Goal: Task Accomplishment & Management: Complete application form

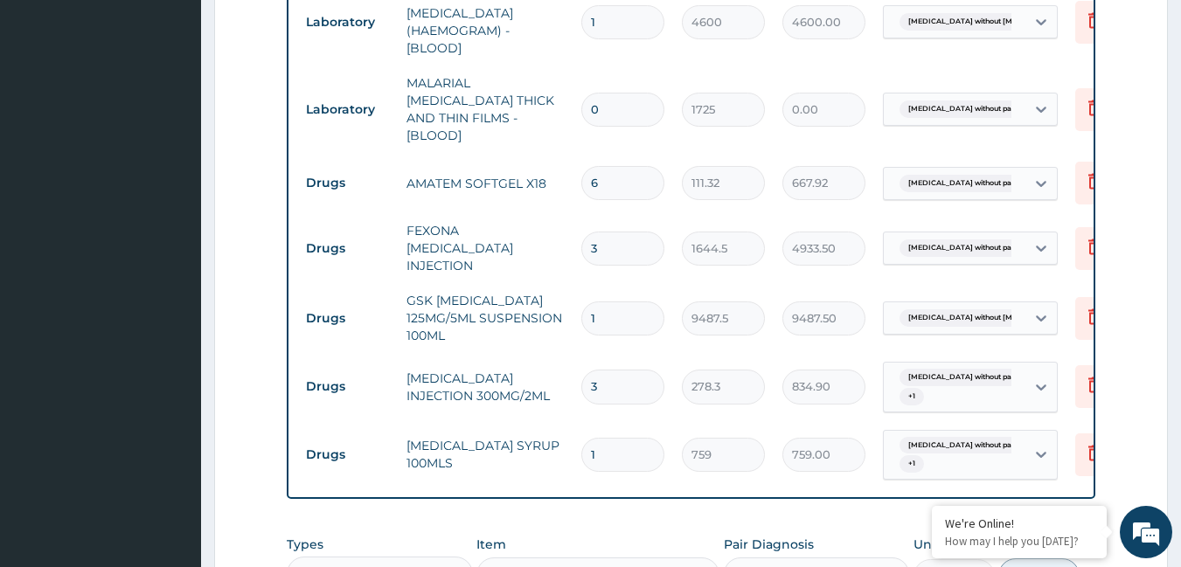
scroll to position [1112, 0]
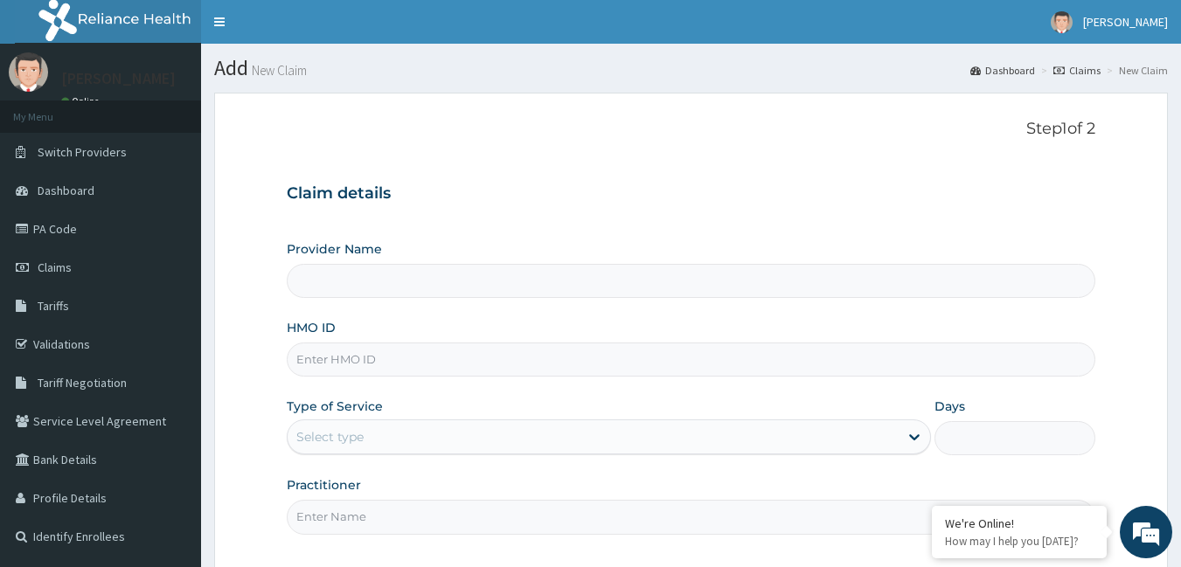
click at [363, 362] on input "HMO ID" at bounding box center [691, 360] width 809 height 34
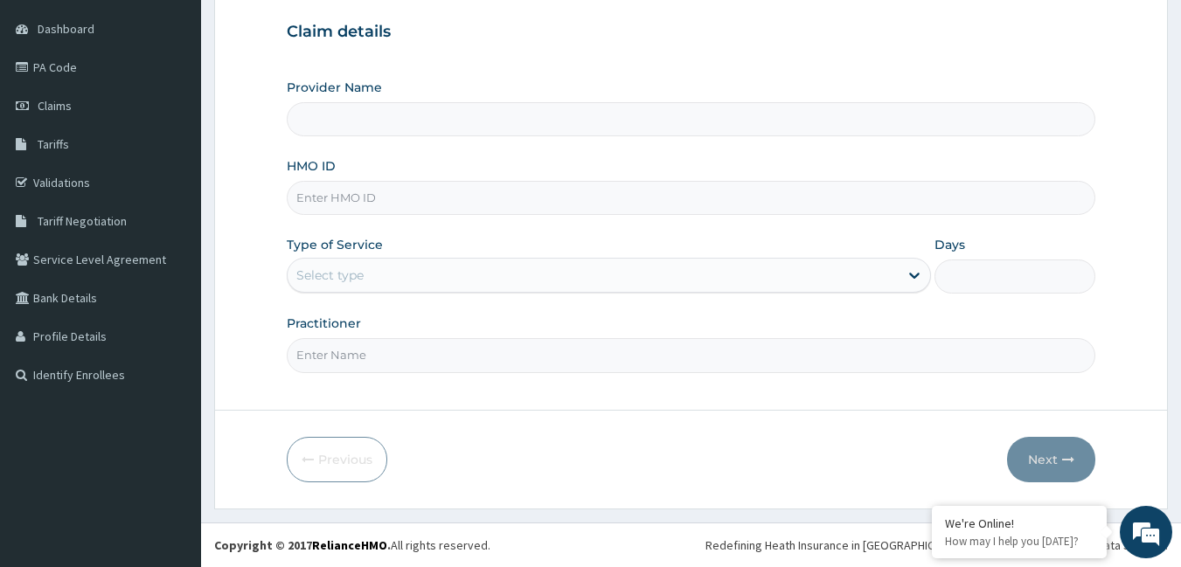
click at [382, 201] on input "HMO ID" at bounding box center [691, 198] width 809 height 34
type input "WOL/10033/d"
click at [370, 267] on div "Select type" at bounding box center [593, 275] width 611 height 28
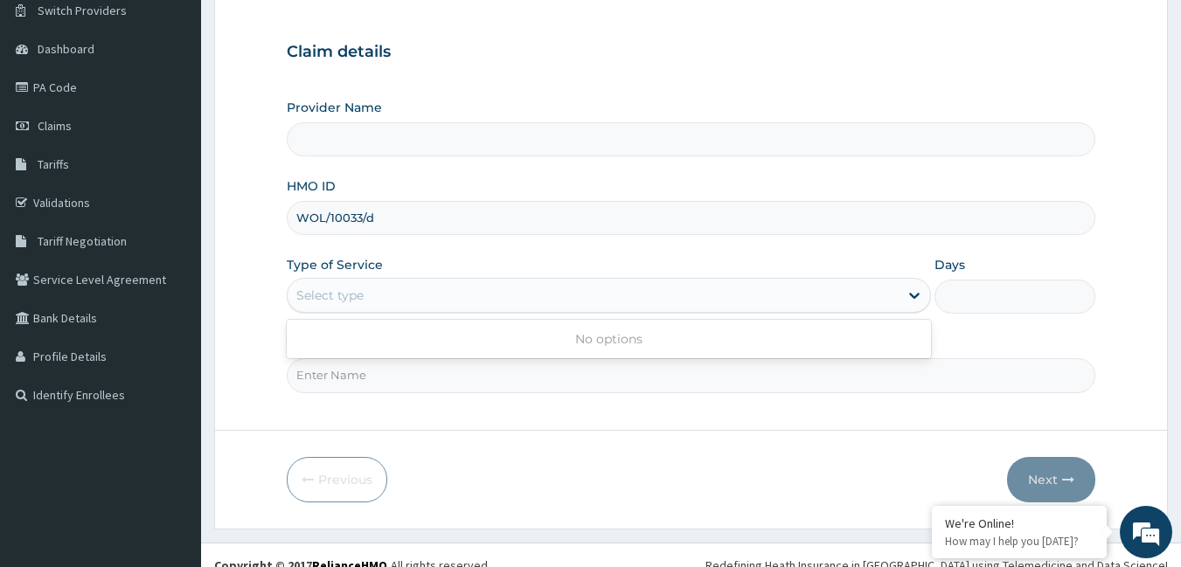
scroll to position [162, 0]
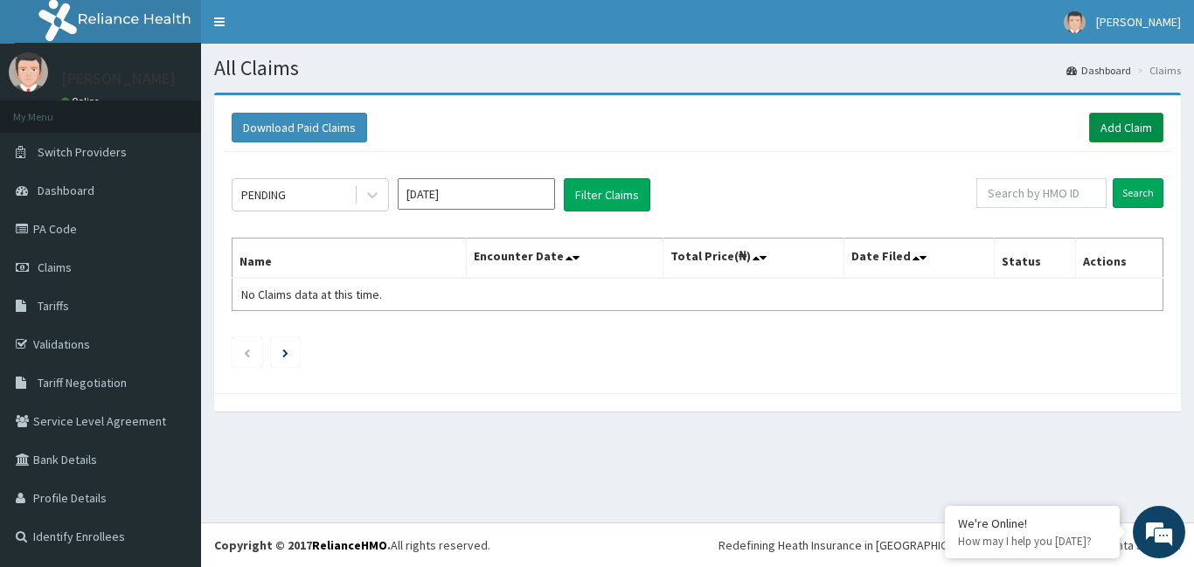
click at [1117, 115] on link "Add Claim" at bounding box center [1126, 128] width 74 height 30
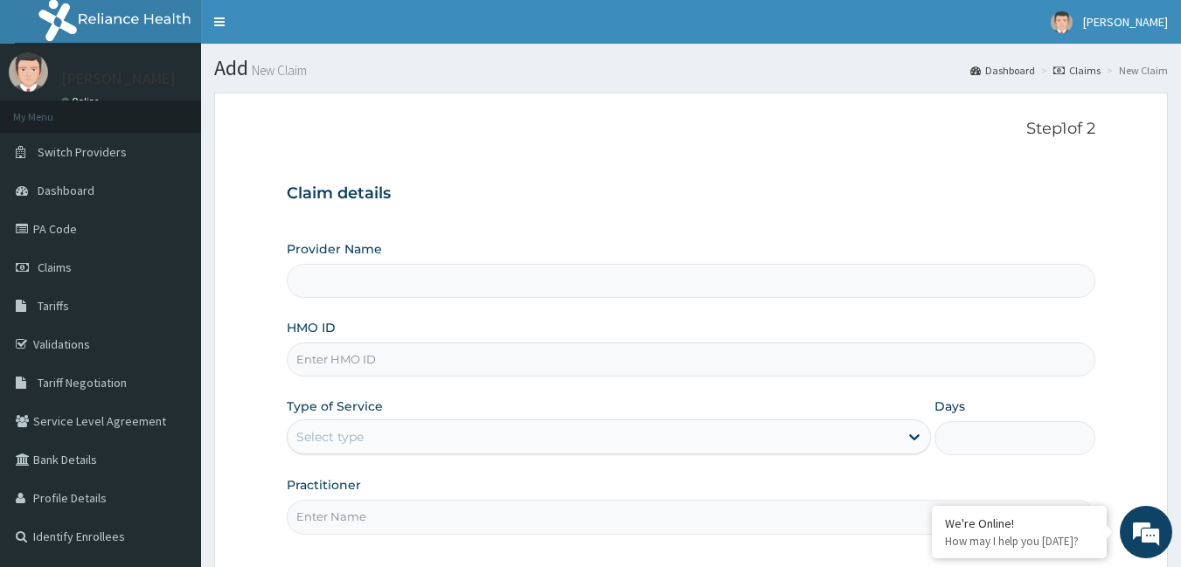
click at [323, 364] on input "HMO ID" at bounding box center [691, 360] width 809 height 34
type input "[GEOGRAPHIC_DATA]"
type input "l"
type input "wol/10033/d"
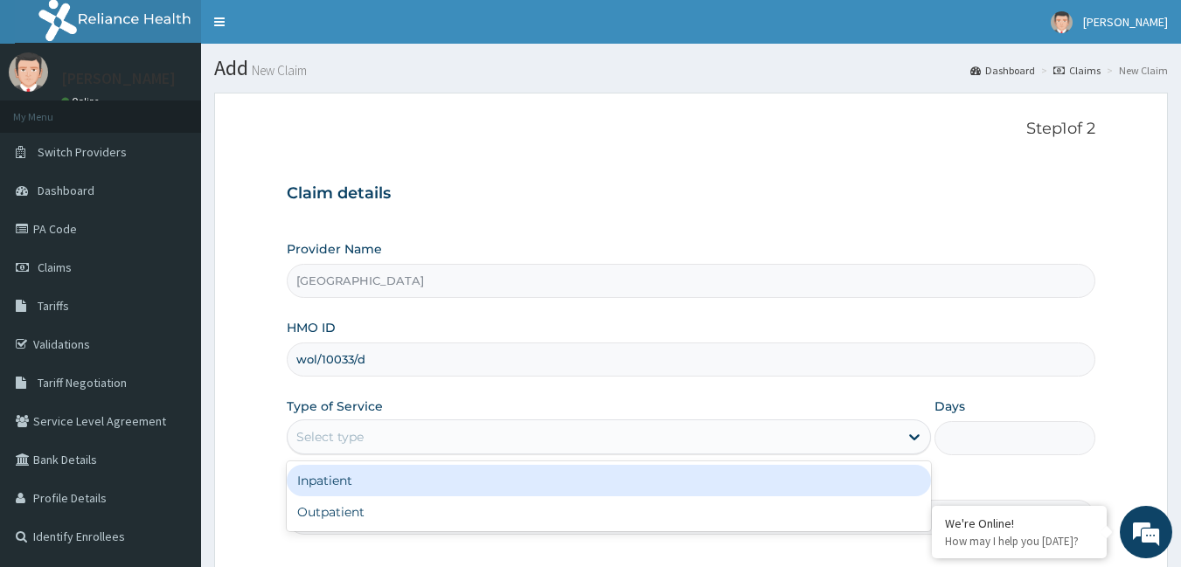
click at [476, 438] on div "Select type" at bounding box center [593, 437] width 611 height 28
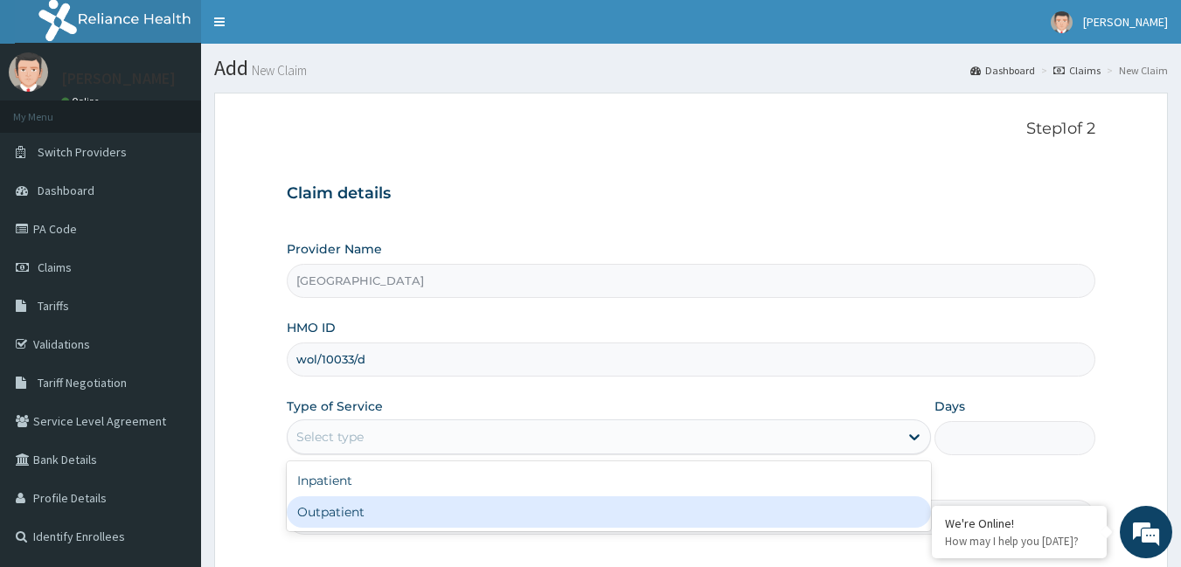
drag, startPoint x: 449, startPoint y: 513, endPoint x: 476, endPoint y: 473, distance: 48.5
click at [450, 513] on div "Outpatient" at bounding box center [609, 512] width 644 height 31
type input "1"
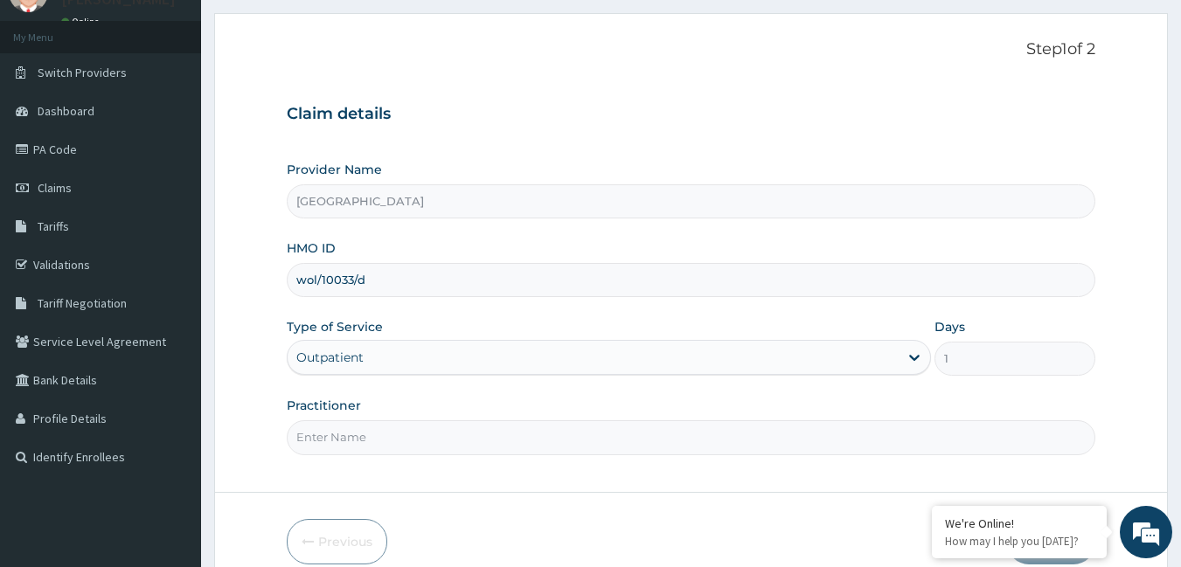
scroll to position [87, 0]
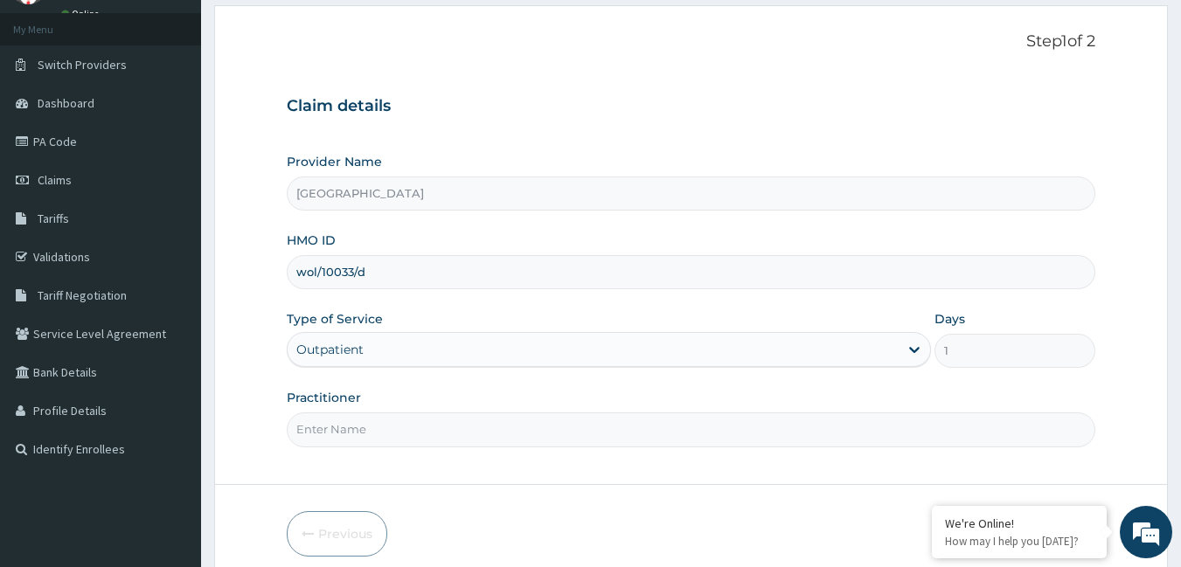
click at [507, 430] on input "Practitioner" at bounding box center [691, 430] width 809 height 34
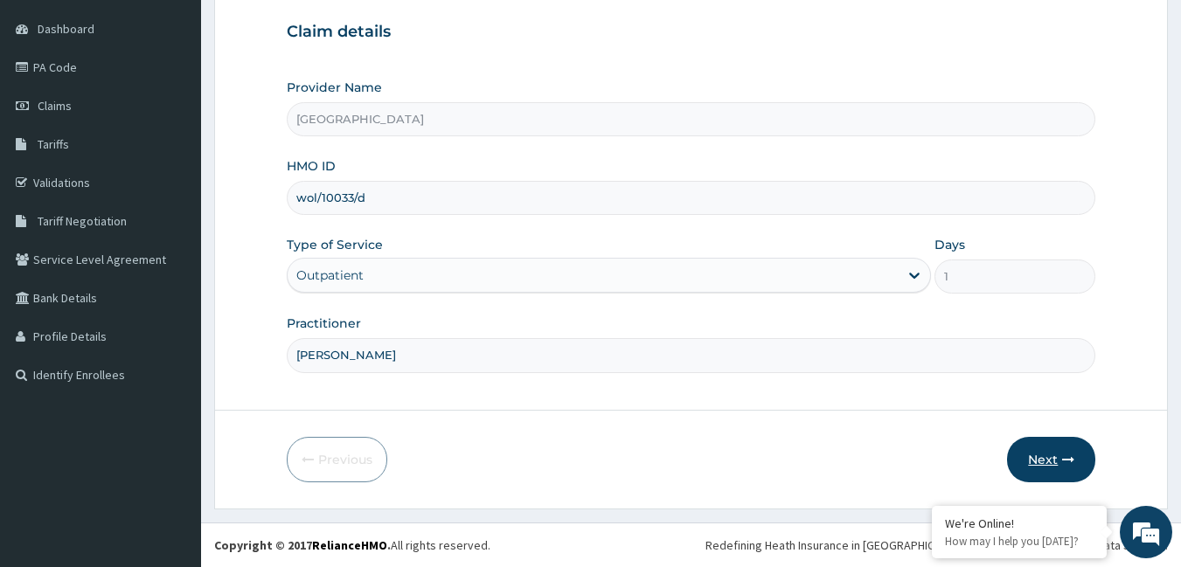
type input "dr gabriel offomatta"
click at [1052, 461] on button "Next" at bounding box center [1051, 459] width 88 height 45
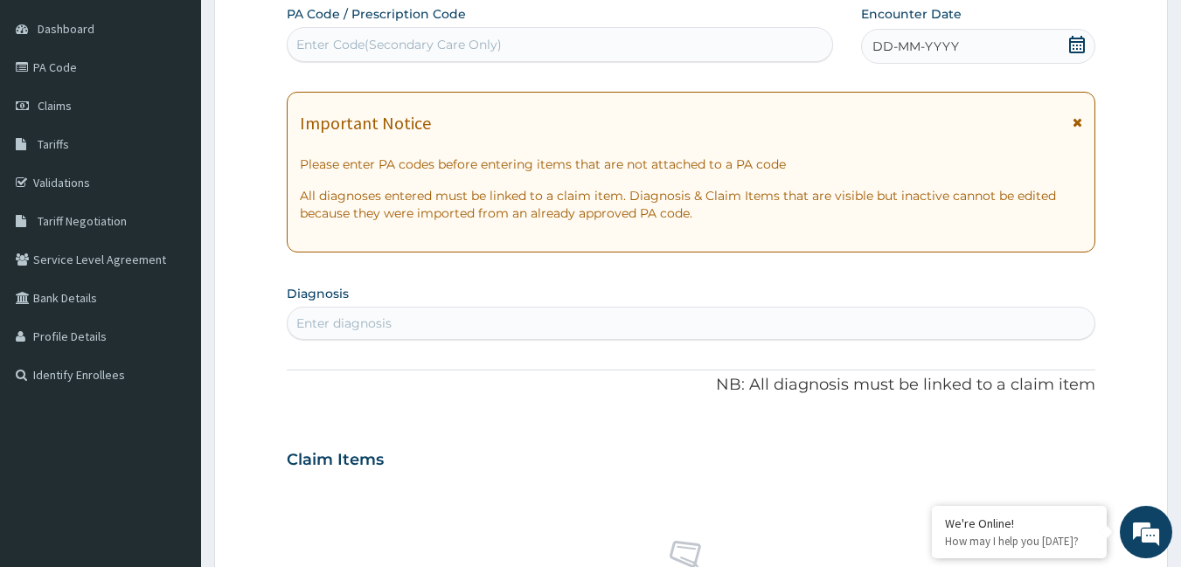
click at [481, 40] on div "Enter Code(Secondary Care Only)" at bounding box center [398, 44] width 205 height 17
click at [460, 327] on div "Enter diagnosis" at bounding box center [692, 323] width 808 height 28
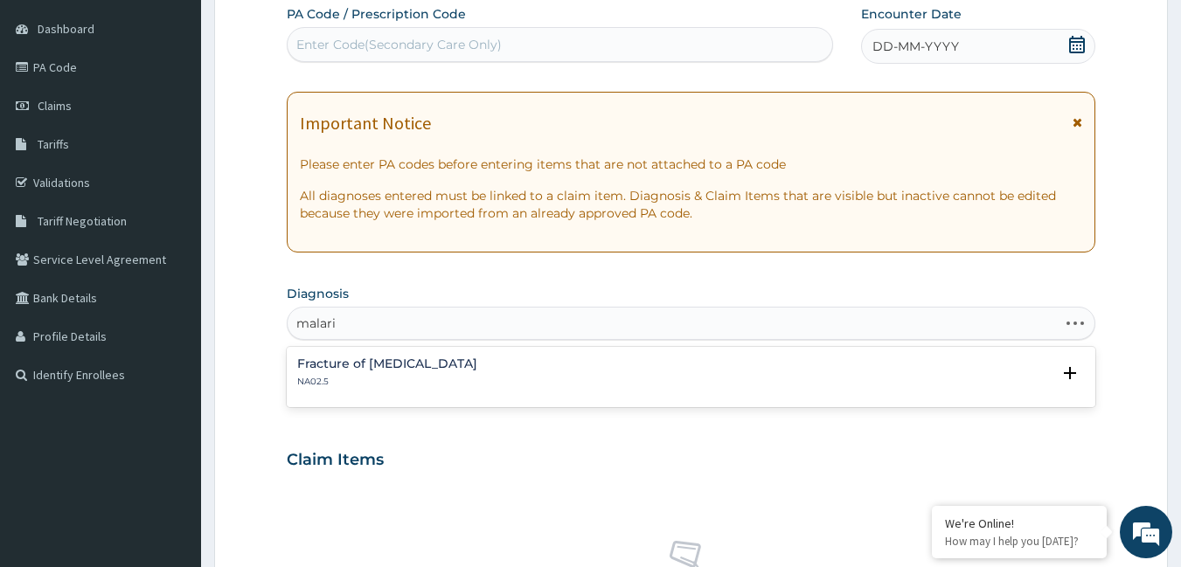
type input "malaria"
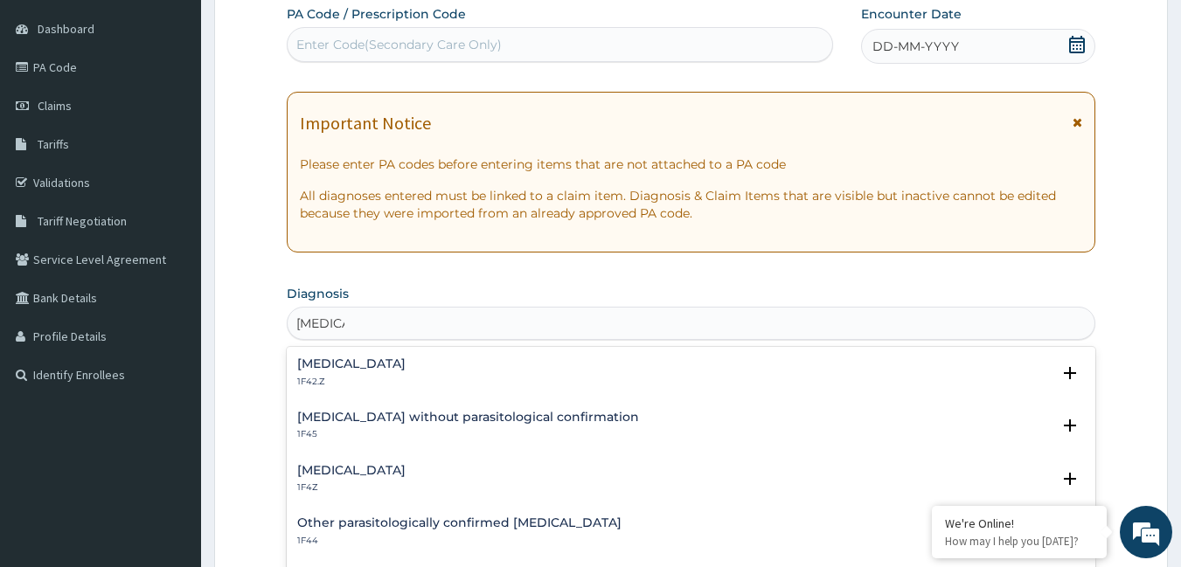
click at [361, 465] on h4 "Malaria, unspecified" at bounding box center [351, 470] width 108 height 13
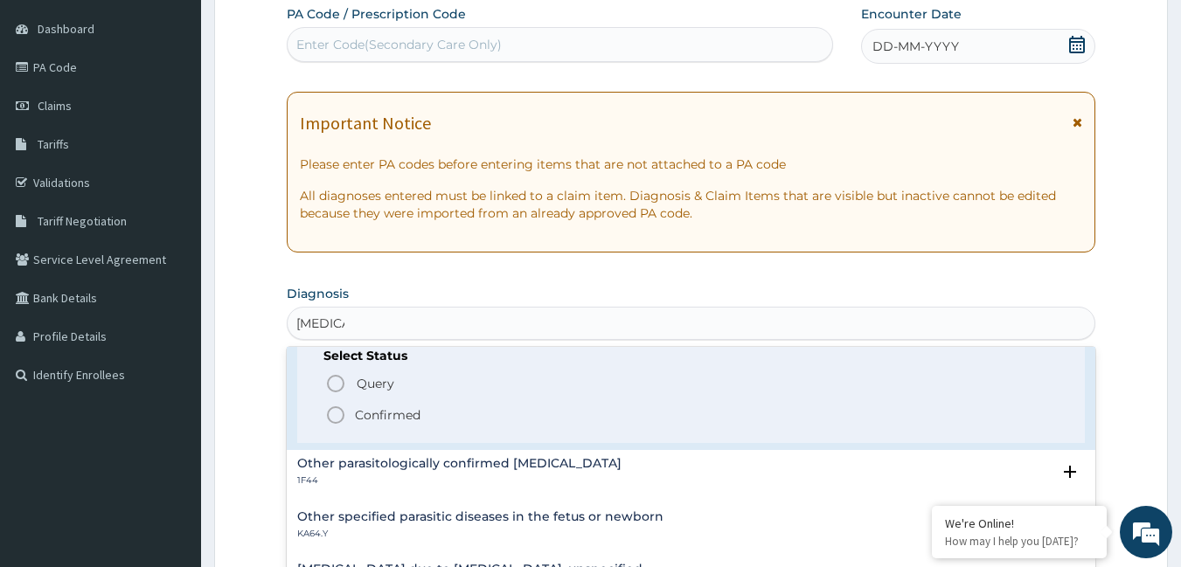
scroll to position [175, 0]
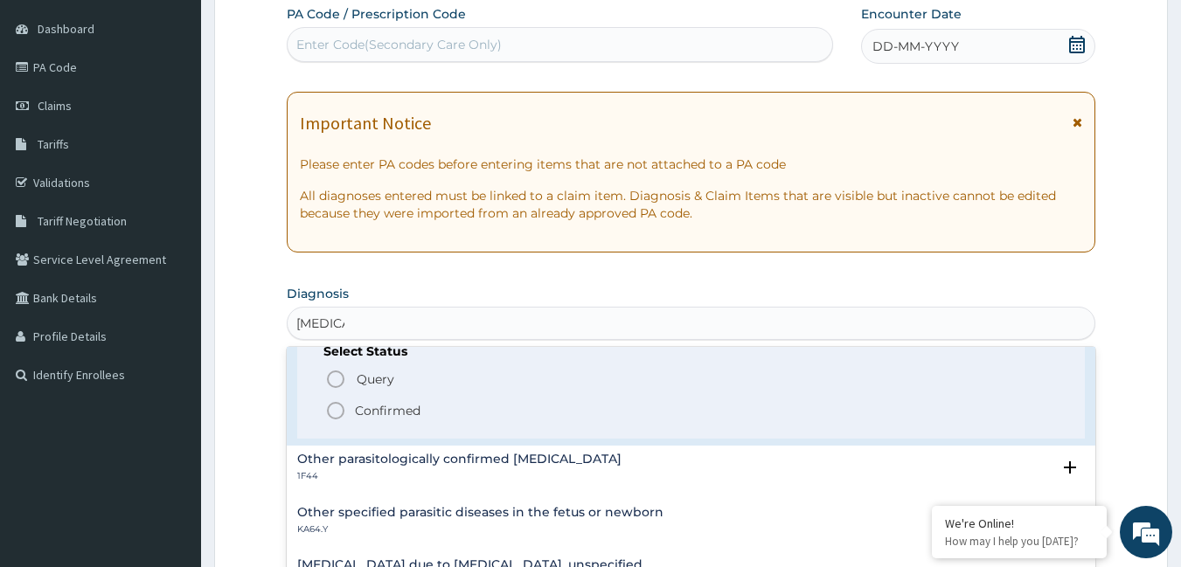
drag, startPoint x: 338, startPoint y: 412, endPoint x: 338, endPoint y: 385, distance: 27.1
click at [338, 411] on icon "status option filled" at bounding box center [335, 410] width 21 height 21
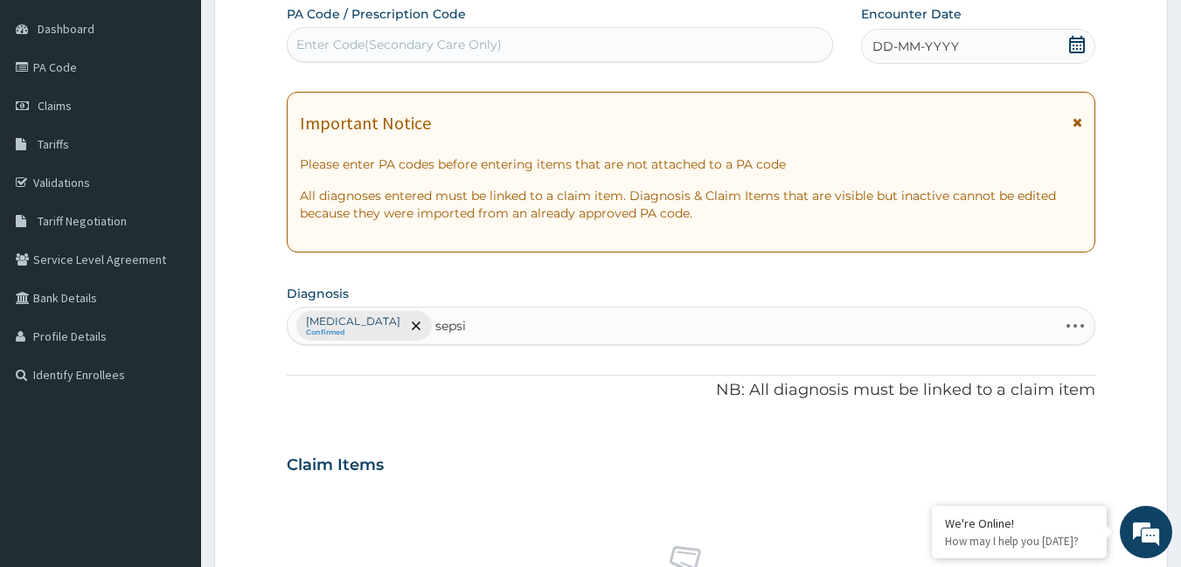
type input "sepsis"
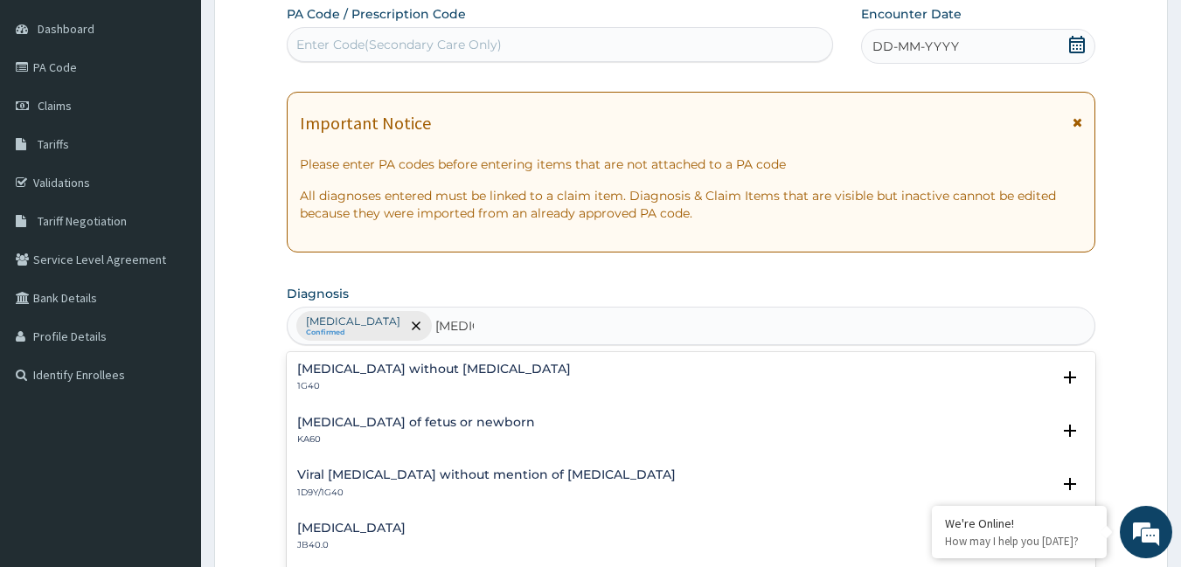
click at [333, 363] on h4 "Sepsis without septic shock" at bounding box center [434, 369] width 274 height 13
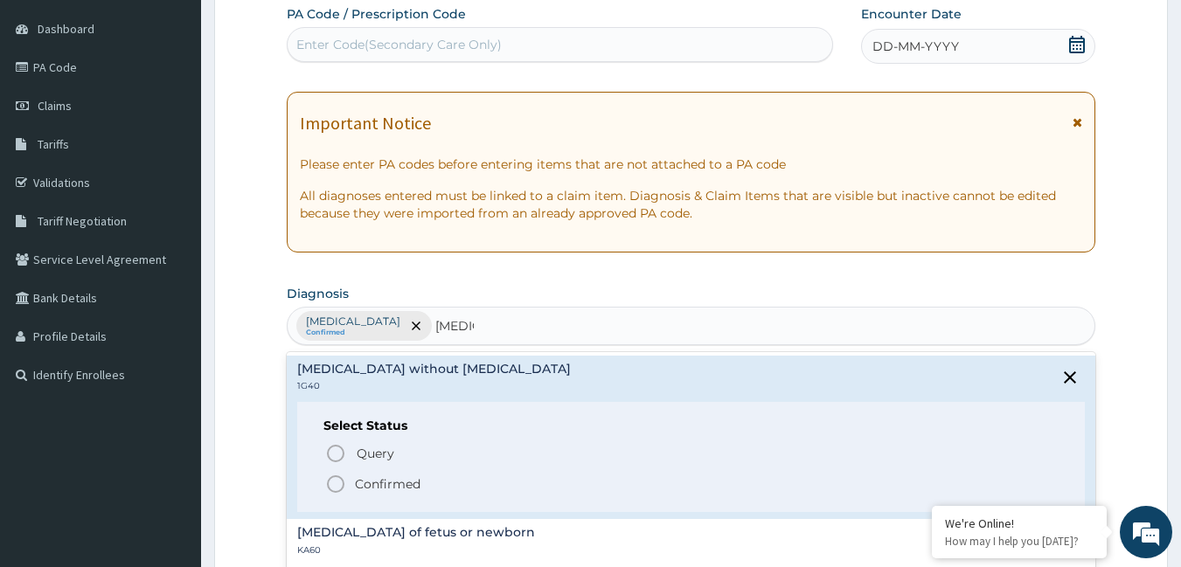
click at [337, 483] on icon "status option filled" at bounding box center [335, 484] width 21 height 21
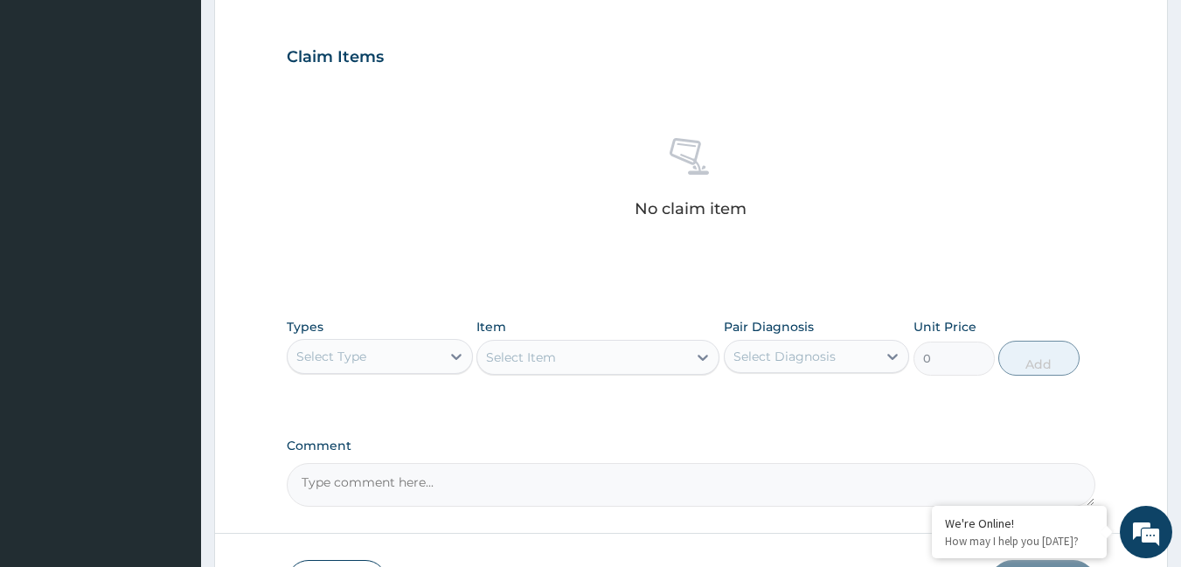
scroll to position [599, 0]
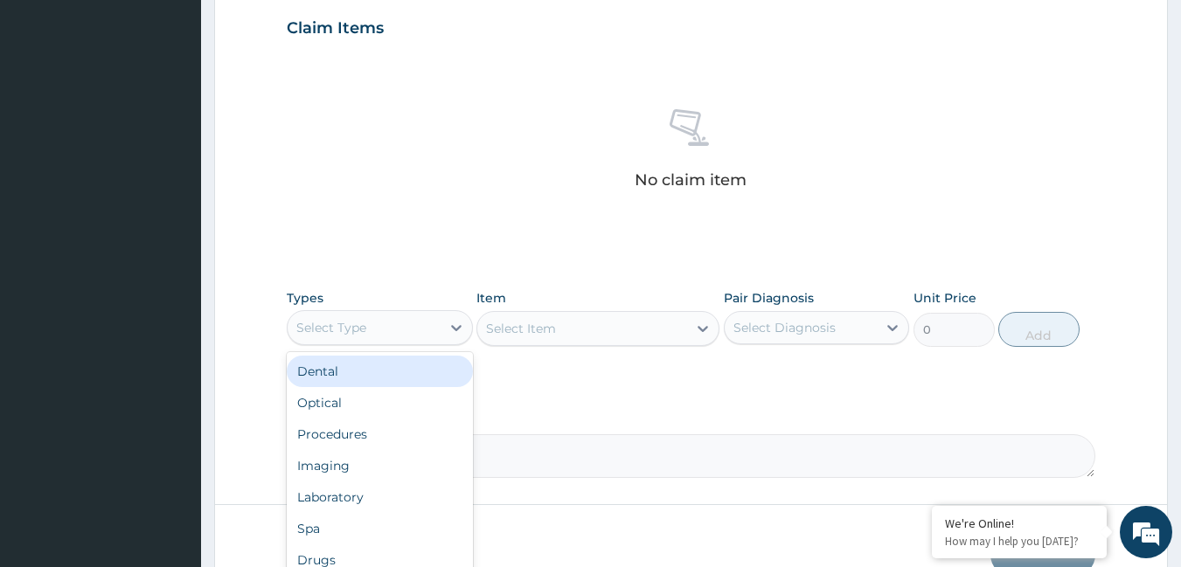
click at [434, 317] on div "Select Type" at bounding box center [364, 328] width 153 height 28
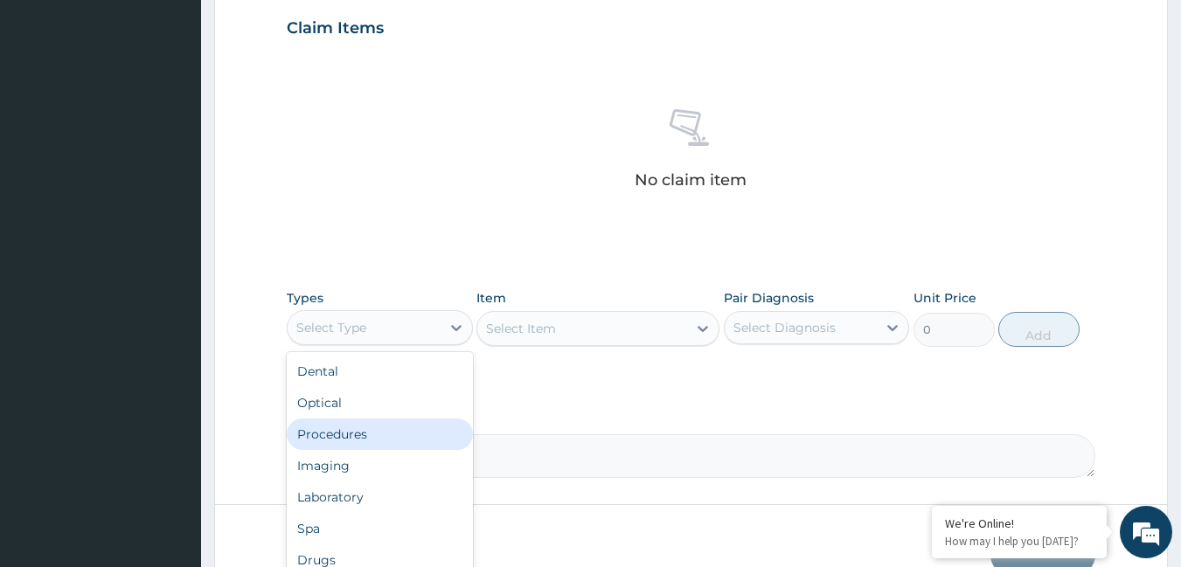
drag, startPoint x: 356, startPoint y: 437, endPoint x: 359, endPoint y: 427, distance: 10.2
click at [357, 435] on div "Procedures" at bounding box center [380, 434] width 186 height 31
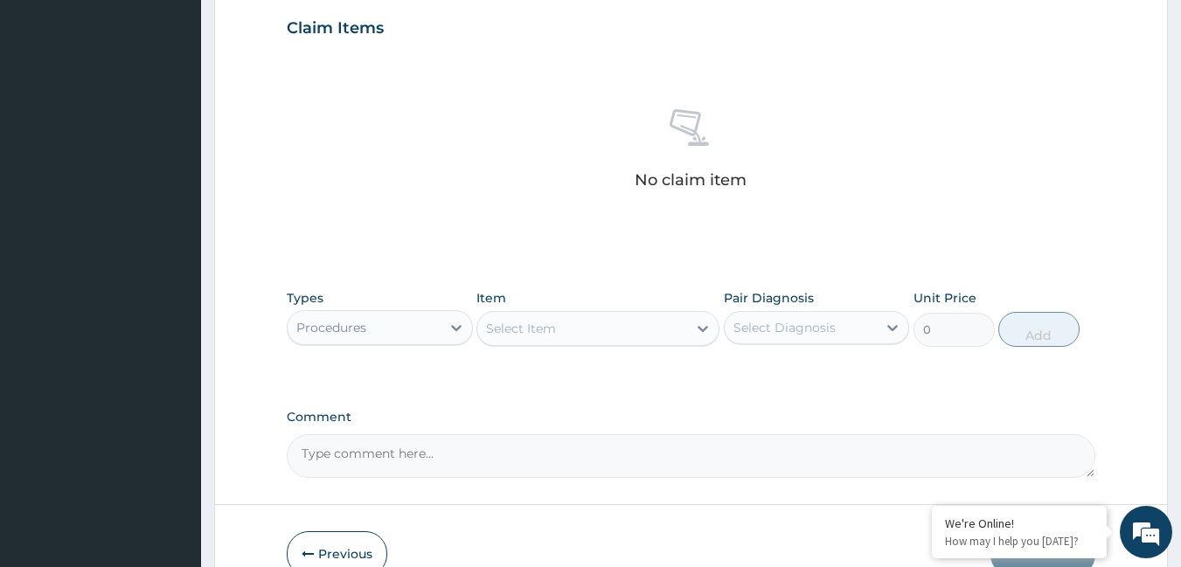
click at [553, 323] on div "Select Item" at bounding box center [521, 328] width 70 height 17
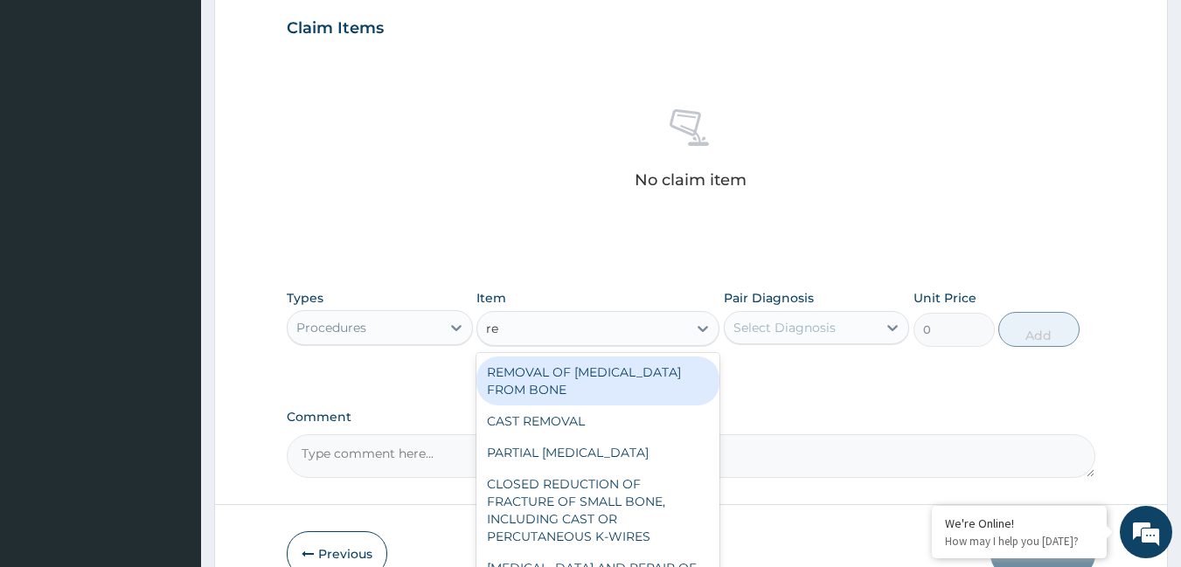
type input "reg"
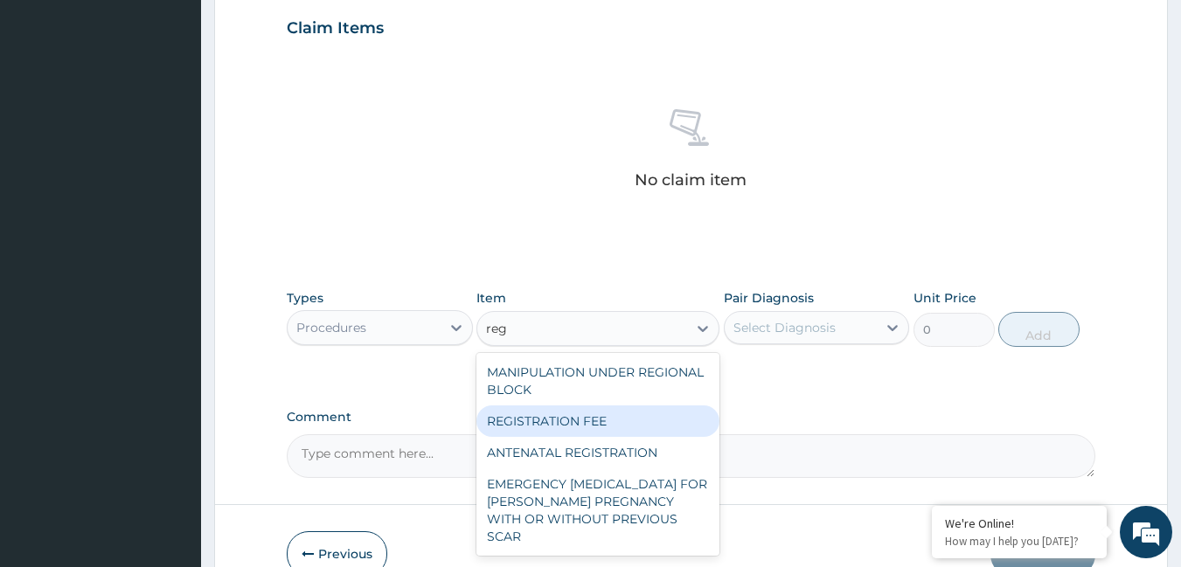
click at [573, 425] on div "REGISTRATION FEE" at bounding box center [597, 421] width 243 height 31
type input "2164.741712362911"
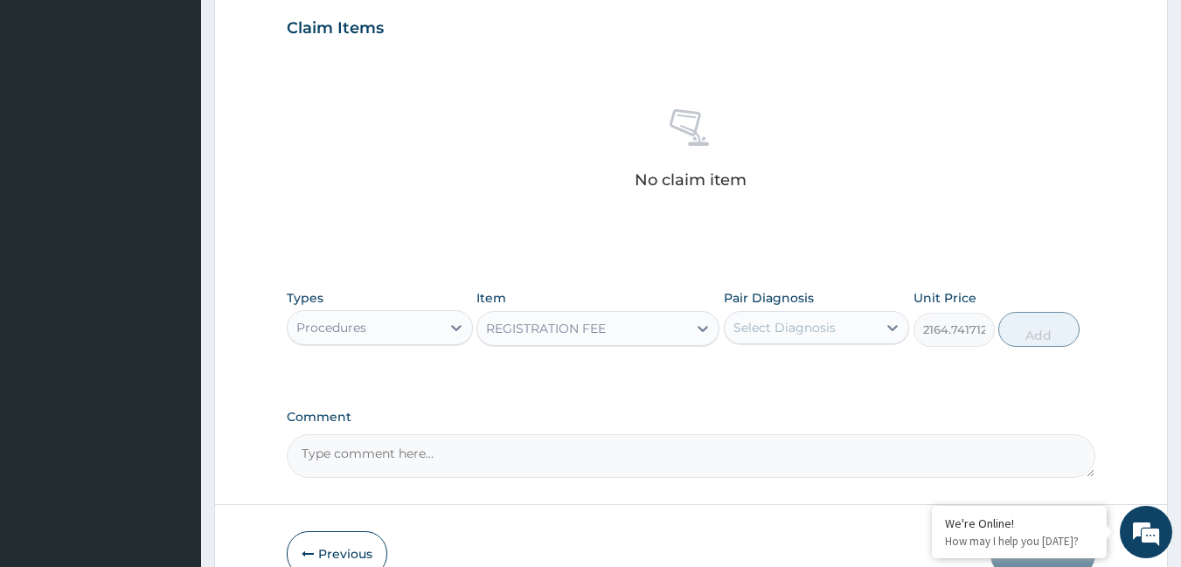
click at [748, 332] on div "Select Diagnosis" at bounding box center [784, 327] width 102 height 17
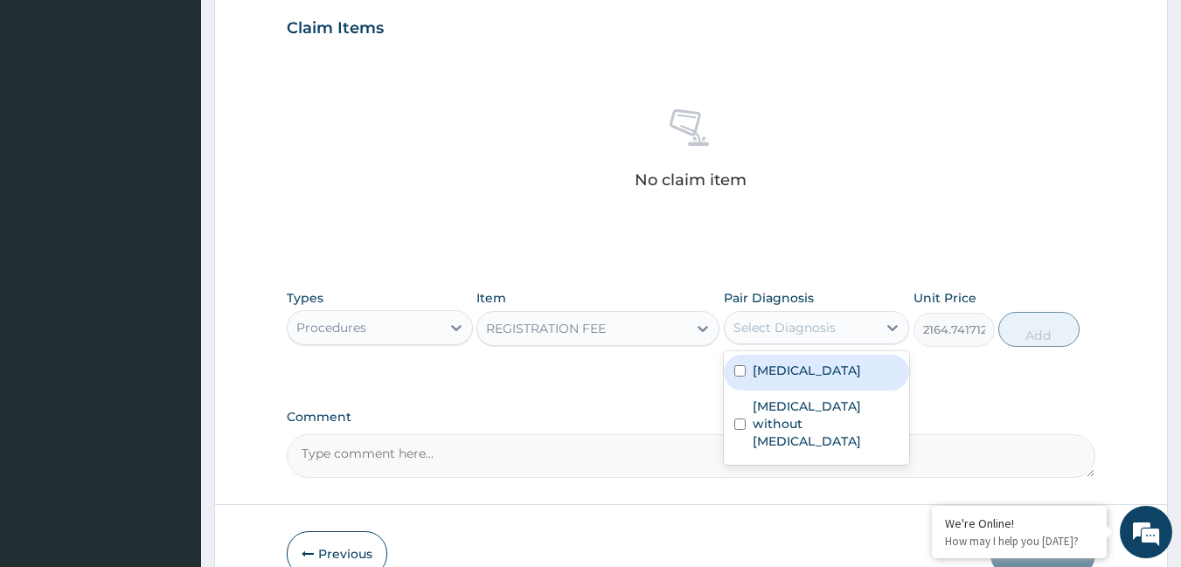
drag, startPoint x: 755, startPoint y: 382, endPoint x: 759, endPoint y: 397, distance: 15.3
click at [758, 384] on div "[MEDICAL_DATA]" at bounding box center [817, 373] width 186 height 36
checkbox input "true"
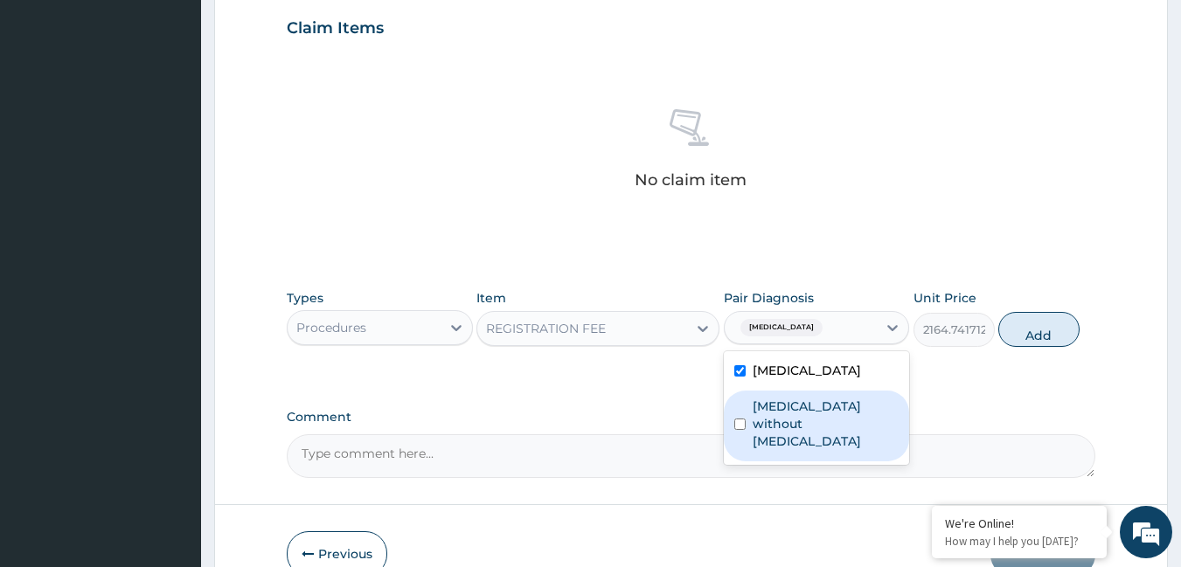
drag, startPoint x: 766, startPoint y: 425, endPoint x: 773, endPoint y: 411, distance: 15.6
click at [768, 421] on label "[MEDICAL_DATA] without [MEDICAL_DATA]" at bounding box center [826, 424] width 147 height 52
checkbox input "true"
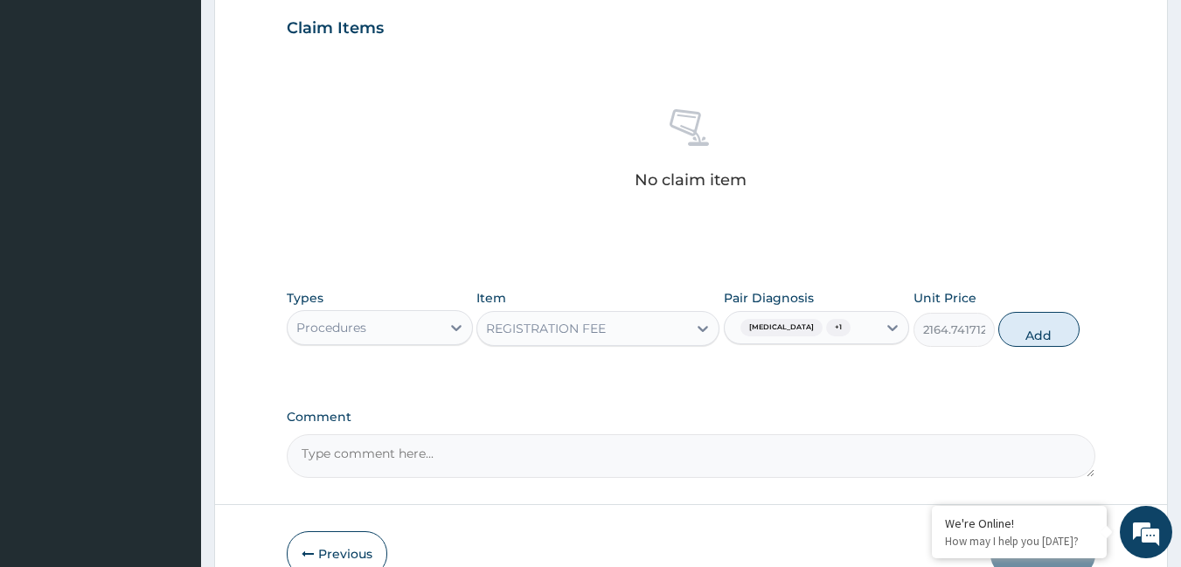
drag, startPoint x: 1010, startPoint y: 325, endPoint x: 315, endPoint y: 341, distance: 695.1
click at [1001, 326] on button "Add" at bounding box center [1038, 329] width 81 height 35
type input "0"
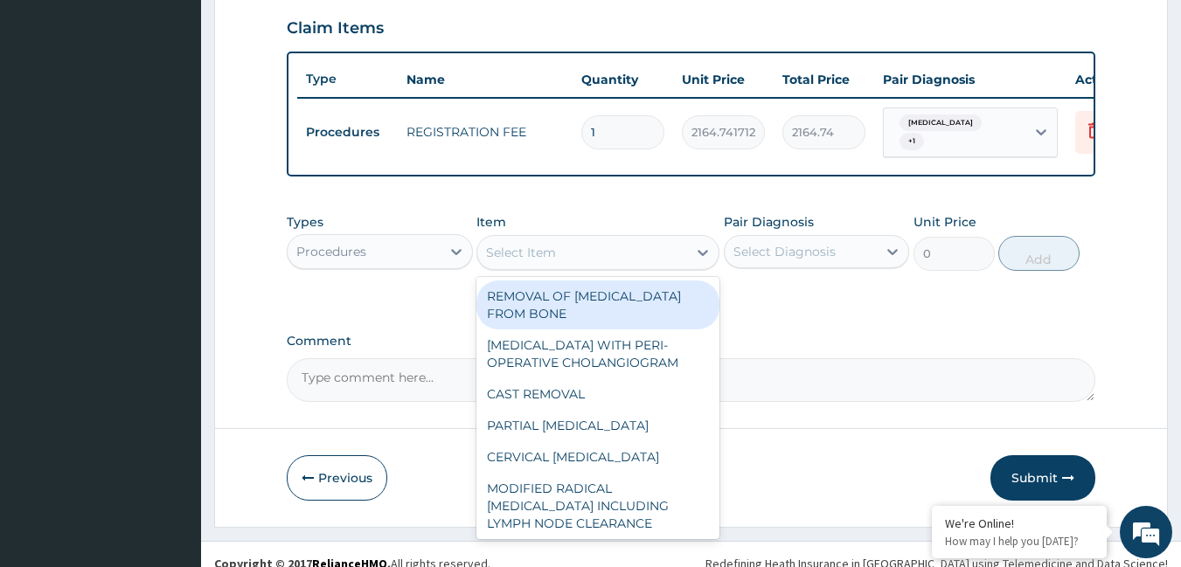
click at [535, 261] on div "Select Item" at bounding box center [521, 252] width 70 height 17
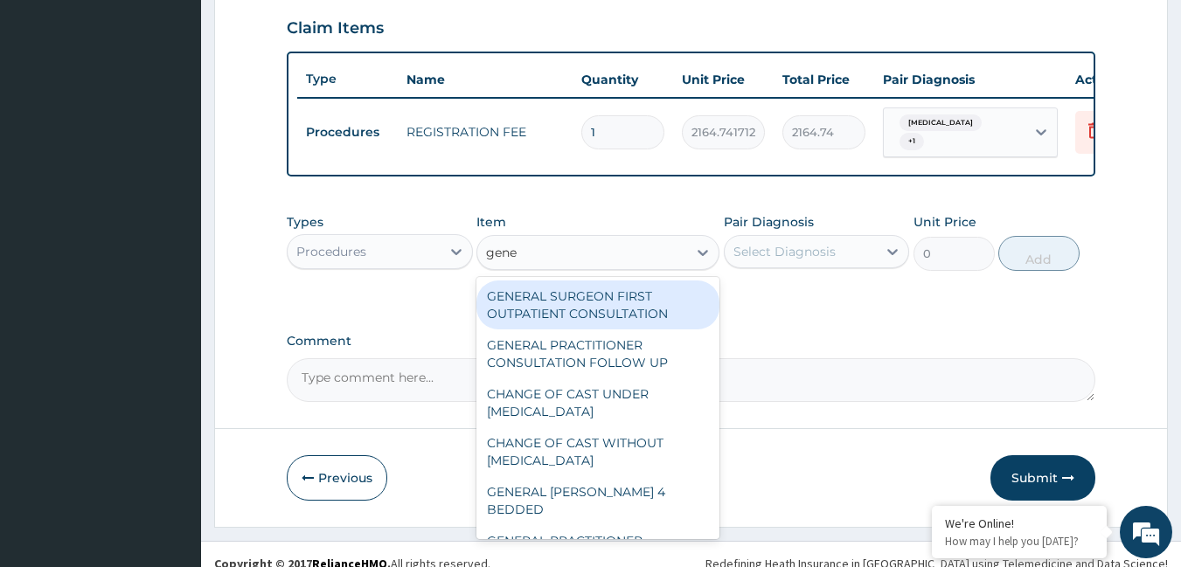
type input "gener"
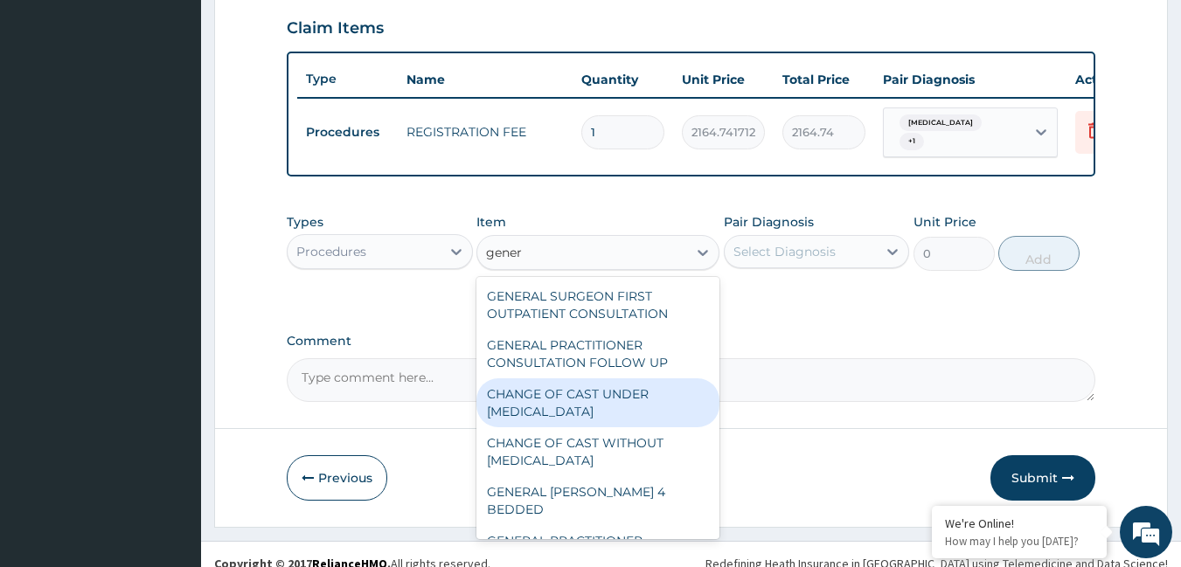
scroll to position [203, 0]
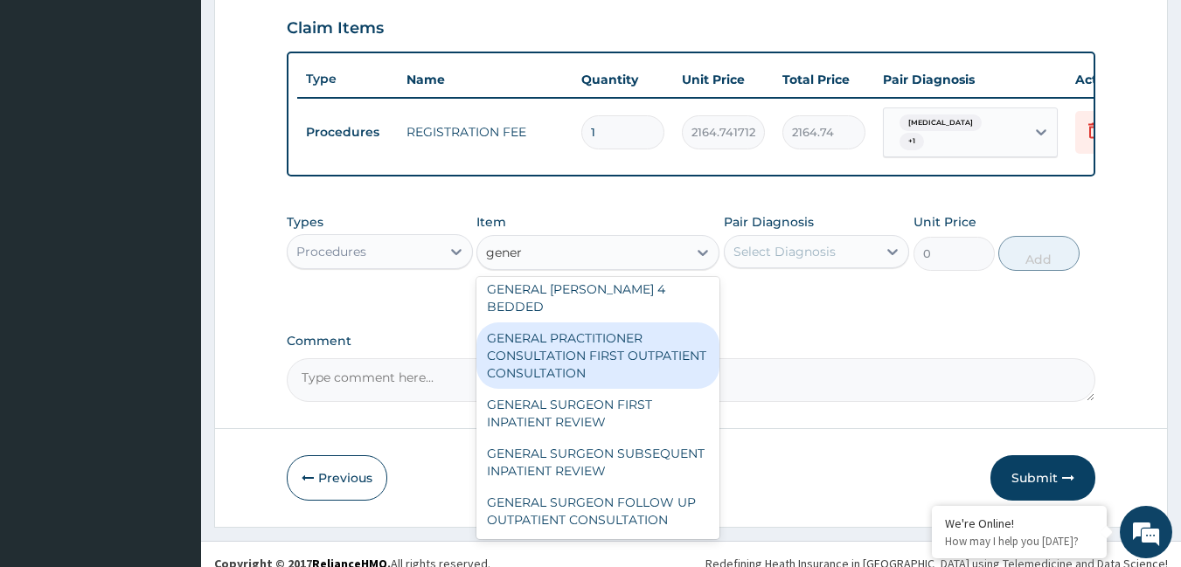
drag, startPoint x: 563, startPoint y: 358, endPoint x: 624, endPoint y: 296, distance: 87.2
click at [564, 356] on div "GENERAL PRACTITIONER CONSULTATION FIRST OUTPATIENT CONSULTATION" at bounding box center [597, 356] width 243 height 66
type input "3795"
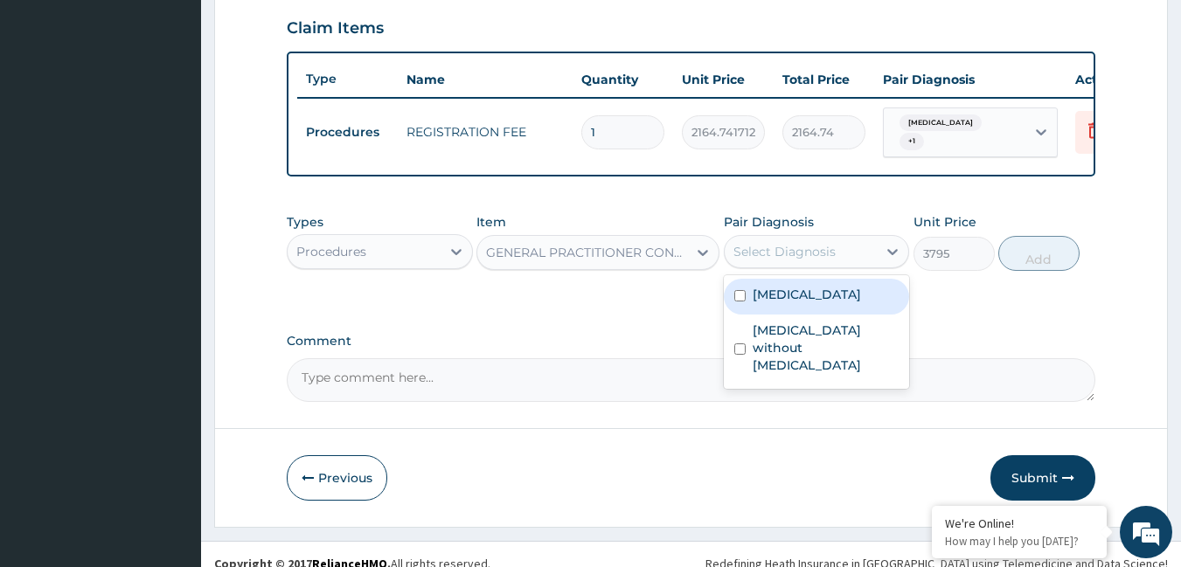
drag, startPoint x: 749, startPoint y: 260, endPoint x: 757, endPoint y: 272, distance: 13.8
click at [750, 260] on div "Select Diagnosis" at bounding box center [784, 251] width 102 height 17
drag, startPoint x: 769, startPoint y: 310, endPoint x: 769, endPoint y: 338, distance: 28.0
click at [769, 303] on label "[MEDICAL_DATA]" at bounding box center [807, 294] width 108 height 17
checkbox input "true"
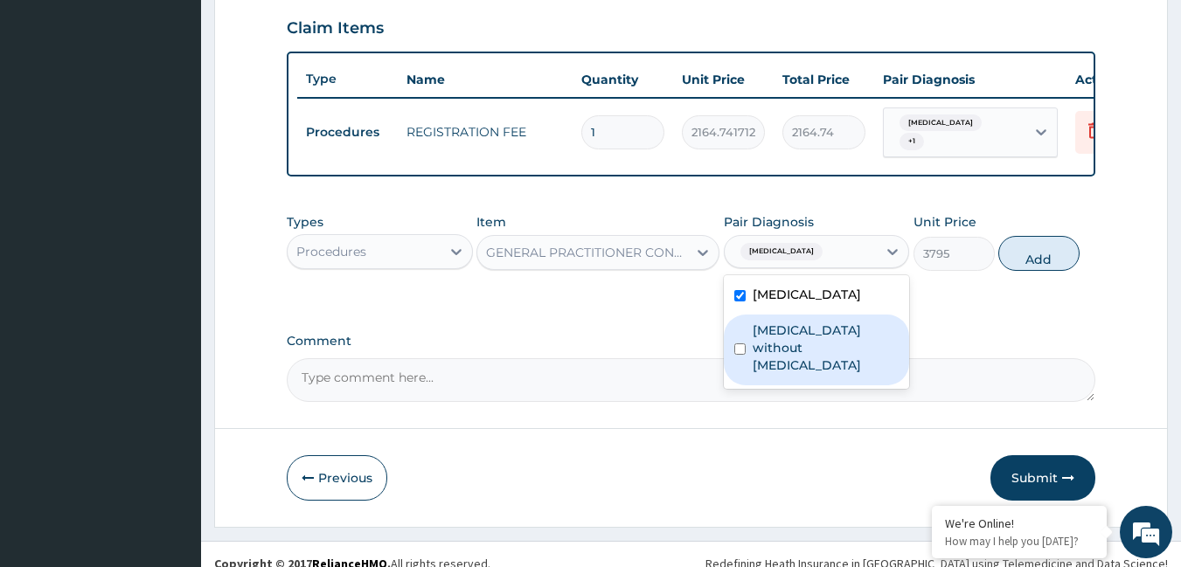
drag, startPoint x: 770, startPoint y: 349, endPoint x: 837, endPoint y: 299, distance: 83.0
click at [774, 342] on label "[MEDICAL_DATA] without [MEDICAL_DATA]" at bounding box center [826, 348] width 147 height 52
checkbox input "true"
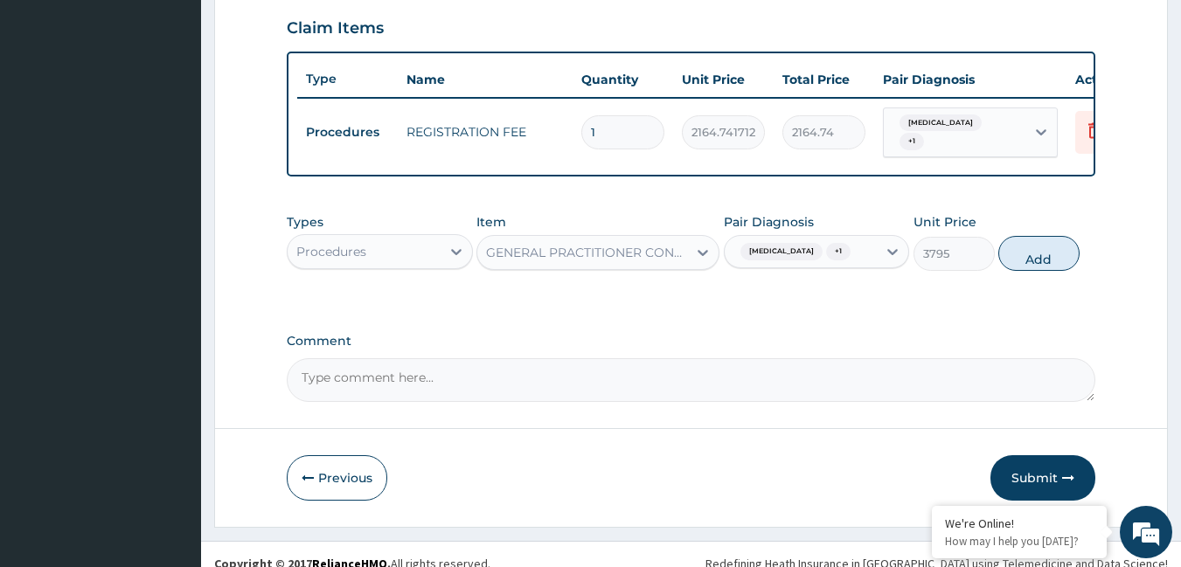
drag, startPoint x: 1034, startPoint y: 265, endPoint x: 985, endPoint y: 283, distance: 52.3
click at [1032, 265] on button "Add" at bounding box center [1038, 253] width 81 height 35
type input "0"
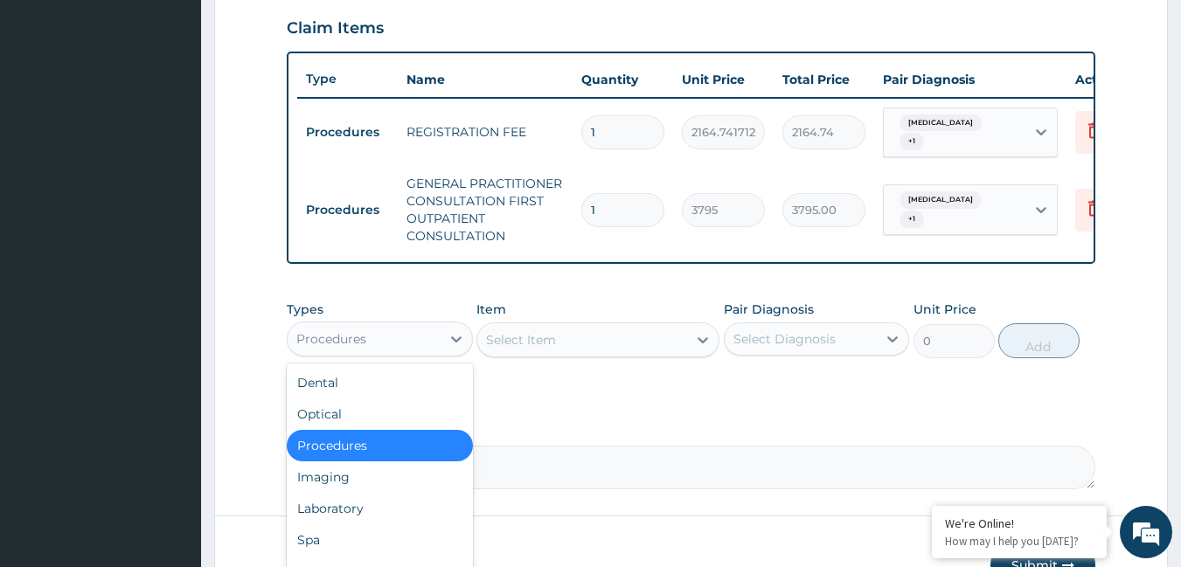
click at [392, 353] on div "Procedures" at bounding box center [364, 339] width 153 height 28
drag, startPoint x: 351, startPoint y: 524, endPoint x: 372, endPoint y: 457, distance: 70.2
click at [354, 516] on div "Laboratory" at bounding box center [380, 508] width 186 height 31
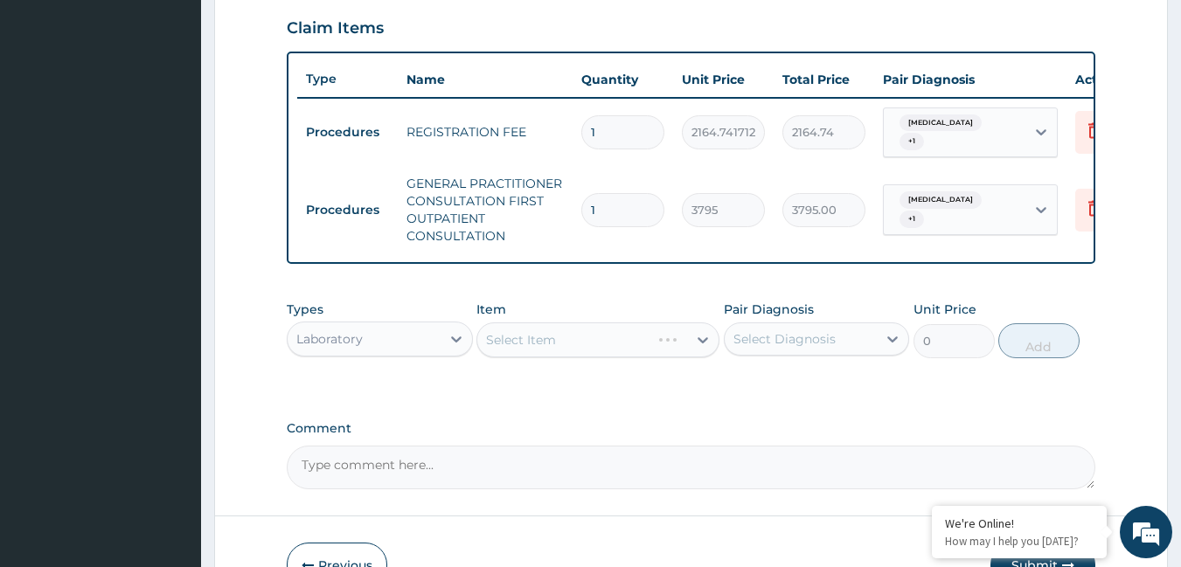
click at [552, 351] on div "Select Item" at bounding box center [597, 340] width 243 height 35
click at [554, 349] on div "Select Item" at bounding box center [521, 339] width 70 height 17
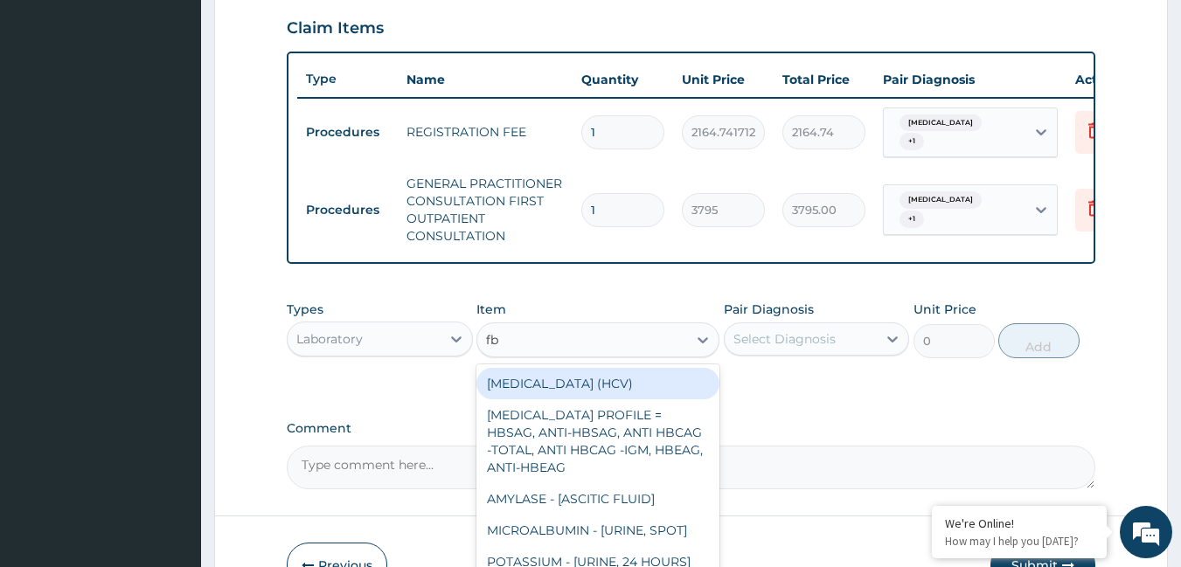
type input "fbc"
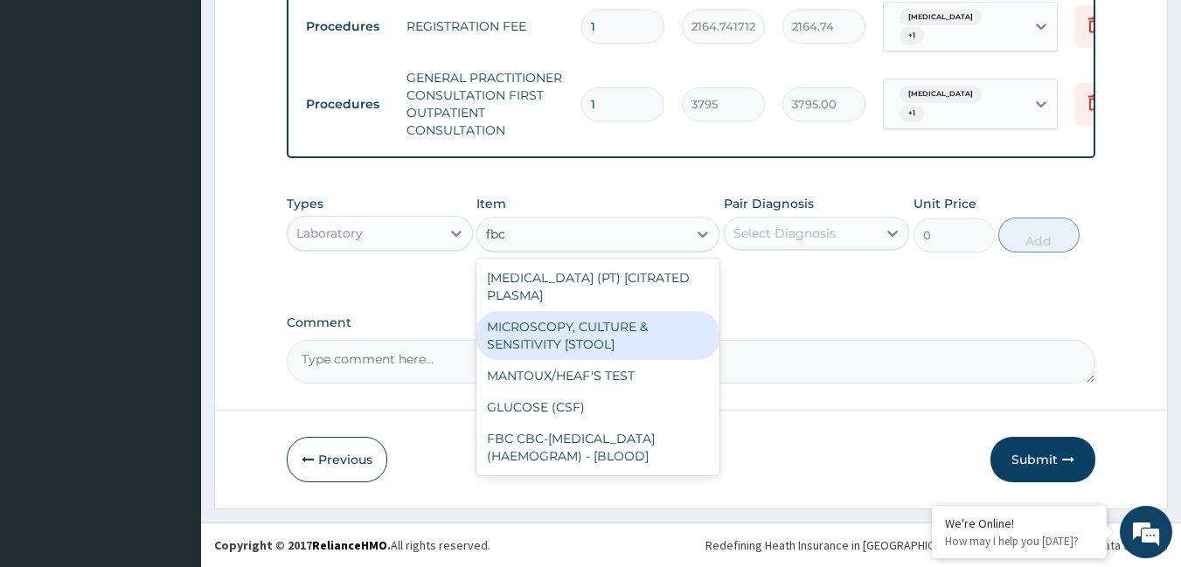
scroll to position [718, 0]
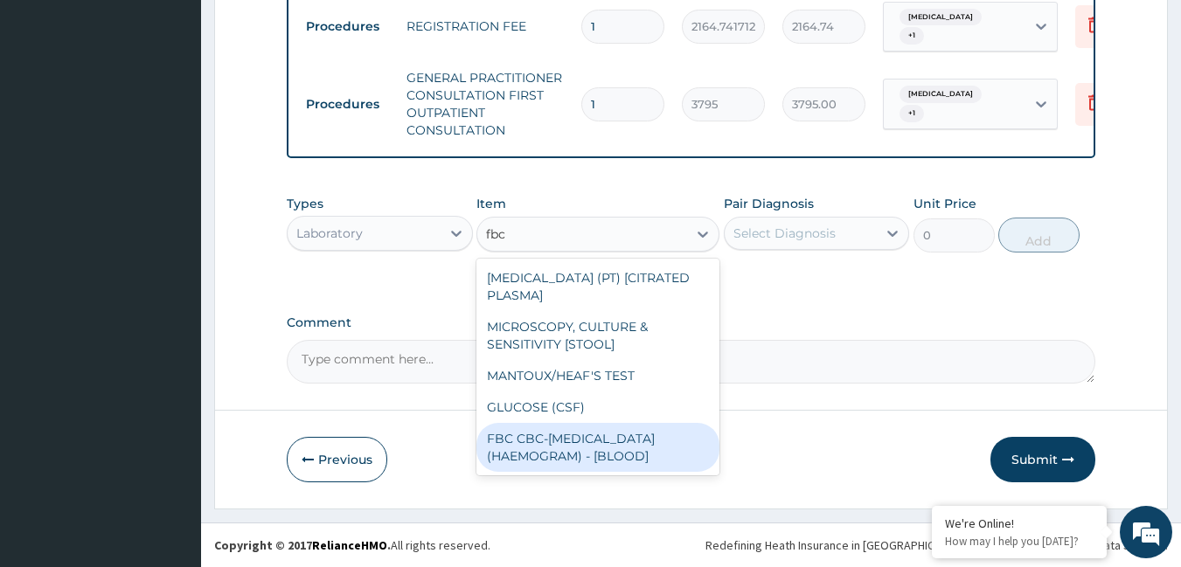
click at [664, 444] on div "FBC CBC-[MEDICAL_DATA] (HAEMOGRAM) - [BLOOD]" at bounding box center [597, 447] width 243 height 49
type input "4600"
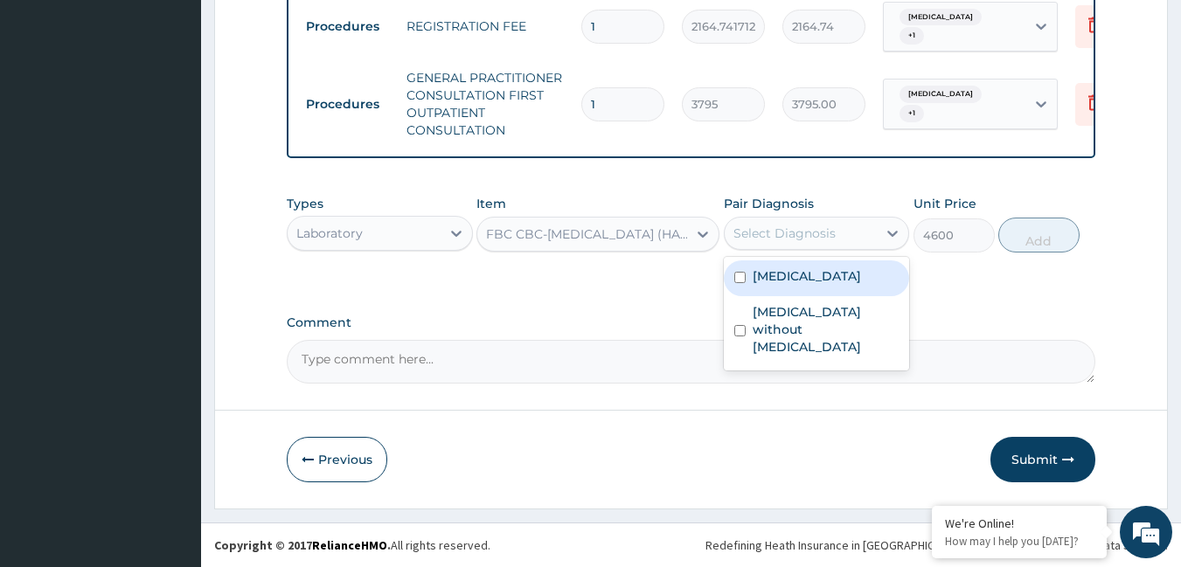
drag, startPoint x: 792, startPoint y: 219, endPoint x: 794, endPoint y: 240, distance: 21.9
click at [793, 233] on div "Select Diagnosis" at bounding box center [817, 233] width 186 height 33
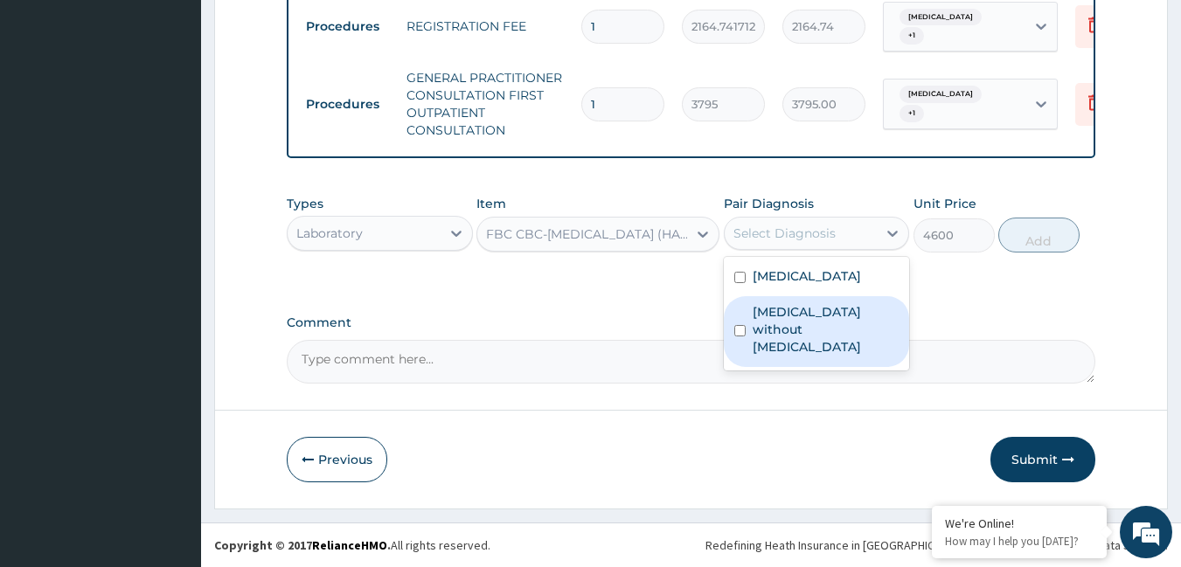
drag, startPoint x: 782, startPoint y: 307, endPoint x: 799, endPoint y: 269, distance: 41.1
click at [783, 304] on label "[MEDICAL_DATA] without [MEDICAL_DATA]" at bounding box center [826, 329] width 147 height 52
checkbox input "true"
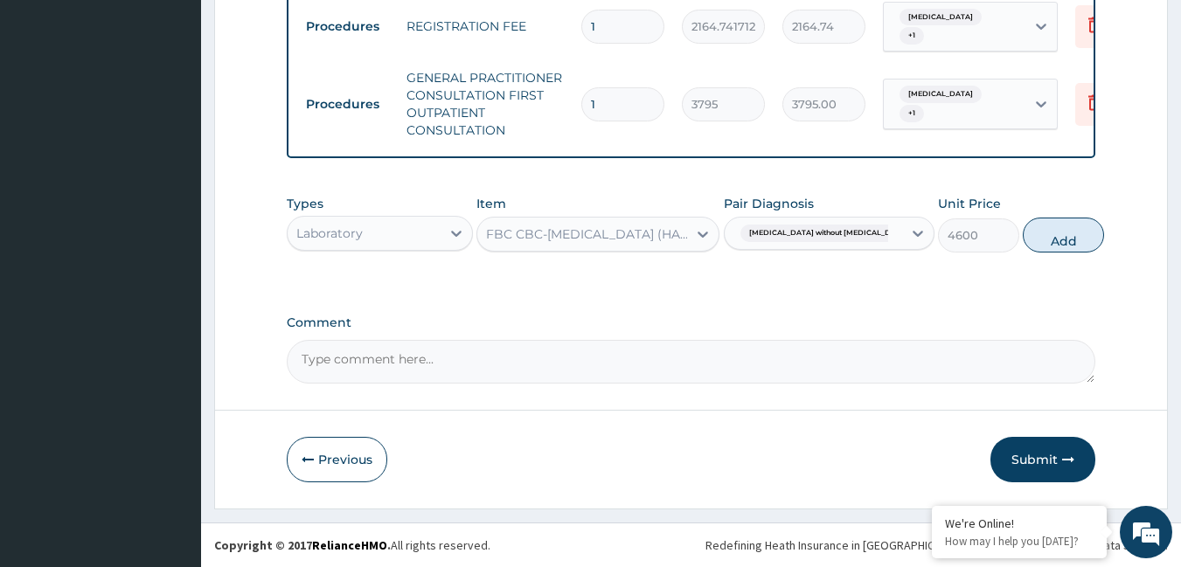
drag, startPoint x: 1031, startPoint y: 237, endPoint x: 701, endPoint y: 281, distance: 332.6
click at [1023, 244] on button "Add" at bounding box center [1063, 235] width 81 height 35
type input "0"
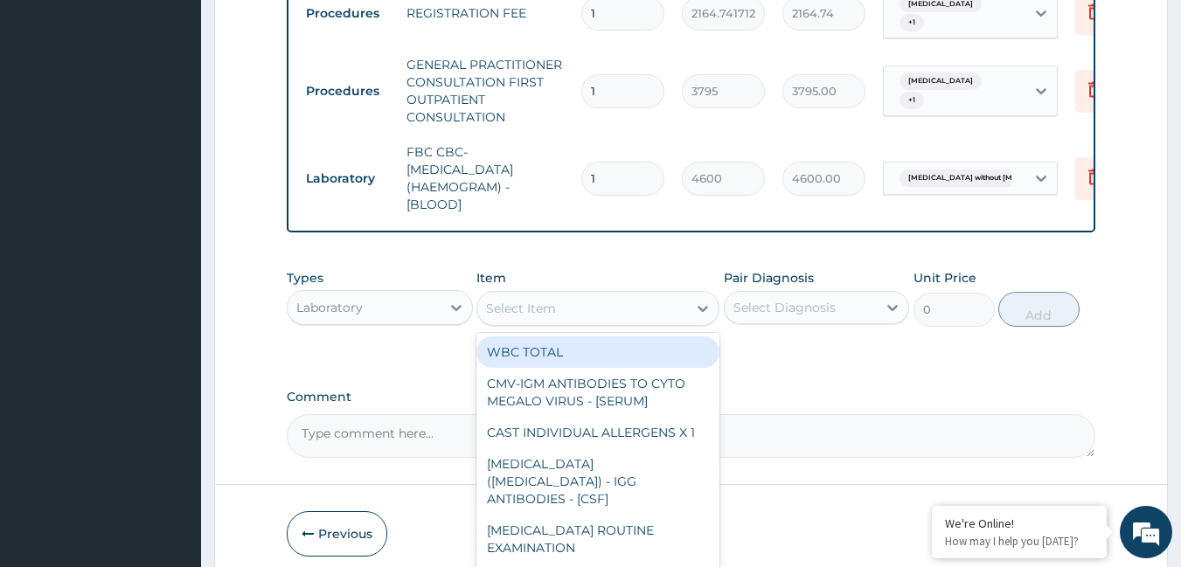
click at [548, 317] on div "Select Item" at bounding box center [521, 308] width 70 height 17
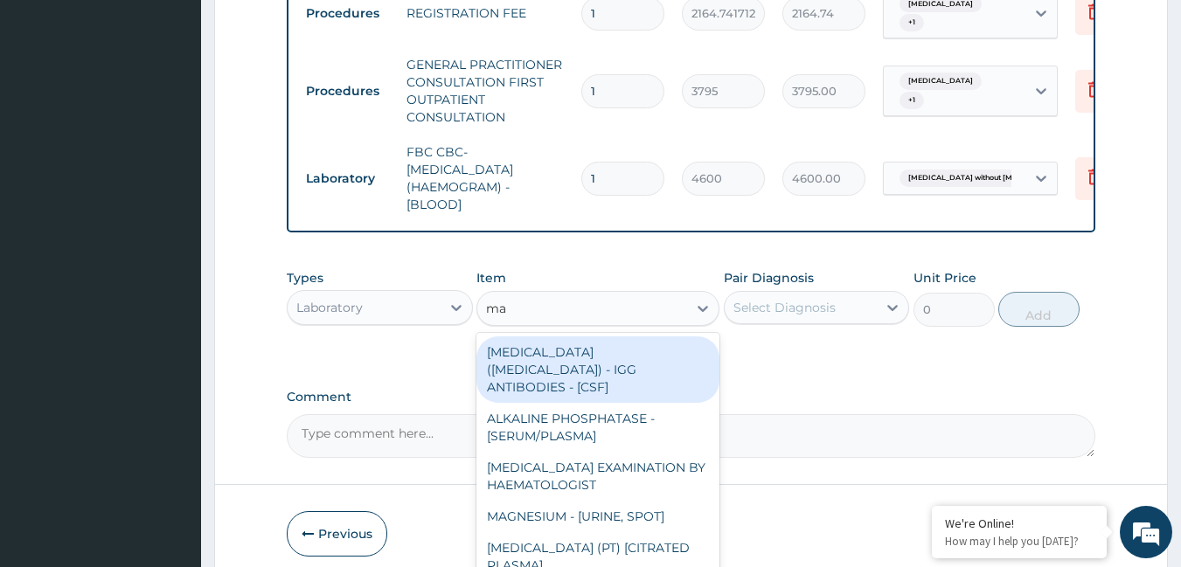
type input "mal"
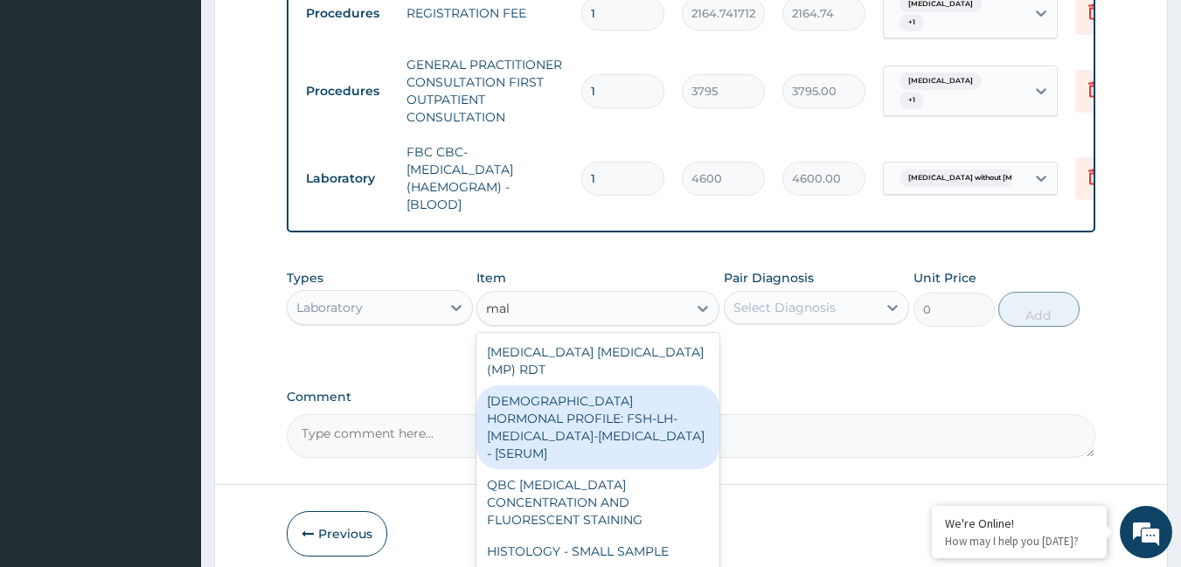
click at [622, 447] on div "[DEMOGRAPHIC_DATA] HORMONAL PROFILE: FSH-LH-[MEDICAL_DATA]-[MEDICAL_DATA] - [SE…" at bounding box center [597, 427] width 243 height 84
type input "11500"
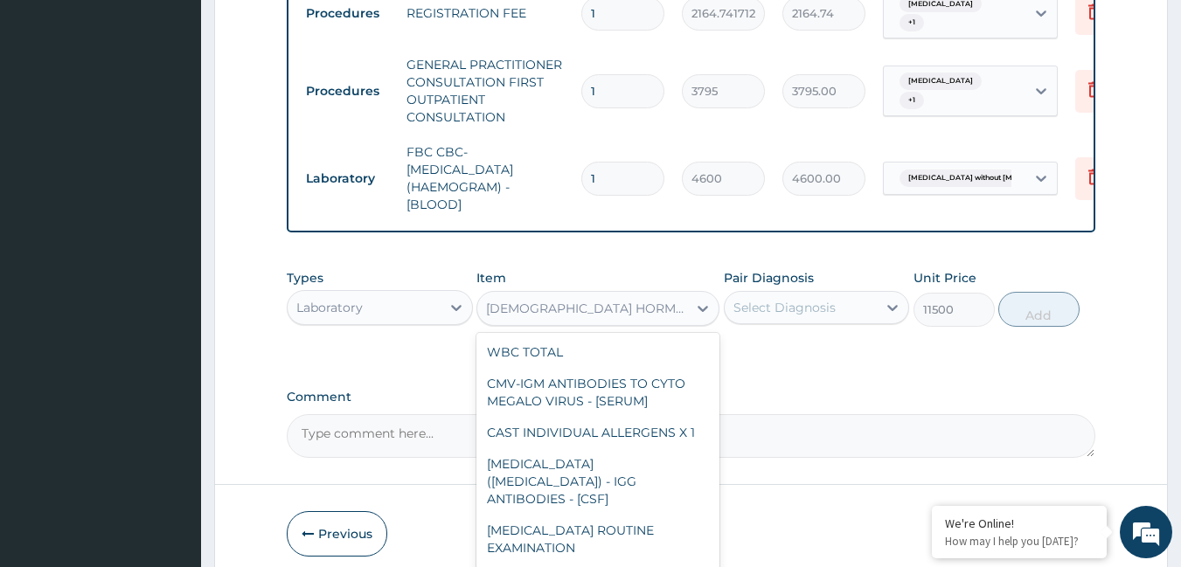
click at [602, 311] on div "[DEMOGRAPHIC_DATA] HORMONAL PROFILE: FSH-LH-[MEDICAL_DATA]-[MEDICAL_DATA] - [SE…" at bounding box center [582, 309] width 210 height 28
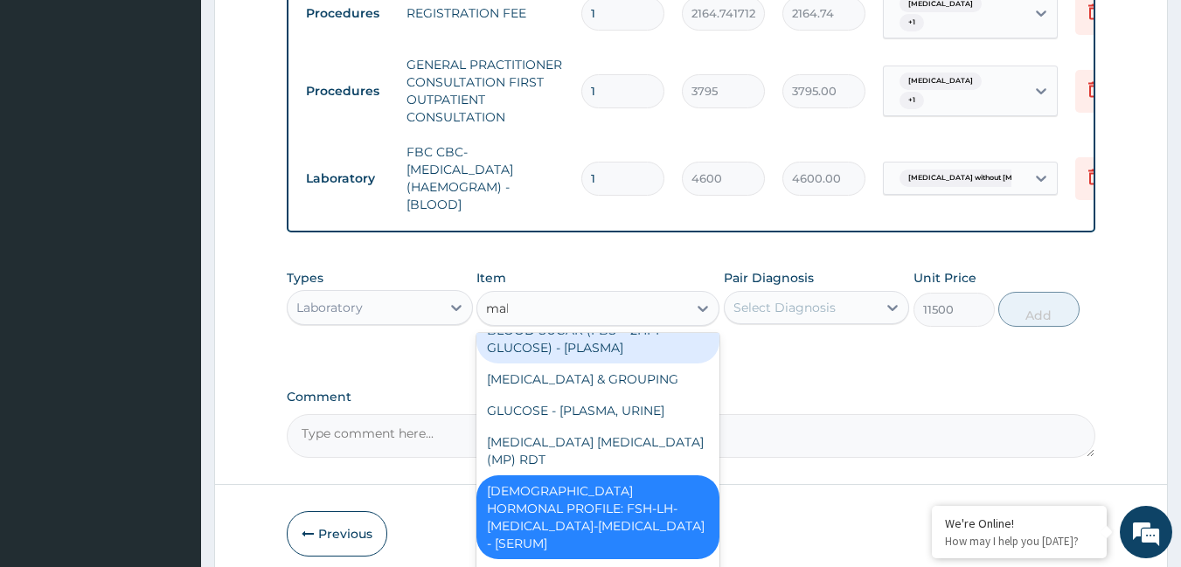
scroll to position [0, 0]
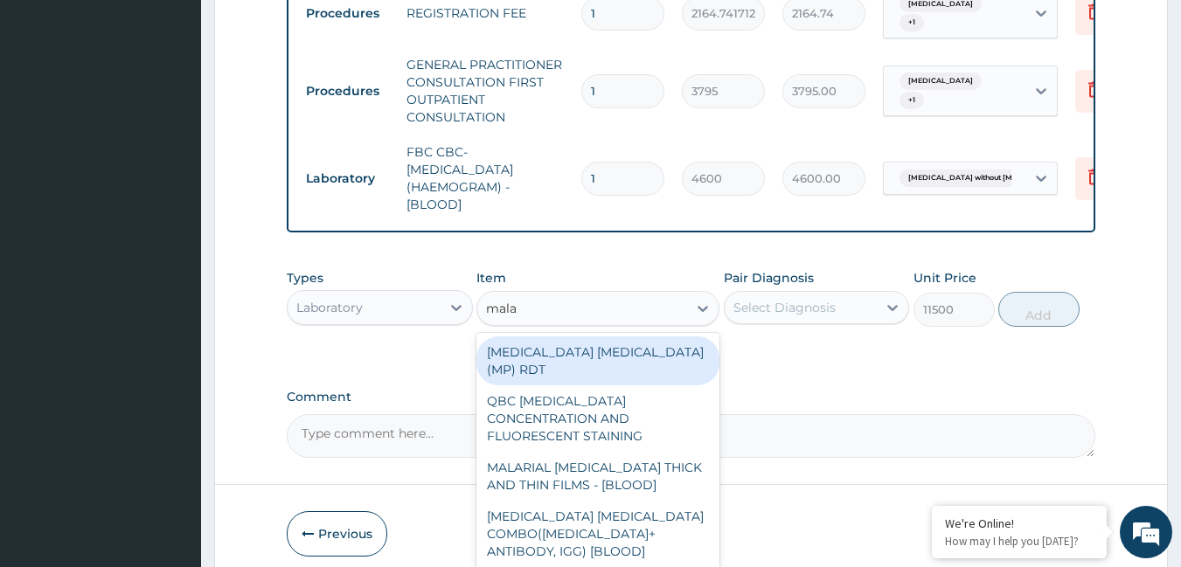
type input "malar"
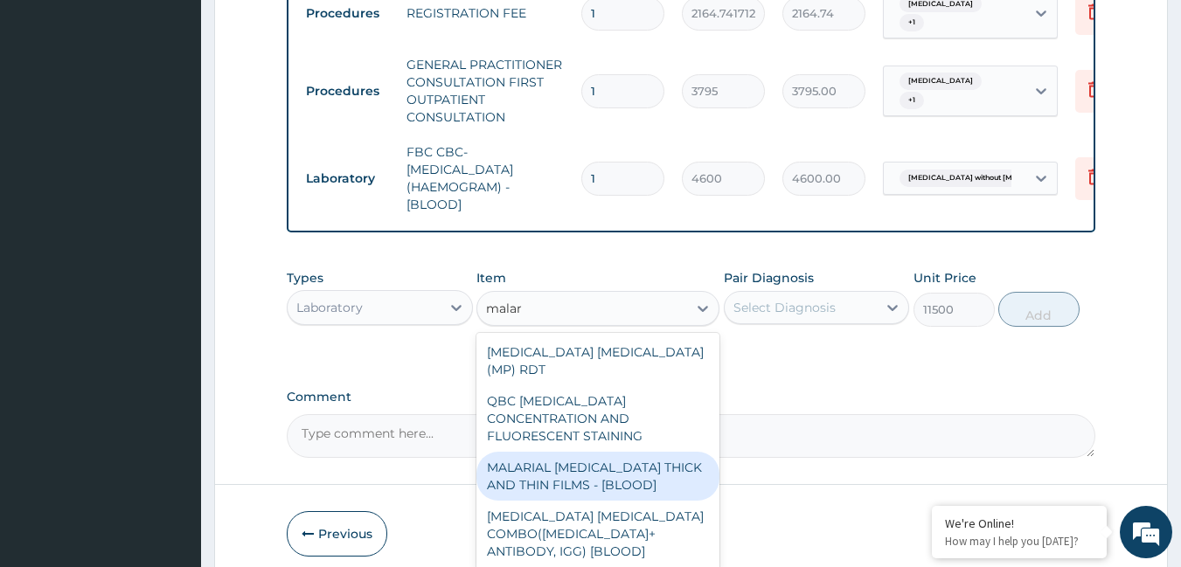
drag, startPoint x: 619, startPoint y: 438, endPoint x: 624, endPoint y: 415, distance: 23.3
click at [622, 452] on div "MALARIAL [MEDICAL_DATA] THICK AND THIN FILMS - [BLOOD]" at bounding box center [597, 476] width 243 height 49
type input "1725"
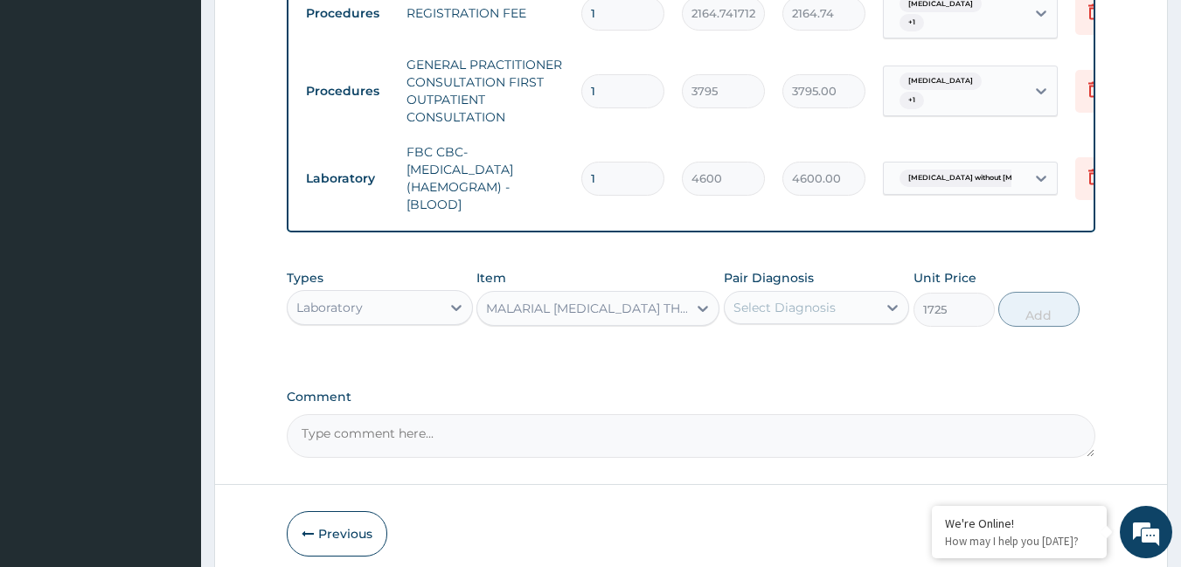
drag, startPoint x: 749, startPoint y: 319, endPoint x: 749, endPoint y: 333, distance: 14.0
click at [749, 316] on div "Select Diagnosis" at bounding box center [784, 307] width 102 height 17
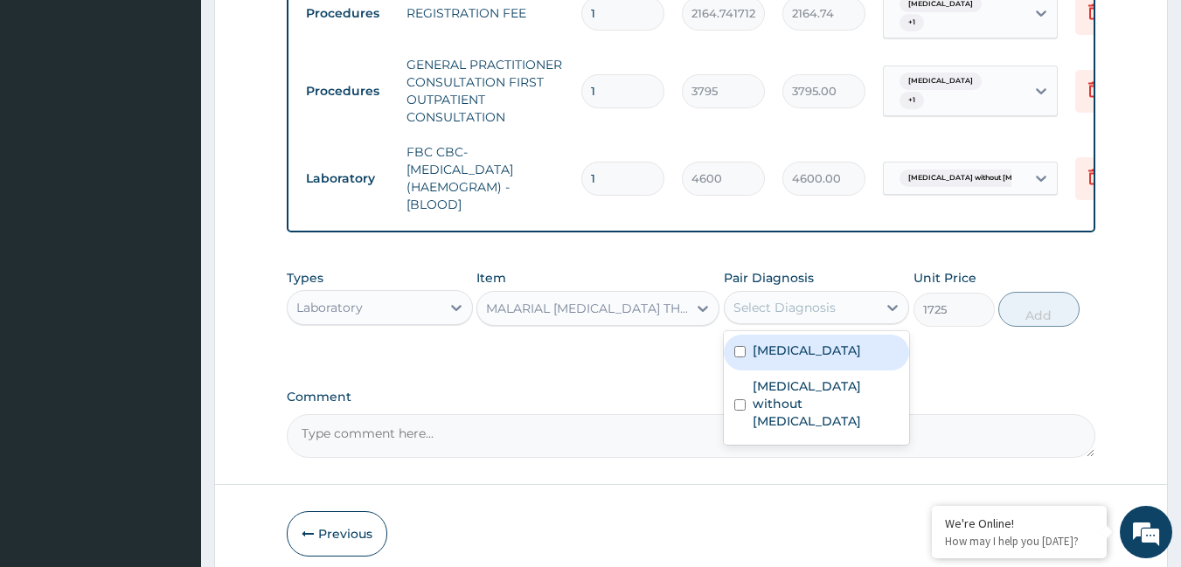
click at [764, 359] on label "[MEDICAL_DATA]" at bounding box center [807, 350] width 108 height 17
checkbox input "true"
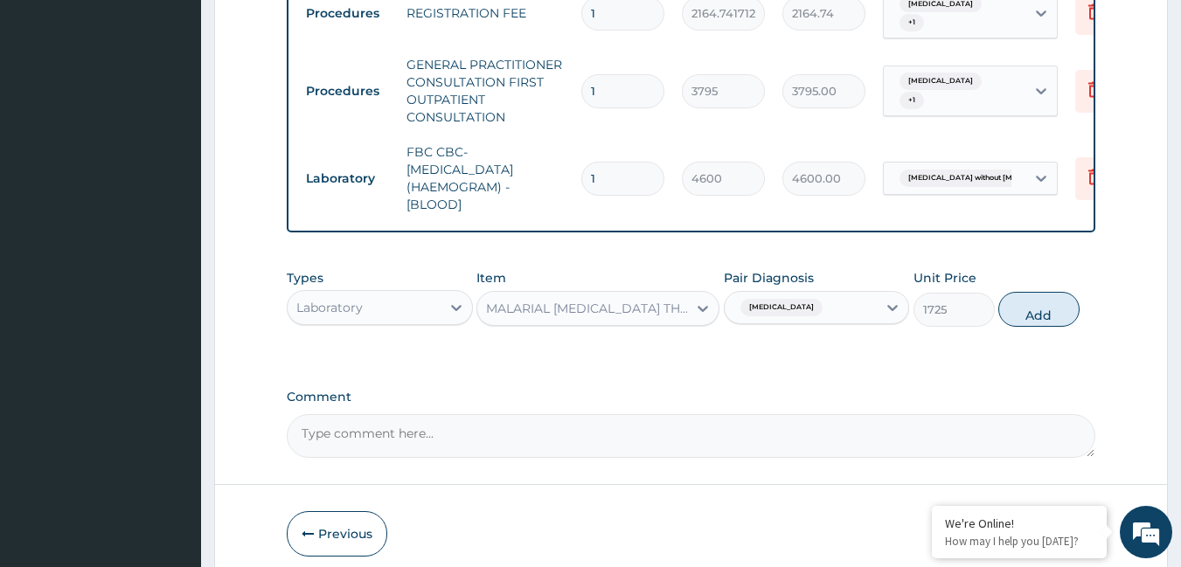
drag, startPoint x: 1032, startPoint y: 315, endPoint x: 986, endPoint y: 337, distance: 51.6
click at [1029, 316] on button "Add" at bounding box center [1038, 309] width 81 height 35
type input "0"
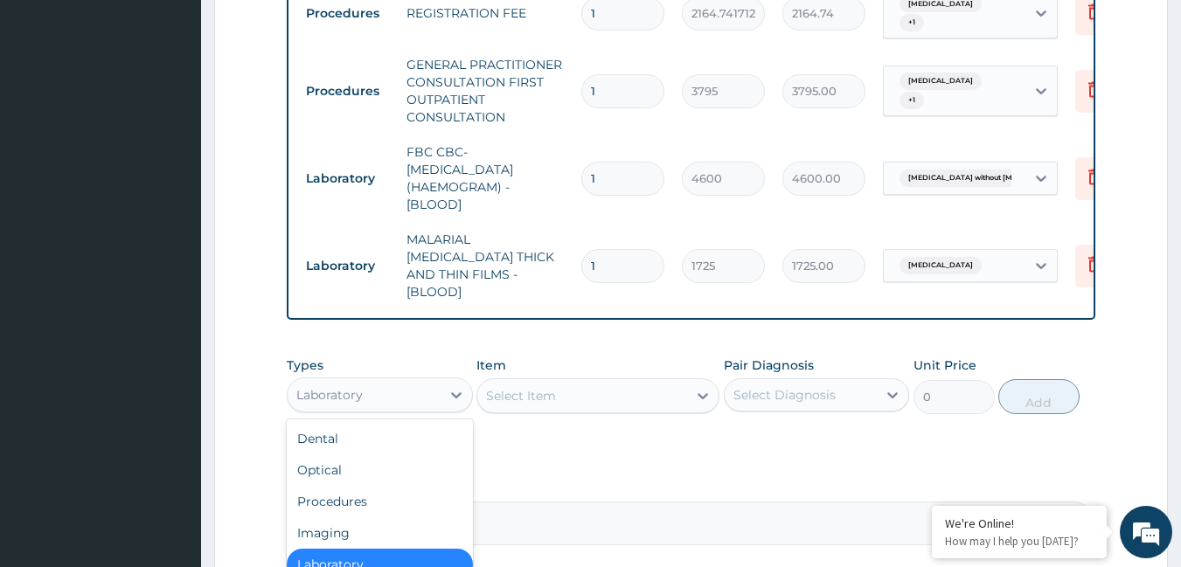
drag, startPoint x: 344, startPoint y: 387, endPoint x: 345, endPoint y: 426, distance: 38.5
click at [344, 388] on div "Laboratory" at bounding box center [329, 394] width 66 height 17
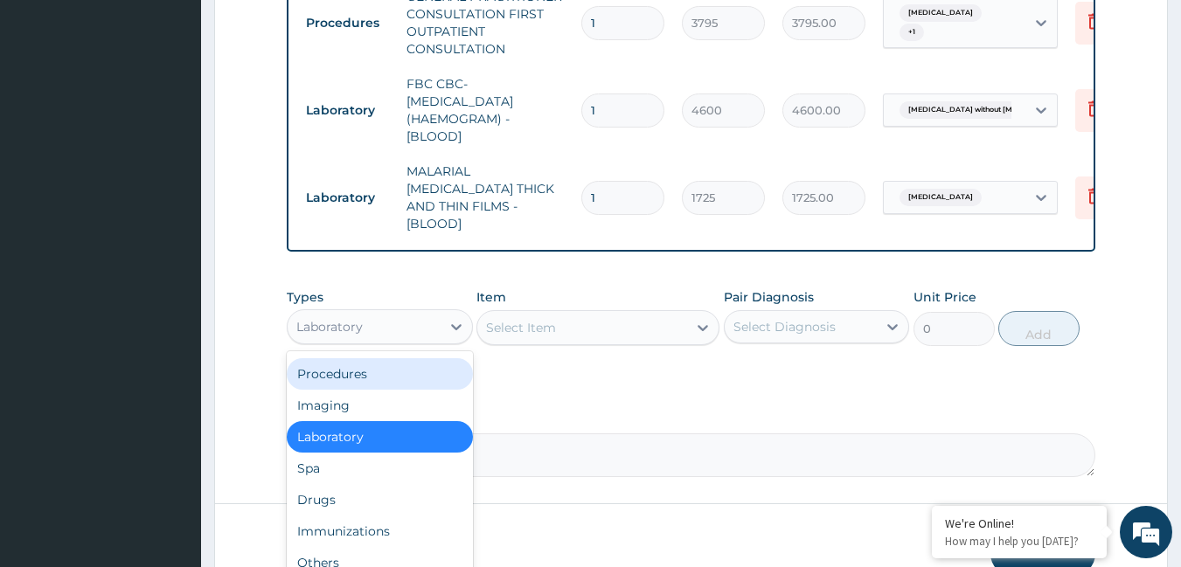
scroll to position [875, 0]
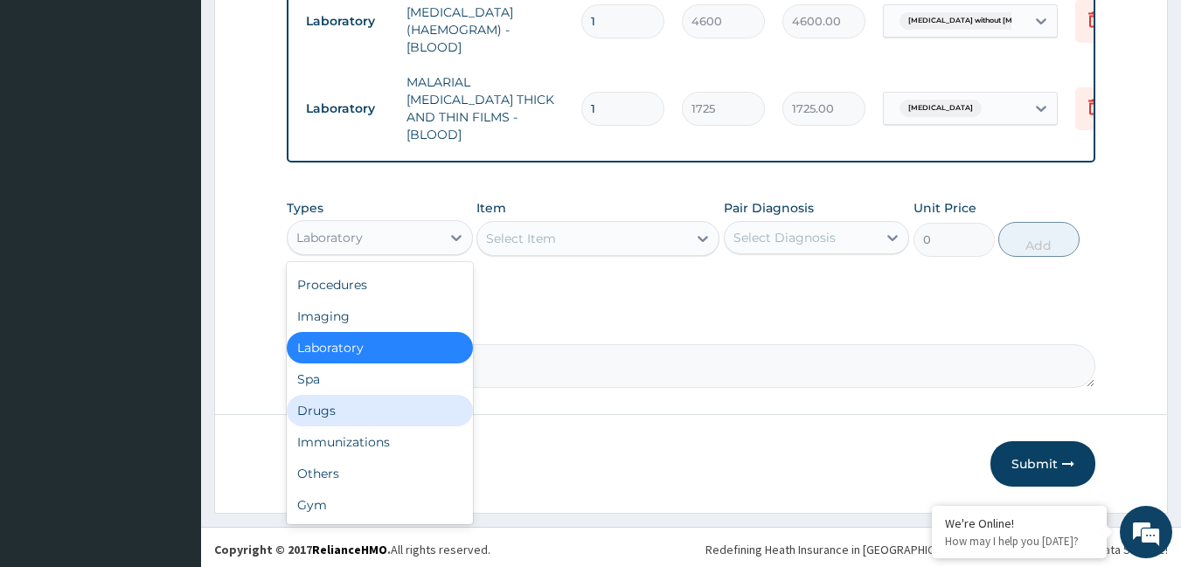
click at [383, 400] on div "Drugs" at bounding box center [380, 410] width 186 height 31
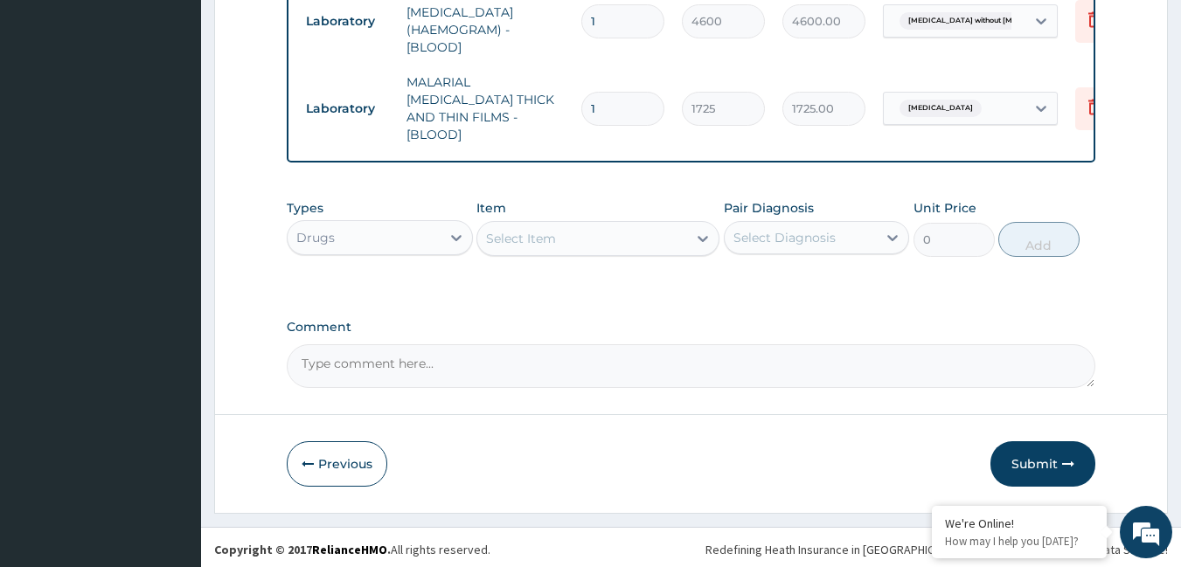
click at [588, 238] on div "Select Item" at bounding box center [582, 239] width 210 height 28
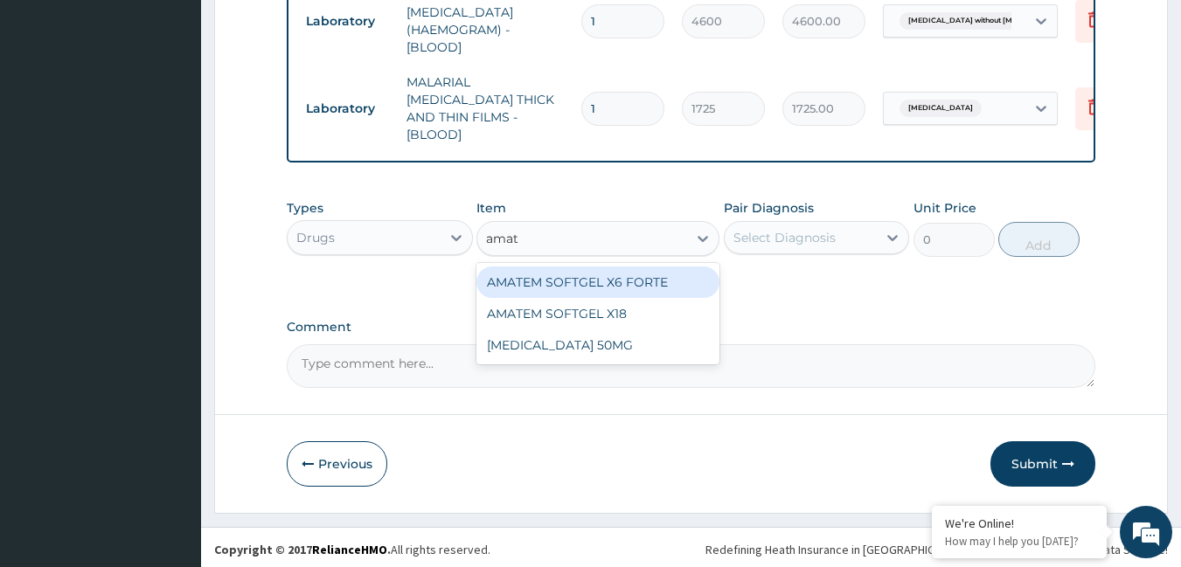
type input "amate"
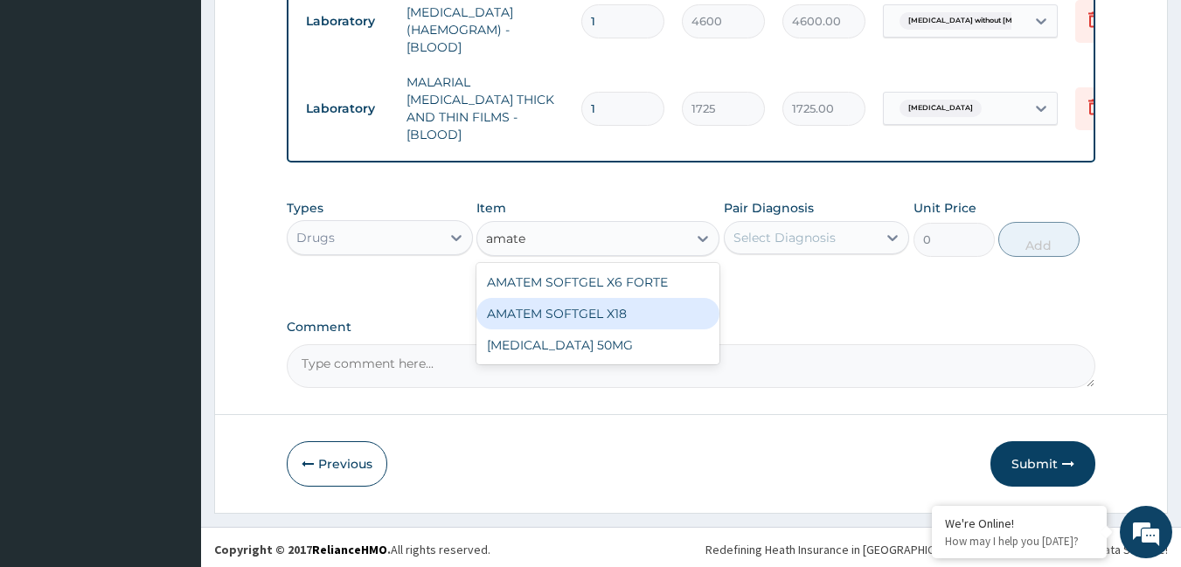
drag, startPoint x: 589, startPoint y: 301, endPoint x: 658, endPoint y: 255, distance: 82.7
click at [594, 300] on div "AMATEM SOFTGEL X18" at bounding box center [597, 313] width 243 height 31
type input "111.32"
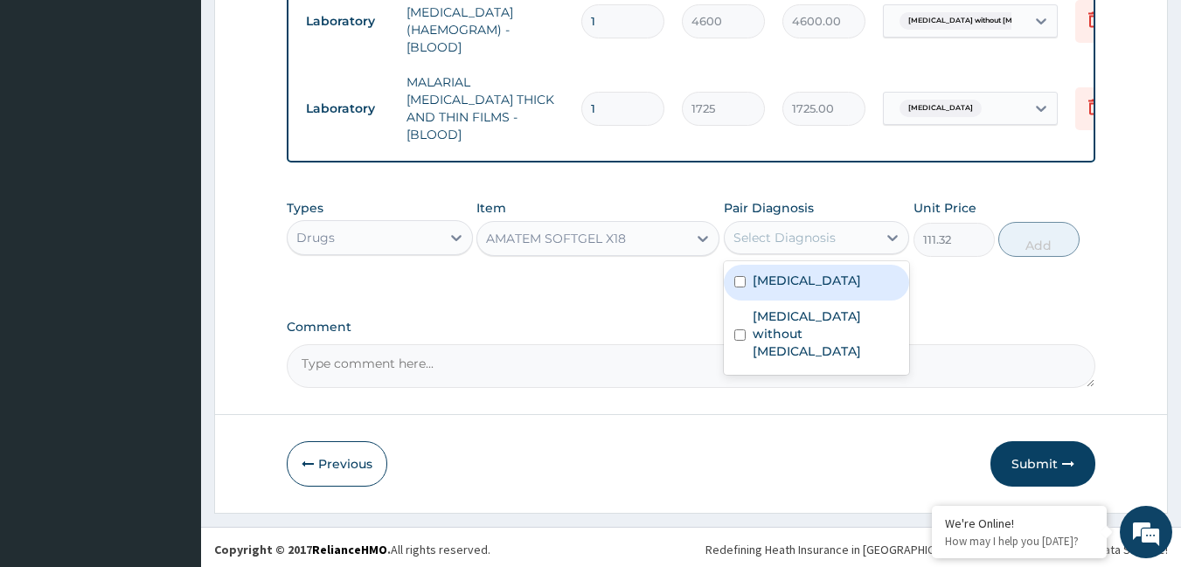
drag, startPoint x: 777, startPoint y: 224, endPoint x: 791, endPoint y: 287, distance: 64.5
click at [781, 240] on div "Select Diagnosis" at bounding box center [801, 238] width 153 height 28
click at [788, 281] on label "[MEDICAL_DATA]" at bounding box center [807, 280] width 108 height 17
checkbox input "true"
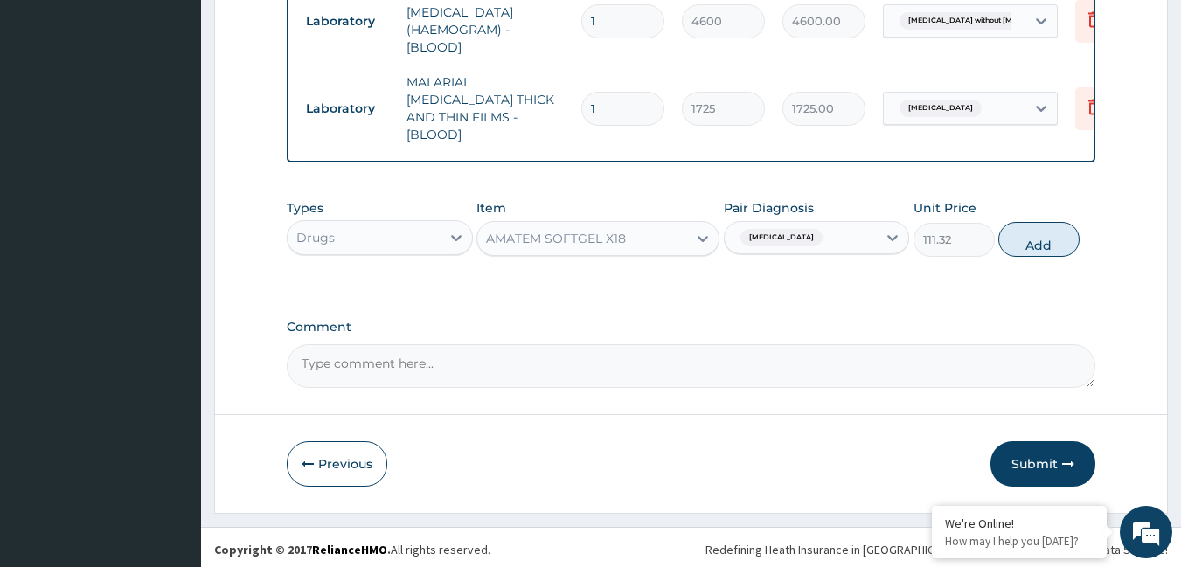
drag, startPoint x: 1034, startPoint y: 240, endPoint x: 649, endPoint y: 238, distance: 384.6
click at [1028, 240] on button "Add" at bounding box center [1038, 239] width 81 height 35
type input "0"
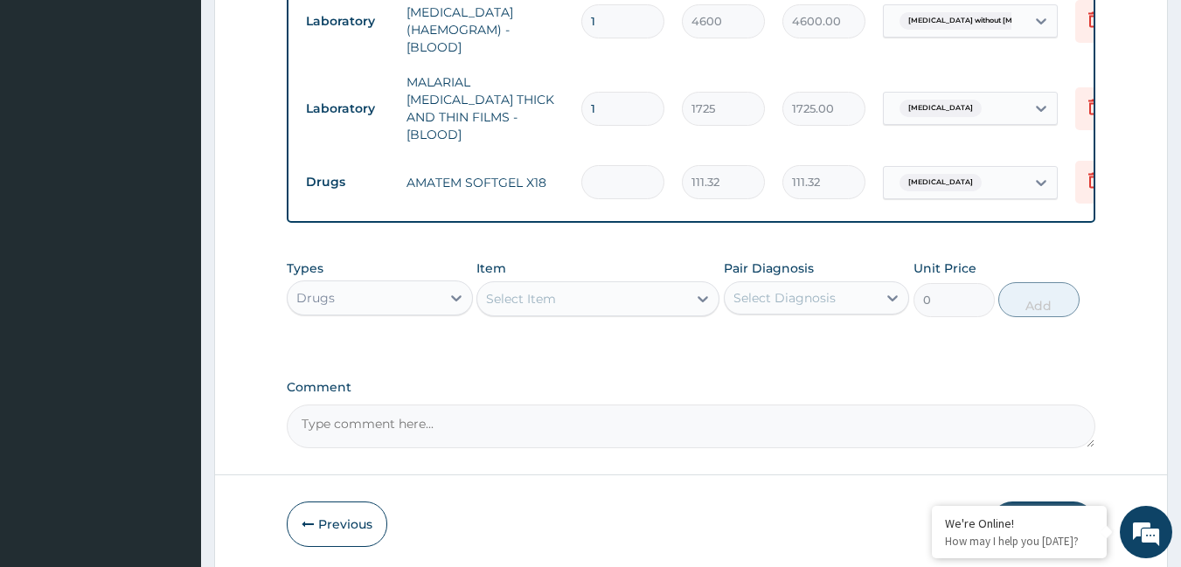
type input "0.00"
type input "6"
type input "667.92"
type input "6"
click at [537, 305] on div "Select Item" at bounding box center [582, 299] width 210 height 28
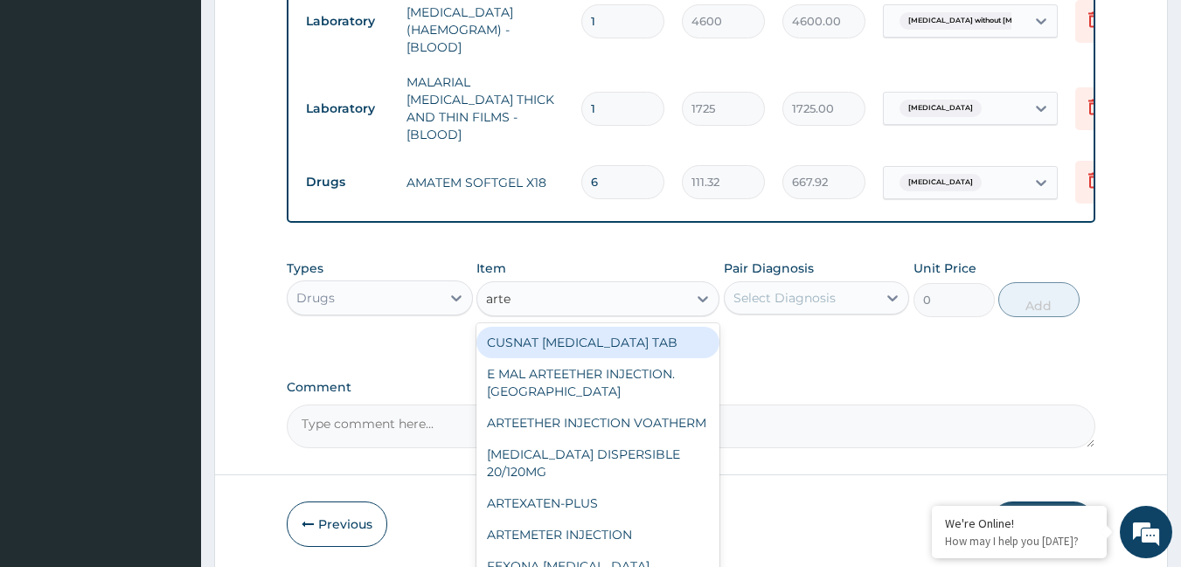
type input "artes"
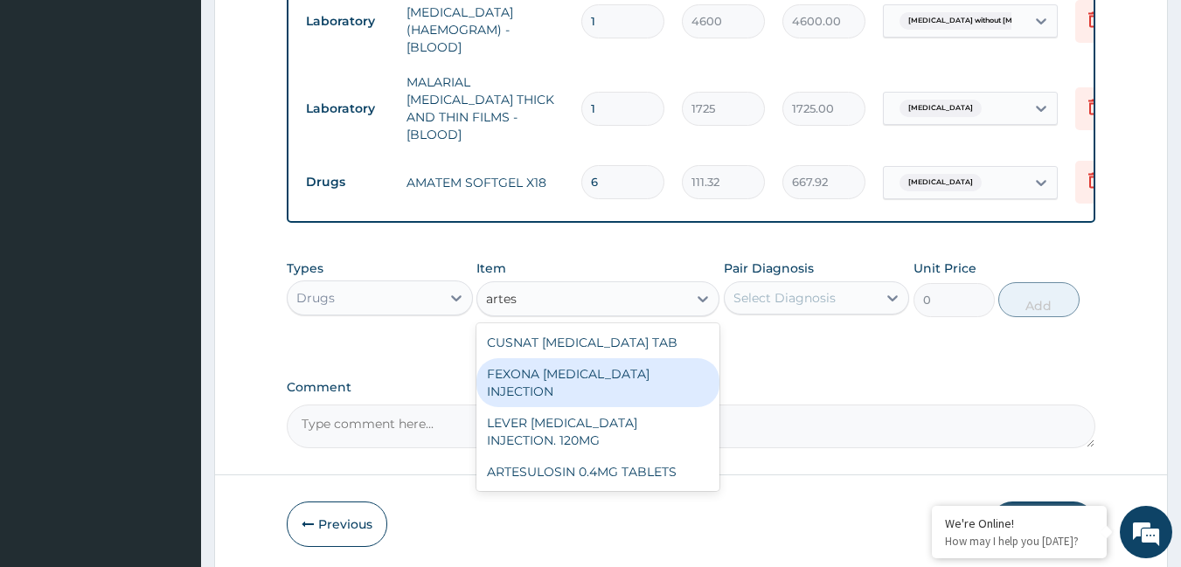
click at [549, 375] on div "FEXONA [MEDICAL_DATA] INJECTION" at bounding box center [597, 382] width 243 height 49
type input "1644.5"
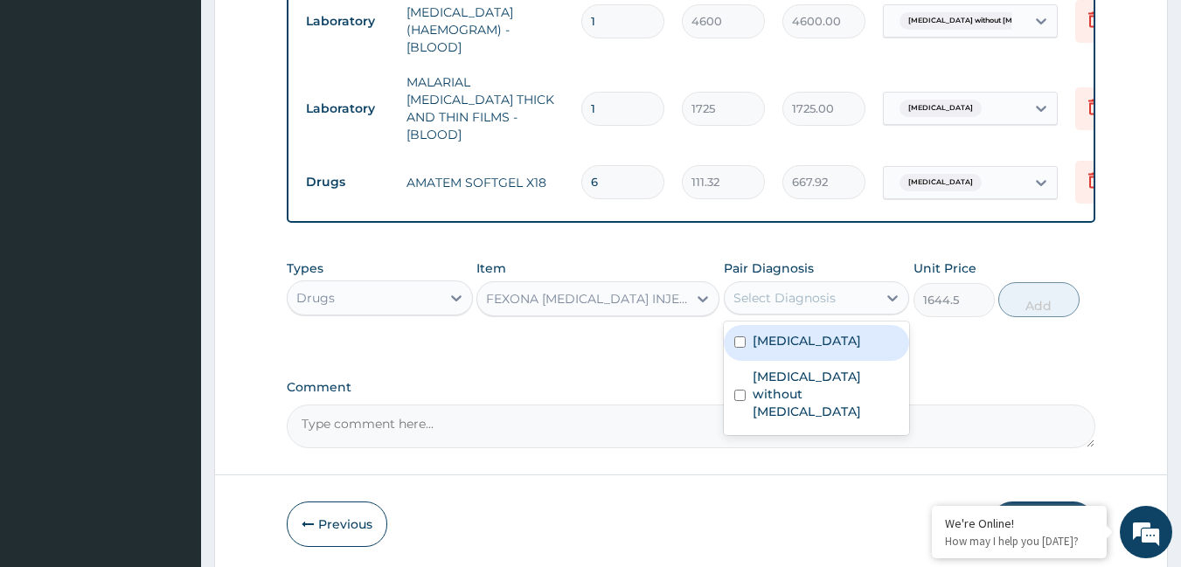
click at [797, 292] on div "Select Diagnosis" at bounding box center [784, 297] width 102 height 17
click at [792, 332] on label "[MEDICAL_DATA]" at bounding box center [807, 340] width 108 height 17
checkbox input "true"
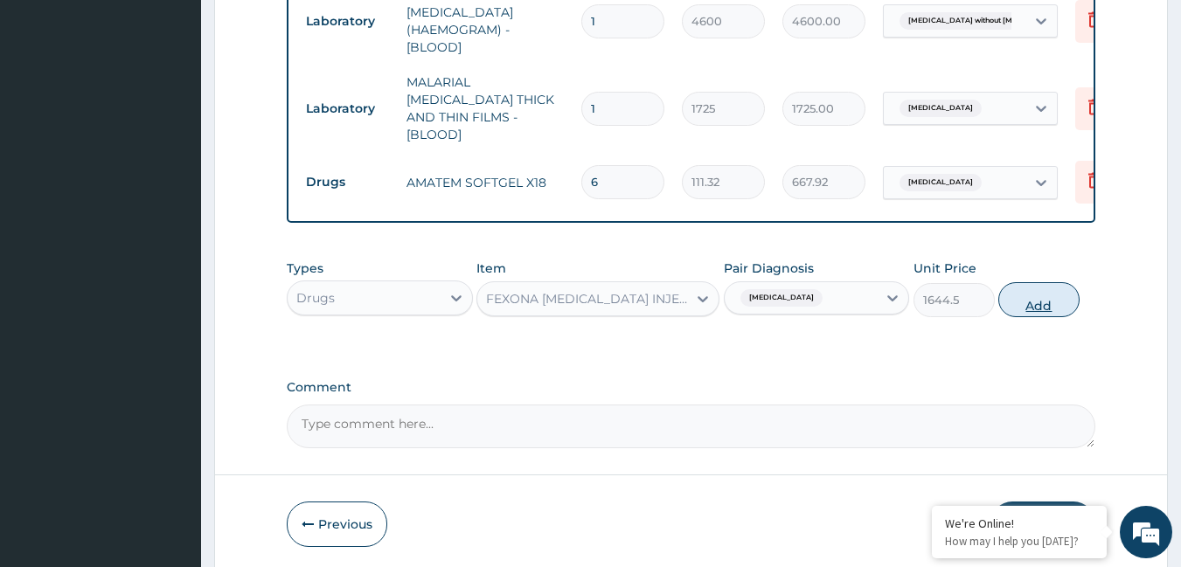
click at [1034, 300] on button "Add" at bounding box center [1038, 299] width 81 height 35
type input "0"
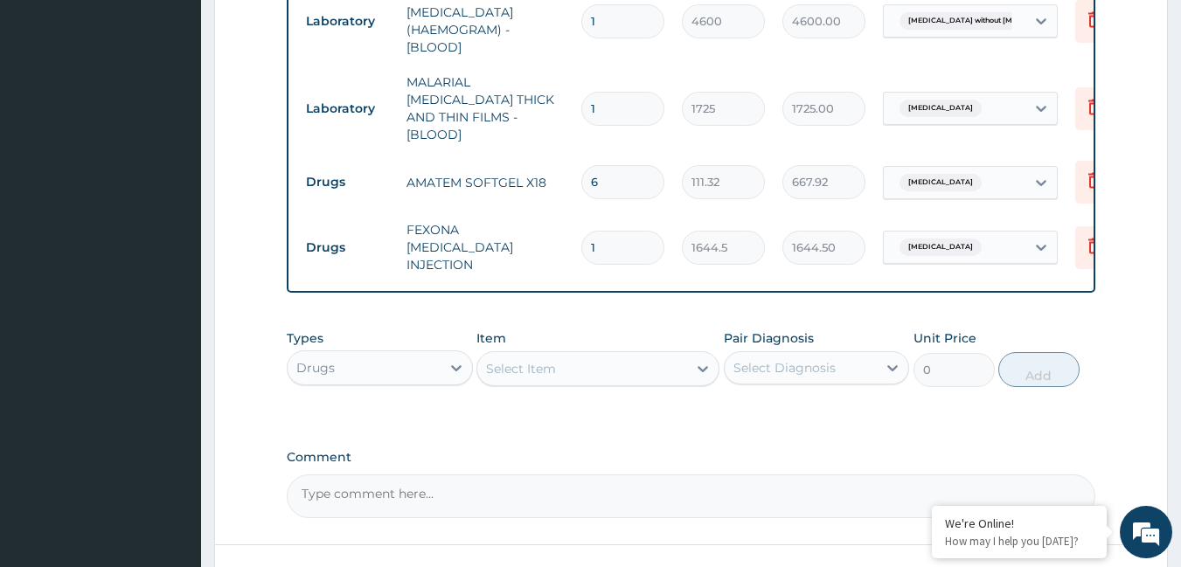
type input "0.00"
type input "3"
type input "4933.50"
type input "3"
click at [521, 355] on div "Select Item" at bounding box center [582, 369] width 210 height 28
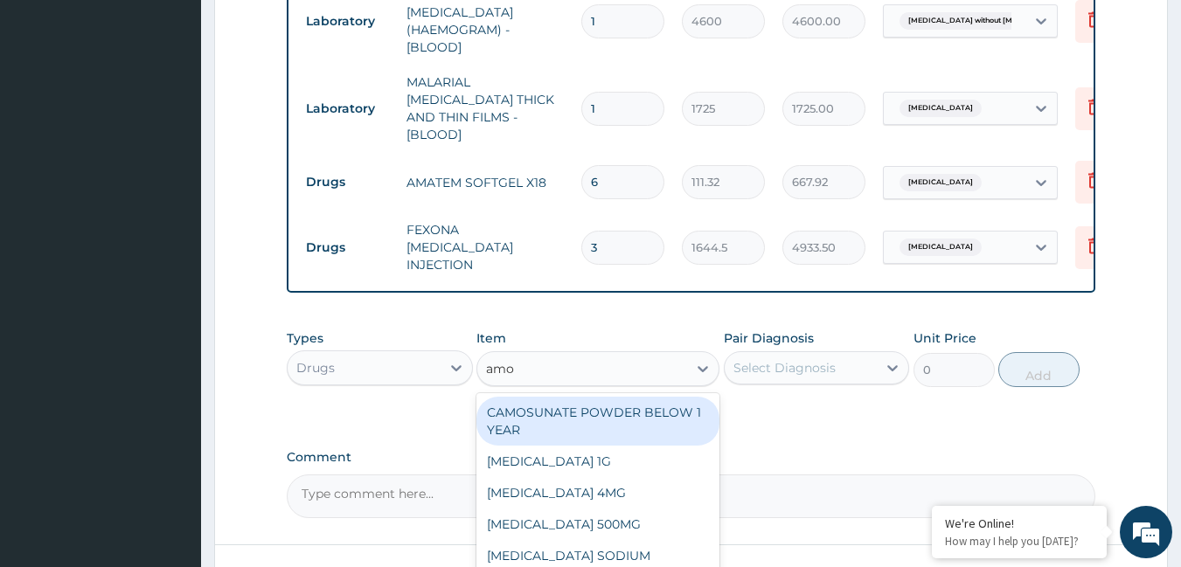
type input "amox"
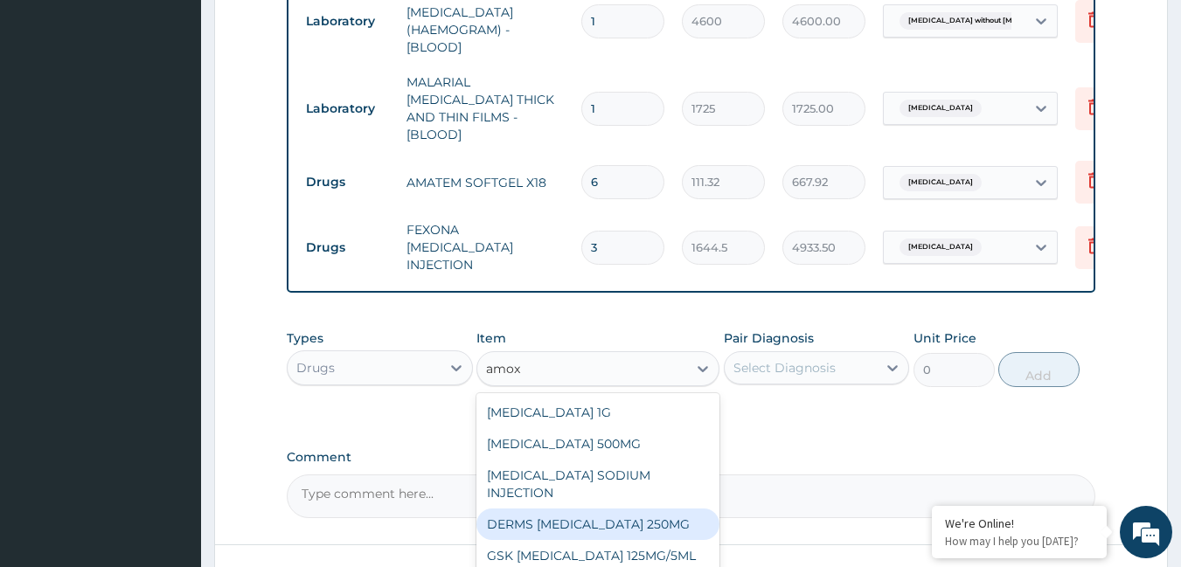
scroll to position [49, 0]
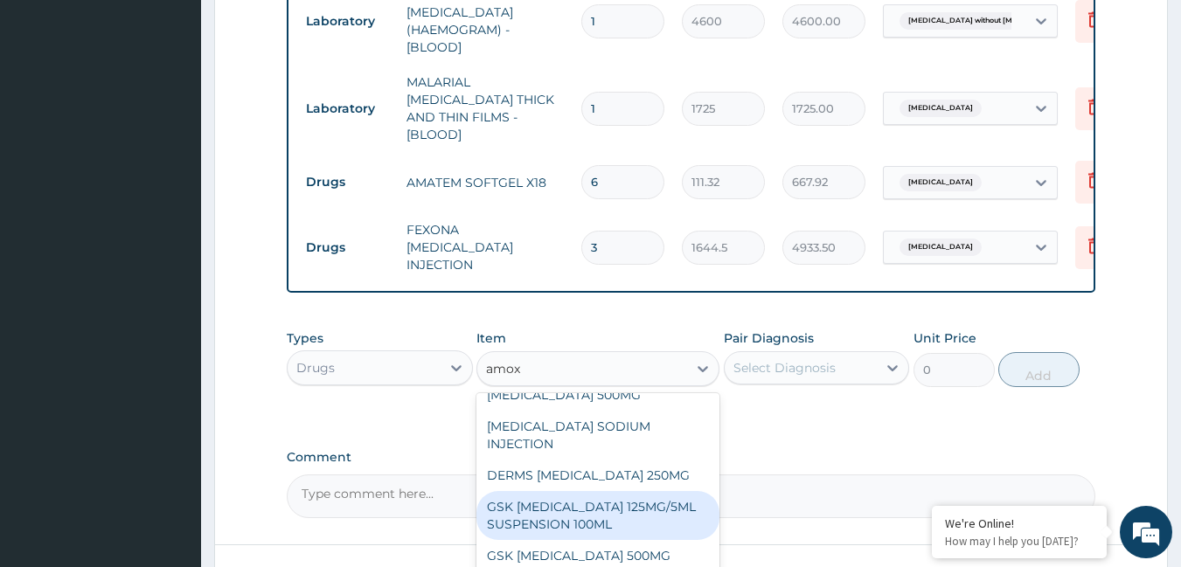
drag, startPoint x: 619, startPoint y: 498, endPoint x: 621, endPoint y: 455, distance: 43.7
click at [620, 498] on div "GSK [MEDICAL_DATA] 125MG/5ML SUSPENSION 100ML" at bounding box center [597, 515] width 243 height 49
type input "9487.5"
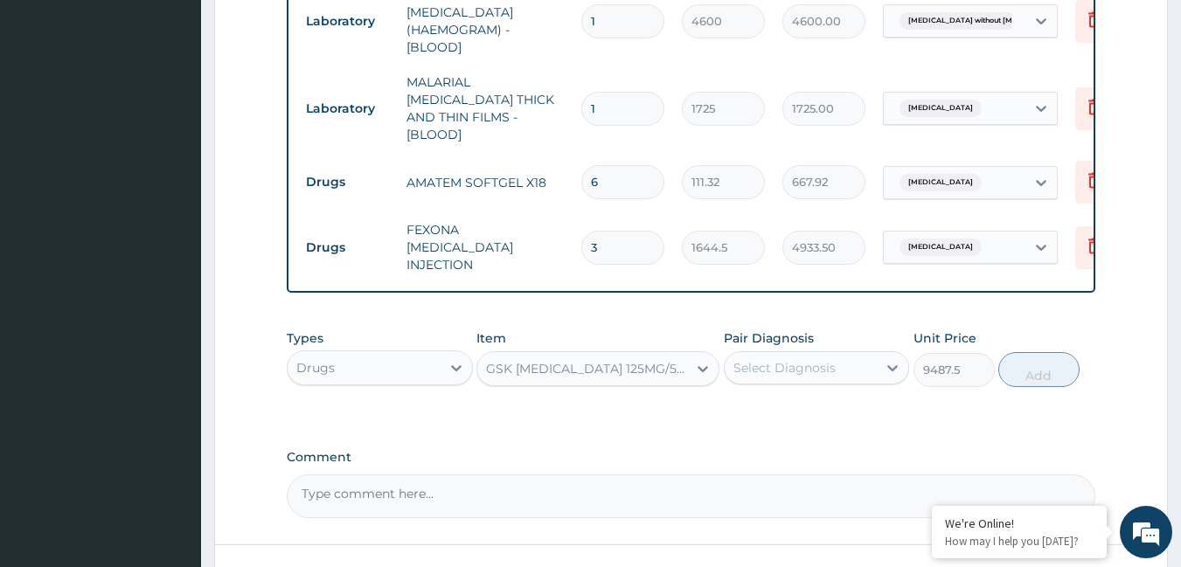
click at [774, 359] on div "Select Diagnosis" at bounding box center [784, 367] width 102 height 17
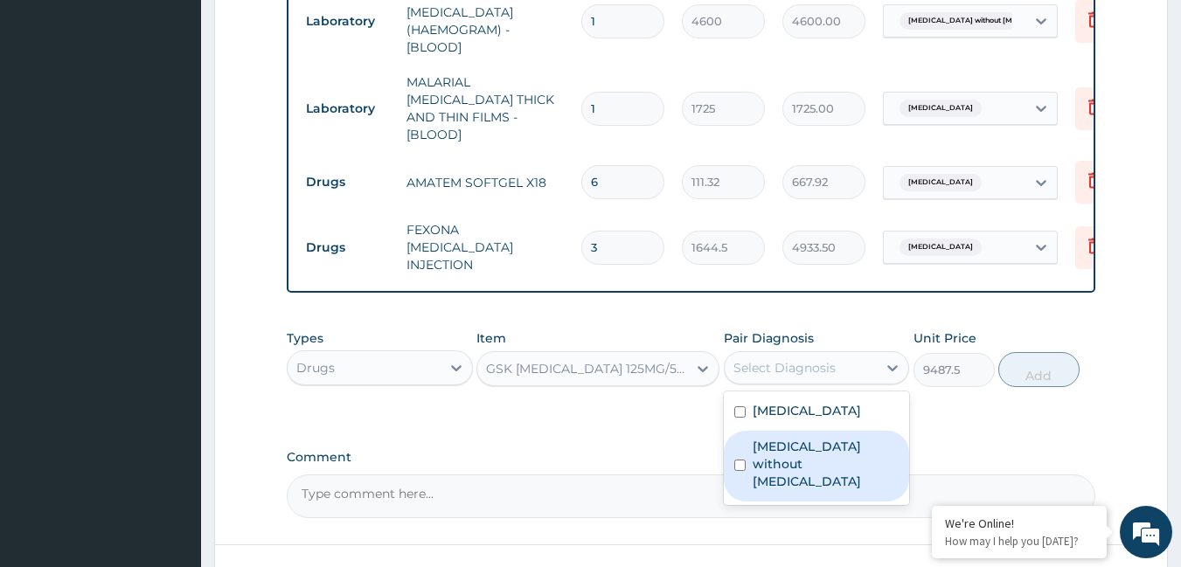
click at [782, 440] on label "[MEDICAL_DATA] without [MEDICAL_DATA]" at bounding box center [826, 464] width 147 height 52
checkbox input "true"
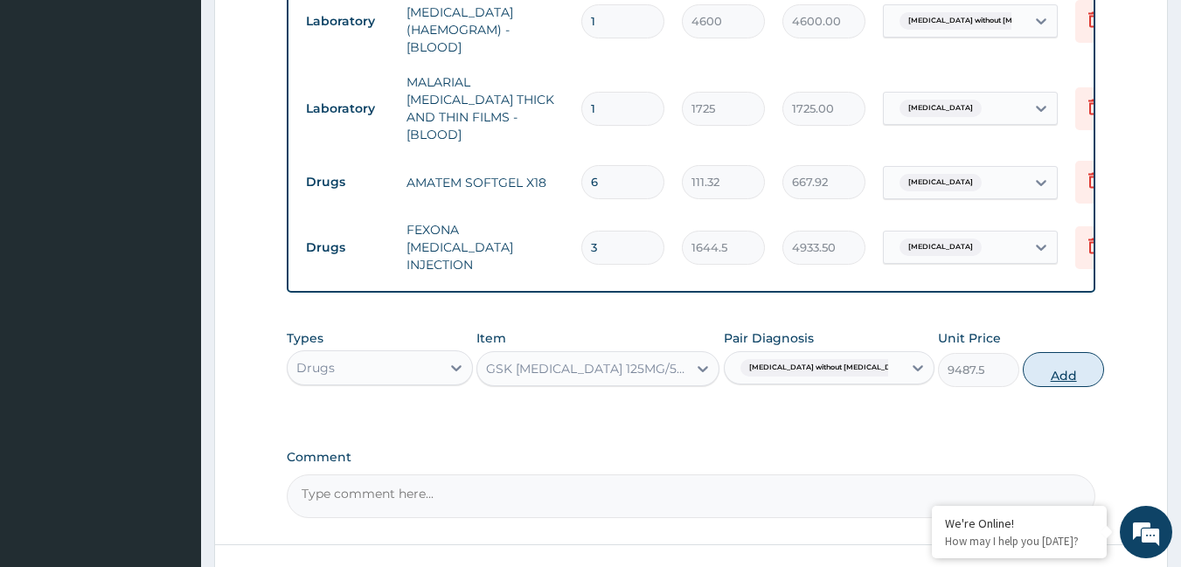
click at [1057, 358] on button "Add" at bounding box center [1063, 369] width 81 height 35
type input "0"
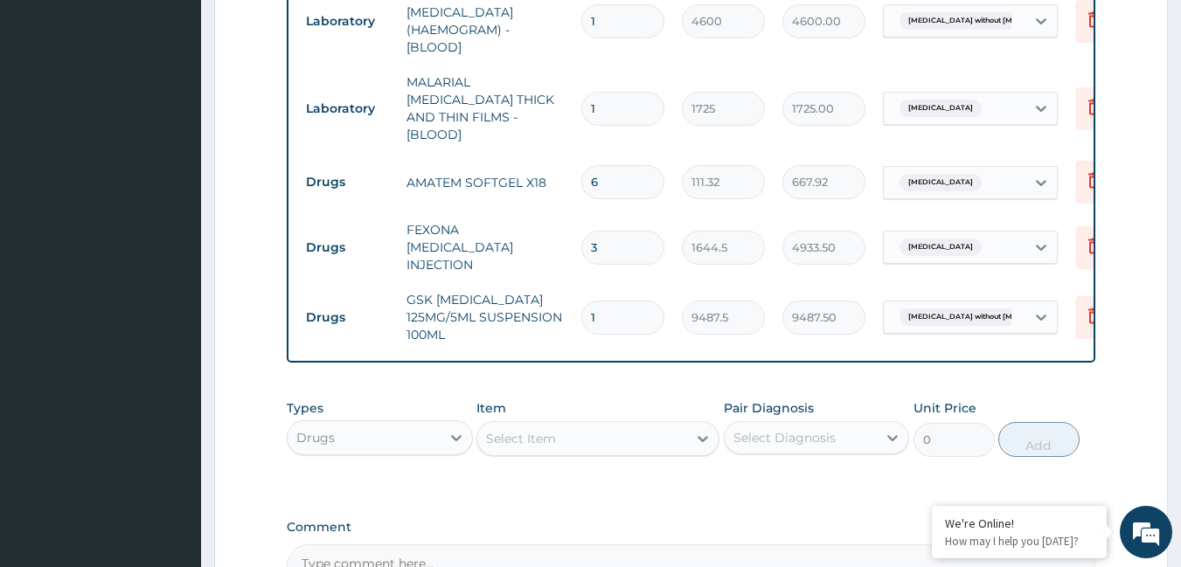
click at [636, 425] on div "Select Item" at bounding box center [582, 439] width 210 height 28
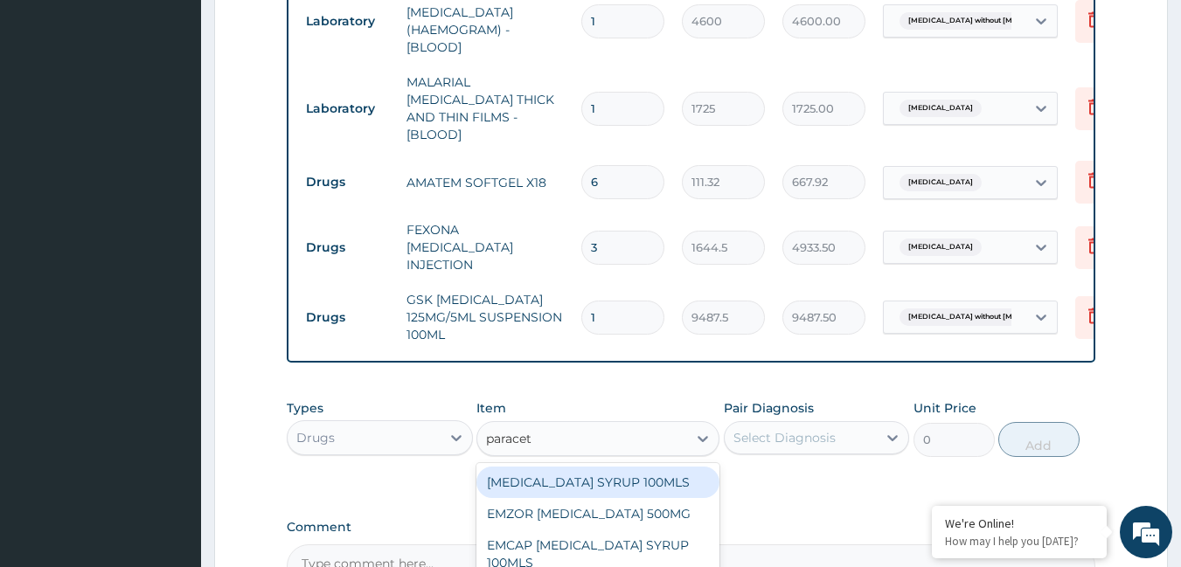
type input "paraceta"
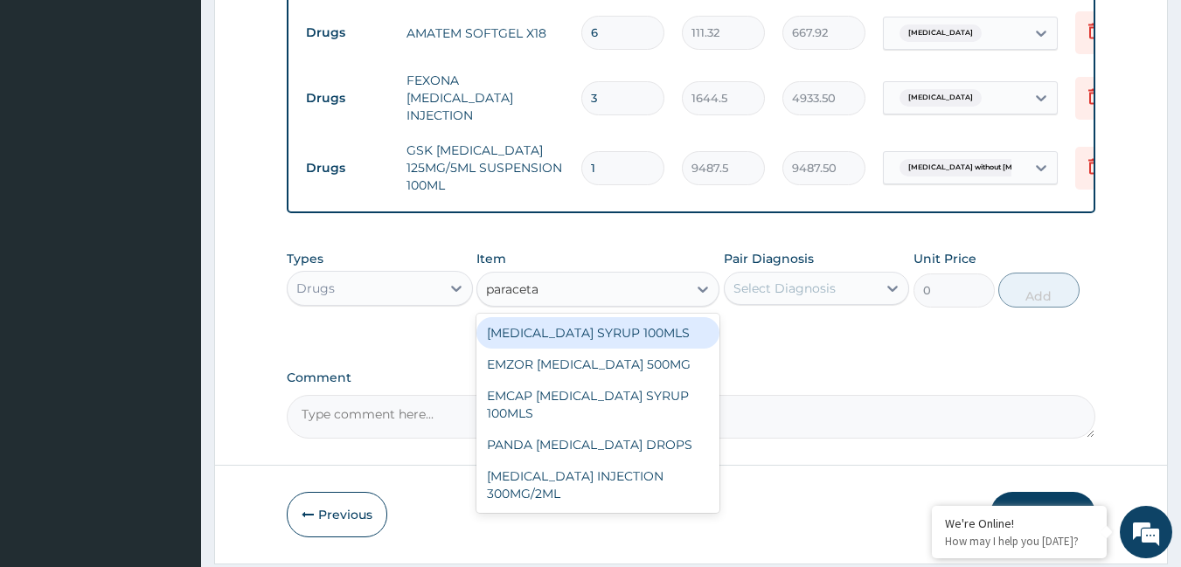
scroll to position [1050, 0]
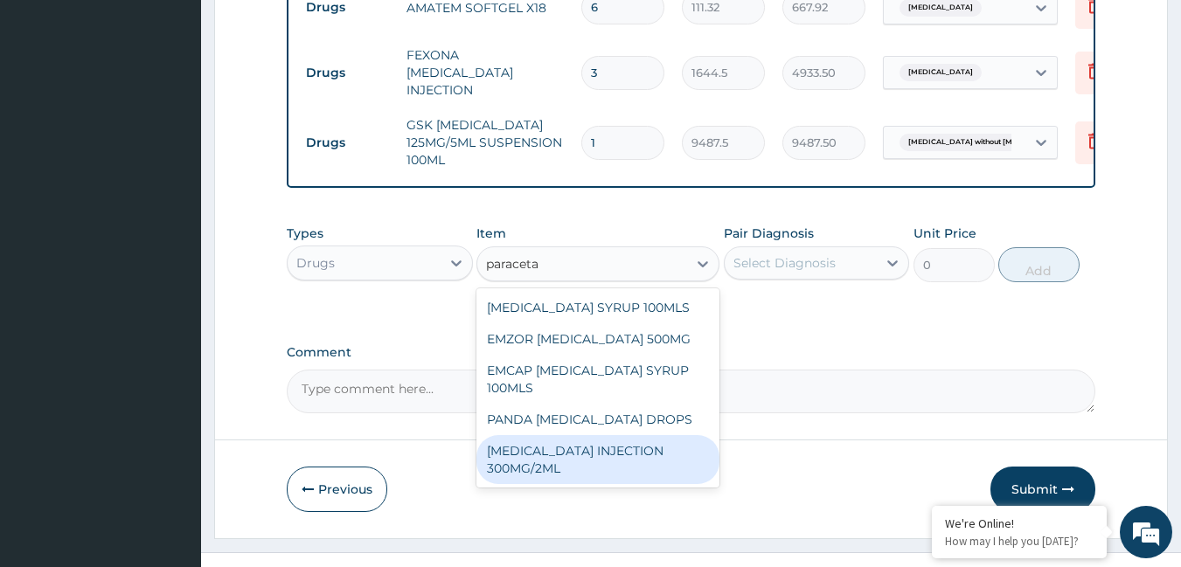
click at [664, 443] on div "[MEDICAL_DATA] INJECTION 300MG/2ML" at bounding box center [597, 459] width 243 height 49
type input "278.3"
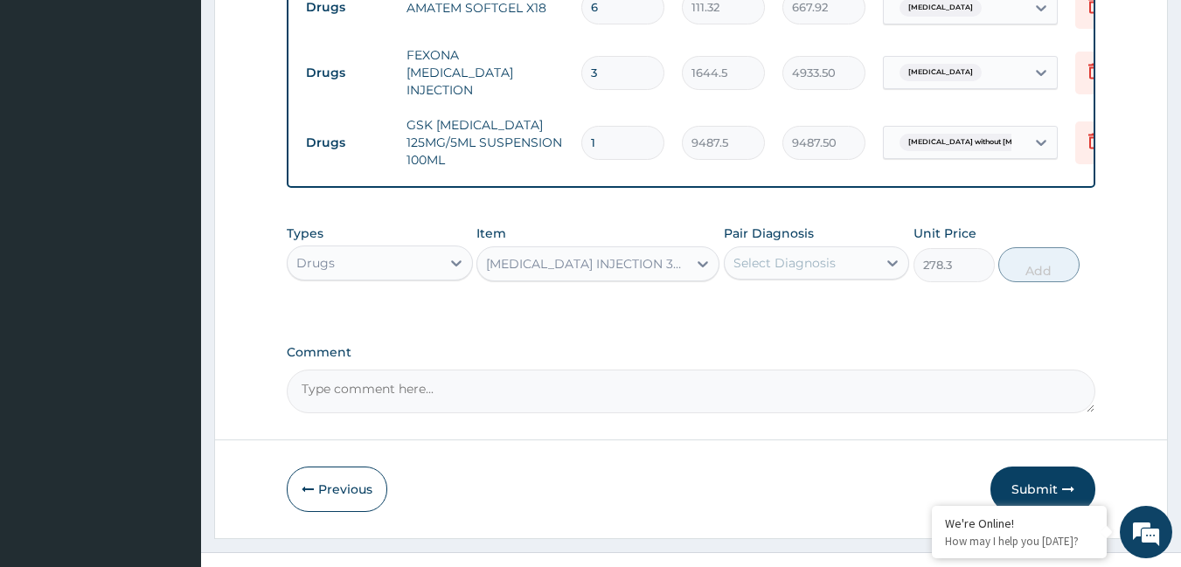
click at [836, 249] on div "Select Diagnosis" at bounding box center [801, 263] width 153 height 28
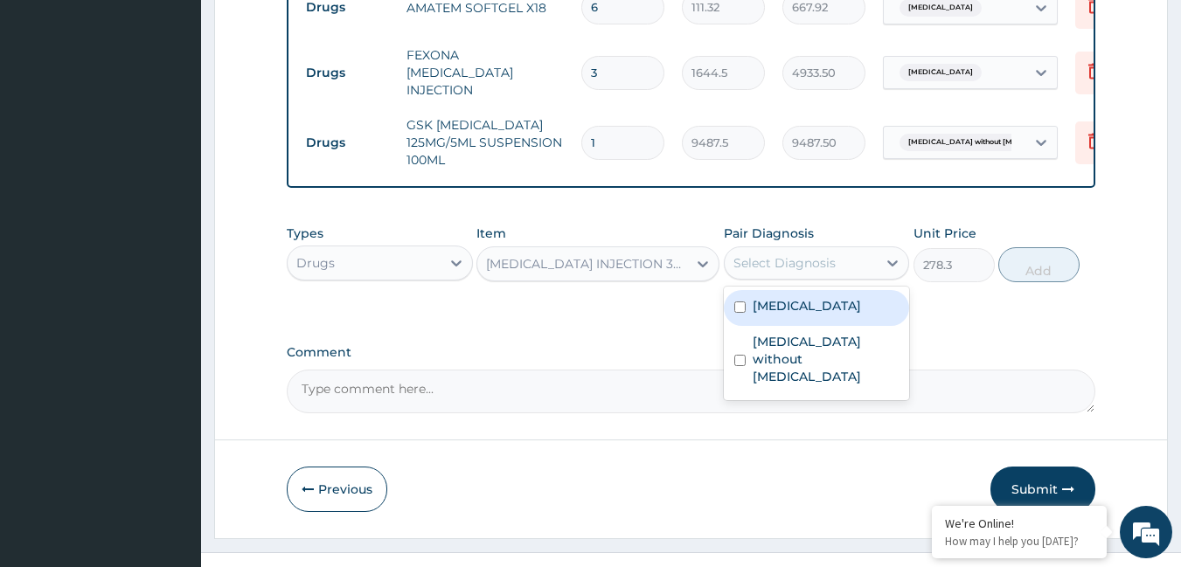
drag, startPoint x: 801, startPoint y: 280, endPoint x: 799, endPoint y: 323, distance: 43.7
click at [802, 297] on label "[MEDICAL_DATA]" at bounding box center [807, 305] width 108 height 17
checkbox input "true"
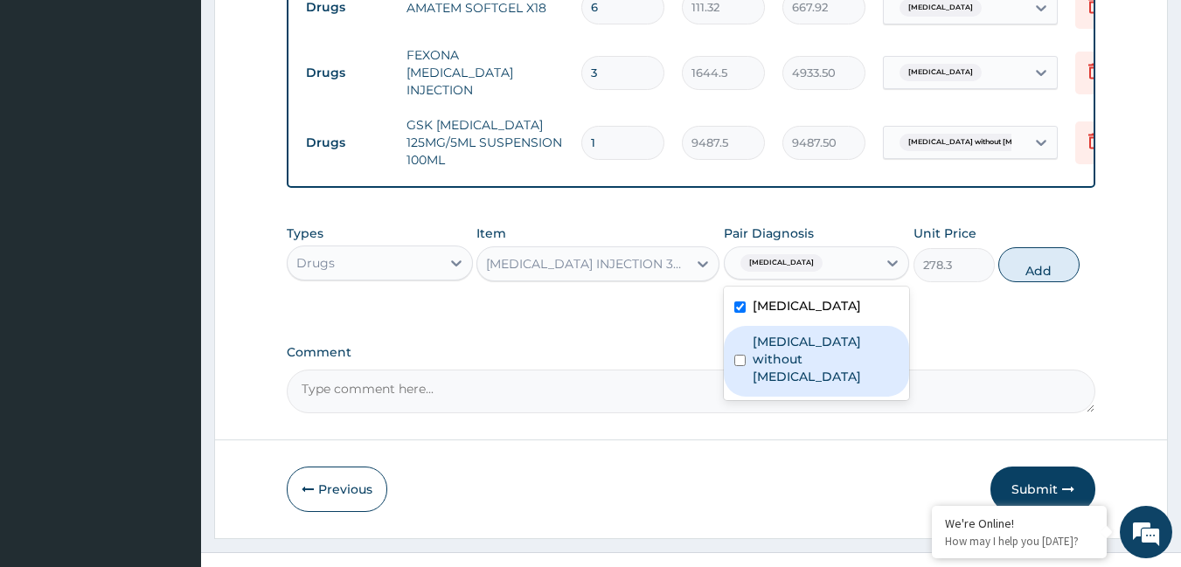
click at [801, 333] on label "[MEDICAL_DATA] without [MEDICAL_DATA]" at bounding box center [826, 359] width 147 height 52
checkbox input "true"
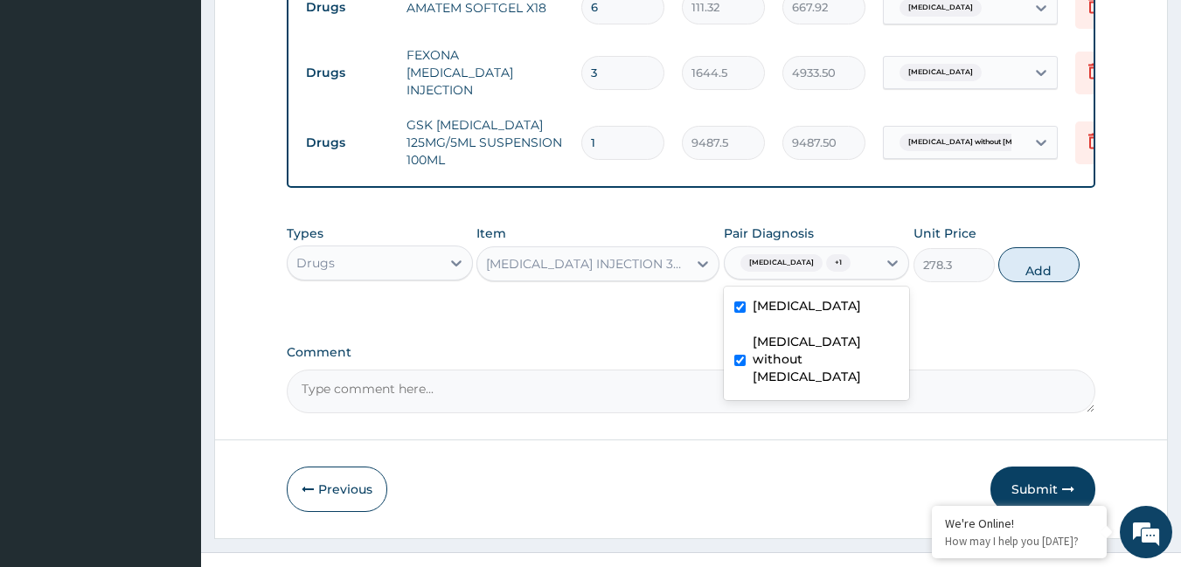
drag, startPoint x: 1041, startPoint y: 234, endPoint x: 746, endPoint y: 262, distance: 296.8
click at [1039, 247] on button "Add" at bounding box center [1038, 264] width 81 height 35
type input "0"
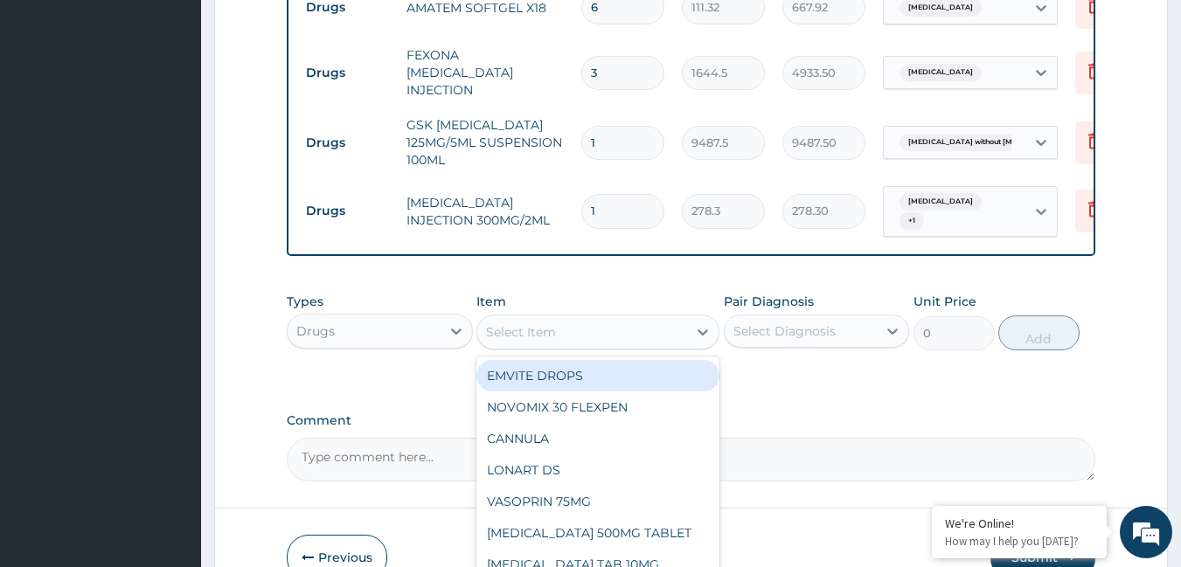
click at [564, 318] on div "Select Item" at bounding box center [582, 332] width 210 height 28
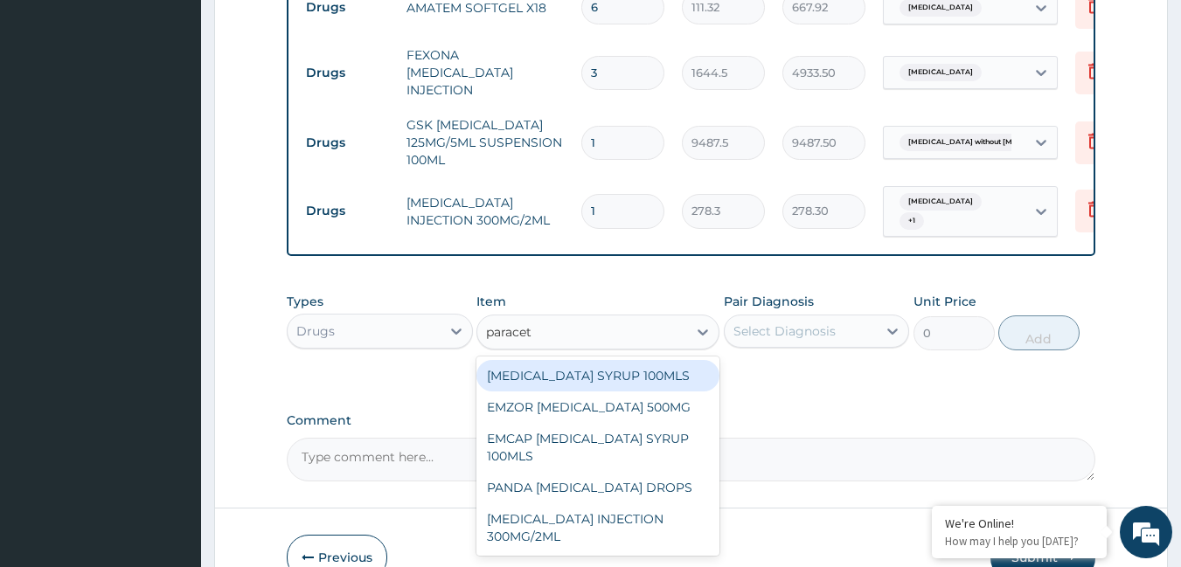
type input "paraceta"
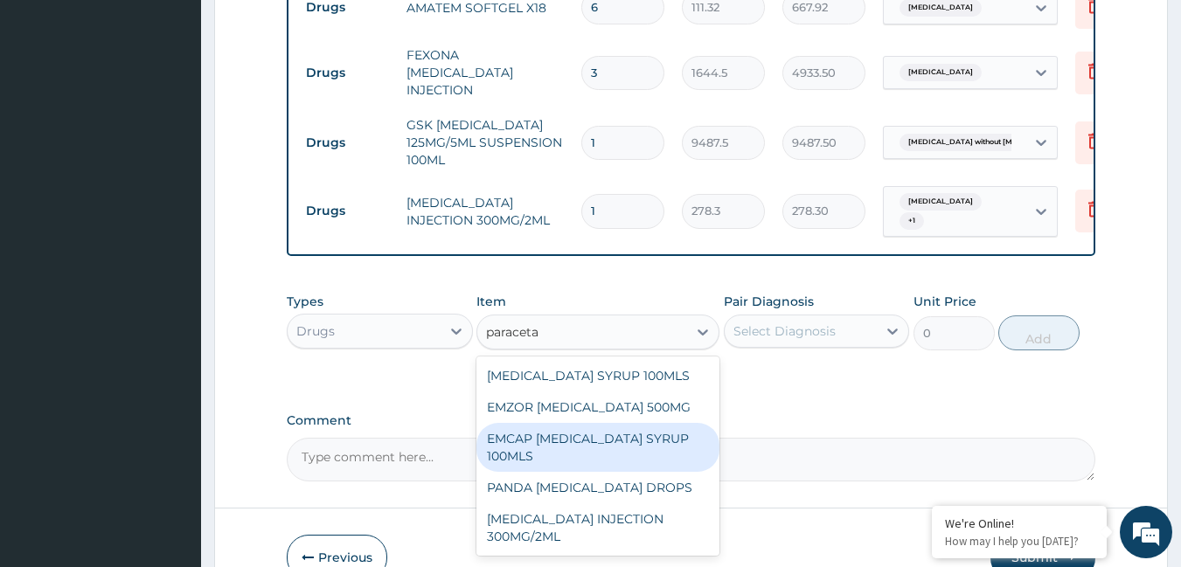
click at [588, 423] on div "EMCAP [MEDICAL_DATA] SYRUP 100MLS" at bounding box center [597, 447] width 243 height 49
type input "632.5"
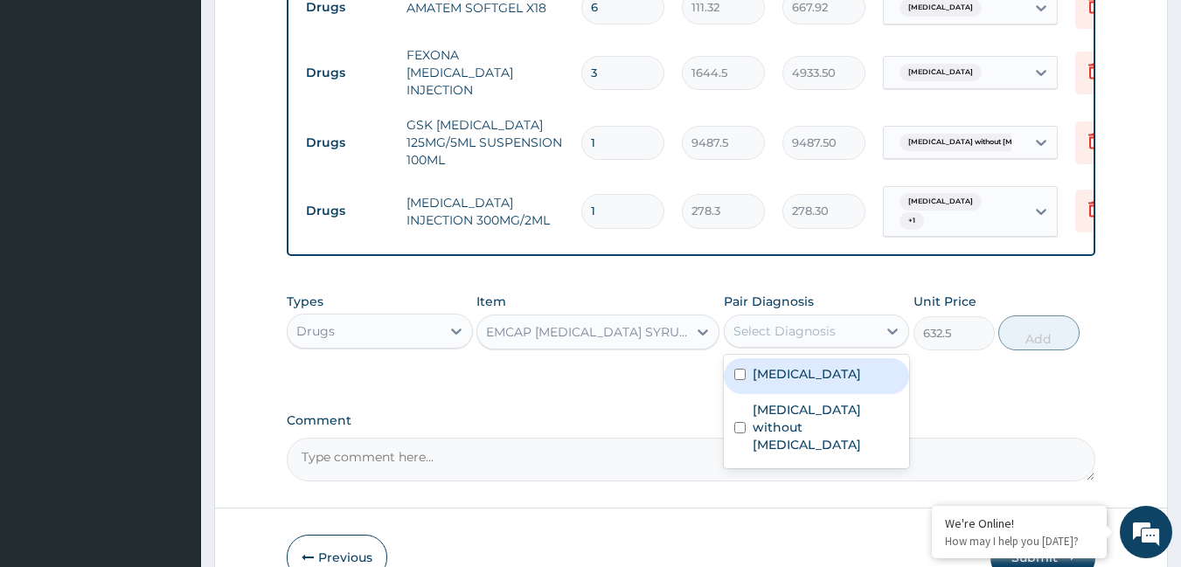
drag, startPoint x: 762, startPoint y: 302, endPoint x: 776, endPoint y: 333, distance: 33.6
click at [763, 323] on div "Select Diagnosis" at bounding box center [784, 331] width 102 height 17
click at [776, 365] on label "[MEDICAL_DATA]" at bounding box center [807, 373] width 108 height 17
checkbox input "true"
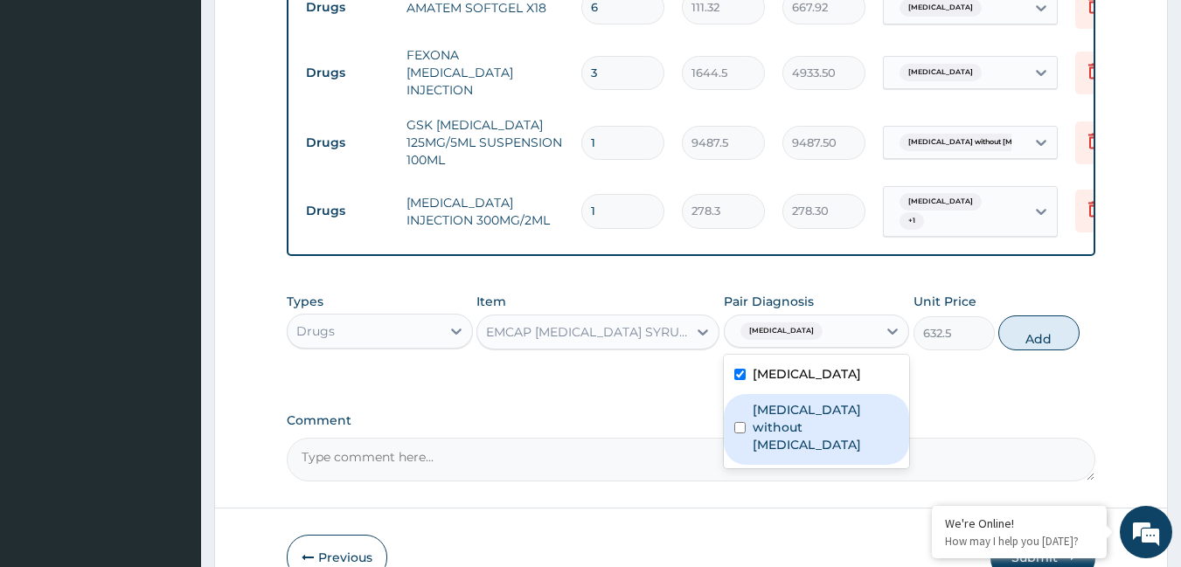
drag, startPoint x: 778, startPoint y: 394, endPoint x: 990, endPoint y: 302, distance: 230.6
click at [781, 401] on label "[MEDICAL_DATA] without [MEDICAL_DATA]" at bounding box center [826, 427] width 147 height 52
checkbox input "true"
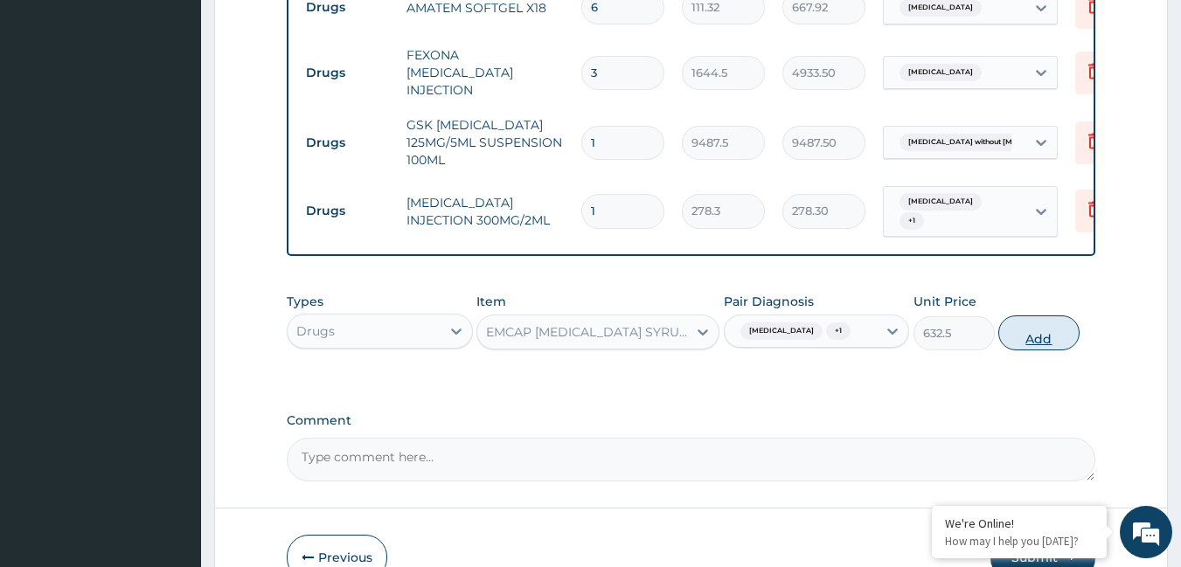
click at [1031, 316] on button "Add" at bounding box center [1038, 333] width 81 height 35
type input "0"
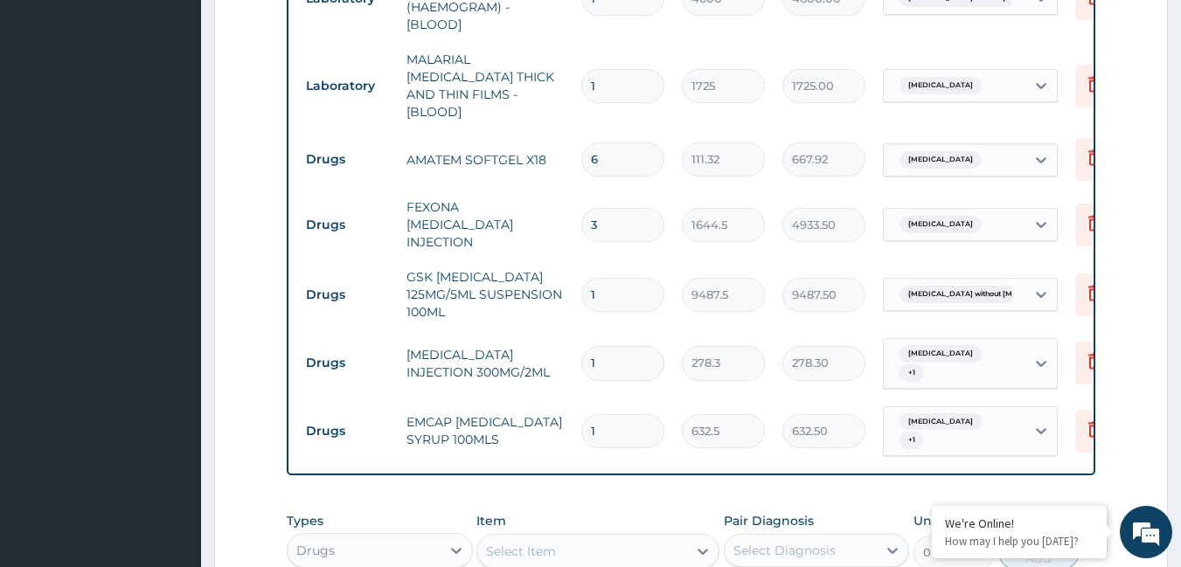
scroll to position [962, 0]
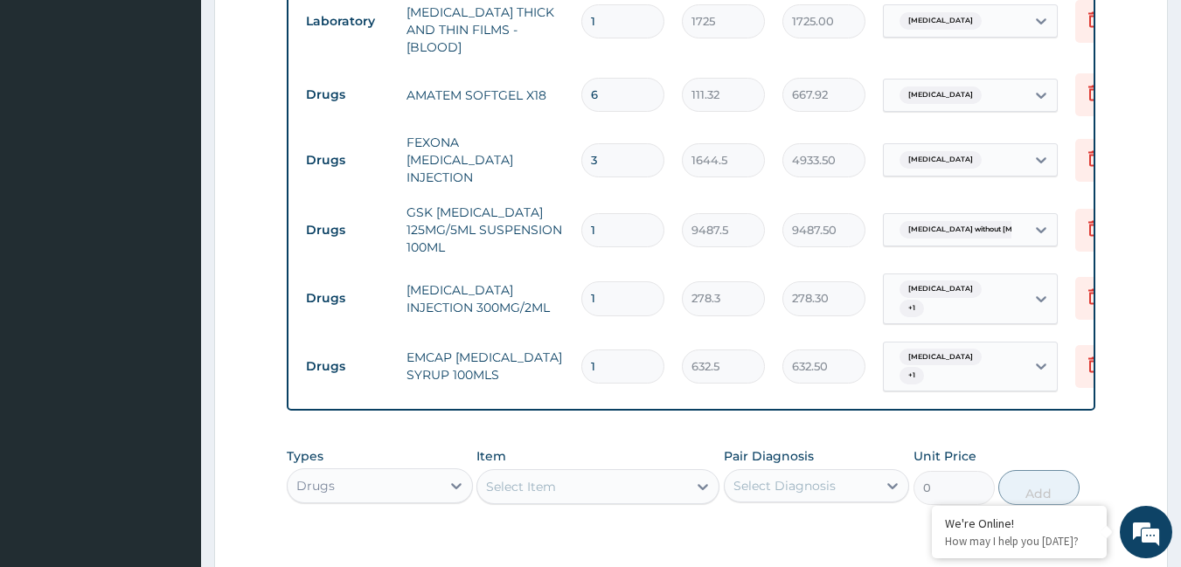
click at [622, 281] on input "1" at bounding box center [622, 298] width 83 height 34
type input "0.00"
type input "3"
type input "834.90"
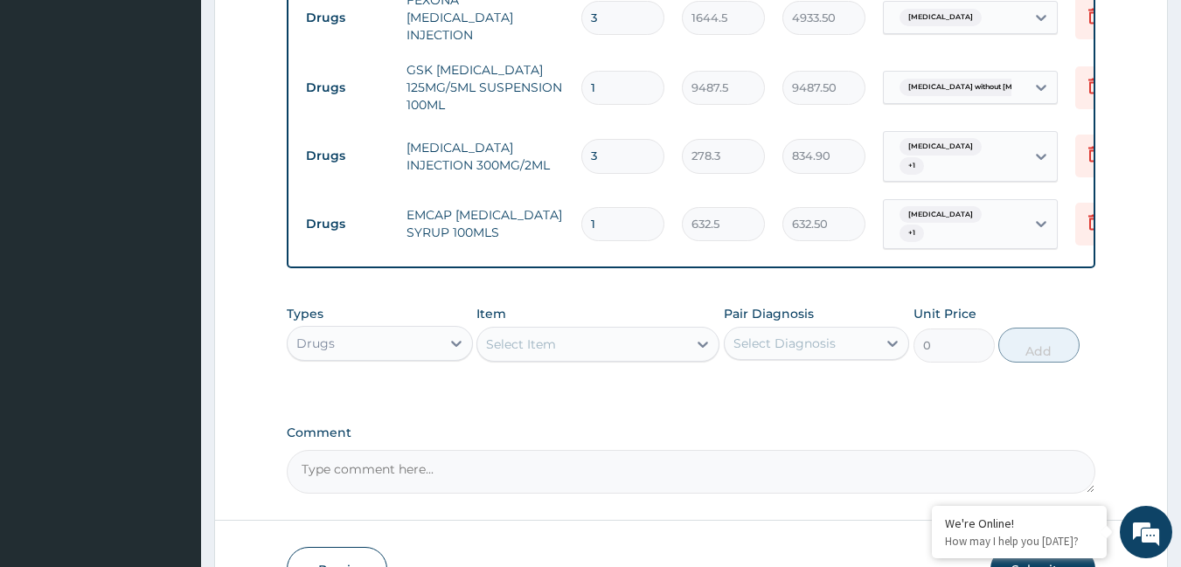
scroll to position [1191, 0]
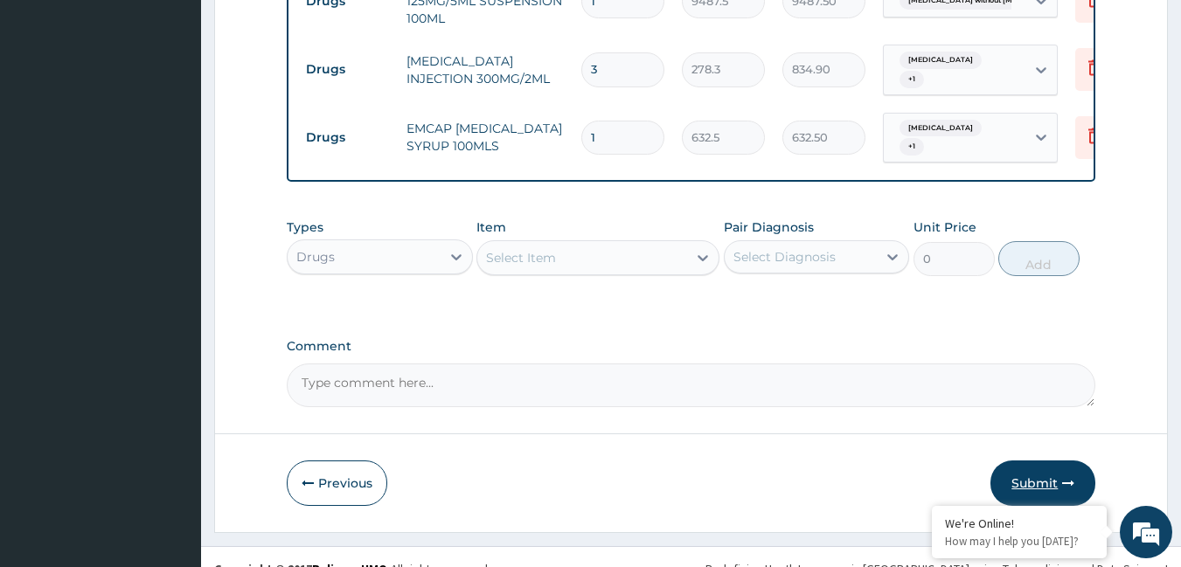
type input "3"
click at [1048, 465] on button "Submit" at bounding box center [1042, 483] width 105 height 45
click at [1045, 461] on button "Submit" at bounding box center [1042, 483] width 105 height 45
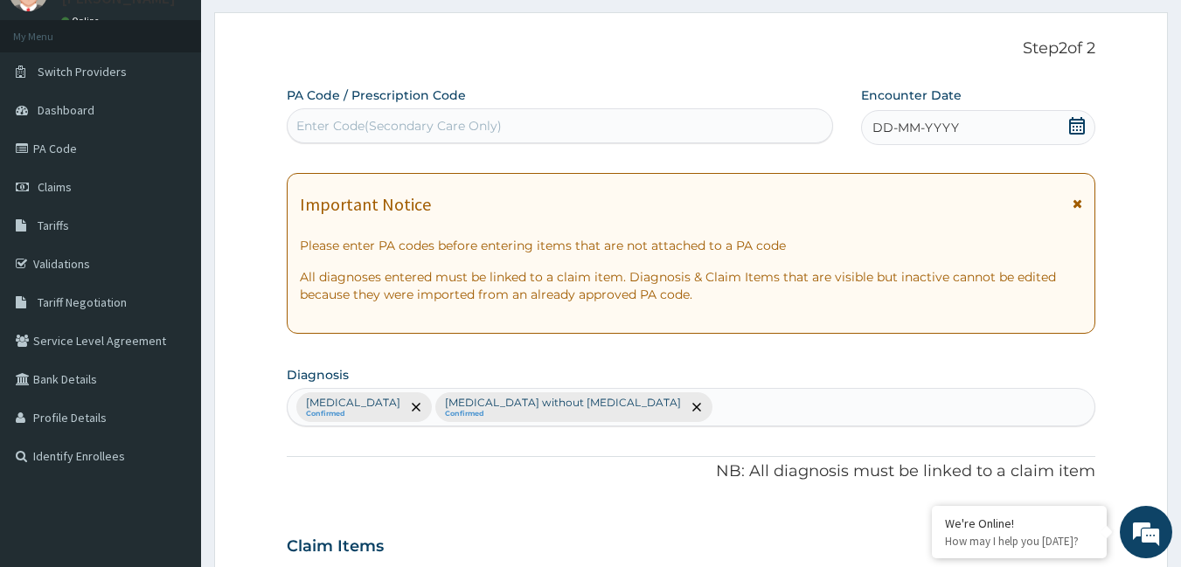
scroll to position [0, 0]
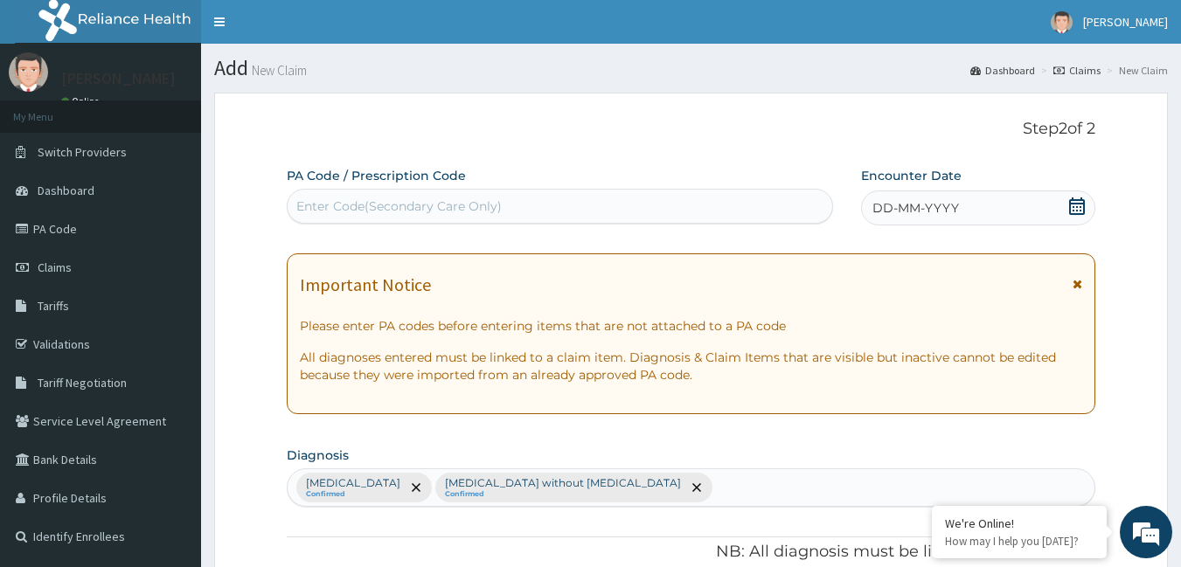
click at [940, 192] on div "DD-MM-YYYY" at bounding box center [978, 208] width 234 height 35
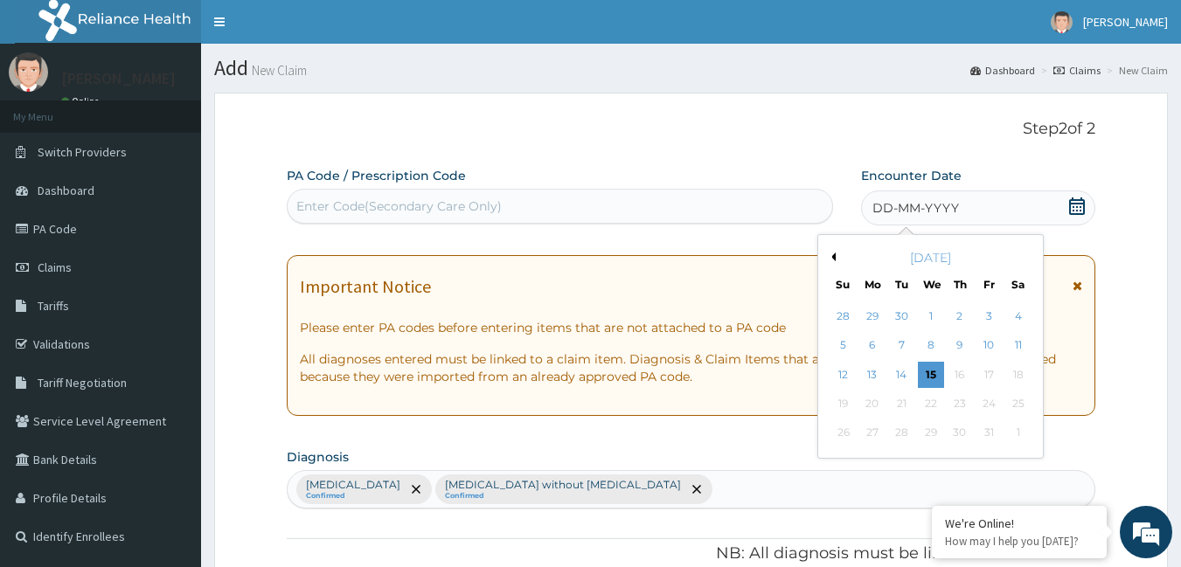
click at [835, 254] on button "Previous Month" at bounding box center [831, 257] width 9 height 9
click at [1024, 377] on div "20" at bounding box center [1018, 375] width 26 height 26
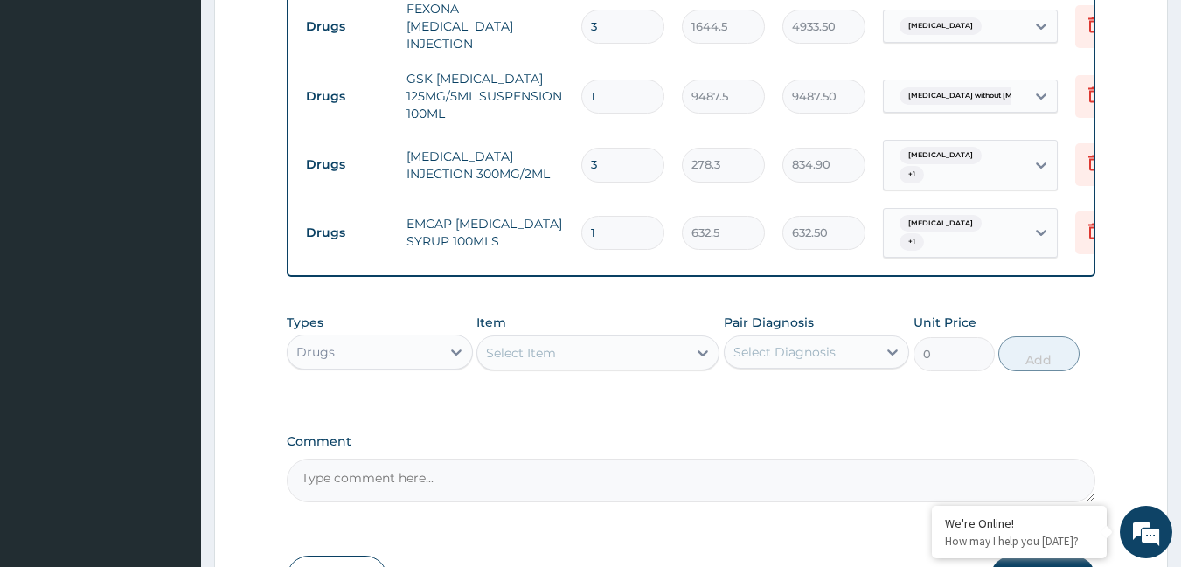
scroll to position [1191, 0]
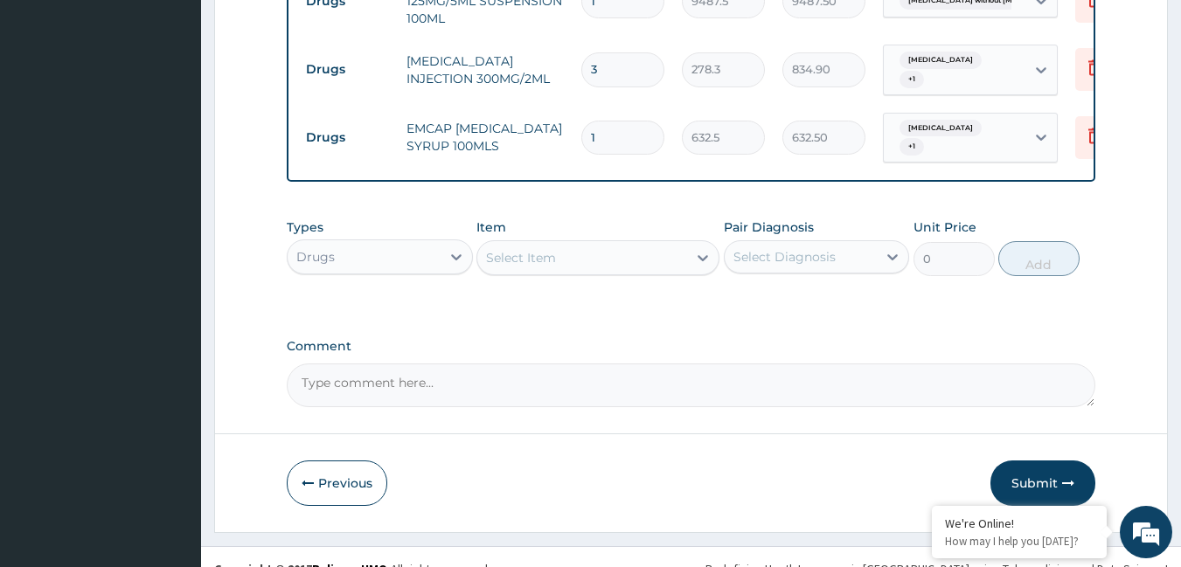
click at [1053, 461] on button "Submit" at bounding box center [1042, 483] width 105 height 45
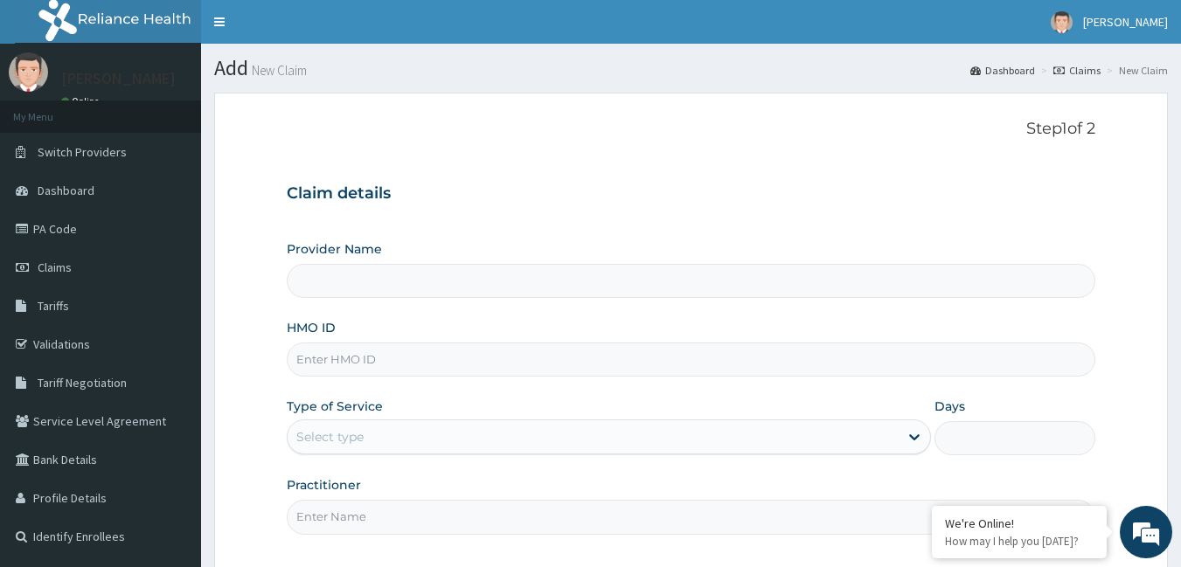
type input "Vigor Hospitals"
click at [336, 356] on input "HMO ID" at bounding box center [691, 360] width 809 height 34
type input "lbp/10066/c"
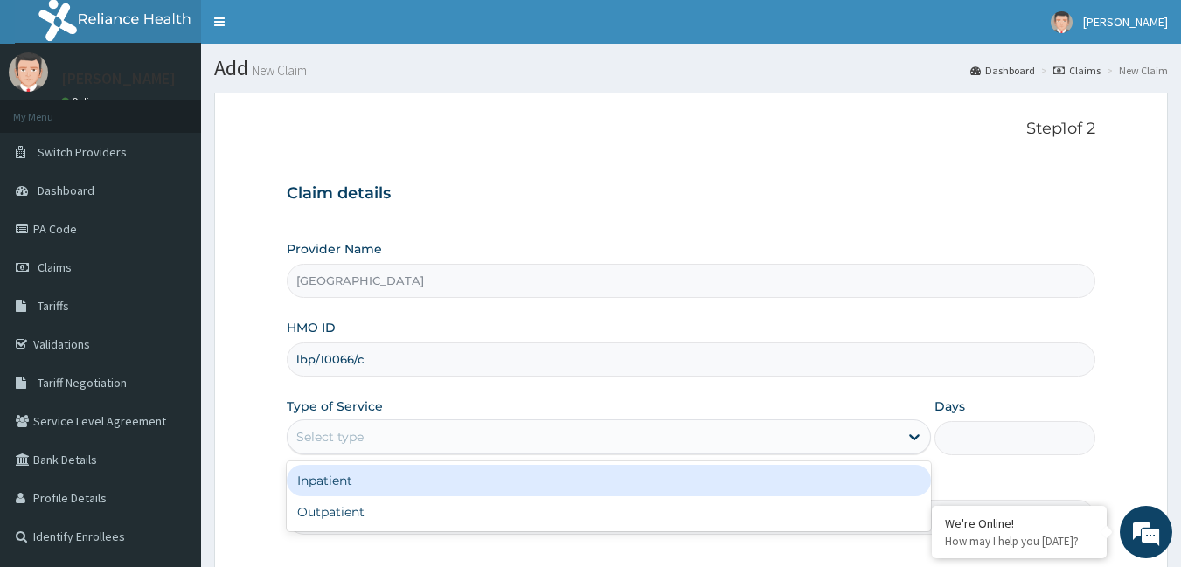
drag, startPoint x: 312, startPoint y: 440, endPoint x: 330, endPoint y: 502, distance: 64.5
click at [313, 440] on div "Select type" at bounding box center [329, 436] width 67 height 17
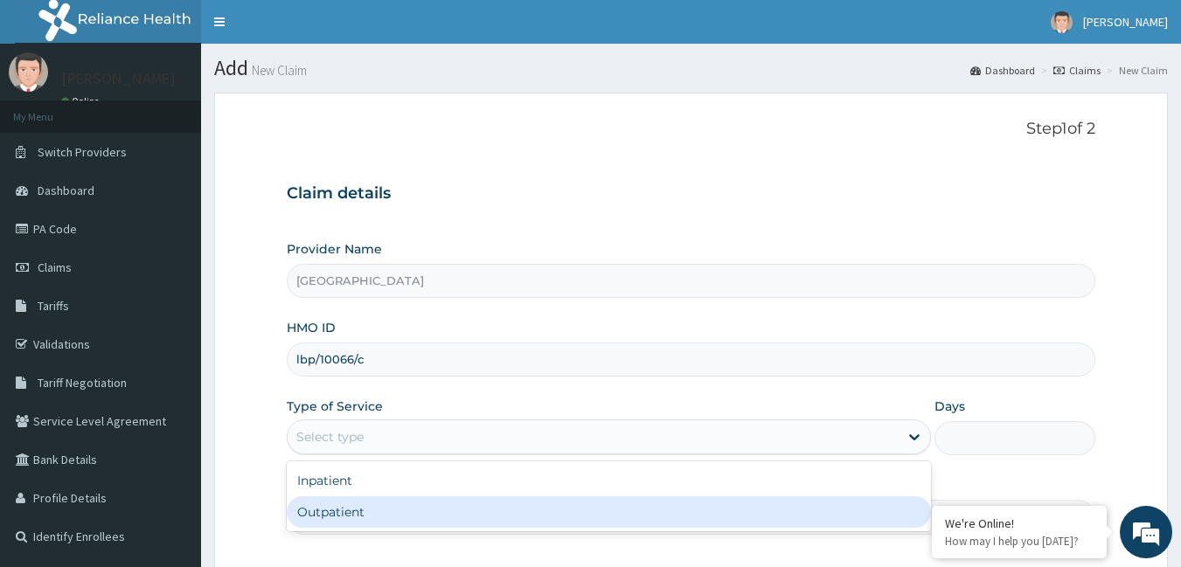
click at [334, 506] on div "Outpatient" at bounding box center [609, 512] width 644 height 31
type input "1"
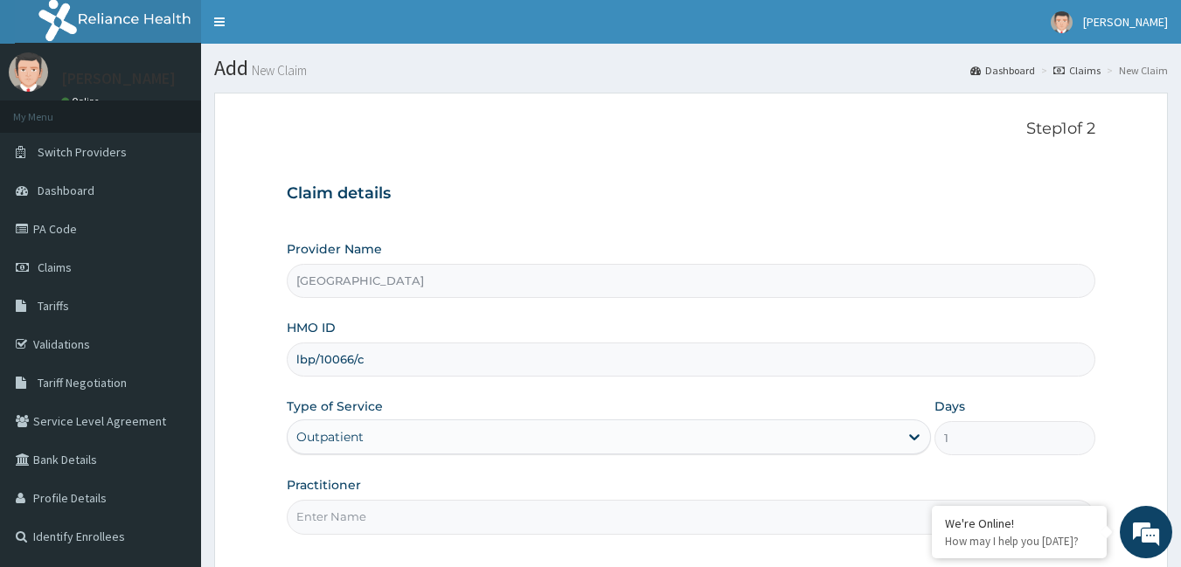
click at [367, 517] on input "Practitioner" at bounding box center [691, 517] width 809 height 34
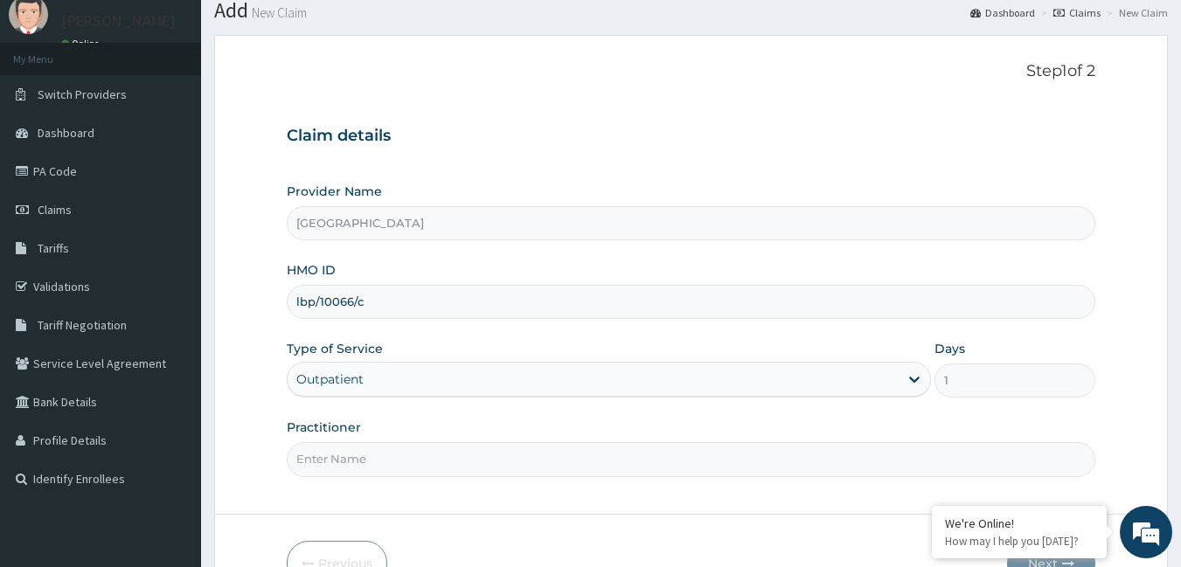
scroll to position [87, 0]
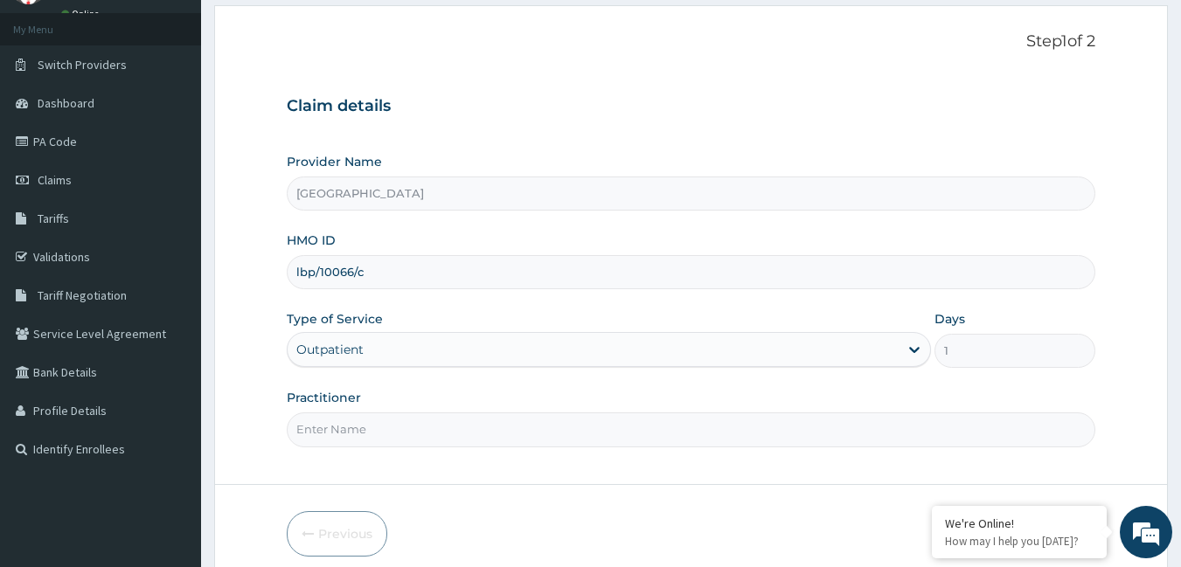
click at [384, 425] on input "Practitioner" at bounding box center [691, 430] width 809 height 34
type input "[PERSON_NAME]"
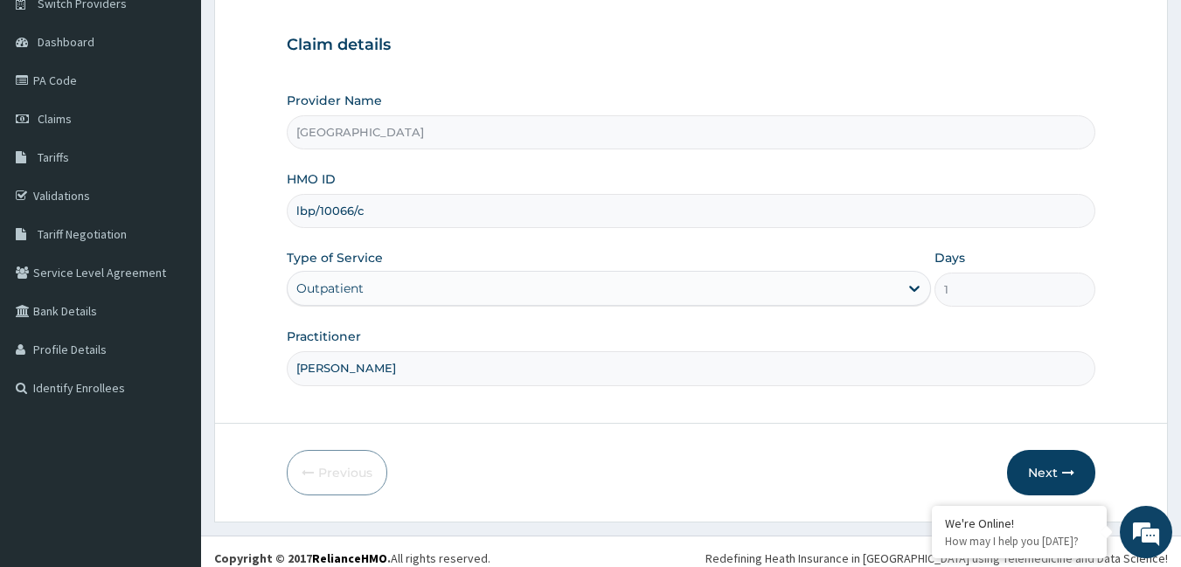
scroll to position [162, 0]
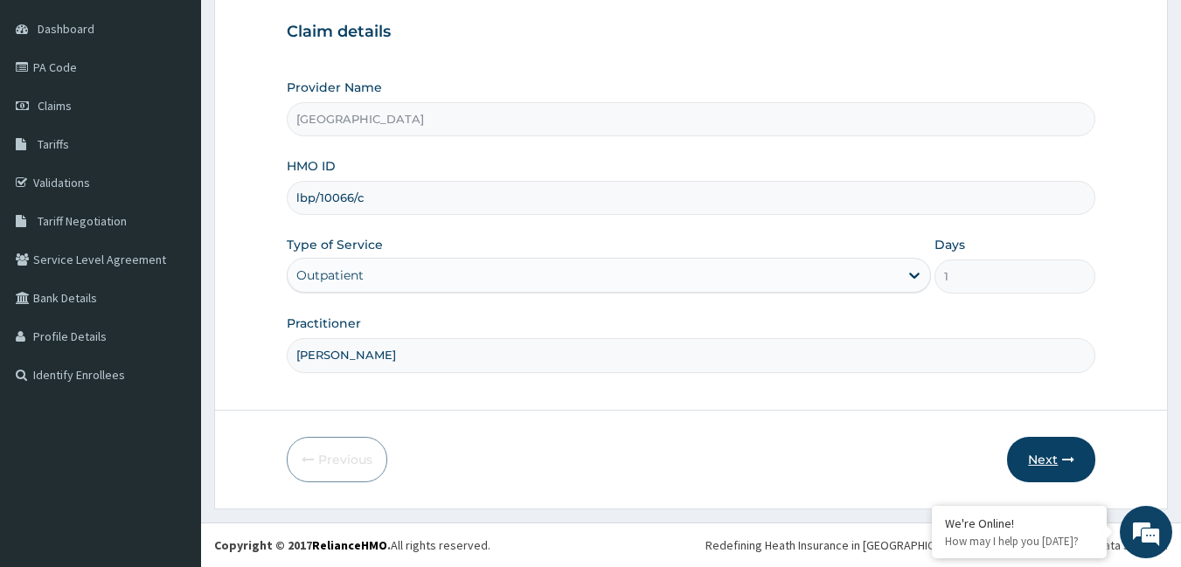
click at [1052, 450] on button "Next" at bounding box center [1051, 459] width 88 height 45
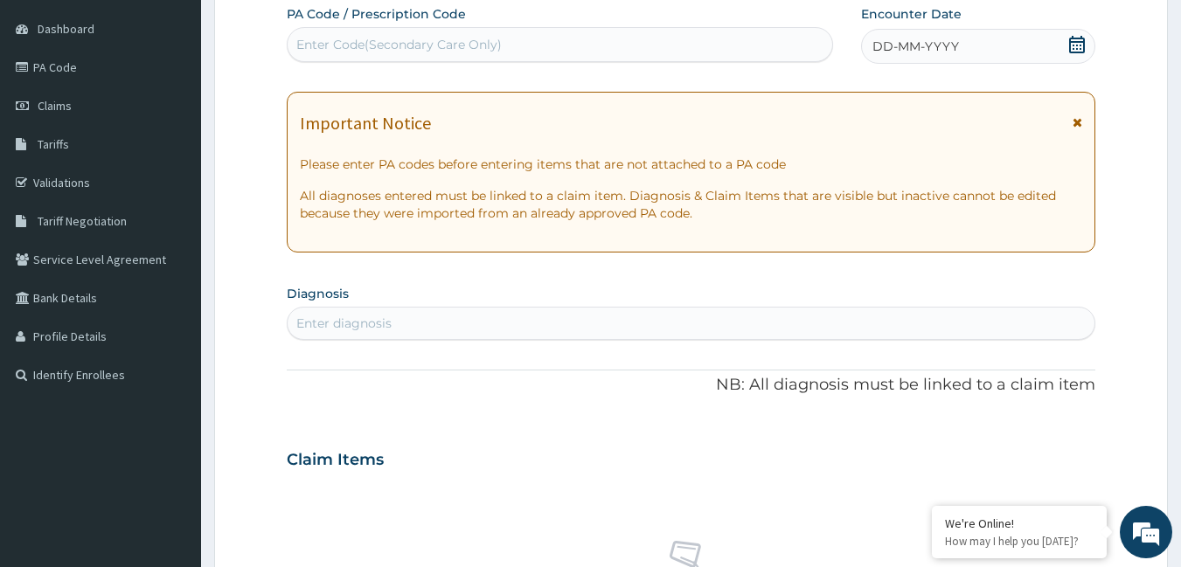
click at [425, 323] on div "Enter diagnosis" at bounding box center [692, 323] width 808 height 28
type input "[MEDICAL_DATA]"
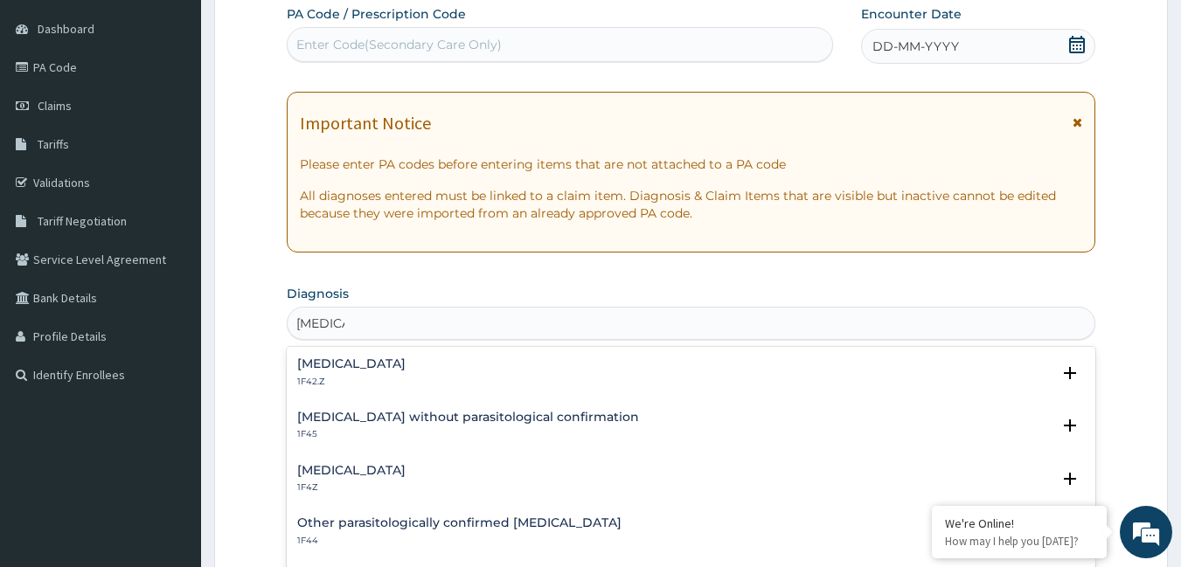
click at [336, 468] on h4 "[MEDICAL_DATA]" at bounding box center [351, 470] width 108 height 13
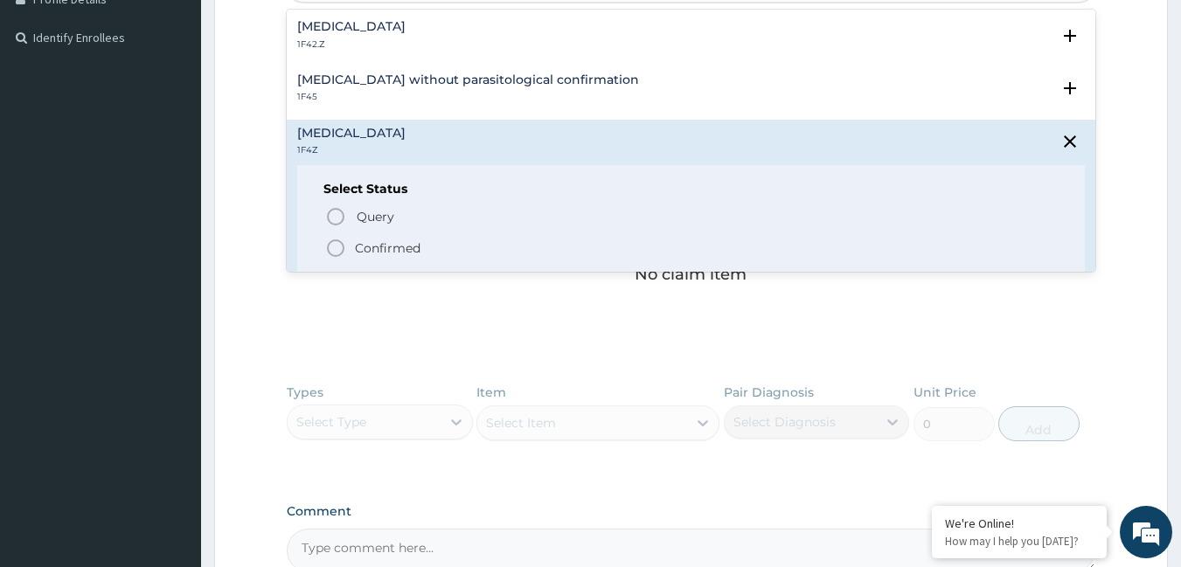
scroll to position [511, 0]
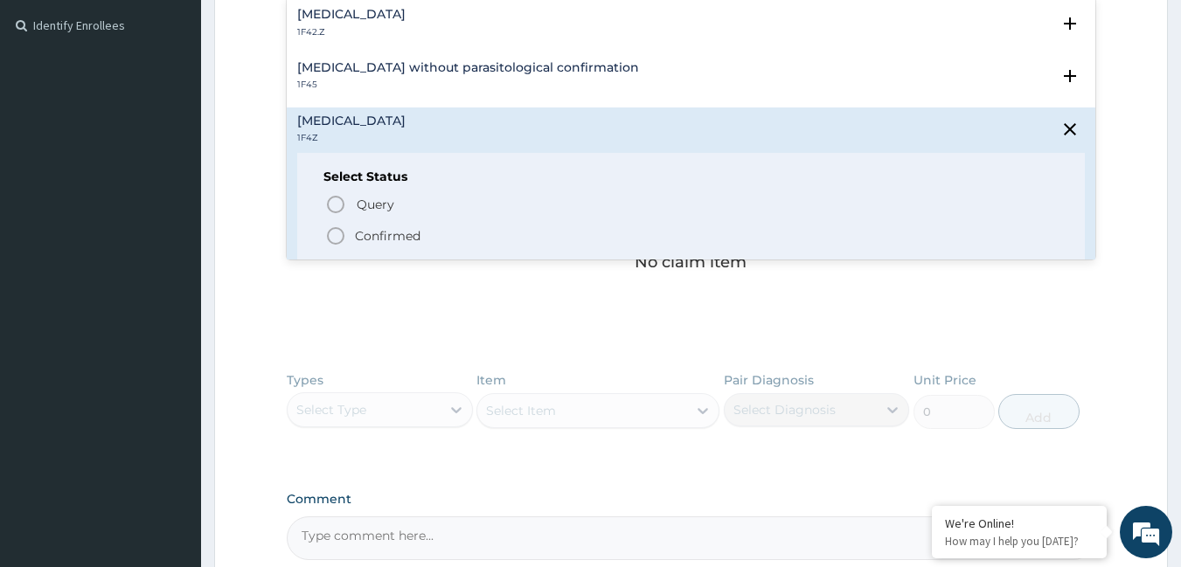
click at [335, 235] on icon "status option filled" at bounding box center [335, 236] width 21 height 21
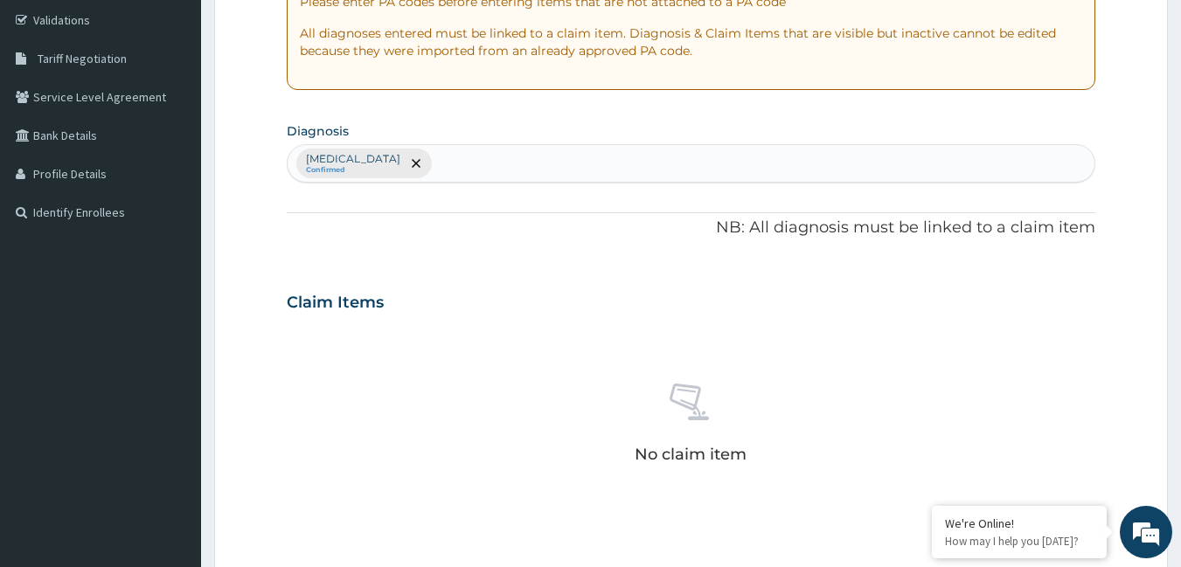
scroll to position [249, 0]
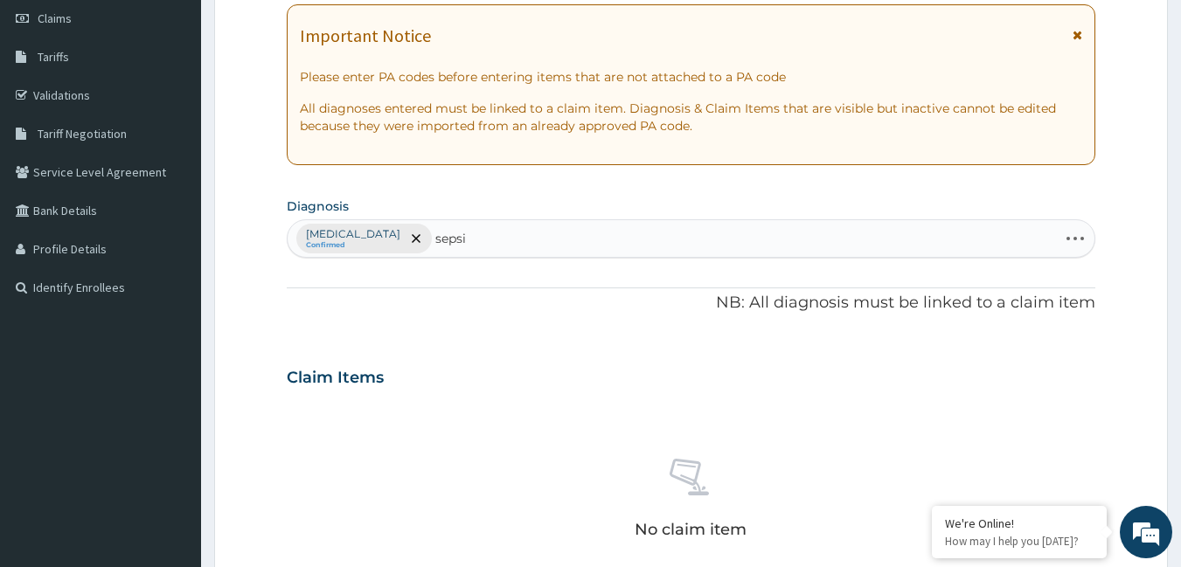
type input "[MEDICAL_DATA]"
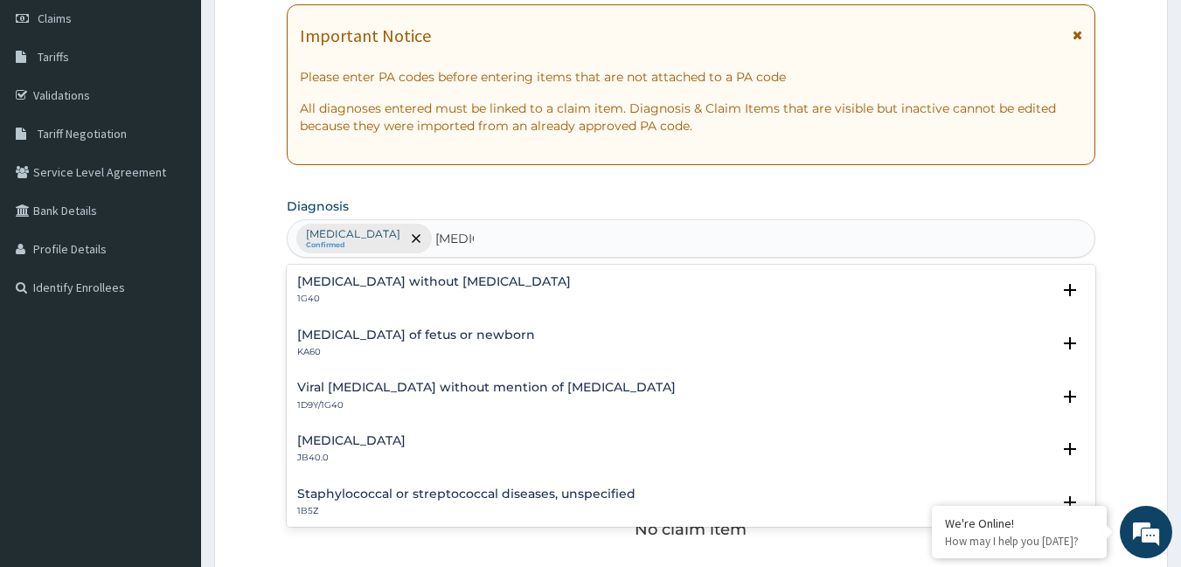
click at [358, 278] on h4 "[MEDICAL_DATA] without [MEDICAL_DATA]" at bounding box center [434, 281] width 274 height 13
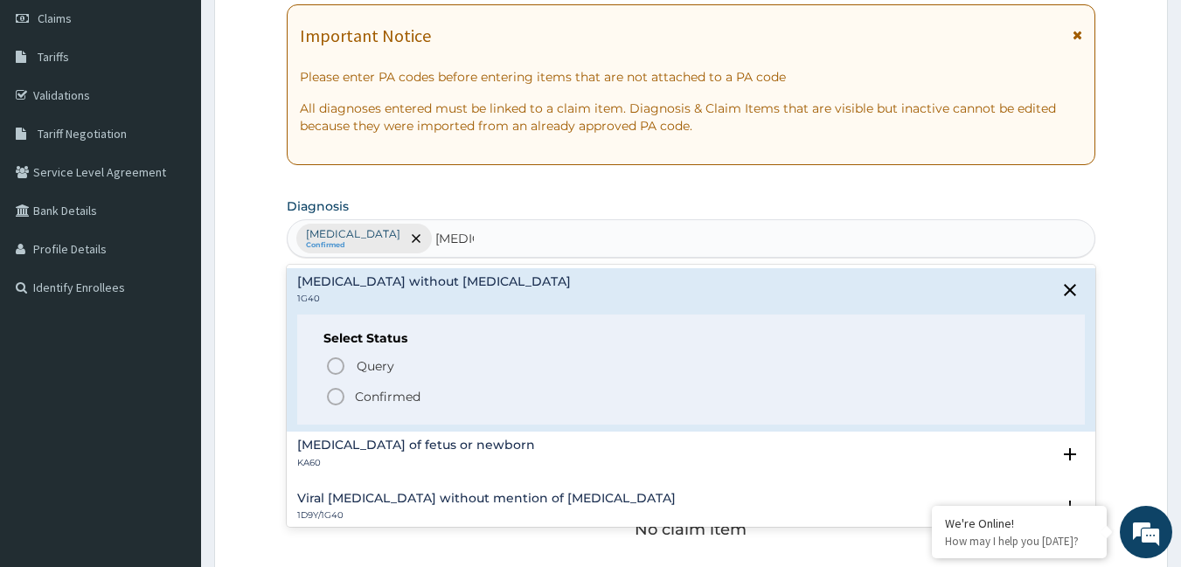
drag, startPoint x: 334, startPoint y: 395, endPoint x: 414, endPoint y: 266, distance: 152.3
click at [335, 392] on icon "status option filled" at bounding box center [335, 396] width 21 height 21
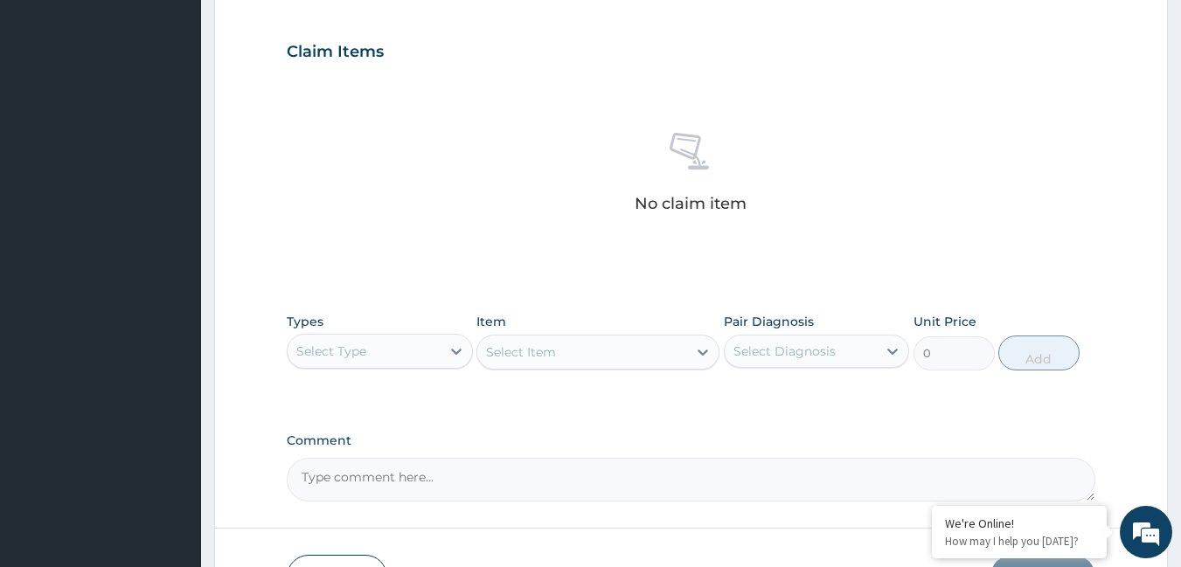
scroll to position [599, 0]
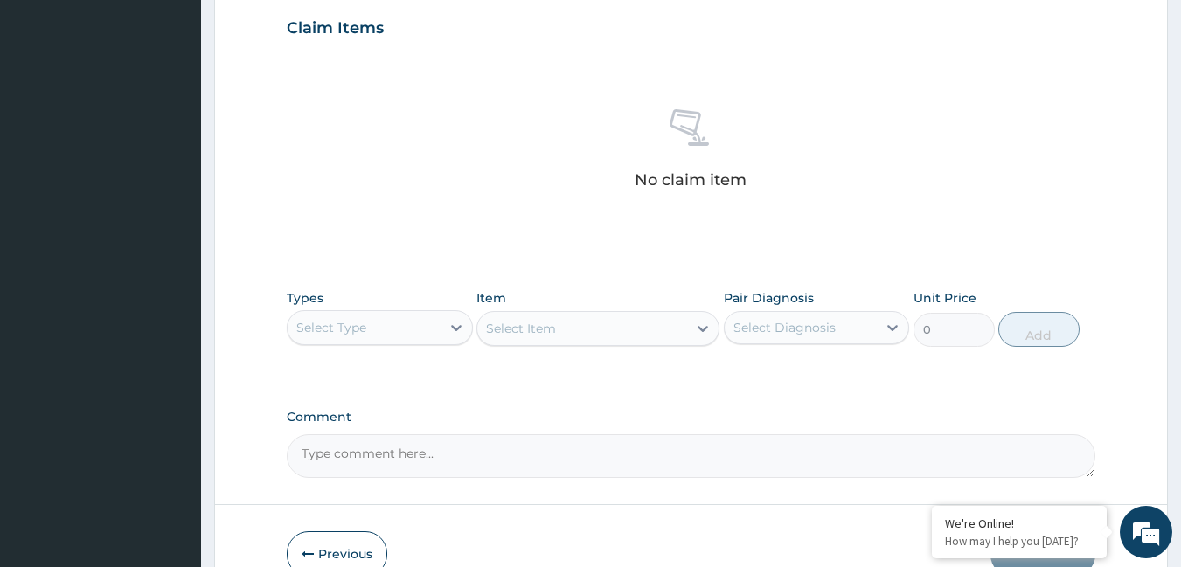
click at [358, 326] on div "Select Type" at bounding box center [331, 327] width 70 height 17
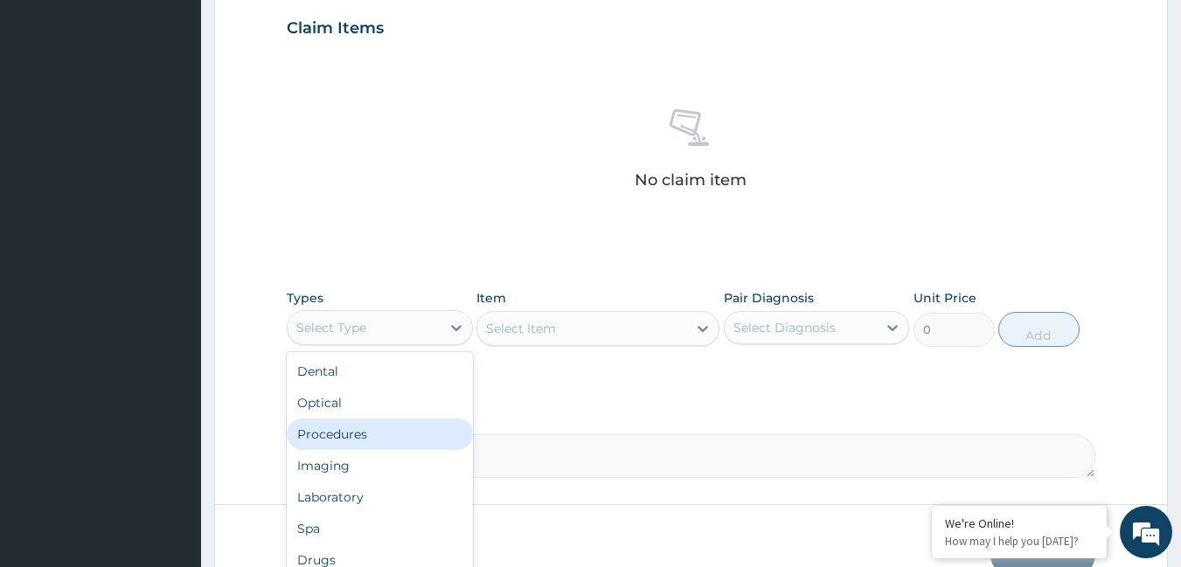
drag, startPoint x: 326, startPoint y: 430, endPoint x: 332, endPoint y: 405, distance: 26.1
click at [326, 429] on div "Procedures" at bounding box center [380, 434] width 186 height 31
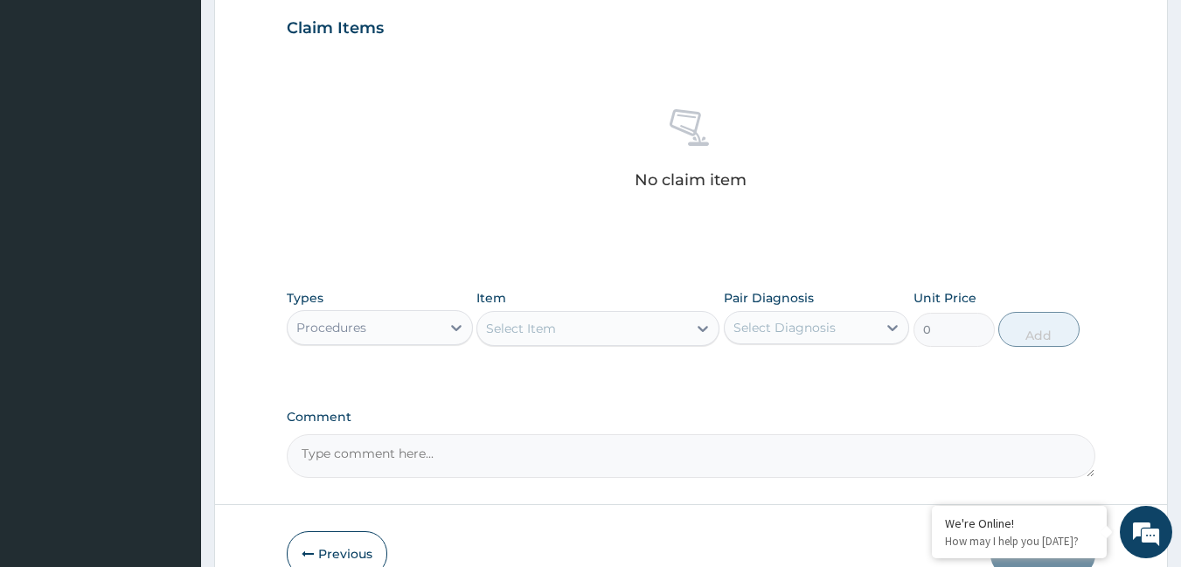
type input "r"
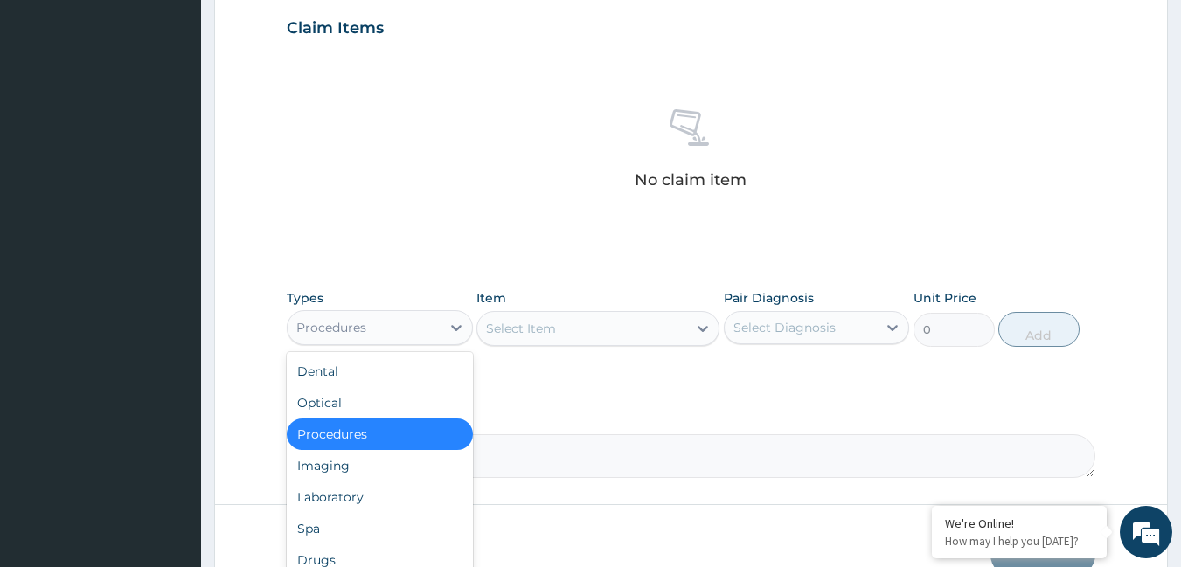
drag, startPoint x: 622, startPoint y: 325, endPoint x: 620, endPoint y: 340, distance: 15.1
click at [621, 335] on div "Select Item" at bounding box center [582, 329] width 210 height 28
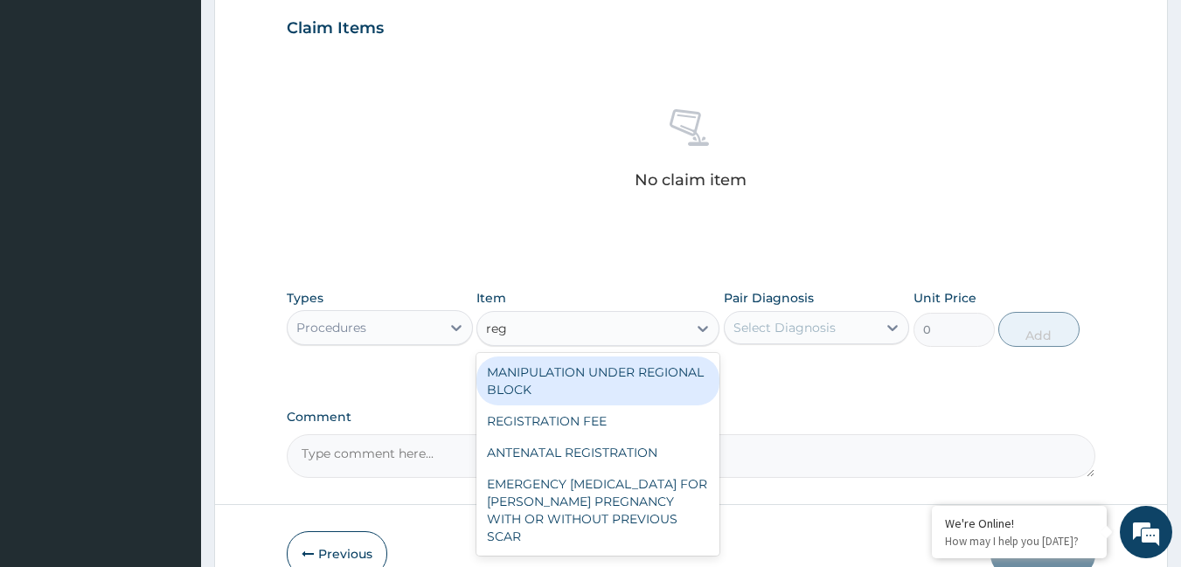
type input "regi"
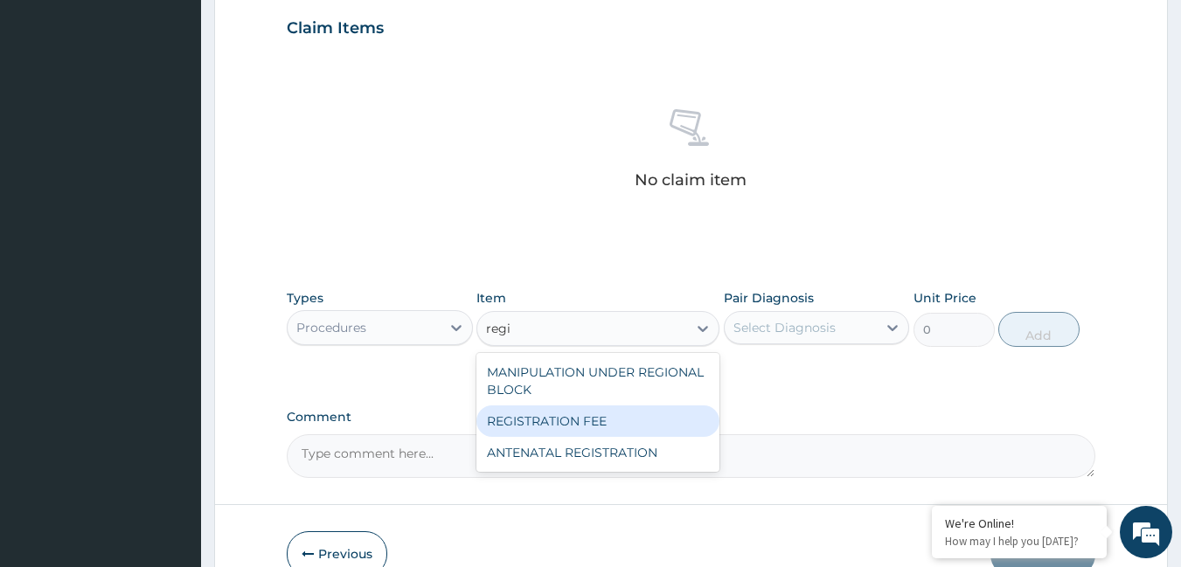
drag, startPoint x: 666, startPoint y: 421, endPoint x: 671, endPoint y: 434, distance: 13.3
click at [671, 434] on div "REGISTRATION FEE" at bounding box center [597, 421] width 243 height 31
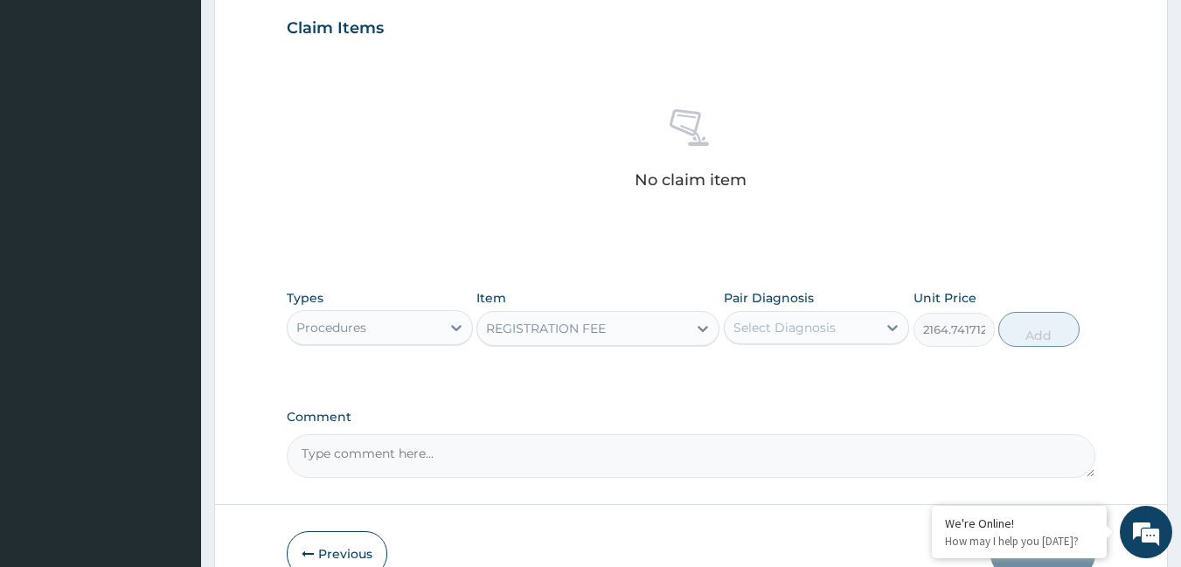
type input "2164.741712362911"
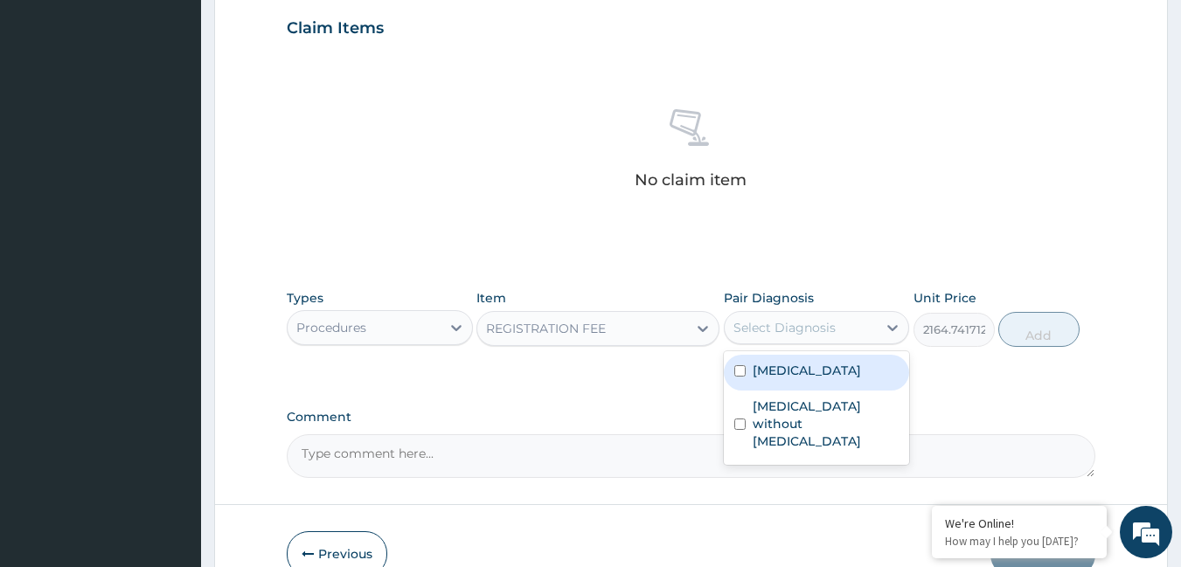
drag, startPoint x: 772, startPoint y: 329, endPoint x: 774, endPoint y: 354, distance: 25.4
click at [772, 329] on div "Select Diagnosis" at bounding box center [784, 327] width 102 height 17
drag, startPoint x: 776, startPoint y: 367, endPoint x: 776, endPoint y: 398, distance: 30.6
click at [777, 378] on label "[MEDICAL_DATA]" at bounding box center [807, 370] width 108 height 17
checkbox input "true"
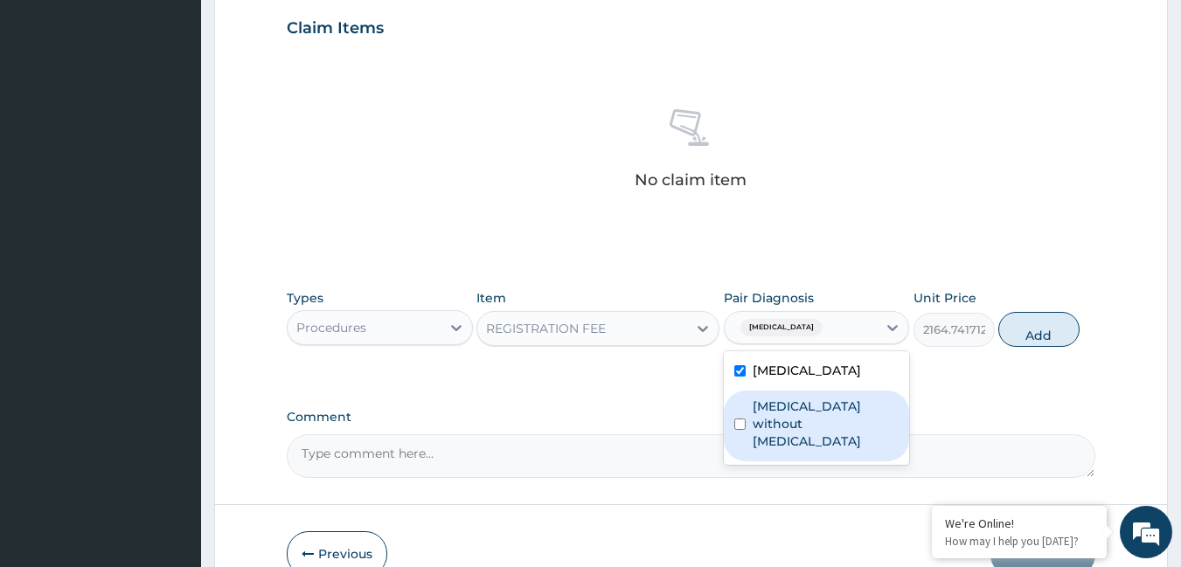
drag, startPoint x: 775, startPoint y: 403, endPoint x: 816, endPoint y: 379, distance: 47.8
click at [798, 394] on div "[MEDICAL_DATA] without [MEDICAL_DATA]" at bounding box center [817, 426] width 186 height 71
checkbox input "true"
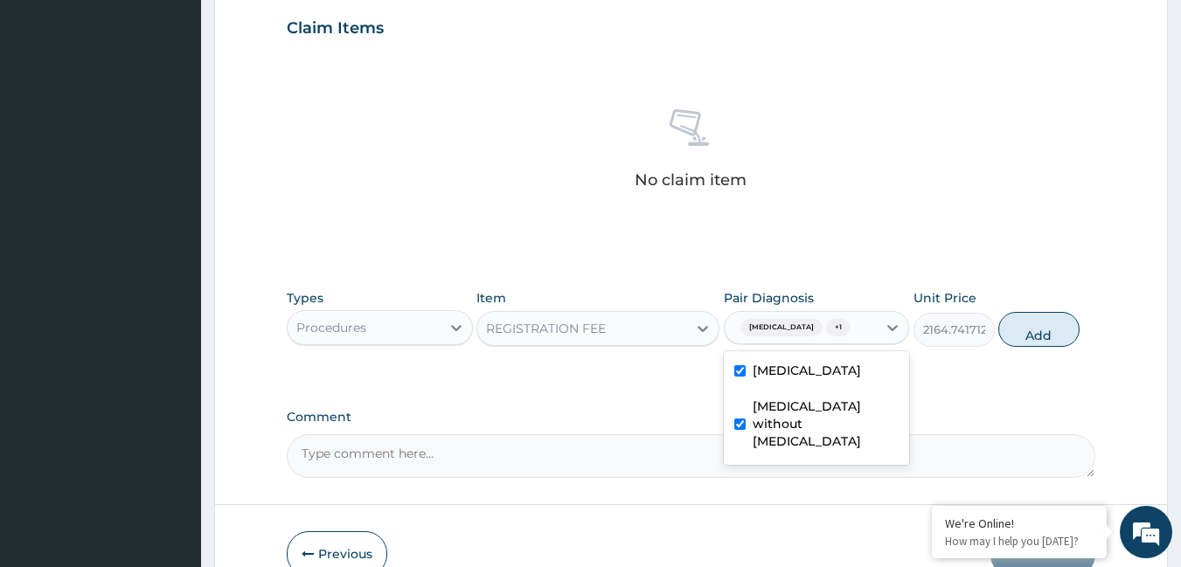
drag, startPoint x: 1024, startPoint y: 337, endPoint x: 873, endPoint y: 319, distance: 151.4
click at [1011, 337] on button "Add" at bounding box center [1038, 329] width 81 height 35
type input "0"
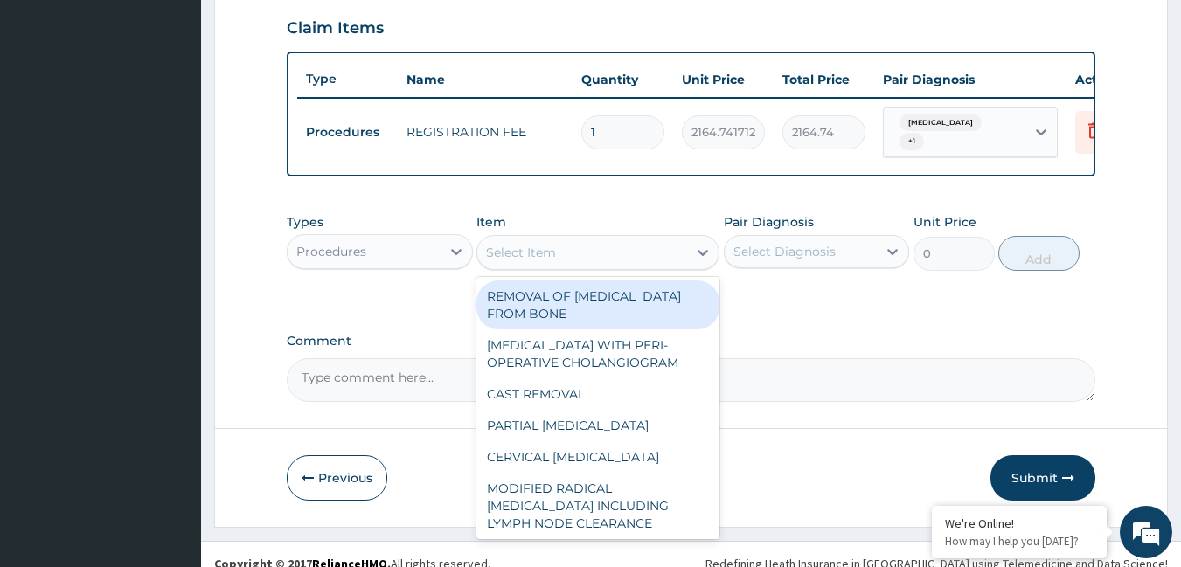
click at [567, 257] on div "Select Item" at bounding box center [582, 253] width 210 height 28
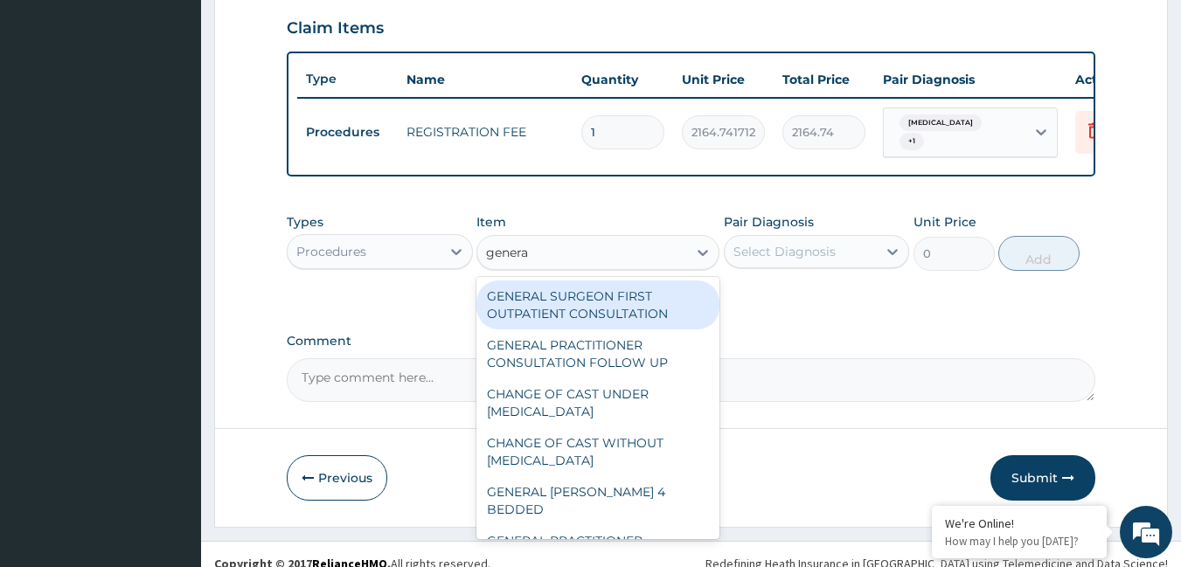
type input "general"
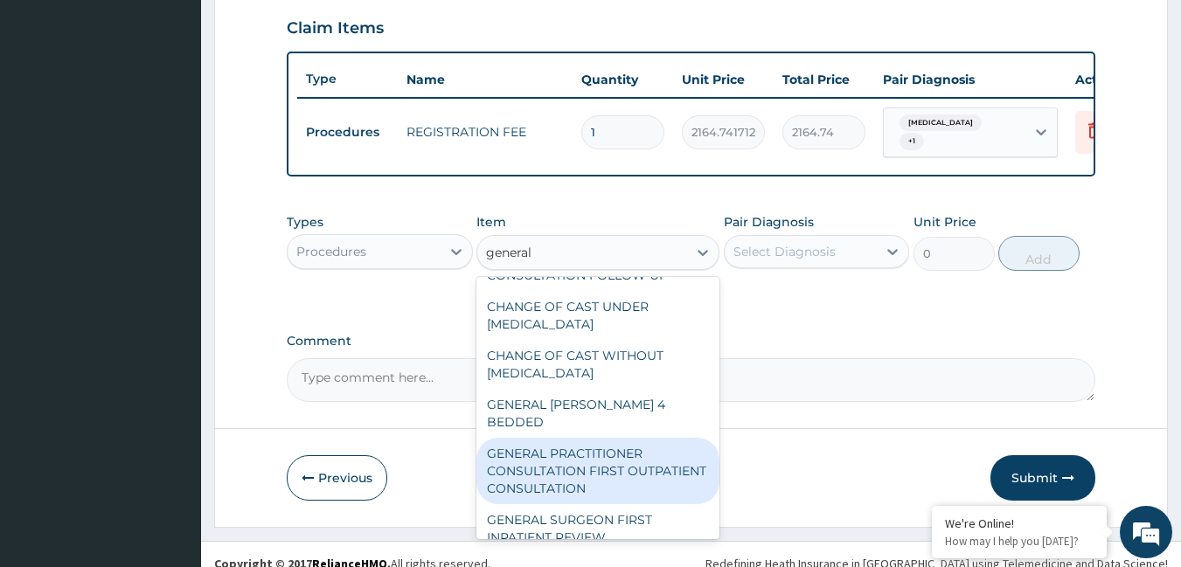
click at [601, 469] on div "GENERAL SURGEON FIRST OUTPATIENT CONSULTATION GENERAL PRACTITIONER CONSULTATION…" at bounding box center [597, 408] width 243 height 262
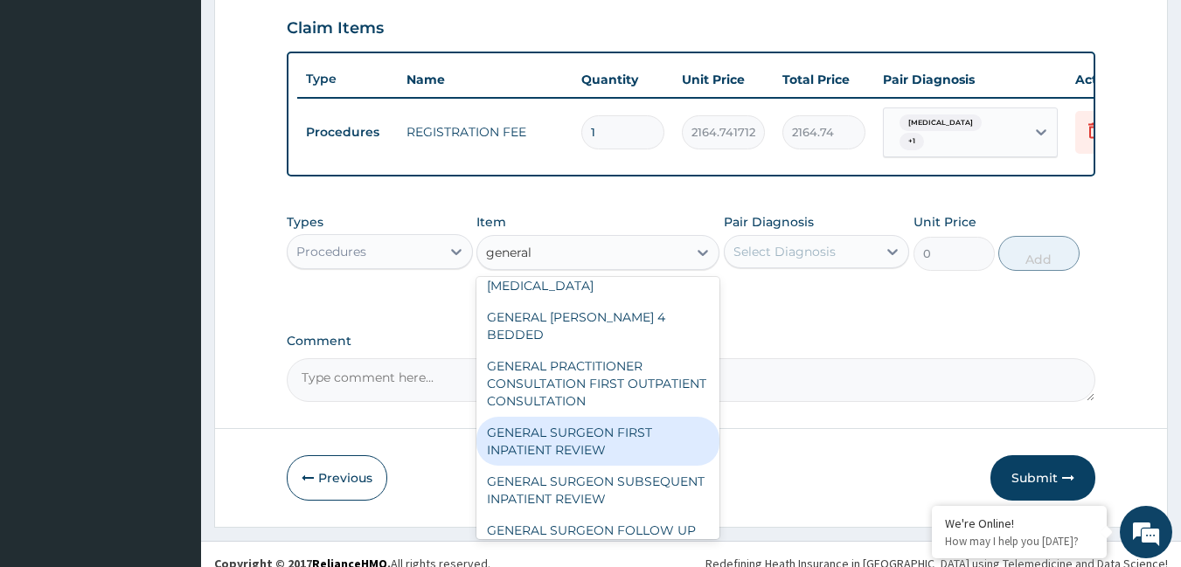
scroll to position [203, 0]
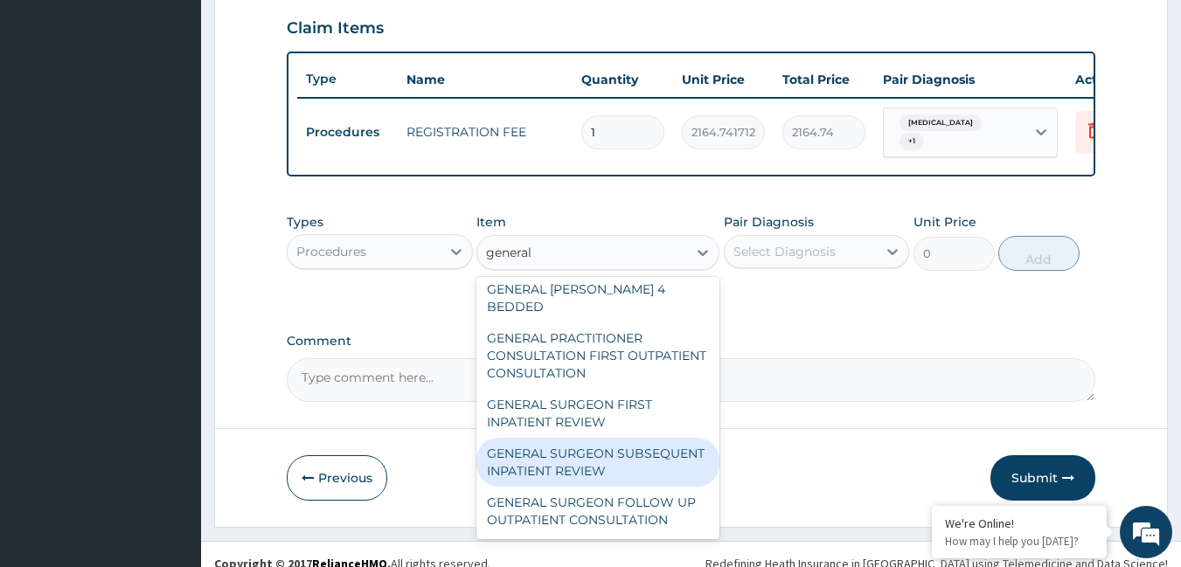
drag, startPoint x: 604, startPoint y: 511, endPoint x: 588, endPoint y: 473, distance: 40.7
click at [589, 474] on div "GENERAL SURGEON FIRST OUTPATIENT CONSULTATION GENERAL PRACTITIONER CONSULTATION…" at bounding box center [597, 408] width 243 height 262
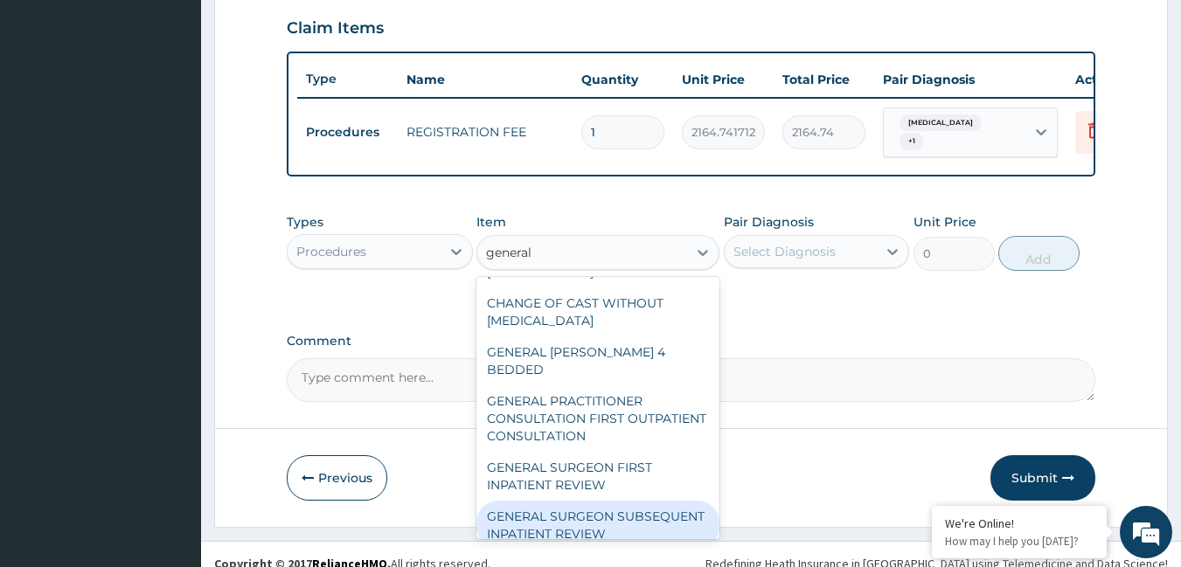
scroll to position [115, 0]
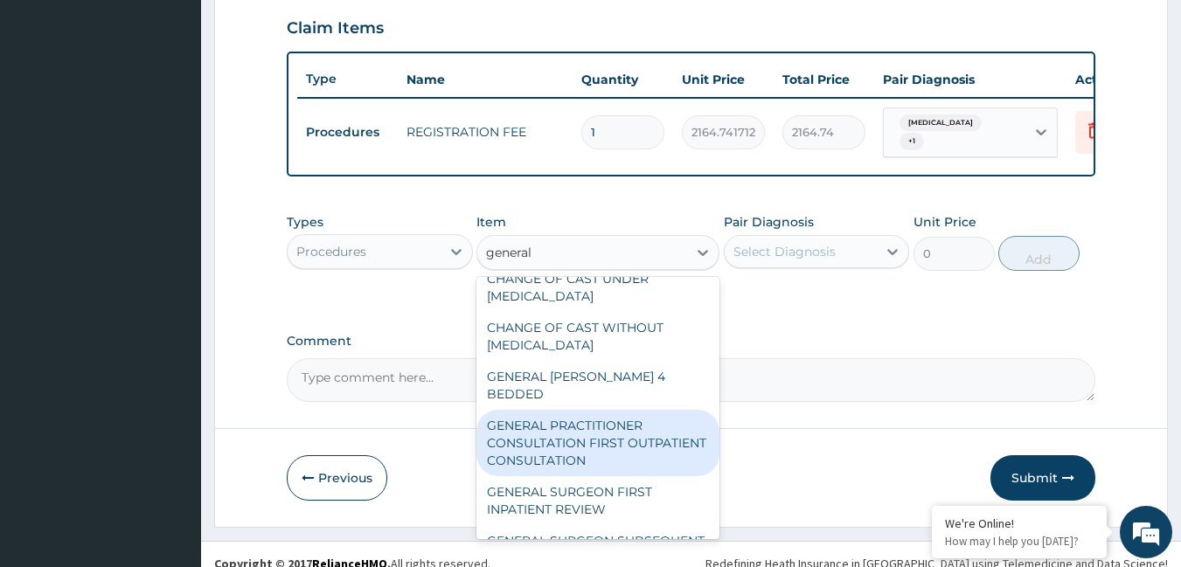
click at [614, 434] on div "GENERAL PRACTITIONER CONSULTATION FIRST OUTPATIENT CONSULTATION" at bounding box center [597, 443] width 243 height 66
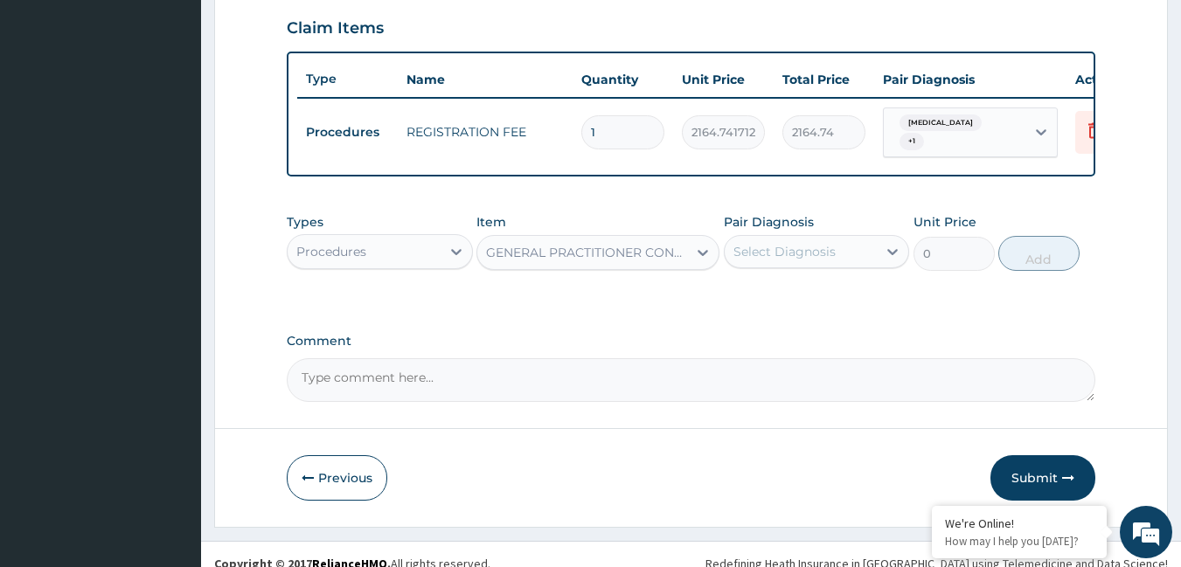
type input "3795"
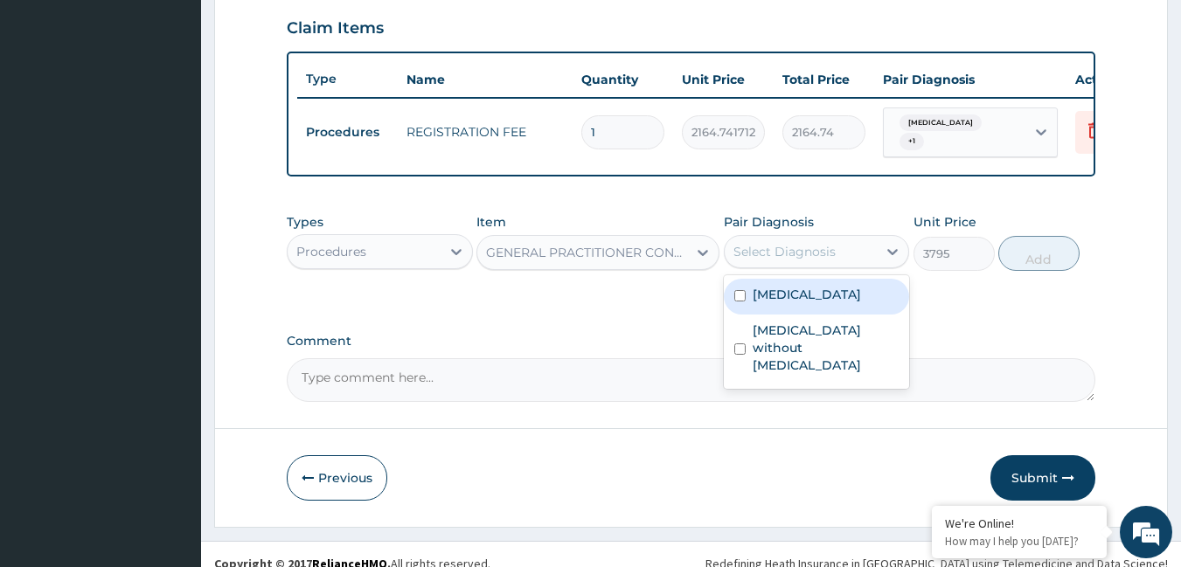
click at [784, 254] on div "Select Diagnosis" at bounding box center [801, 252] width 153 height 28
drag, startPoint x: 773, startPoint y: 301, endPoint x: 767, endPoint y: 348, distance: 47.5
click at [769, 315] on div "Malaria, unspecified" at bounding box center [817, 297] width 186 height 36
checkbox input "true"
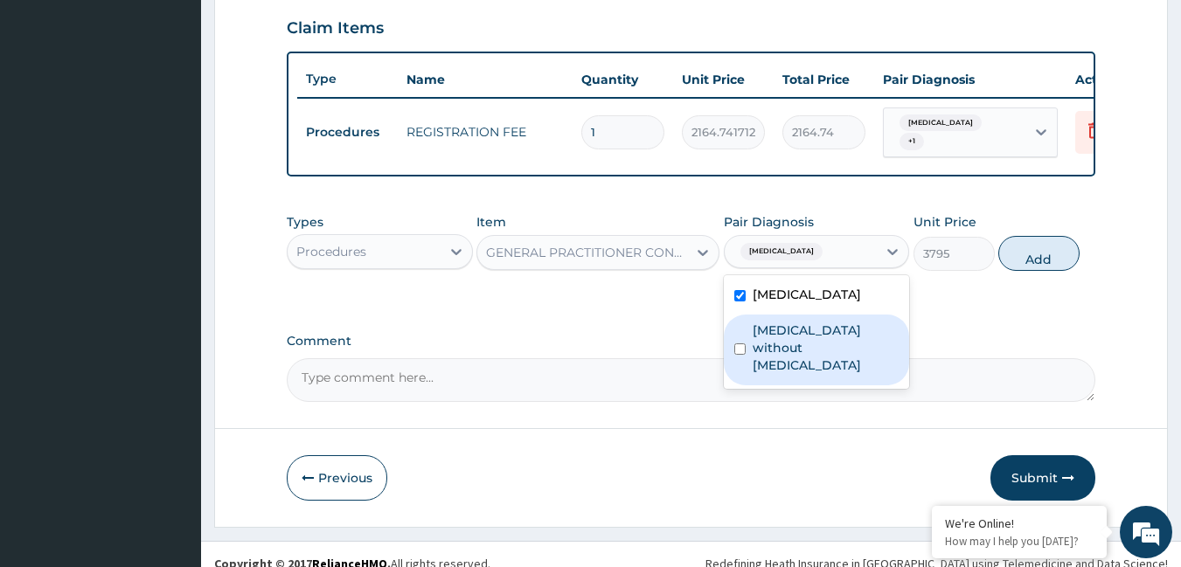
drag, startPoint x: 770, startPoint y: 361, endPoint x: 816, endPoint y: 336, distance: 52.8
click at [788, 355] on label "Sepsis without septic shock" at bounding box center [826, 348] width 147 height 52
checkbox input "true"
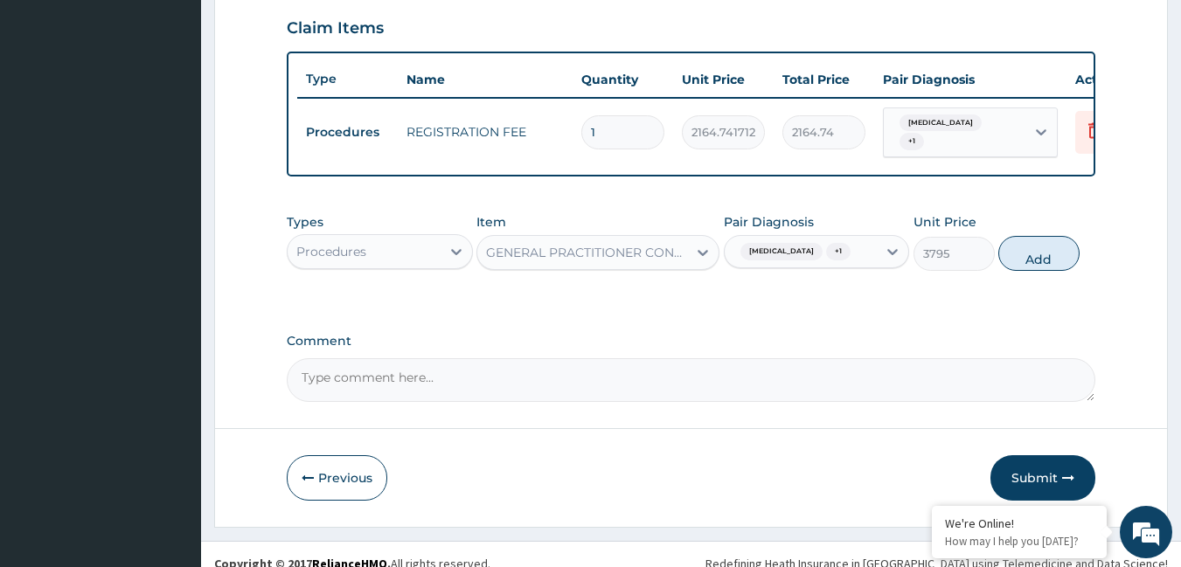
drag, startPoint x: 1056, startPoint y: 267, endPoint x: 770, endPoint y: 313, distance: 289.6
click at [1042, 271] on button "Add" at bounding box center [1038, 253] width 81 height 35
type input "0"
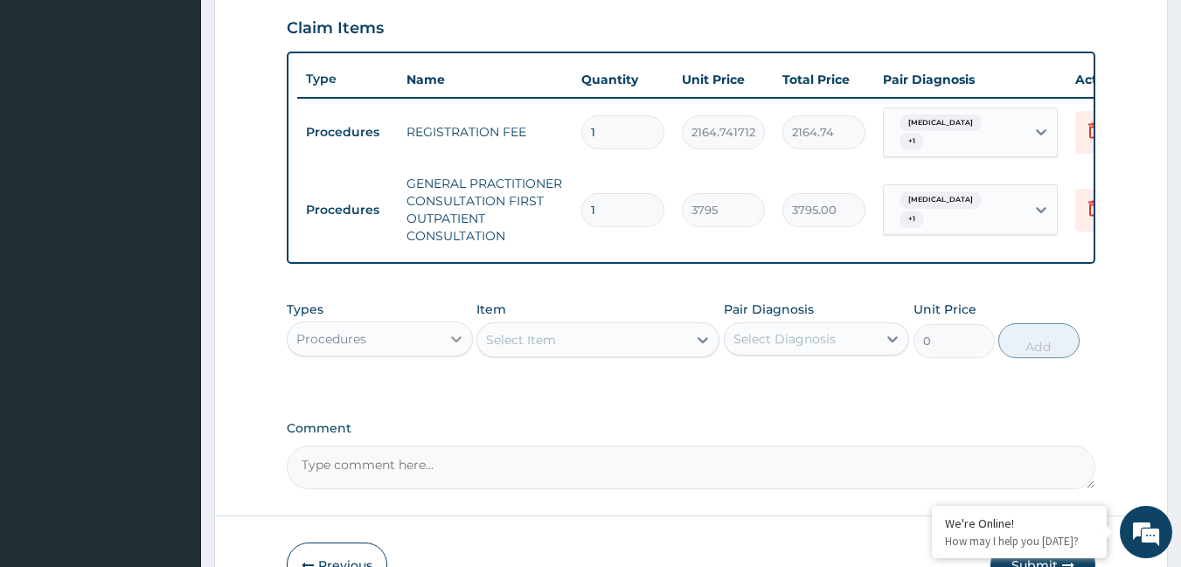
click at [443, 350] on div at bounding box center [456, 338] width 31 height 31
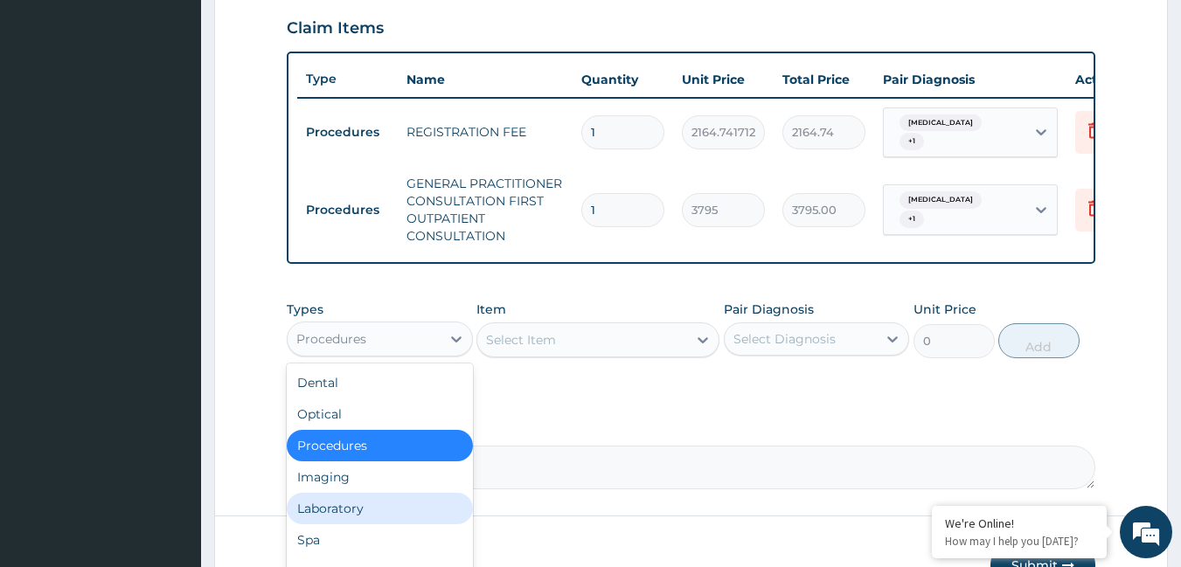
drag, startPoint x: 351, startPoint y: 514, endPoint x: 383, endPoint y: 448, distance: 72.7
click at [357, 507] on div "Laboratory" at bounding box center [380, 508] width 186 height 31
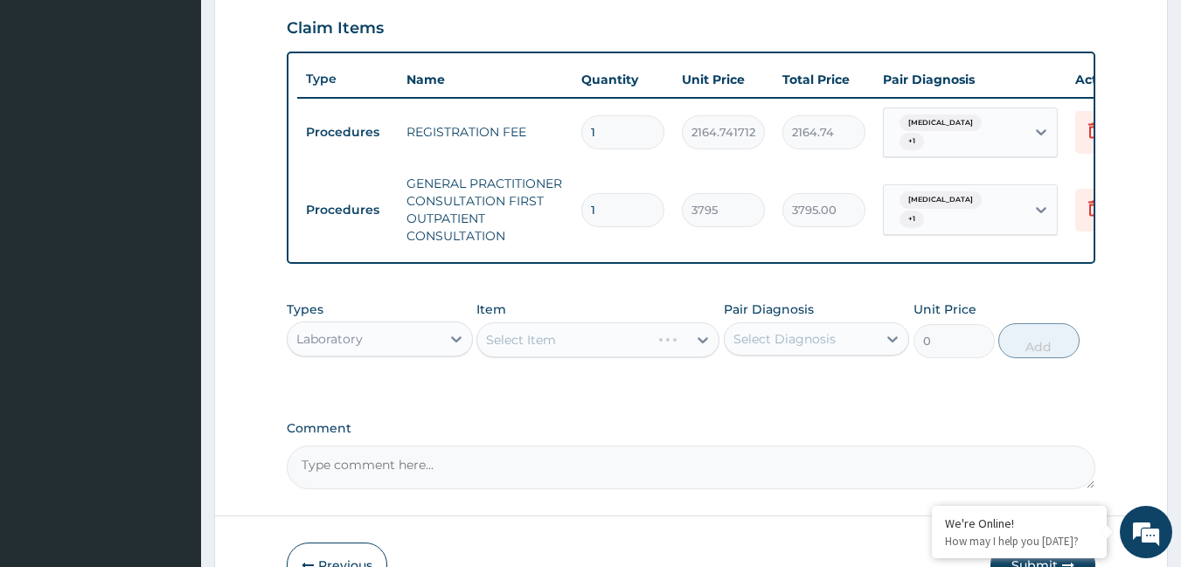
drag, startPoint x: 531, startPoint y: 352, endPoint x: 546, endPoint y: 302, distance: 52.8
click at [534, 350] on div "Select Item" at bounding box center [597, 340] width 243 height 35
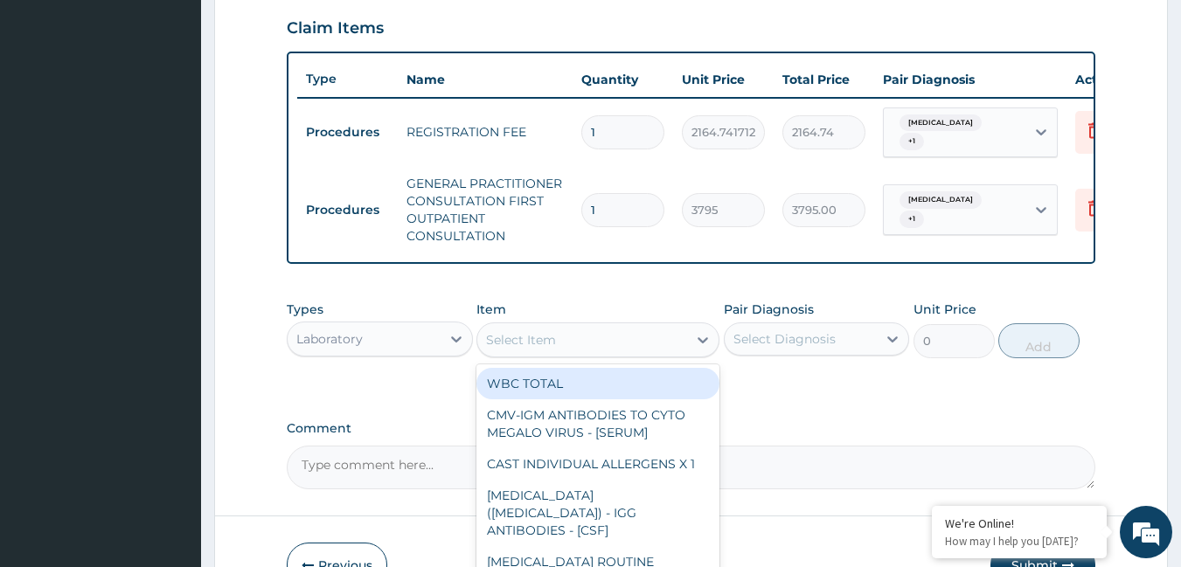
click at [629, 354] on div "Select Item" at bounding box center [582, 340] width 210 height 28
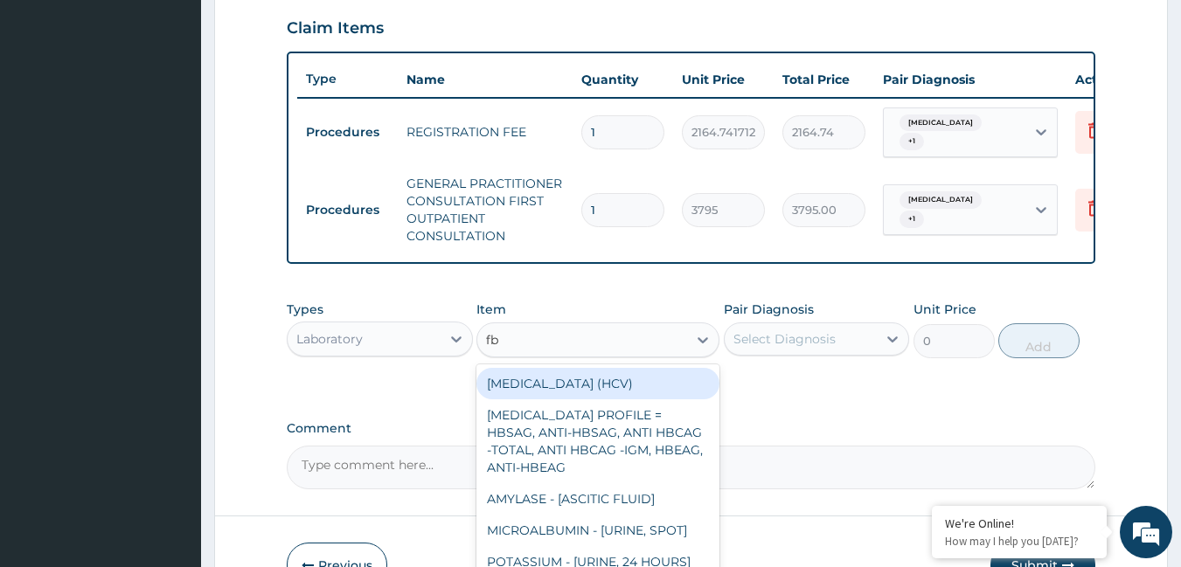
type input "fbc"
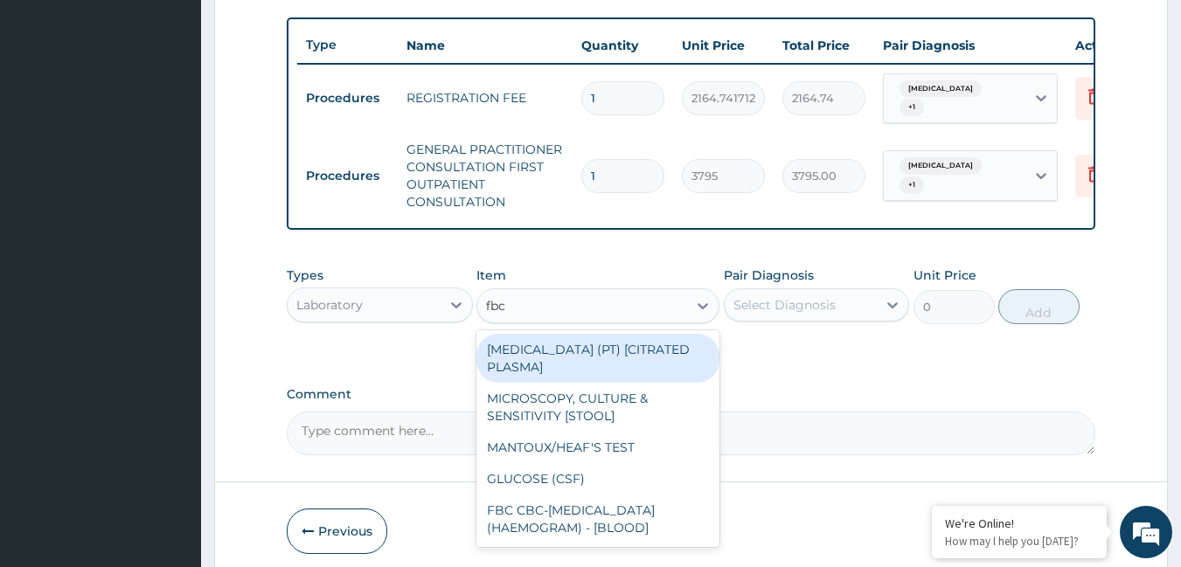
scroll to position [718, 0]
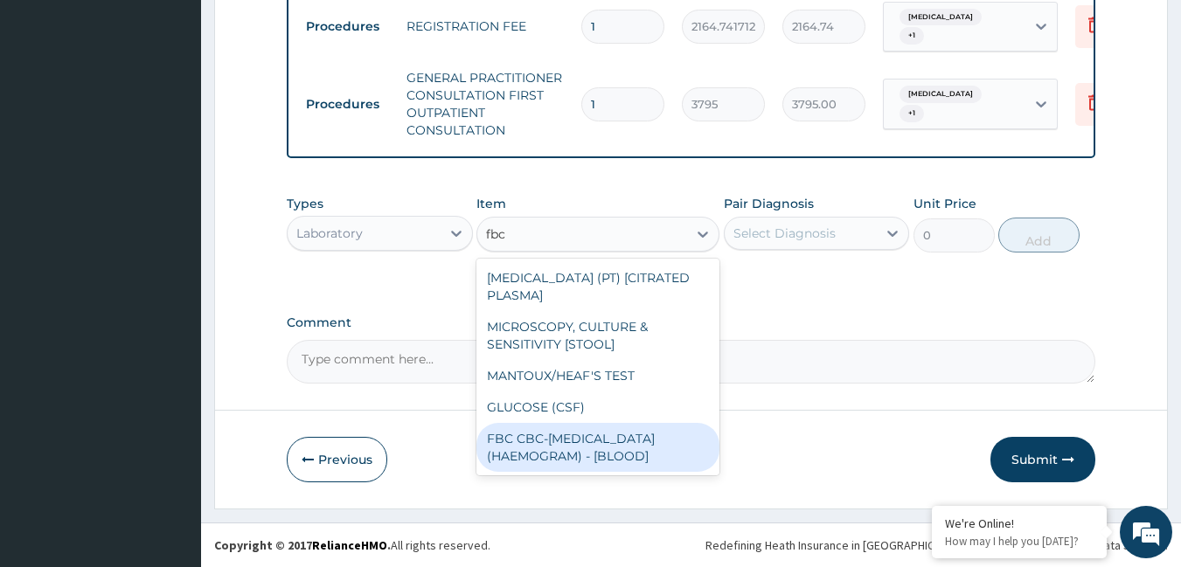
click at [665, 452] on div "FBC CBC-[MEDICAL_DATA] (HAEMOGRAM) - [BLOOD]" at bounding box center [597, 447] width 243 height 49
type input "4600"
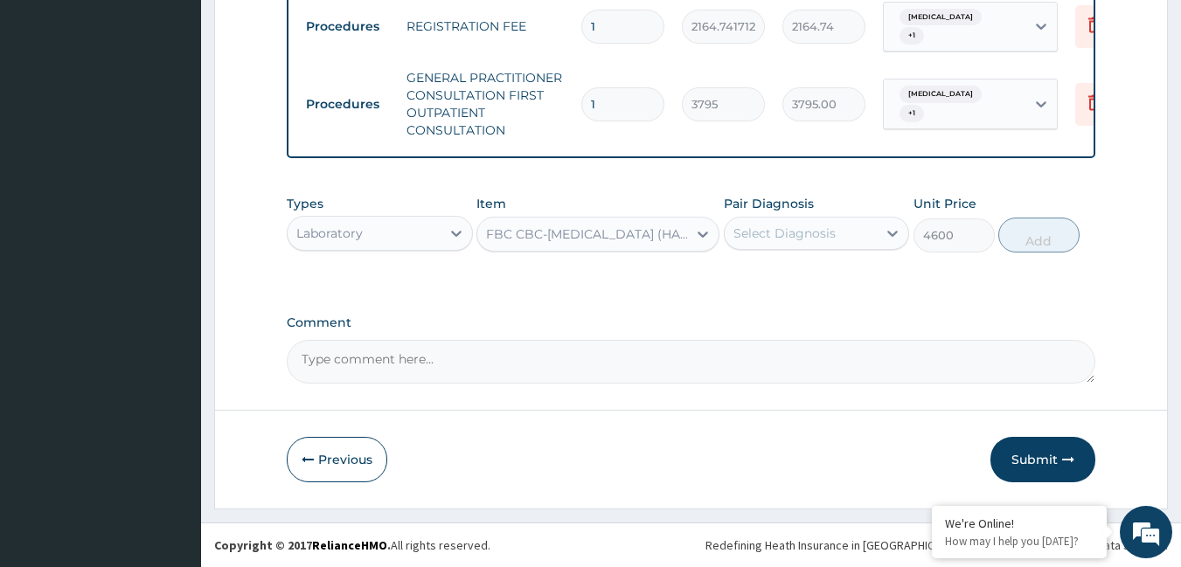
click at [818, 238] on div "Select Diagnosis" at bounding box center [784, 233] width 102 height 17
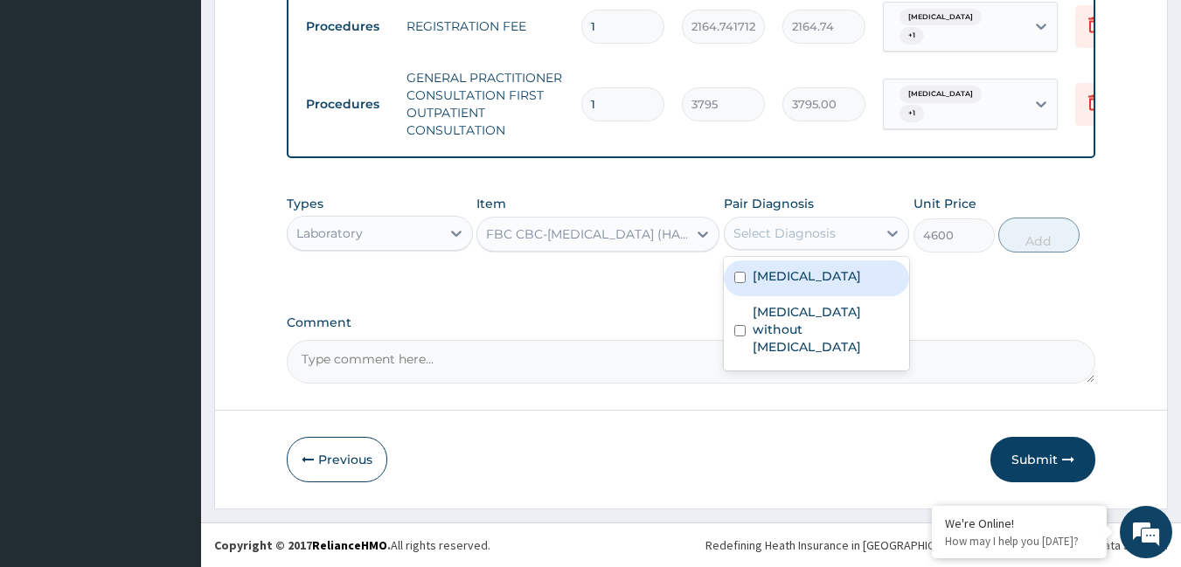
drag, startPoint x: 785, startPoint y: 288, endPoint x: 784, endPoint y: 301, distance: 13.1
click at [785, 293] on div "[MEDICAL_DATA]" at bounding box center [817, 278] width 186 height 36
checkbox input "true"
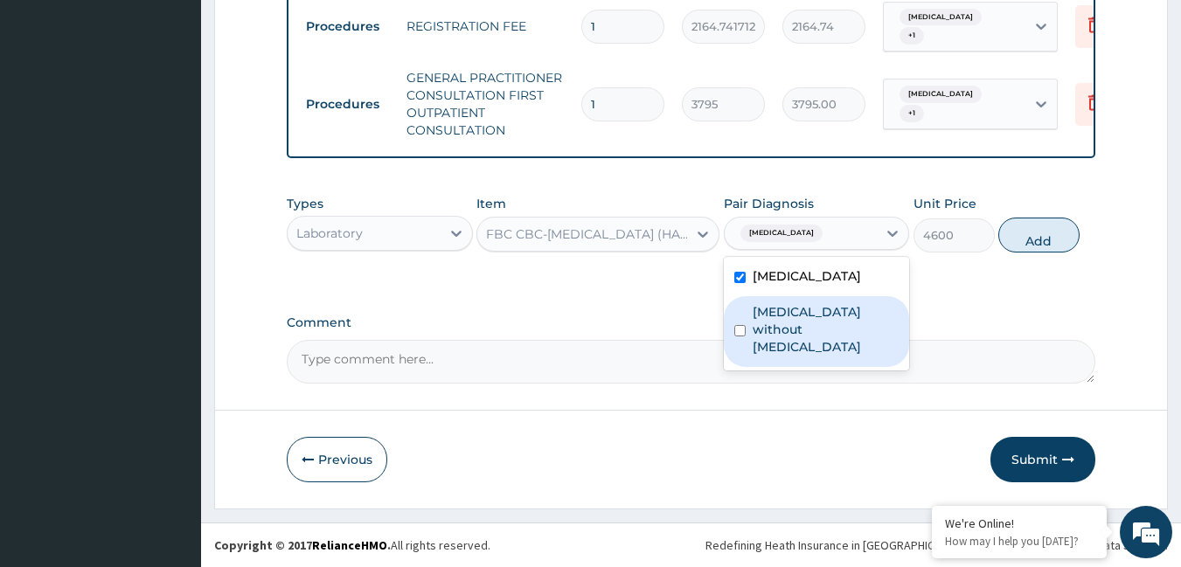
click at [783, 306] on label "[MEDICAL_DATA] without [MEDICAL_DATA]" at bounding box center [826, 329] width 147 height 52
checkbox input "true"
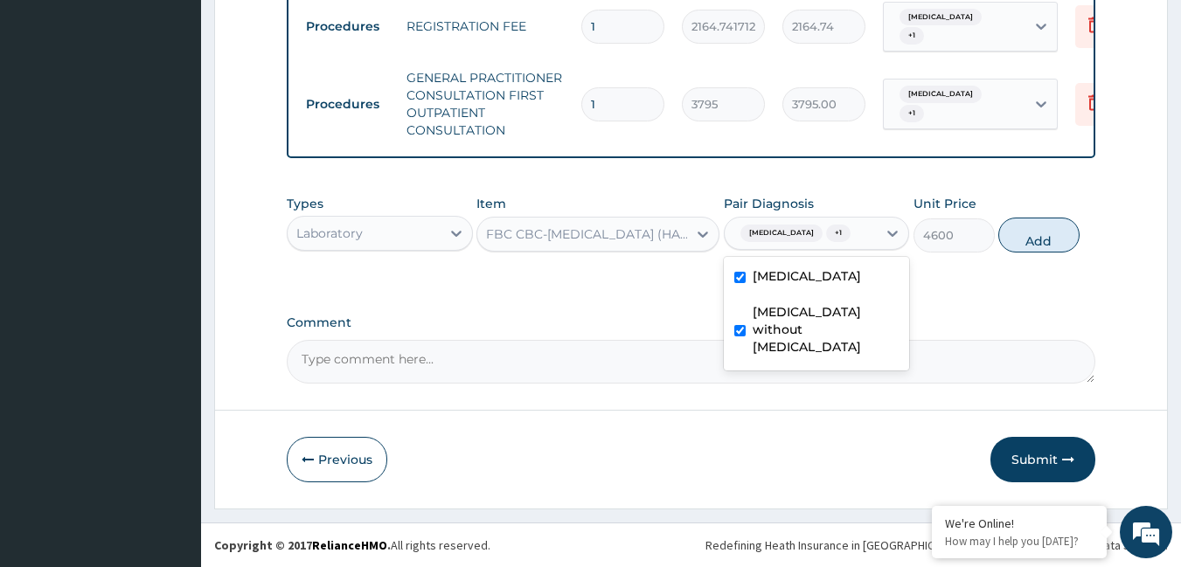
drag, startPoint x: 776, startPoint y: 281, endPoint x: 828, endPoint y: 263, distance: 54.5
click at [776, 280] on label "[MEDICAL_DATA]" at bounding box center [807, 275] width 108 height 17
checkbox input "false"
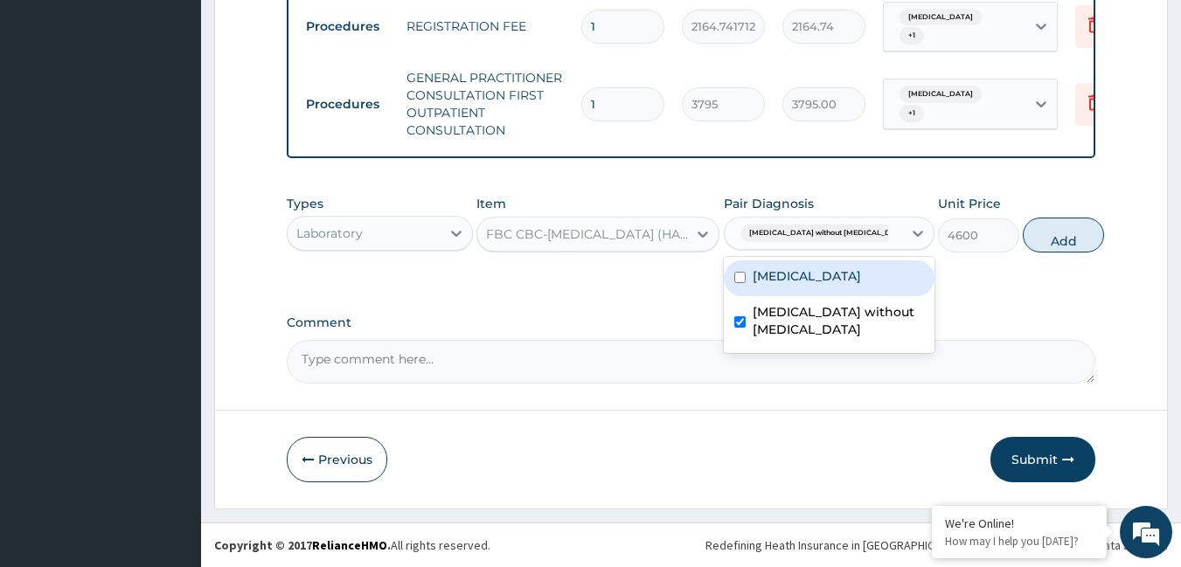
drag, startPoint x: 1030, startPoint y: 235, endPoint x: 943, endPoint y: 254, distance: 88.7
click at [1028, 235] on button "Add" at bounding box center [1063, 235] width 81 height 35
type input "0"
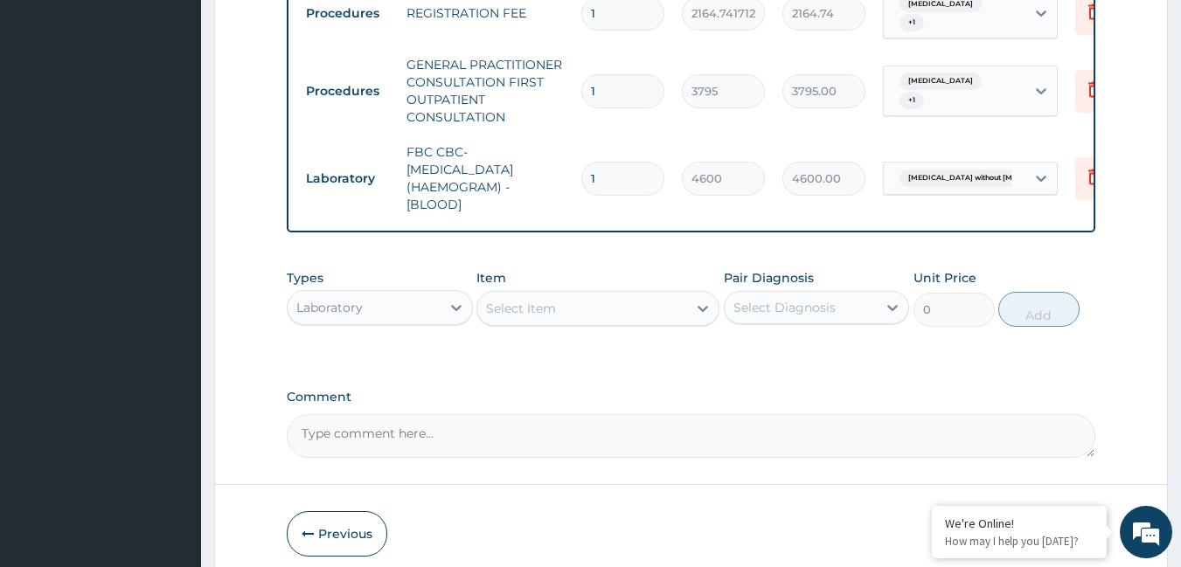
click at [559, 316] on div "Select Item" at bounding box center [582, 309] width 210 height 28
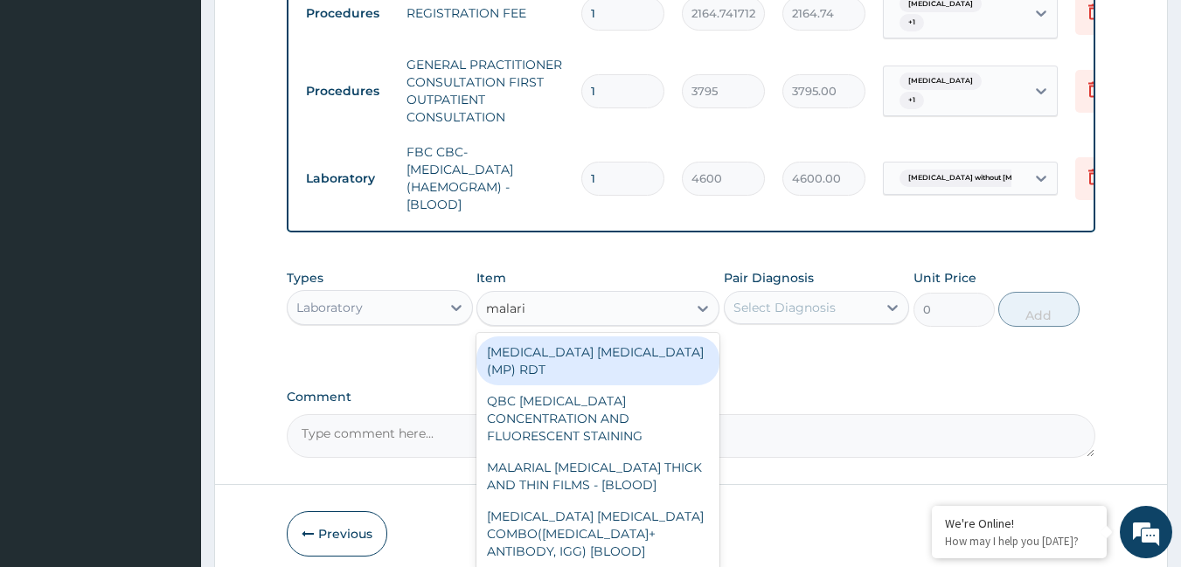
type input "[MEDICAL_DATA]"
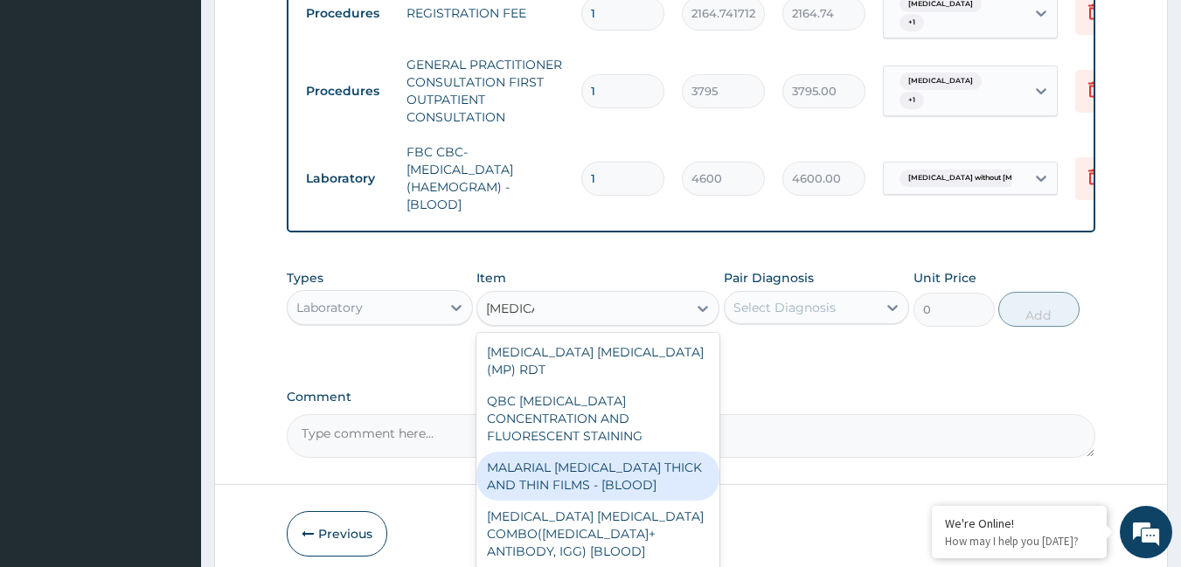
drag, startPoint x: 607, startPoint y: 440, endPoint x: 745, endPoint y: 353, distance: 163.0
click at [609, 452] on div "MALARIAL [MEDICAL_DATA] THICK AND THIN FILMS - [BLOOD]" at bounding box center [597, 476] width 243 height 49
type input "1725"
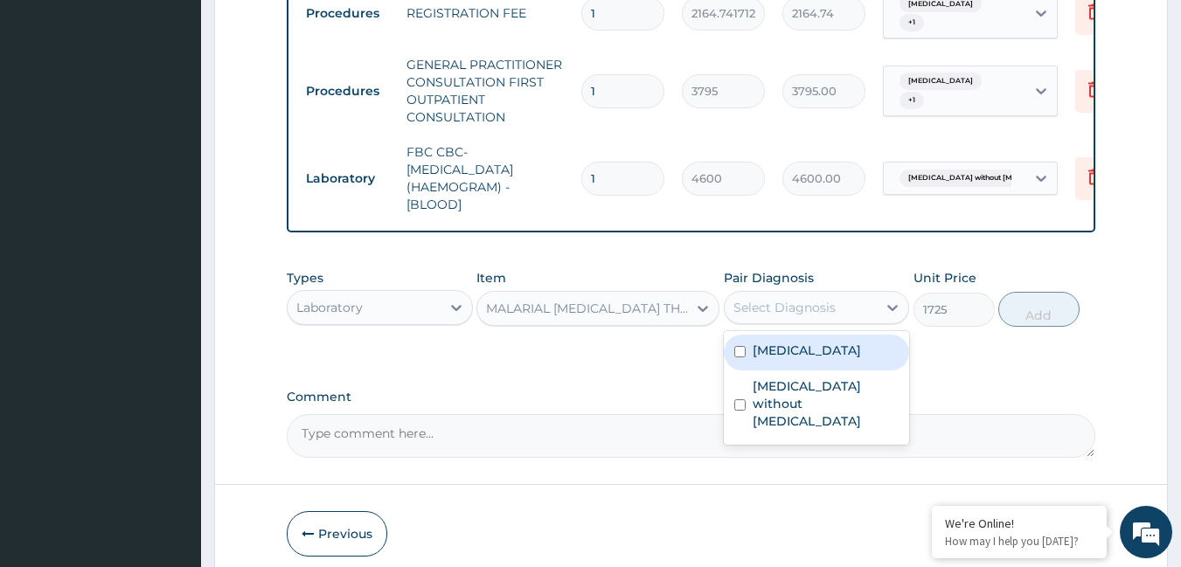
drag, startPoint x: 824, startPoint y: 324, endPoint x: 812, endPoint y: 357, distance: 34.6
click at [823, 316] on div "Select Diagnosis" at bounding box center [784, 307] width 102 height 17
drag, startPoint x: 805, startPoint y: 374, endPoint x: 876, endPoint y: 330, distance: 83.2
click at [805, 371] on div "[MEDICAL_DATA]" at bounding box center [817, 353] width 186 height 36
checkbox input "true"
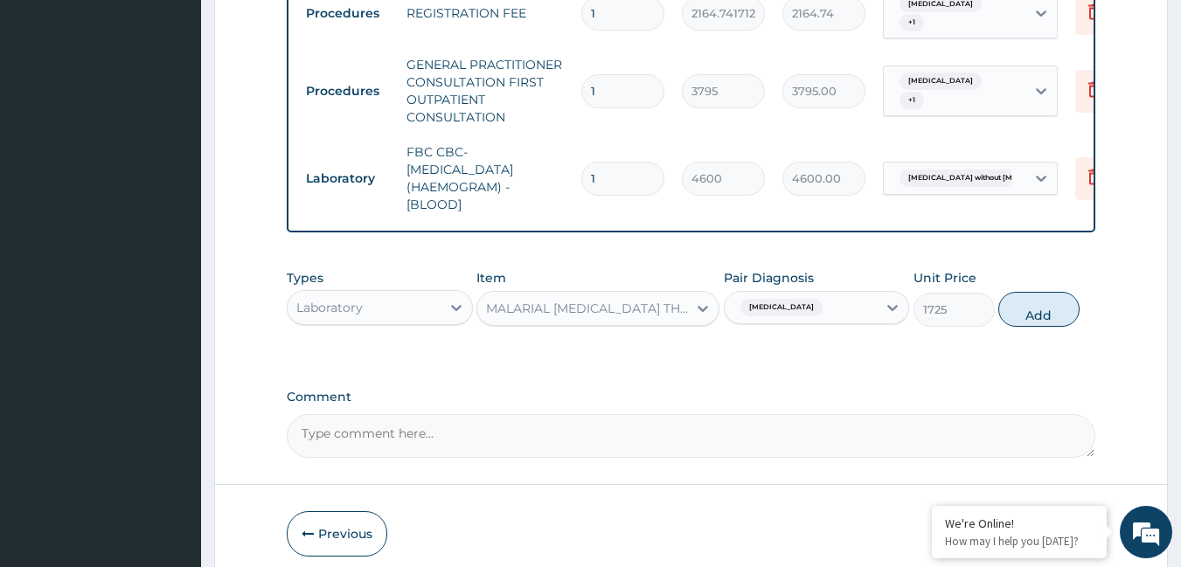
drag, startPoint x: 1042, startPoint y: 333, endPoint x: 867, endPoint y: 343, distance: 175.1
click at [1034, 327] on button "Add" at bounding box center [1038, 309] width 81 height 35
type input "0"
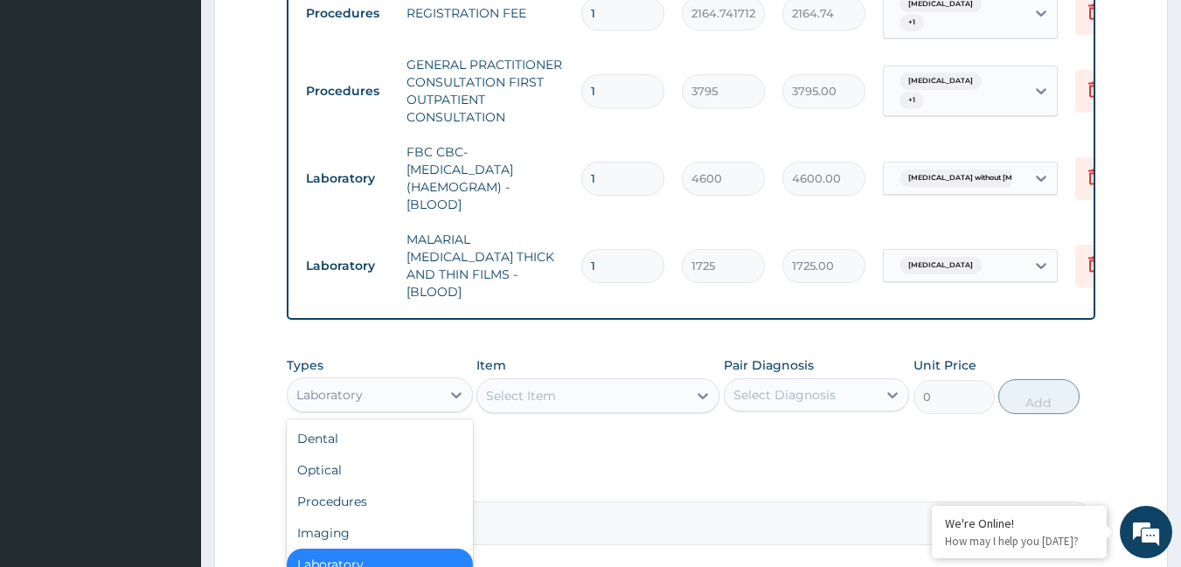
click at [385, 392] on div "Laboratory" at bounding box center [364, 395] width 153 height 28
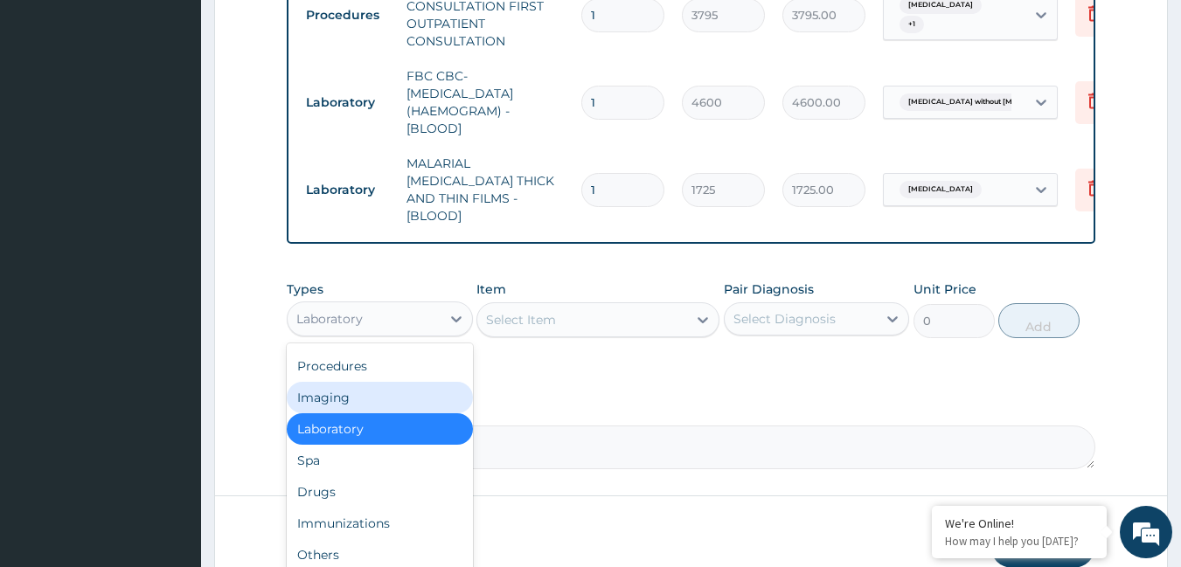
scroll to position [875, 0]
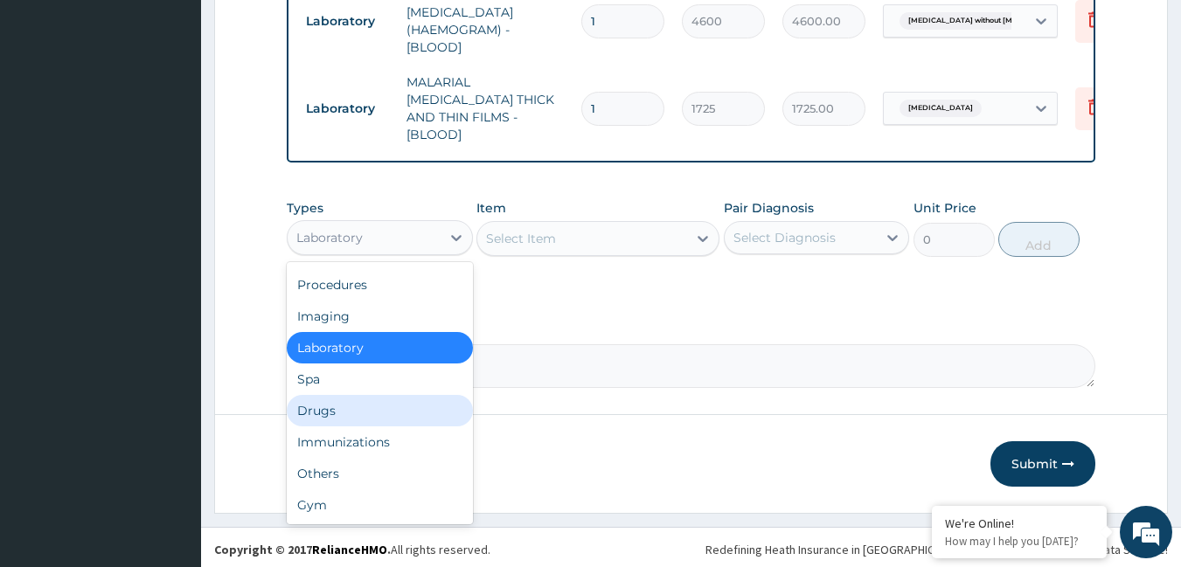
drag, startPoint x: 392, startPoint y: 407, endPoint x: 412, endPoint y: 372, distance: 40.7
click at [394, 406] on div "Drugs" at bounding box center [380, 410] width 186 height 31
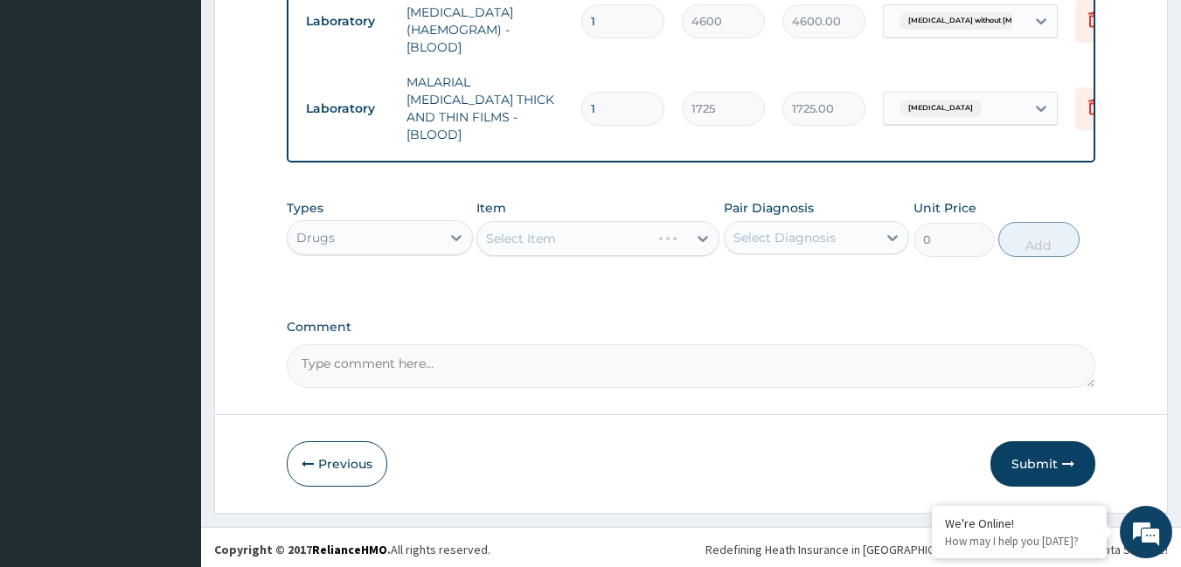
click at [532, 236] on div "Select Item" at bounding box center [597, 238] width 243 height 35
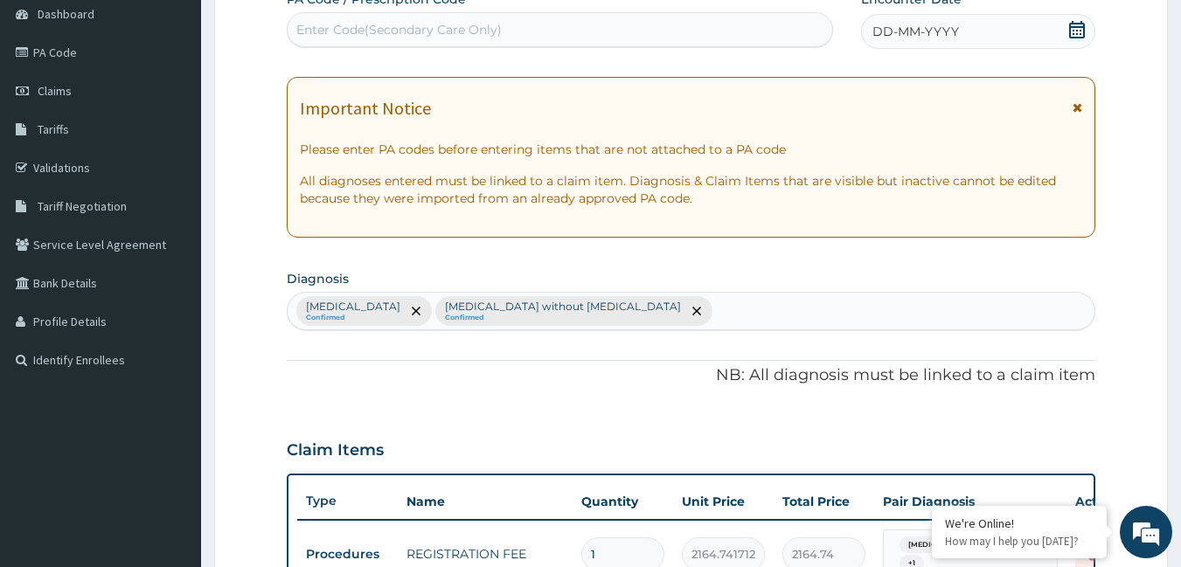
scroll to position [176, 0]
click at [637, 316] on div "[MEDICAL_DATA] Confirmed [MEDICAL_DATA] without [MEDICAL_DATA] Confirmed" at bounding box center [692, 312] width 808 height 37
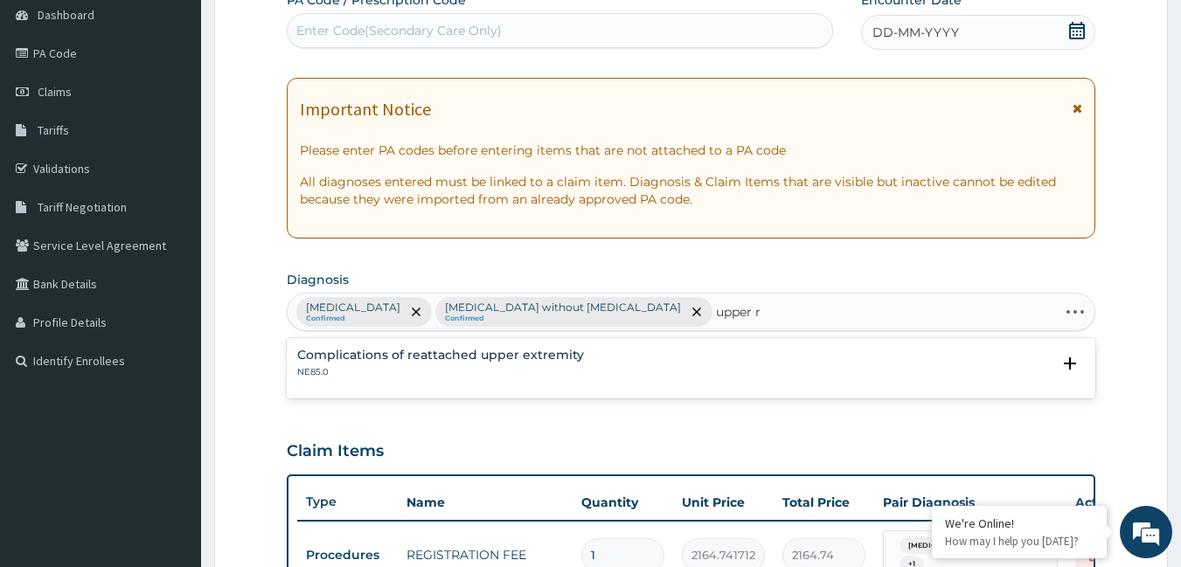
type input "upper"
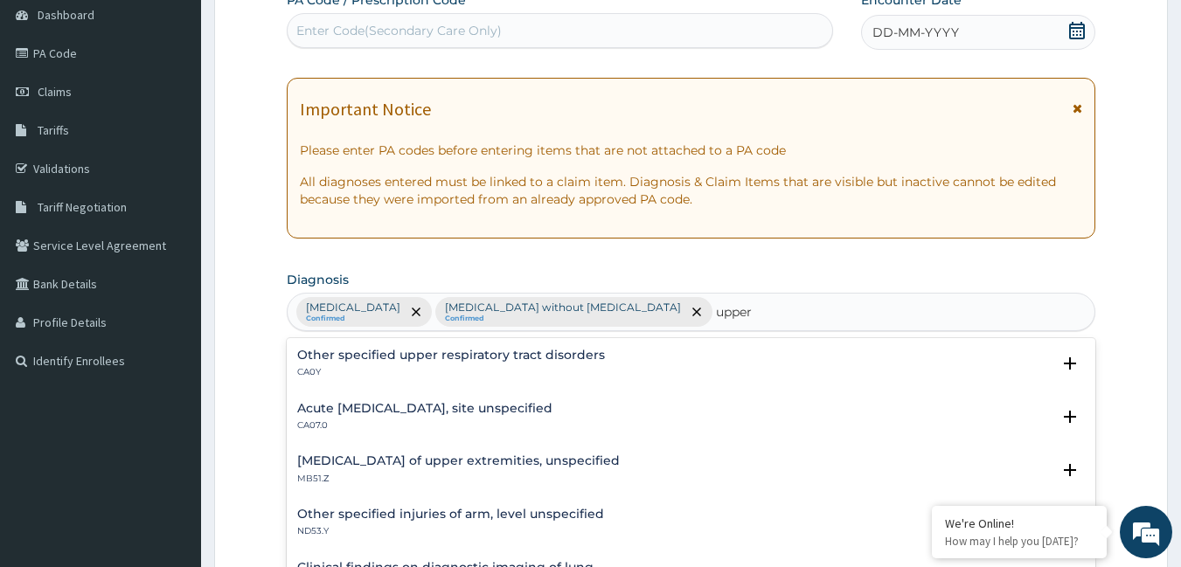
click at [434, 410] on h4 "Acute [MEDICAL_DATA], site unspecified" at bounding box center [424, 408] width 255 height 13
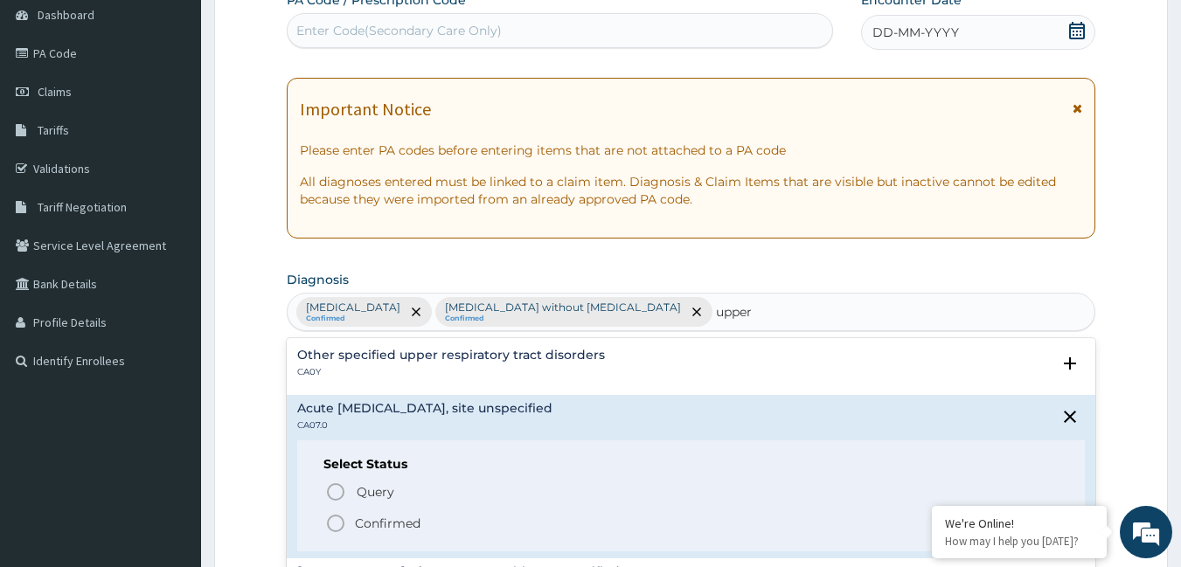
drag, startPoint x: 333, startPoint y: 518, endPoint x: 390, endPoint y: 434, distance: 102.1
click at [336, 516] on icon "status option filled" at bounding box center [335, 523] width 21 height 21
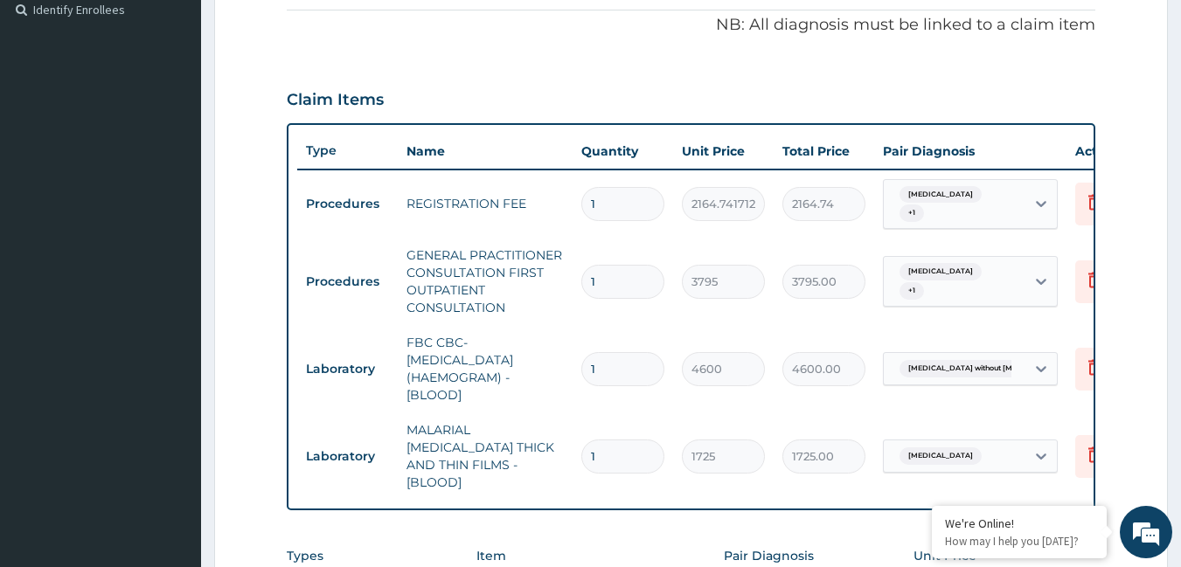
scroll to position [700, 0]
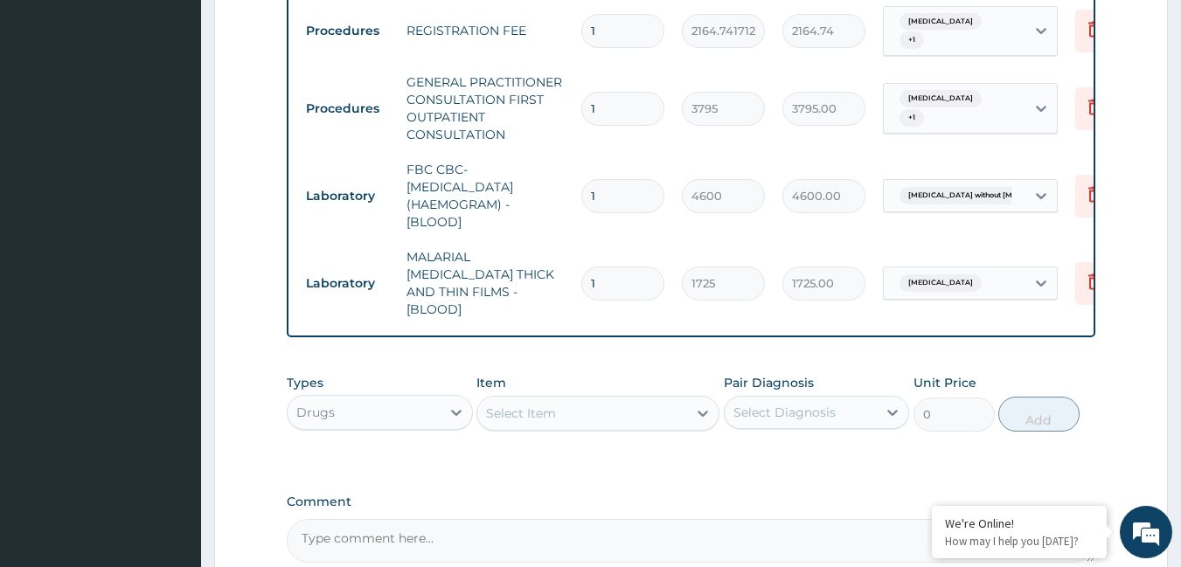
click at [534, 413] on div "Select Item" at bounding box center [521, 413] width 70 height 17
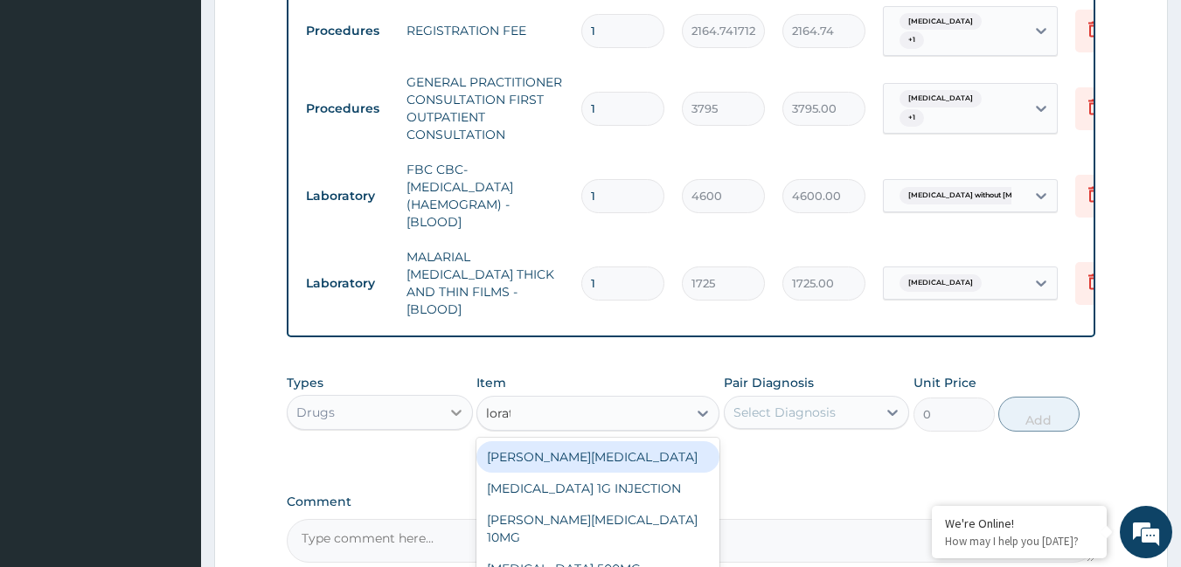
type input "lorata"
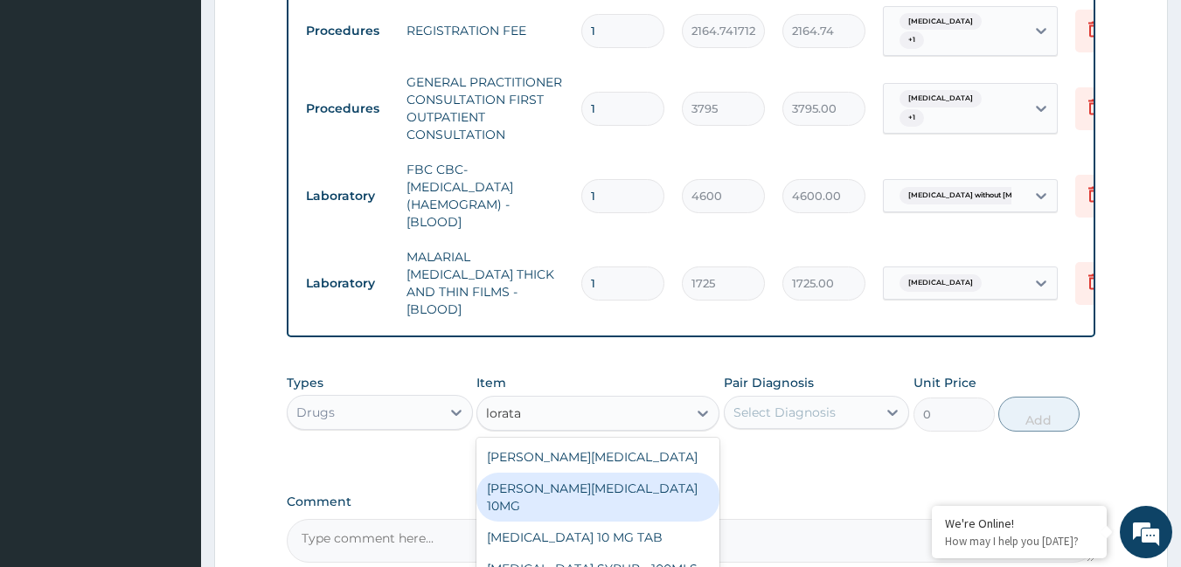
click at [609, 479] on div "[PERSON_NAME][MEDICAL_DATA] 10MG" at bounding box center [597, 497] width 243 height 49
type input "94.875"
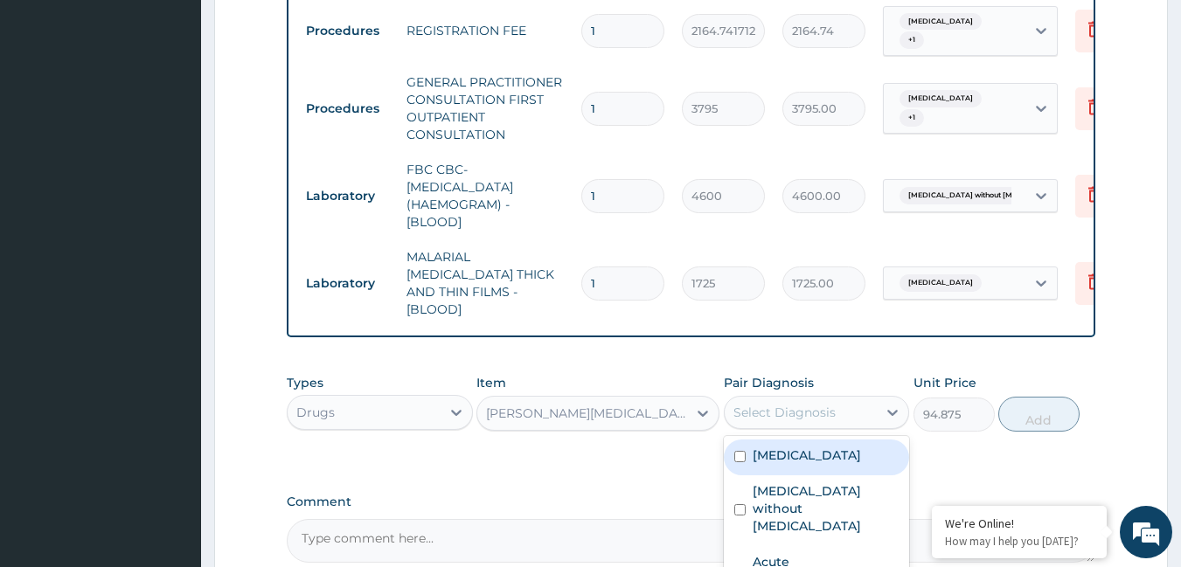
click at [750, 413] on div "Select Diagnosis" at bounding box center [784, 412] width 102 height 17
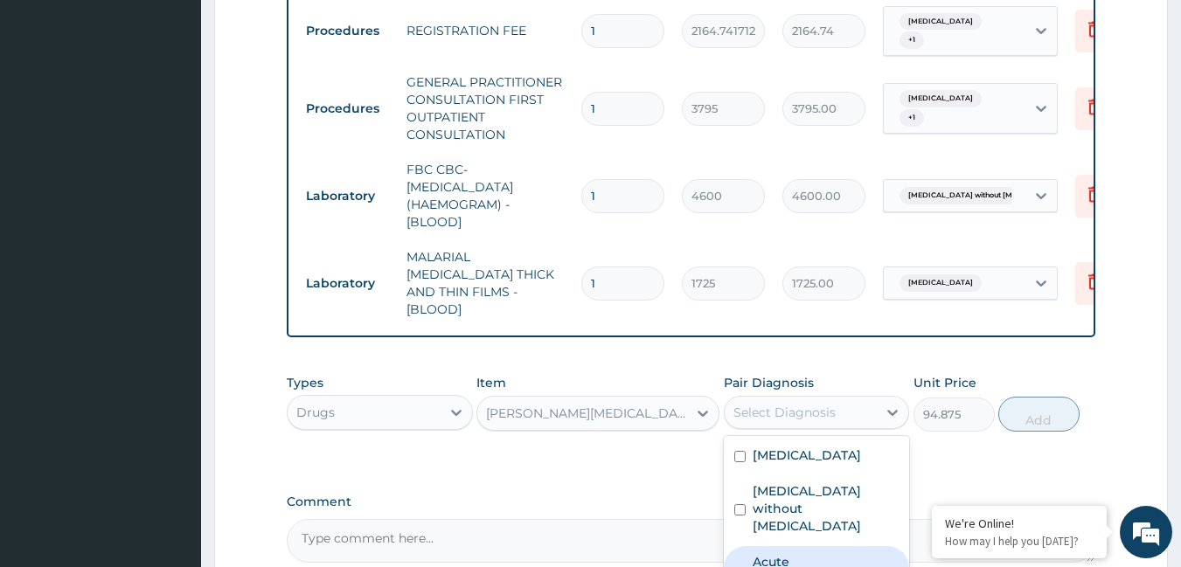
checkbox input "true"
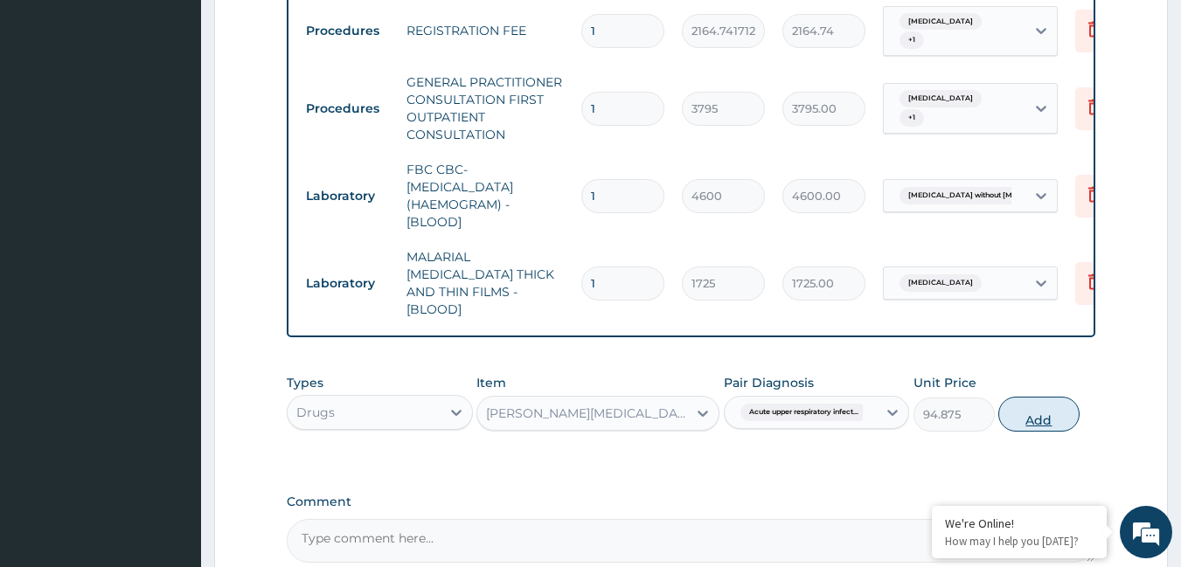
drag, startPoint x: 1033, startPoint y: 414, endPoint x: 1011, endPoint y: 414, distance: 22.7
click at [1011, 414] on button "Add" at bounding box center [1038, 414] width 81 height 35
type input "0"
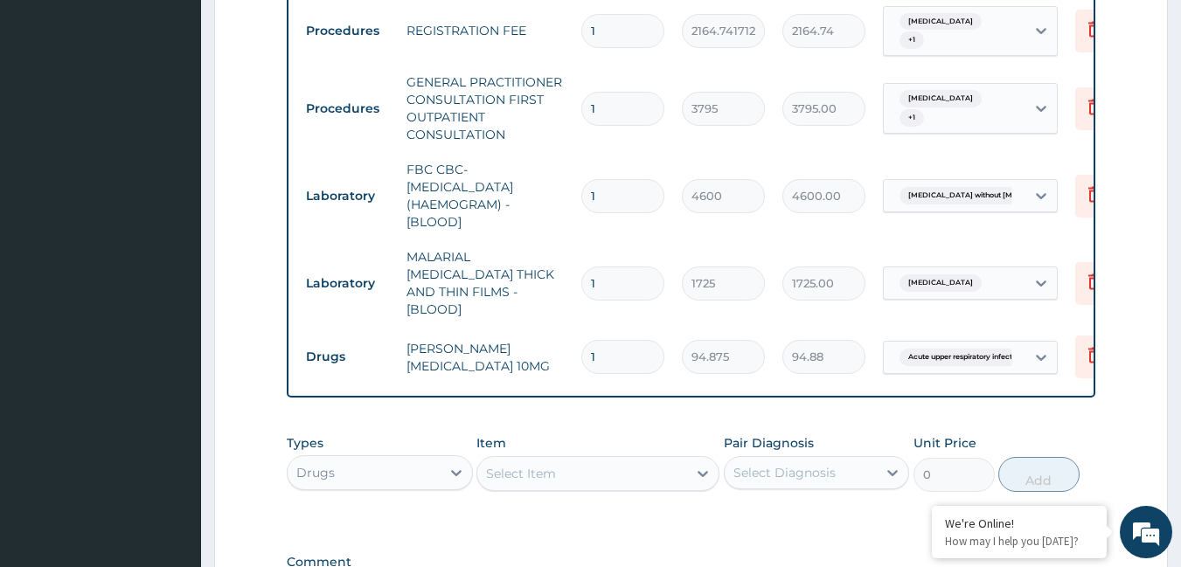
type input "0.00"
type input "7"
type input "664.13"
type input "7"
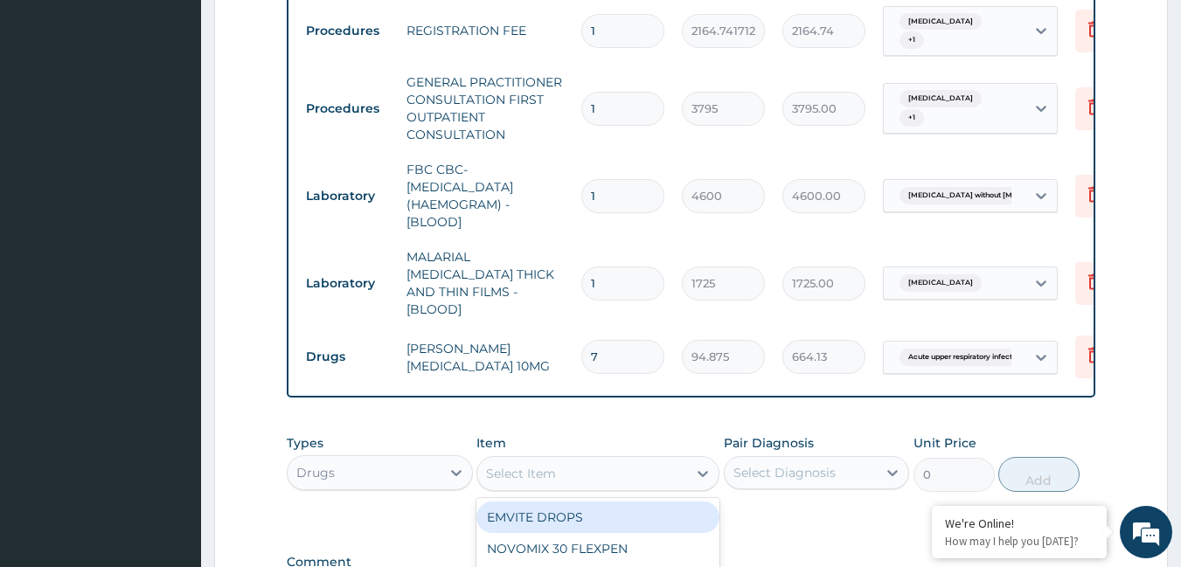
click at [515, 473] on div "Select Item" at bounding box center [521, 473] width 70 height 17
type input "parace"
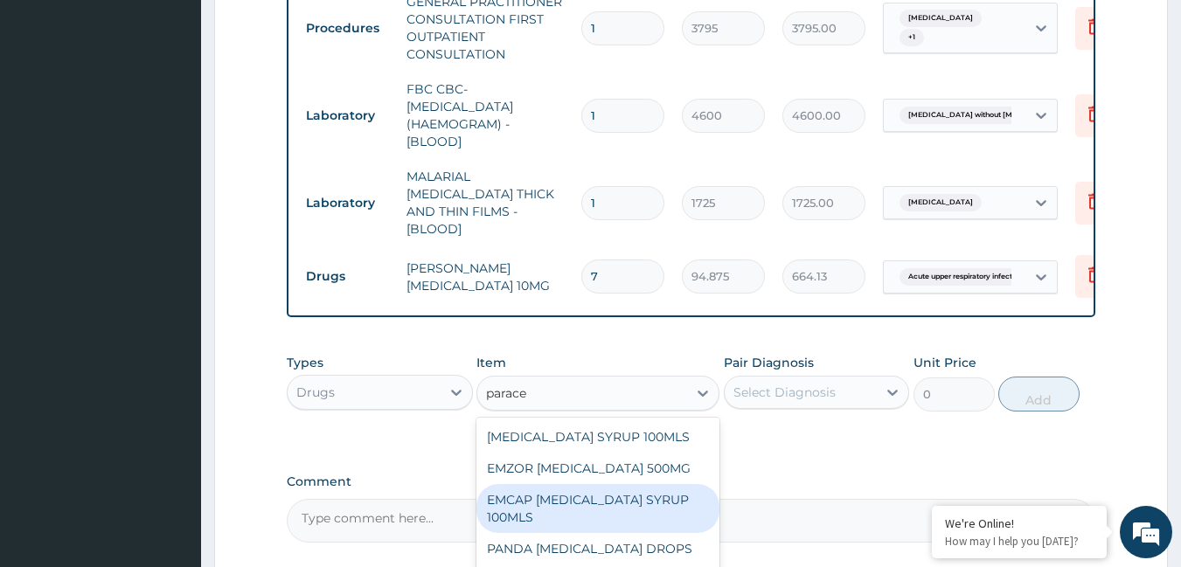
scroll to position [935, 0]
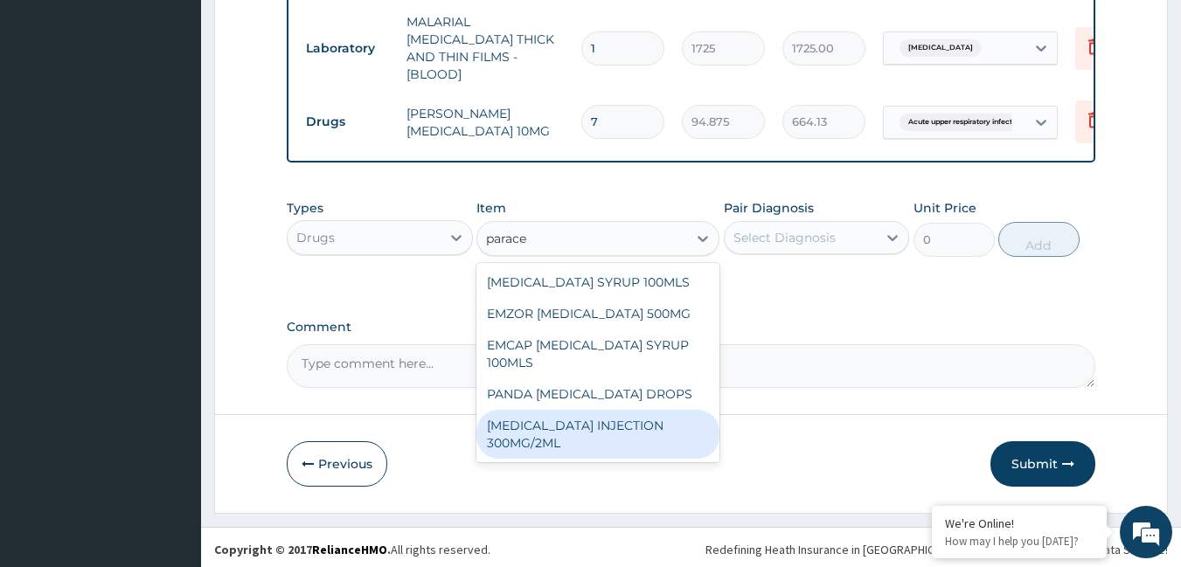
click at [636, 423] on div "[MEDICAL_DATA] INJECTION 300MG/2ML" at bounding box center [597, 434] width 243 height 49
type input "278.3"
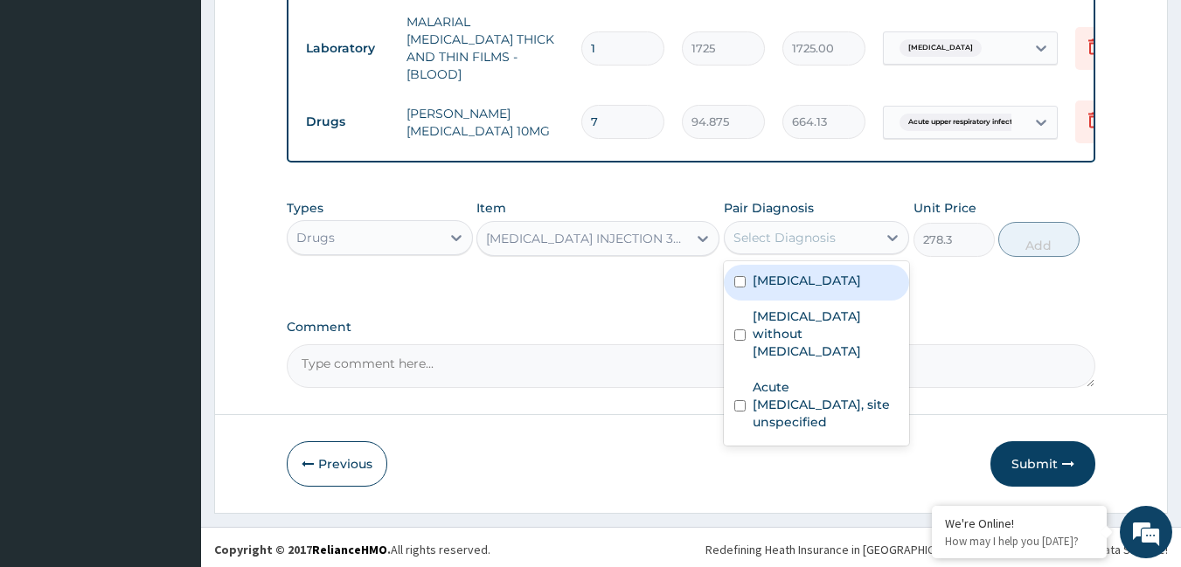
click at [762, 241] on div "Select Diagnosis" at bounding box center [784, 237] width 102 height 17
drag, startPoint x: 768, startPoint y: 287, endPoint x: 767, endPoint y: 322, distance: 35.0
click at [767, 289] on div "[MEDICAL_DATA]" at bounding box center [817, 283] width 186 height 36
checkbox input "true"
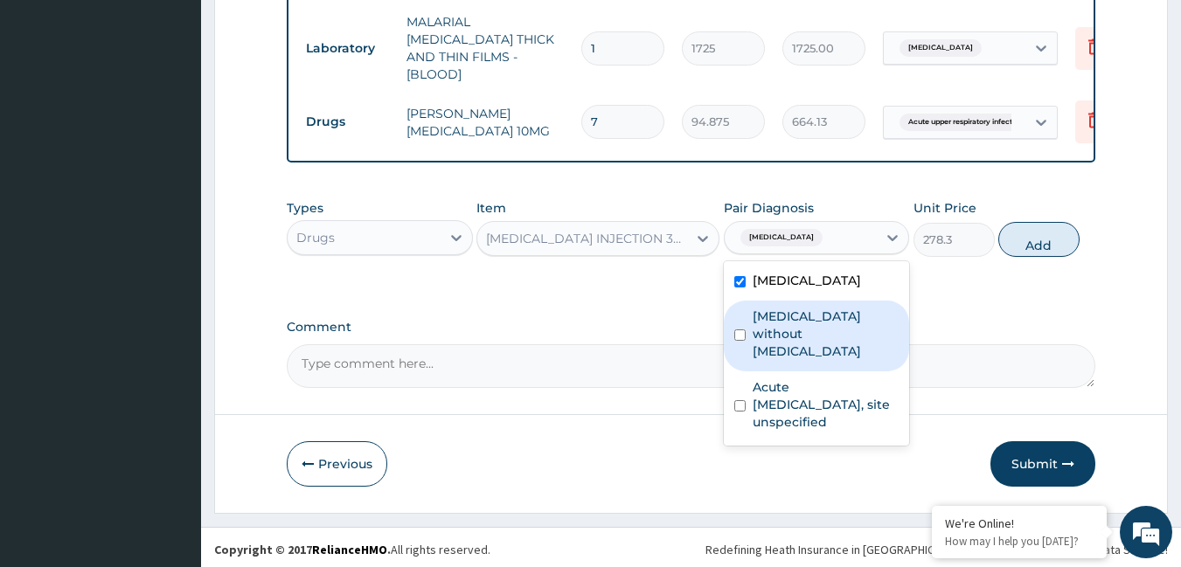
drag, startPoint x: 768, startPoint y: 329, endPoint x: 767, endPoint y: 369, distance: 40.2
click at [768, 332] on label "[MEDICAL_DATA] without [MEDICAL_DATA]" at bounding box center [826, 334] width 147 height 52
checkbox input "true"
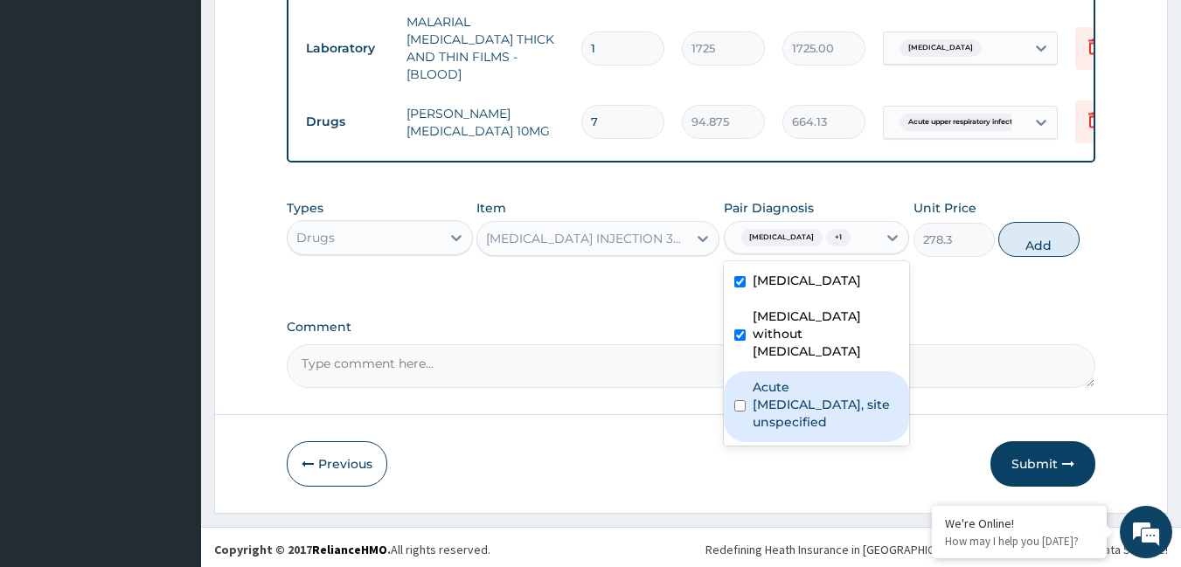
drag, startPoint x: 771, startPoint y: 370, endPoint x: 783, endPoint y: 365, distance: 13.3
click at [775, 379] on label "Acute [MEDICAL_DATA], site unspecified" at bounding box center [826, 405] width 147 height 52
checkbox input "true"
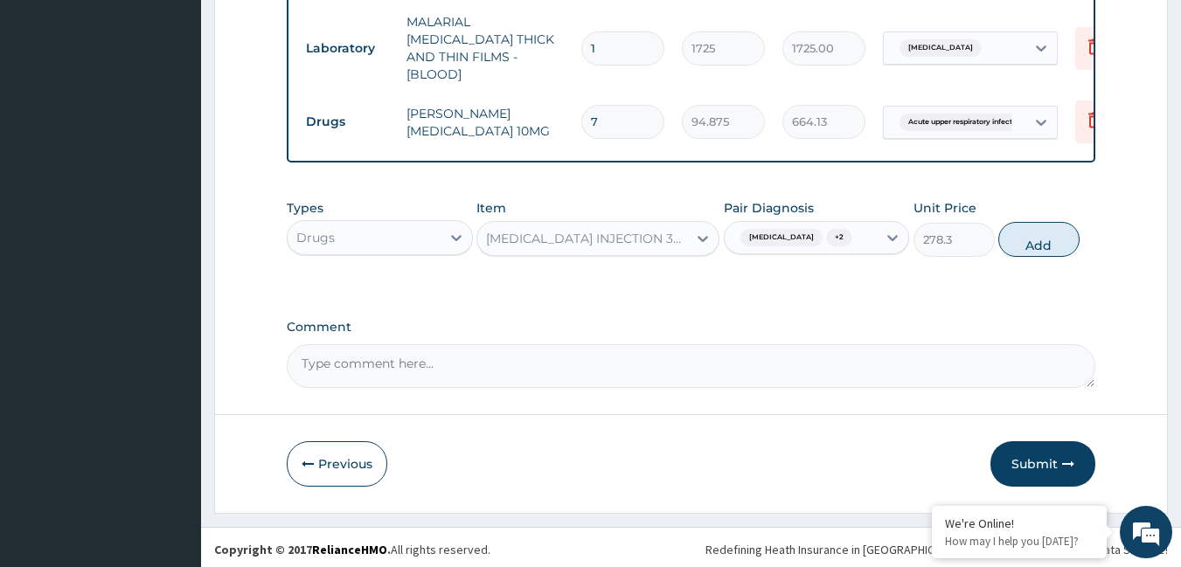
click at [1029, 233] on button "Add" at bounding box center [1038, 239] width 81 height 35
type input "0"
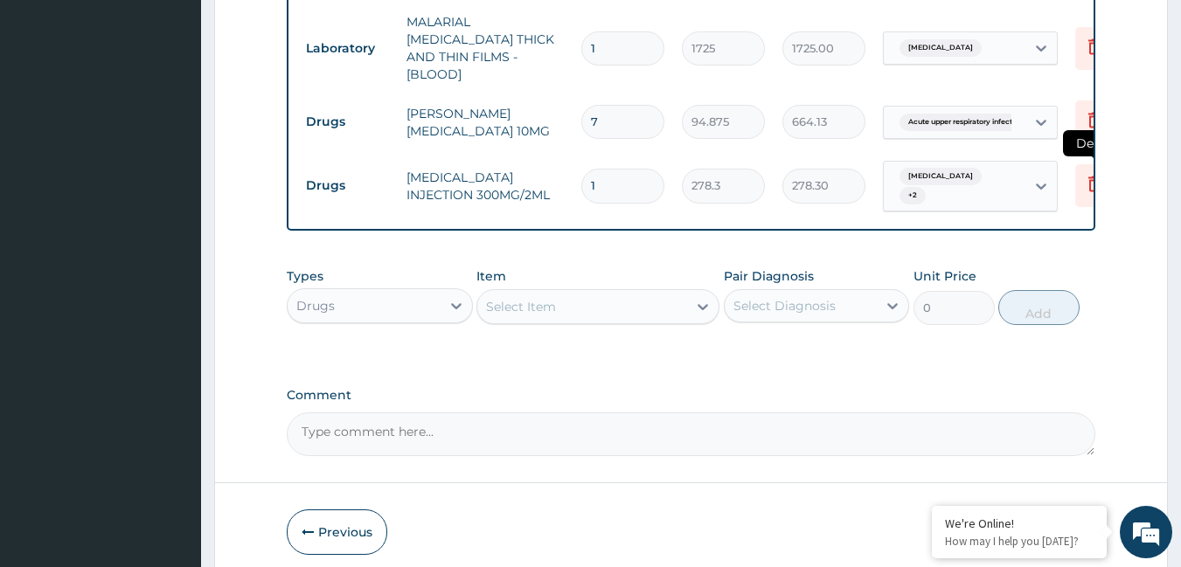
click at [1093, 177] on icon at bounding box center [1094, 185] width 12 height 16
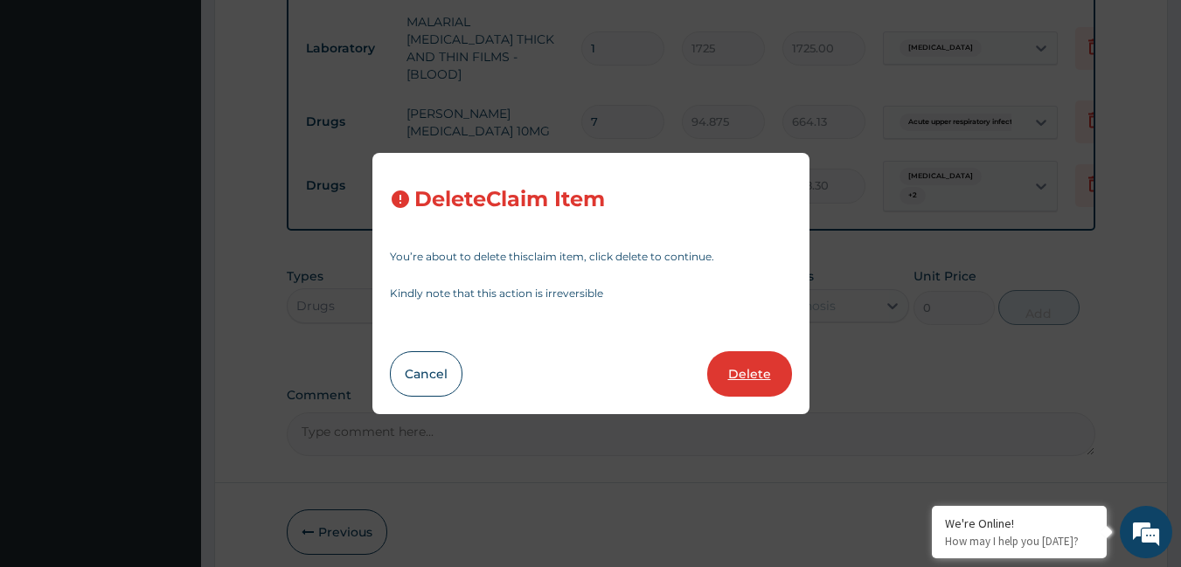
click at [758, 363] on button "Delete" at bounding box center [749, 373] width 85 height 45
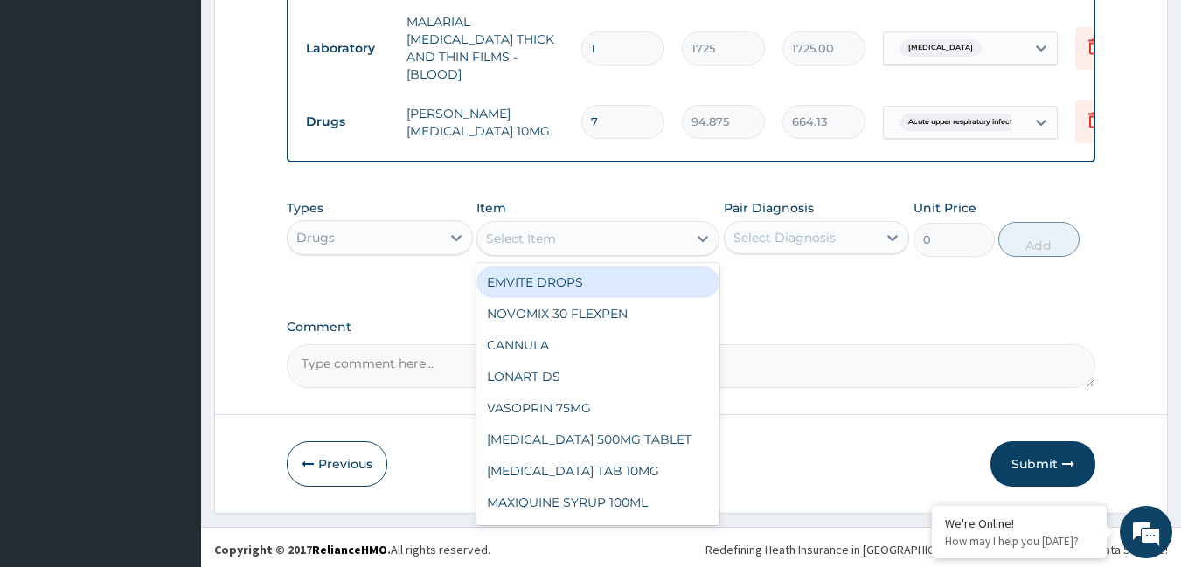
click at [590, 248] on div "Select Item" at bounding box center [582, 239] width 210 height 28
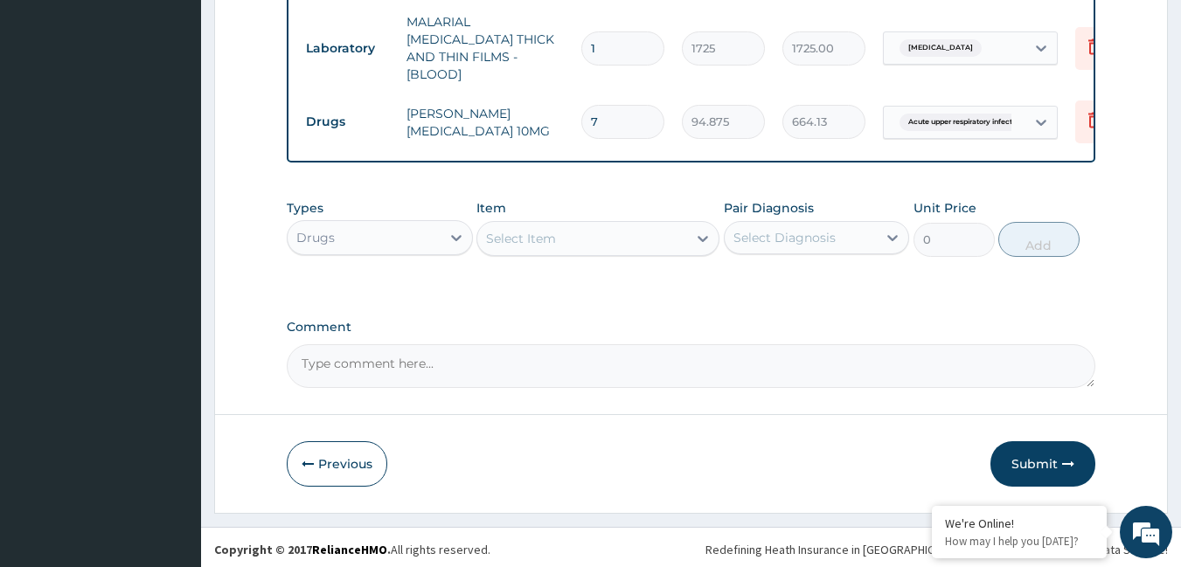
click at [586, 237] on div "Select Item" at bounding box center [582, 239] width 210 height 28
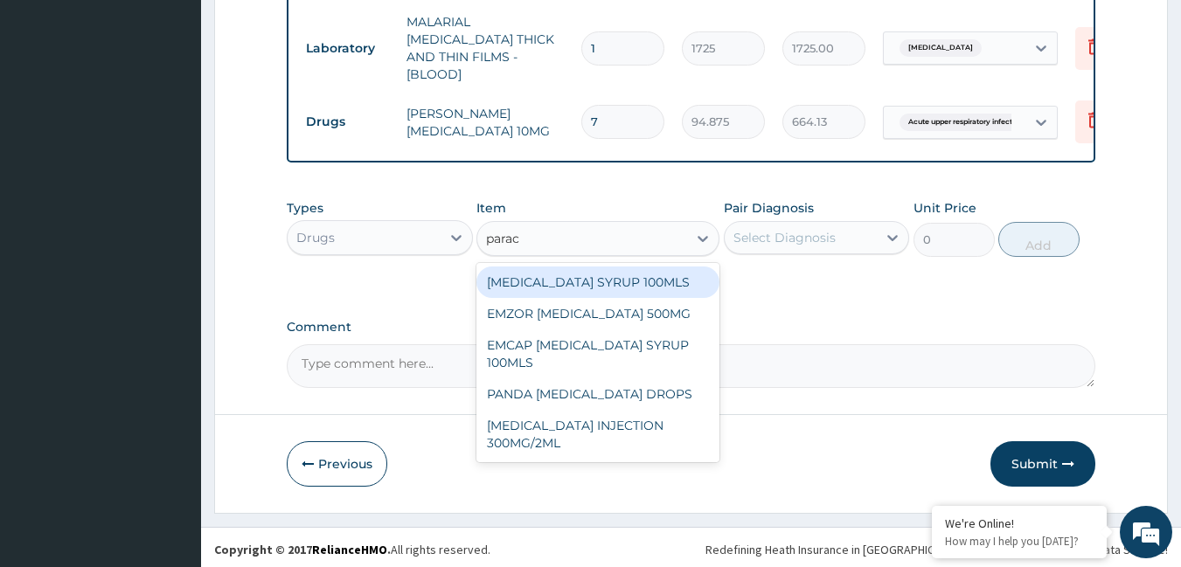
type input "parace"
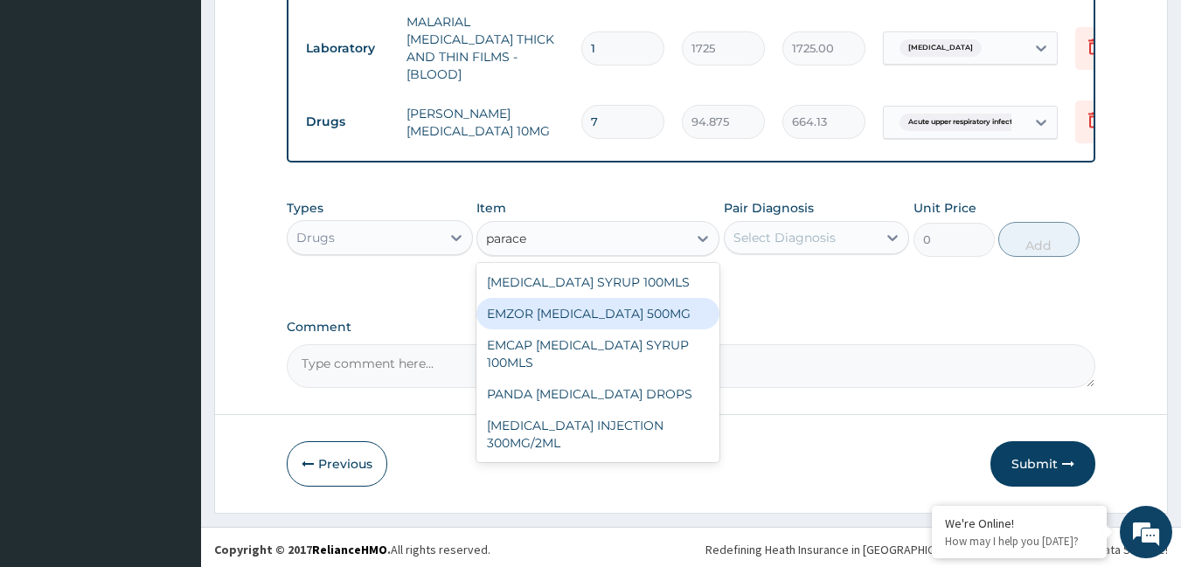
click at [580, 303] on div "EMZOR [MEDICAL_DATA] 500MG" at bounding box center [597, 313] width 243 height 31
type input "25.3"
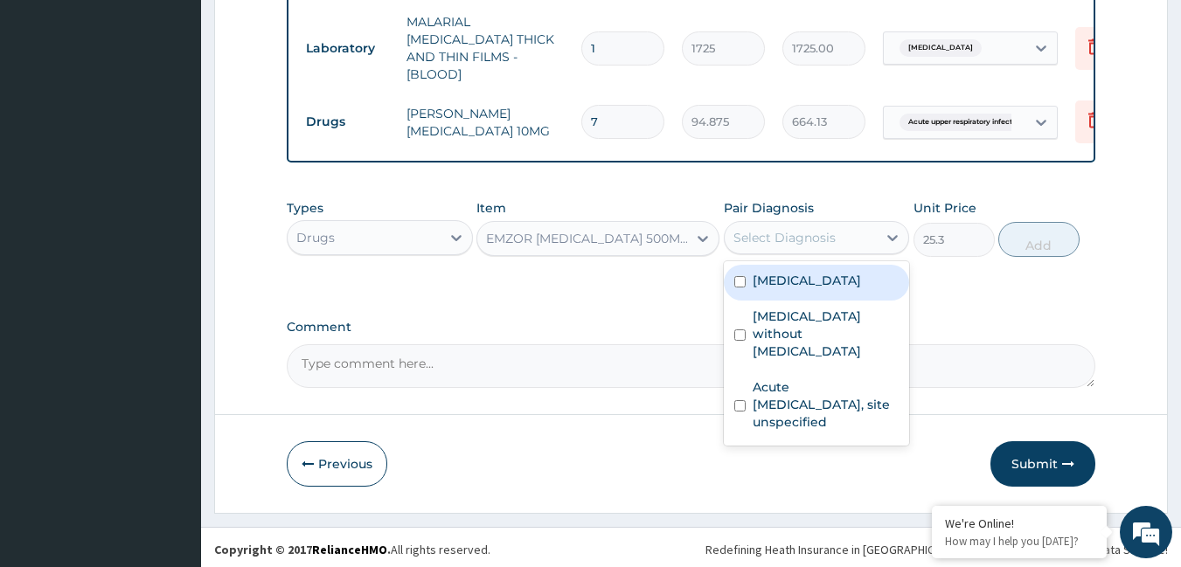
drag, startPoint x: 780, startPoint y: 235, endPoint x: 779, endPoint y: 256, distance: 21.0
click at [780, 238] on div "Select Diagnosis" at bounding box center [784, 237] width 102 height 17
drag, startPoint x: 779, startPoint y: 267, endPoint x: 780, endPoint y: 322, distance: 54.2
click at [779, 289] on div "[MEDICAL_DATA]" at bounding box center [817, 283] width 186 height 36
checkbox input "true"
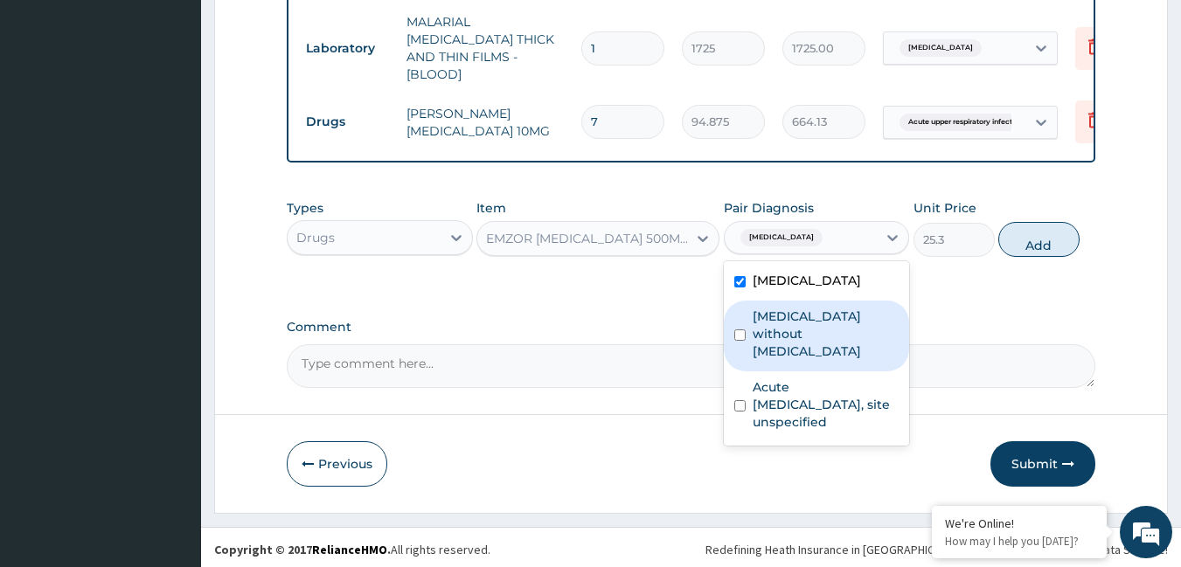
drag, startPoint x: 779, startPoint y: 327, endPoint x: 778, endPoint y: 340, distance: 13.1
click at [779, 329] on label "[MEDICAL_DATA] without [MEDICAL_DATA]" at bounding box center [826, 334] width 147 height 52
checkbox input "true"
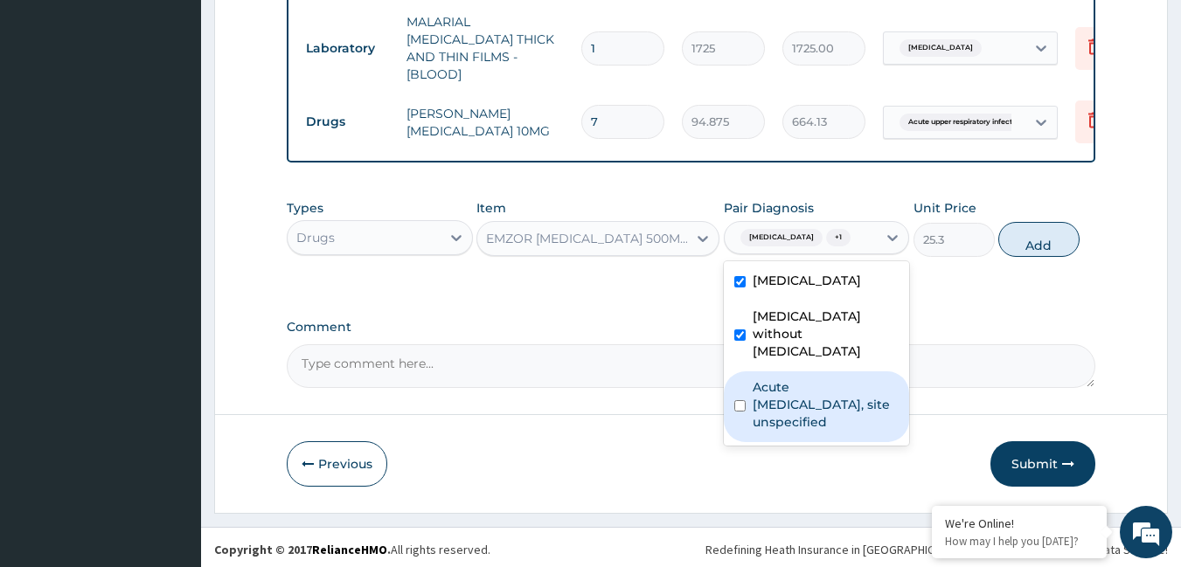
drag, startPoint x: 778, startPoint y: 370, endPoint x: 838, endPoint y: 258, distance: 127.1
click at [781, 379] on label "Acute [MEDICAL_DATA], site unspecified" at bounding box center [826, 405] width 147 height 52
checkbox input "true"
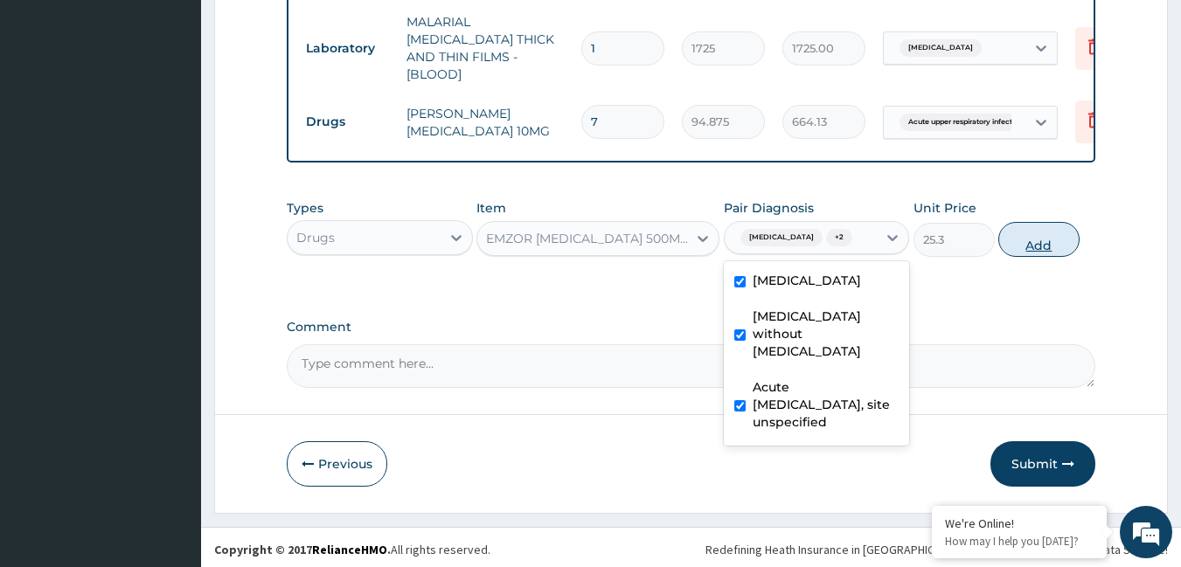
click at [1041, 230] on button "Add" at bounding box center [1038, 239] width 81 height 35
type input "0"
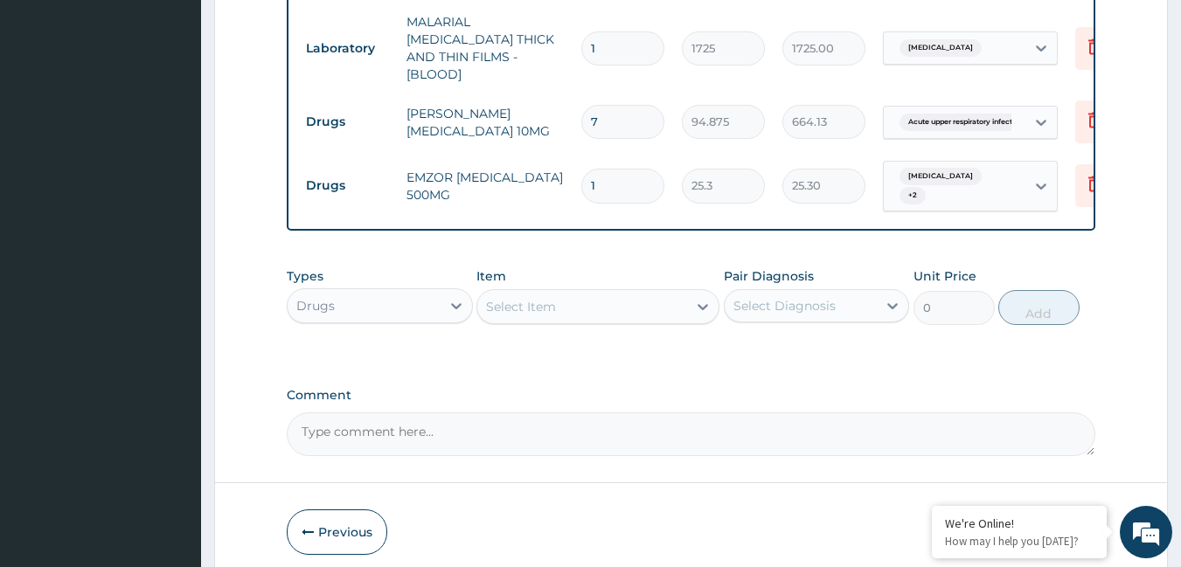
type input "18"
type input "455.40"
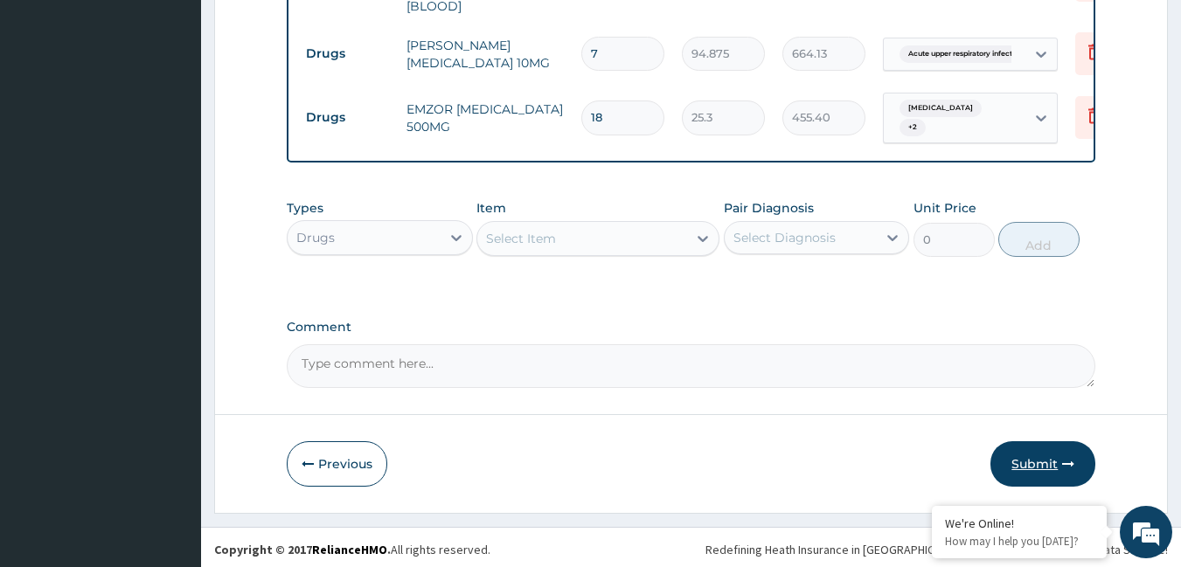
type input "18"
click at [1036, 448] on button "Submit" at bounding box center [1042, 463] width 105 height 45
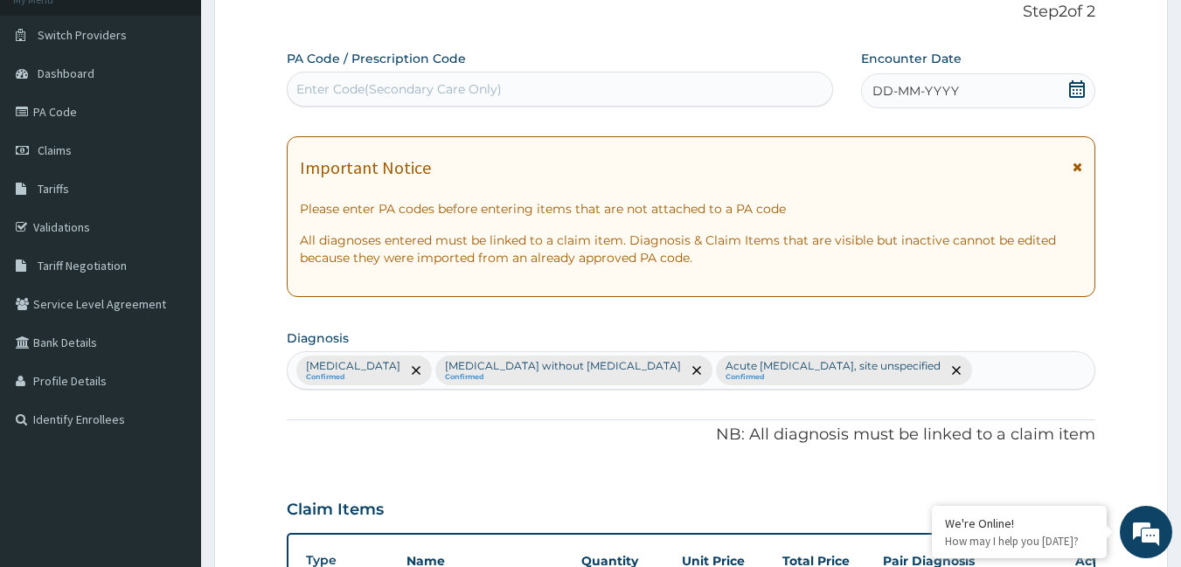
scroll to position [0, 0]
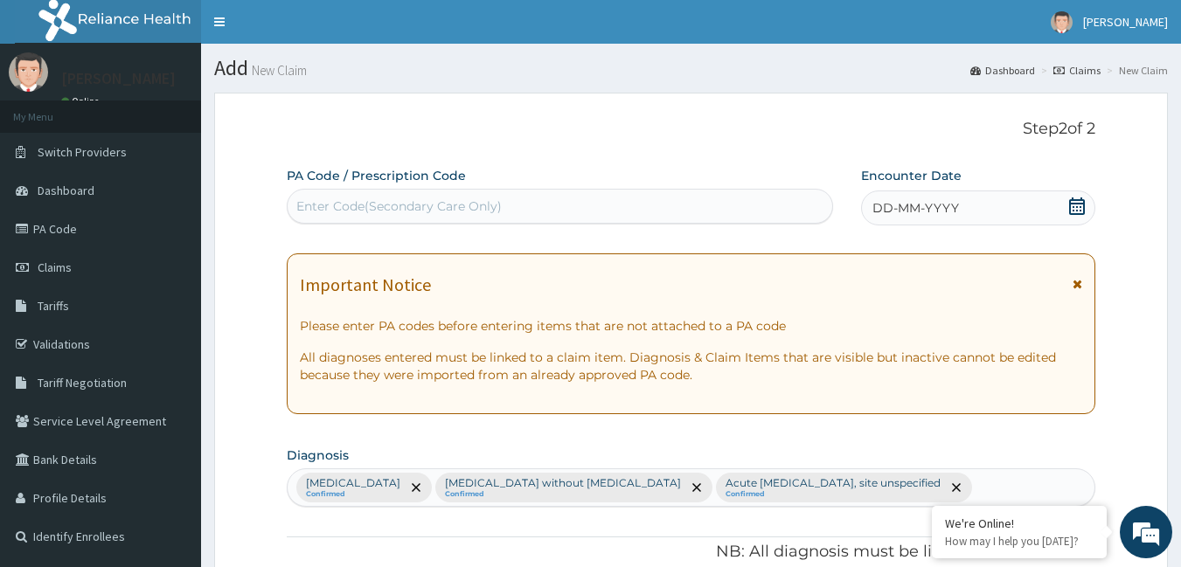
click at [943, 217] on span "DD-MM-YYYY" at bounding box center [915, 207] width 87 height 17
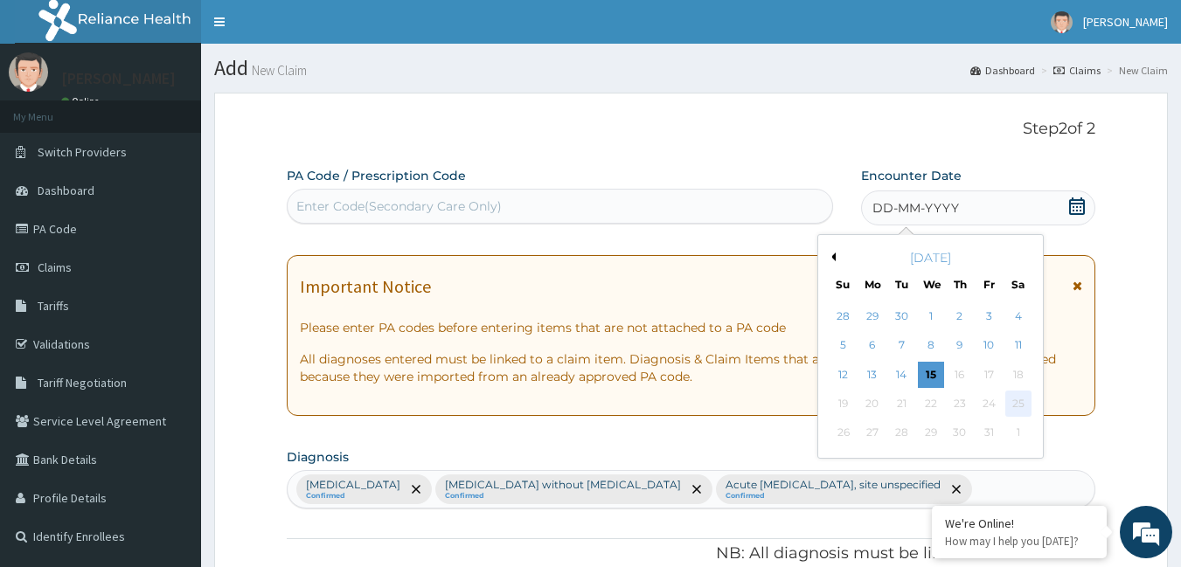
click at [1015, 404] on div "25" at bounding box center [1018, 404] width 26 height 26
click at [835, 252] on div "[DATE]" at bounding box center [930, 257] width 211 height 17
click at [833, 257] on button "Previous Month" at bounding box center [831, 257] width 9 height 9
click at [951, 399] on div "25" at bounding box center [960, 404] width 26 height 26
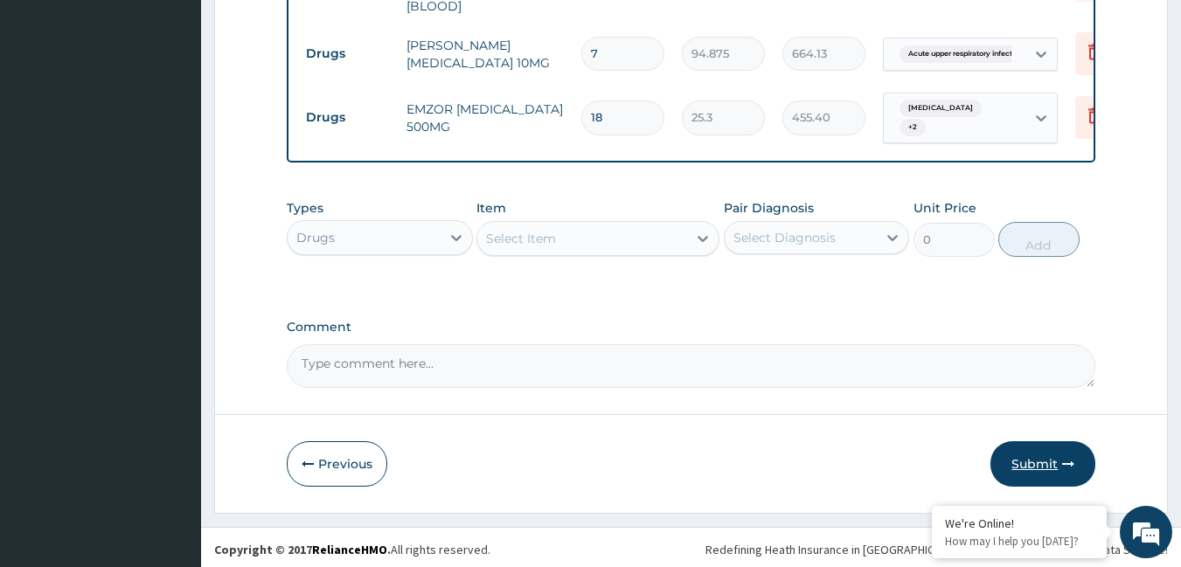
click at [1072, 449] on button "Submit" at bounding box center [1042, 463] width 105 height 45
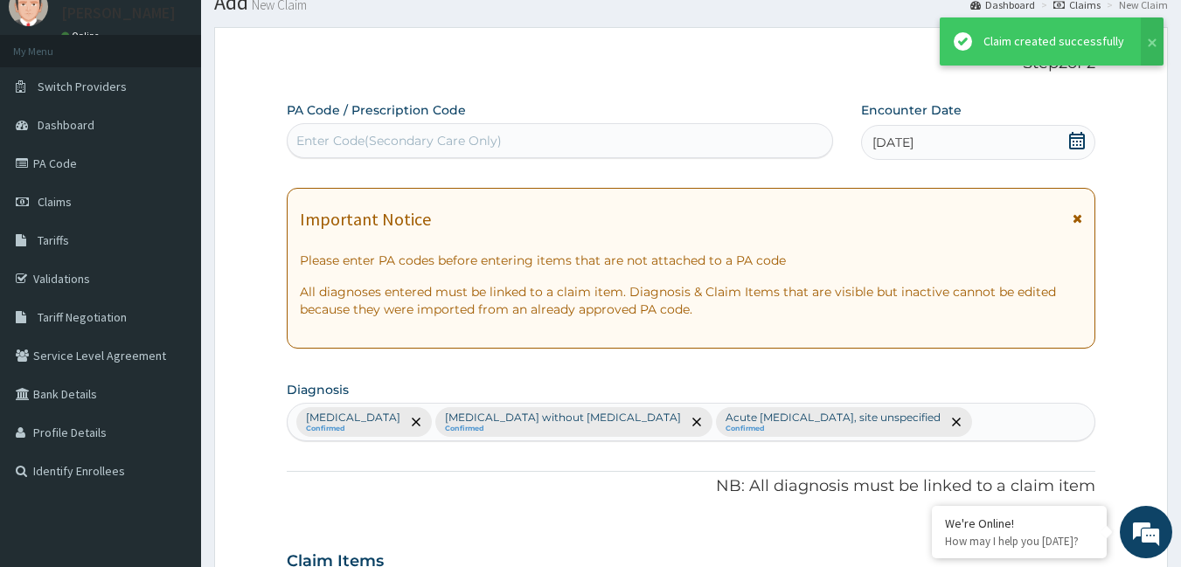
scroll to position [1004, 0]
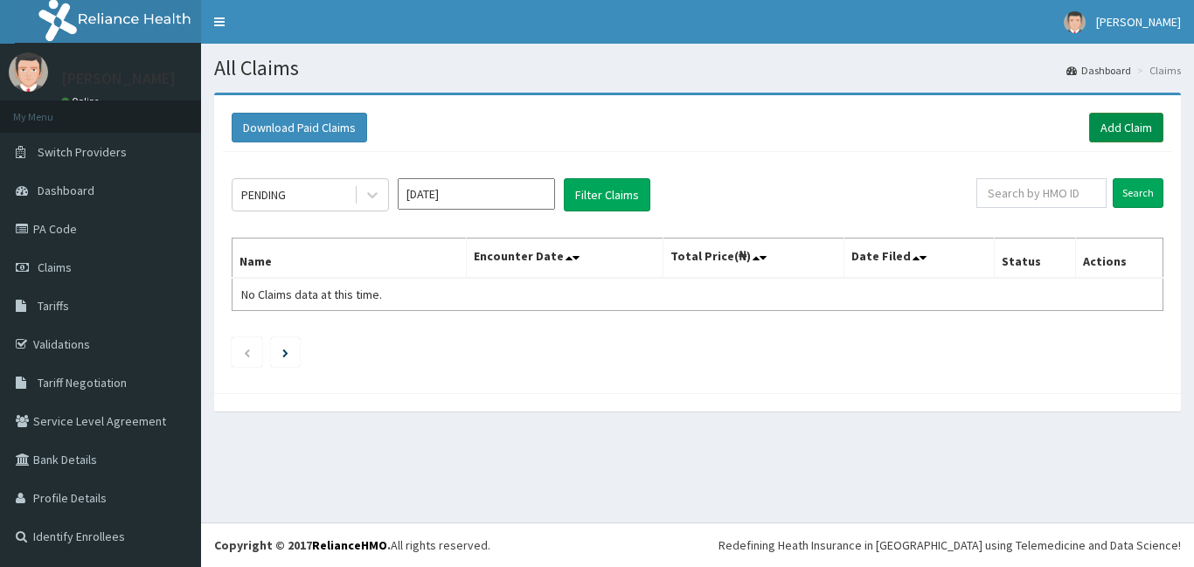
click at [1145, 116] on link "Add Claim" at bounding box center [1126, 128] width 74 height 30
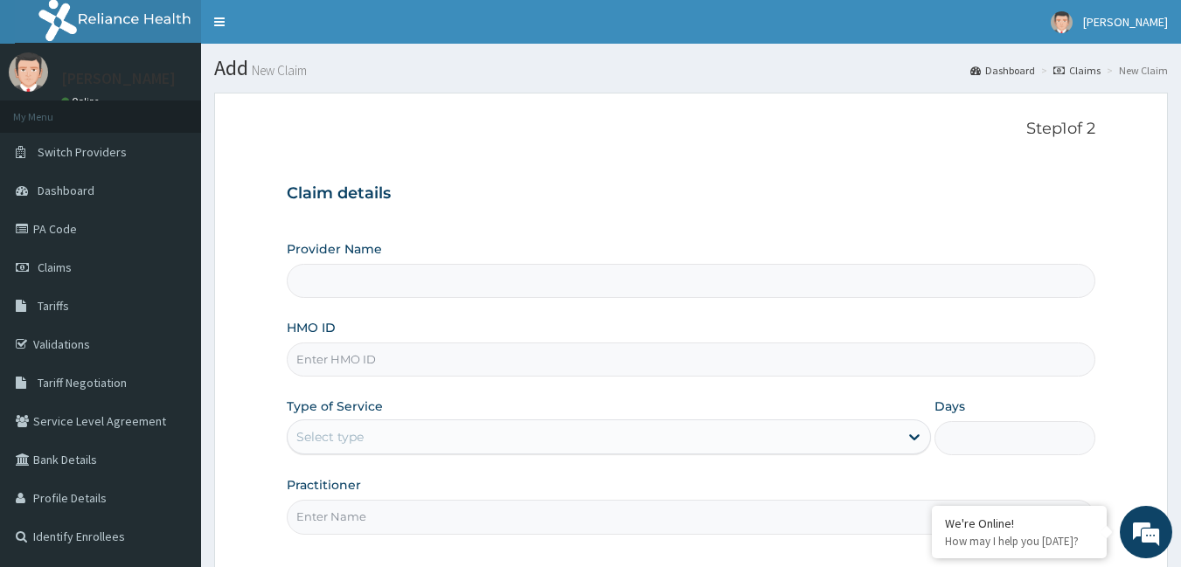
type input "[GEOGRAPHIC_DATA]"
click at [365, 365] on input "HMO ID" at bounding box center [691, 360] width 809 height 34
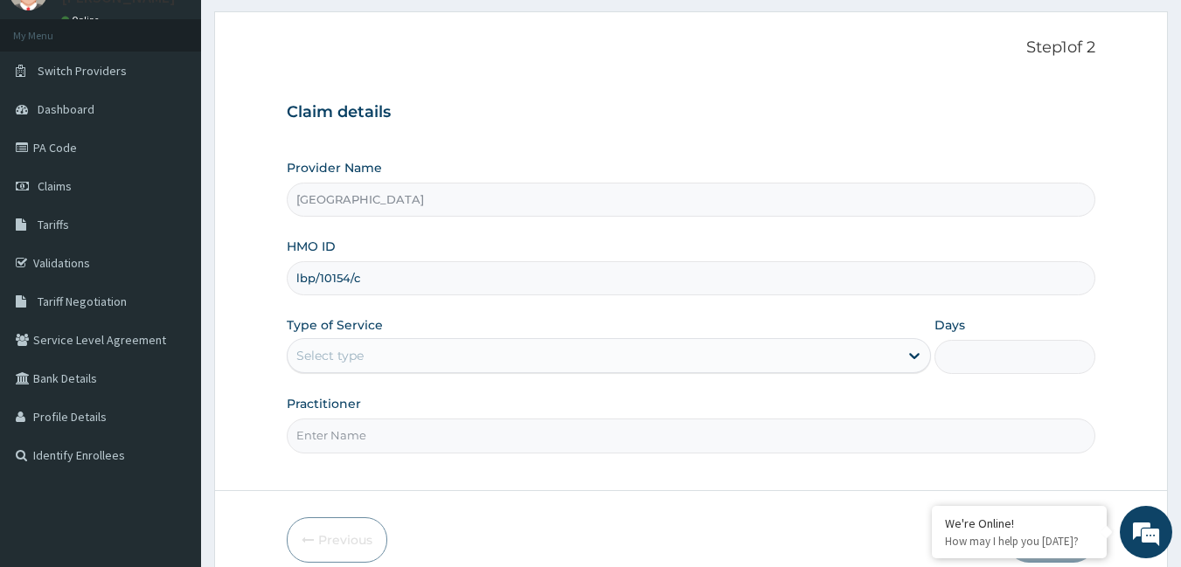
scroll to position [162, 0]
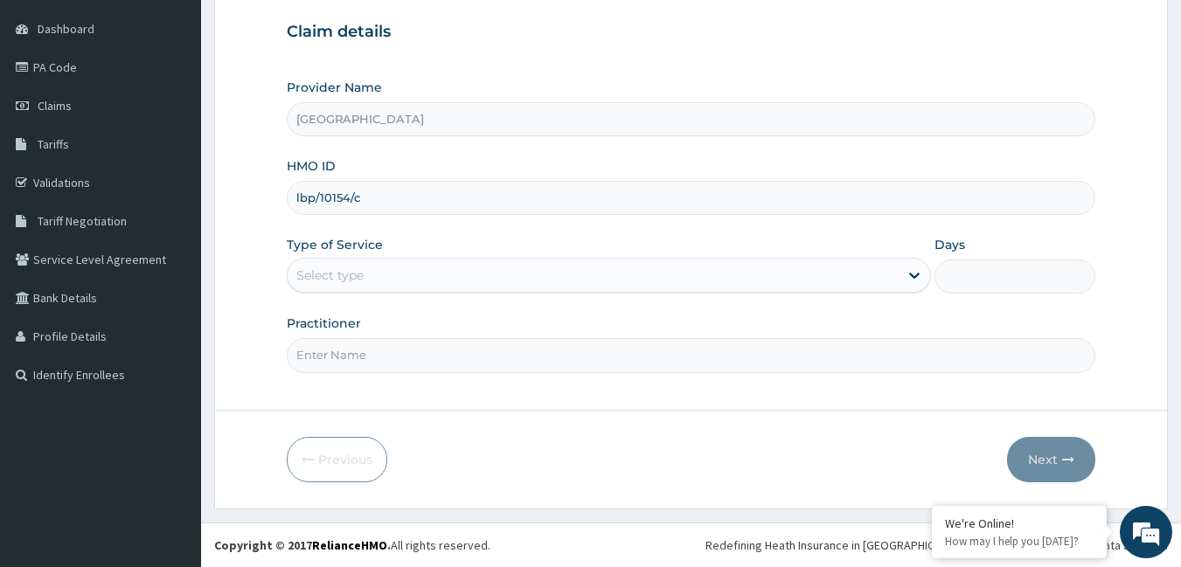
type input "lbp/10154/c"
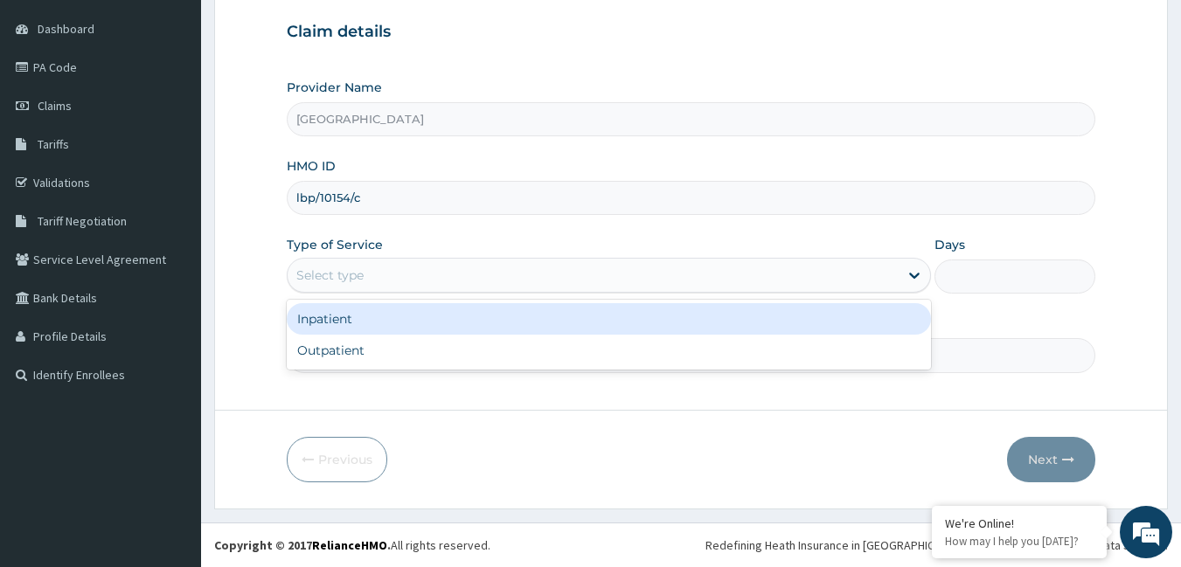
drag, startPoint x: 398, startPoint y: 280, endPoint x: 384, endPoint y: 305, distance: 29.0
click at [397, 280] on div "Select type" at bounding box center [593, 275] width 611 height 28
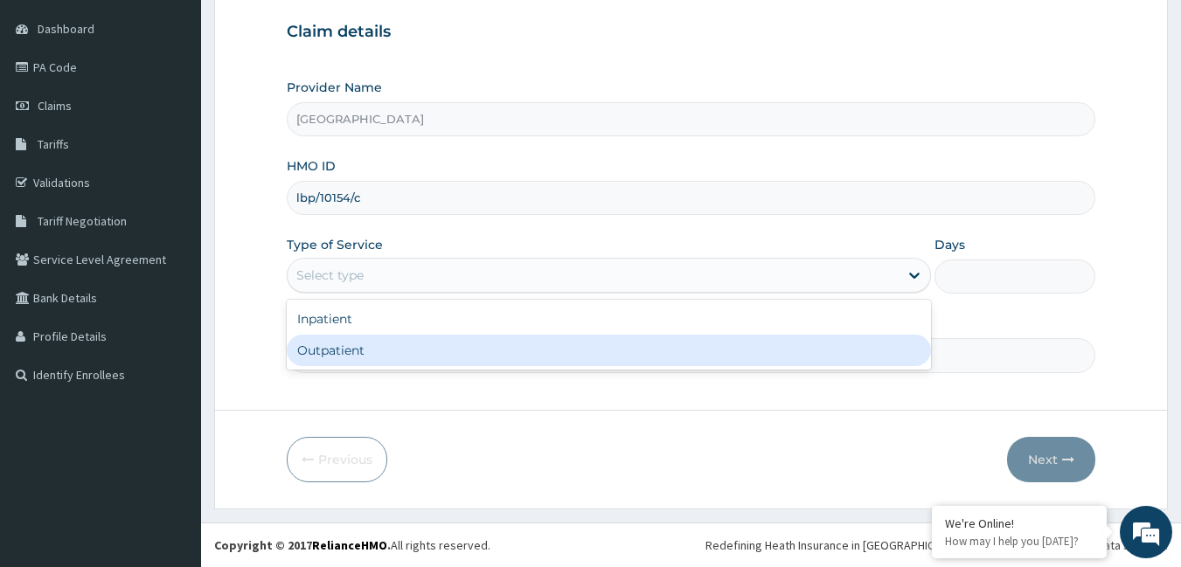
click at [361, 348] on div "Outpatient" at bounding box center [609, 350] width 644 height 31
type input "1"
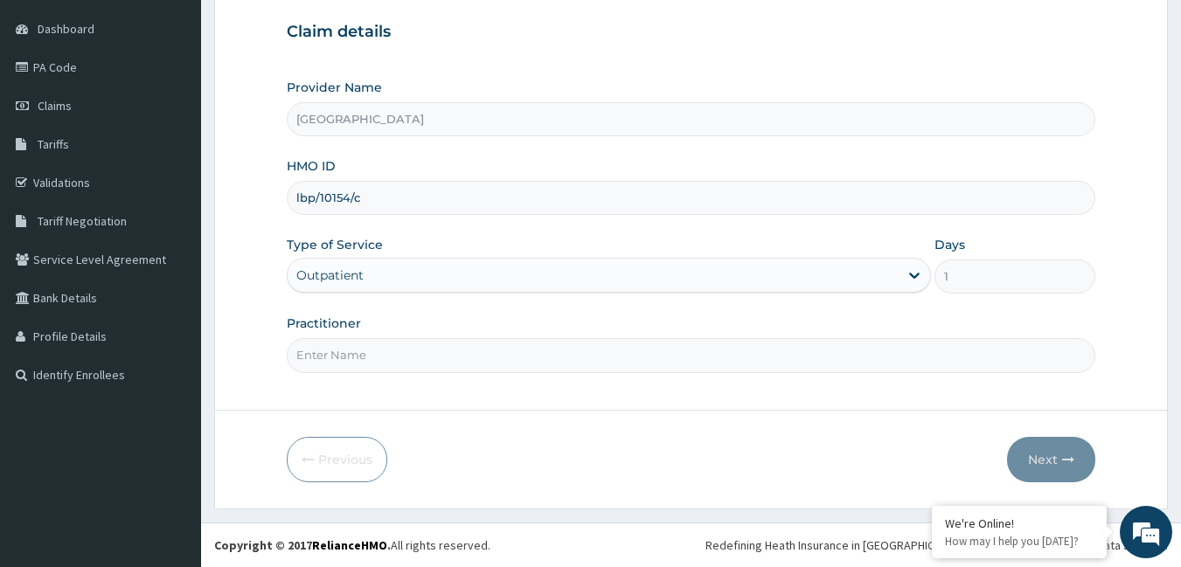
click at [412, 352] on input "Practitioner" at bounding box center [691, 355] width 809 height 34
type input "dr akpan"
click at [1028, 459] on button "Next" at bounding box center [1051, 459] width 88 height 45
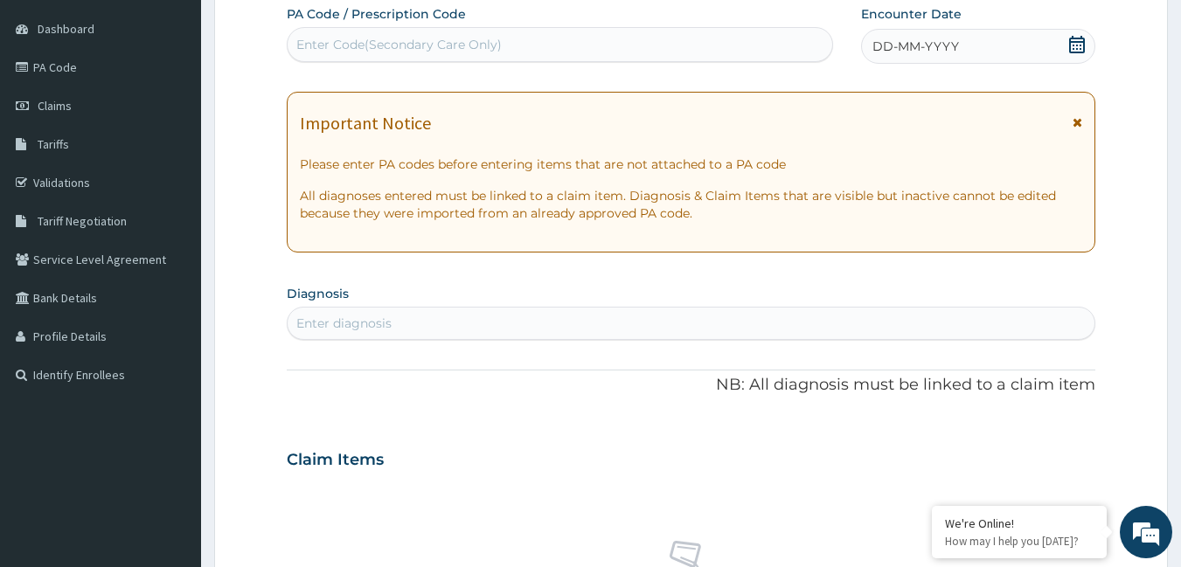
click at [403, 316] on div "Enter diagnosis" at bounding box center [692, 323] width 808 height 28
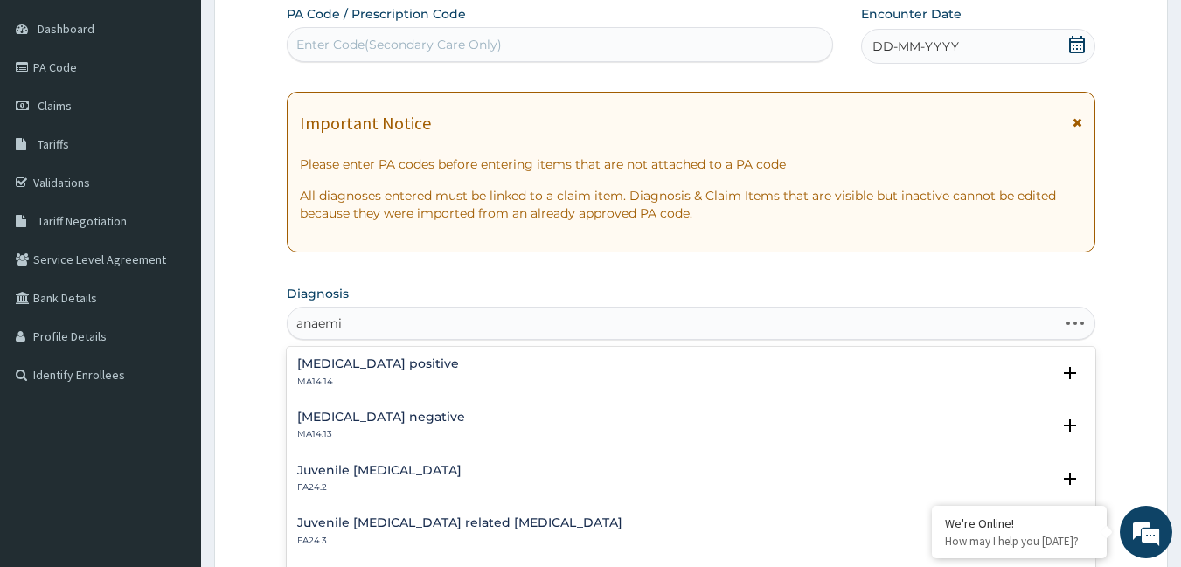
type input "anaemia"
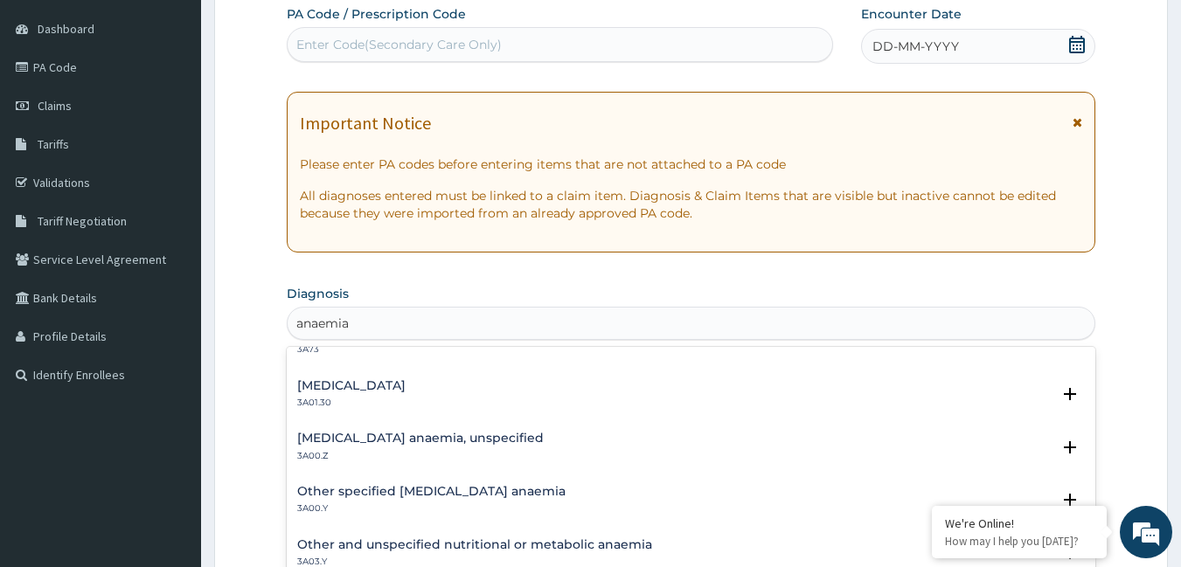
scroll to position [874, 0]
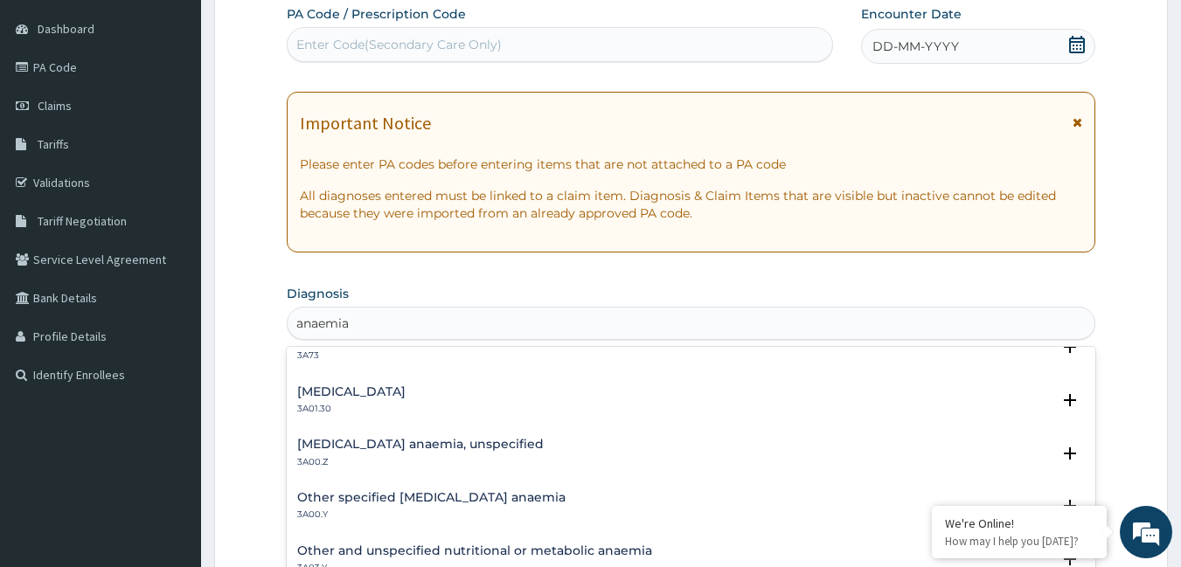
click at [429, 494] on h4 "Other specified iron deficiency anaemia" at bounding box center [431, 497] width 268 height 13
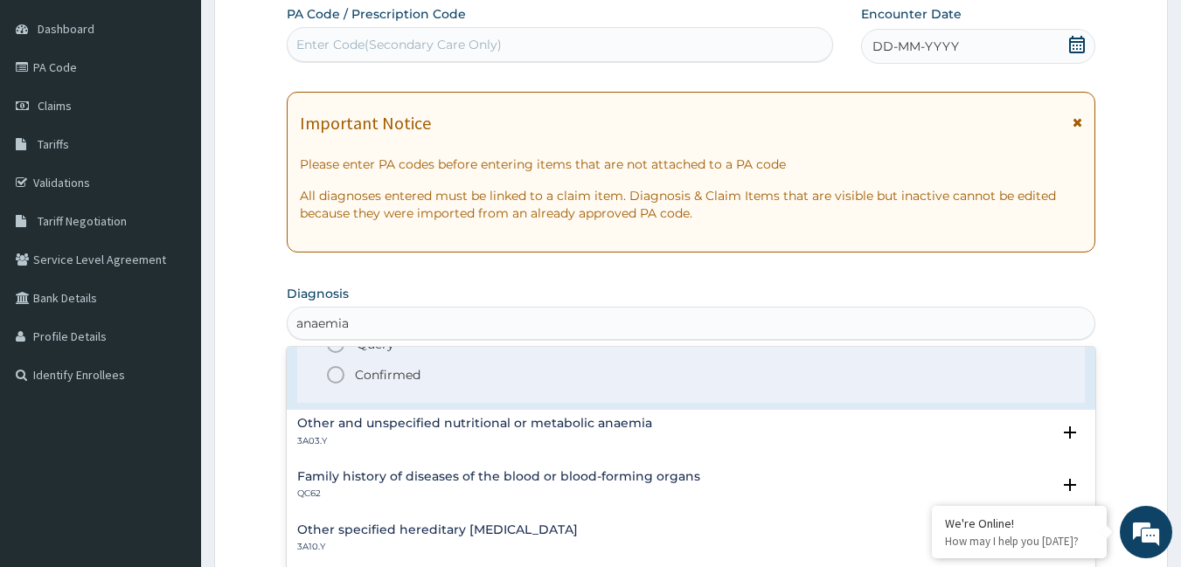
scroll to position [1136, 0]
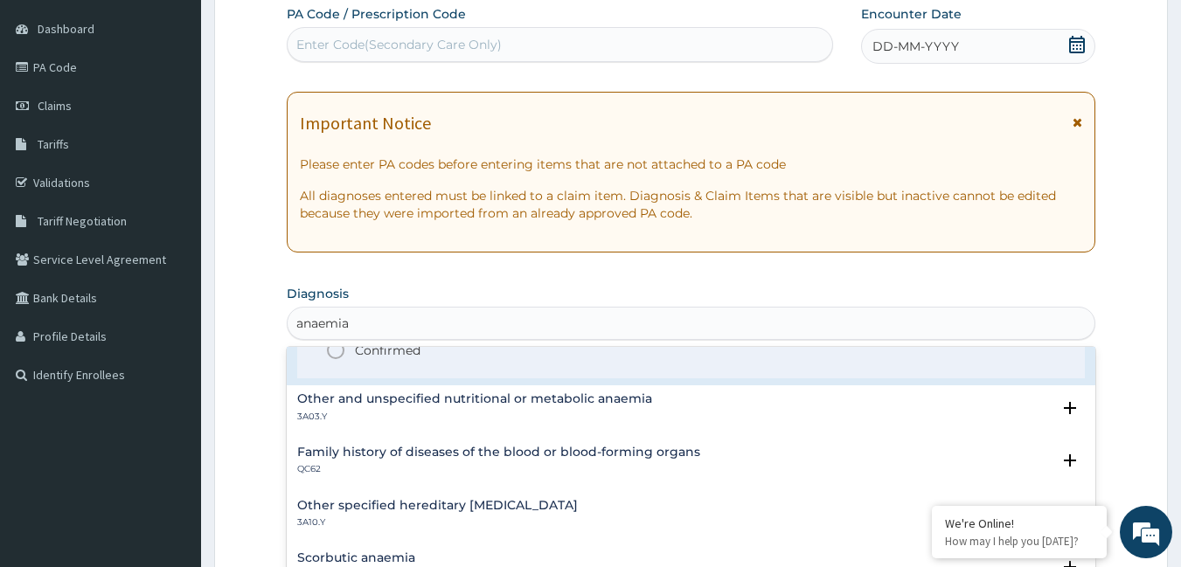
drag, startPoint x: 339, startPoint y: 355, endPoint x: 344, endPoint y: 363, distance: 9.5
click at [339, 354] on icon "status option filled" at bounding box center [335, 350] width 21 height 21
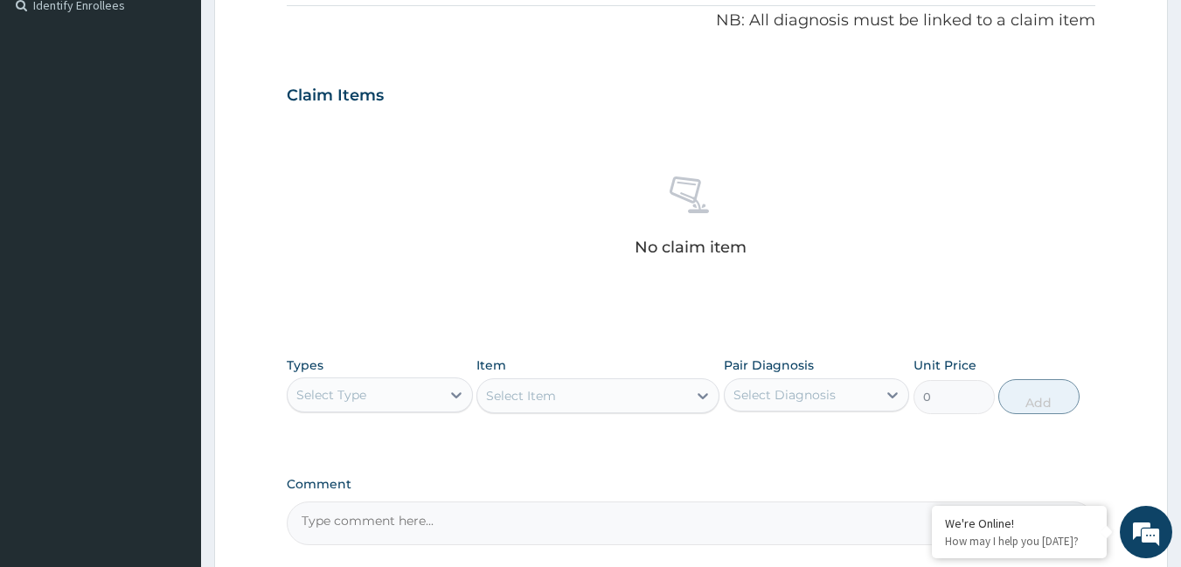
scroll to position [599, 0]
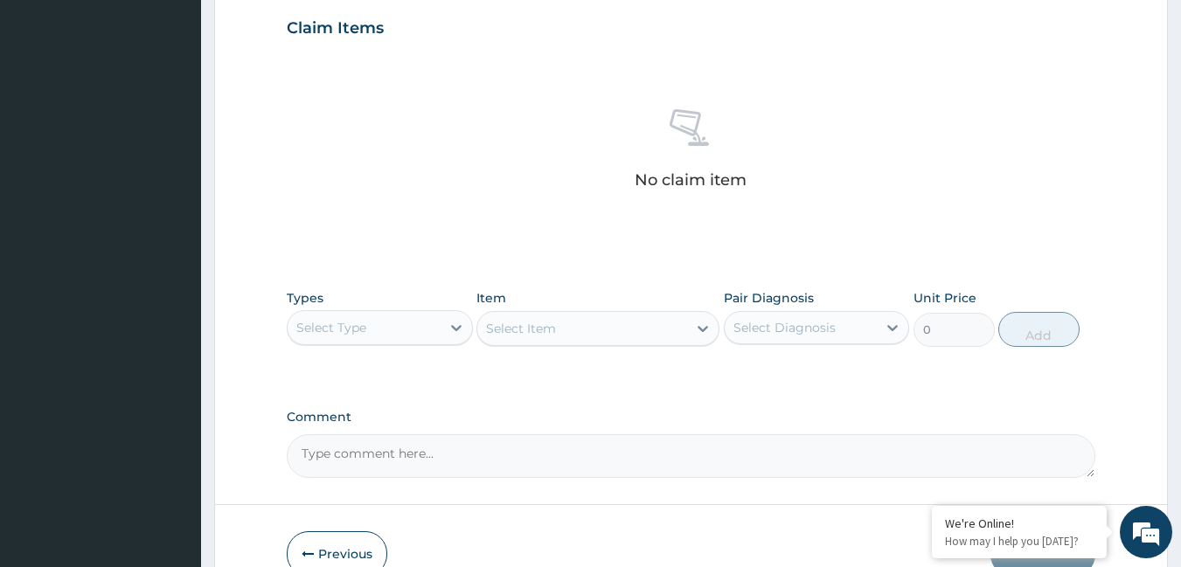
click at [375, 331] on div "Select Type" at bounding box center [364, 328] width 153 height 28
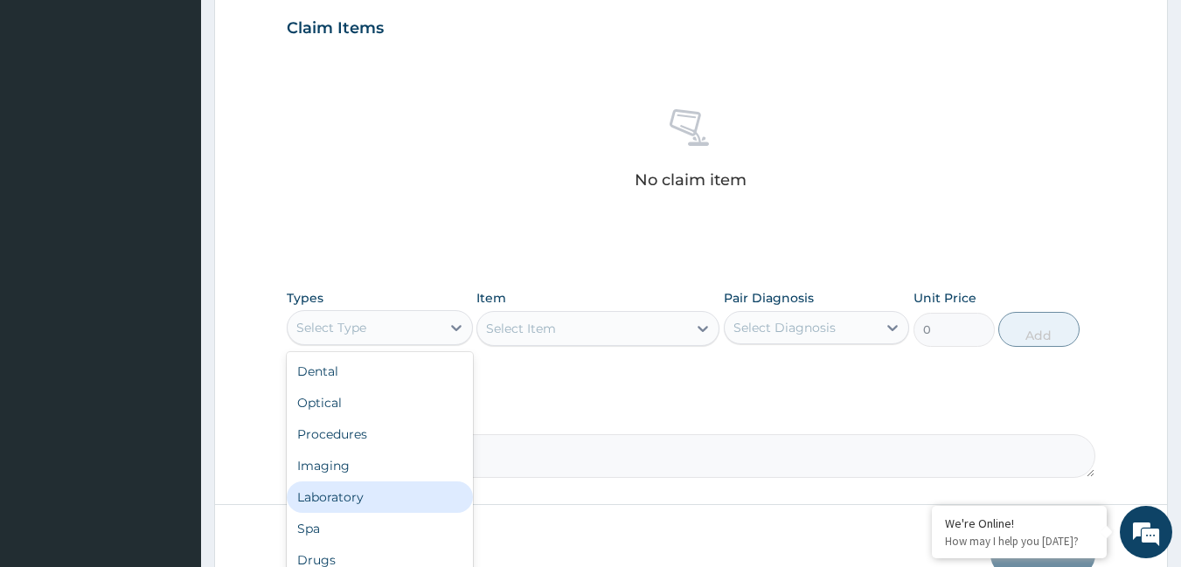
click at [366, 490] on div "Laboratory" at bounding box center [380, 497] width 186 height 31
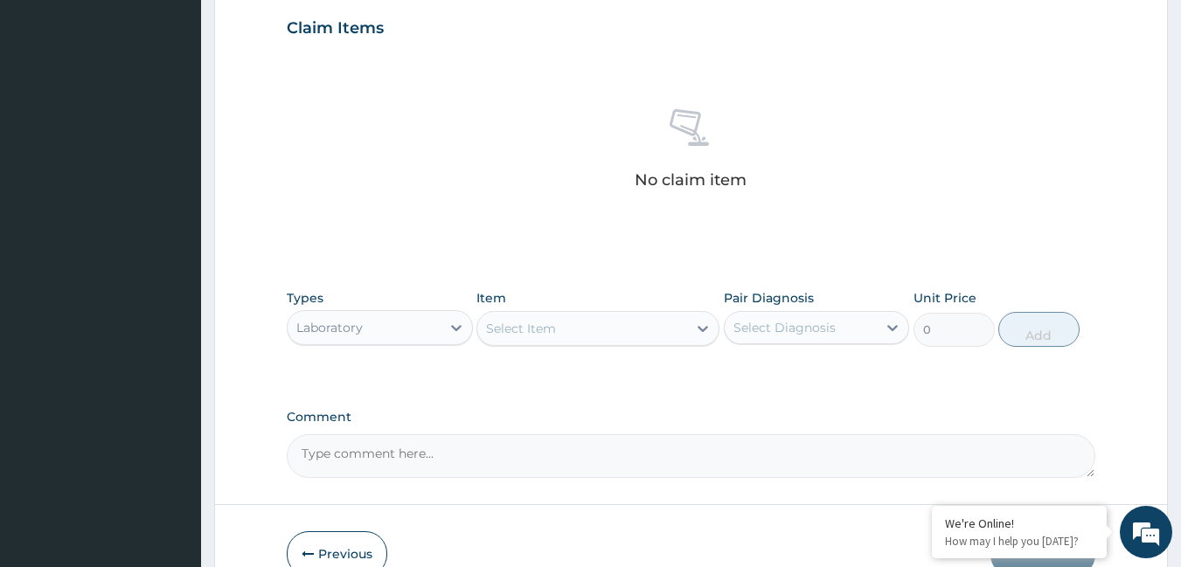
click at [535, 330] on div "Select Item" at bounding box center [521, 328] width 70 height 17
type input "pc"
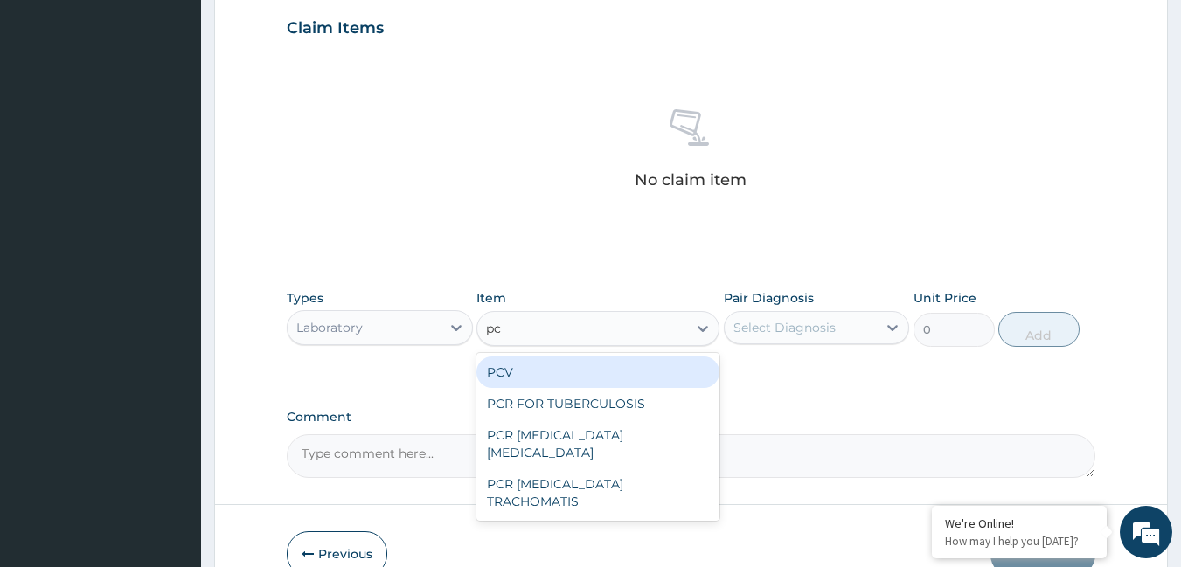
click at [538, 369] on div "PCV" at bounding box center [597, 372] width 243 height 31
type input "1350"
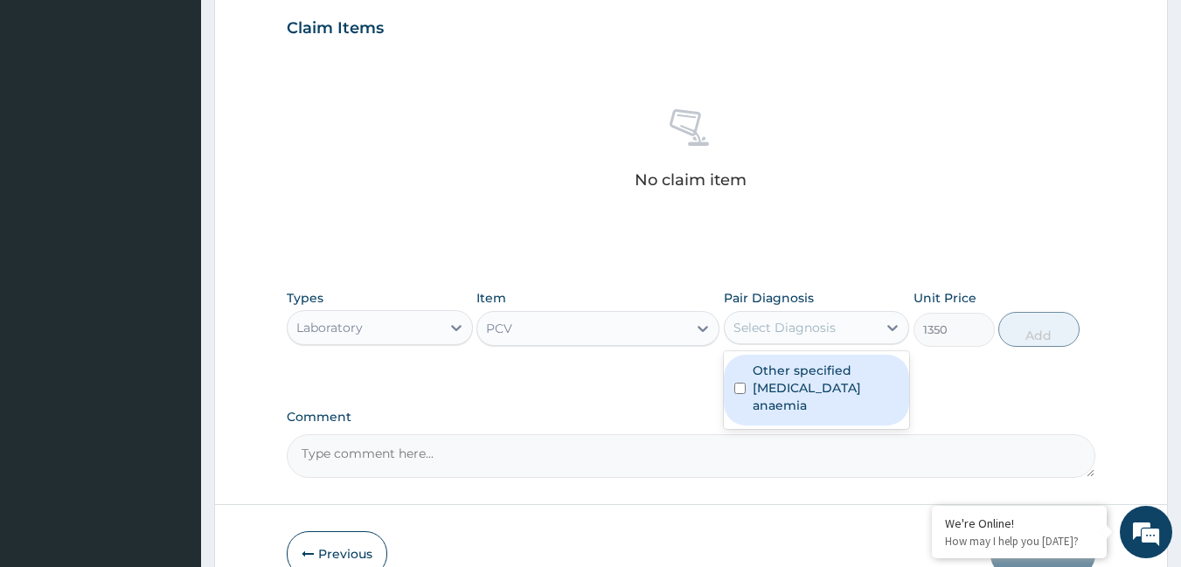
click at [763, 324] on div "Select Diagnosis" at bounding box center [784, 327] width 102 height 17
drag, startPoint x: 777, startPoint y: 382, endPoint x: 783, endPoint y: 363, distance: 20.2
click at [777, 380] on label "Other specified iron deficiency anaemia" at bounding box center [826, 388] width 147 height 52
checkbox input "true"
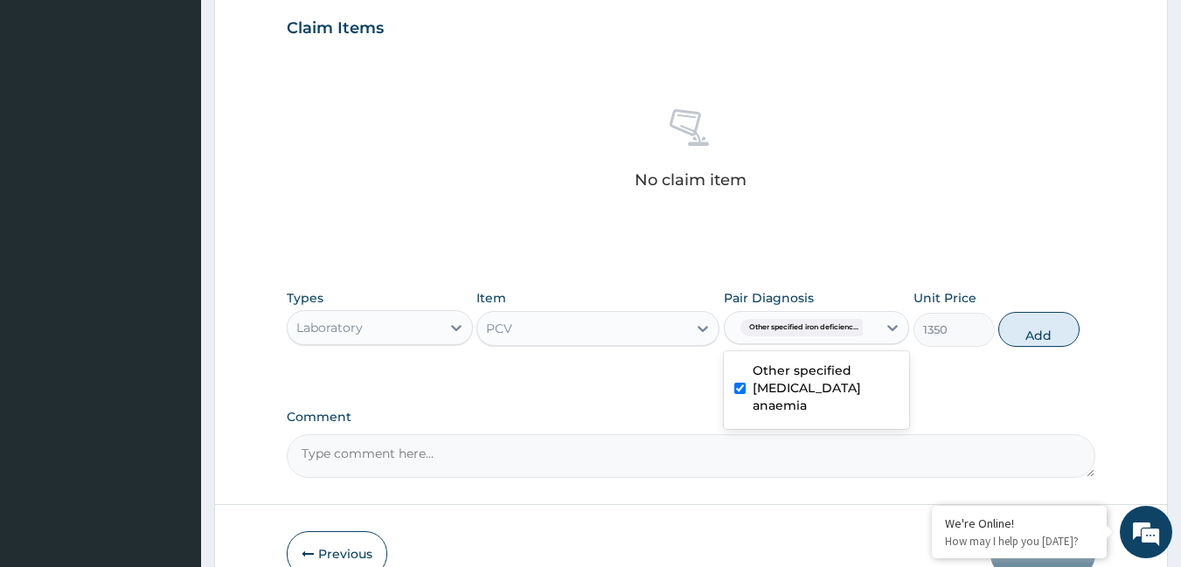
click at [1022, 332] on button "Add" at bounding box center [1038, 329] width 81 height 35
type input "0"
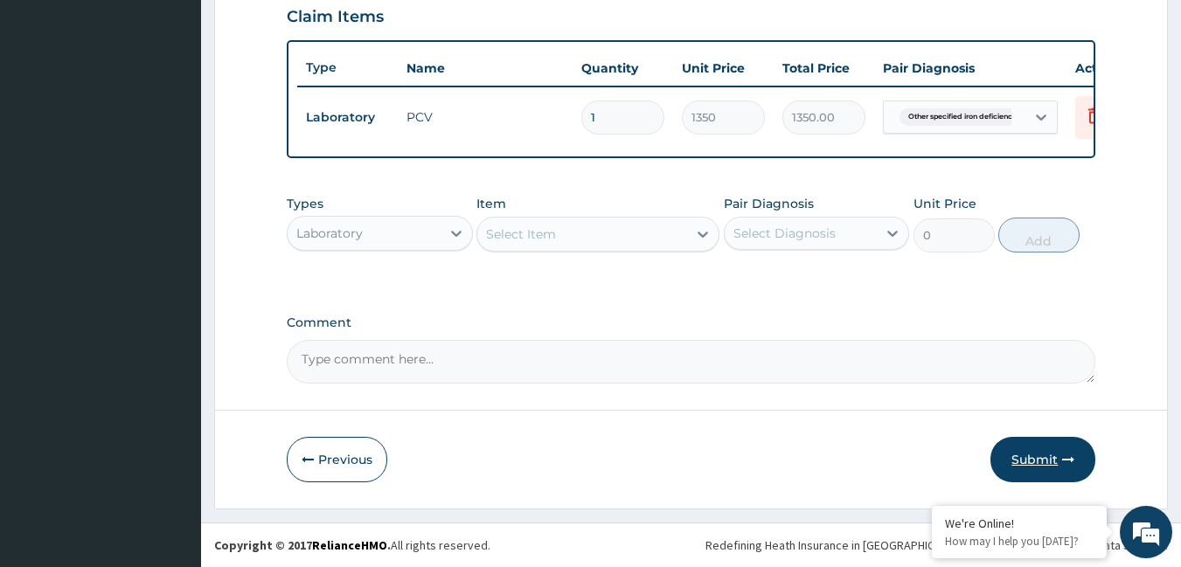
scroll to position [623, 0]
click at [1045, 440] on button "Submit" at bounding box center [1042, 459] width 105 height 45
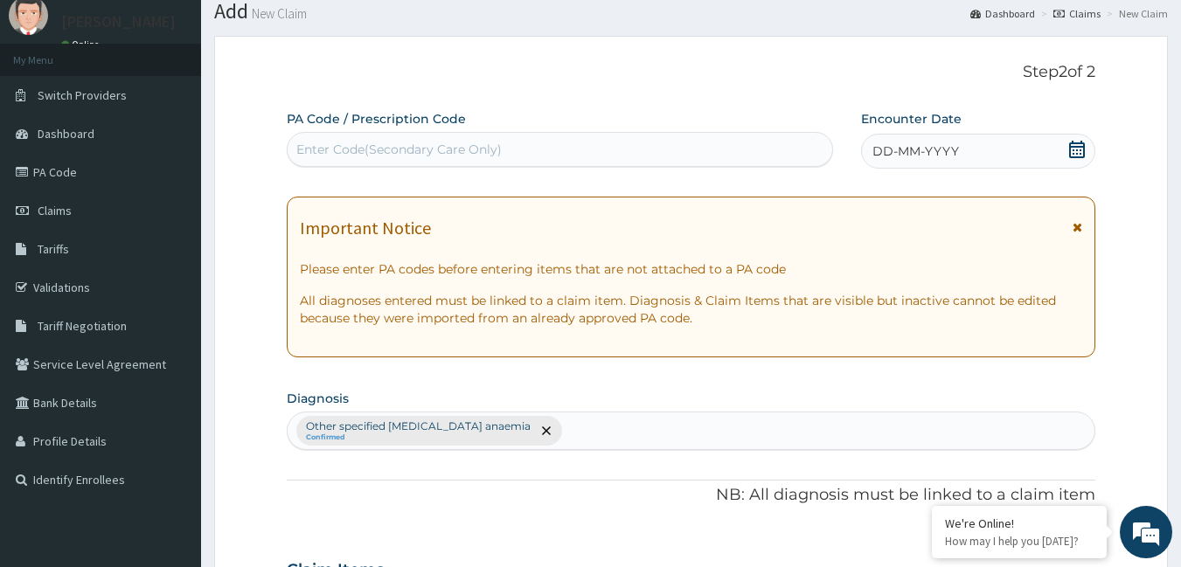
scroll to position [0, 0]
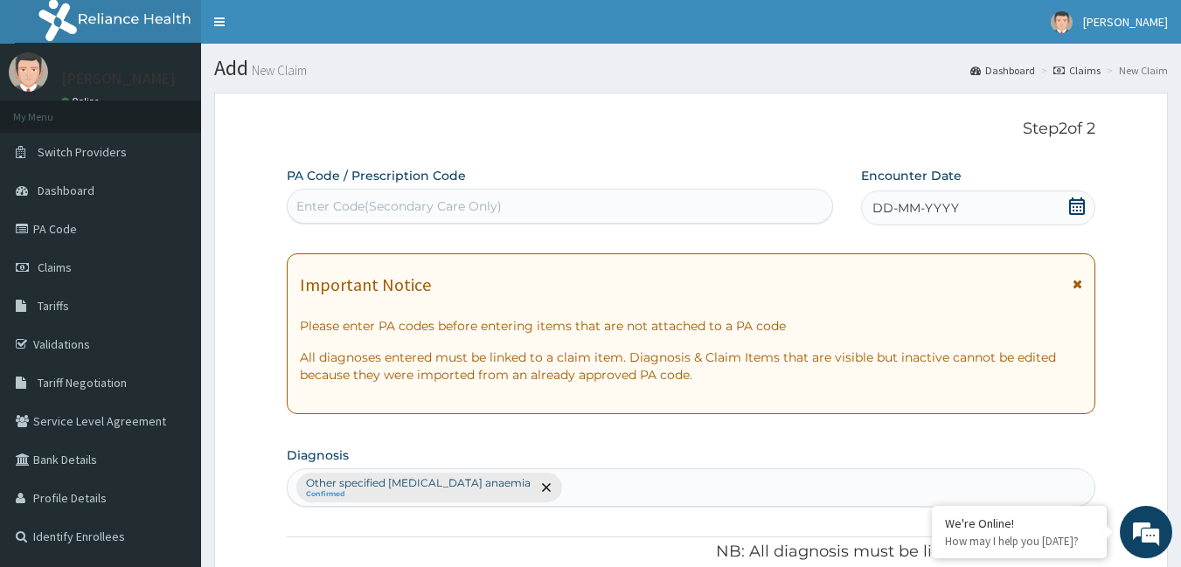
click at [934, 205] on span "DD-MM-YYYY" at bounding box center [915, 207] width 87 height 17
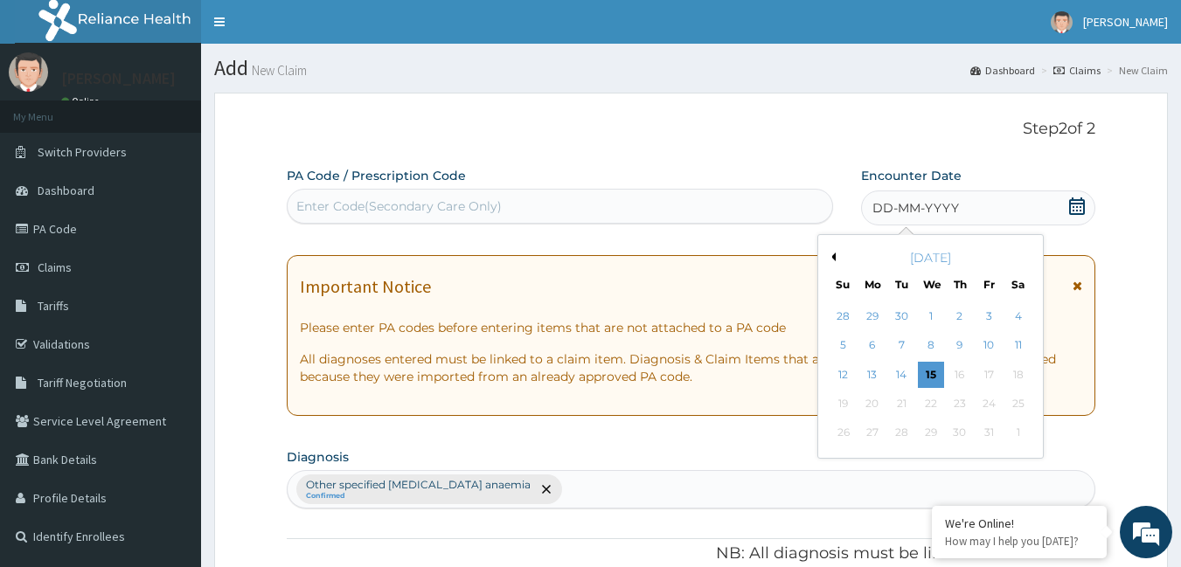
click at [836, 252] on div "[DATE]" at bounding box center [930, 257] width 211 height 17
click at [834, 254] on button "Previous Month" at bounding box center [831, 257] width 9 height 9
click at [969, 399] on div "25" at bounding box center [960, 404] width 26 height 26
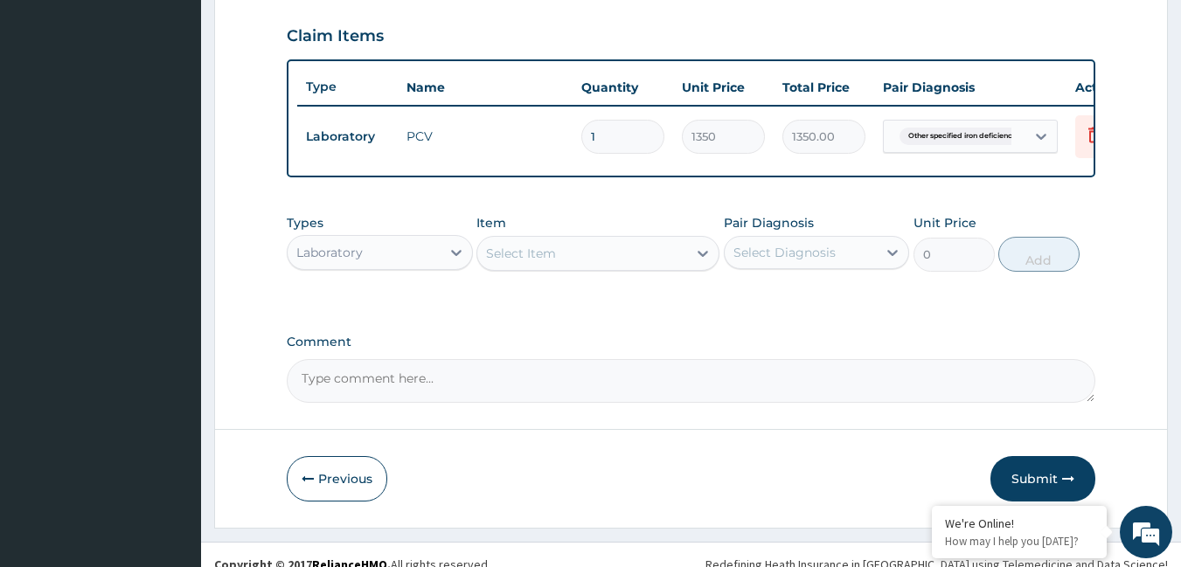
scroll to position [612, 0]
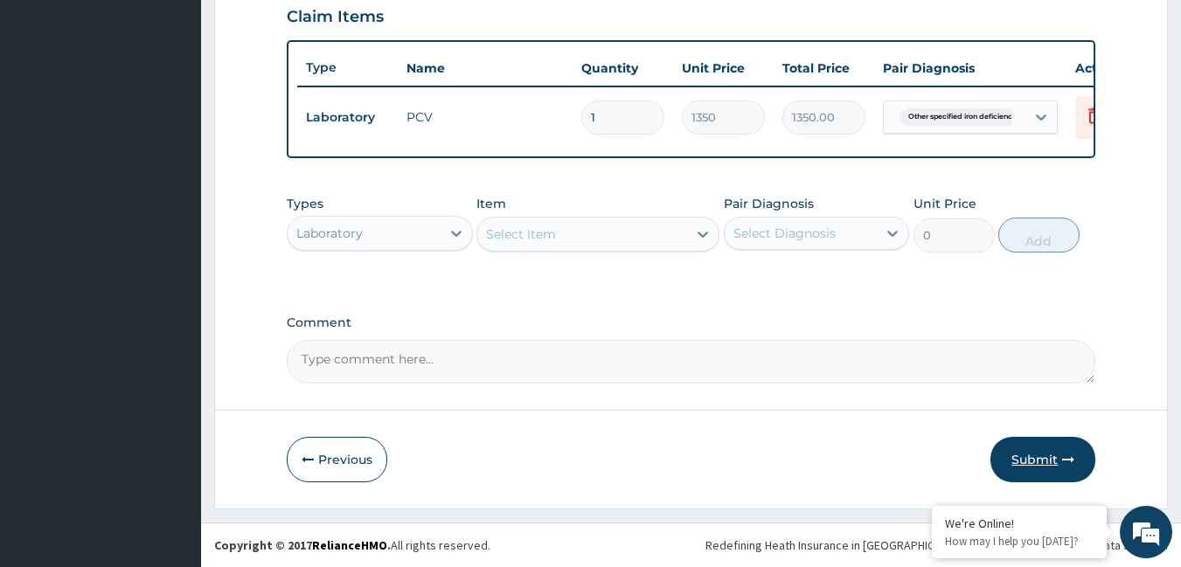
click at [1038, 455] on button "Submit" at bounding box center [1042, 459] width 105 height 45
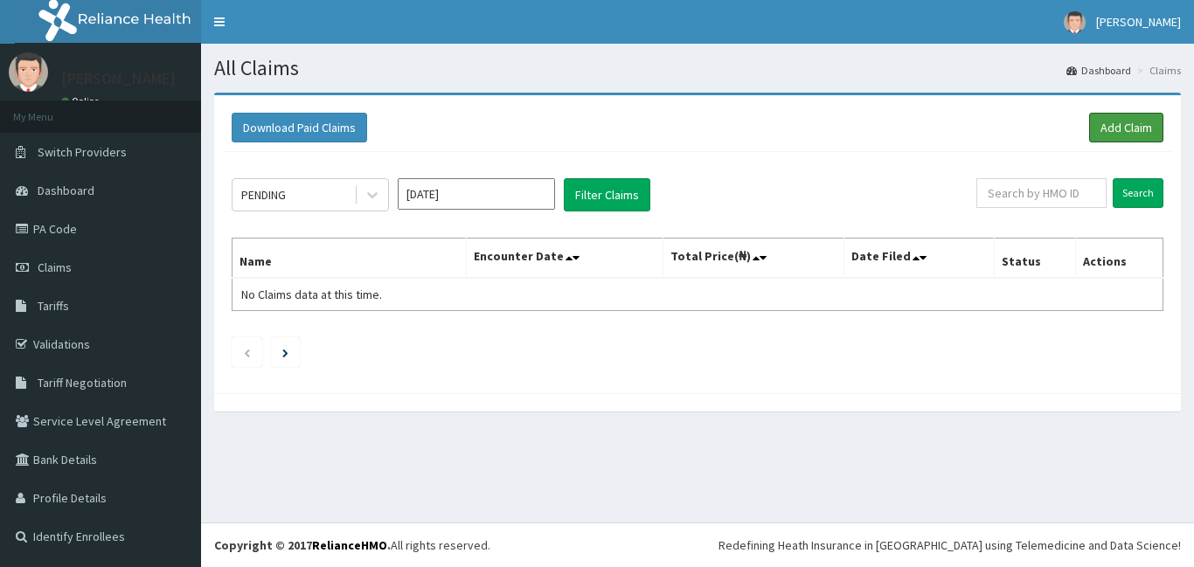
click at [1115, 129] on link "Add Claim" at bounding box center [1126, 128] width 74 height 30
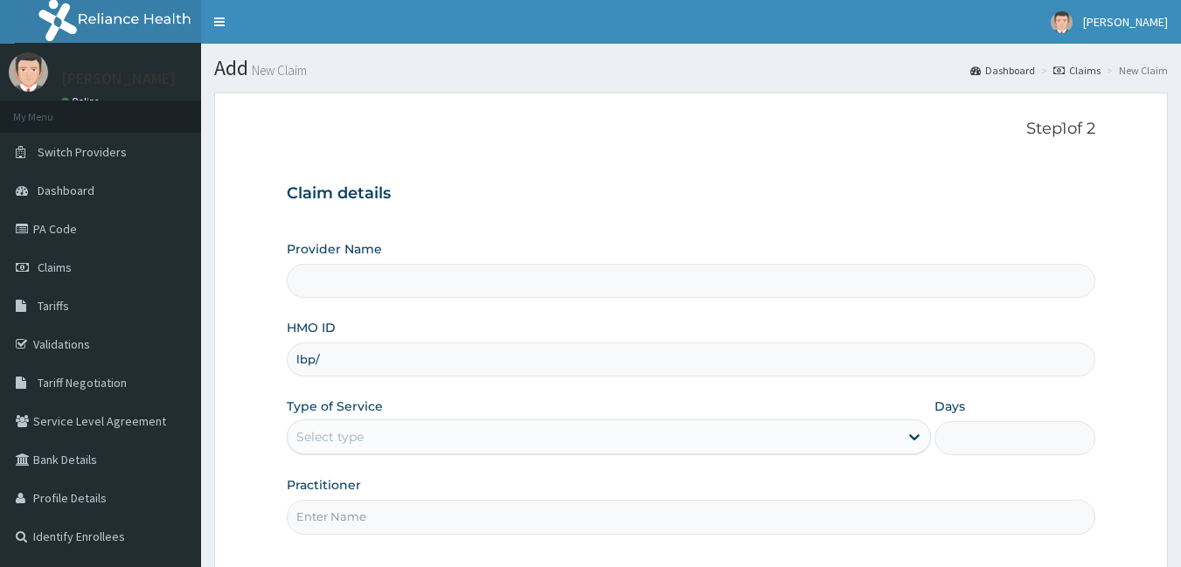
click at [357, 347] on input "lbp/" at bounding box center [691, 360] width 809 height 34
type input "lbp/"
type input "[GEOGRAPHIC_DATA]"
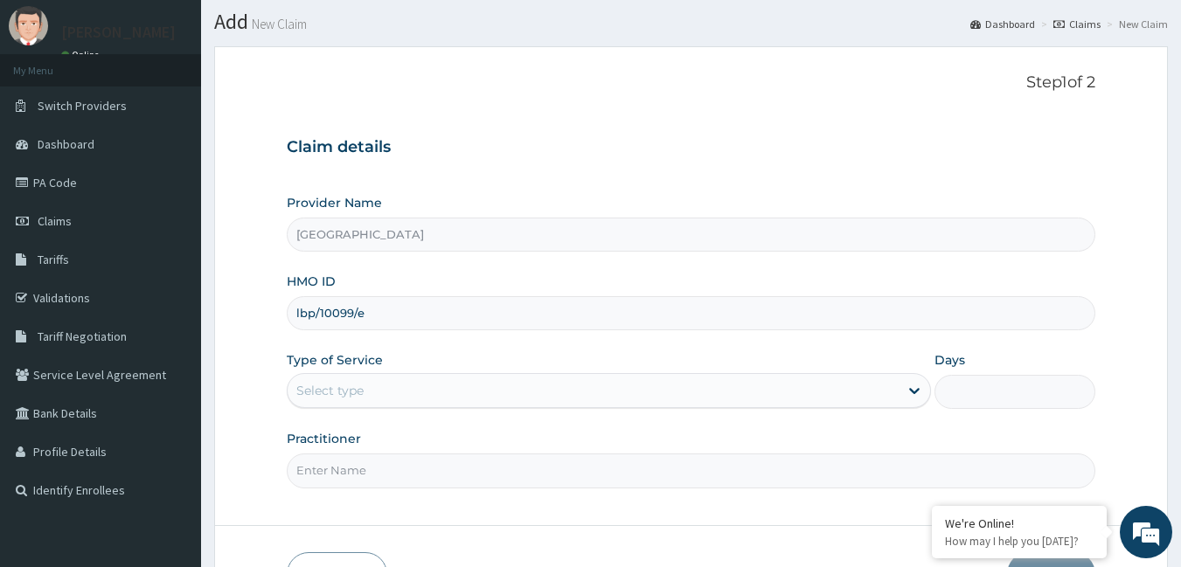
scroll to position [87, 0]
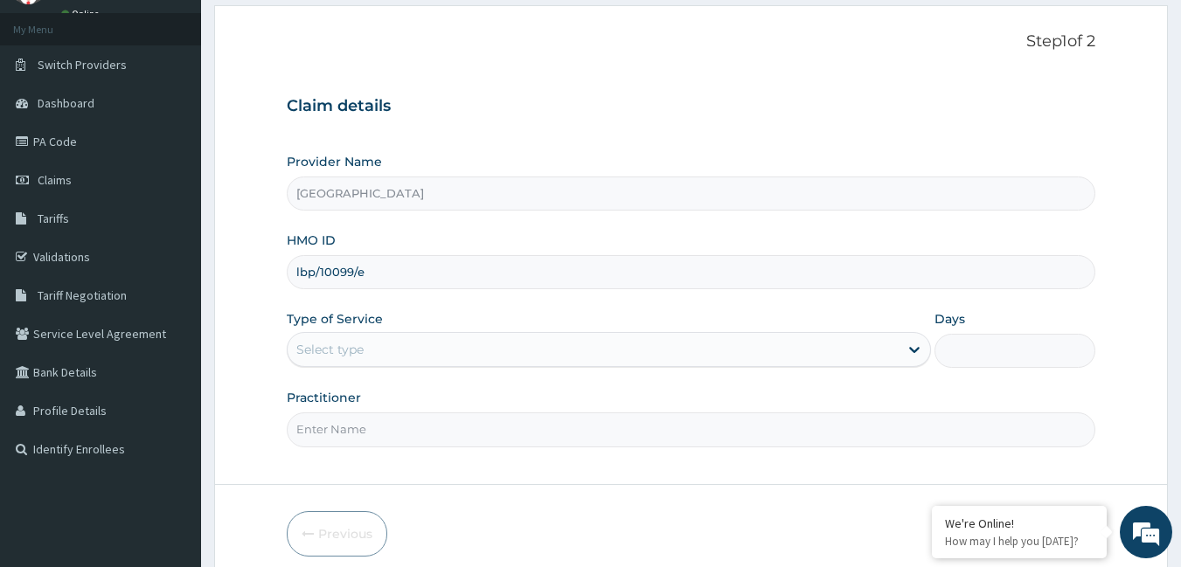
type input "lbp/10099/e"
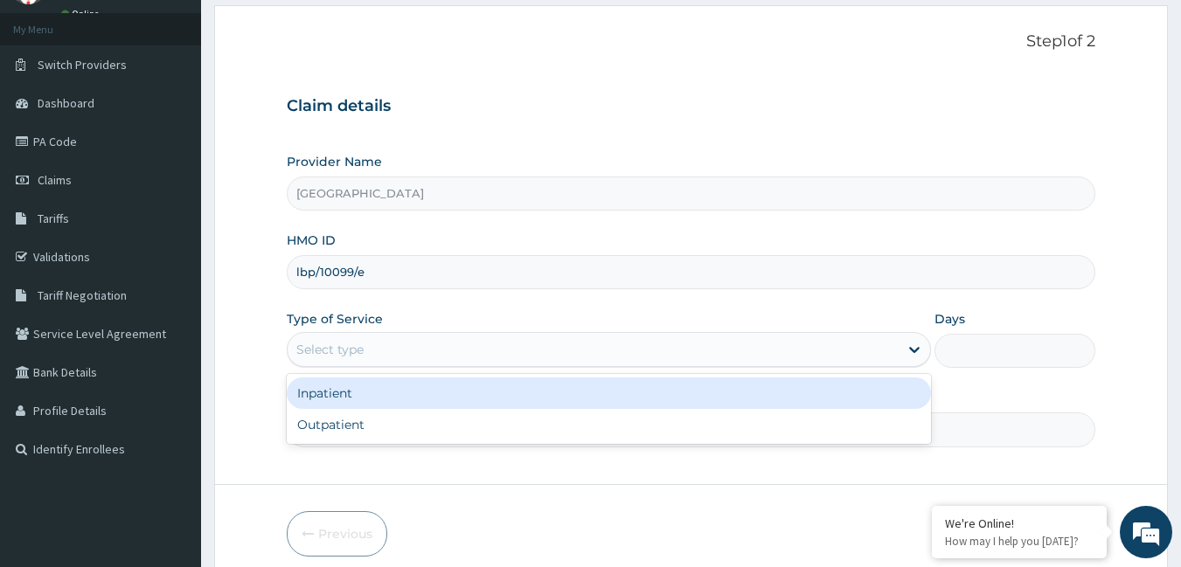
click at [464, 350] on div "Select type" at bounding box center [593, 350] width 611 height 28
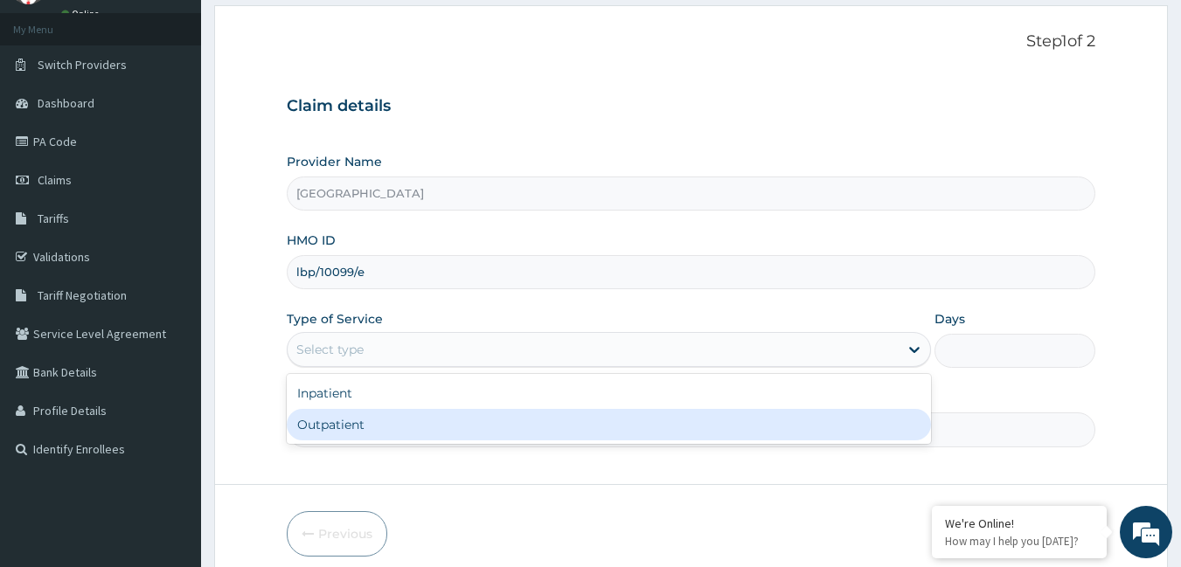
click at [420, 427] on div "Outpatient" at bounding box center [609, 424] width 644 height 31
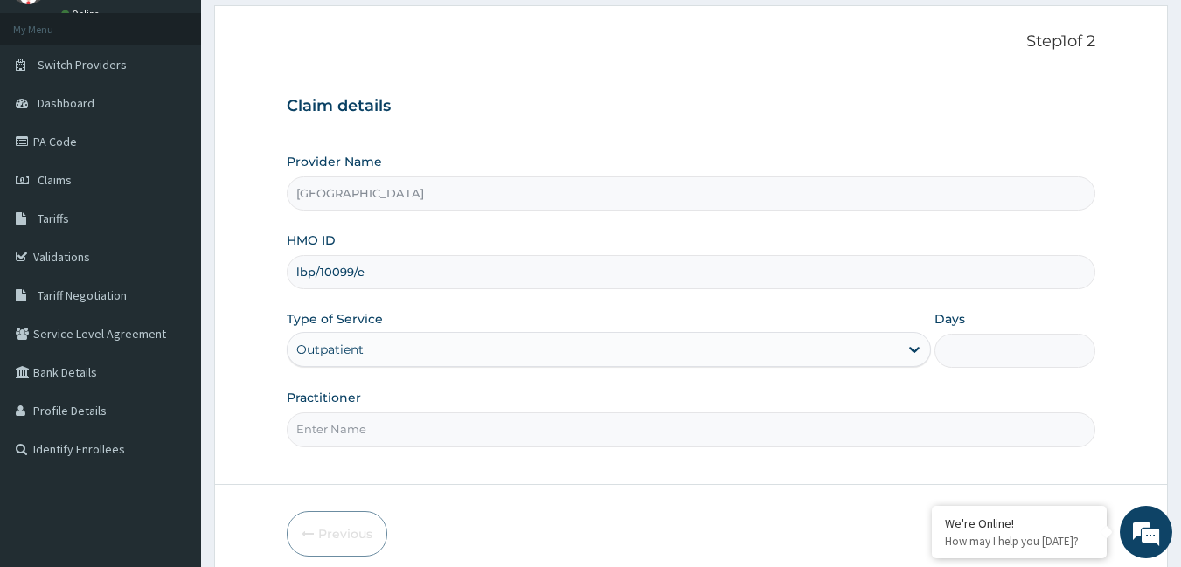
type input "1"
click at [420, 427] on input "Practitioner" at bounding box center [691, 430] width 809 height 34
type input "dr akpan"
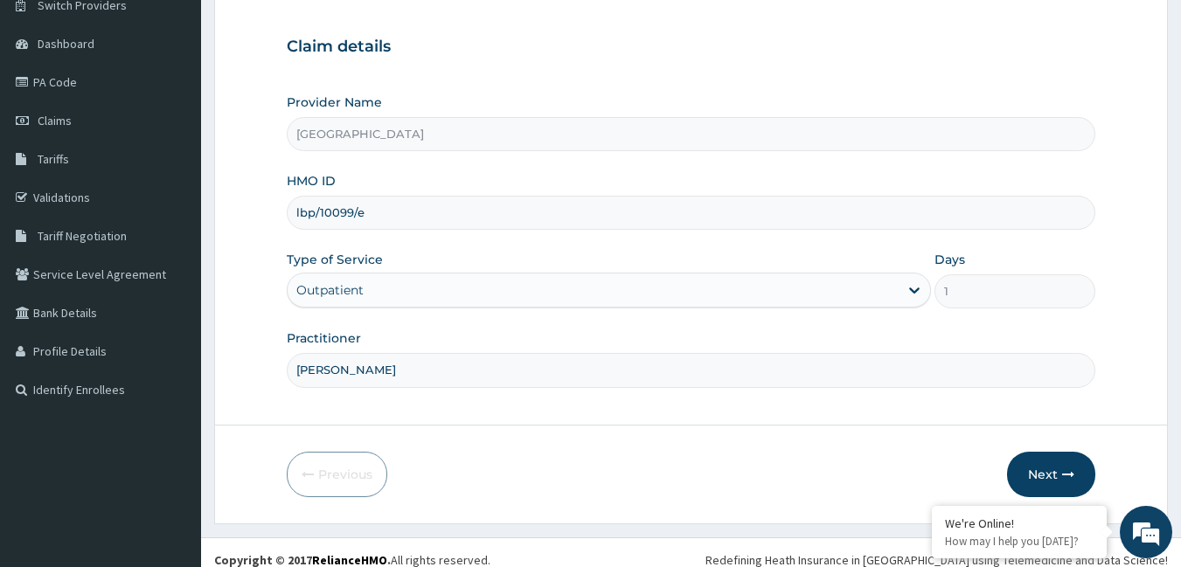
scroll to position [162, 0]
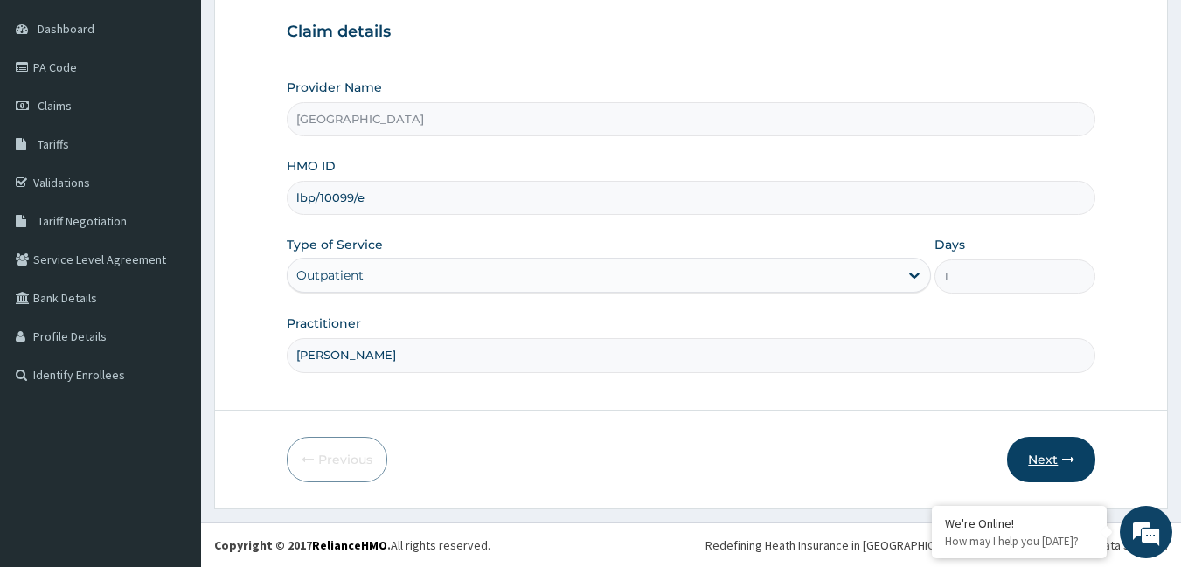
click at [1067, 457] on icon "button" at bounding box center [1068, 460] width 12 height 12
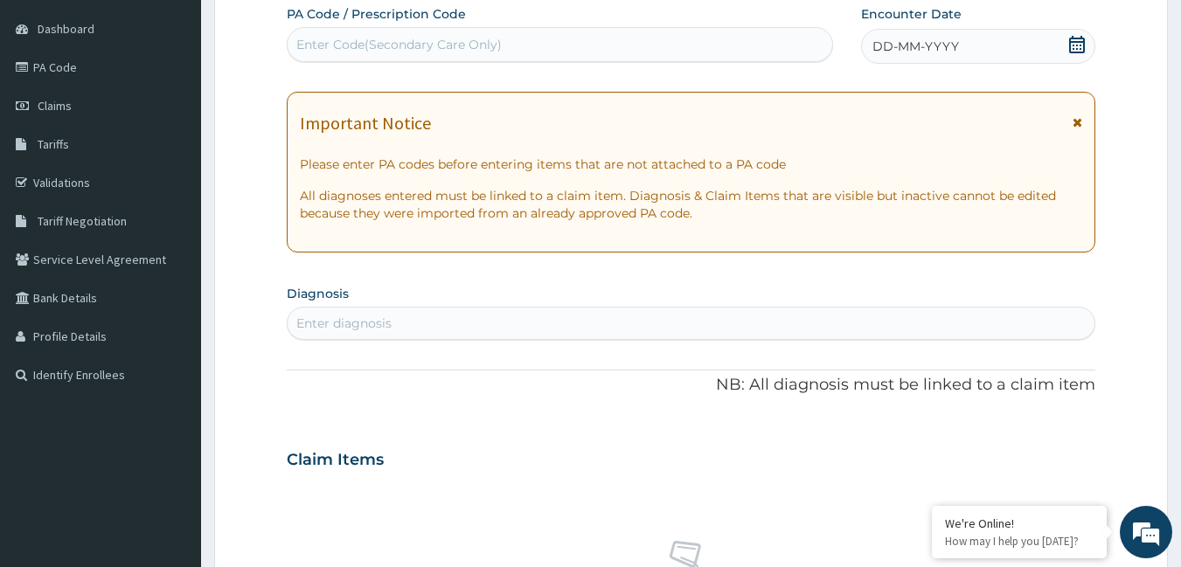
click at [473, 320] on div "Enter diagnosis" at bounding box center [692, 323] width 808 height 28
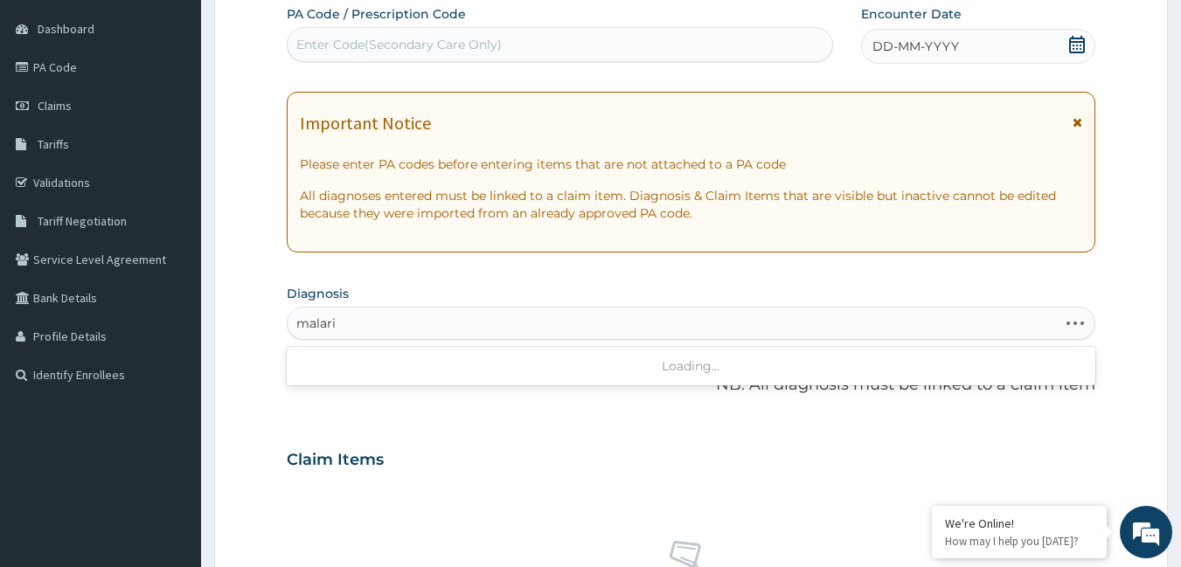
type input "[MEDICAL_DATA]"
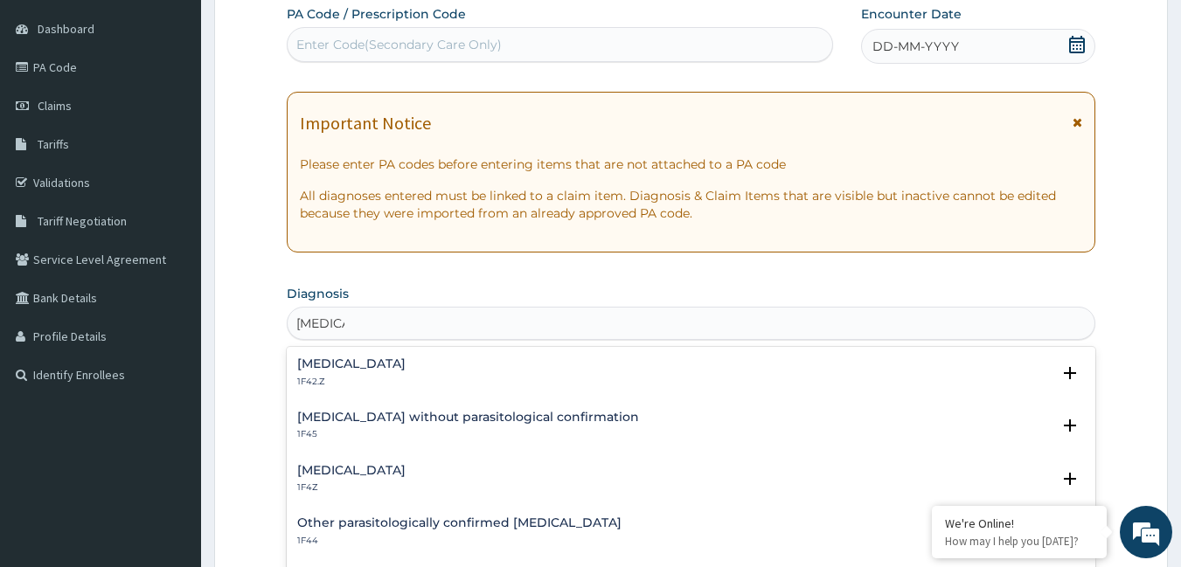
click at [354, 476] on h4 "[MEDICAL_DATA]" at bounding box center [351, 470] width 108 height 13
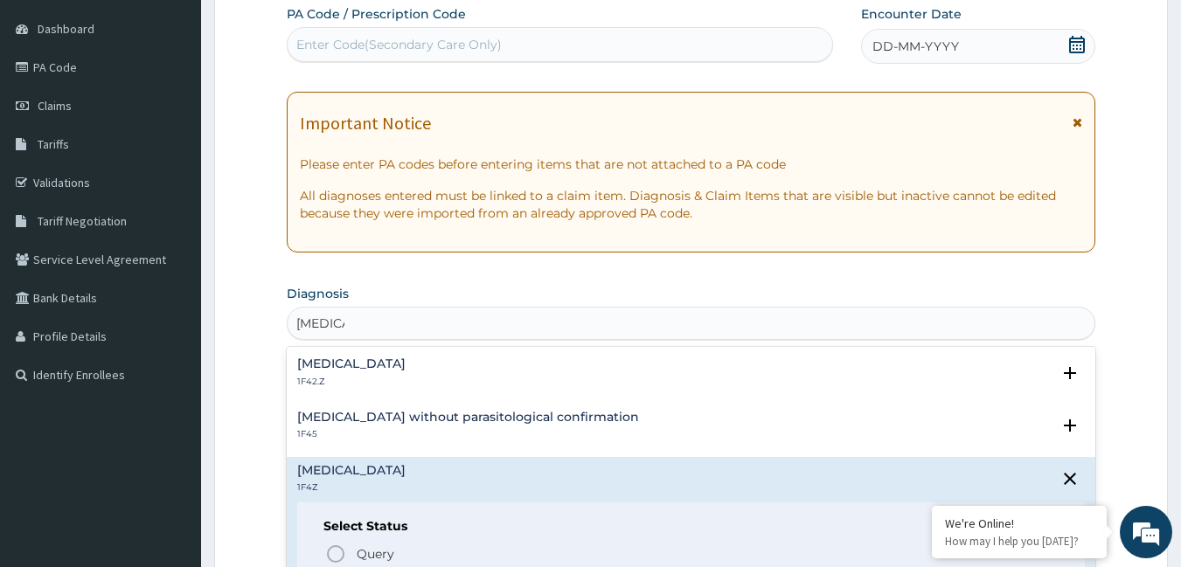
scroll to position [175, 0]
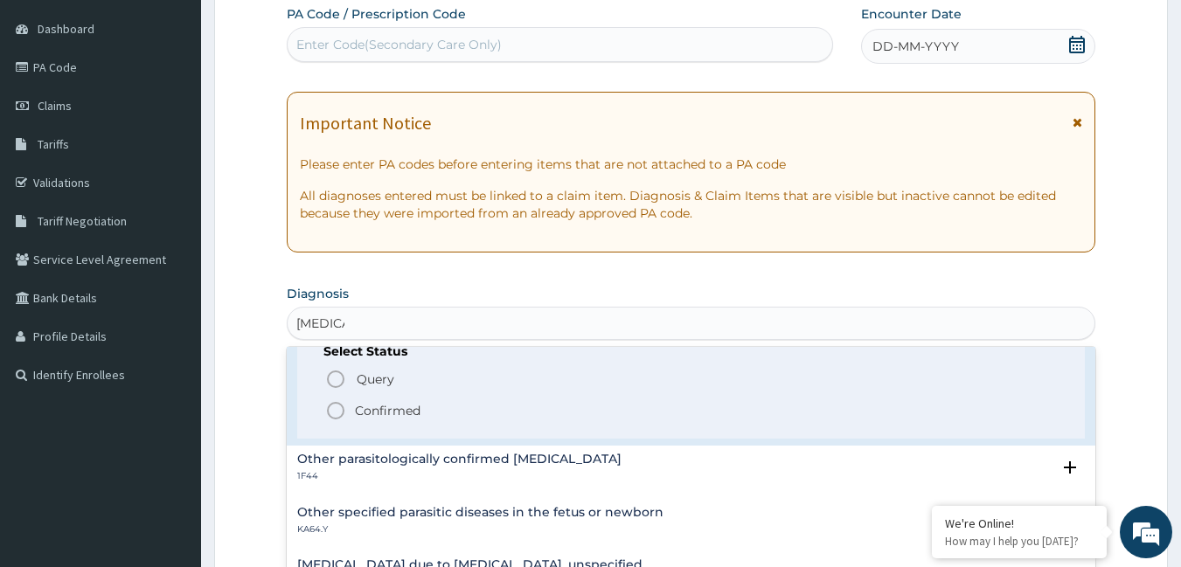
click at [342, 411] on icon "status option filled" at bounding box center [335, 410] width 21 height 21
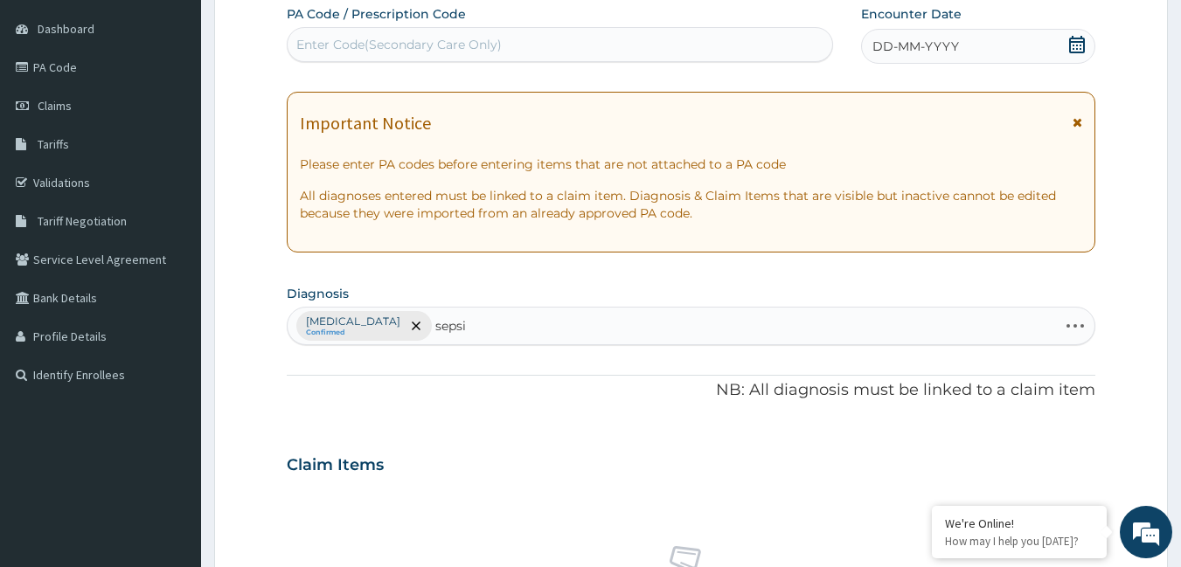
type input "[MEDICAL_DATA]"
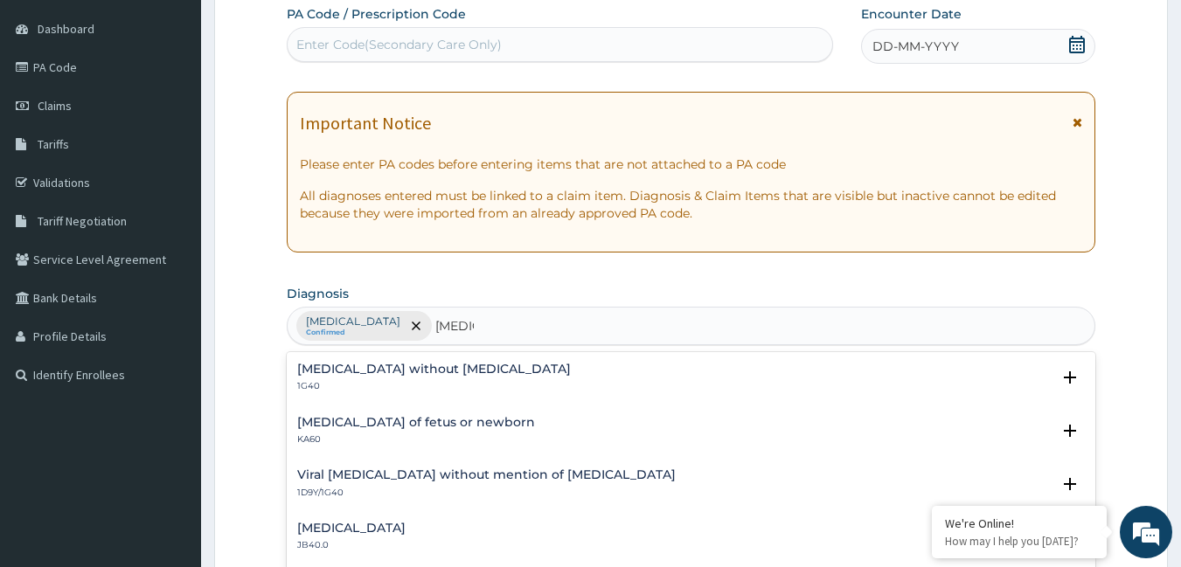
click at [319, 358] on div "Sepsis without septic shock 1G40 Select Status Query Query covers suspected (?)…" at bounding box center [691, 382] width 809 height 53
click at [317, 367] on h4 "[MEDICAL_DATA] without [MEDICAL_DATA]" at bounding box center [434, 369] width 274 height 13
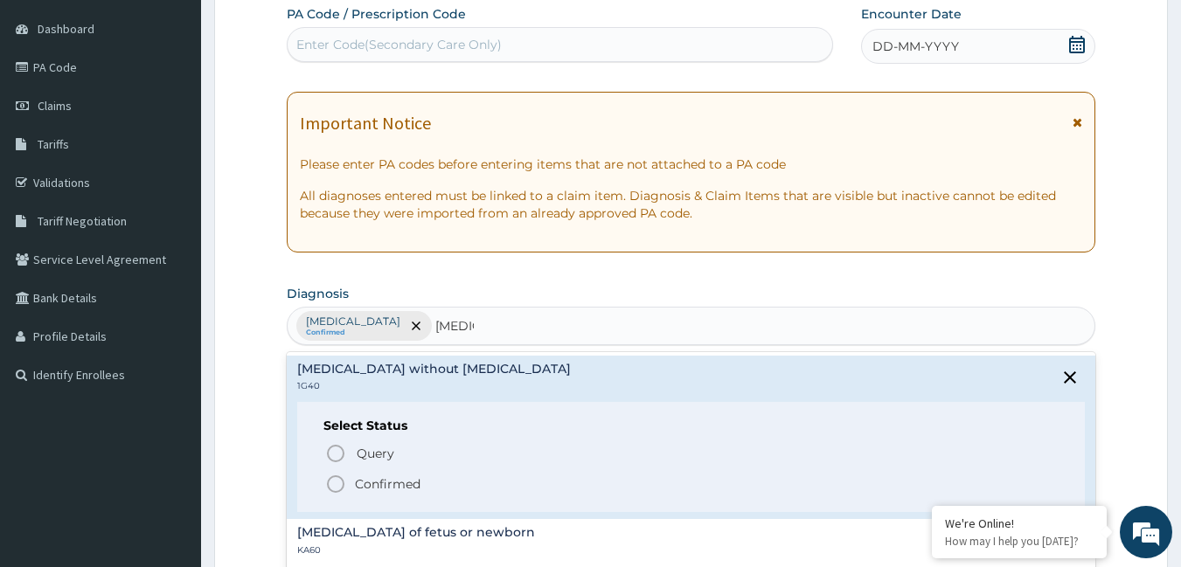
click at [338, 481] on icon "status option filled" at bounding box center [335, 484] width 21 height 21
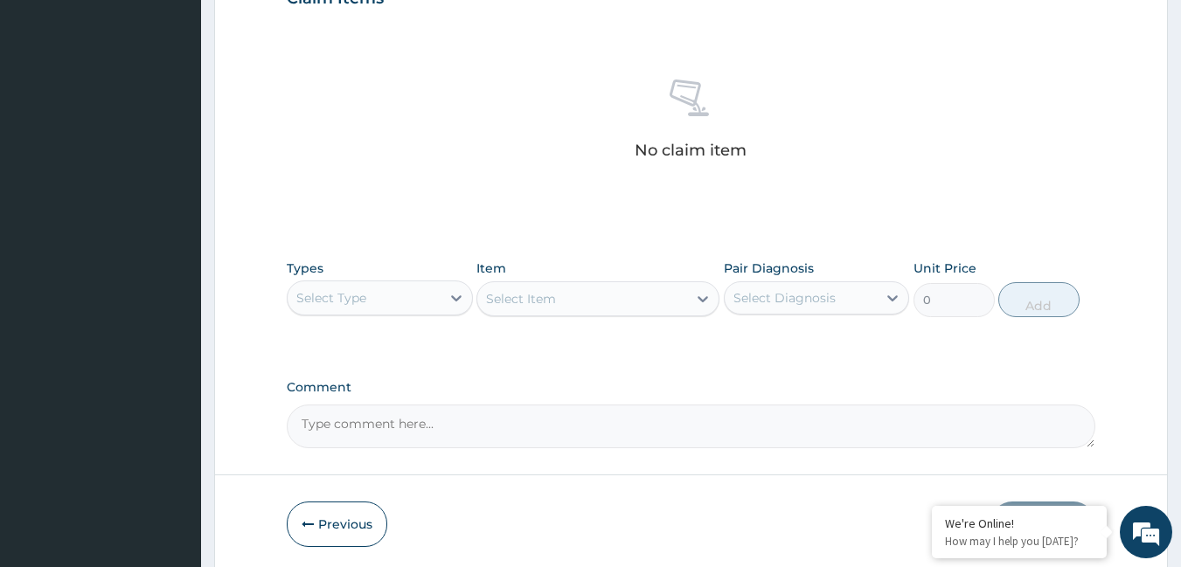
scroll to position [686, 0]
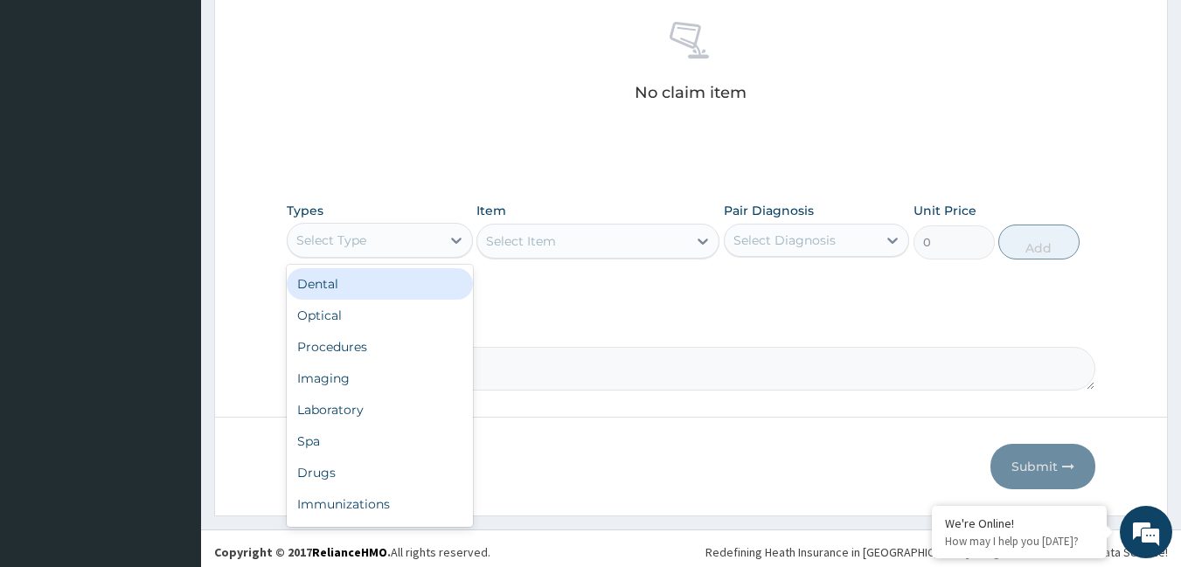
click at [382, 244] on div "Select Type" at bounding box center [364, 240] width 153 height 28
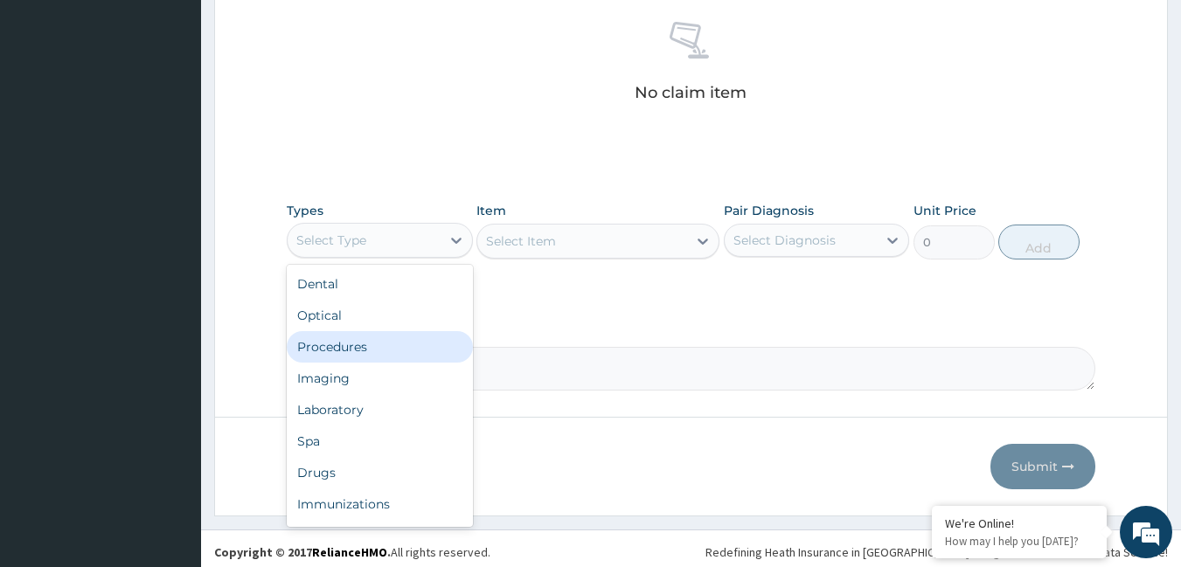
drag, startPoint x: 326, startPoint y: 419, endPoint x: 330, endPoint y: 351, distance: 67.5
click at [330, 351] on div "Dental Optical Procedures Imaging Laboratory Spa Drugs Immunizations Others Gym" at bounding box center [380, 396] width 186 height 262
click at [330, 351] on div "Procedures" at bounding box center [380, 346] width 186 height 31
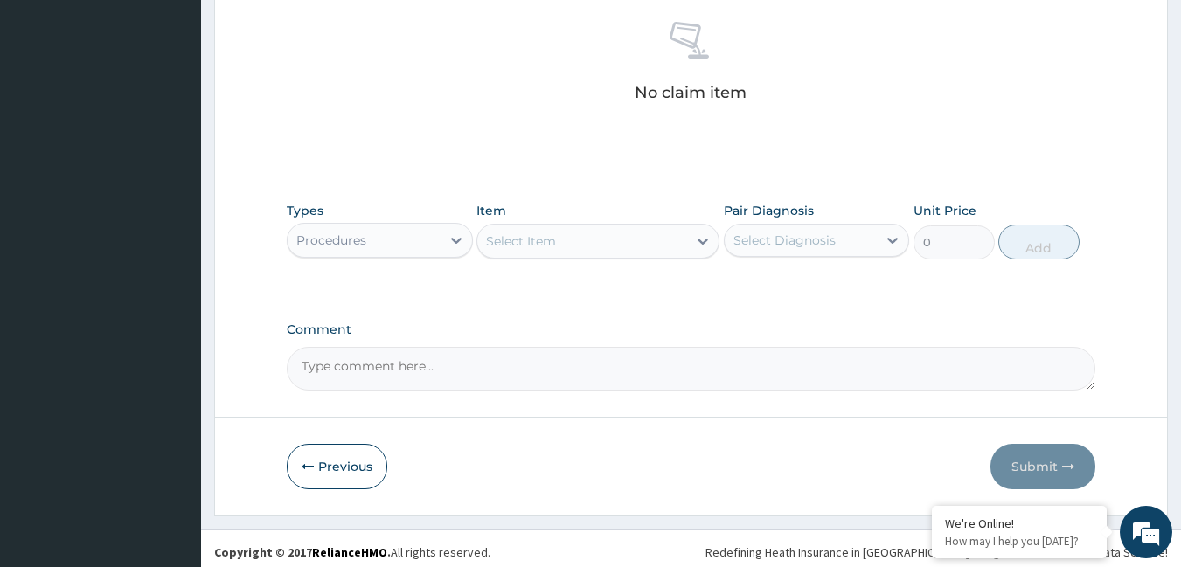
click at [532, 242] on div "Select Item" at bounding box center [521, 241] width 70 height 17
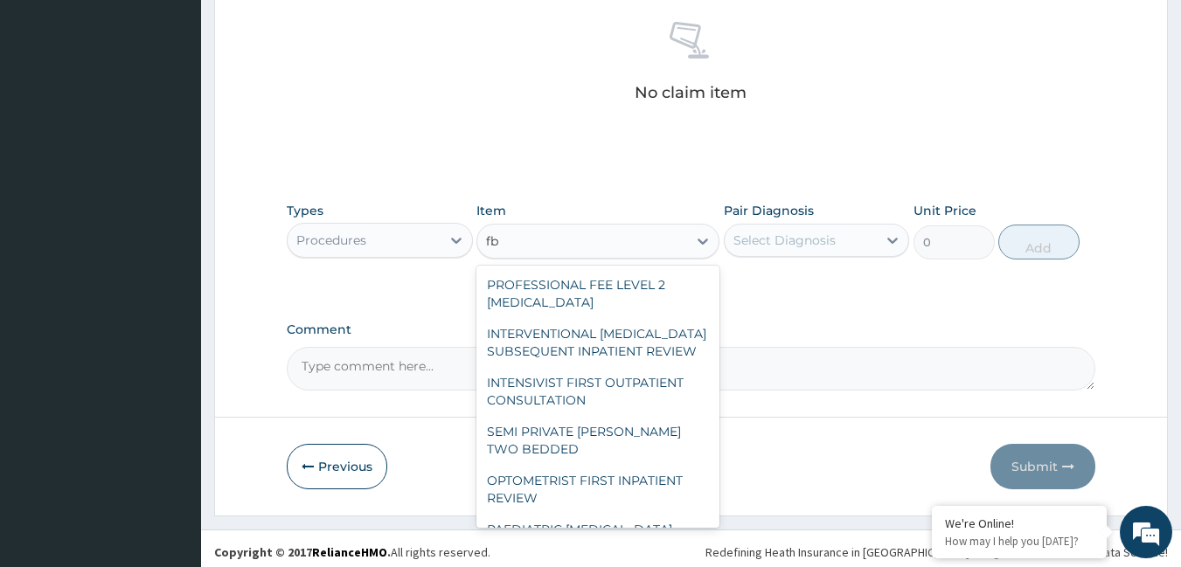
type input "f"
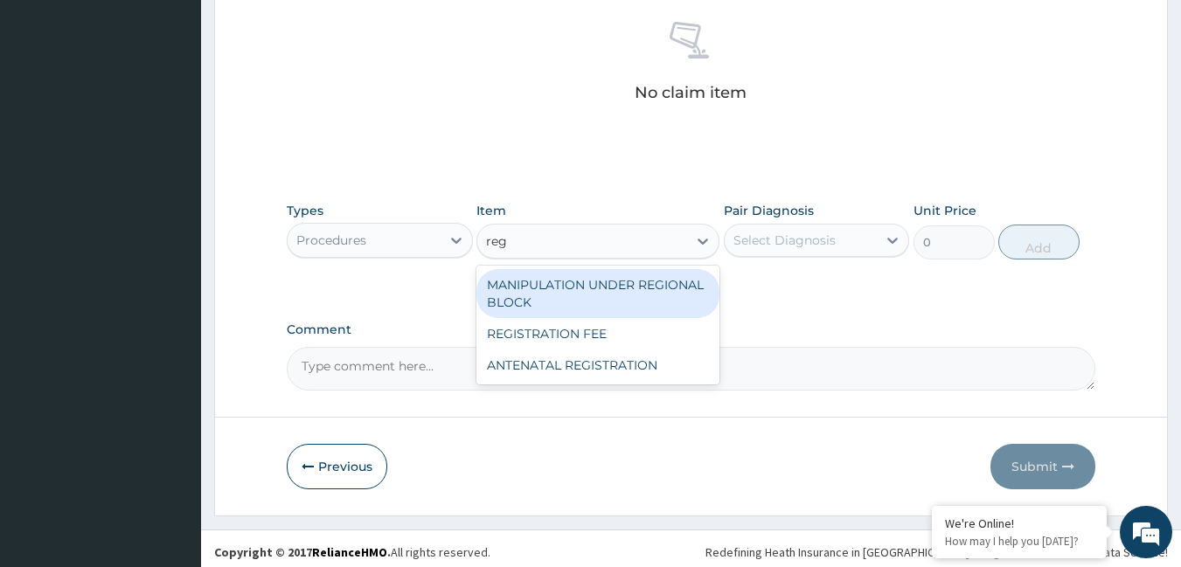
type input "regi"
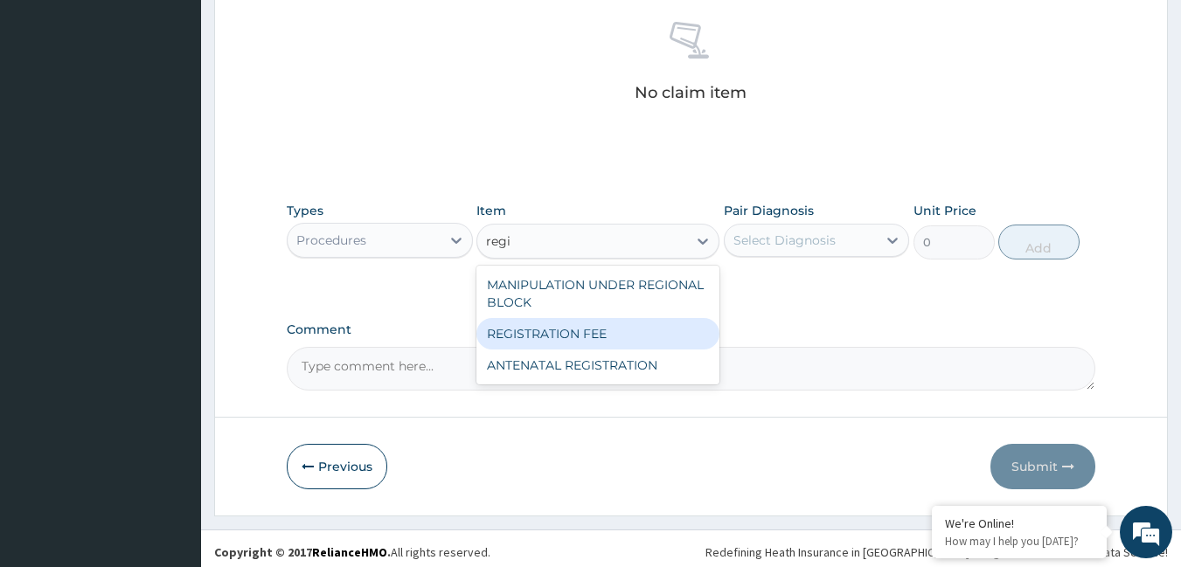
drag, startPoint x: 519, startPoint y: 335, endPoint x: 583, endPoint y: 281, distance: 83.7
click at [520, 336] on div "REGISTRATION FEE" at bounding box center [597, 333] width 243 height 31
type input "2164.741712362911"
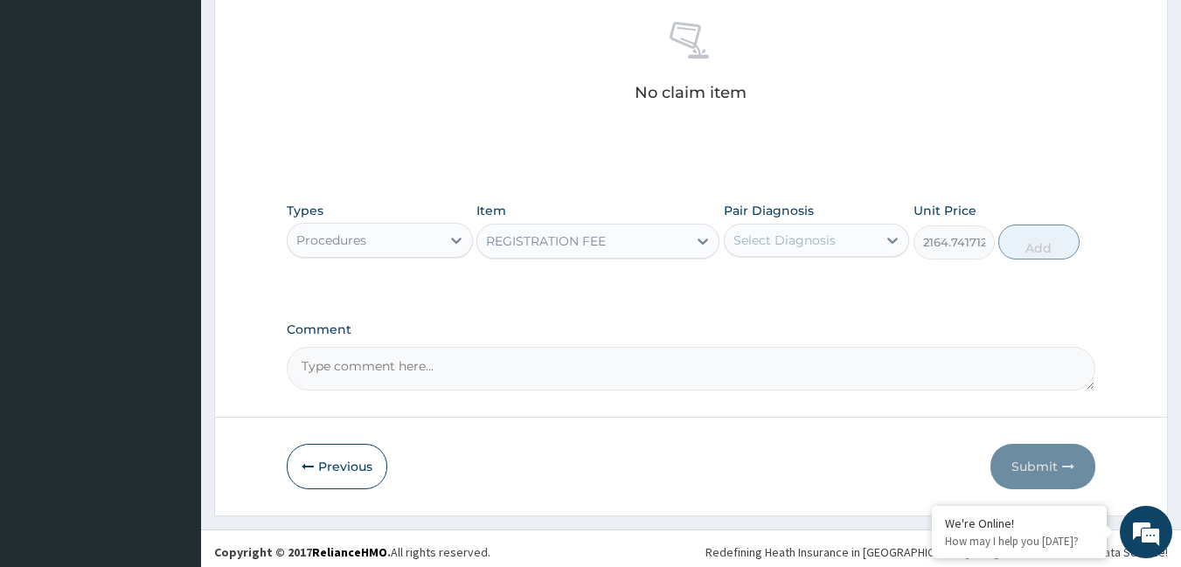
click at [745, 235] on div "Select Diagnosis" at bounding box center [784, 240] width 102 height 17
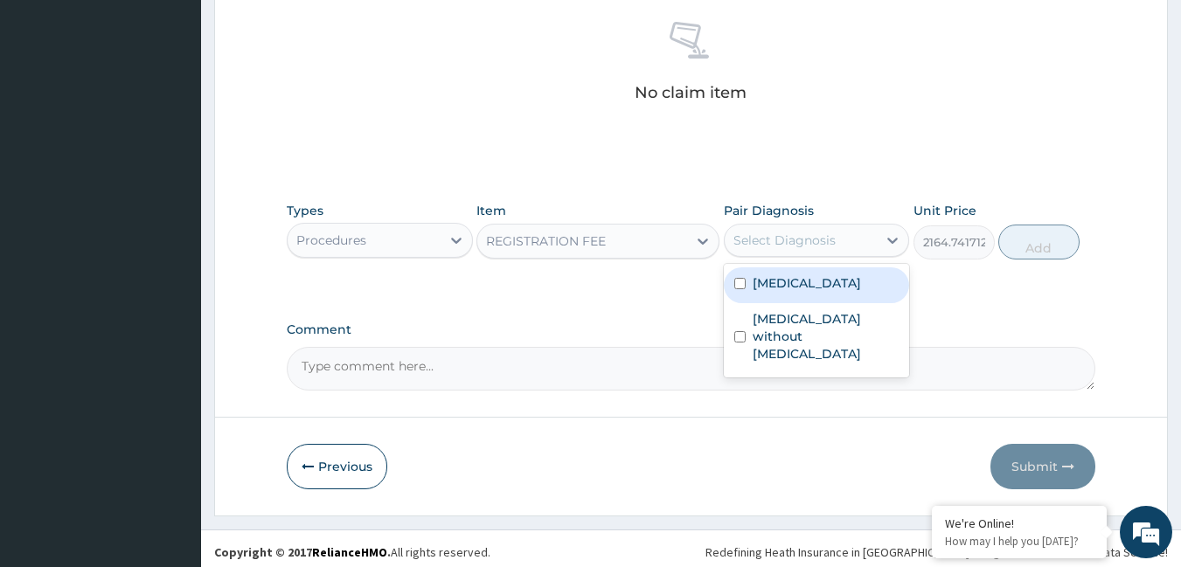
click at [759, 284] on label "[MEDICAL_DATA]" at bounding box center [807, 282] width 108 height 17
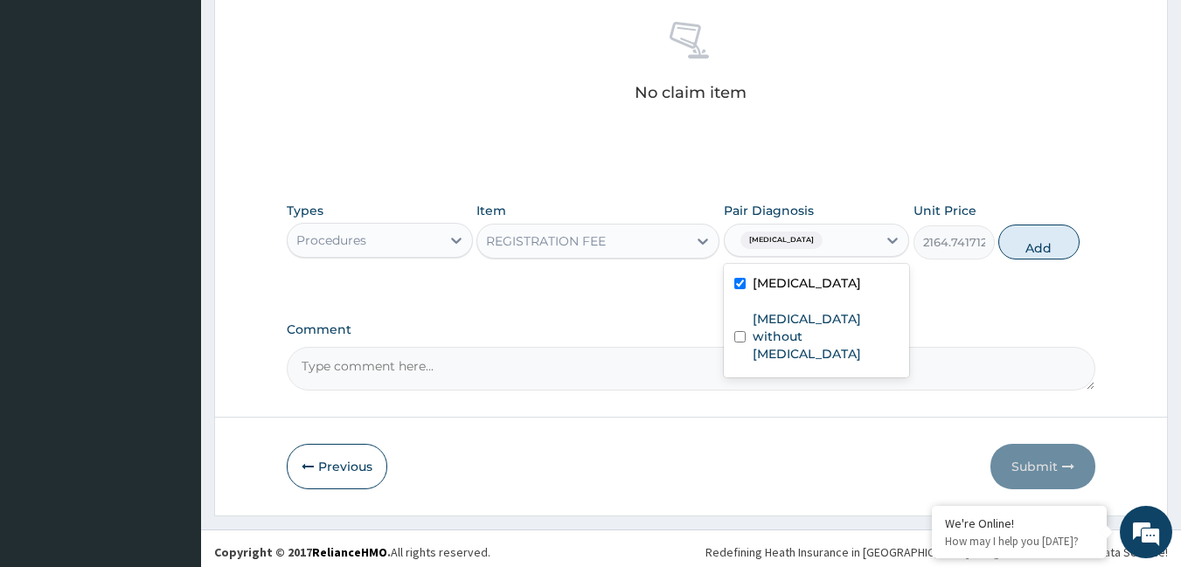
checkbox input "true"
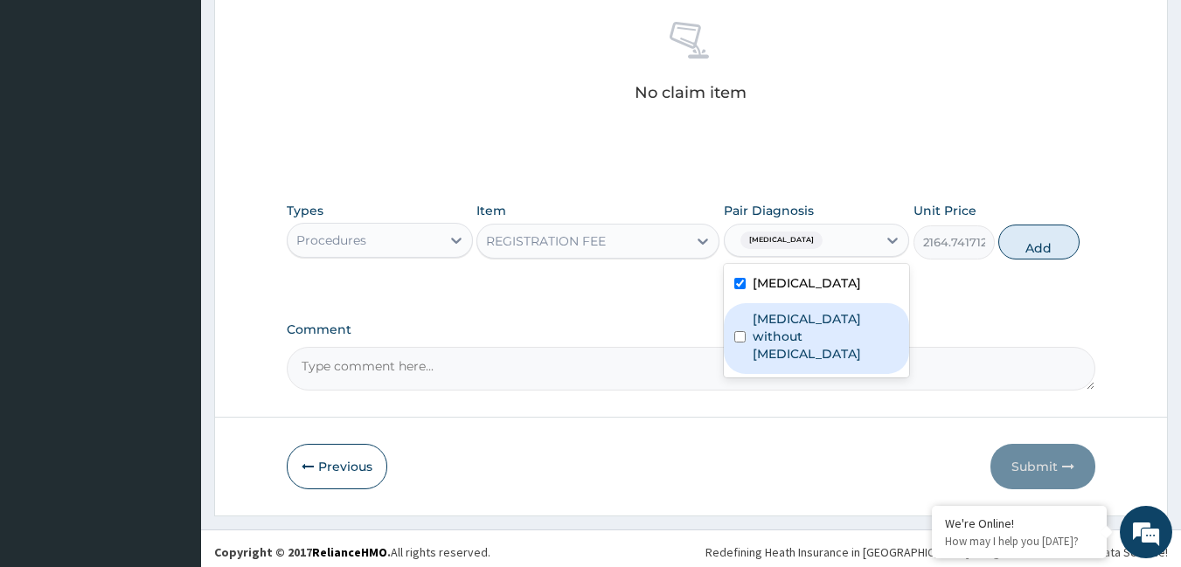
drag, startPoint x: 761, startPoint y: 321, endPoint x: 858, endPoint y: 259, distance: 115.2
click at [763, 316] on label "[MEDICAL_DATA] without [MEDICAL_DATA]" at bounding box center [826, 336] width 147 height 52
checkbox input "true"
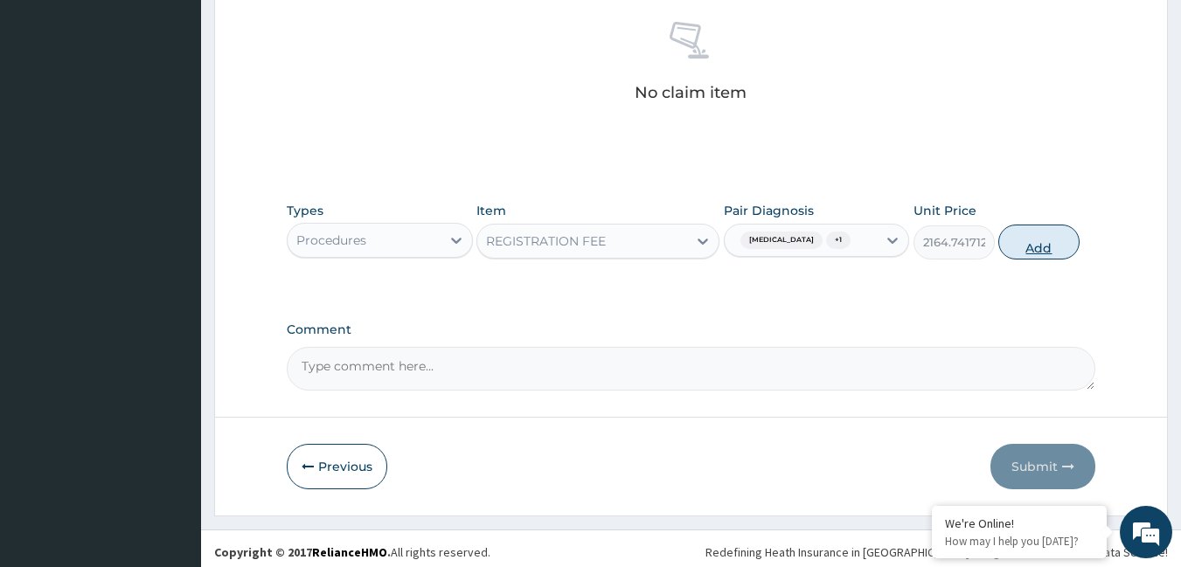
click at [1016, 248] on button "Add" at bounding box center [1038, 242] width 81 height 35
type input "0"
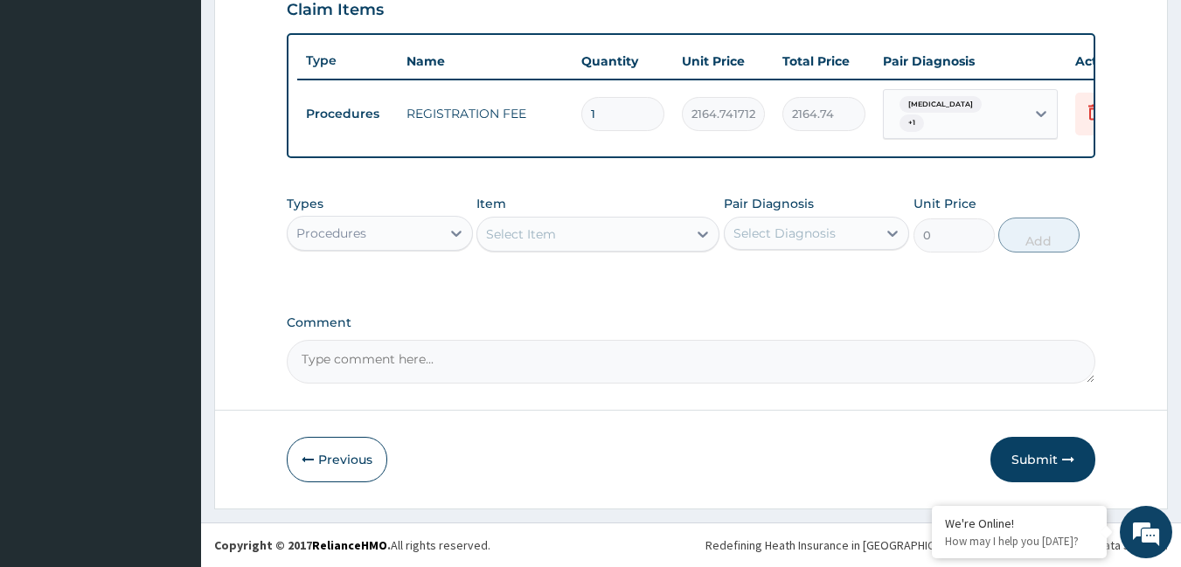
click at [531, 238] on div "Select Item" at bounding box center [521, 234] width 70 height 17
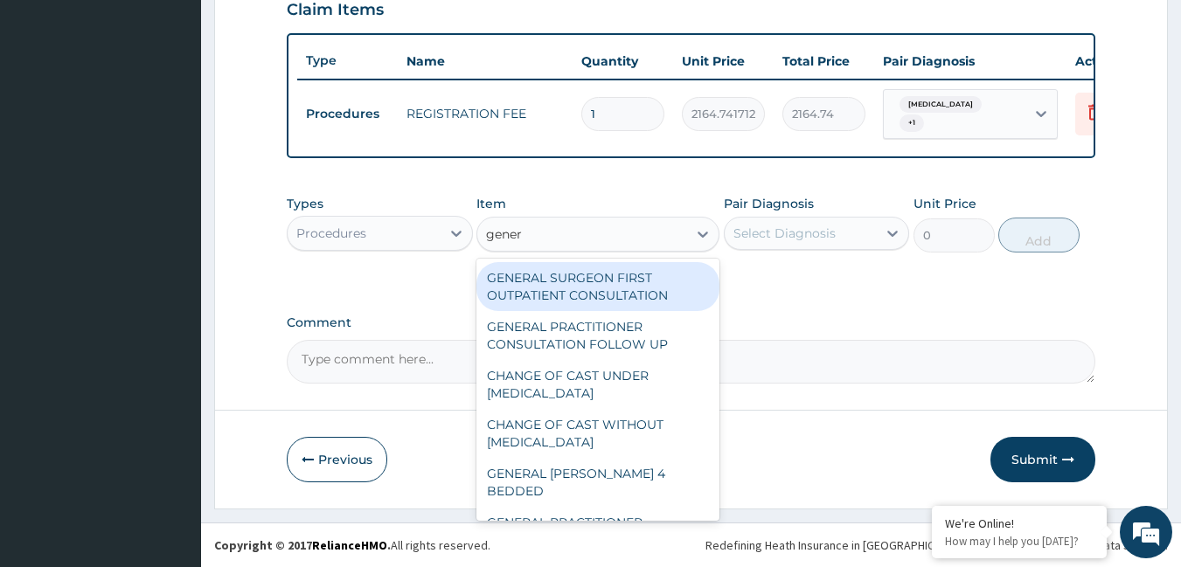
type input "genera"
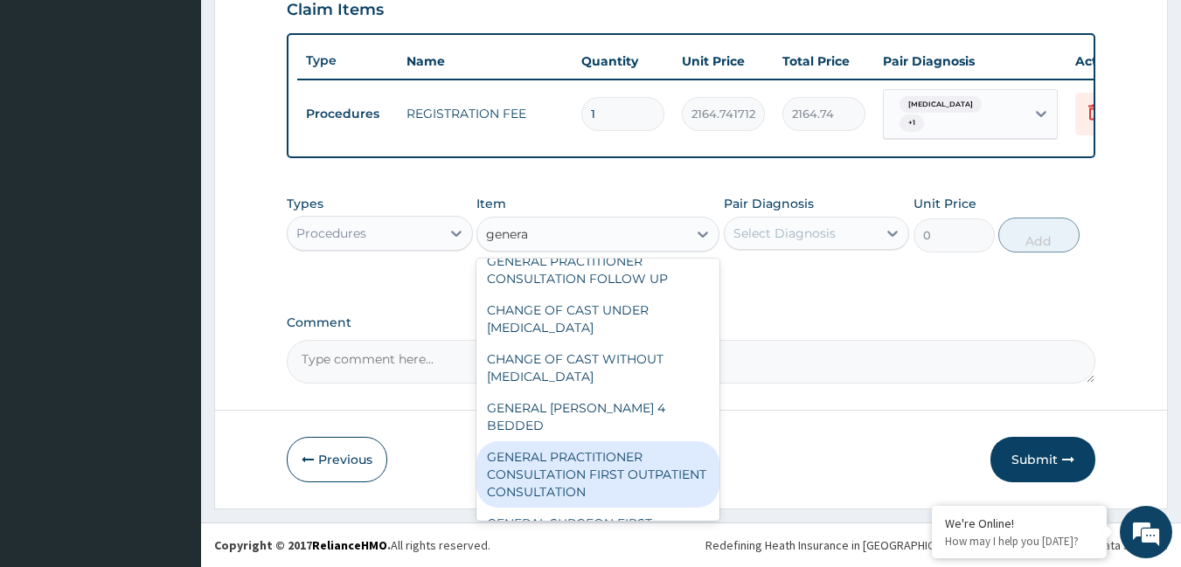
scroll to position [87, 0]
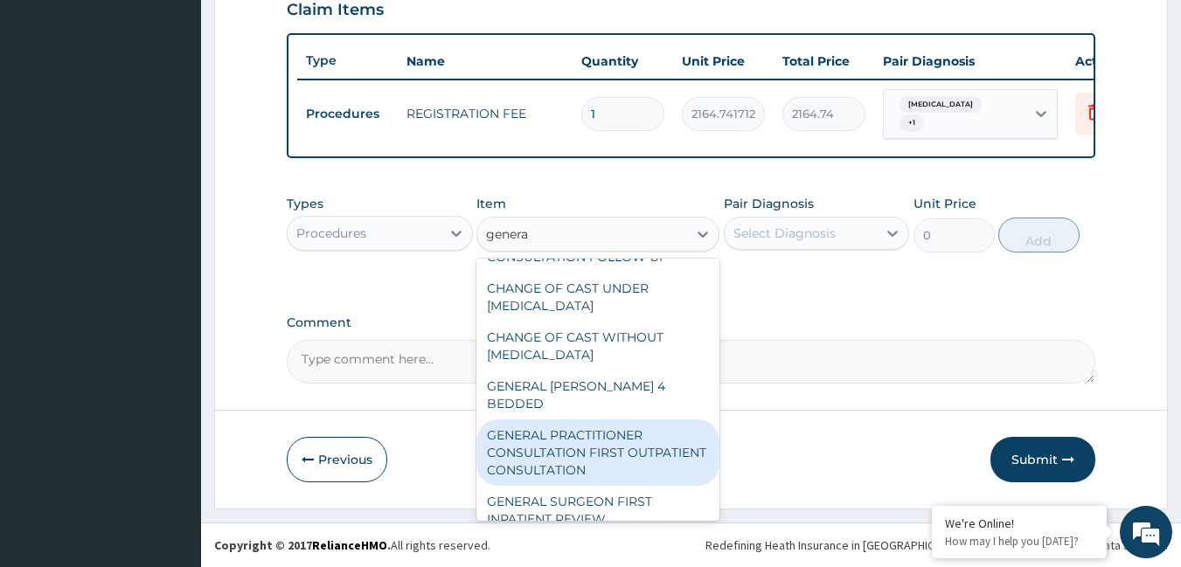
click at [556, 451] on div "GENERAL PRACTITIONER CONSULTATION FIRST OUTPATIENT CONSULTATION" at bounding box center [597, 453] width 243 height 66
type input "3795"
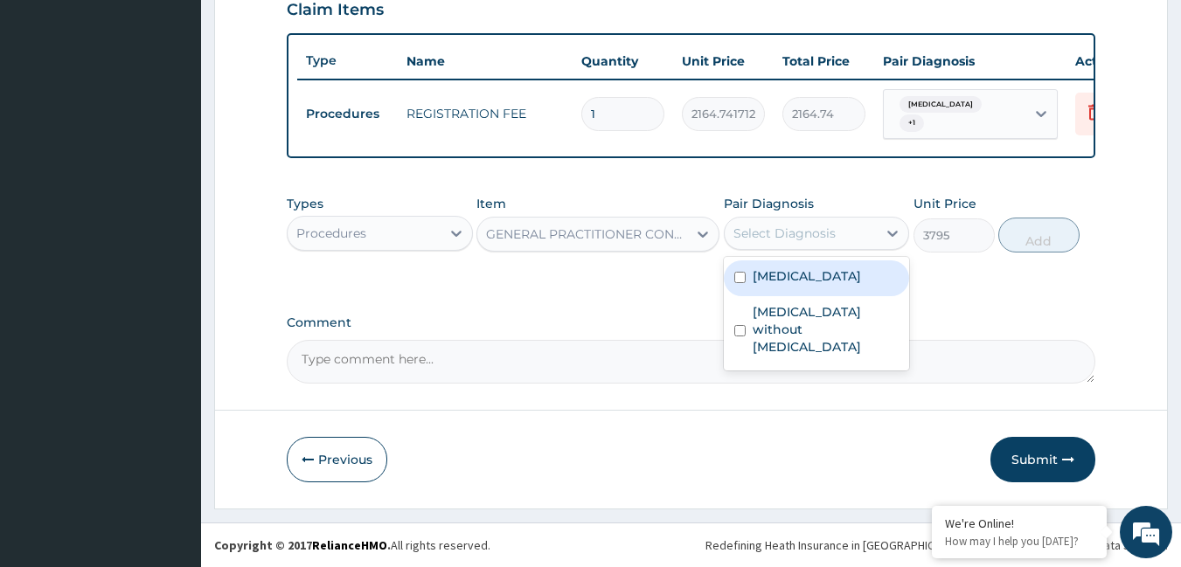
drag, startPoint x: 777, startPoint y: 223, endPoint x: 775, endPoint y: 241, distance: 18.4
click at [775, 225] on div "Select Diagnosis" at bounding box center [801, 233] width 153 height 28
click at [774, 278] on label "[MEDICAL_DATA]" at bounding box center [807, 275] width 108 height 17
checkbox input "true"
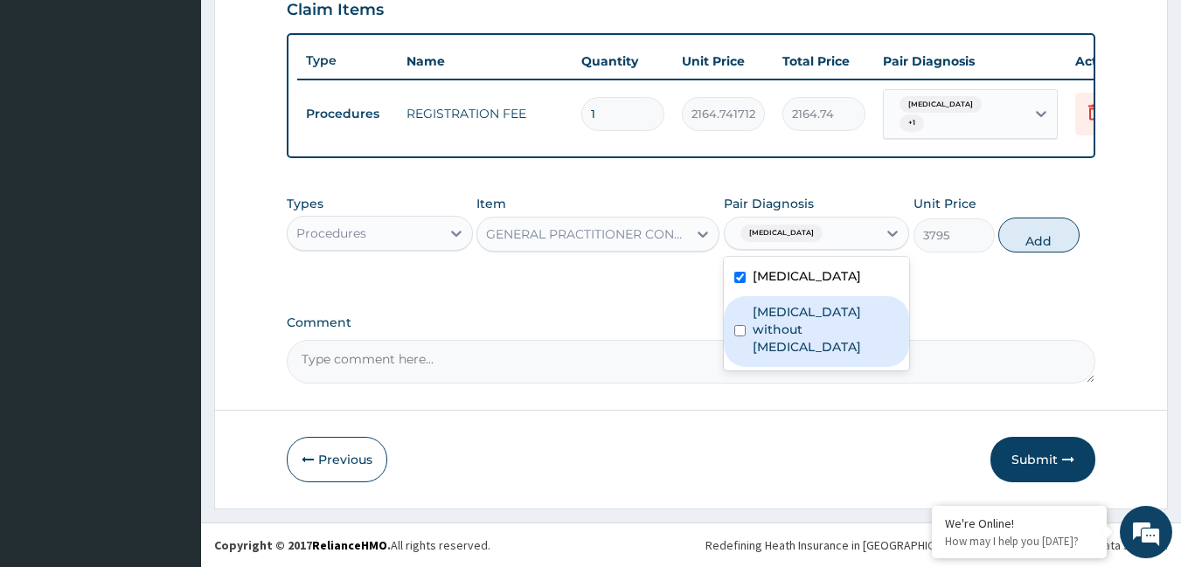
click at [773, 316] on label "[MEDICAL_DATA] without [MEDICAL_DATA]" at bounding box center [826, 329] width 147 height 52
checkbox input "true"
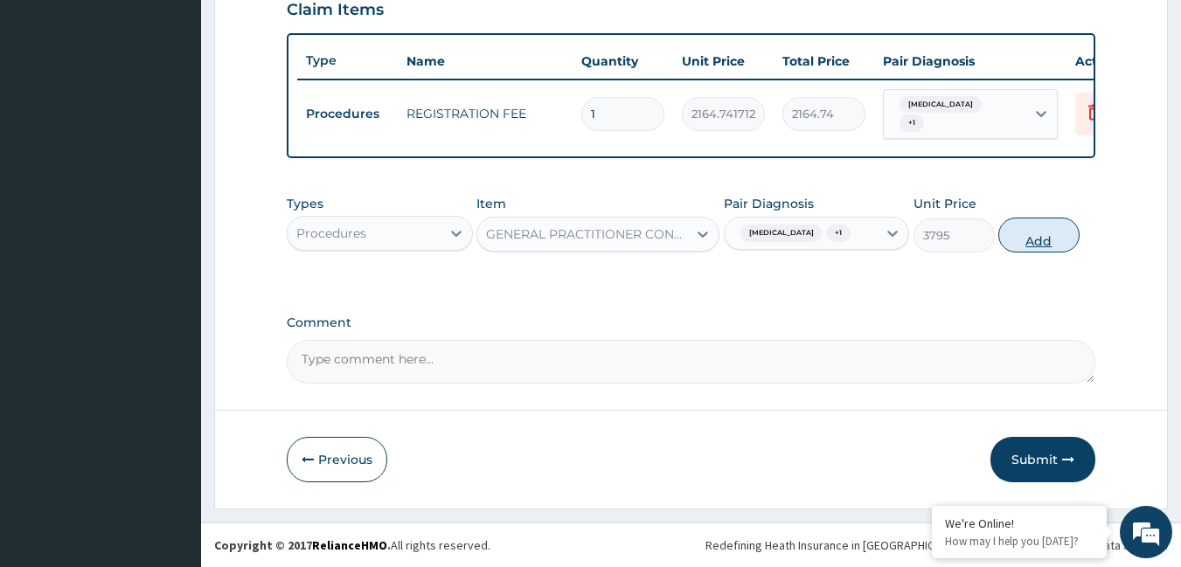
click at [1017, 226] on button "Add" at bounding box center [1038, 235] width 81 height 35
type input "0"
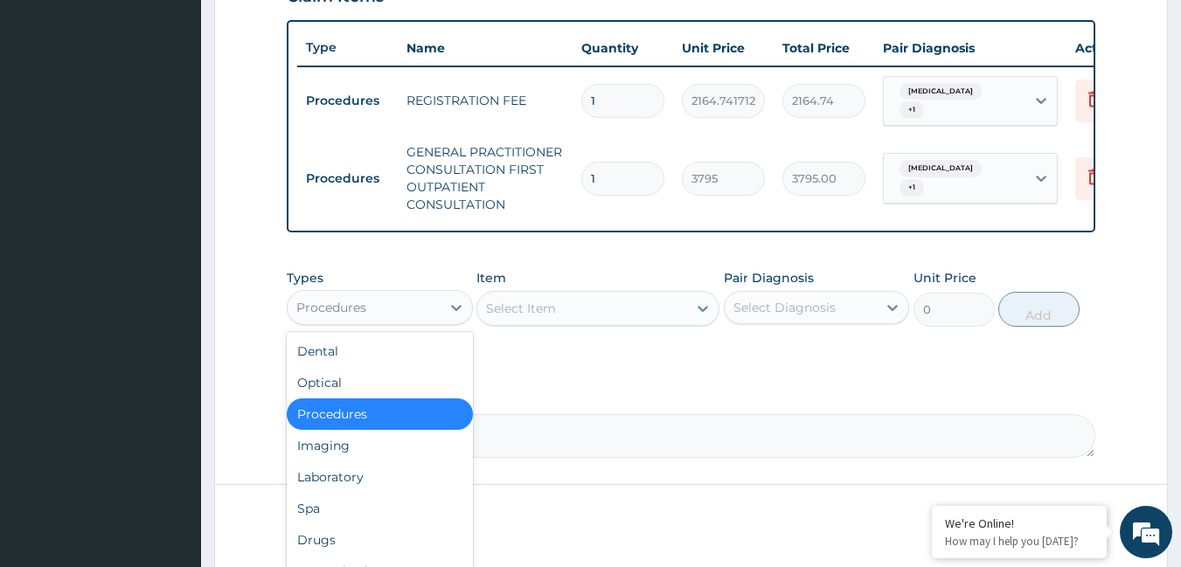
drag, startPoint x: 324, startPoint y: 306, endPoint x: 324, endPoint y: 326, distance: 20.1
click at [324, 310] on div "Procedures" at bounding box center [380, 307] width 186 height 35
click at [314, 487] on div "Laboratory" at bounding box center [380, 477] width 186 height 31
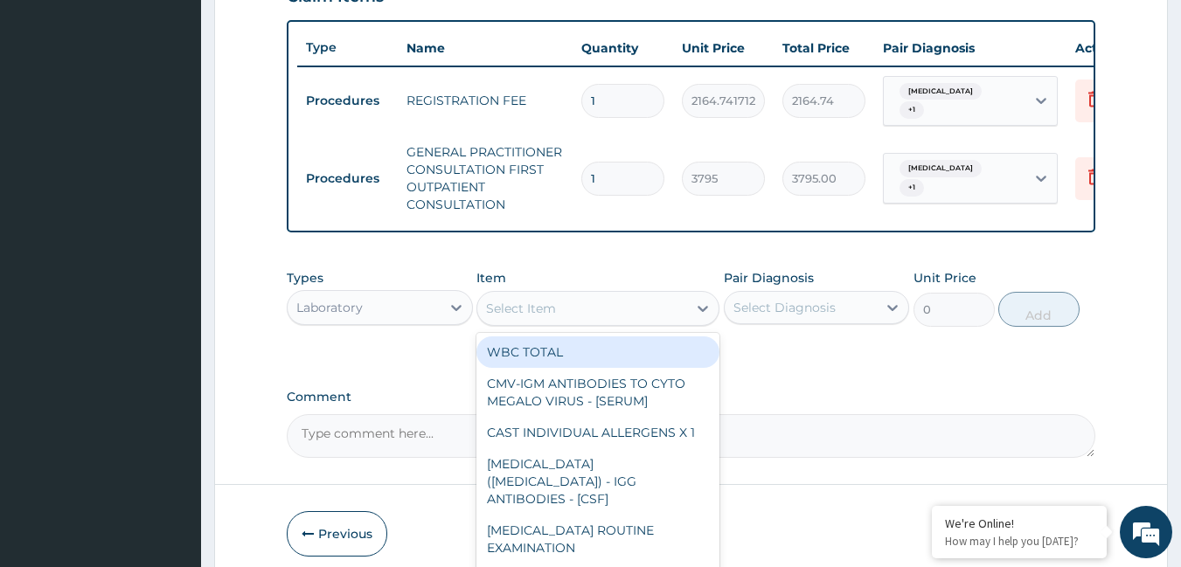
click at [527, 317] on div "Select Item" at bounding box center [521, 308] width 70 height 17
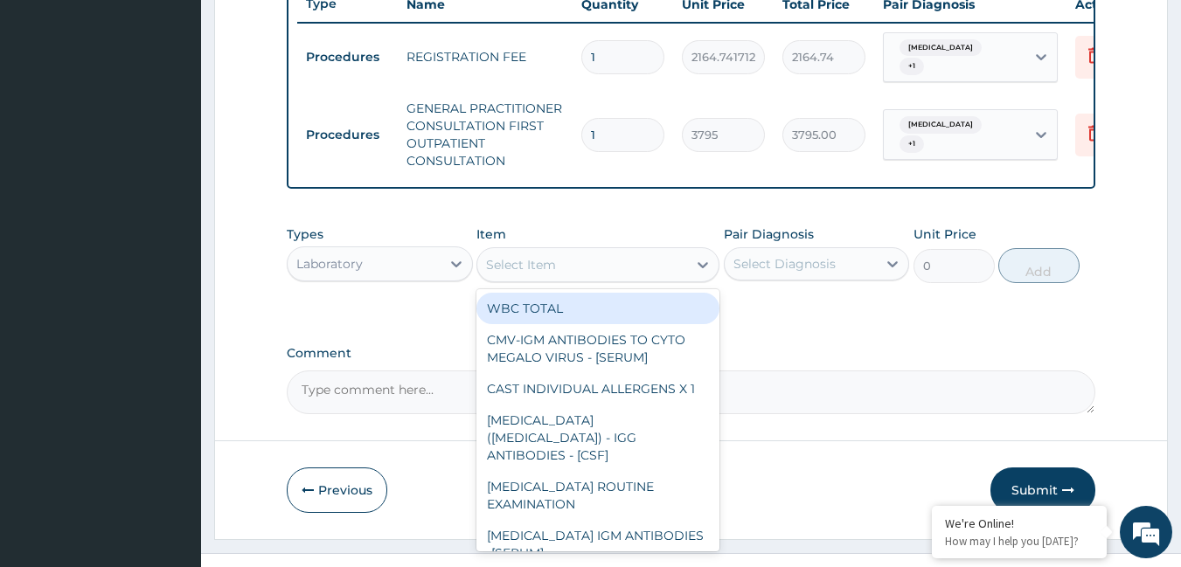
scroll to position [668, 0]
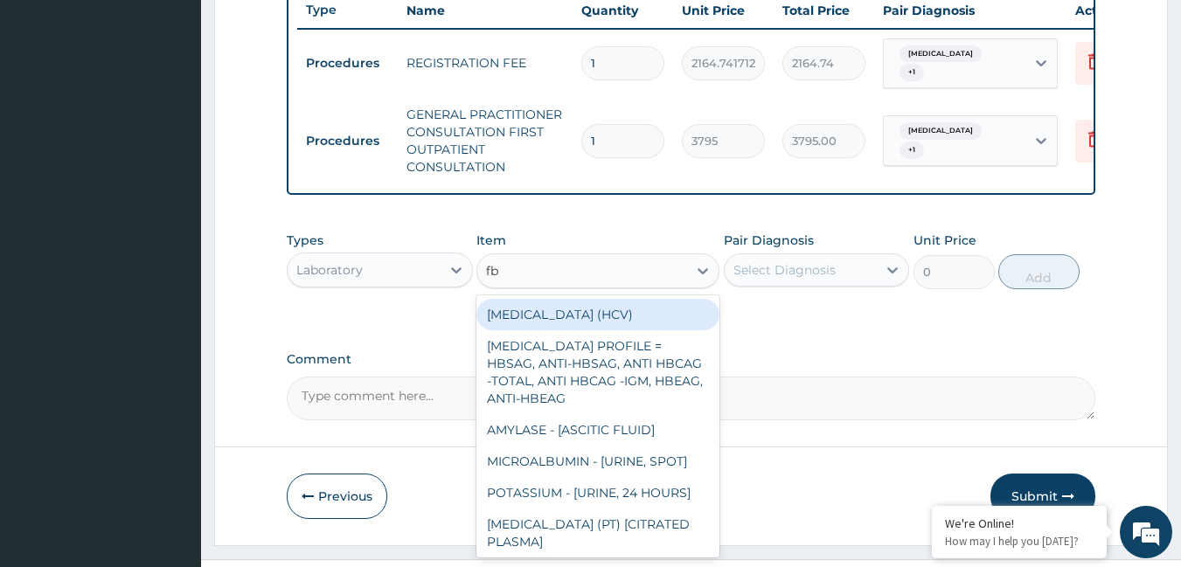
type input "fbc"
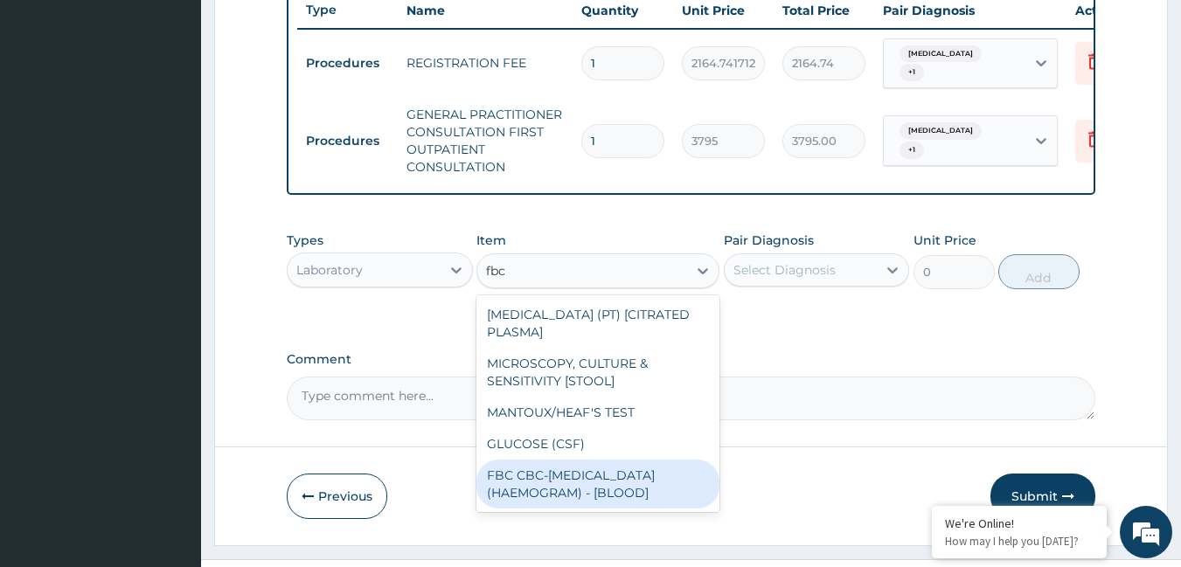
click at [694, 483] on div "FBC CBC-[MEDICAL_DATA] (HAEMOGRAM) - [BLOOD]" at bounding box center [597, 484] width 243 height 49
type input "4600"
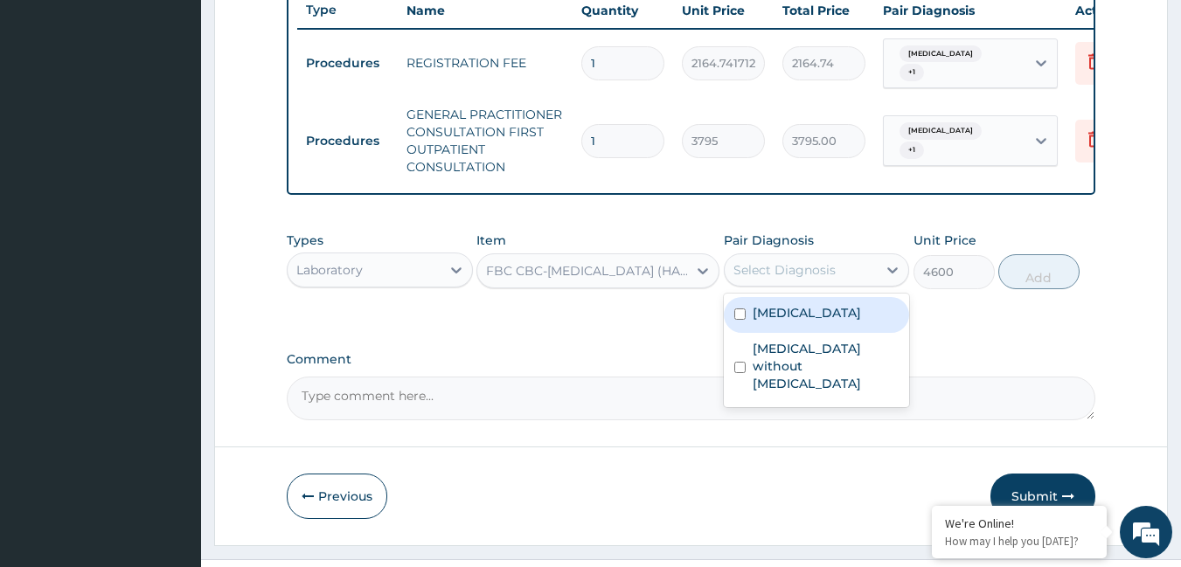
click at [805, 279] on div "Select Diagnosis" at bounding box center [784, 269] width 102 height 17
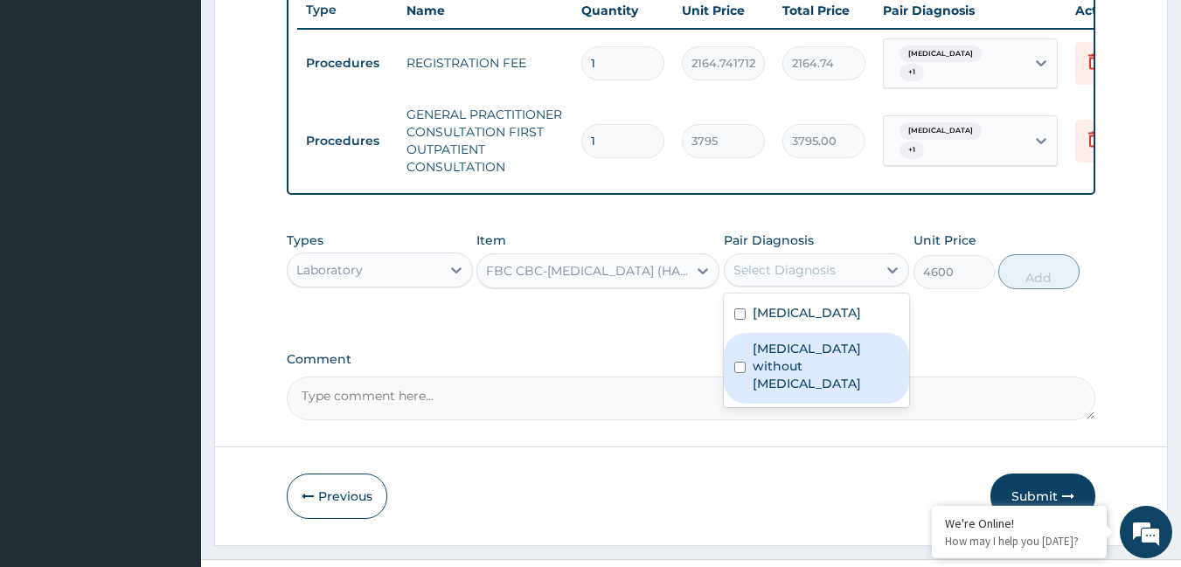
drag, startPoint x: 791, startPoint y: 369, endPoint x: 901, endPoint y: 260, distance: 154.5
click at [795, 363] on label "[MEDICAL_DATA] without [MEDICAL_DATA]" at bounding box center [826, 366] width 147 height 52
checkbox input "true"
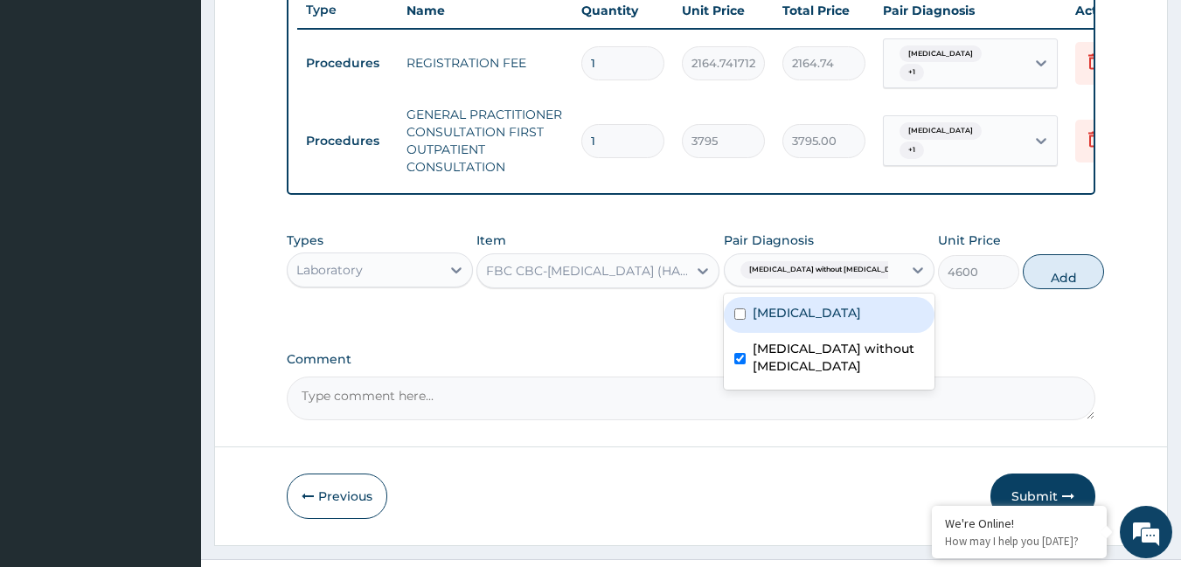
drag, startPoint x: 1056, startPoint y: 293, endPoint x: 846, endPoint y: 296, distance: 209.8
click at [1046, 289] on button "Add" at bounding box center [1063, 271] width 81 height 35
type input "0"
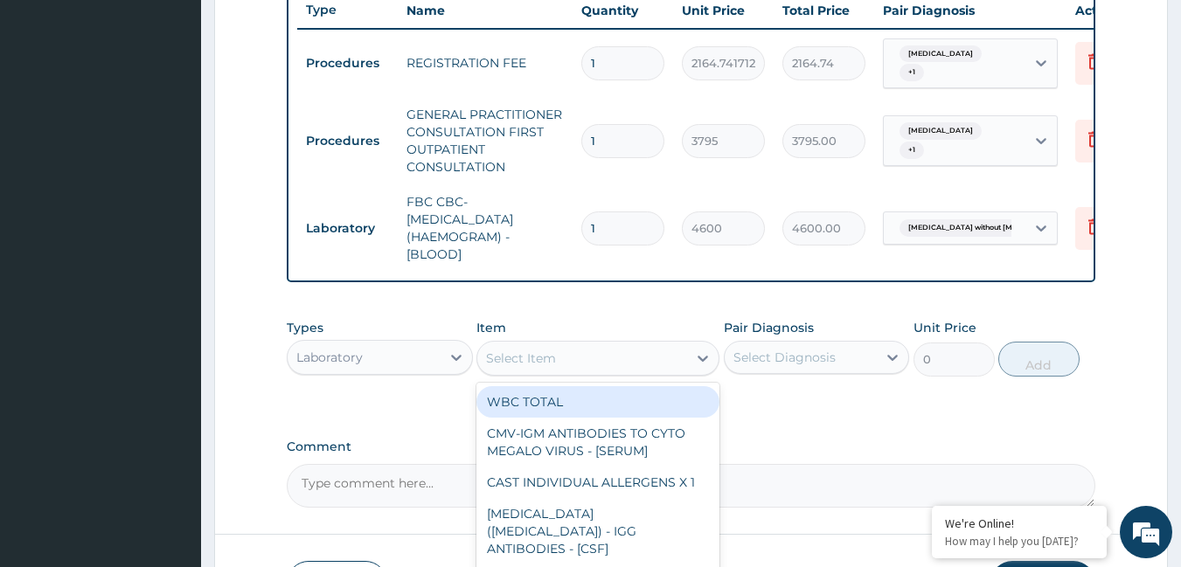
click at [638, 367] on div "Select Item" at bounding box center [582, 358] width 210 height 28
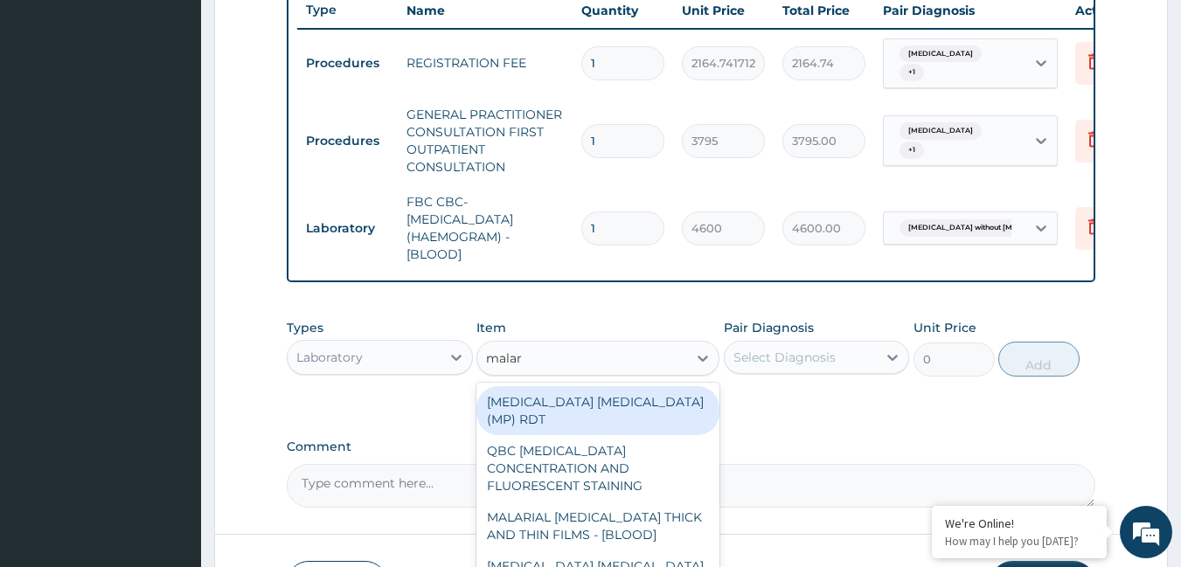
type input "malari"
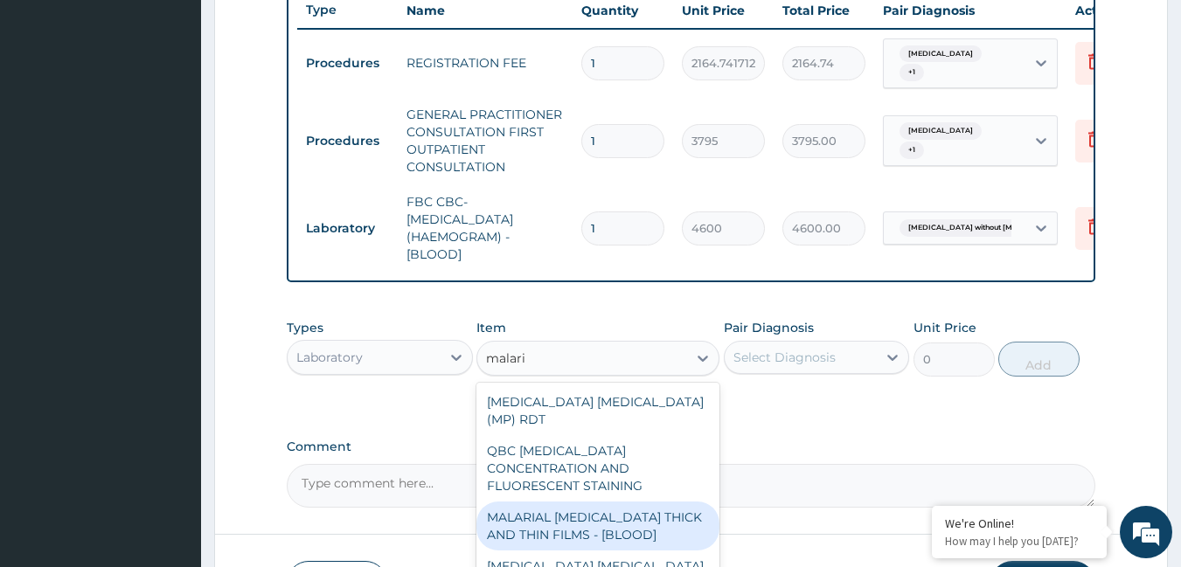
drag, startPoint x: 615, startPoint y: 506, endPoint x: 619, endPoint y: 451, distance: 55.2
click at [615, 502] on div "MALARIAL [MEDICAL_DATA] THICK AND THIN FILMS - [BLOOD]" at bounding box center [597, 526] width 243 height 49
type input "1725"
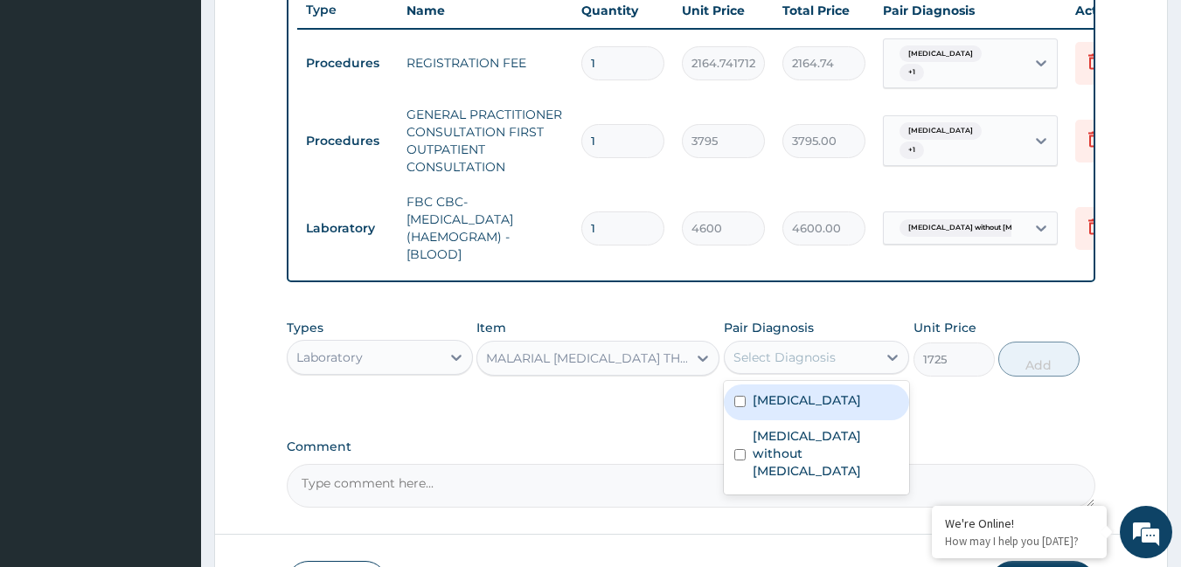
click at [775, 366] on div "Select Diagnosis" at bounding box center [784, 357] width 102 height 17
drag, startPoint x: 767, startPoint y: 414, endPoint x: 801, endPoint y: 413, distance: 33.2
click at [784, 409] on label "[MEDICAL_DATA]" at bounding box center [807, 400] width 108 height 17
checkbox input "true"
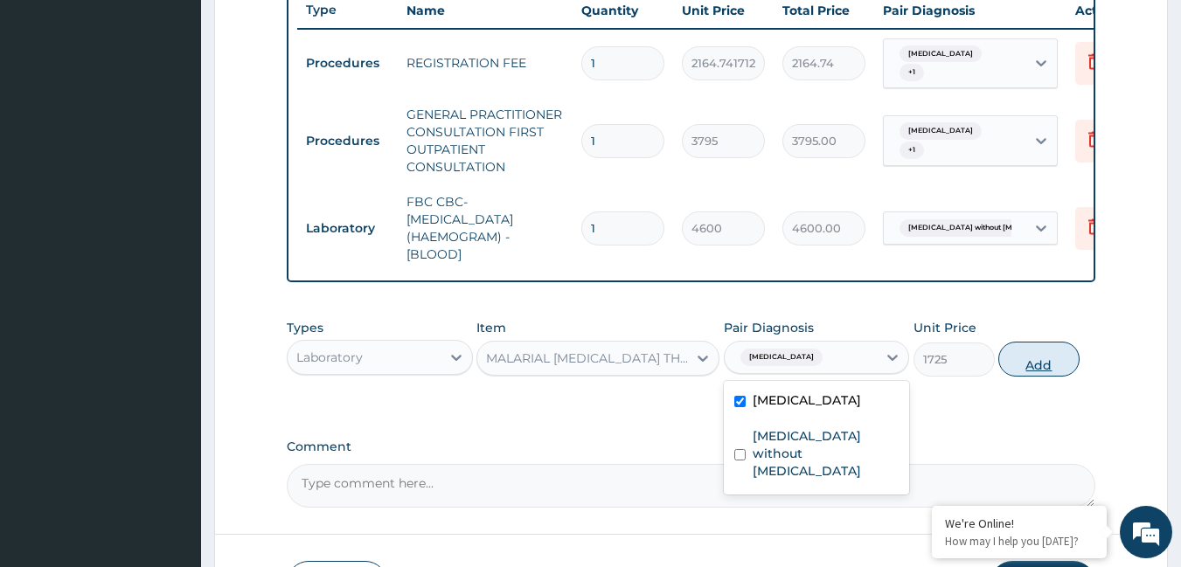
click at [1040, 375] on button "Add" at bounding box center [1038, 359] width 81 height 35
type input "0"
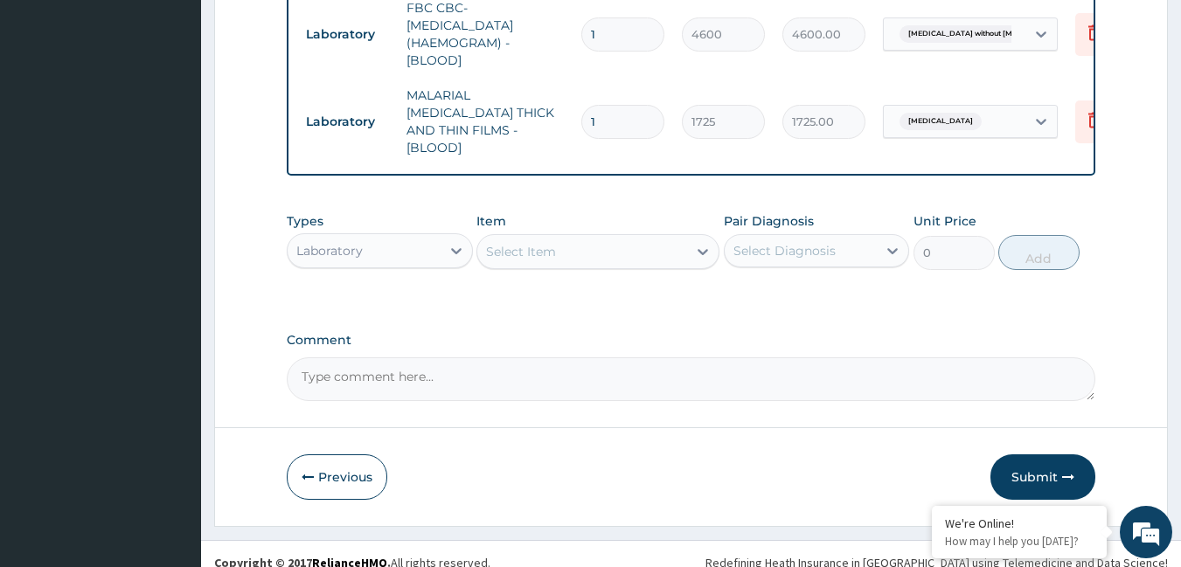
scroll to position [875, 0]
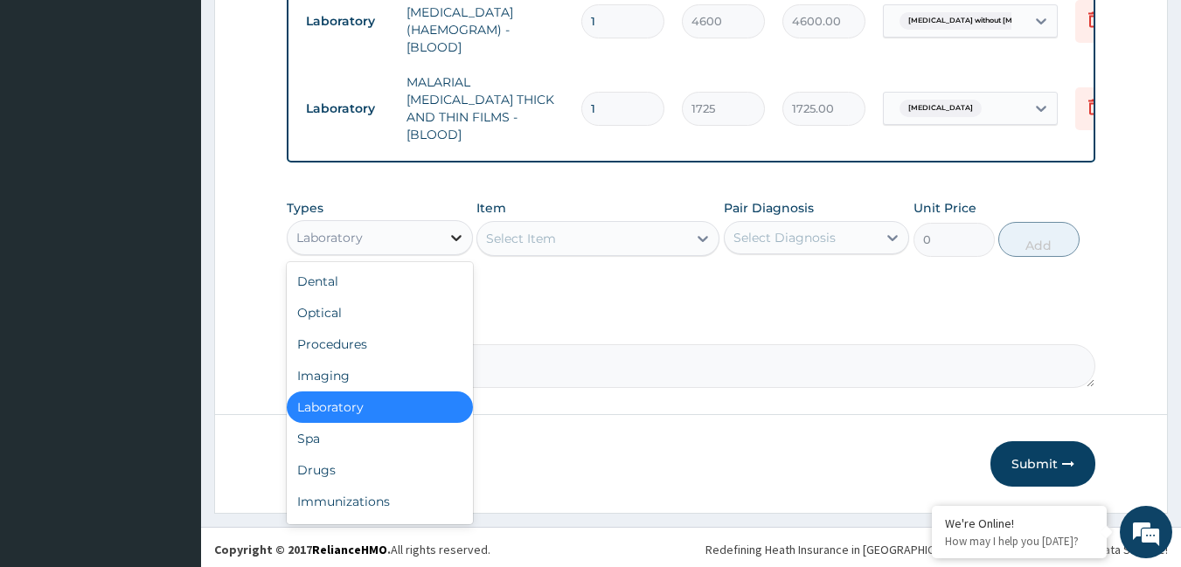
drag, startPoint x: 453, startPoint y: 233, endPoint x: 409, endPoint y: 253, distance: 48.1
click at [451, 235] on icon at bounding box center [456, 238] width 10 height 6
click at [349, 461] on div "Drugs" at bounding box center [380, 470] width 186 height 31
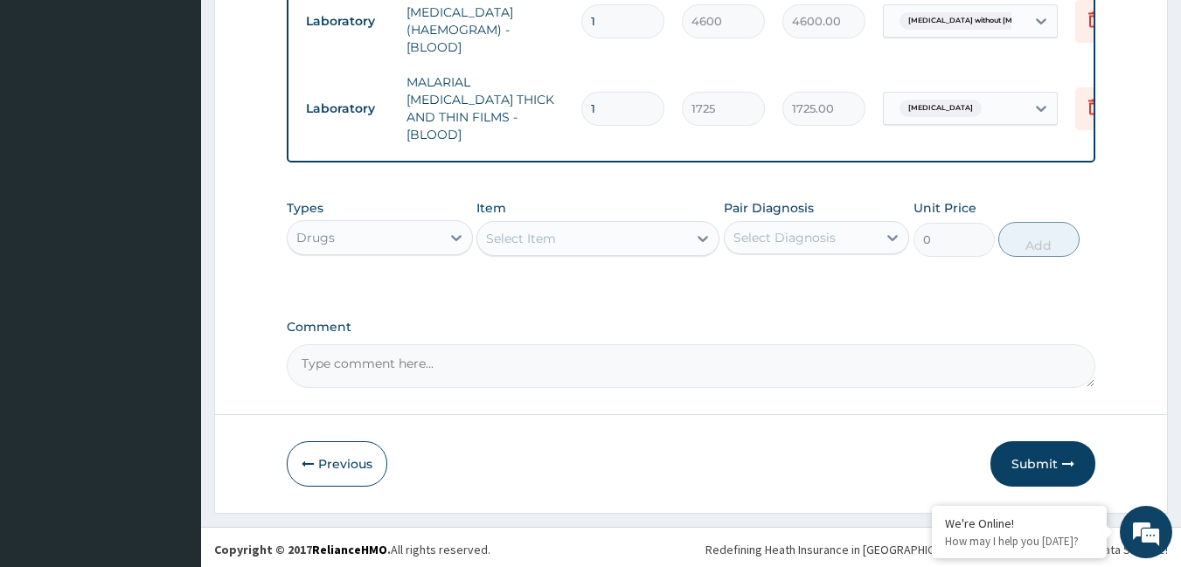
click at [582, 234] on div "Select Item" at bounding box center [582, 239] width 210 height 28
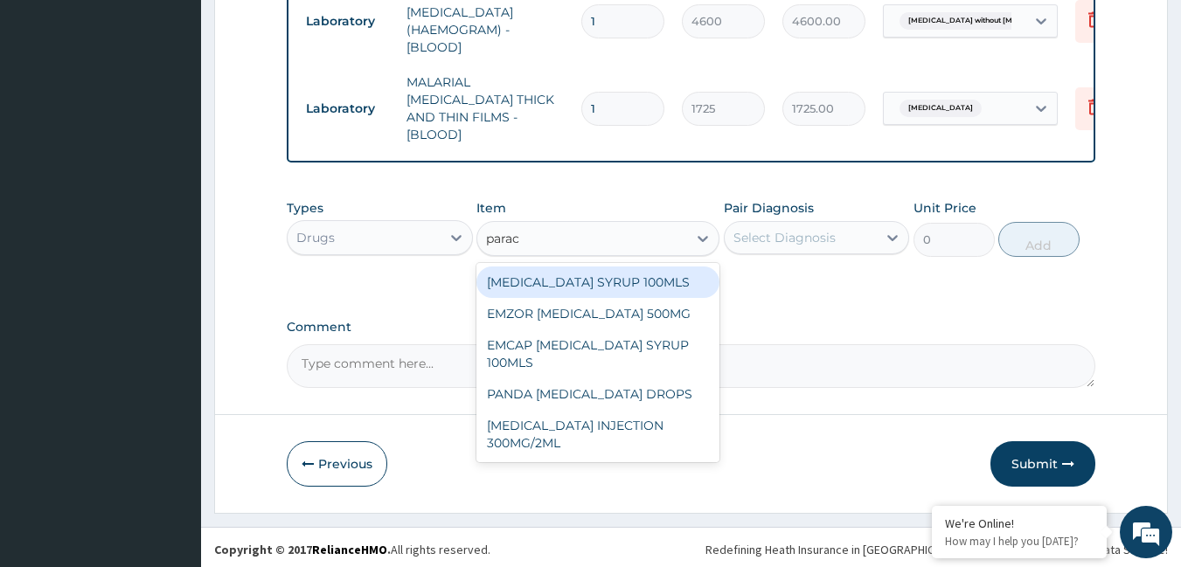
type input "parace"
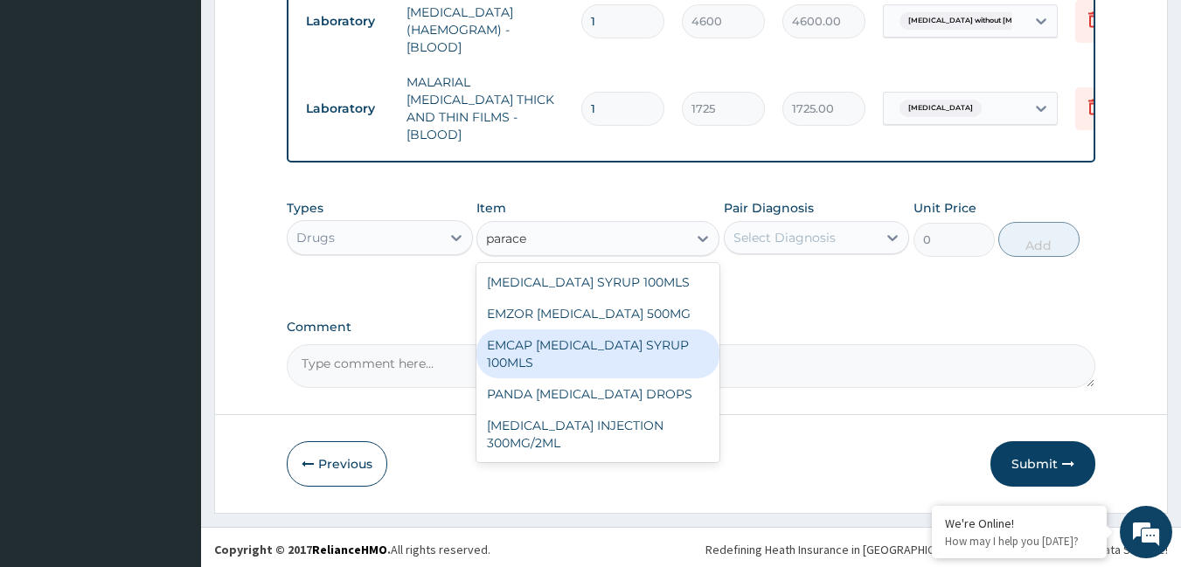
click at [617, 337] on div "EMCAP [MEDICAL_DATA] SYRUP 100MLS" at bounding box center [597, 354] width 243 height 49
type input "632.5"
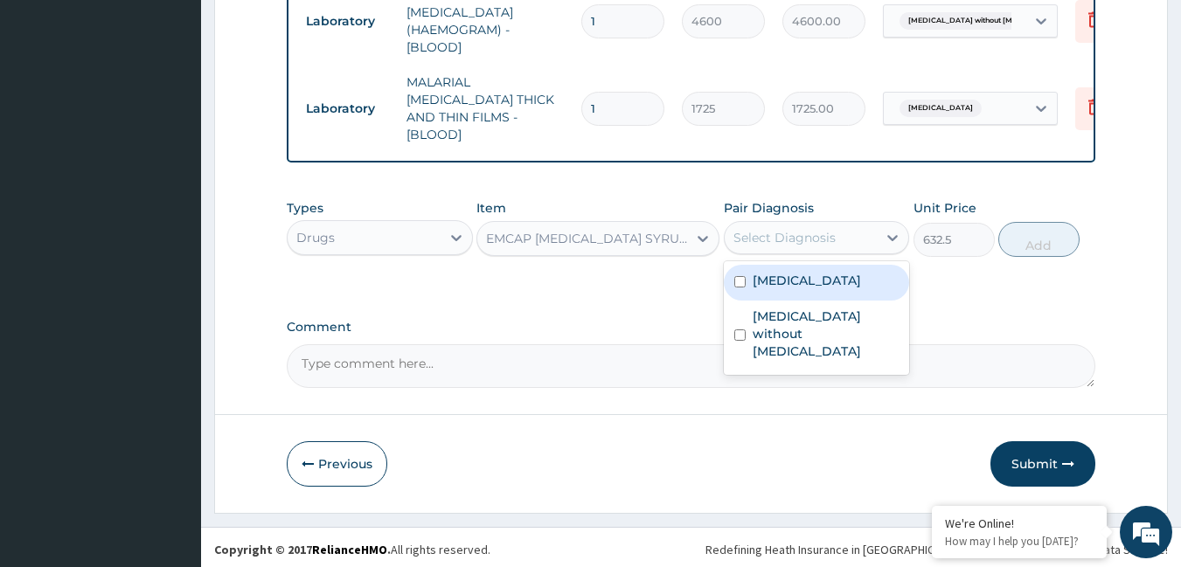
drag, startPoint x: 847, startPoint y: 226, endPoint x: 837, endPoint y: 246, distance: 22.7
click at [847, 226] on div "Select Diagnosis" at bounding box center [801, 238] width 153 height 28
click at [824, 272] on label "[MEDICAL_DATA]" at bounding box center [807, 280] width 108 height 17
checkbox input "true"
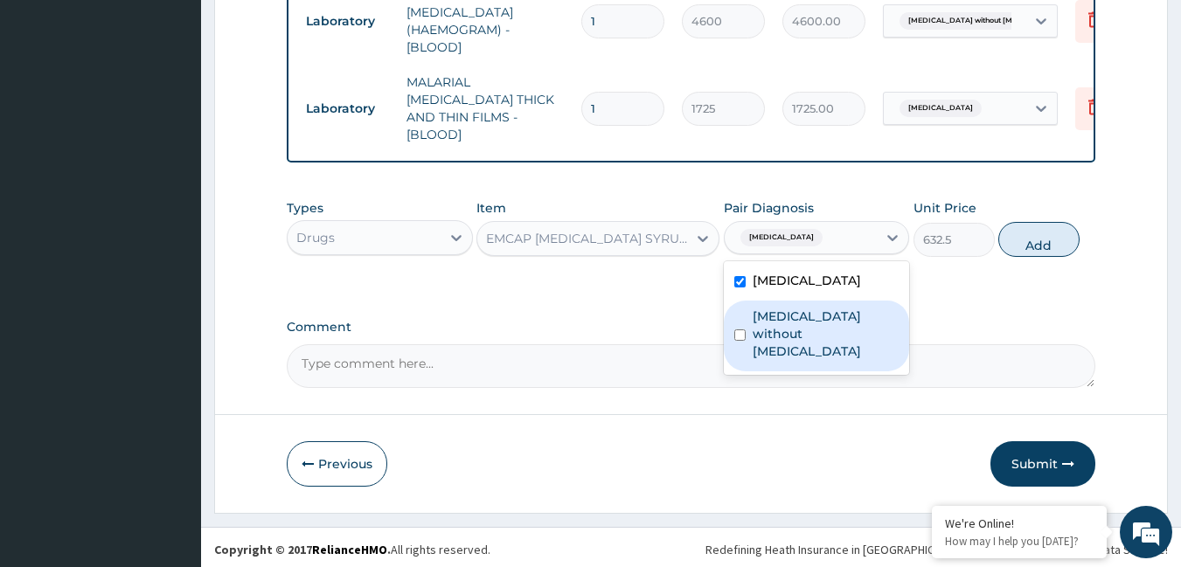
drag, startPoint x: 822, startPoint y: 317, endPoint x: 851, endPoint y: 297, distance: 35.9
click at [823, 317] on label "[MEDICAL_DATA] without [MEDICAL_DATA]" at bounding box center [826, 334] width 147 height 52
checkbox input "true"
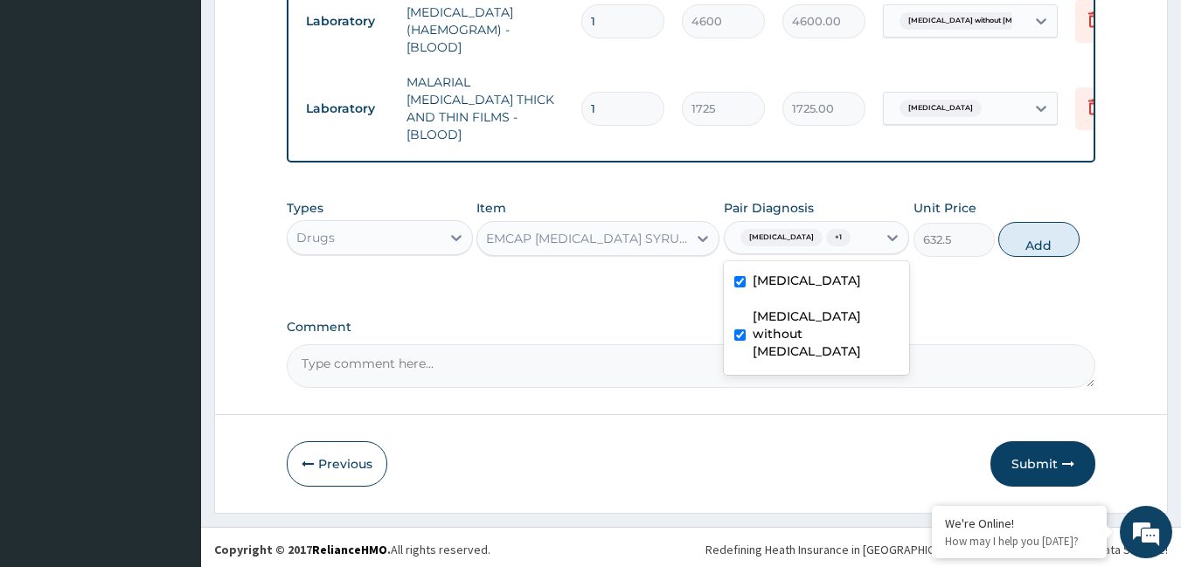
drag, startPoint x: 1051, startPoint y: 238, endPoint x: 890, endPoint y: 241, distance: 160.9
click at [1050, 238] on button "Add" at bounding box center [1038, 239] width 81 height 35
type input "0"
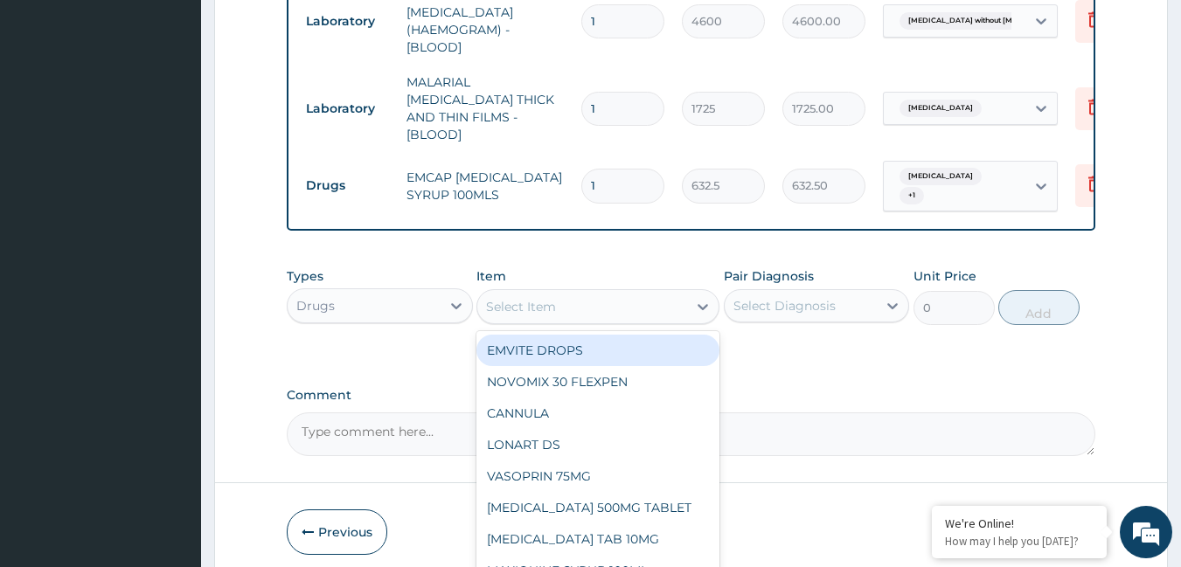
drag, startPoint x: 588, startPoint y: 309, endPoint x: 595, endPoint y: 302, distance: 10.5
click at [591, 306] on div "Select Item" at bounding box center [582, 307] width 210 height 28
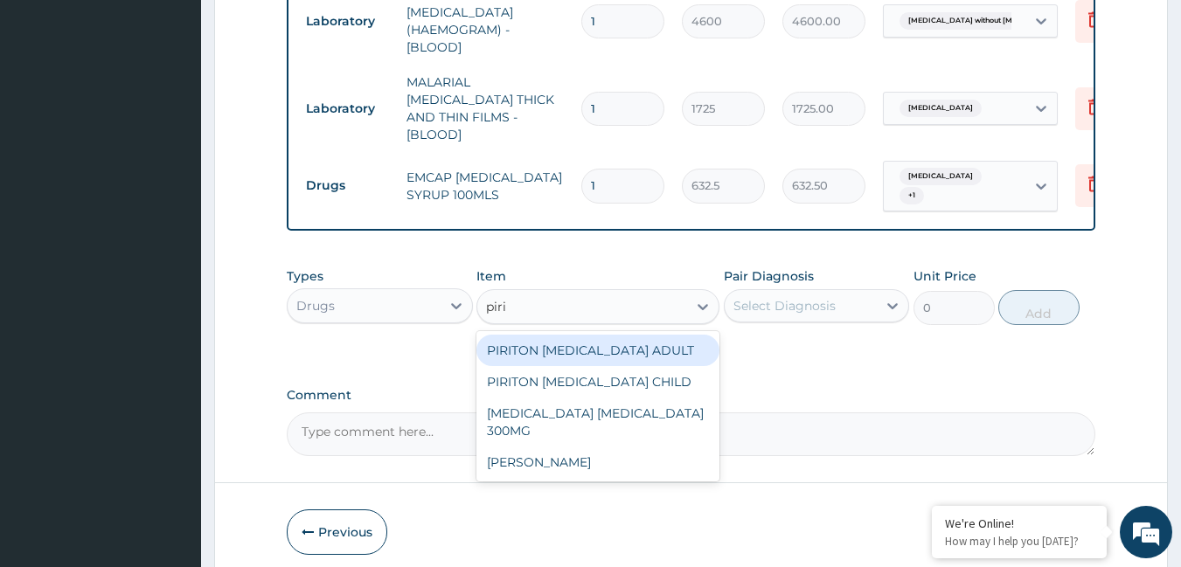
type input "pirit"
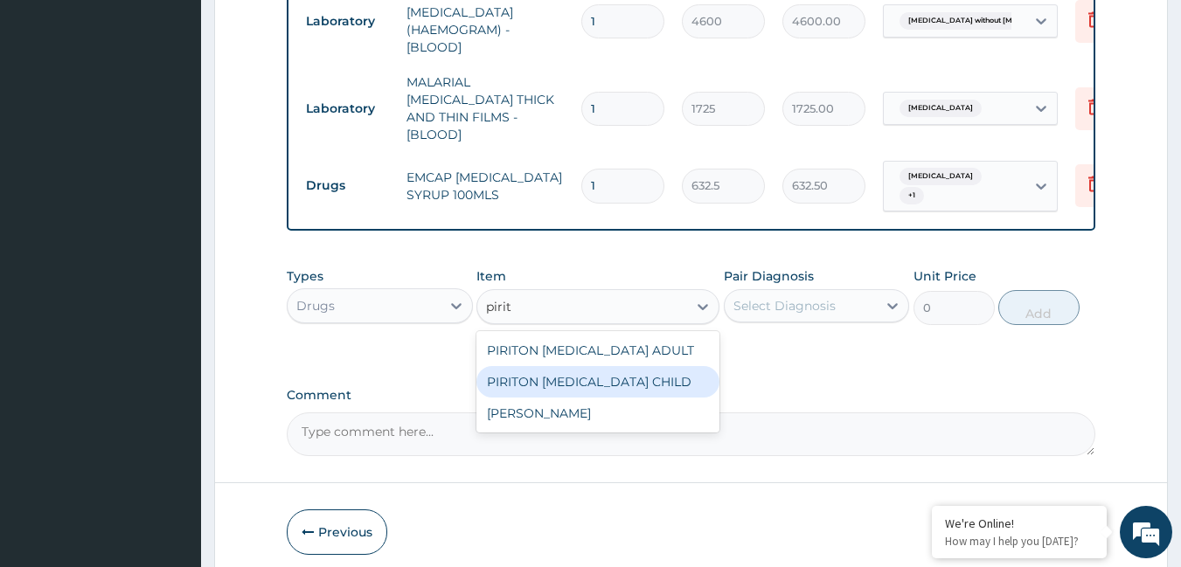
click at [589, 388] on div "PIRITON [MEDICAL_DATA] CHILD" at bounding box center [597, 381] width 243 height 31
type input "1265"
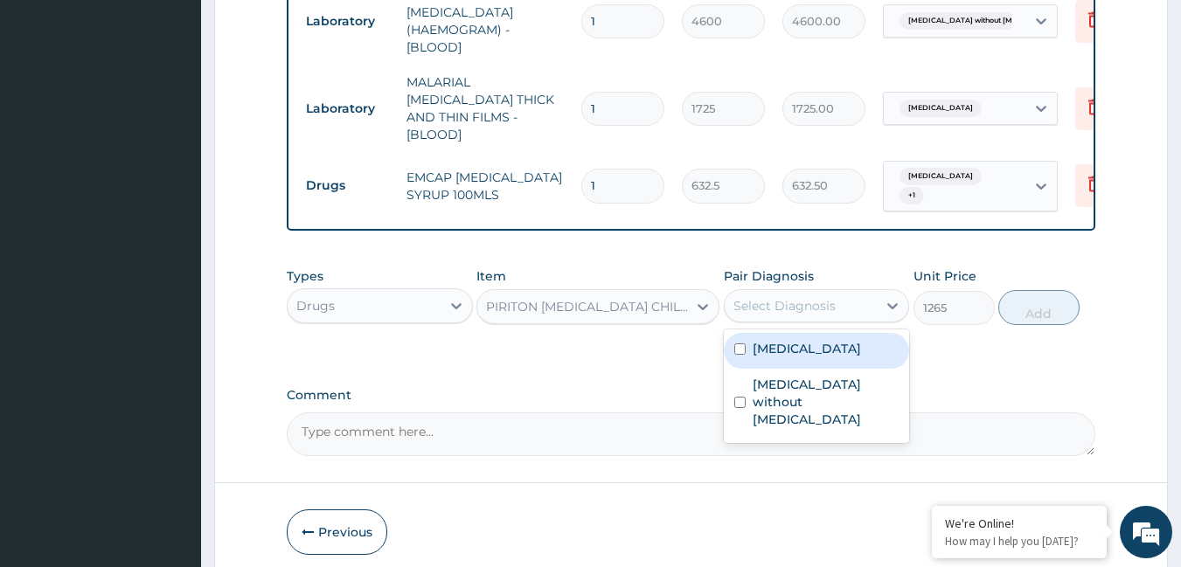
click at [837, 315] on div "Select Diagnosis" at bounding box center [801, 306] width 153 height 28
click at [818, 343] on label "[MEDICAL_DATA]" at bounding box center [807, 348] width 108 height 17
checkbox input "true"
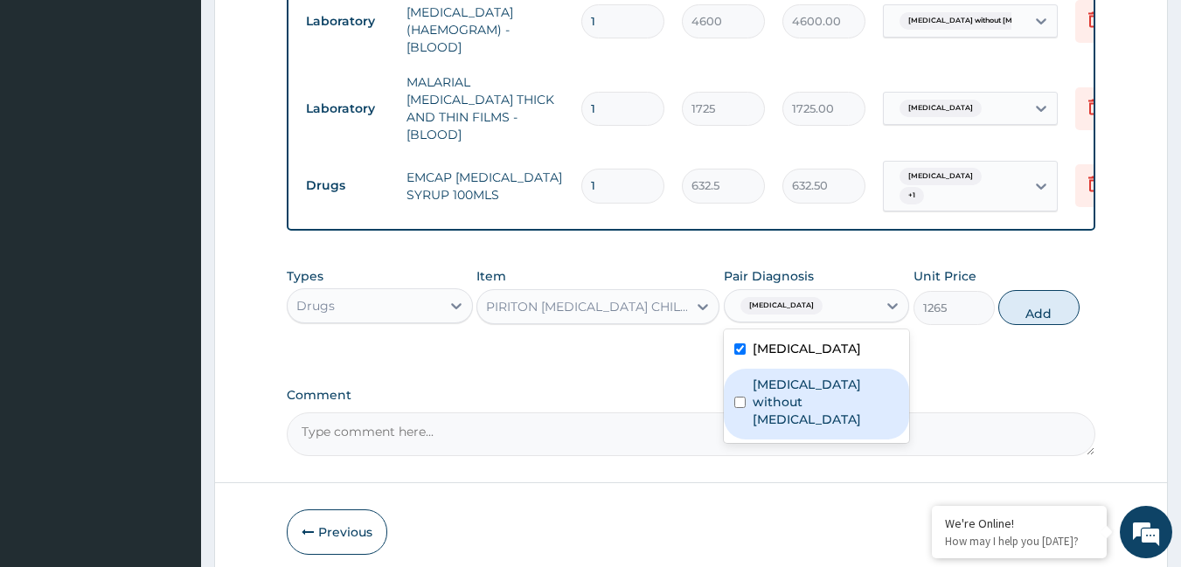
drag, startPoint x: 808, startPoint y: 391, endPoint x: 887, endPoint y: 353, distance: 88.0
click at [810, 389] on label "[MEDICAL_DATA] without [MEDICAL_DATA]" at bounding box center [826, 402] width 147 height 52
checkbox input "true"
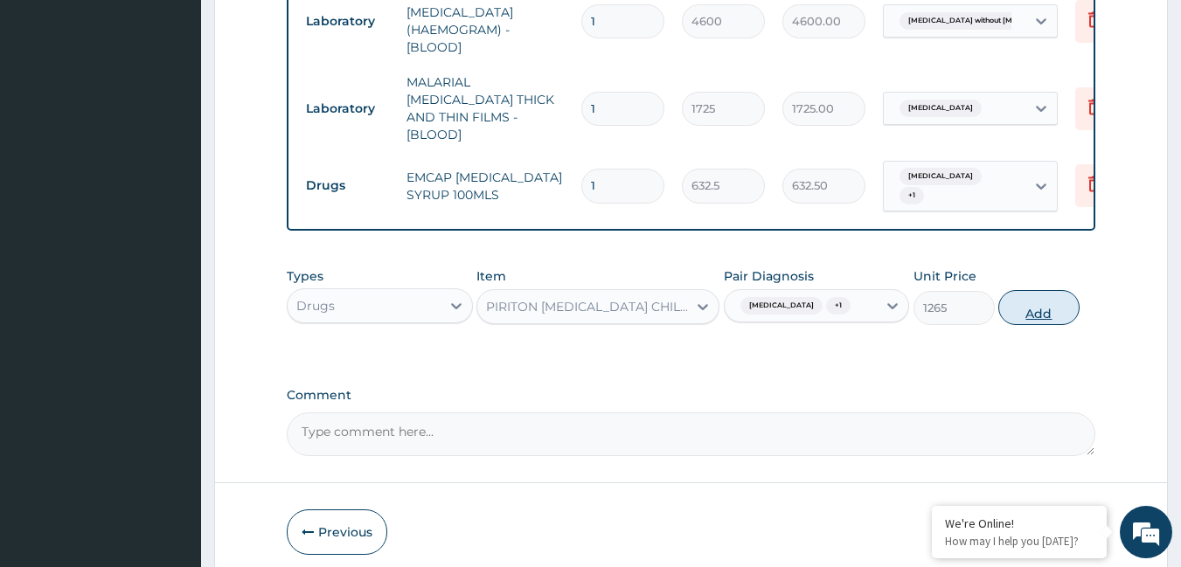
click at [1022, 307] on button "Add" at bounding box center [1038, 307] width 81 height 35
type input "0"
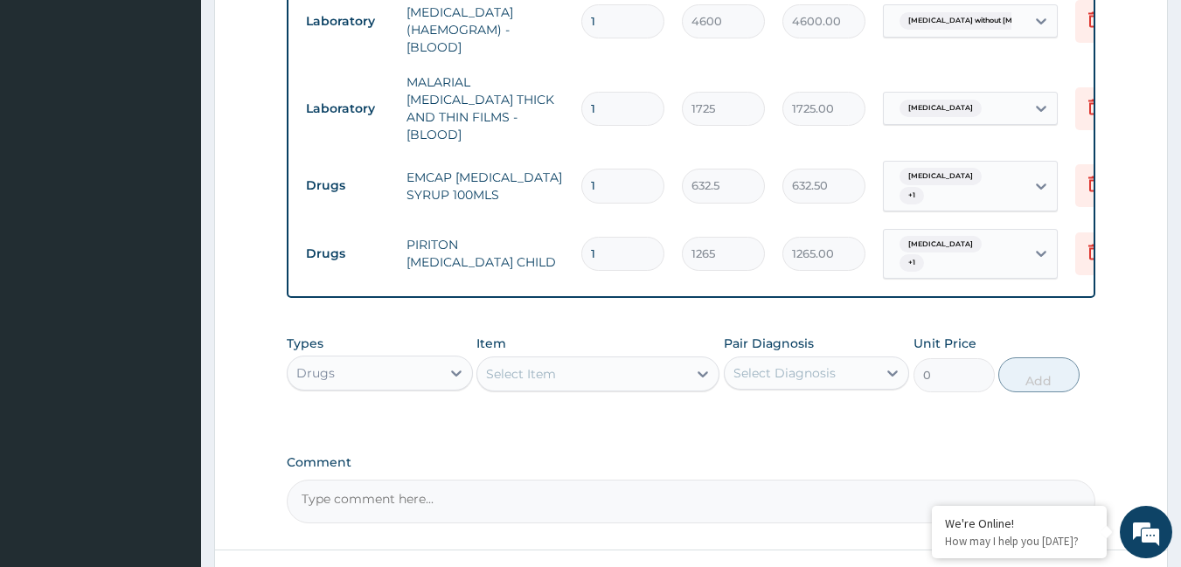
type input "2"
type input "2530.00"
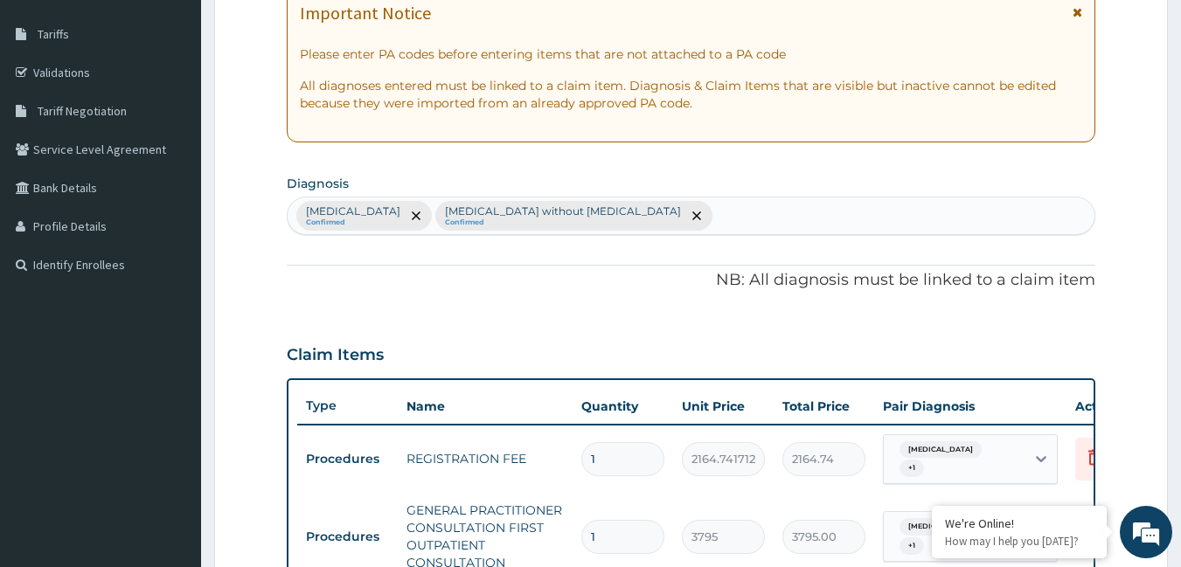
scroll to position [263, 0]
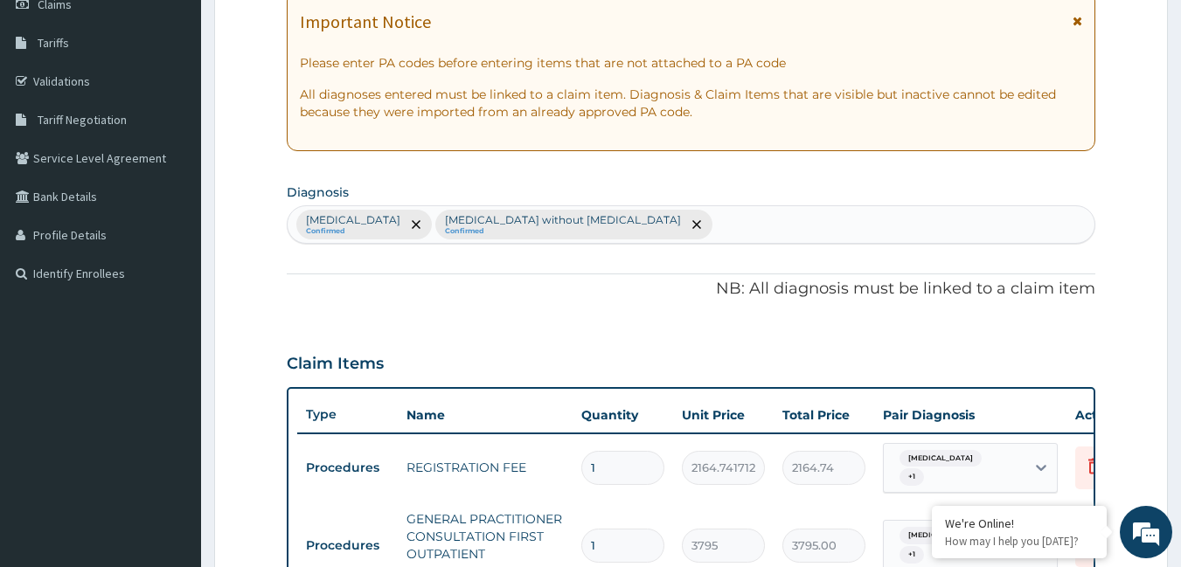
type input "2"
click at [657, 228] on div "[MEDICAL_DATA] Confirmed [MEDICAL_DATA] without [MEDICAL_DATA] Confirmed" at bounding box center [692, 224] width 808 height 37
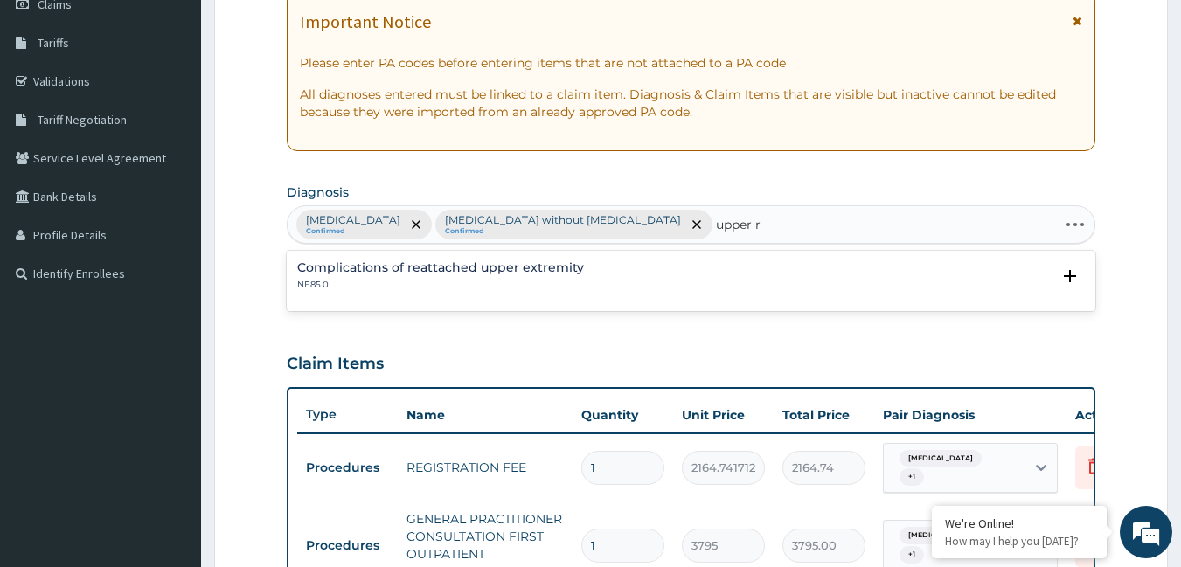
type input "upper"
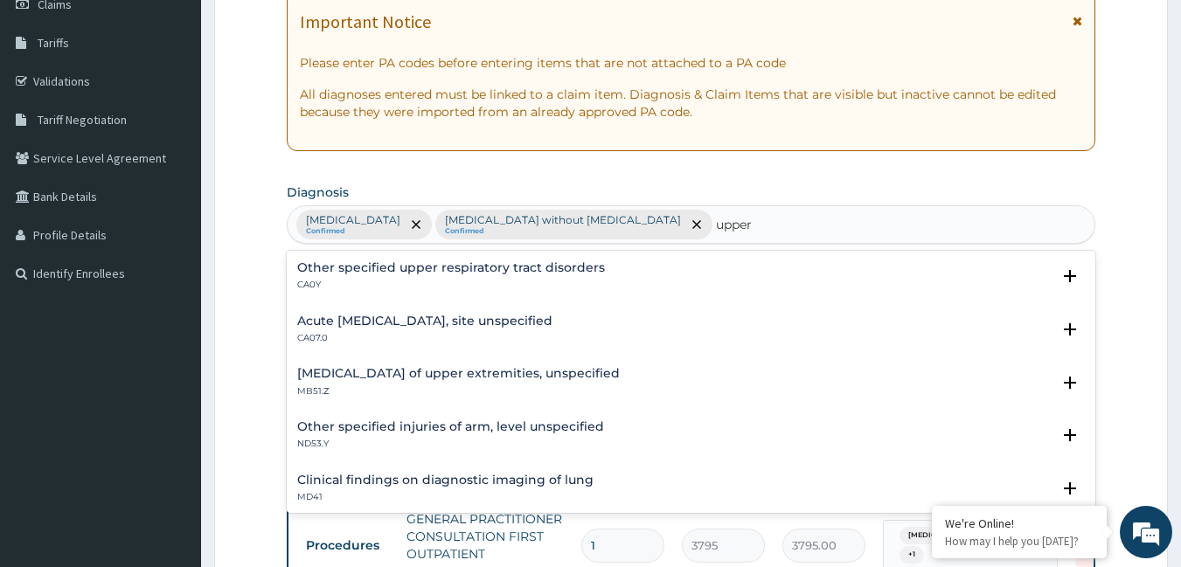
click at [478, 316] on h4 "Acute [MEDICAL_DATA], site unspecified" at bounding box center [424, 321] width 255 height 13
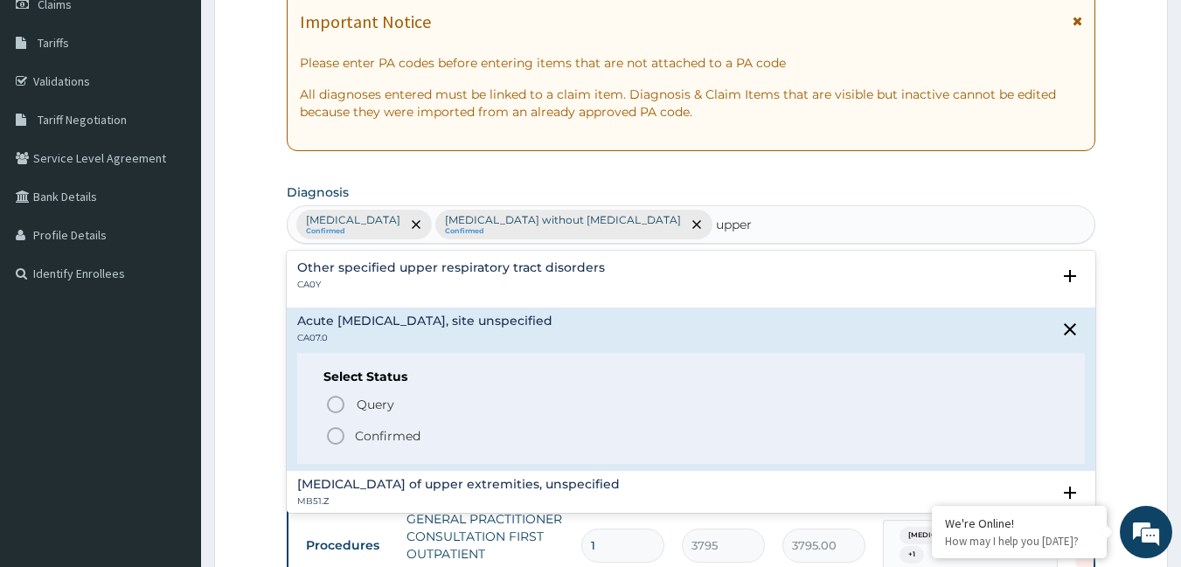
click at [330, 437] on icon "status option filled" at bounding box center [335, 436] width 21 height 21
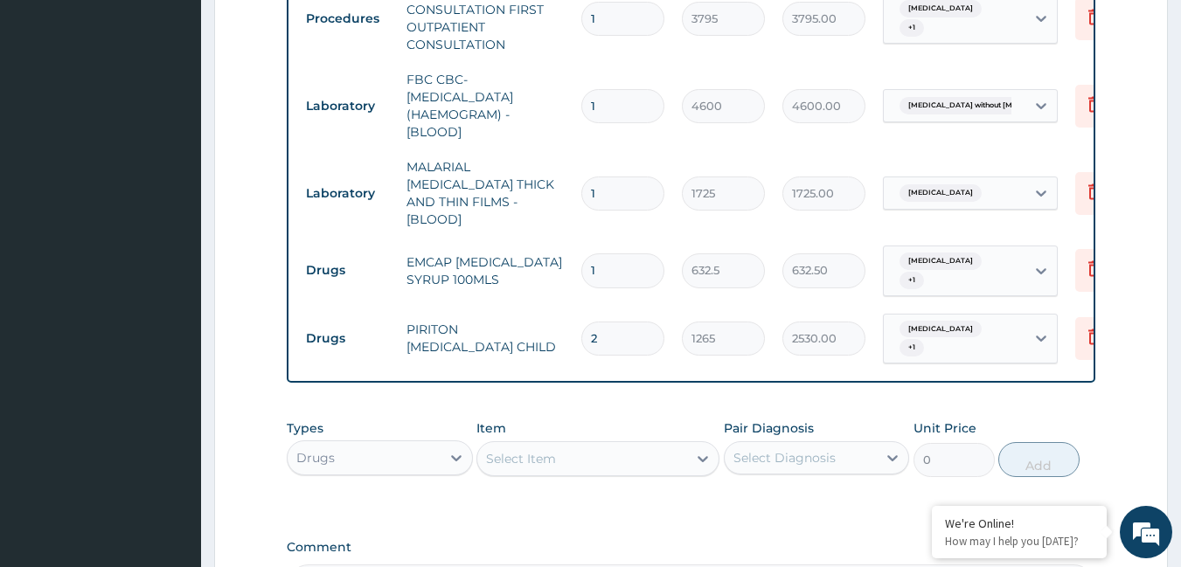
scroll to position [875, 0]
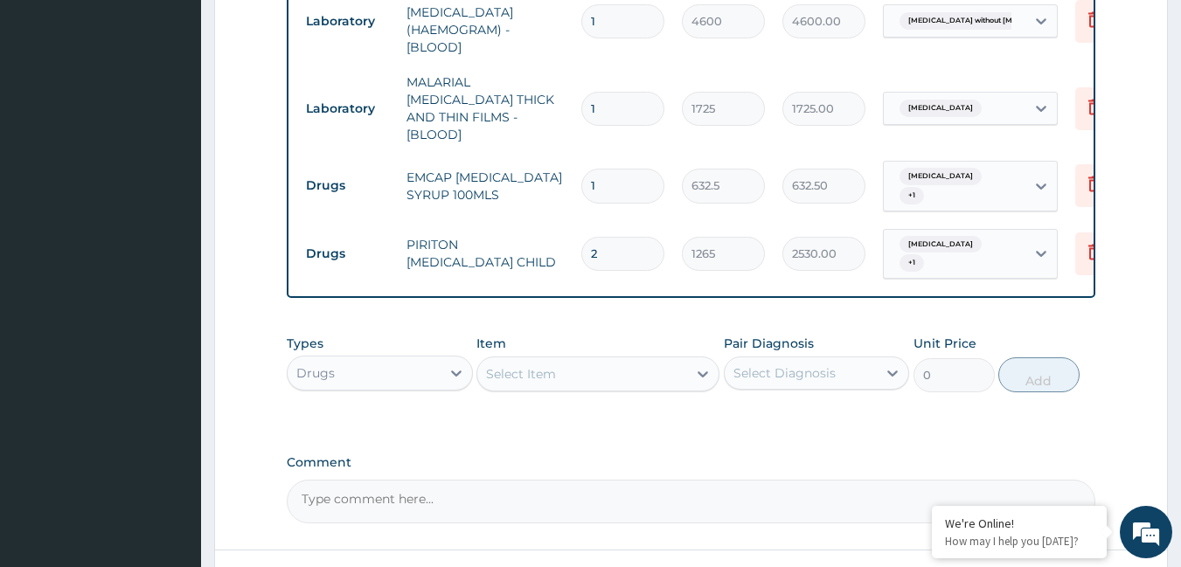
click at [636, 242] on input "2" at bounding box center [622, 254] width 83 height 34
type input "0.00"
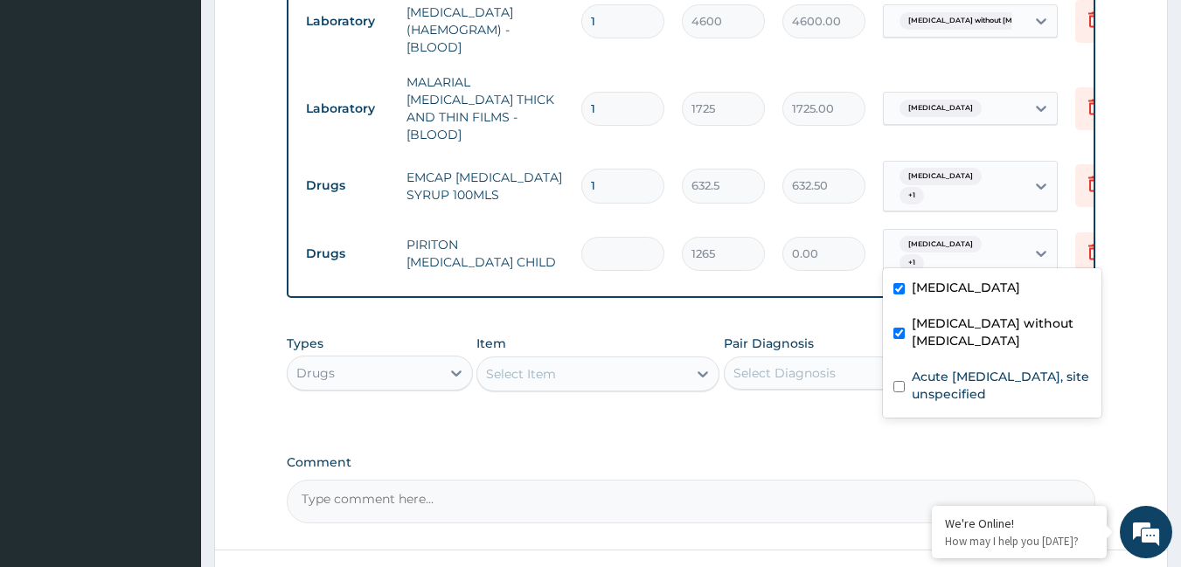
click at [942, 242] on div "Malaria, unspecified + 1" at bounding box center [952, 254] width 119 height 42
drag, startPoint x: 897, startPoint y: 328, endPoint x: 897, endPoint y: 293, distance: 35.0
click at [897, 328] on input "checkbox" at bounding box center [898, 333] width 11 height 11
checkbox input "false"
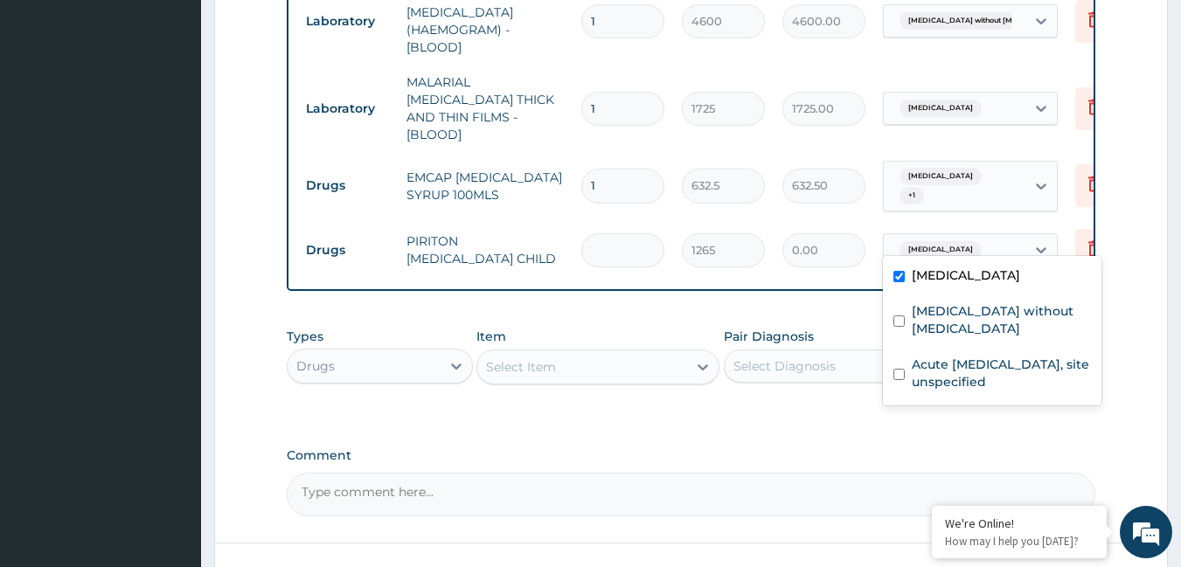
click at [896, 281] on input "checkbox" at bounding box center [898, 276] width 11 height 11
checkbox input "false"
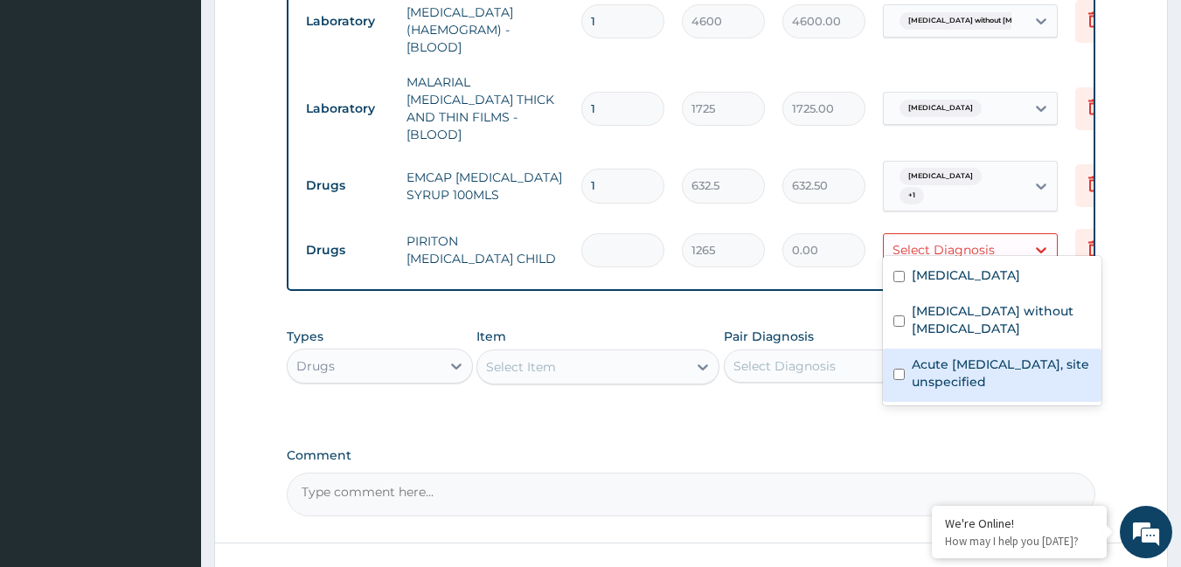
click at [895, 369] on input "checkbox" at bounding box center [898, 374] width 11 height 11
checkbox input "true"
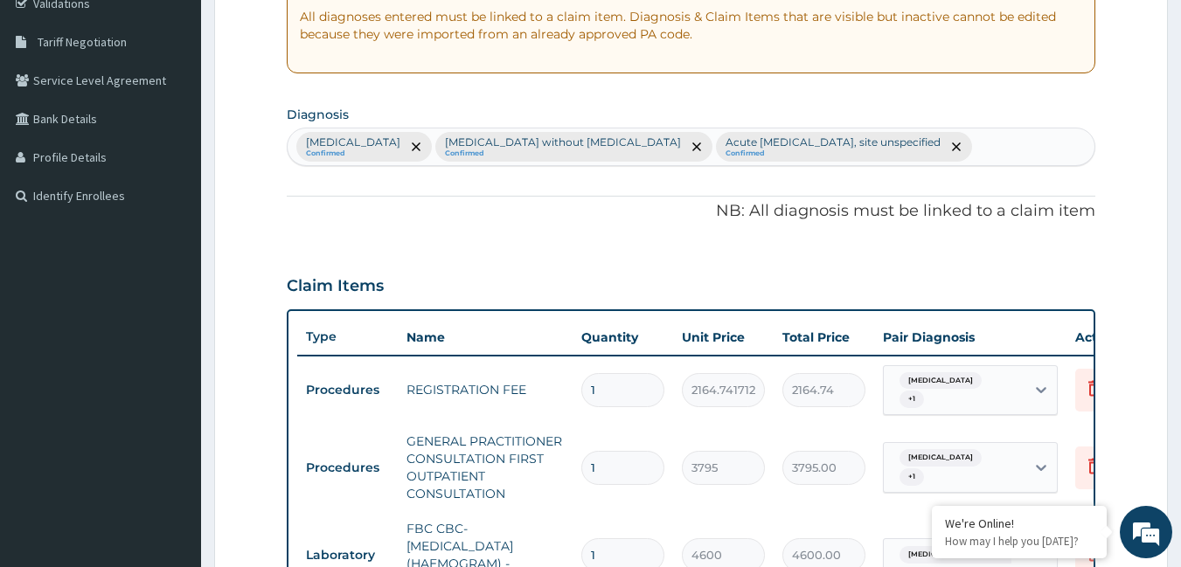
scroll to position [129, 0]
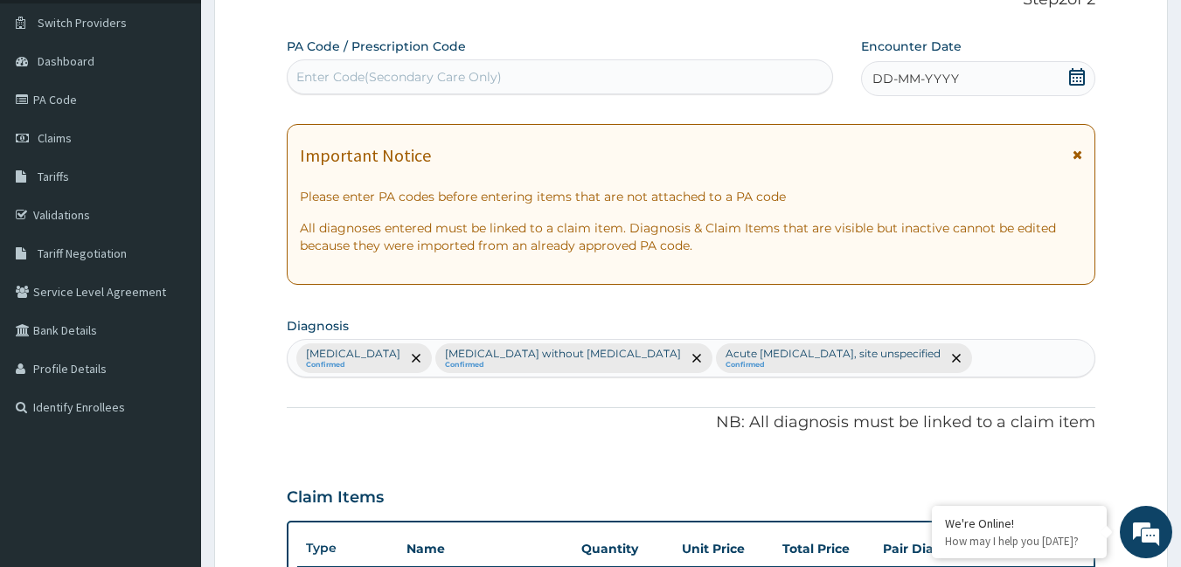
click at [995, 89] on div "DD-MM-YYYY" at bounding box center [978, 78] width 234 height 35
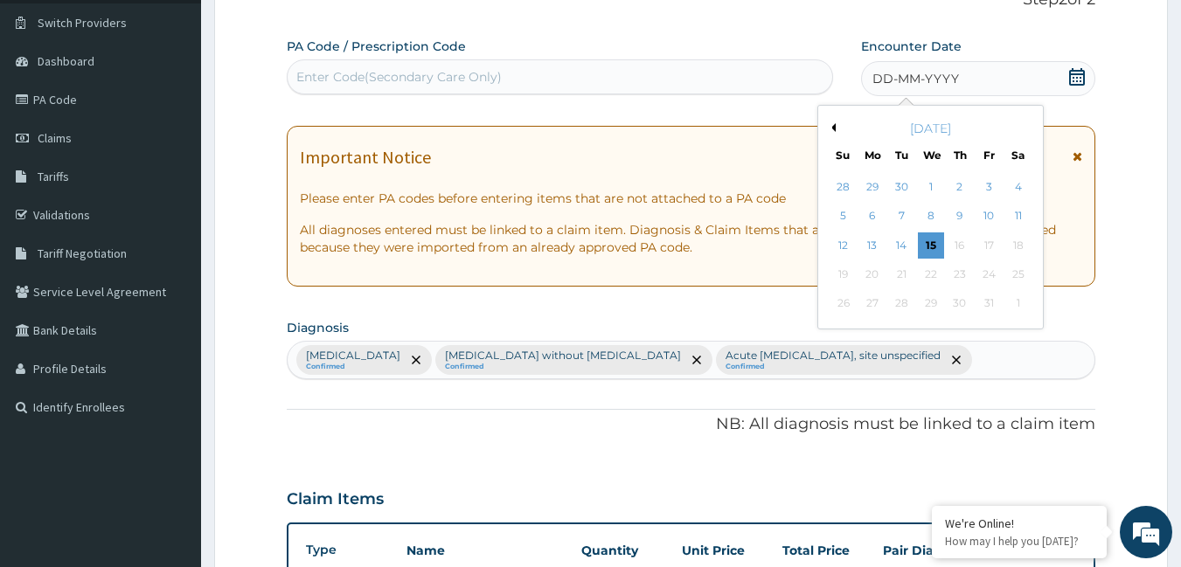
click at [832, 124] on button "Previous Month" at bounding box center [831, 127] width 9 height 9
click at [959, 272] on div "25" at bounding box center [960, 274] width 26 height 26
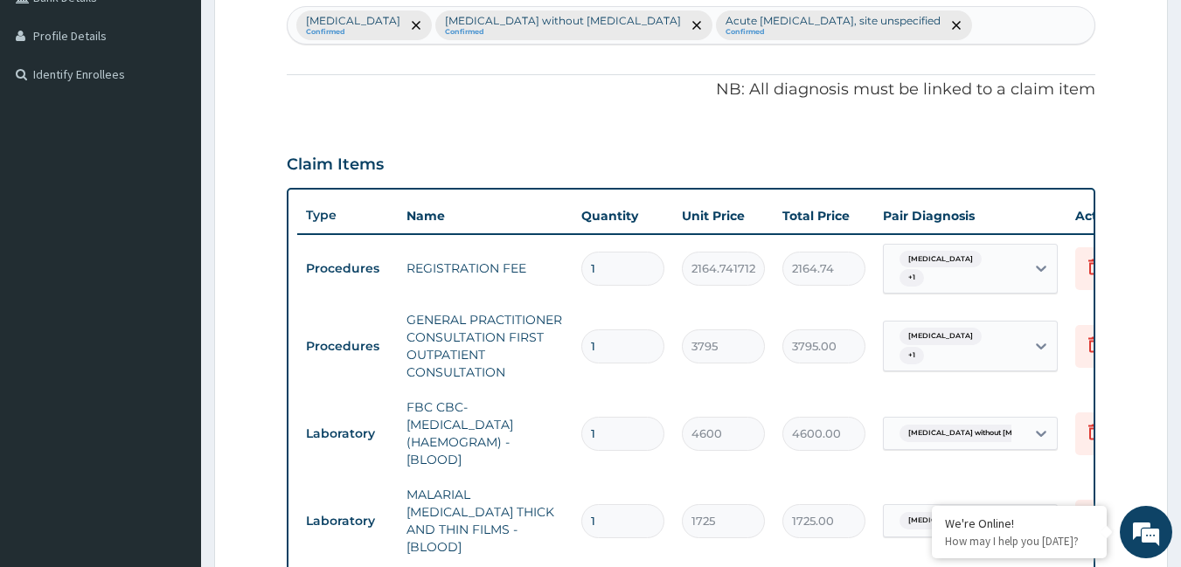
scroll to position [612, 0]
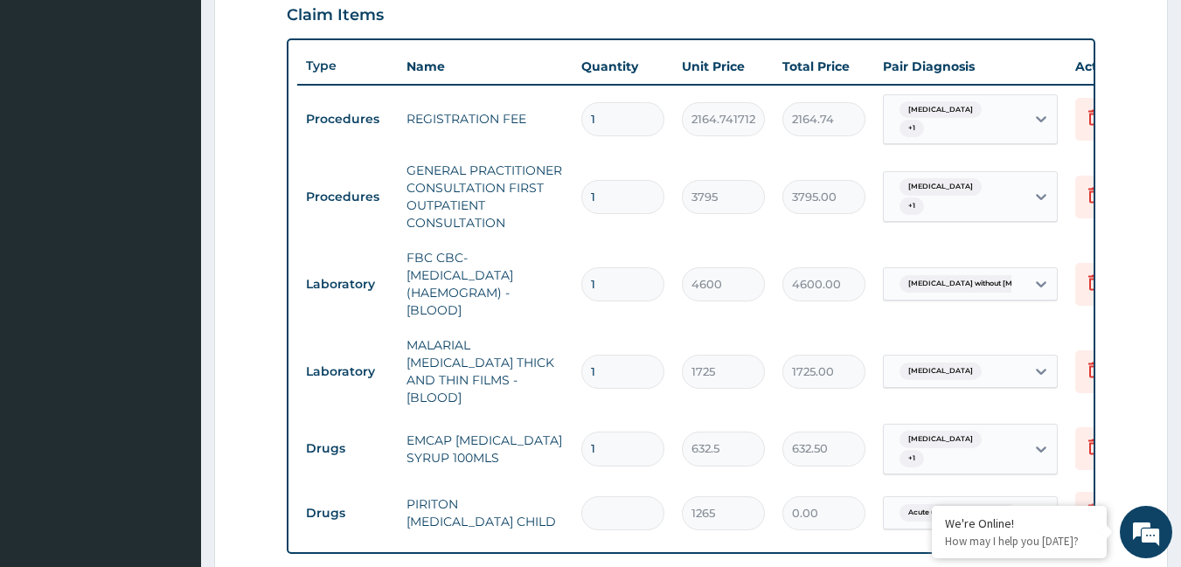
click at [638, 497] on input "number" at bounding box center [622, 514] width 83 height 34
type input "2"
type input "2530.00"
type input "0.00"
type input "1"
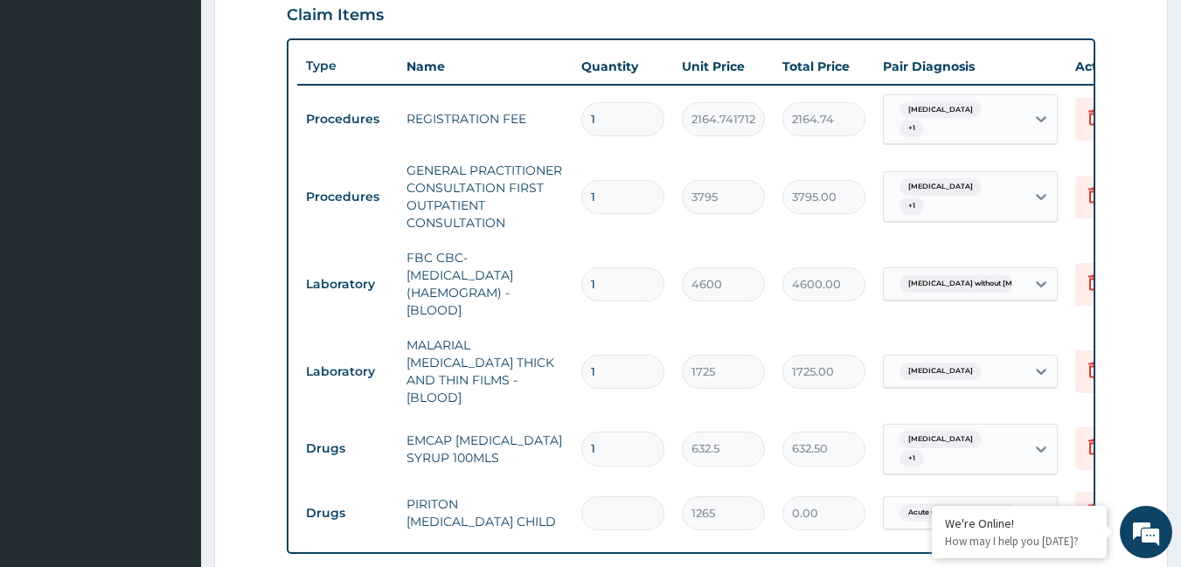
type input "1265.00"
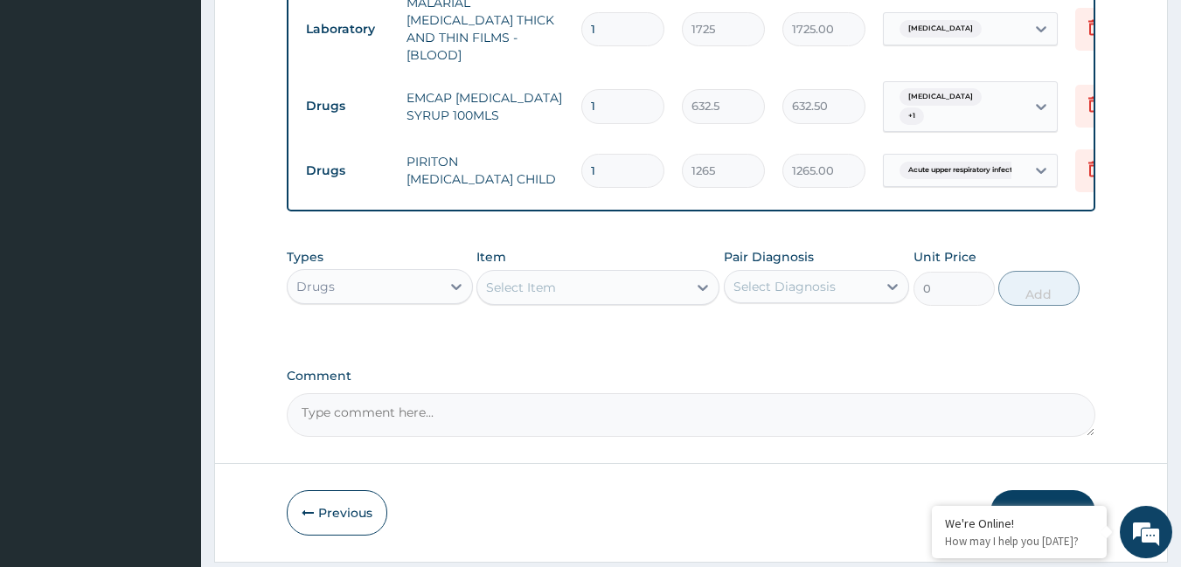
scroll to position [962, 0]
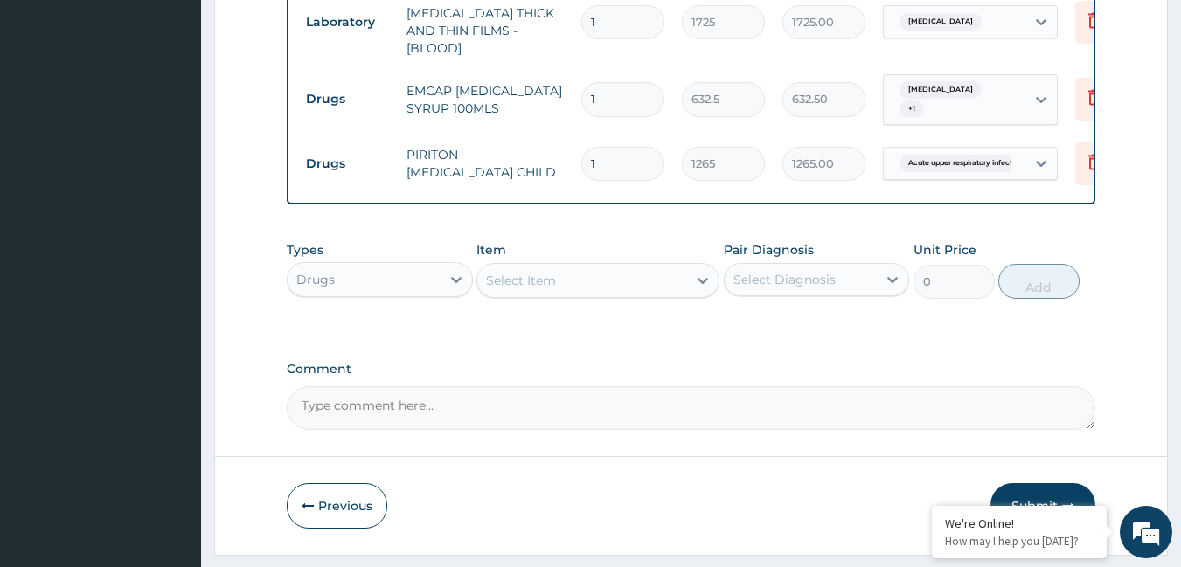
type input "1"
click at [572, 273] on div "Select Item" at bounding box center [582, 281] width 210 height 28
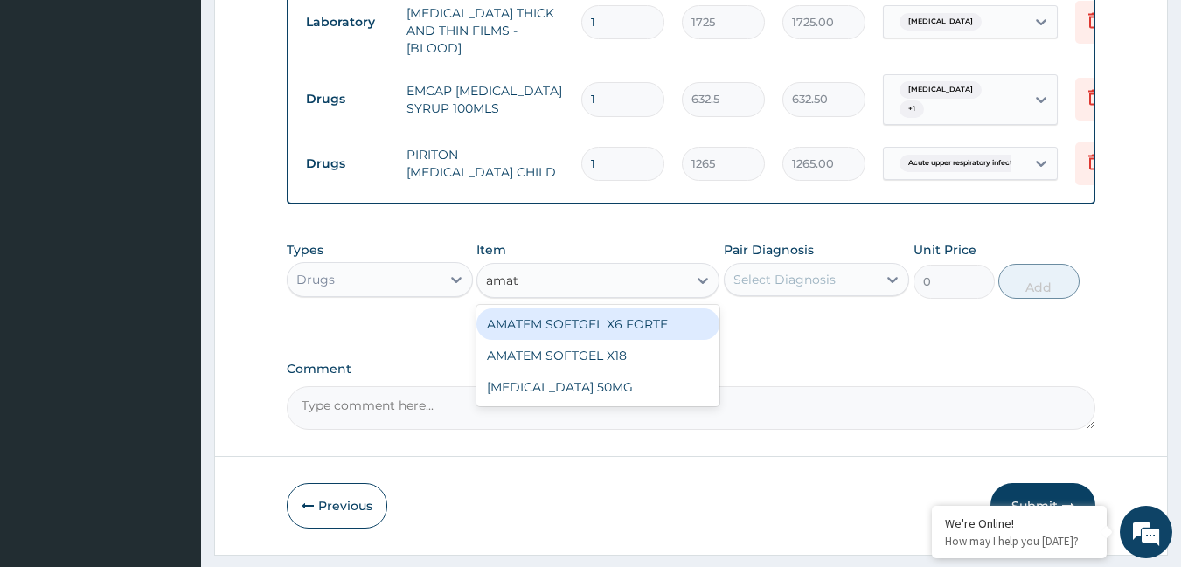
type input "amate"
click at [653, 320] on div "AMATEM SOFTGEL X6 FORTE" at bounding box center [597, 324] width 243 height 31
type input "506"
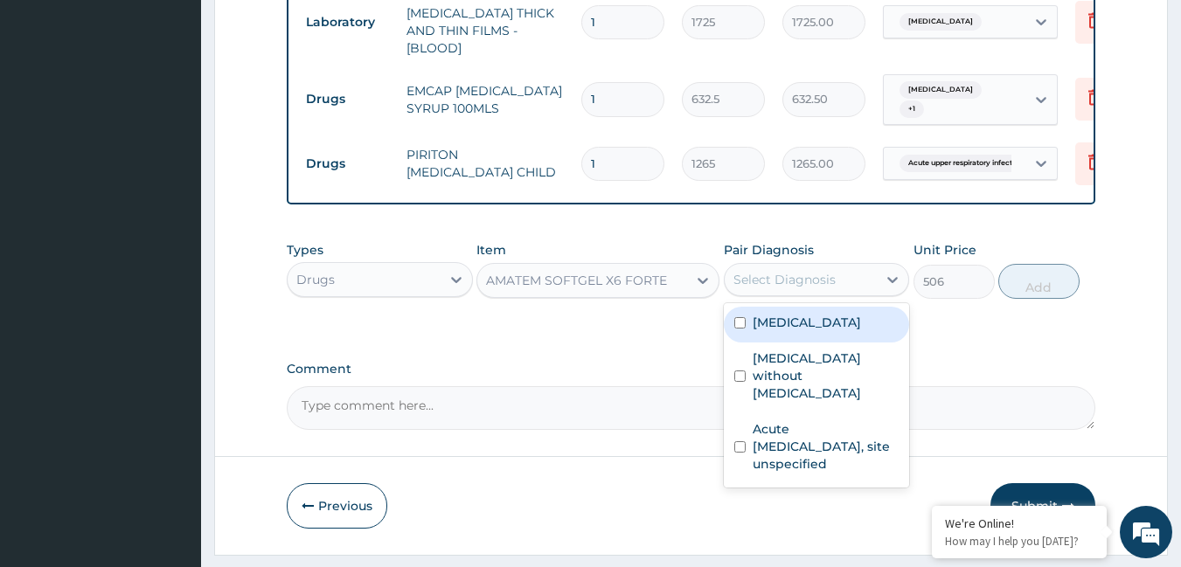
drag, startPoint x: 761, startPoint y: 274, endPoint x: 760, endPoint y: 286, distance: 11.4
click at [761, 273] on div "Select Diagnosis" at bounding box center [784, 279] width 102 height 17
click at [755, 318] on label "[MEDICAL_DATA]" at bounding box center [807, 322] width 108 height 17
checkbox input "true"
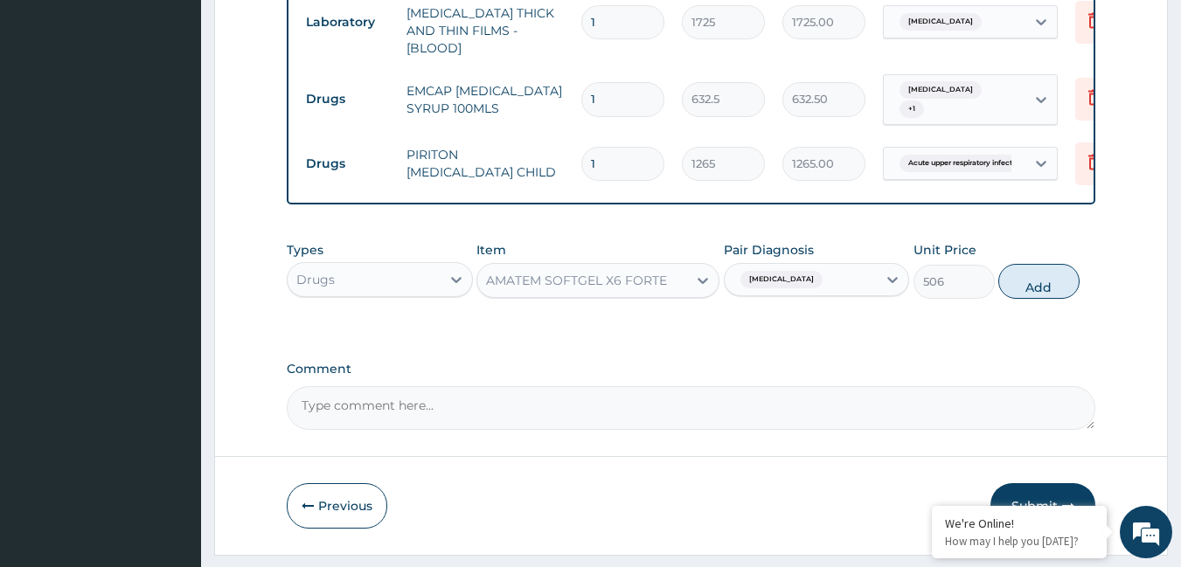
drag, startPoint x: 1051, startPoint y: 283, endPoint x: 985, endPoint y: 248, distance: 74.3
click at [1039, 281] on button "Add" at bounding box center [1038, 281] width 81 height 35
type input "0"
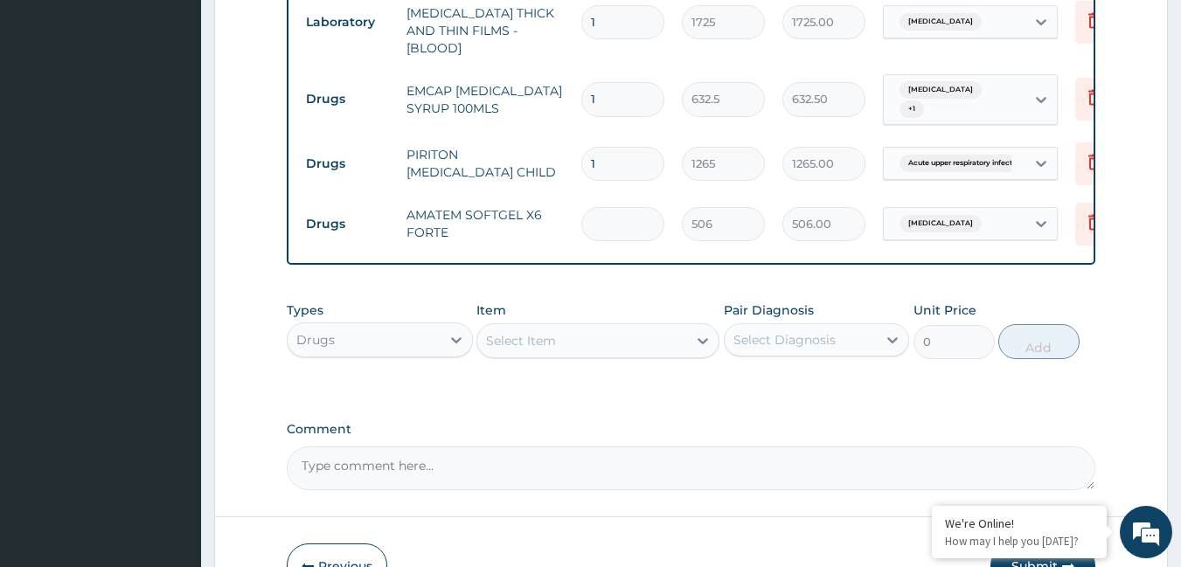
type input "0.00"
type input "6"
type input "3036.00"
type input "7"
type input "3542.00"
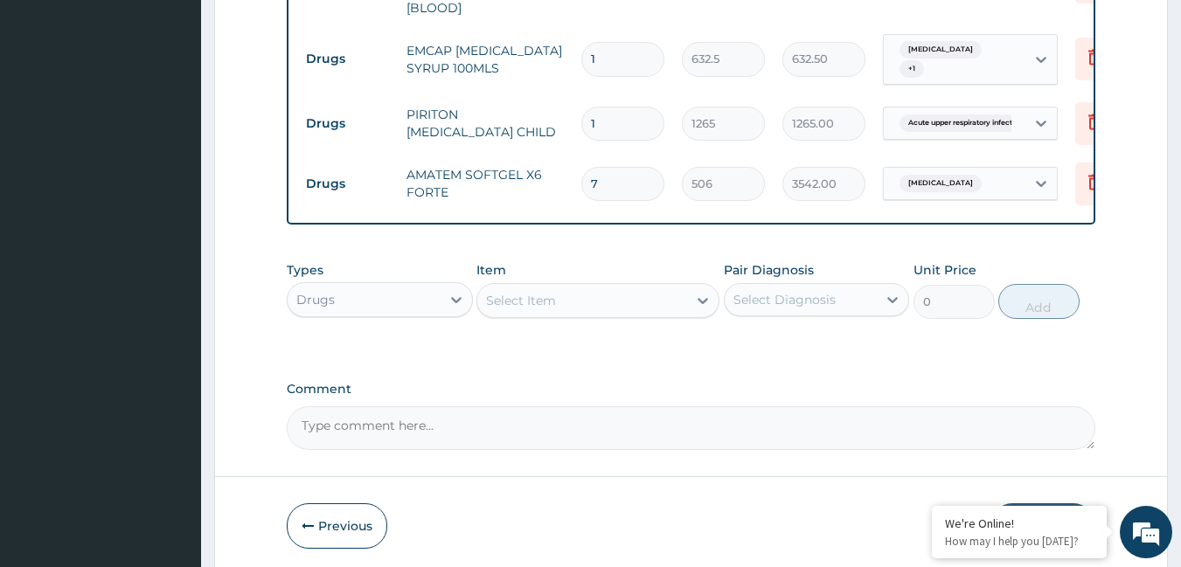
scroll to position [1064, 0]
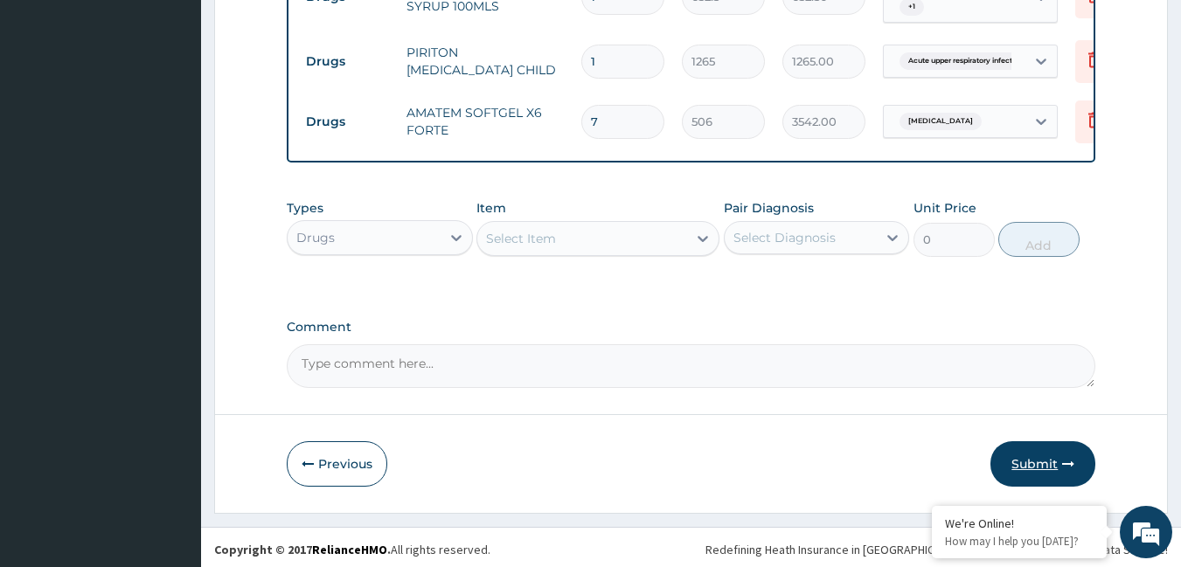
type input "7"
click at [1019, 448] on button "Submit" at bounding box center [1042, 463] width 105 height 45
click at [1011, 457] on button "Submit" at bounding box center [1042, 463] width 105 height 45
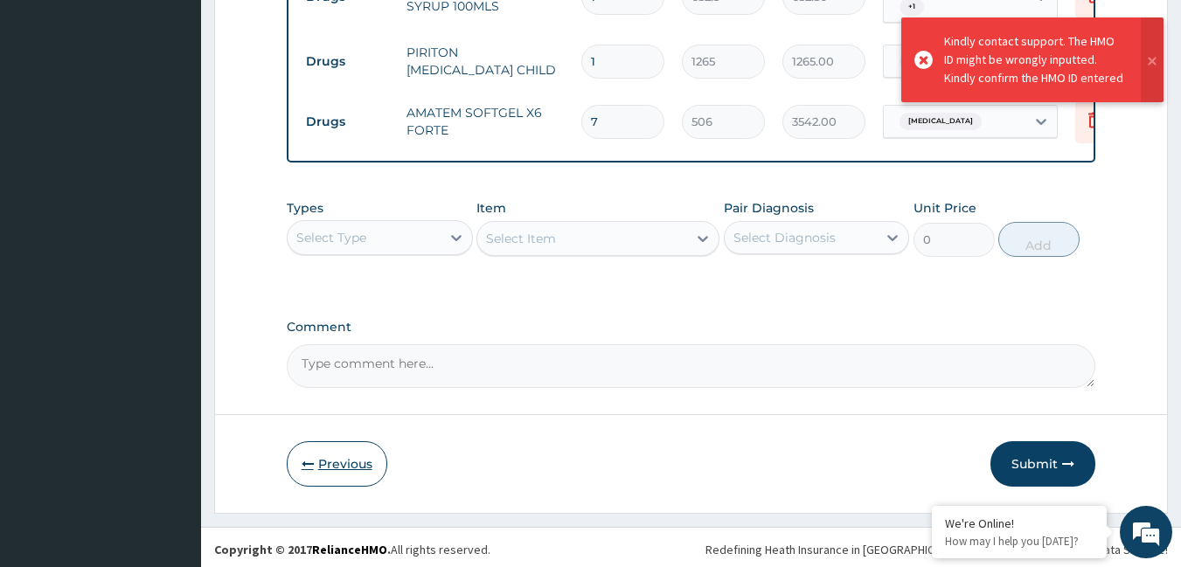
click at [304, 464] on icon "button" at bounding box center [308, 464] width 12 height 12
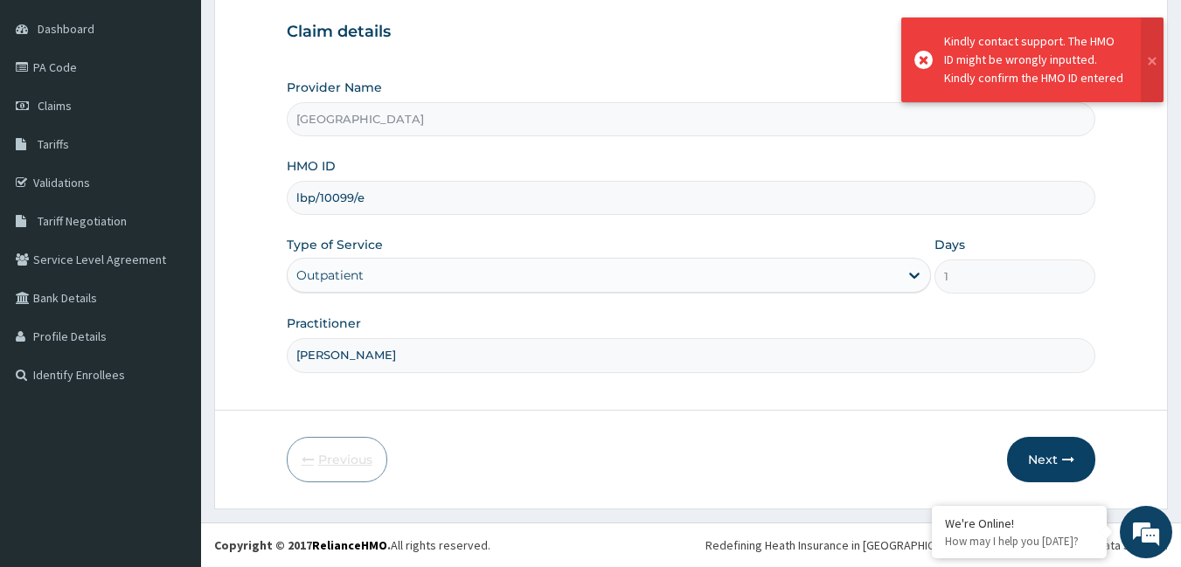
scroll to position [162, 0]
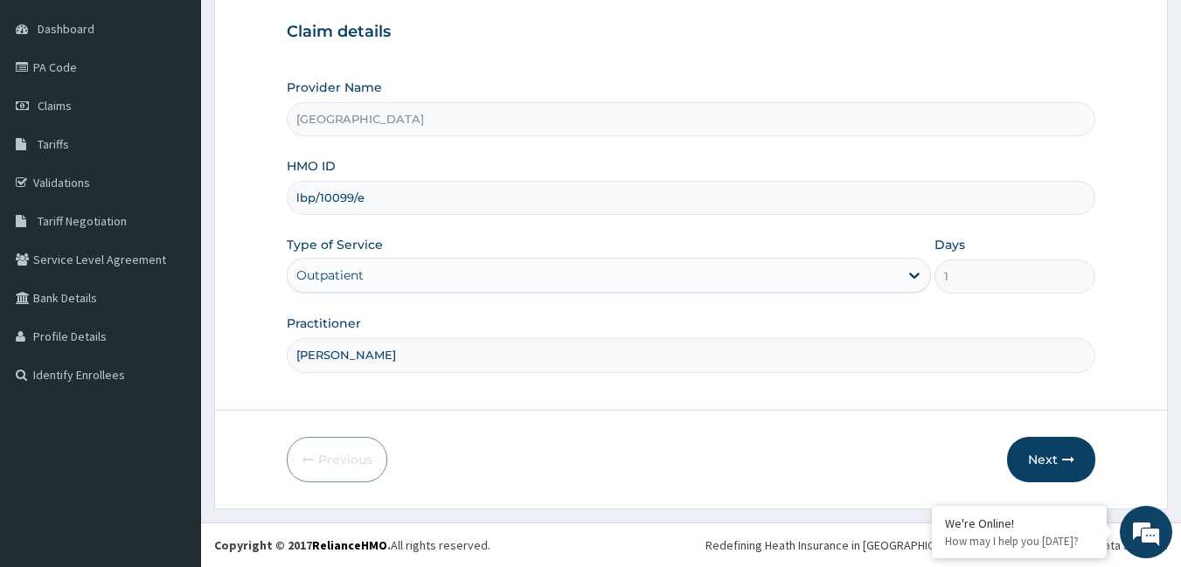
click at [388, 206] on input "lbp/10099/e" at bounding box center [691, 198] width 809 height 34
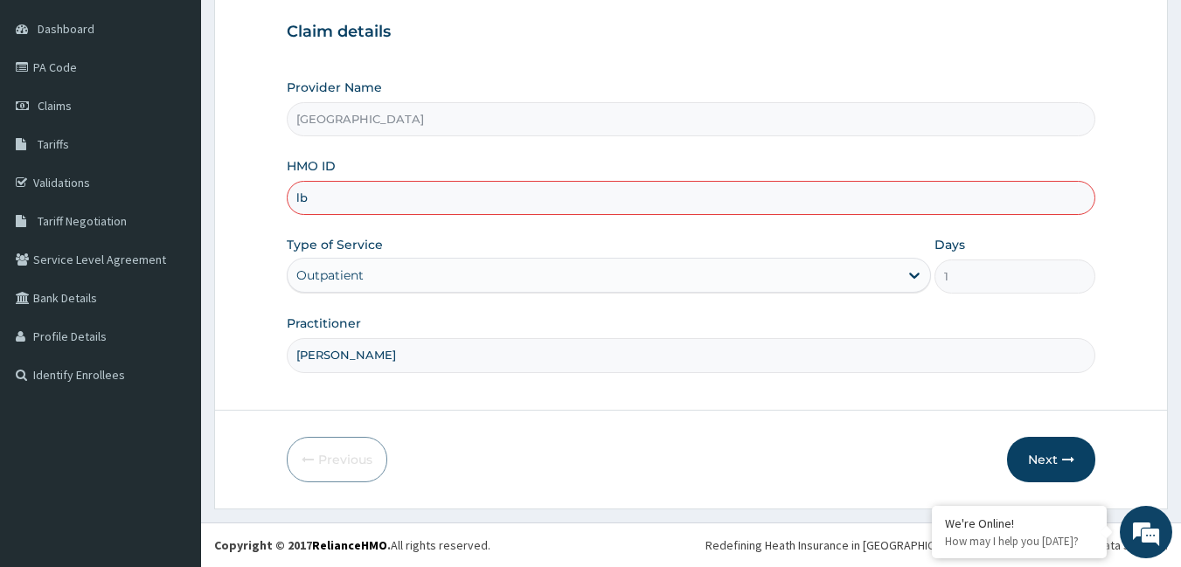
type input "l"
type input "lbp/10099/e"
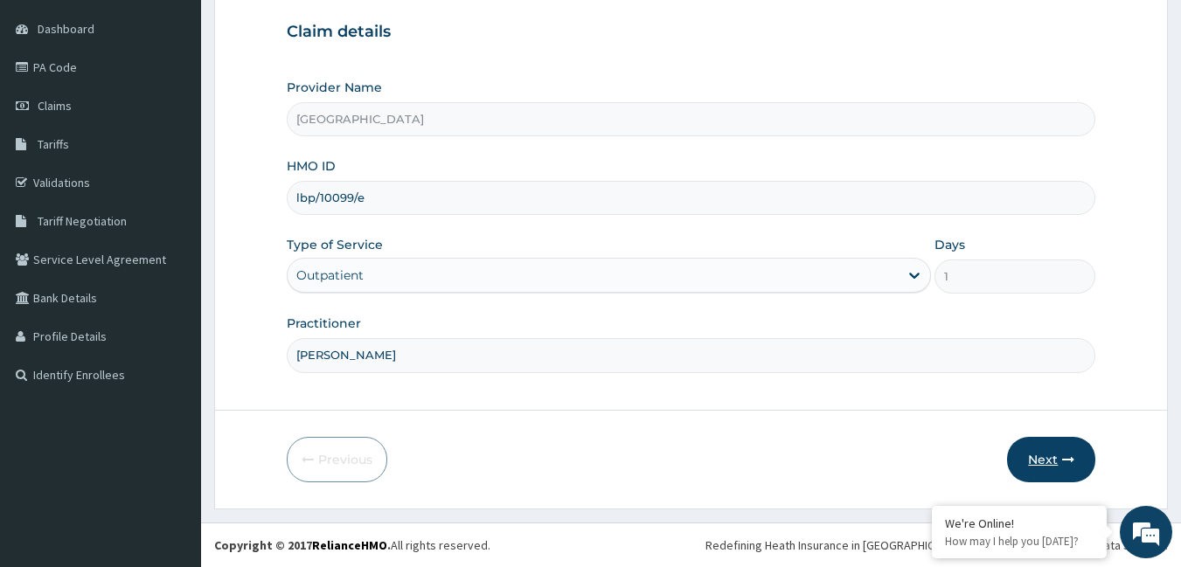
click at [1052, 469] on button "Next" at bounding box center [1051, 459] width 88 height 45
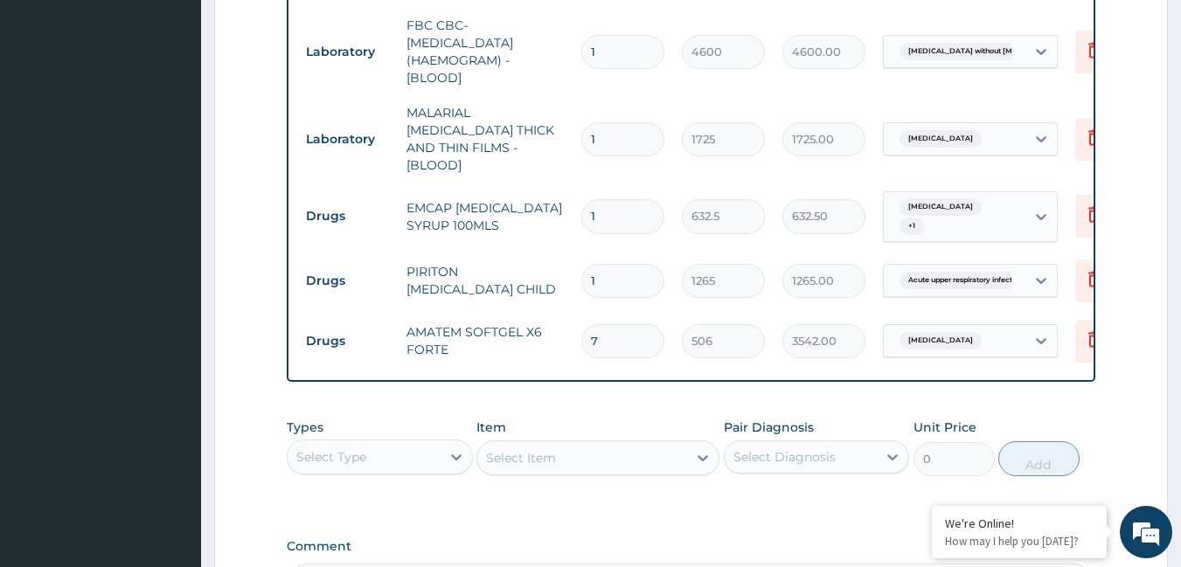
scroll to position [948, 0]
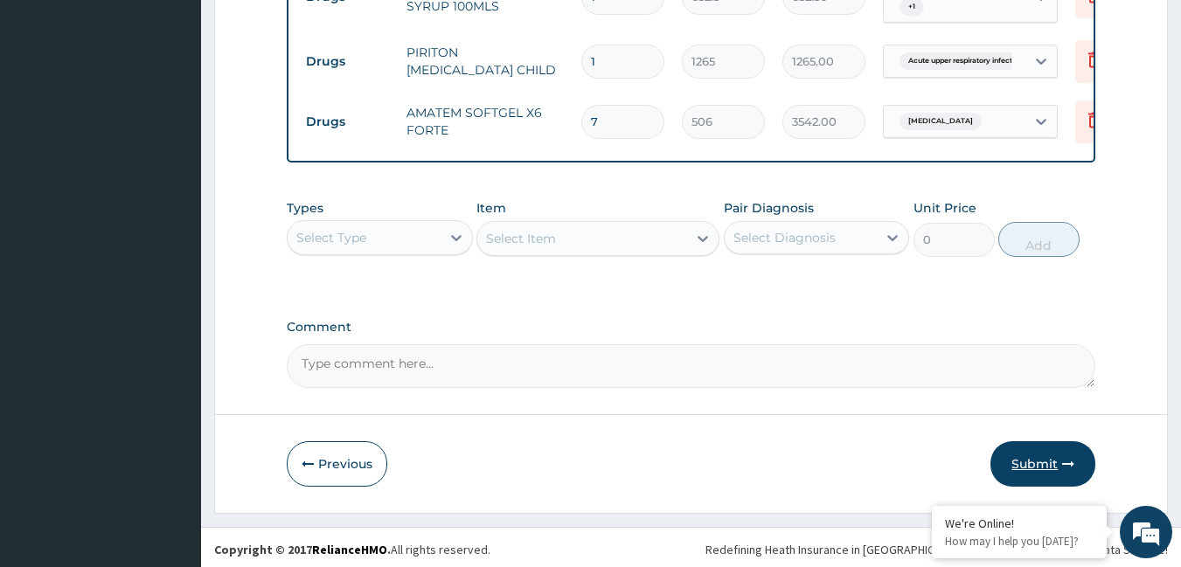
click at [1031, 441] on button "Submit" at bounding box center [1042, 463] width 105 height 45
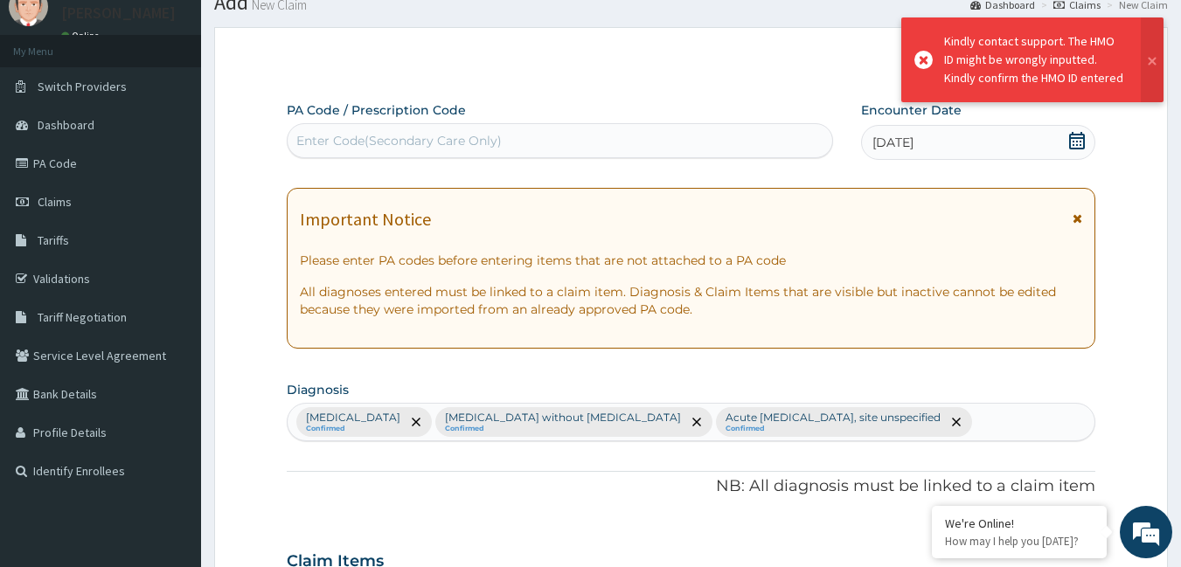
scroll to position [1064, 0]
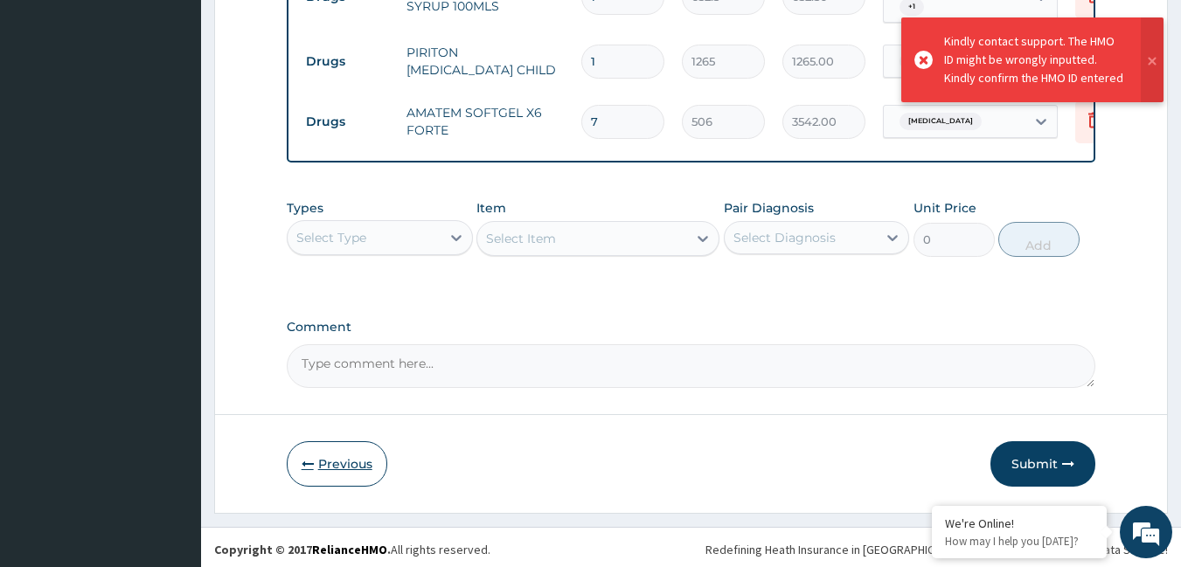
click at [344, 455] on button "Previous" at bounding box center [337, 463] width 101 height 45
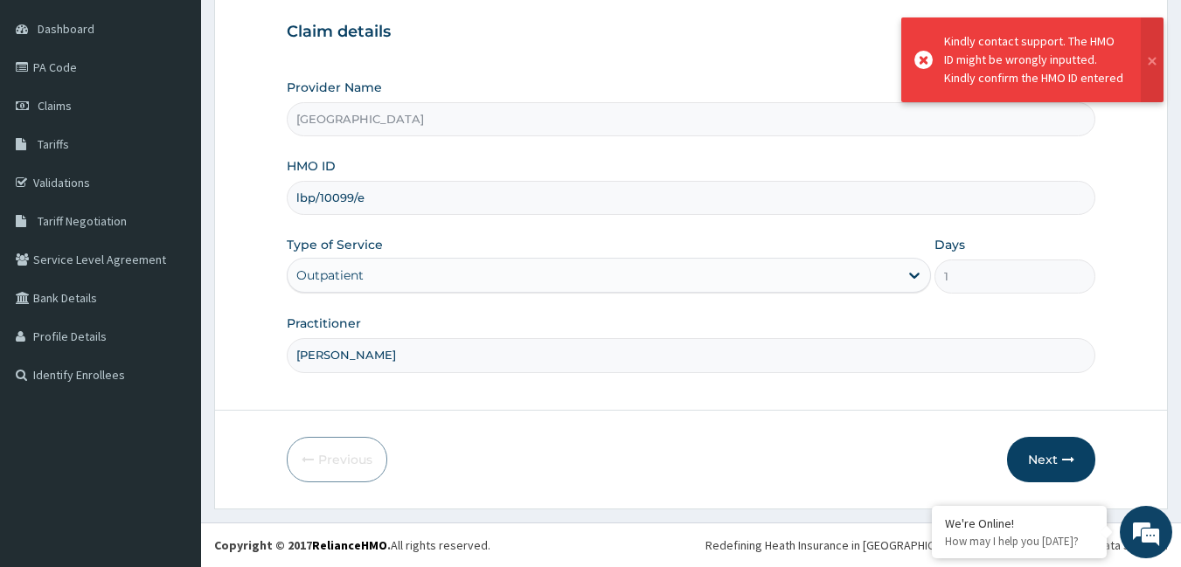
click at [372, 203] on input "lbp/10099/e" at bounding box center [691, 198] width 809 height 34
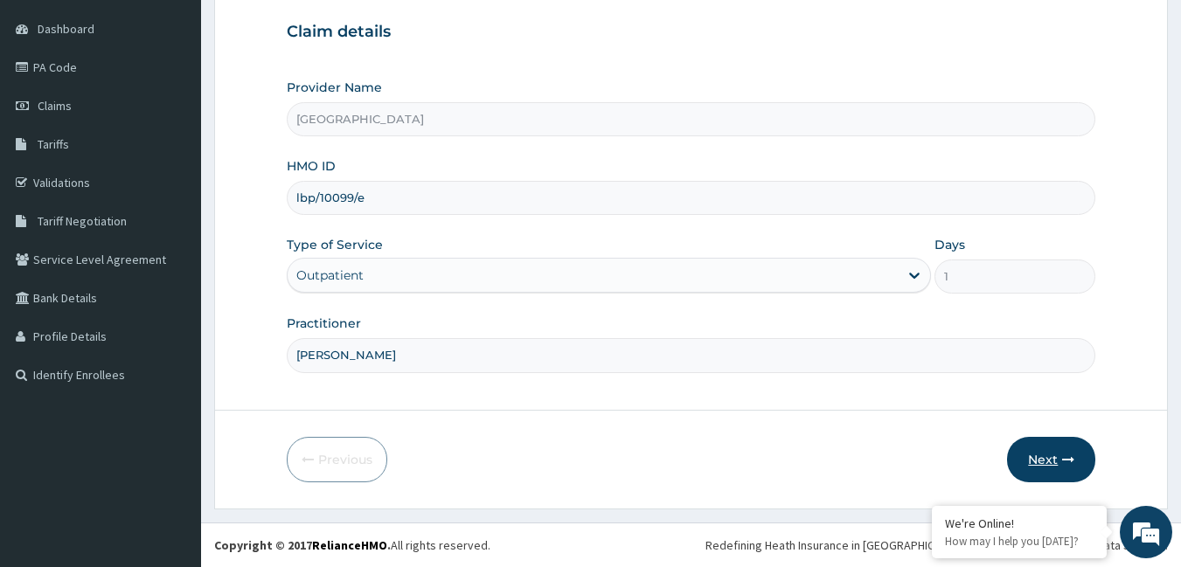
click at [1052, 443] on button "Next" at bounding box center [1051, 459] width 88 height 45
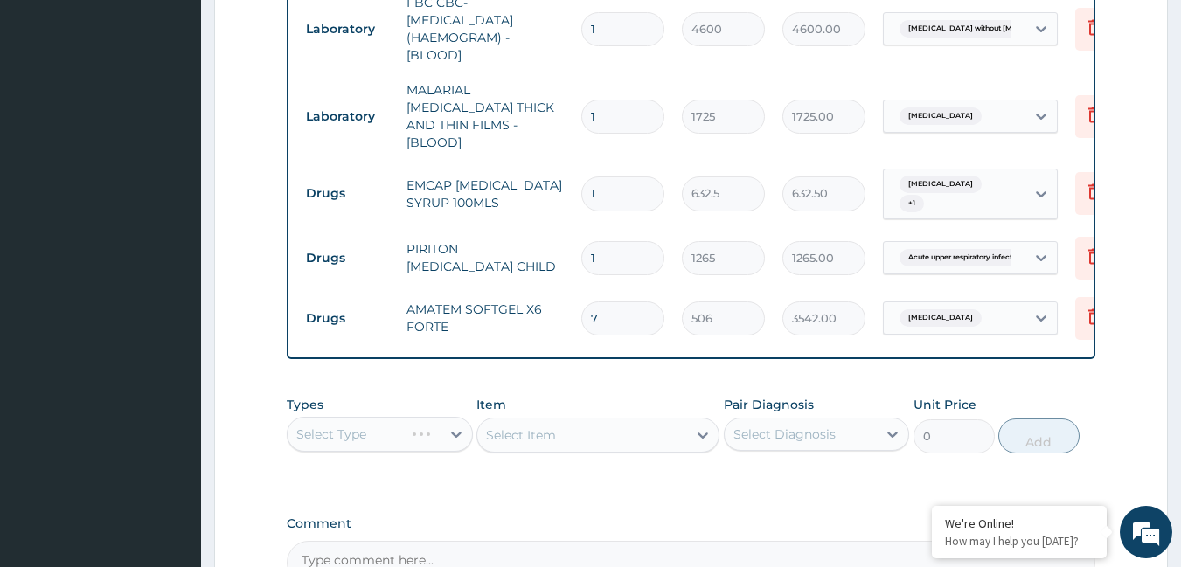
scroll to position [1064, 0]
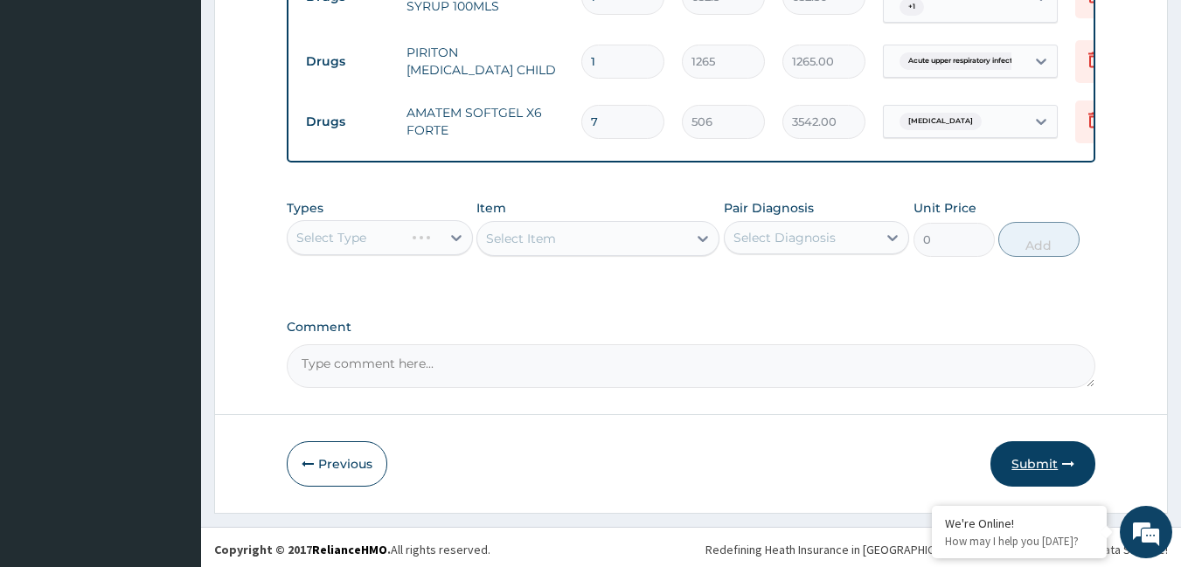
click at [1025, 456] on button "Submit" at bounding box center [1042, 463] width 105 height 45
click at [317, 455] on button "Previous" at bounding box center [337, 463] width 101 height 45
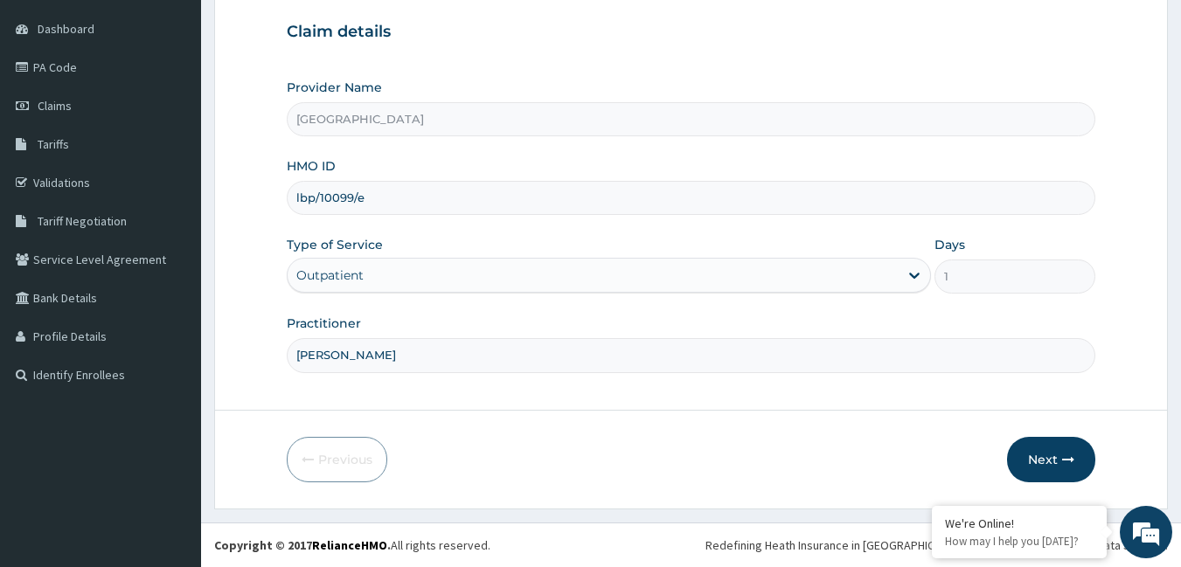
scroll to position [162, 0]
click at [379, 196] on input "lbp/10099/e" at bounding box center [691, 198] width 809 height 34
type input "lbp/10099/c"
click at [1043, 446] on button "Next" at bounding box center [1051, 459] width 88 height 45
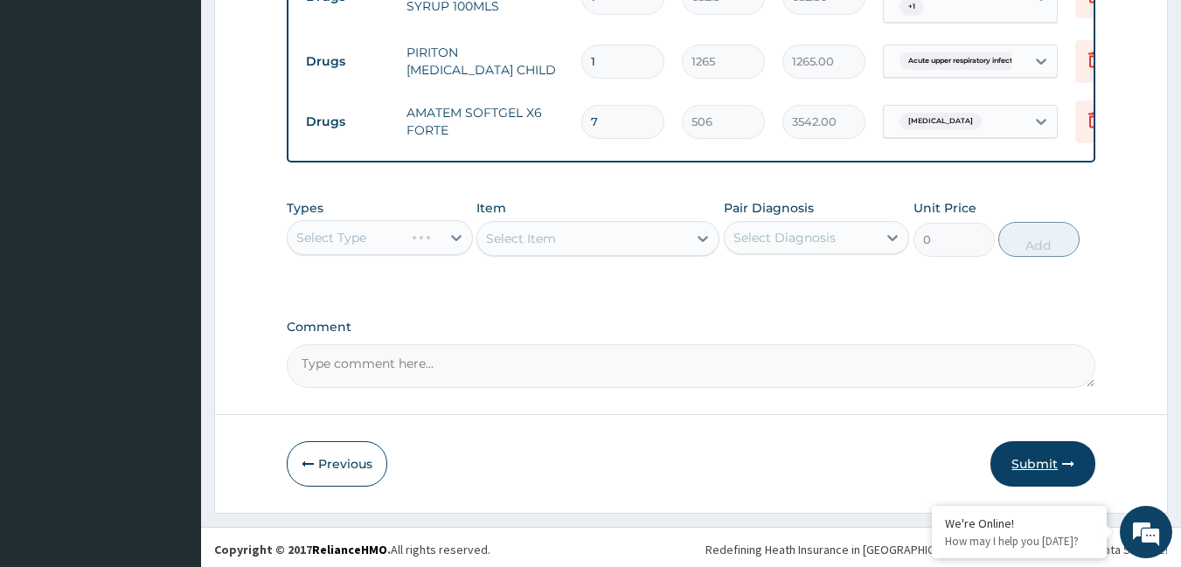
click at [1027, 448] on button "Submit" at bounding box center [1042, 463] width 105 height 45
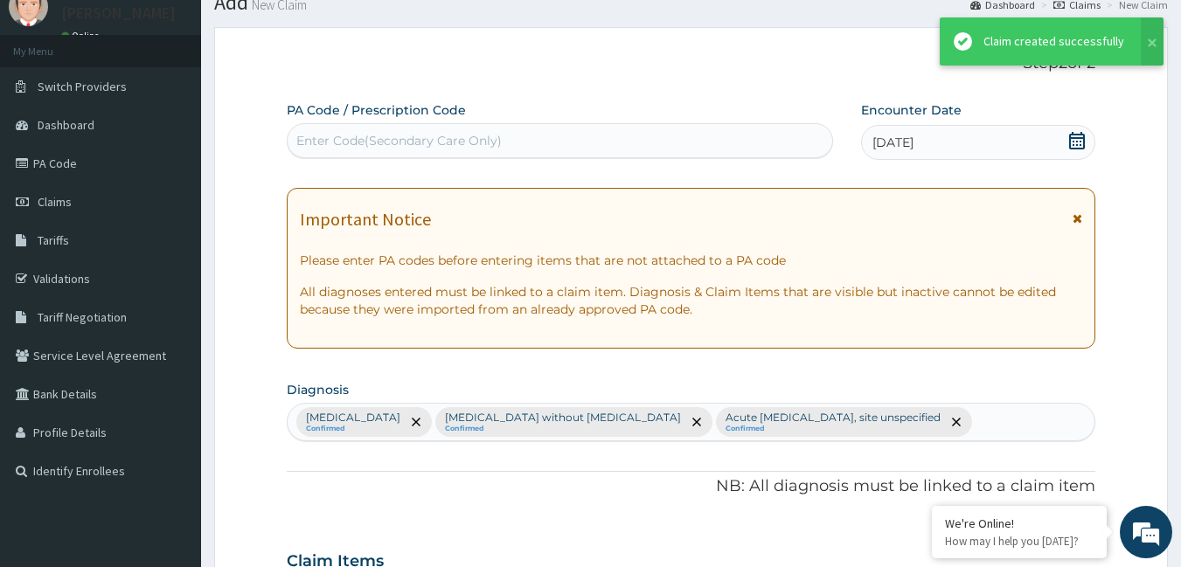
scroll to position [1064, 0]
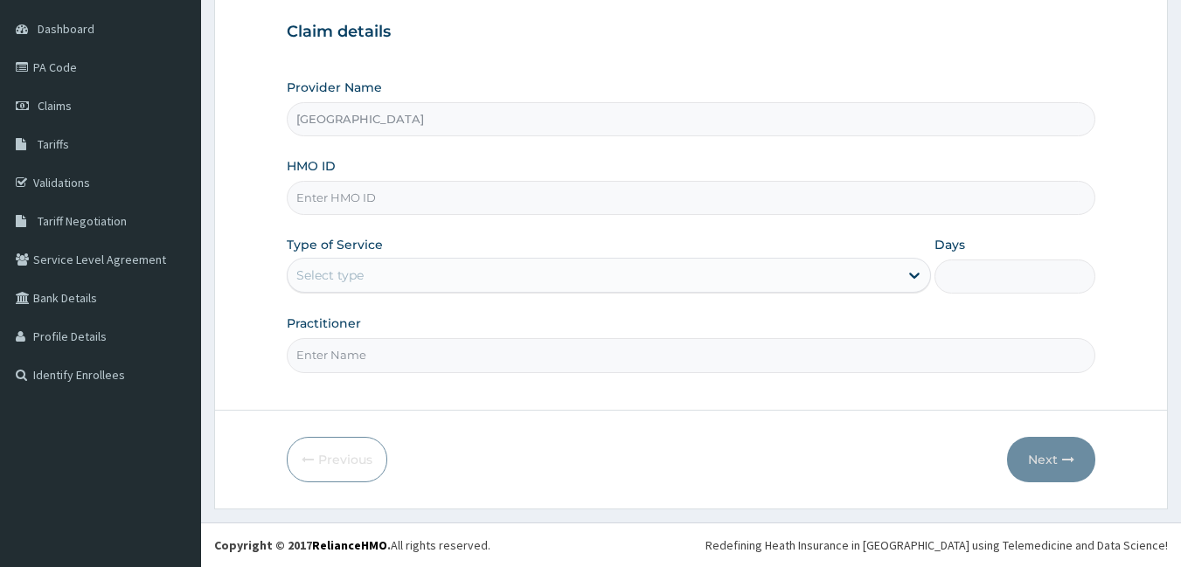
click at [316, 205] on input "HMO ID" at bounding box center [691, 198] width 809 height 34
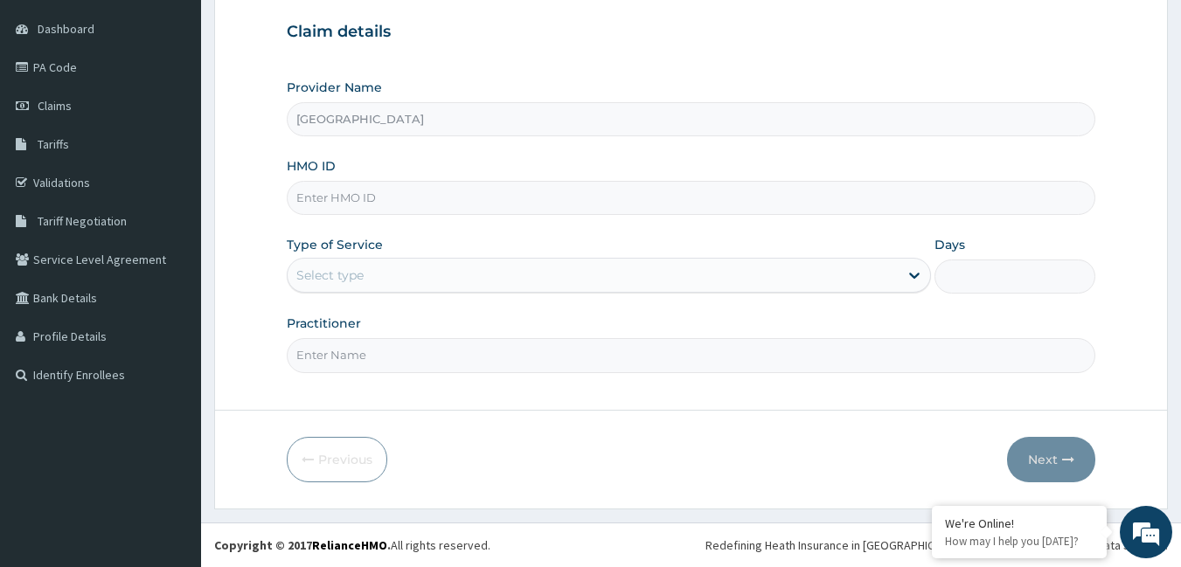
click at [358, 197] on input "HMO ID" at bounding box center [691, 198] width 809 height 34
paste input "lbp/10205/b"
type input "lbp/10205/b"
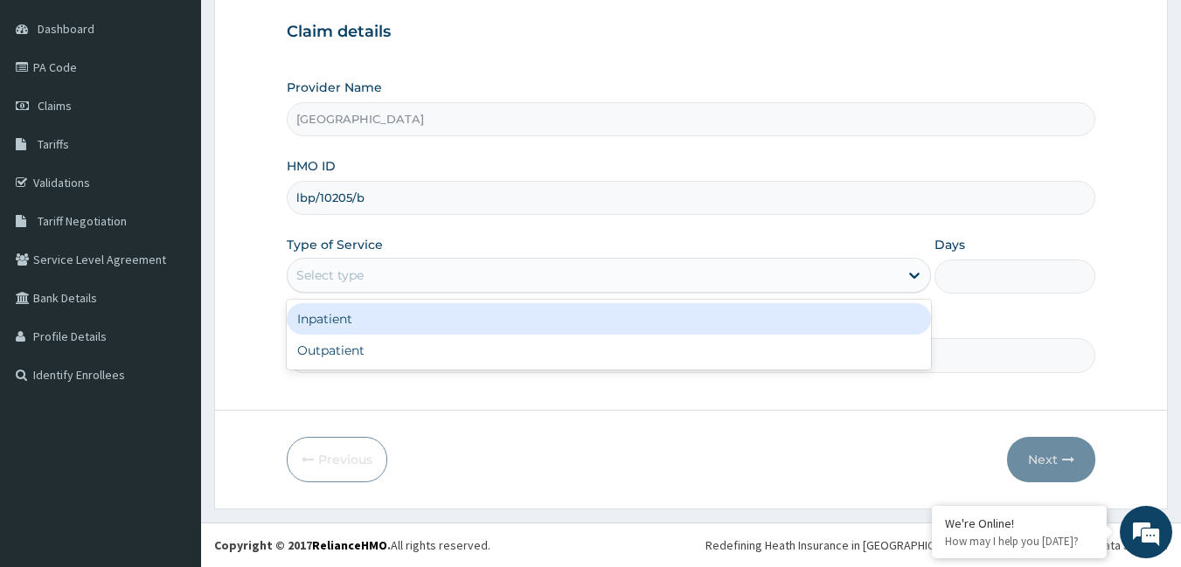
click at [314, 271] on div "Select type" at bounding box center [329, 275] width 67 height 17
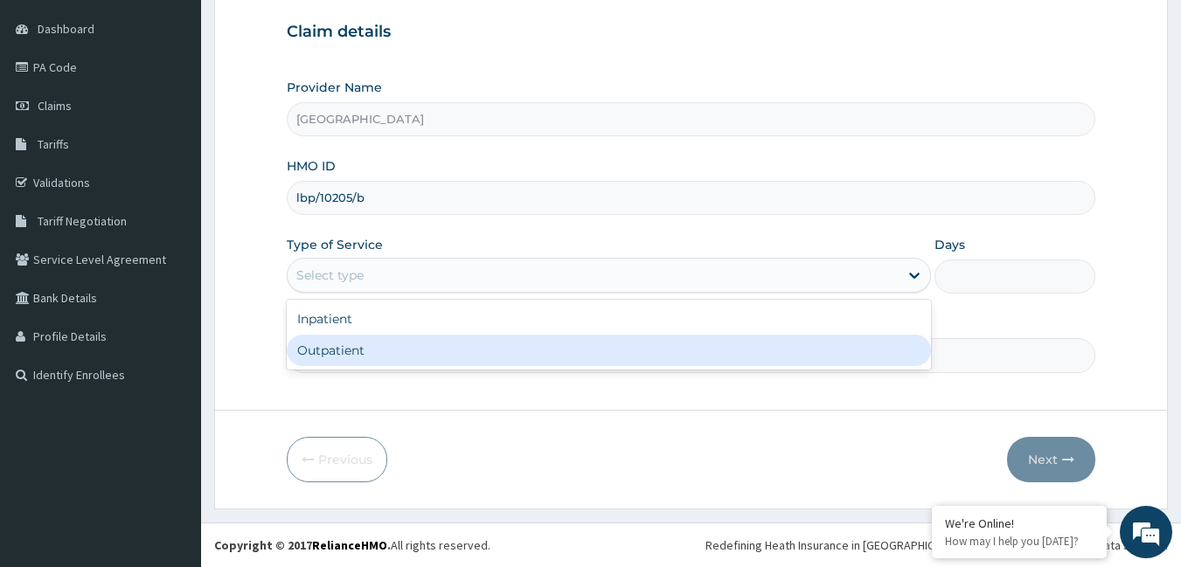
click at [325, 344] on div "Outpatient" at bounding box center [609, 350] width 644 height 31
type input "1"
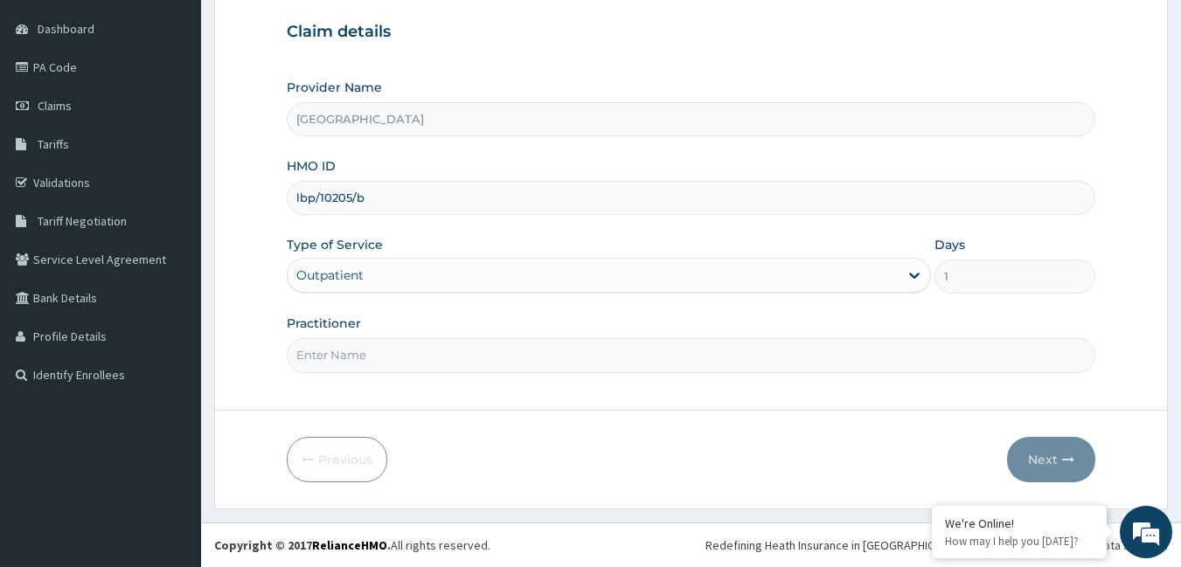
click at [332, 353] on input "Practitioner" at bounding box center [691, 355] width 809 height 34
type input "[PERSON_NAME]"
click at [1043, 452] on button "Next" at bounding box center [1051, 459] width 88 height 45
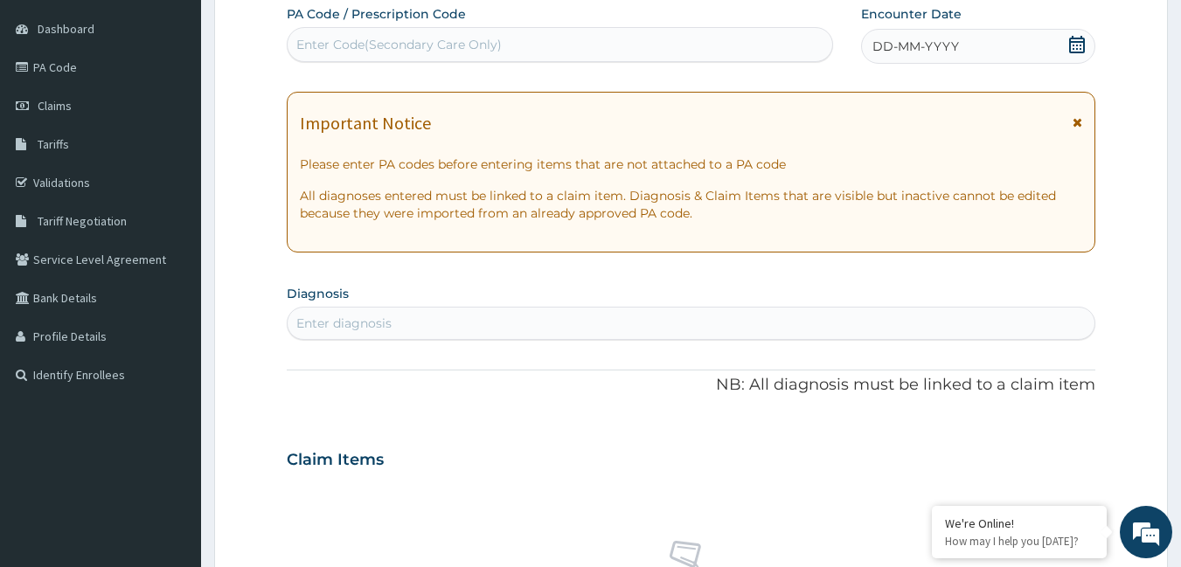
click at [409, 326] on div "Enter diagnosis" at bounding box center [692, 323] width 808 height 28
type input "[MEDICAL_DATA]"
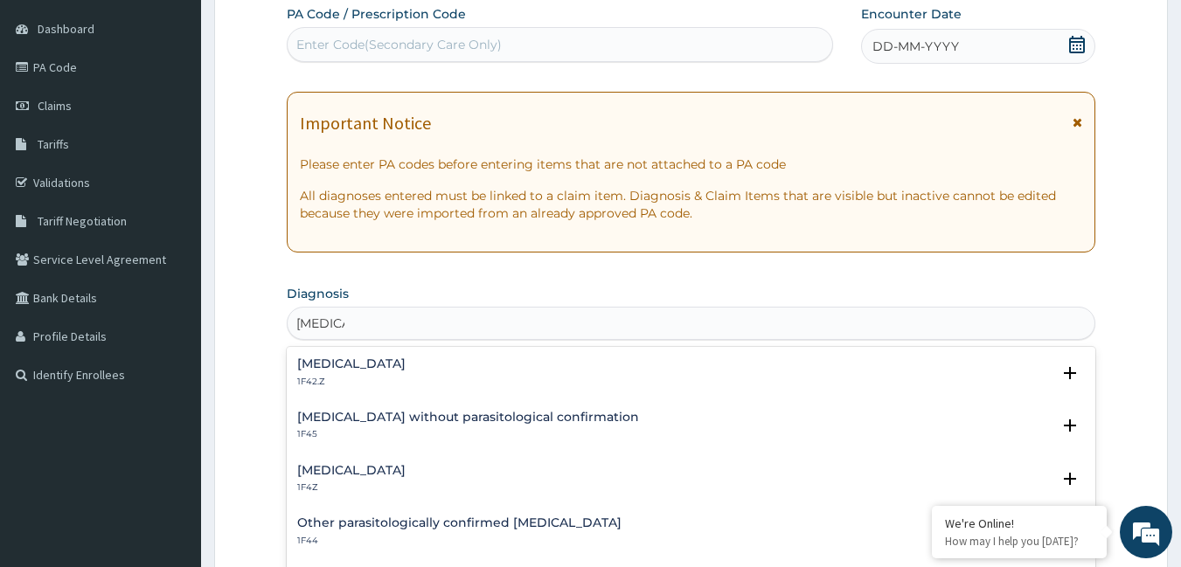
click at [380, 465] on h4 "[MEDICAL_DATA]" at bounding box center [351, 470] width 108 height 13
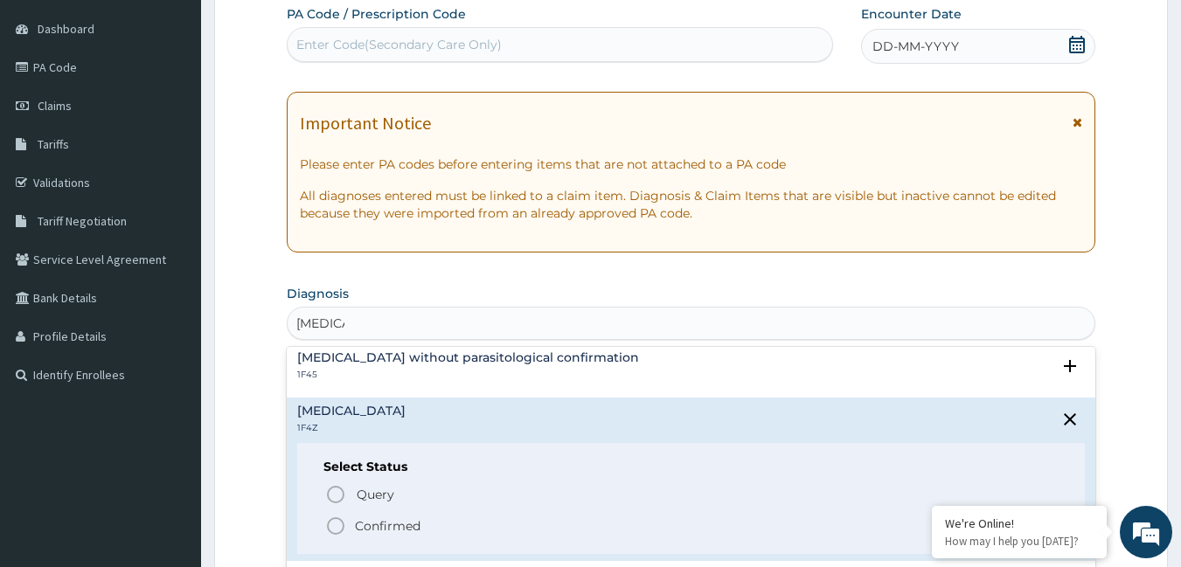
scroll to position [87, 0]
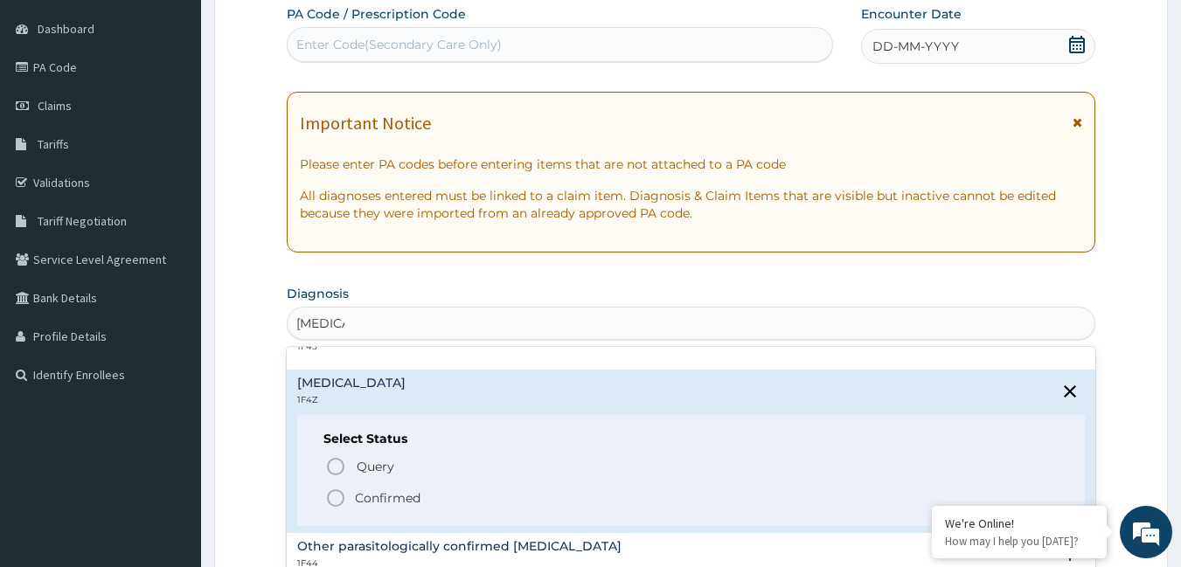
drag, startPoint x: 341, startPoint y: 496, endPoint x: 355, endPoint y: 437, distance: 60.2
click at [341, 494] on icon "status option filled" at bounding box center [335, 498] width 21 height 21
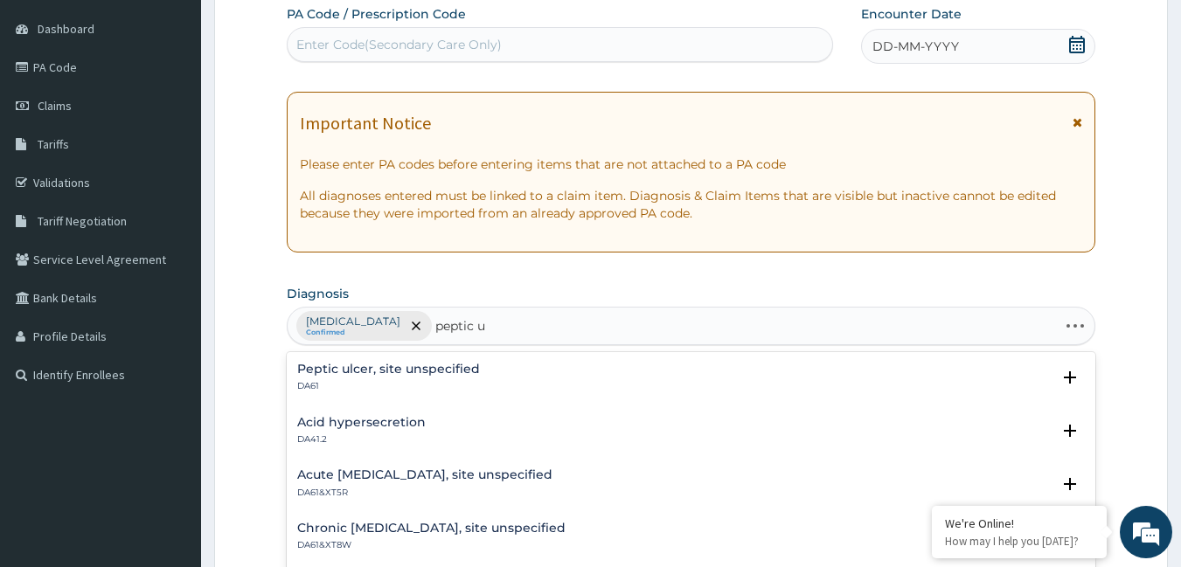
type input "peptic ul"
click at [441, 358] on div "Peptic ulcer, site unspecified DA61 Select Status Query Query covers suspected …" at bounding box center [691, 382] width 809 height 53
click at [441, 366] on h4 "Peptic ulcer, site unspecified" at bounding box center [388, 369] width 183 height 13
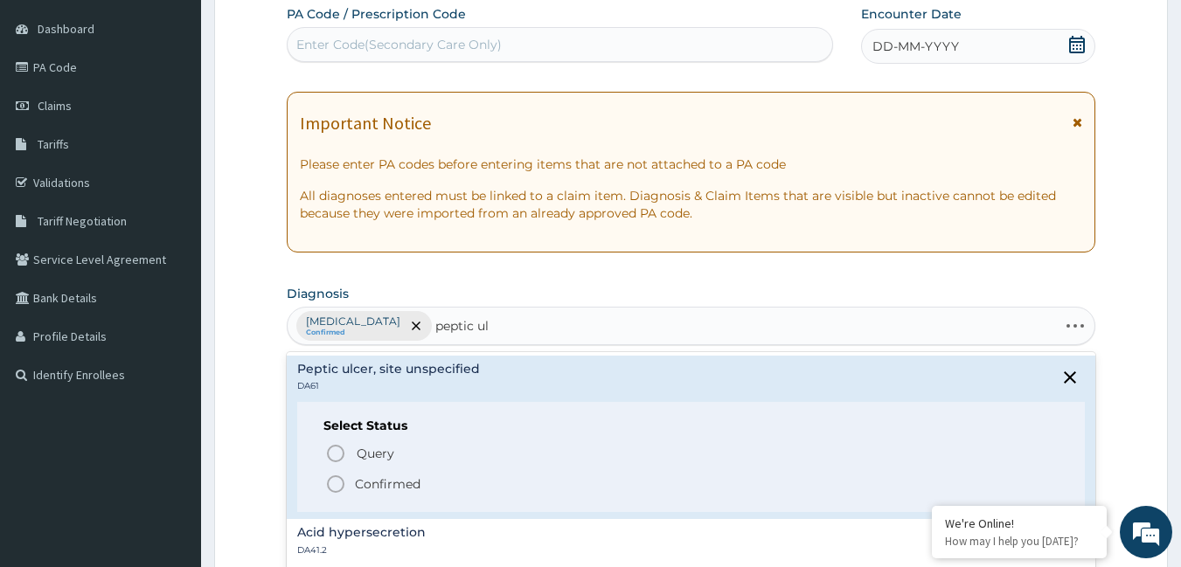
click at [338, 483] on icon "status option filled" at bounding box center [335, 484] width 21 height 21
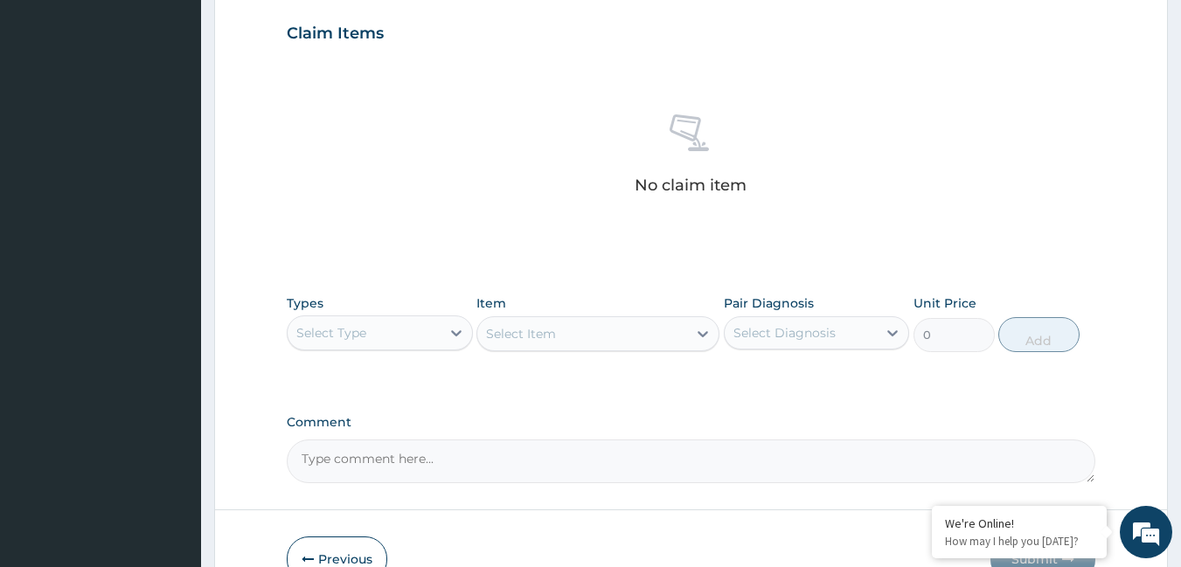
scroll to position [599, 0]
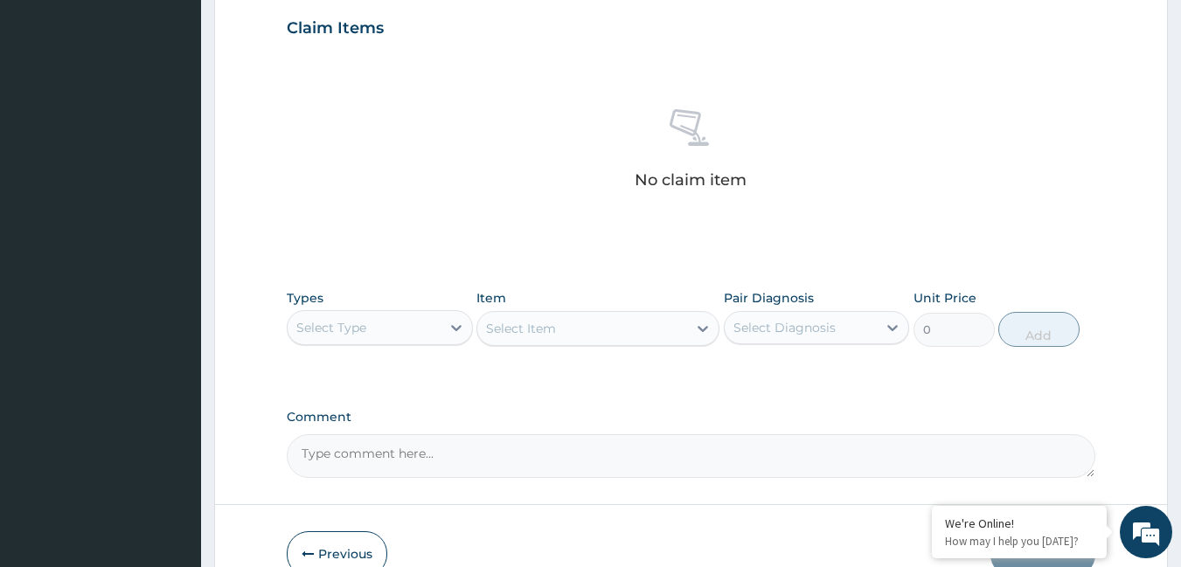
type input "[MEDICAL_DATA]"
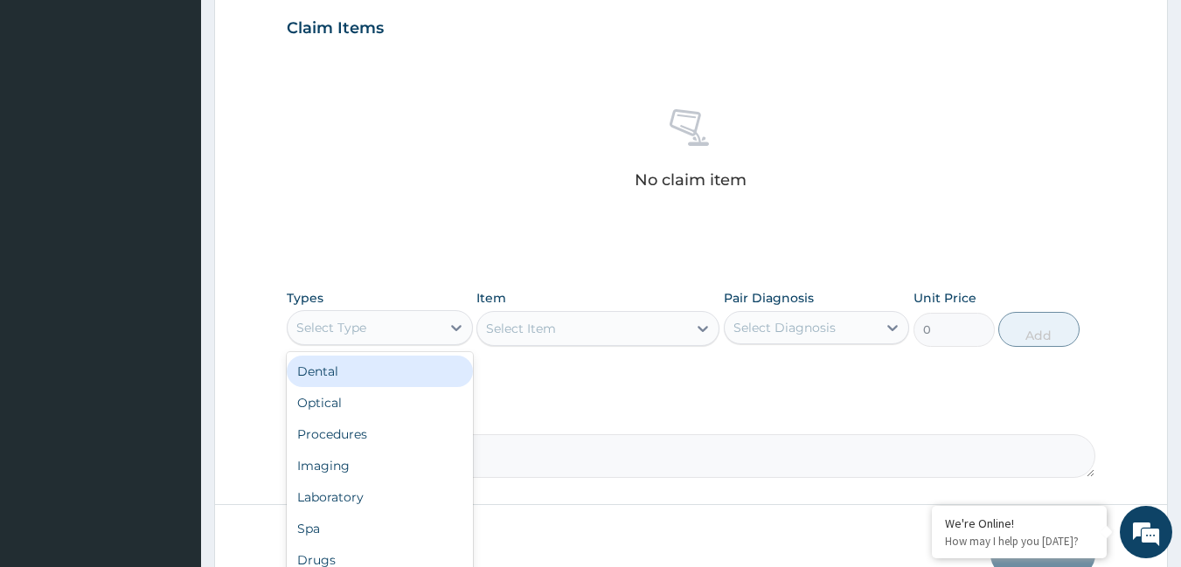
click at [414, 320] on div "Select Type" at bounding box center [364, 328] width 153 height 28
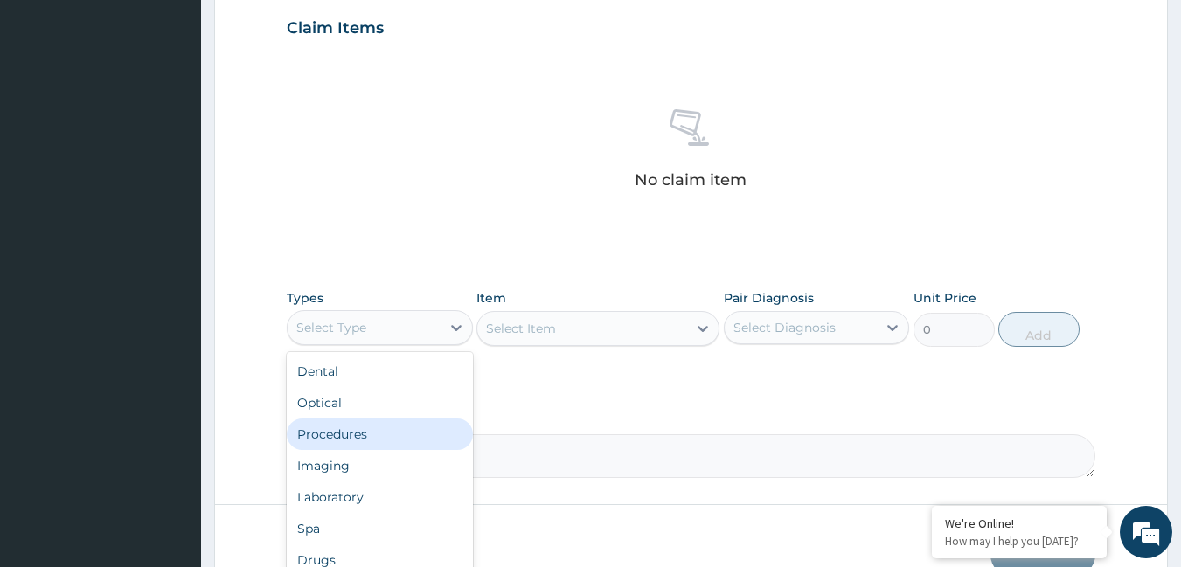
click at [373, 434] on div "Procedures" at bounding box center [380, 434] width 186 height 31
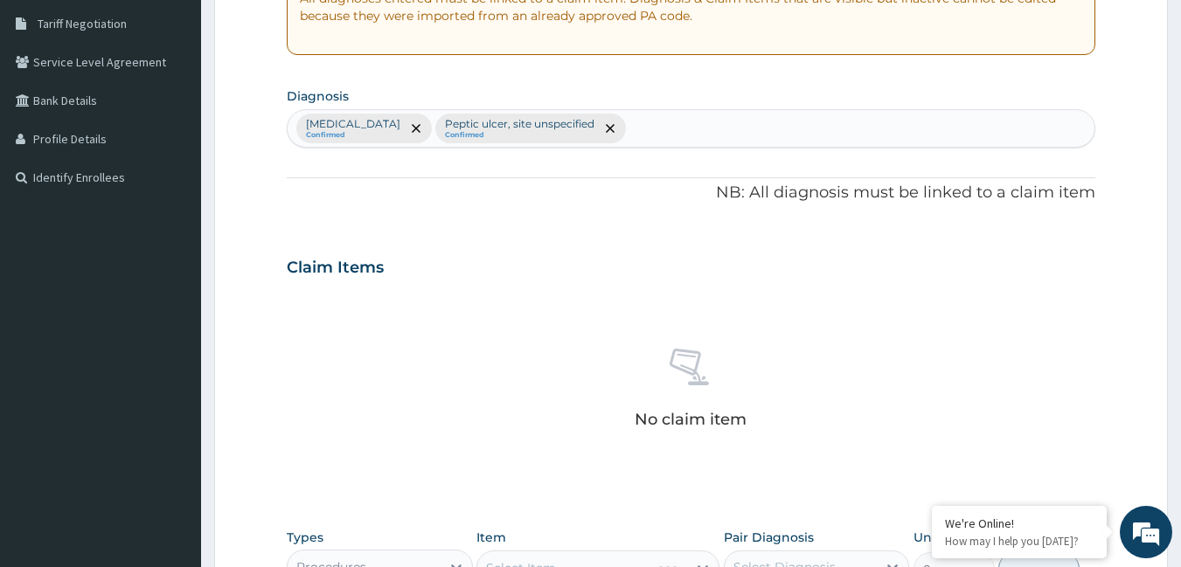
scroll to position [337, 0]
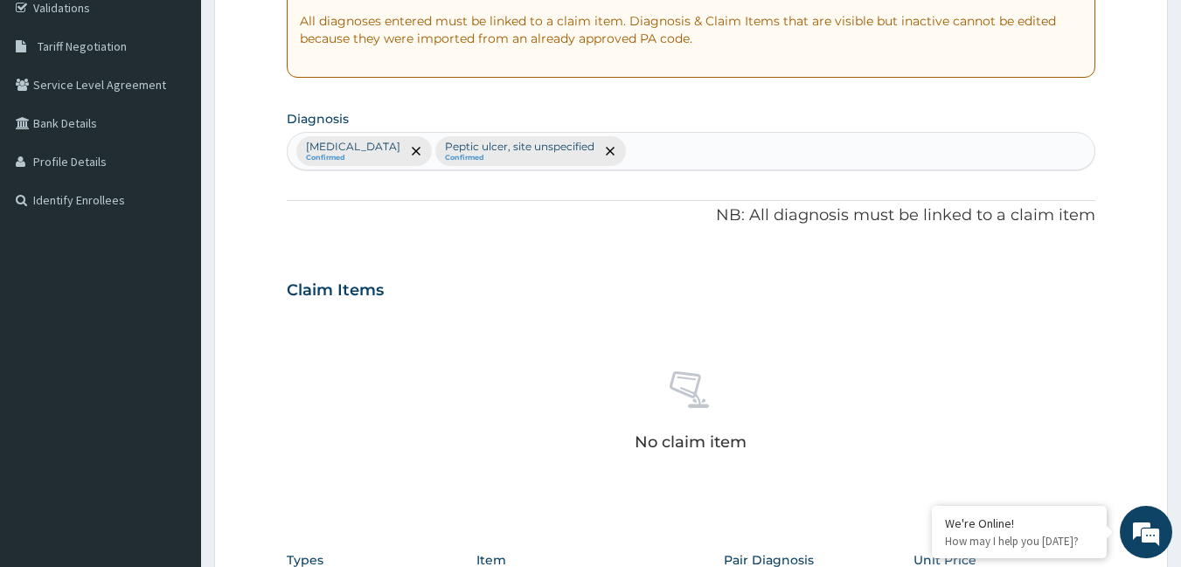
click at [659, 156] on div "Malaria, unspecified Confirmed Peptic ulcer, site unspecified Confirmed" at bounding box center [692, 151] width 808 height 37
type input "sepsis"
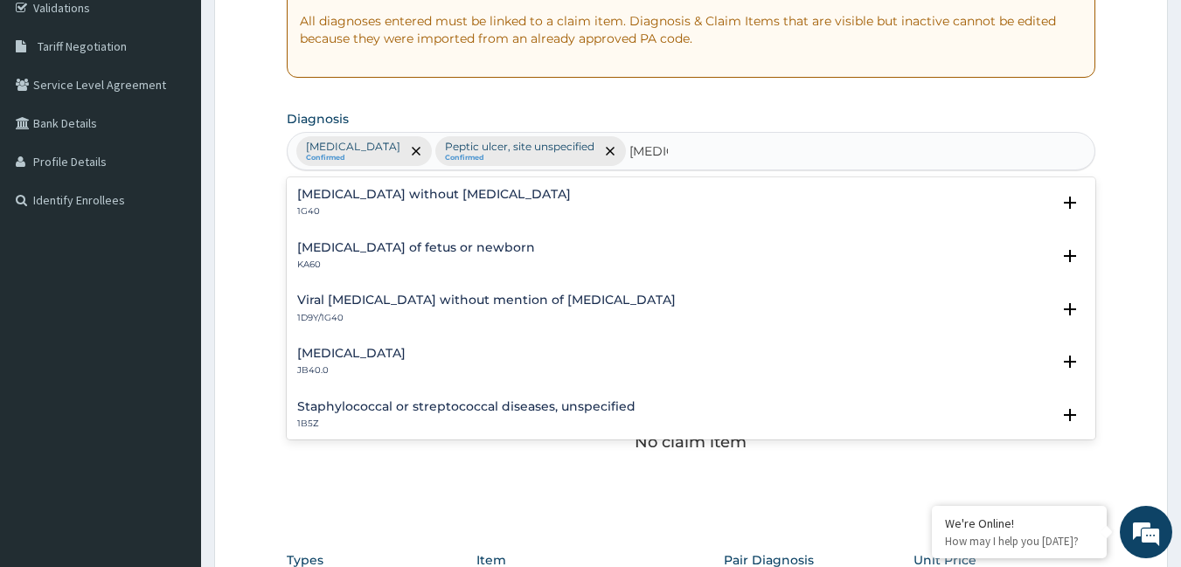
click at [326, 195] on h4 "Sepsis without septic shock" at bounding box center [434, 194] width 274 height 13
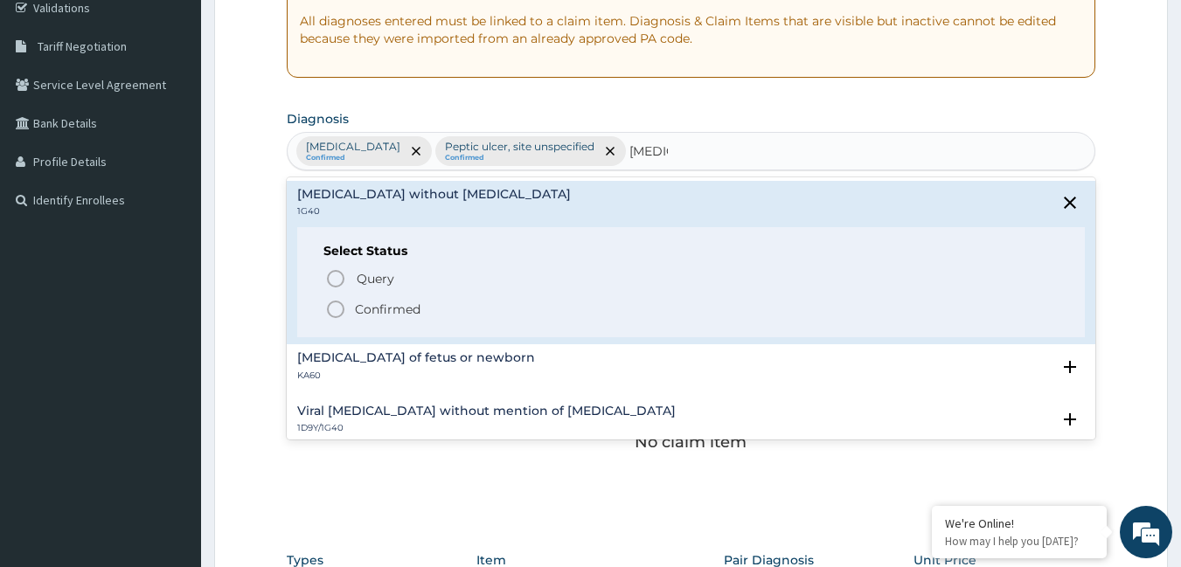
click at [333, 308] on icon "status option filled" at bounding box center [335, 309] width 21 height 21
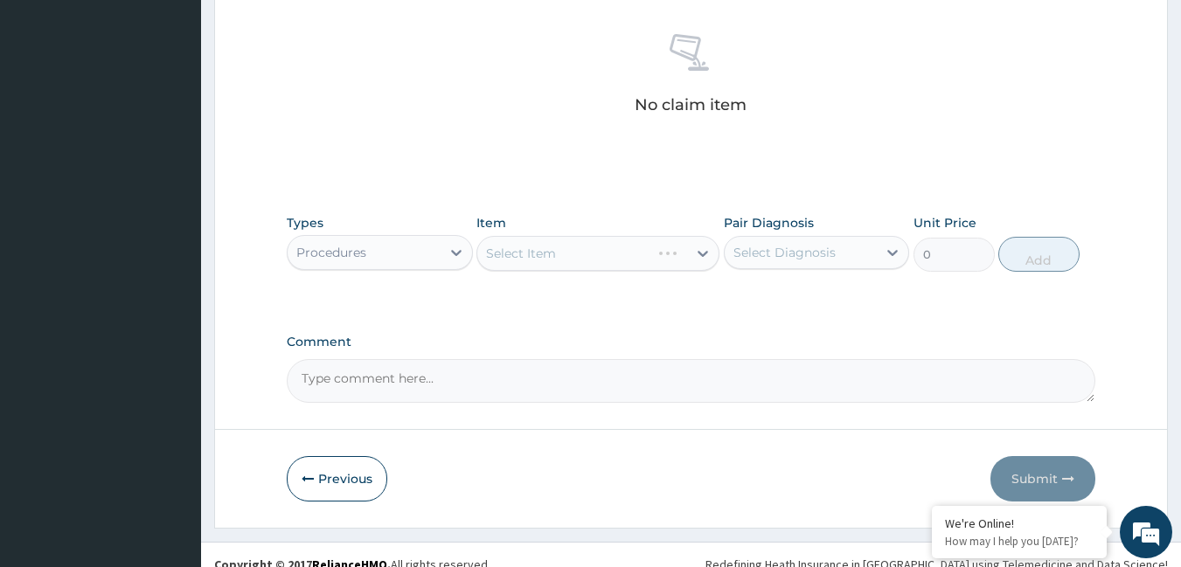
scroll to position [693, 0]
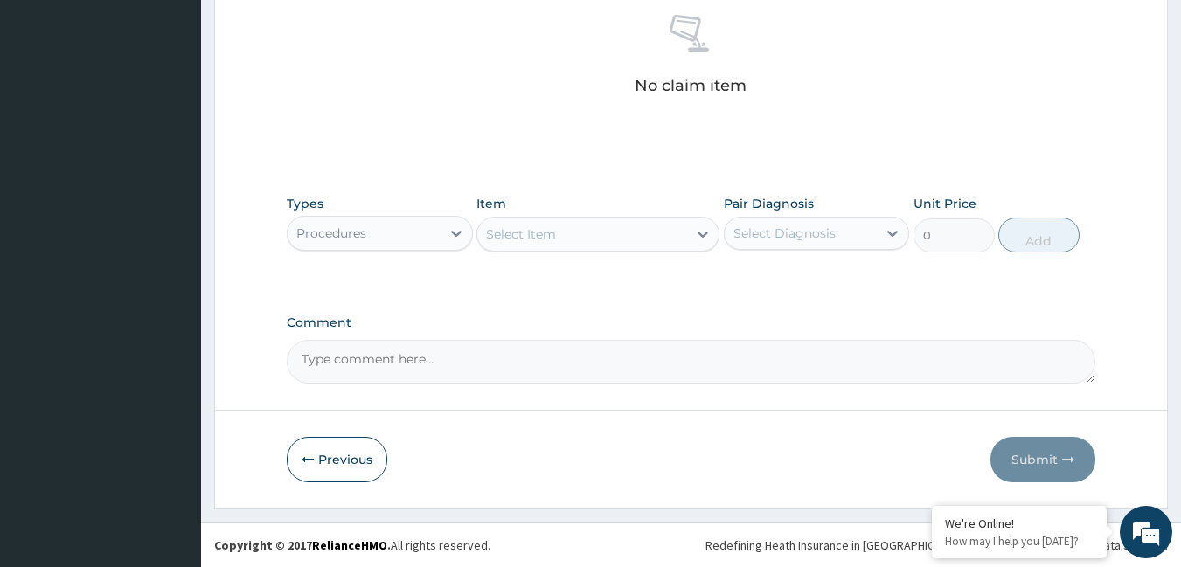
click at [552, 235] on div "Select Item" at bounding box center [521, 234] width 70 height 17
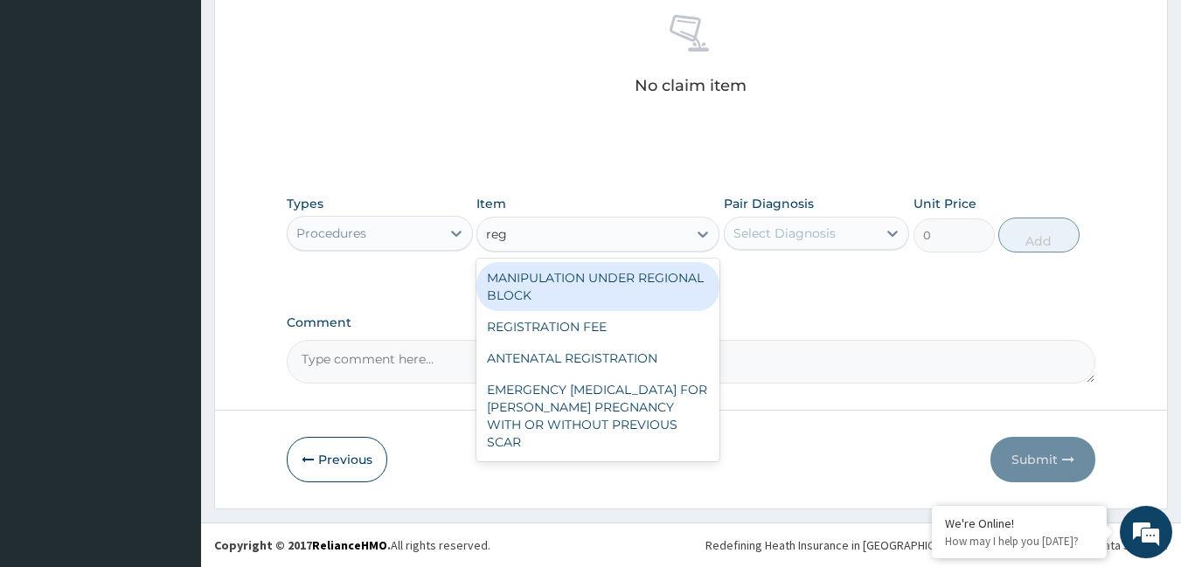
type input "regi"
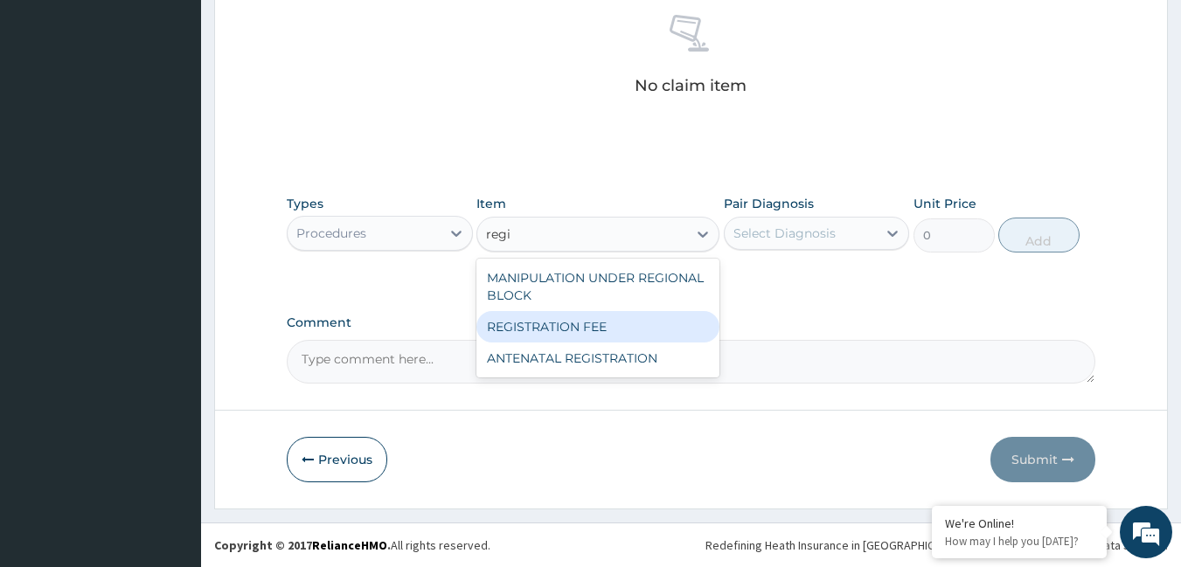
click at [553, 326] on div "REGISTRATION FEE" at bounding box center [597, 326] width 243 height 31
type input "2164.741712362911"
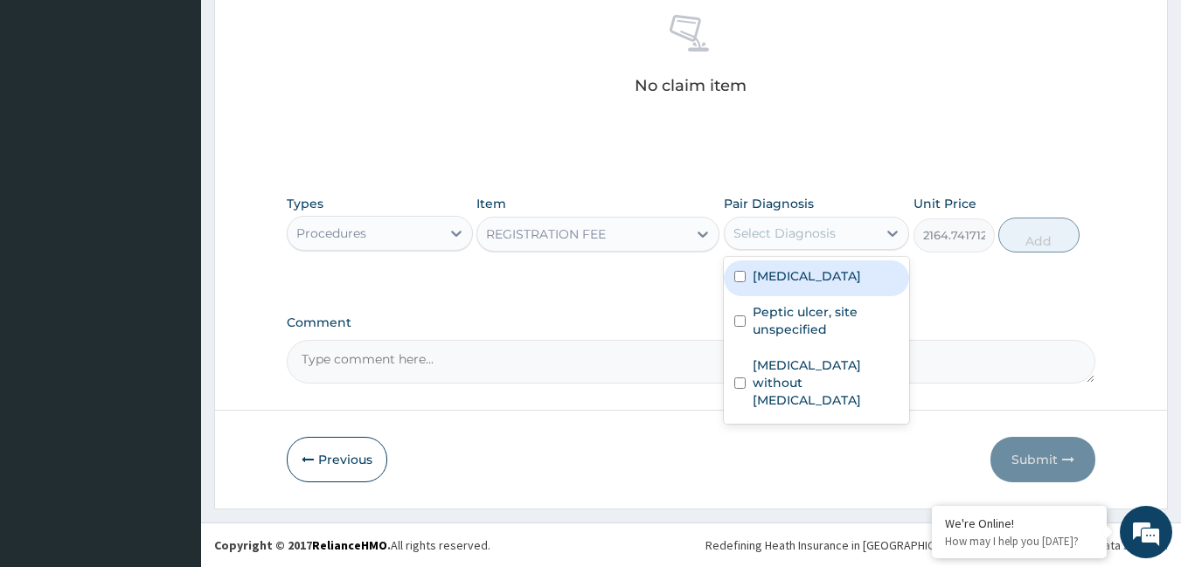
click at [809, 240] on div "Select Diagnosis" at bounding box center [784, 233] width 102 height 17
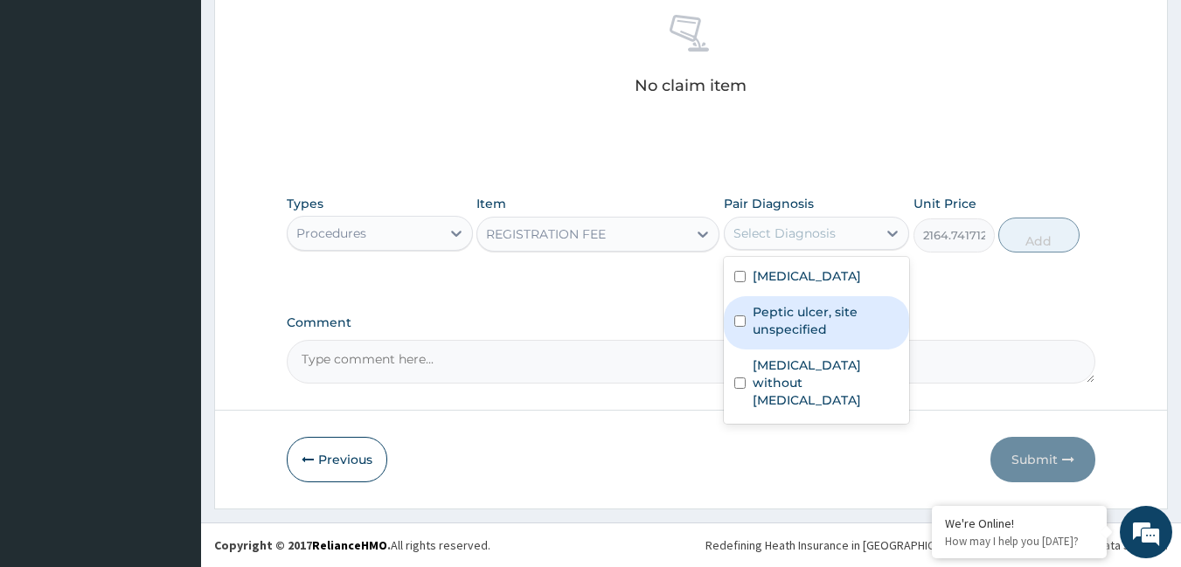
drag, startPoint x: 809, startPoint y: 309, endPoint x: 809, endPoint y: 280, distance: 28.8
click at [809, 305] on label "Peptic ulcer, site unspecified" at bounding box center [826, 320] width 147 height 35
checkbox input "true"
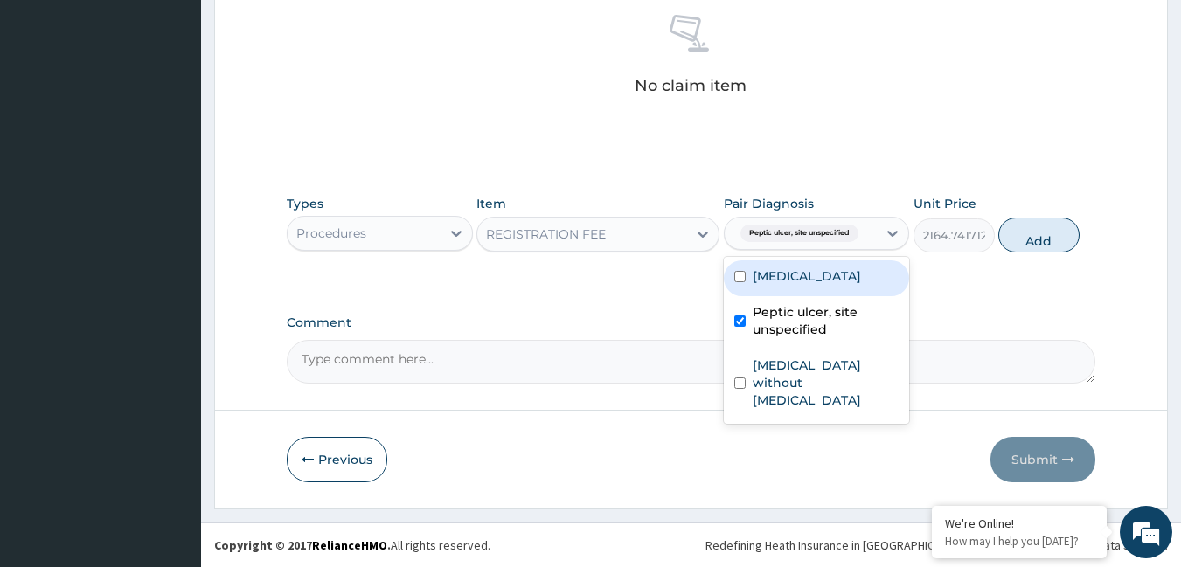
drag, startPoint x: 809, startPoint y: 279, endPoint x: 795, endPoint y: 316, distance: 39.3
click at [809, 280] on label "Malaria, unspecified" at bounding box center [807, 275] width 108 height 17
checkbox input "true"
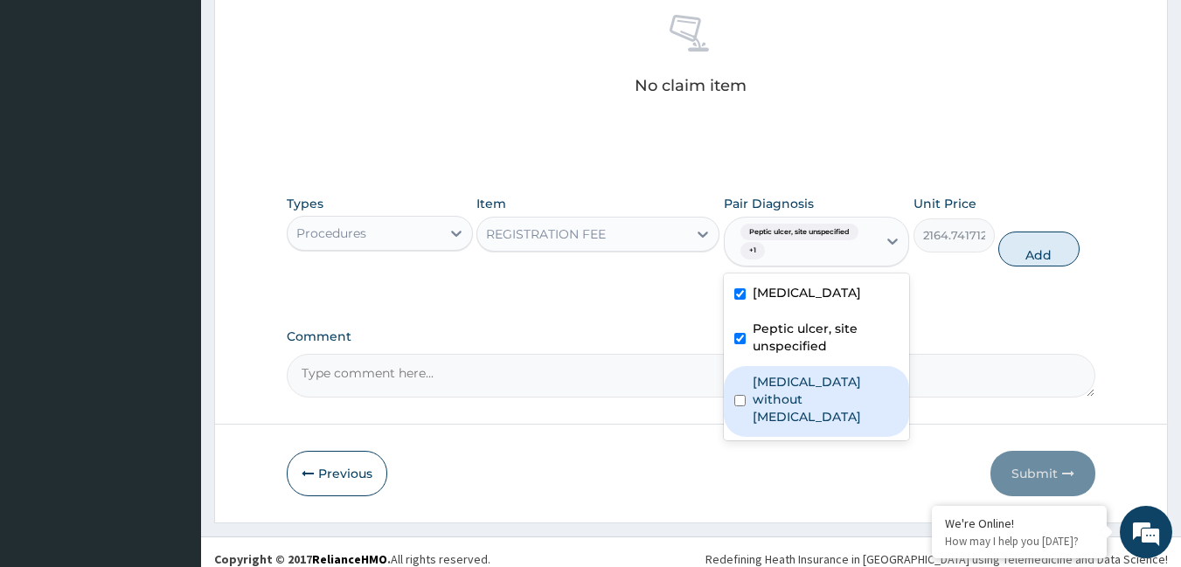
drag, startPoint x: 798, startPoint y: 393, endPoint x: 836, endPoint y: 375, distance: 41.8
click at [805, 389] on label "Sepsis without septic shock" at bounding box center [826, 399] width 147 height 52
checkbox input "true"
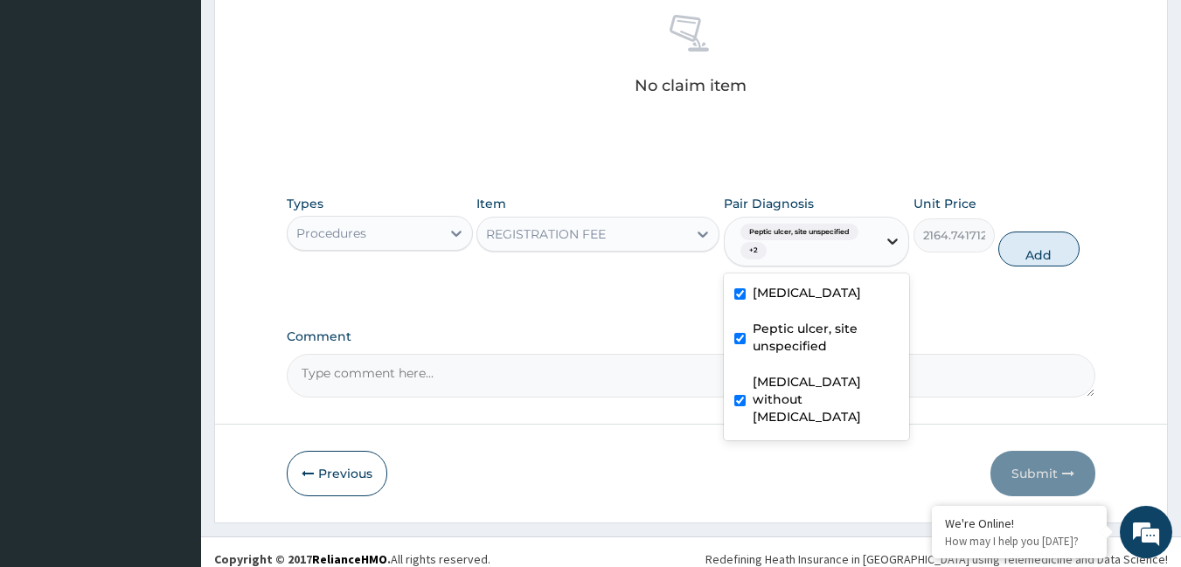
drag, startPoint x: 1036, startPoint y: 238, endPoint x: 905, endPoint y: 242, distance: 131.2
click at [1030, 241] on button "Add" at bounding box center [1038, 249] width 81 height 35
type input "0"
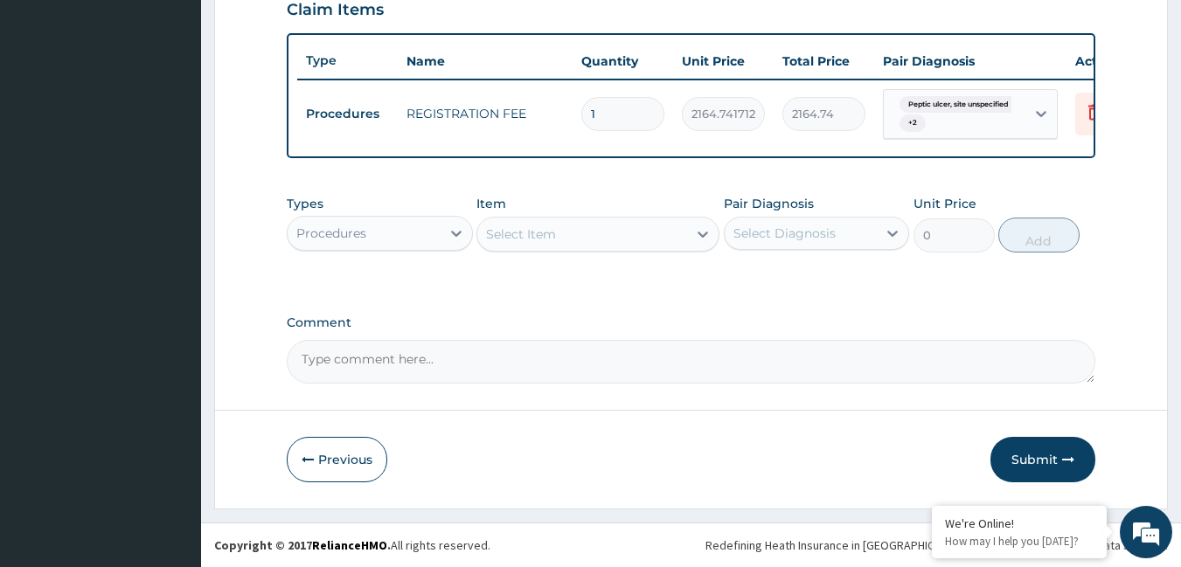
scroll to position [630, 0]
click at [597, 240] on div "Select Item" at bounding box center [582, 234] width 210 height 28
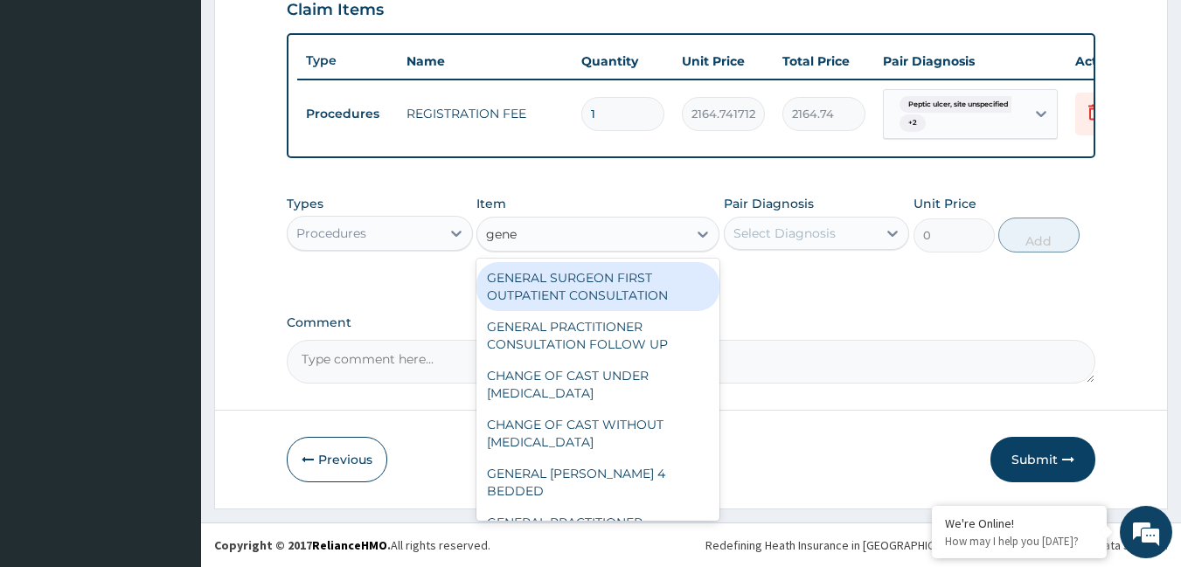
type input "gener"
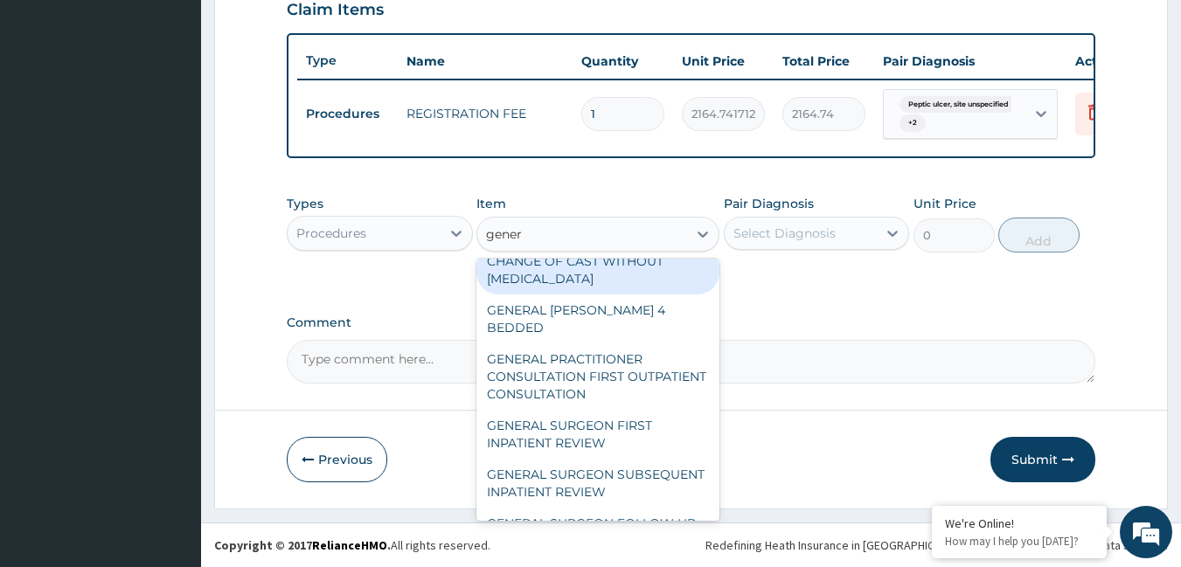
scroll to position [175, 0]
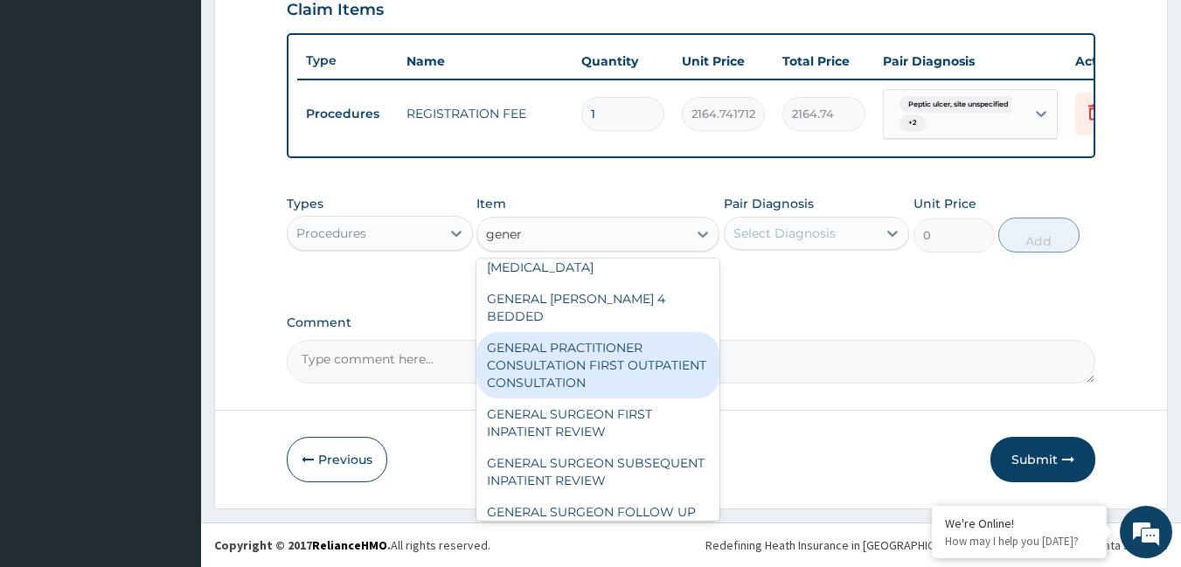
click at [566, 368] on div "GENERAL PRACTITIONER CONSULTATION FIRST OUTPATIENT CONSULTATION" at bounding box center [597, 365] width 243 height 66
type input "3795"
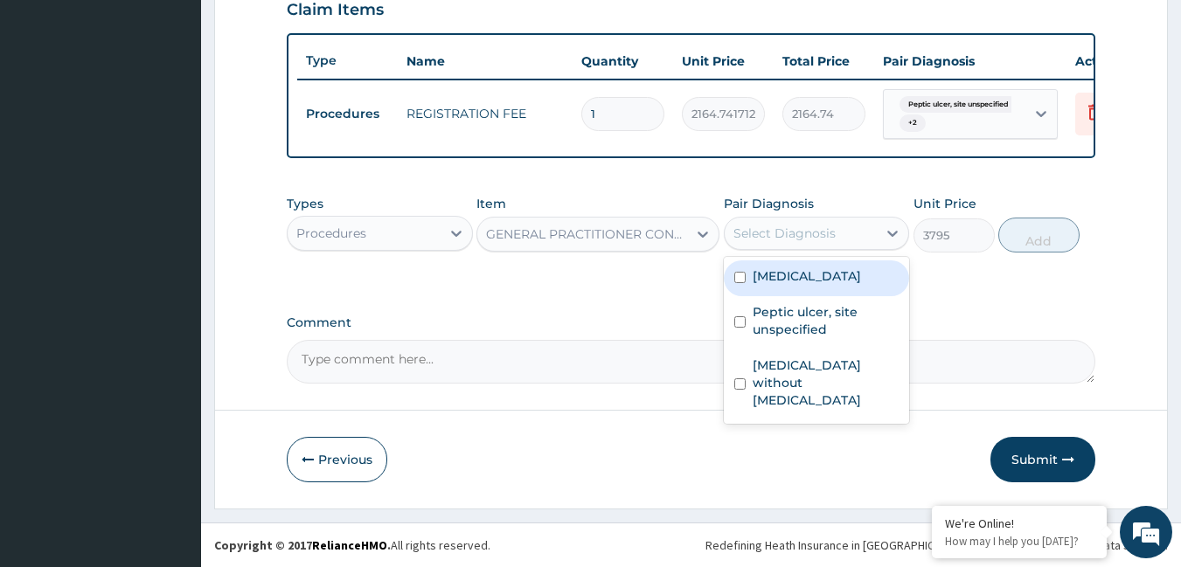
drag, startPoint x: 763, startPoint y: 240, endPoint x: 775, endPoint y: 268, distance: 30.5
click at [763, 240] on div "Select Diagnosis" at bounding box center [784, 233] width 102 height 17
drag, startPoint x: 775, startPoint y: 283, endPoint x: 772, endPoint y: 322, distance: 38.6
click at [774, 290] on div "Malaria, unspecified" at bounding box center [817, 278] width 186 height 36
checkbox input "true"
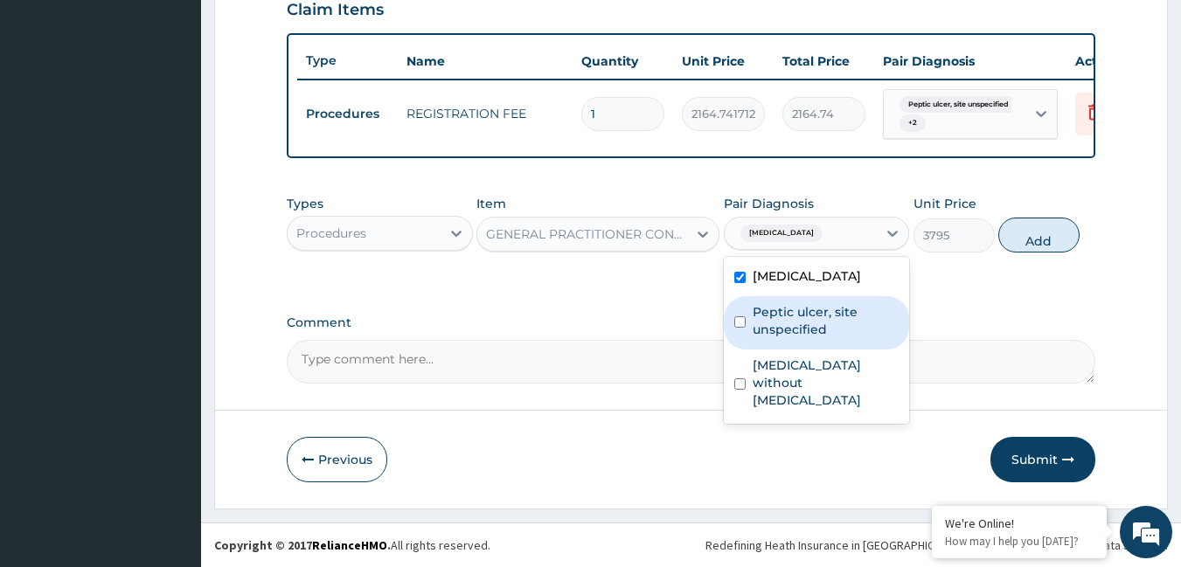
drag, startPoint x: 772, startPoint y: 328, endPoint x: 770, endPoint y: 344, distance: 16.7
click at [772, 332] on label "Peptic ulcer, site unspecified" at bounding box center [826, 320] width 147 height 35
checkbox input "true"
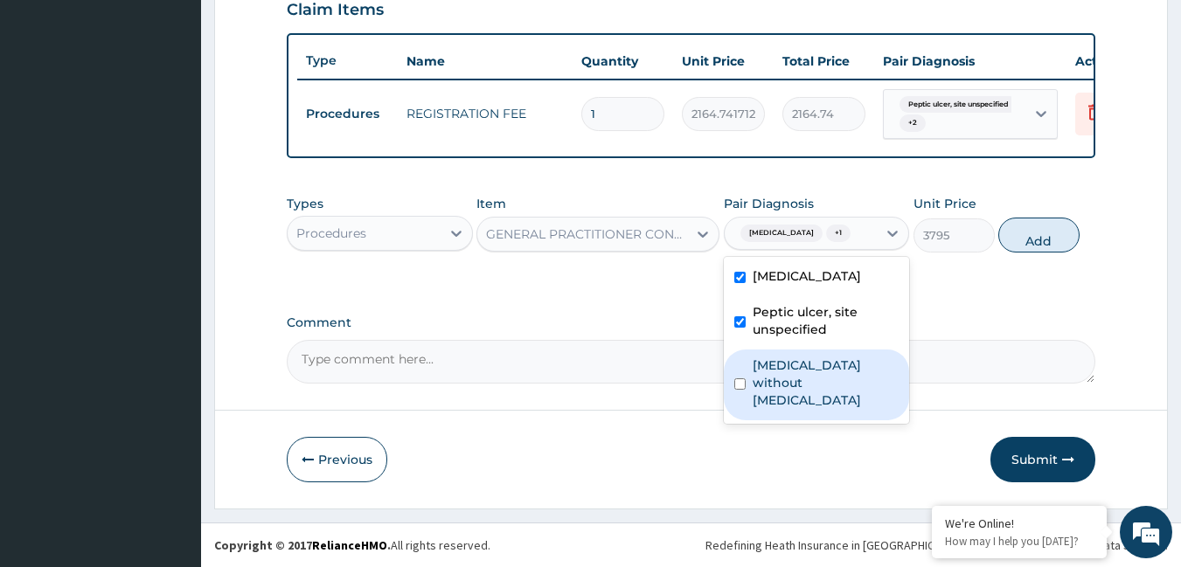
drag, startPoint x: 766, startPoint y: 378, endPoint x: 830, endPoint y: 346, distance: 71.9
click at [768, 378] on label "Sepsis without septic shock" at bounding box center [826, 383] width 147 height 52
checkbox input "true"
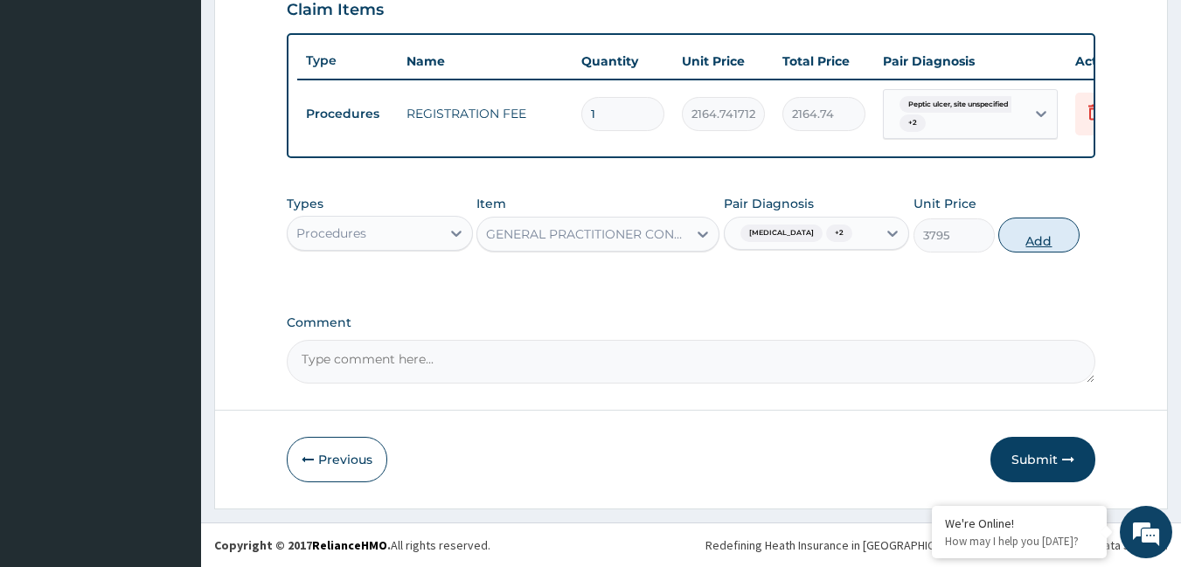
click at [1023, 251] on button "Add" at bounding box center [1038, 235] width 81 height 35
type input "0"
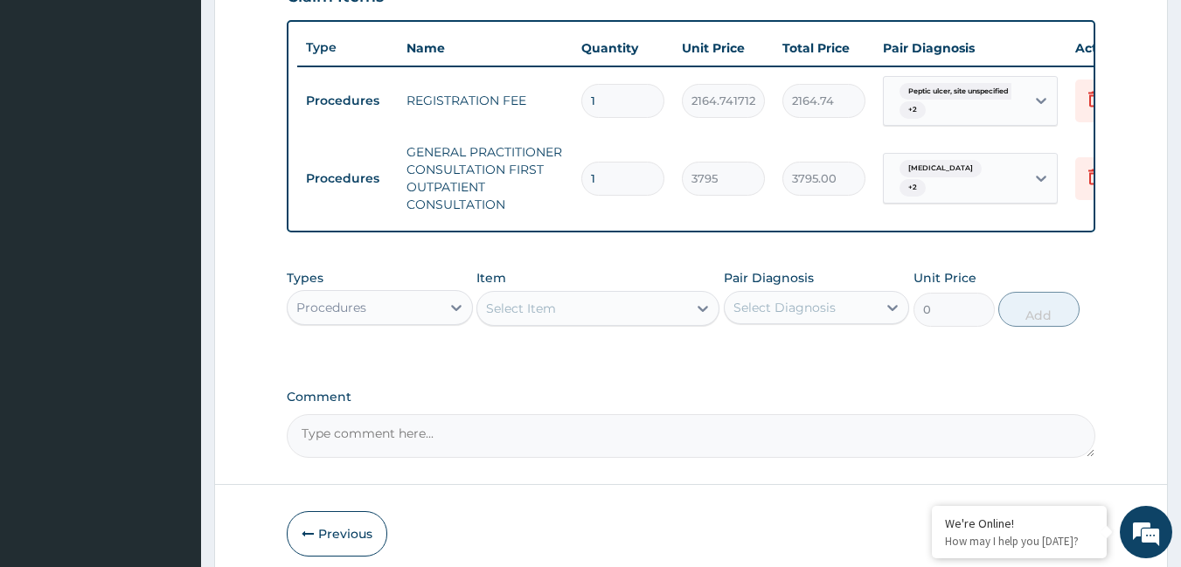
click at [348, 322] on div "Procedures" at bounding box center [364, 308] width 153 height 28
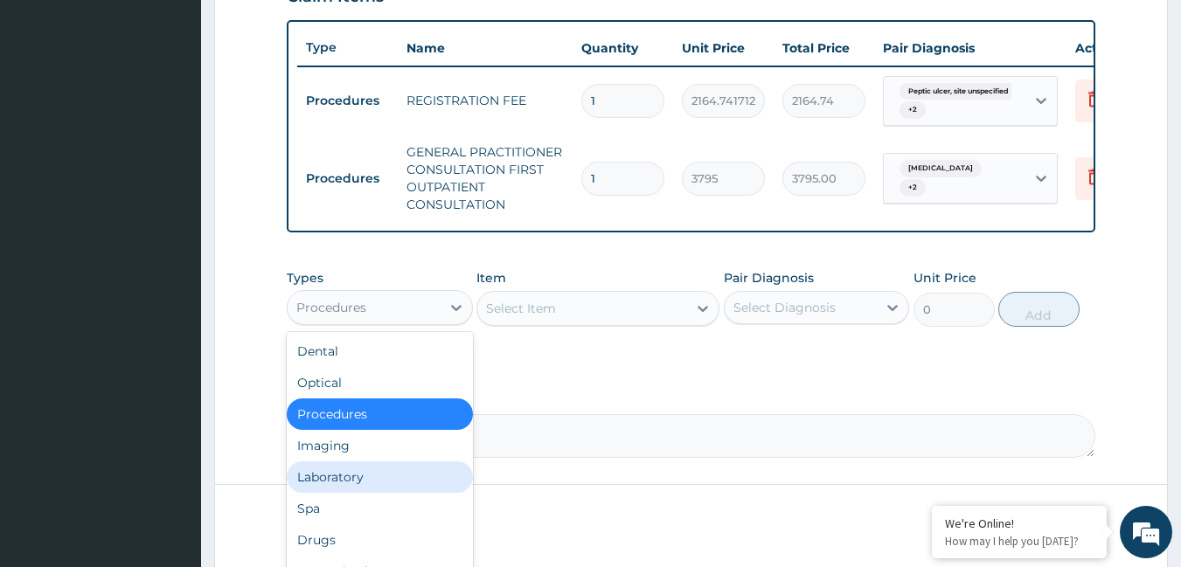
click at [342, 492] on div "Laboratory" at bounding box center [380, 477] width 186 height 31
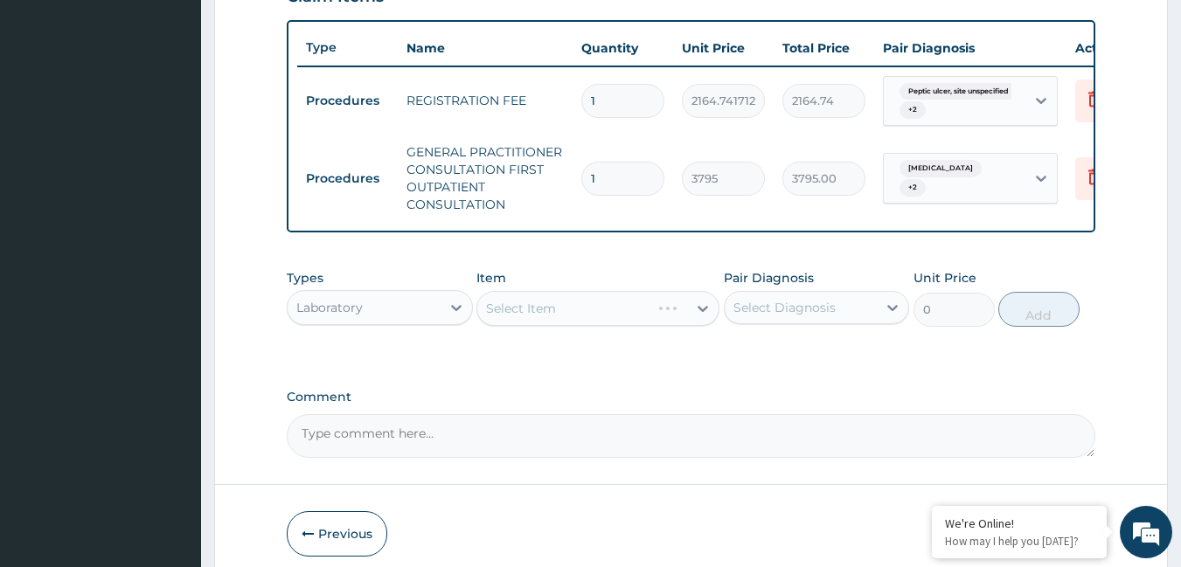
click at [535, 319] on div "Select Item" at bounding box center [597, 308] width 243 height 35
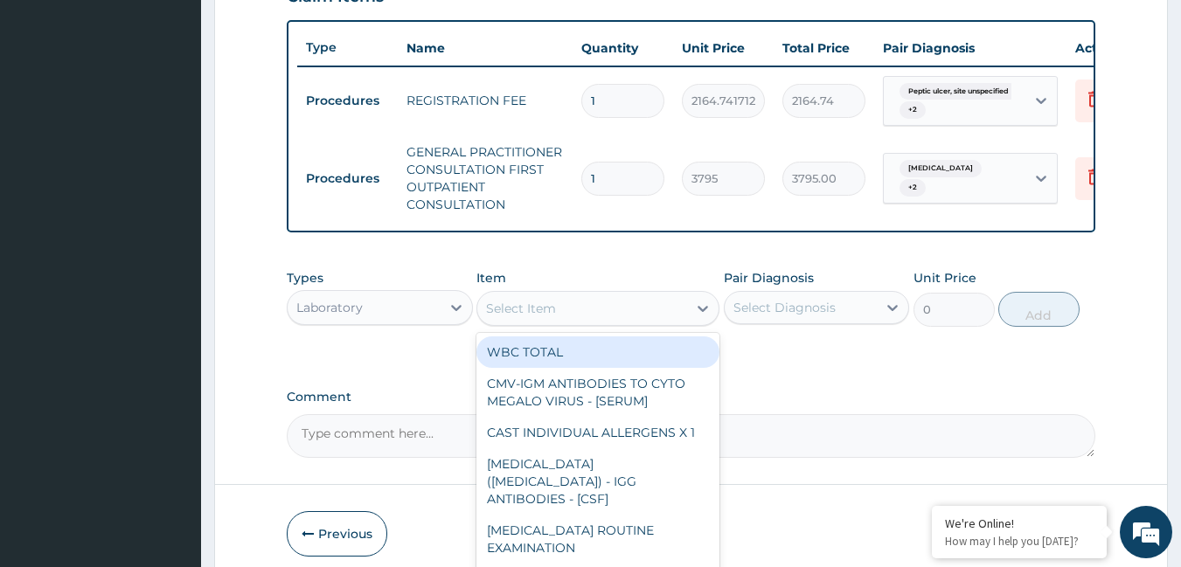
click at [513, 317] on div "Select Item" at bounding box center [521, 308] width 70 height 17
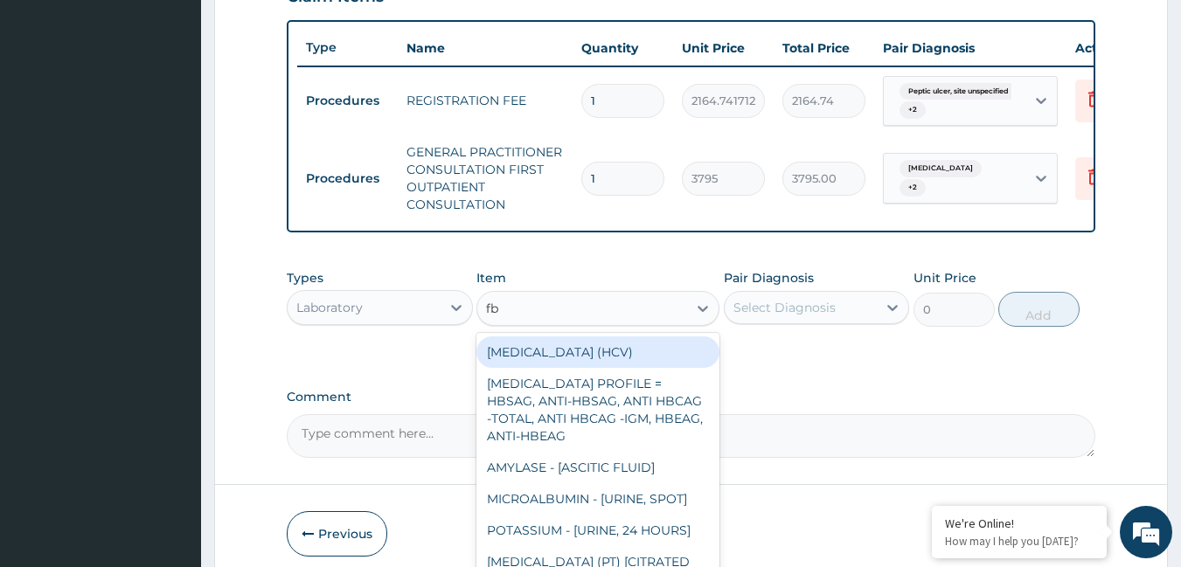
type input "fbc"
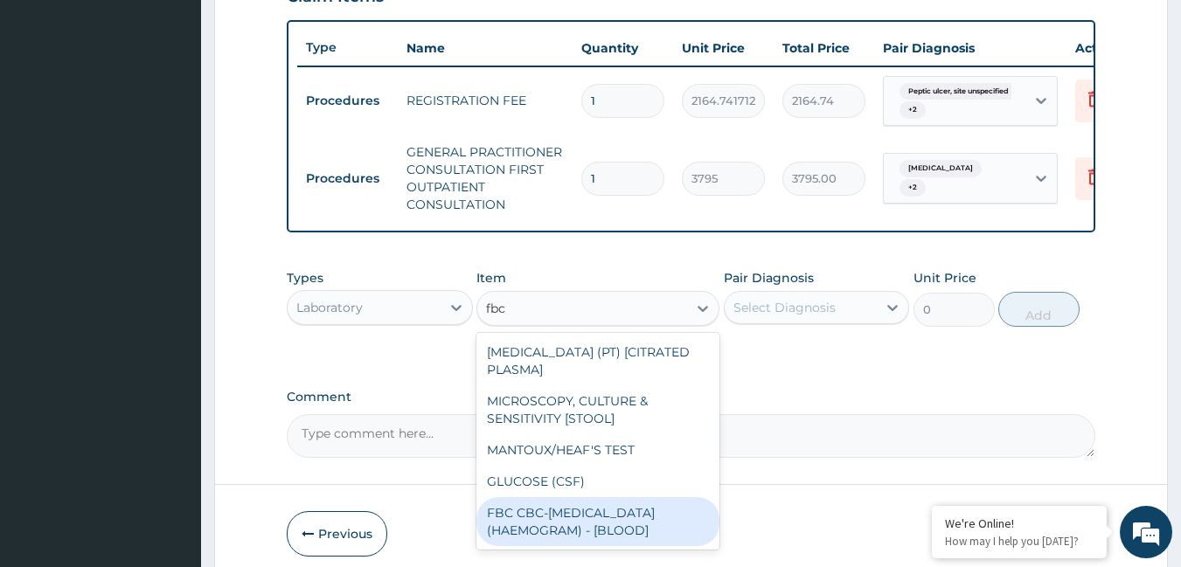
drag, startPoint x: 646, startPoint y: 527, endPoint x: 649, endPoint y: 517, distance: 10.0
click at [647, 528] on div "FBC CBC-COMPLETE BLOOD COUNT (HAEMOGRAM) - [BLOOD]" at bounding box center [597, 521] width 243 height 49
type input "4600"
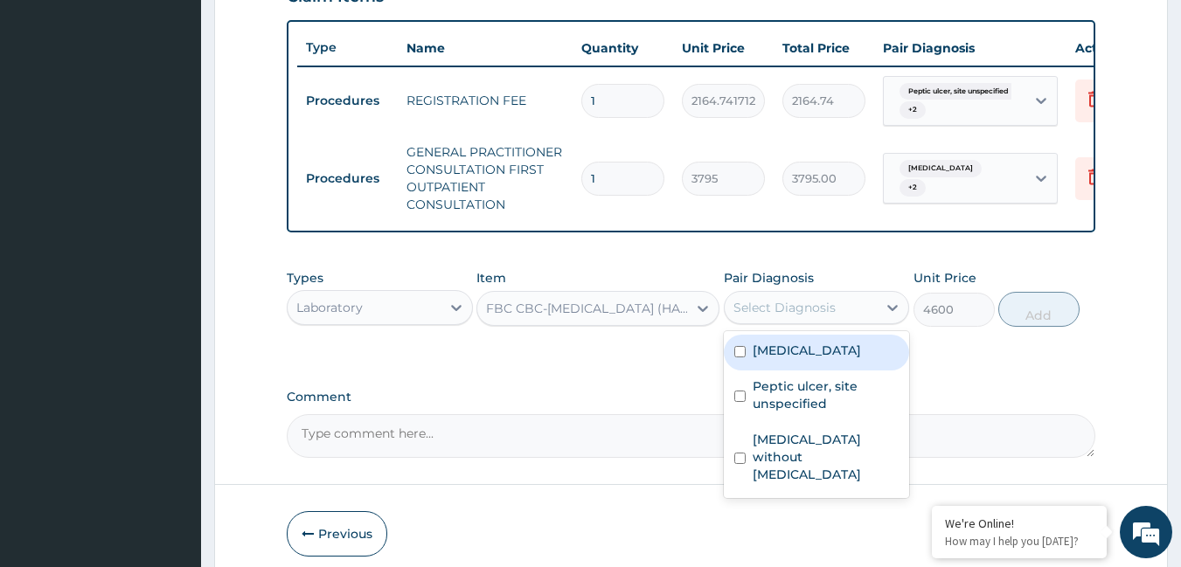
click at [782, 311] on div "Select Diagnosis" at bounding box center [801, 308] width 153 height 28
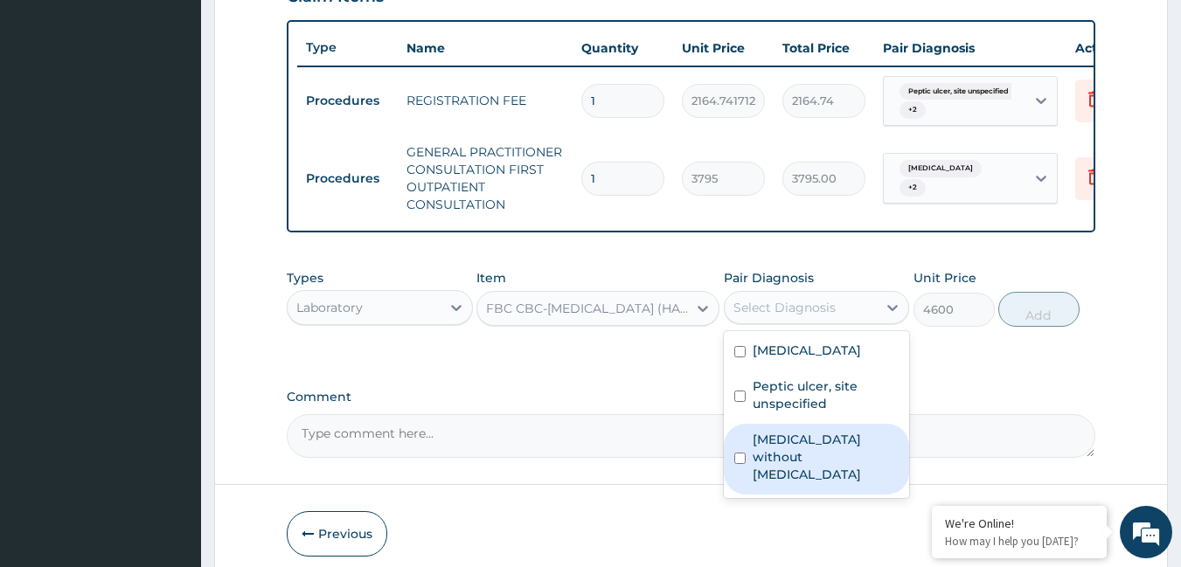
drag, startPoint x: 783, startPoint y: 456, endPoint x: 795, endPoint y: 428, distance: 30.2
click at [784, 454] on label "Sepsis without septic shock" at bounding box center [826, 457] width 147 height 52
checkbox input "true"
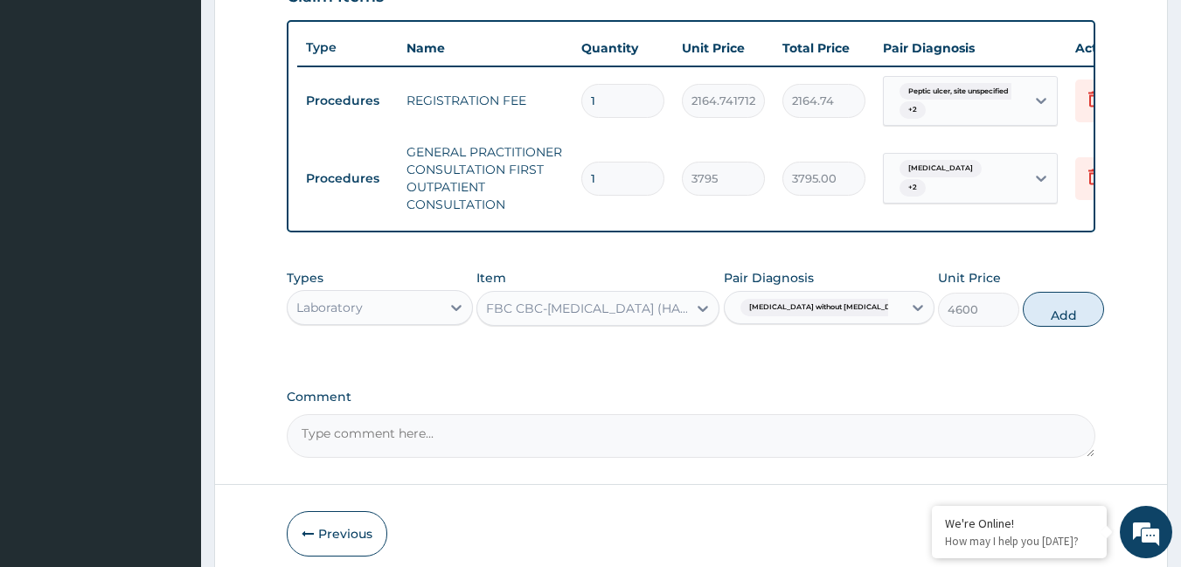
drag, startPoint x: 1051, startPoint y: 318, endPoint x: 848, endPoint y: 320, distance: 202.8
click at [1041, 318] on button "Add" at bounding box center [1063, 309] width 81 height 35
type input "0"
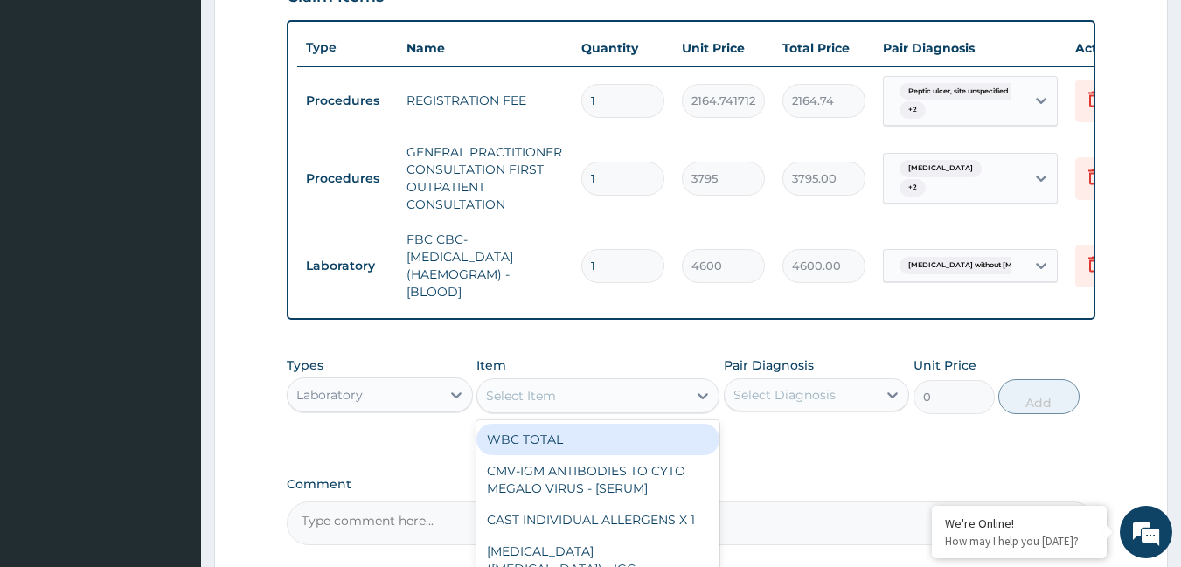
click at [519, 401] on div "Select Item" at bounding box center [521, 395] width 70 height 17
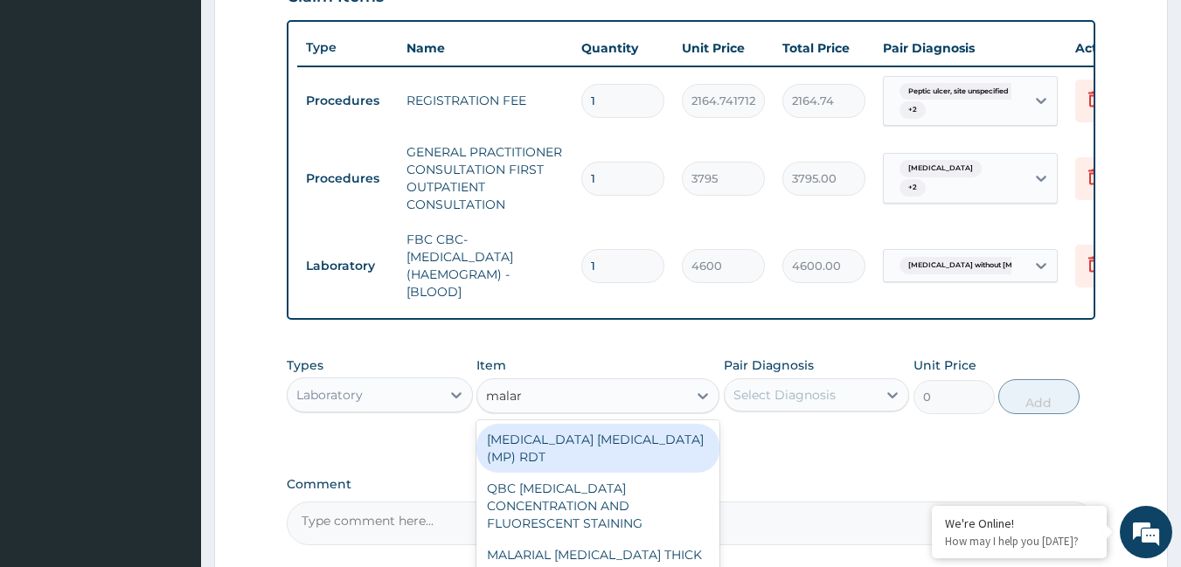
type input "malari"
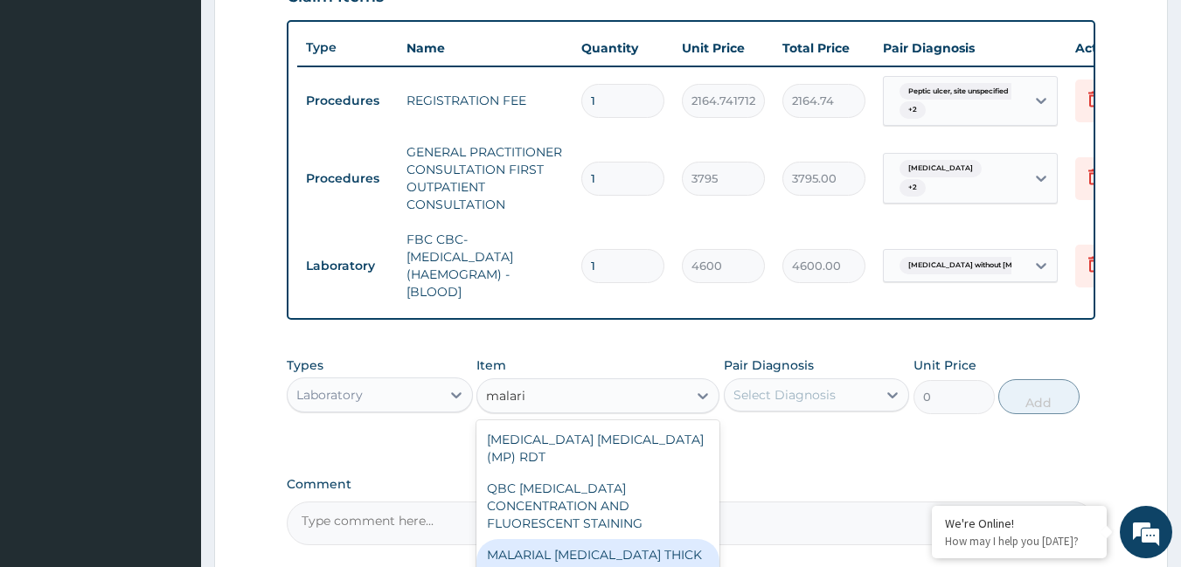
drag, startPoint x: 592, startPoint y: 525, endPoint x: 606, endPoint y: 497, distance: 31.3
click at [596, 539] on div "MALARIAL PARASITE THICK AND THIN FILMS - [BLOOD]" at bounding box center [597, 563] width 243 height 49
type input "1725"
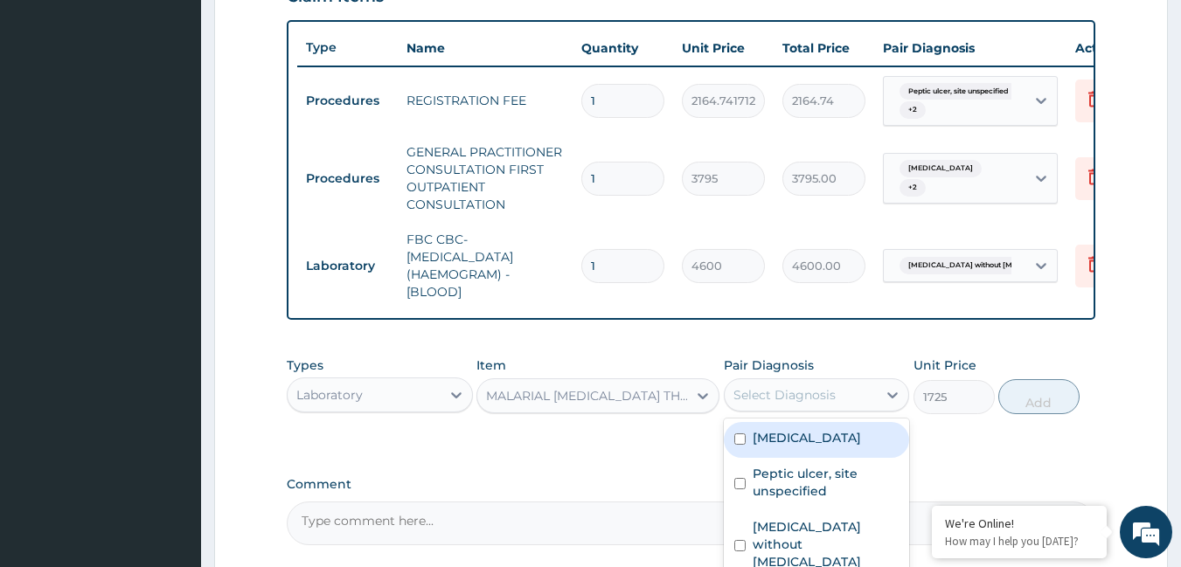
drag, startPoint x: 768, startPoint y: 394, endPoint x: 771, endPoint y: 407, distance: 13.4
click at [771, 407] on div "Select Diagnosis" at bounding box center [801, 395] width 153 height 28
click at [773, 447] on label "Malaria, unspecified" at bounding box center [807, 437] width 108 height 17
checkbox input "true"
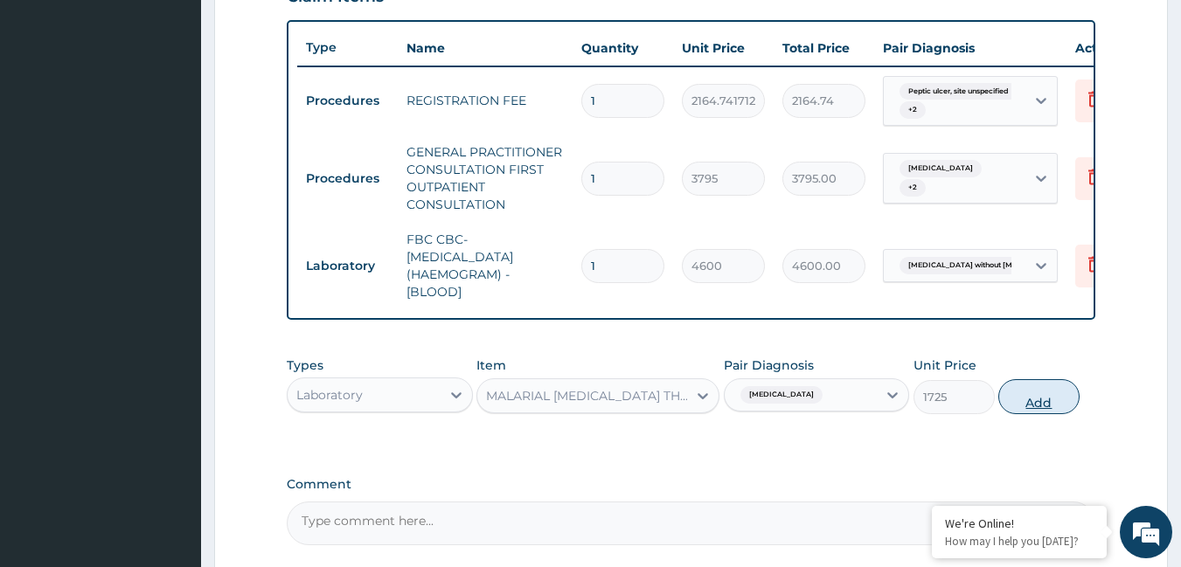
click at [1018, 405] on button "Add" at bounding box center [1038, 396] width 81 height 35
type input "0"
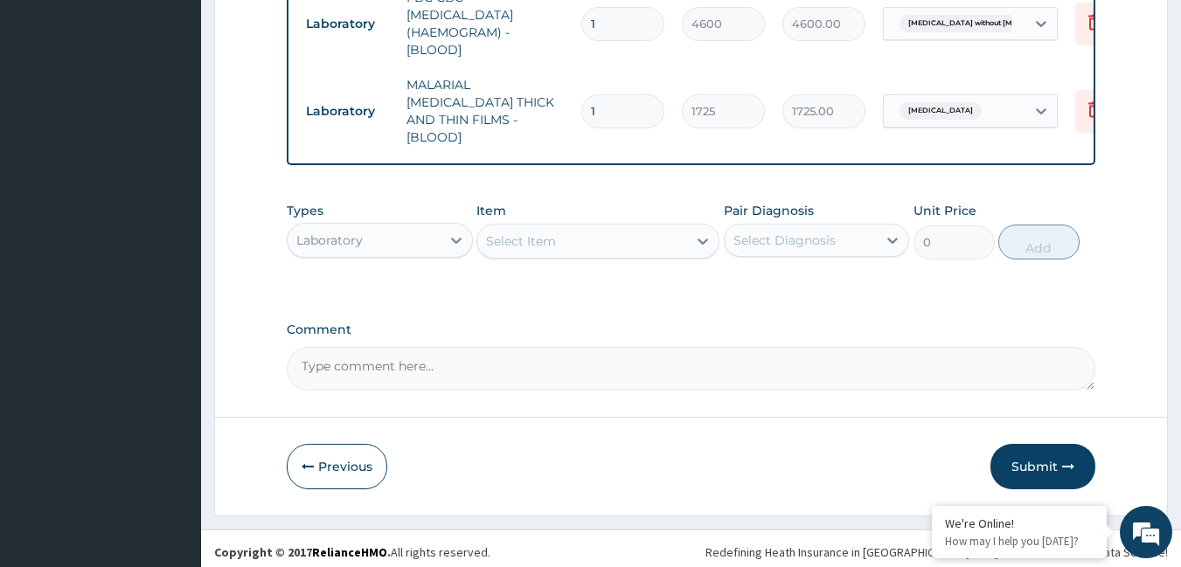
scroll to position [875, 0]
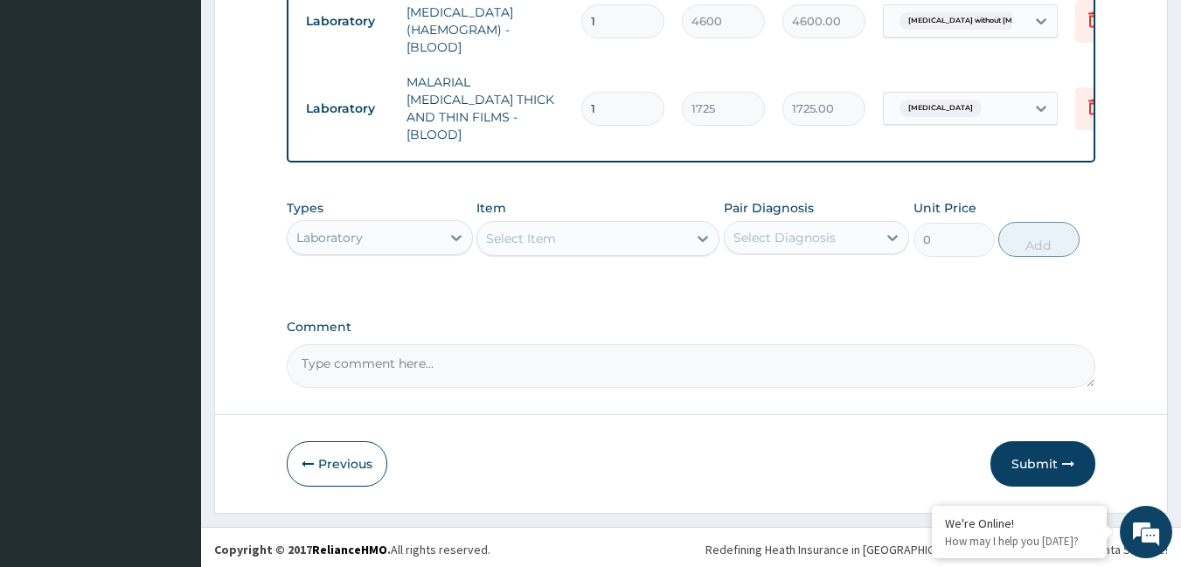
click at [350, 224] on div "Laboratory" at bounding box center [364, 238] width 153 height 28
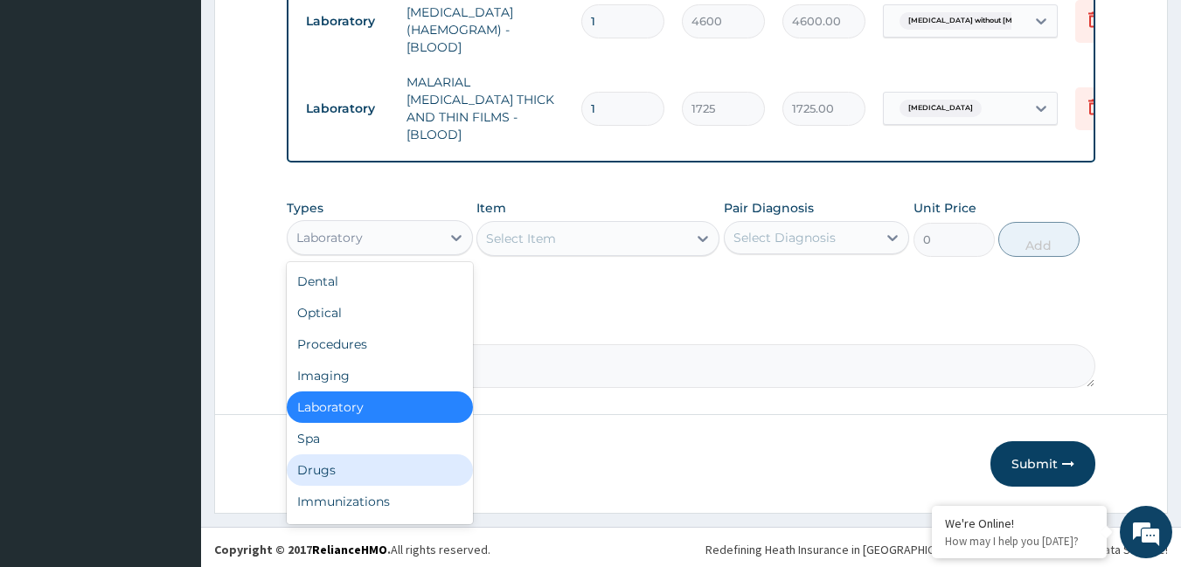
click at [343, 471] on div "Drugs" at bounding box center [380, 470] width 186 height 31
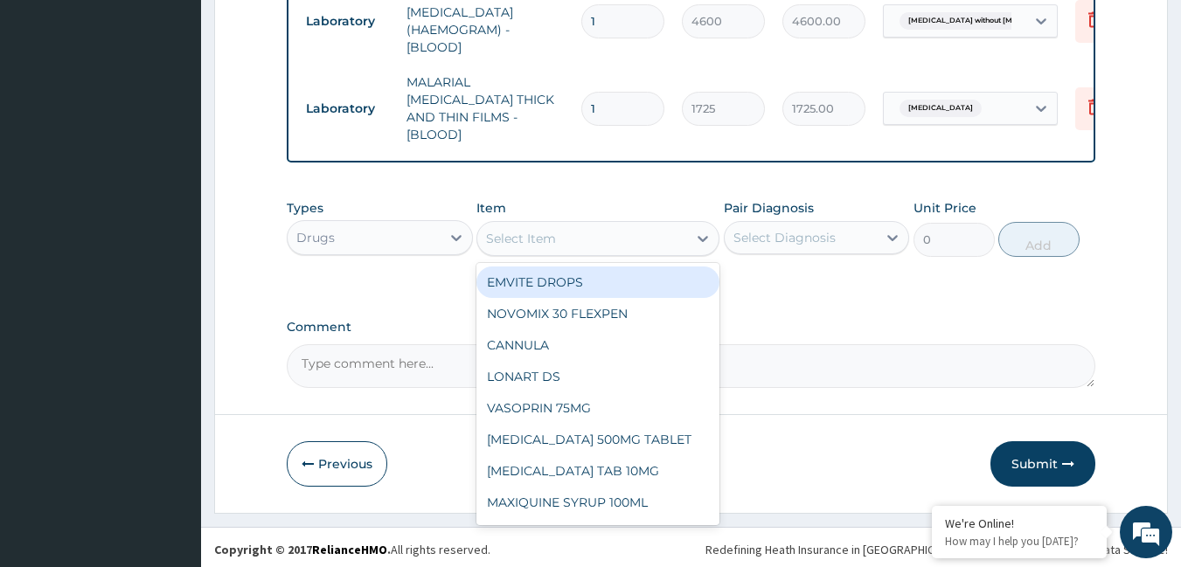
click at [523, 231] on div "Select Item" at bounding box center [521, 238] width 70 height 17
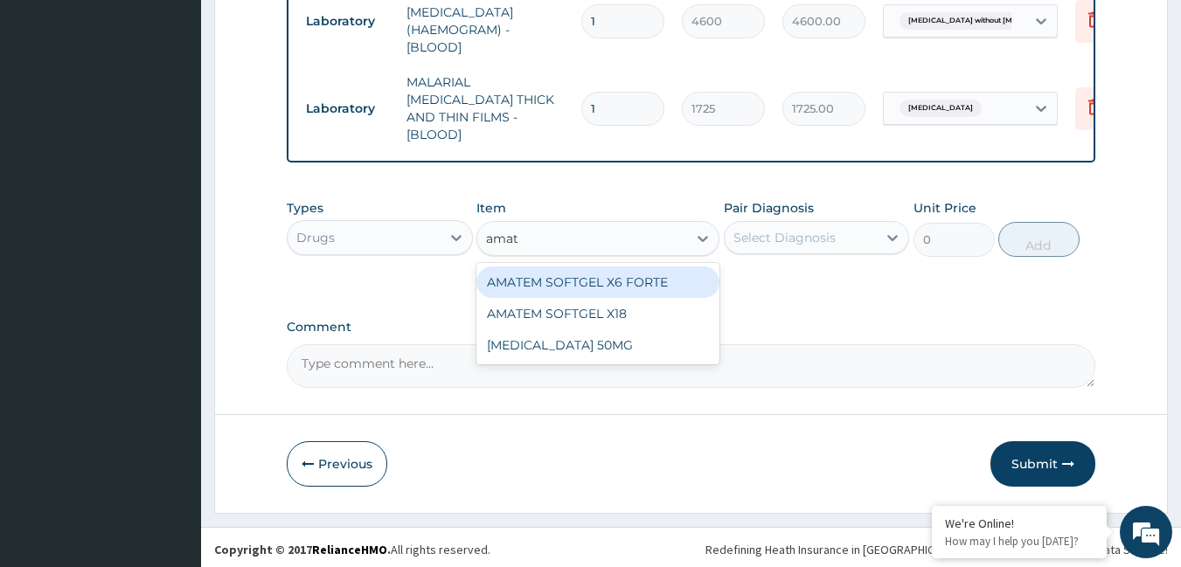
type input "amate"
click at [531, 276] on div "AMATEM SOFTGEL X6 FORTE" at bounding box center [597, 282] width 243 height 31
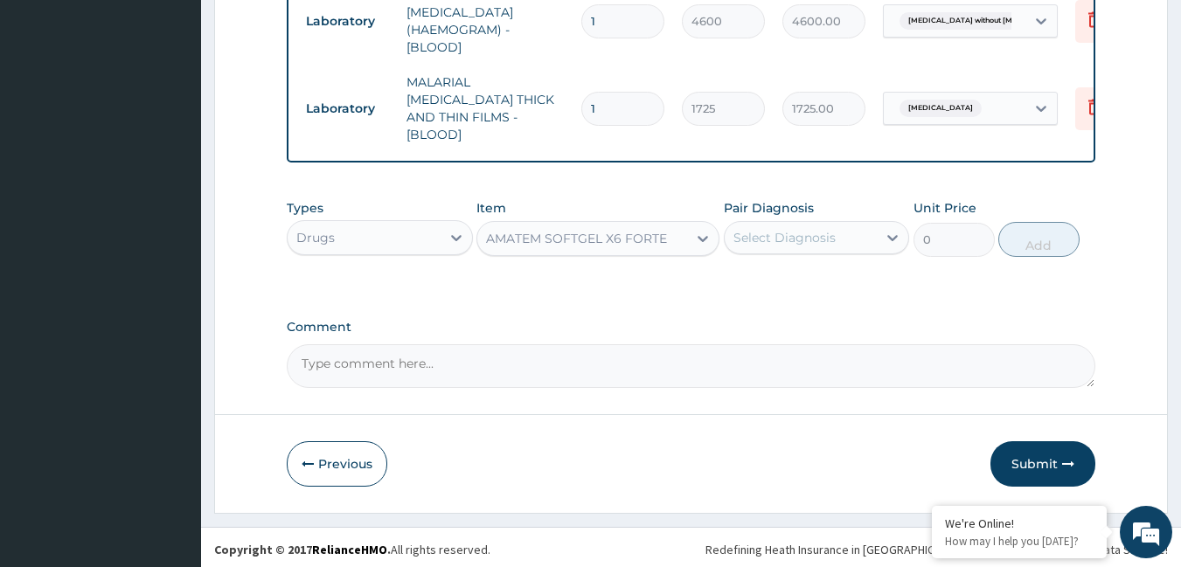
type input "506"
click at [525, 235] on div "AMATEM SOFTGEL X6 FORTE" at bounding box center [576, 238] width 181 height 17
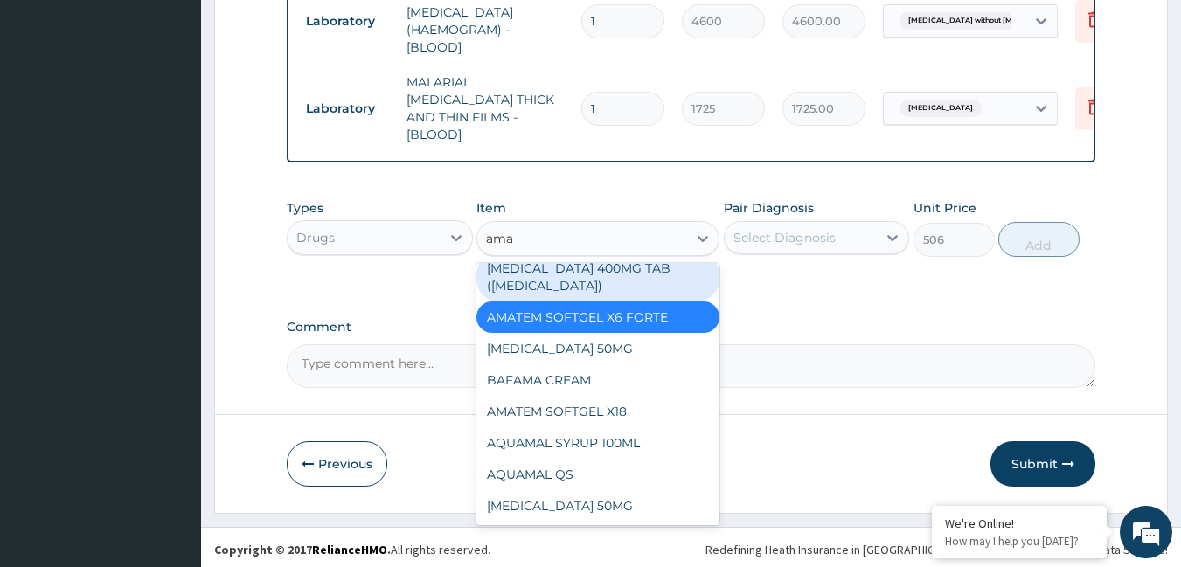
scroll to position [0, 0]
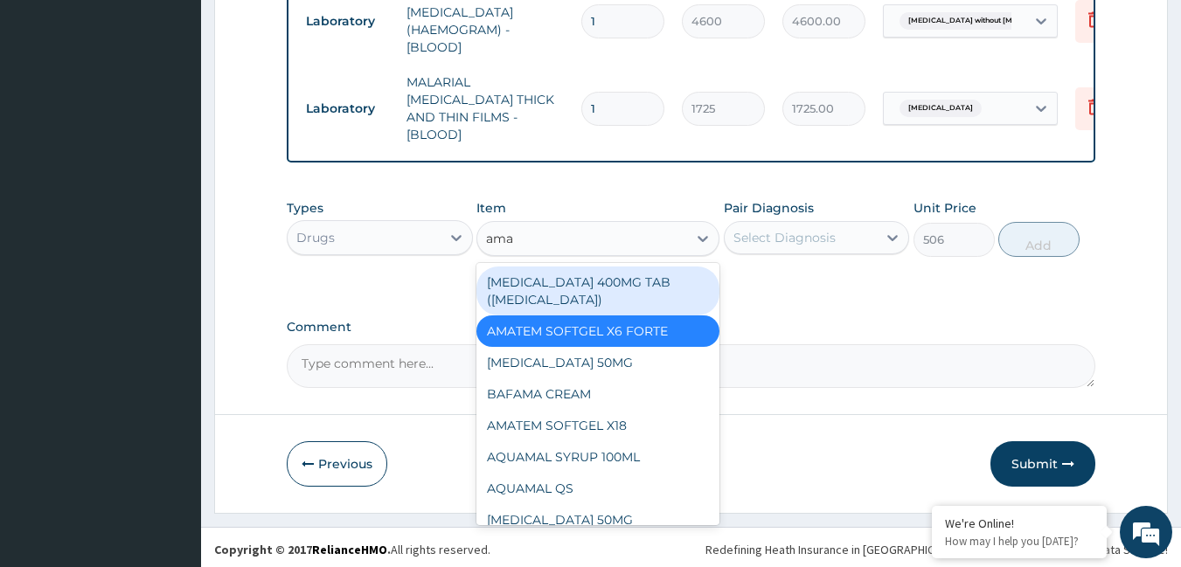
type input "amat"
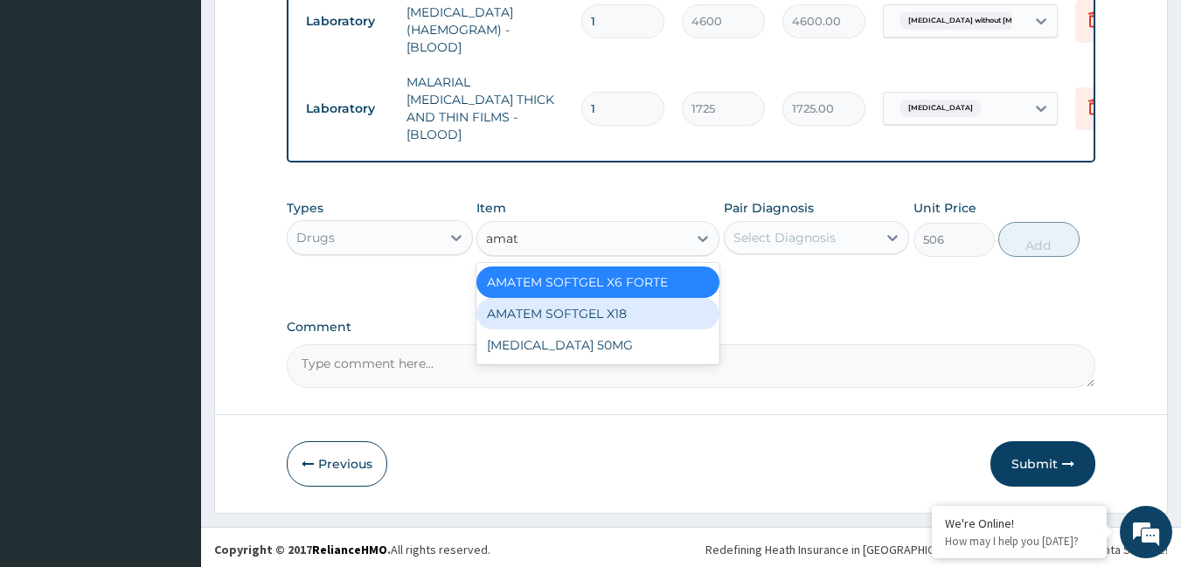
click at [581, 302] on div "AMATEM SOFTGEL X18" at bounding box center [597, 313] width 243 height 31
type input "111.32"
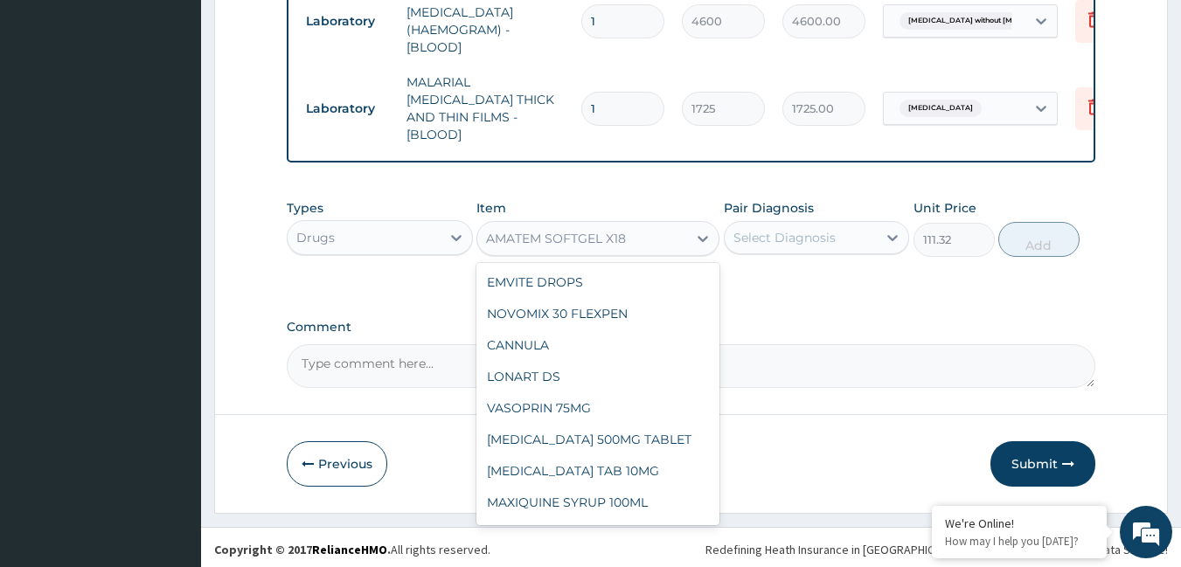
click at [566, 235] on div "AMATEM SOFTGEL X18" at bounding box center [556, 238] width 140 height 17
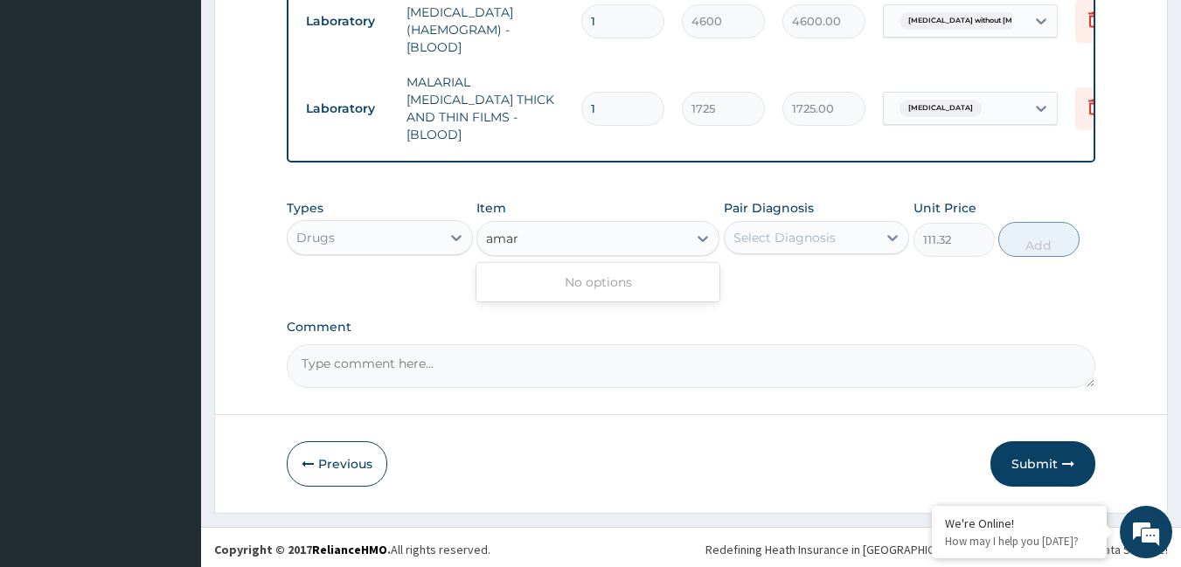
type input "ama"
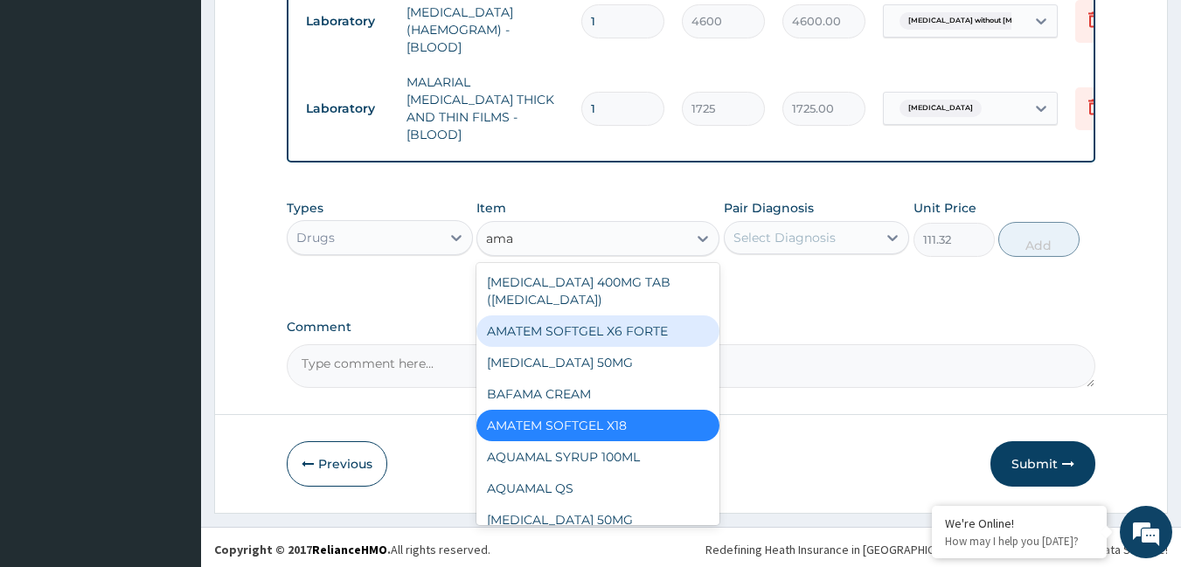
click at [666, 333] on div "AMATEM SOFTGEL X6 FORTE" at bounding box center [597, 331] width 243 height 31
type input "506"
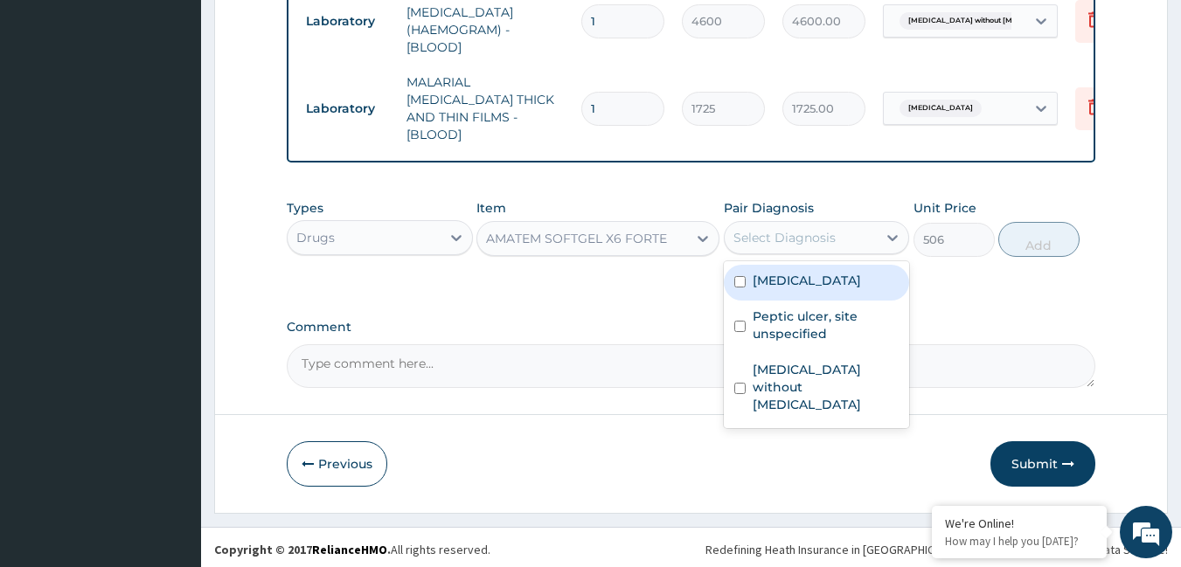
click at [844, 229] on div "Select Diagnosis" at bounding box center [801, 238] width 153 height 28
click at [802, 266] on div "Malaria, unspecified" at bounding box center [817, 283] width 186 height 36
checkbox input "true"
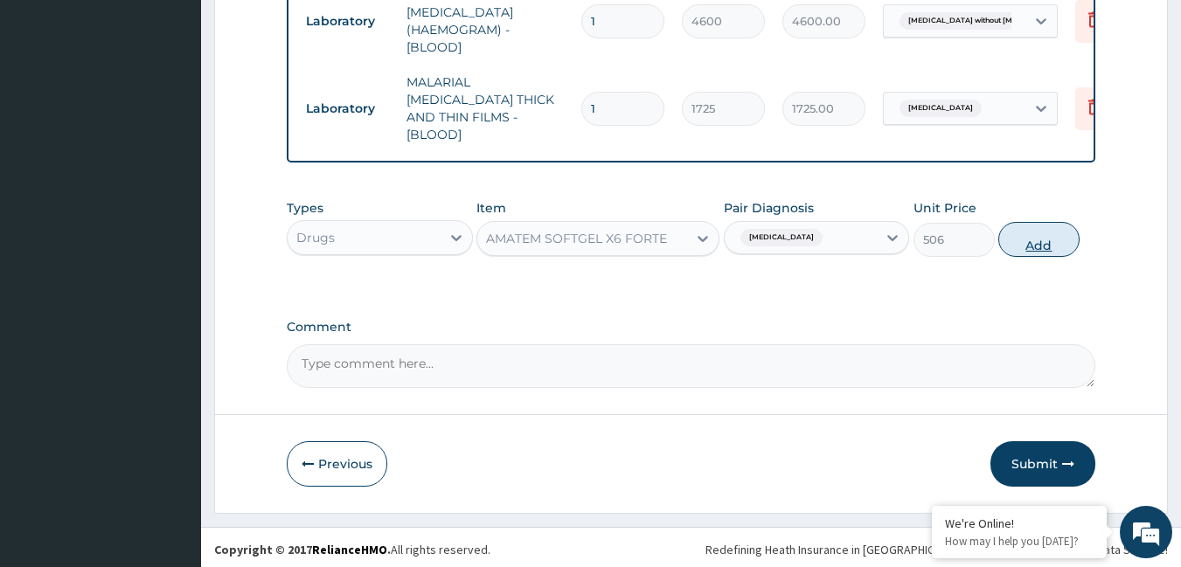
click at [1052, 240] on button "Add" at bounding box center [1038, 239] width 81 height 35
type input "0"
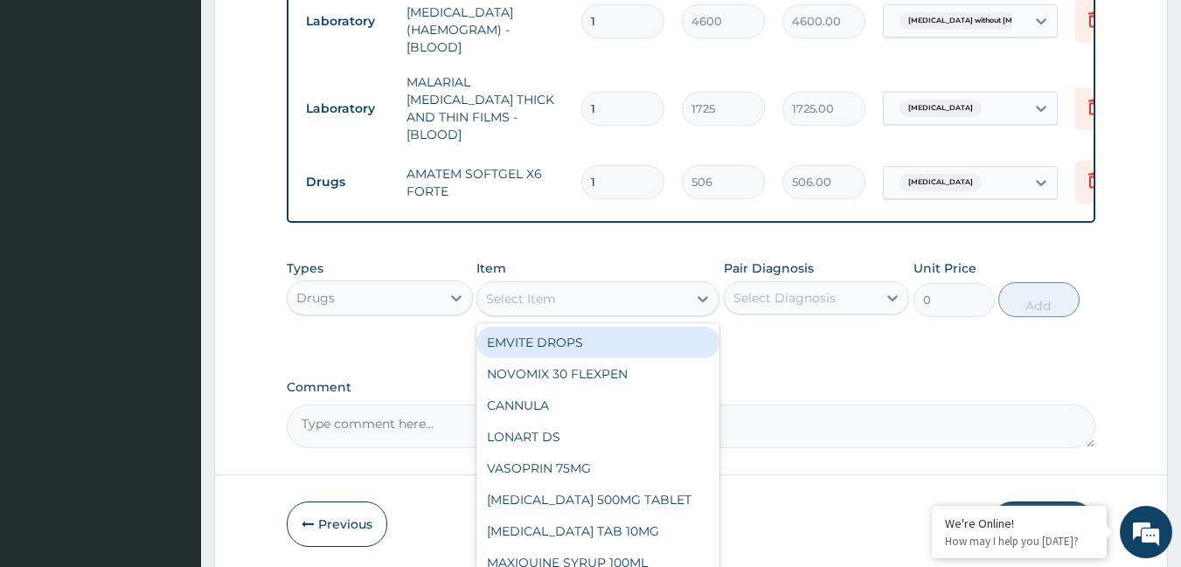
click at [583, 285] on div "Select Item" at bounding box center [582, 299] width 210 height 28
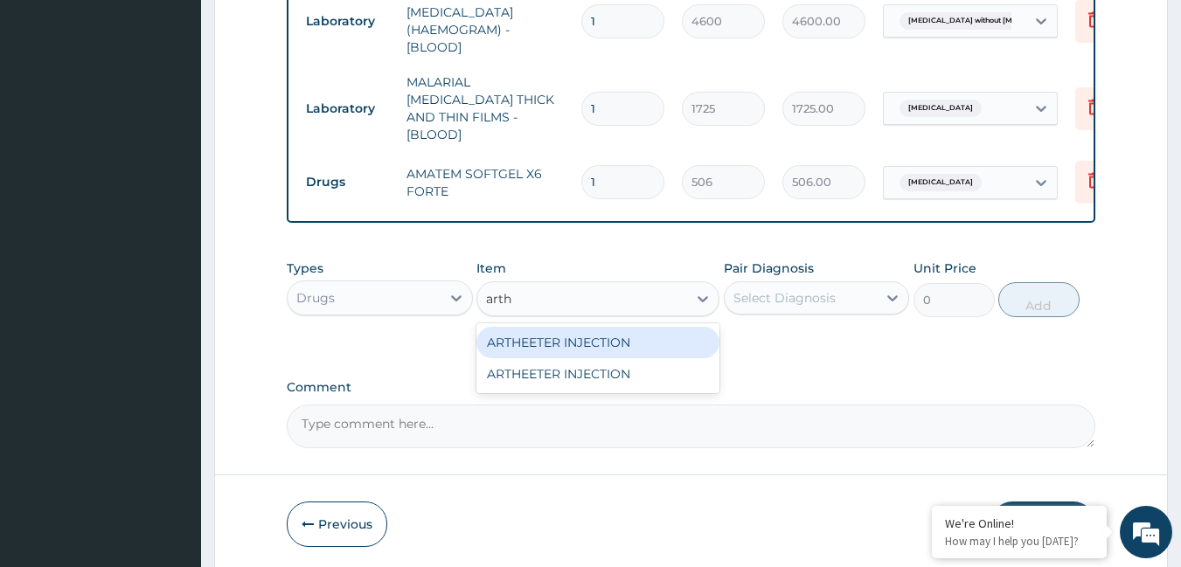
type input "arthe"
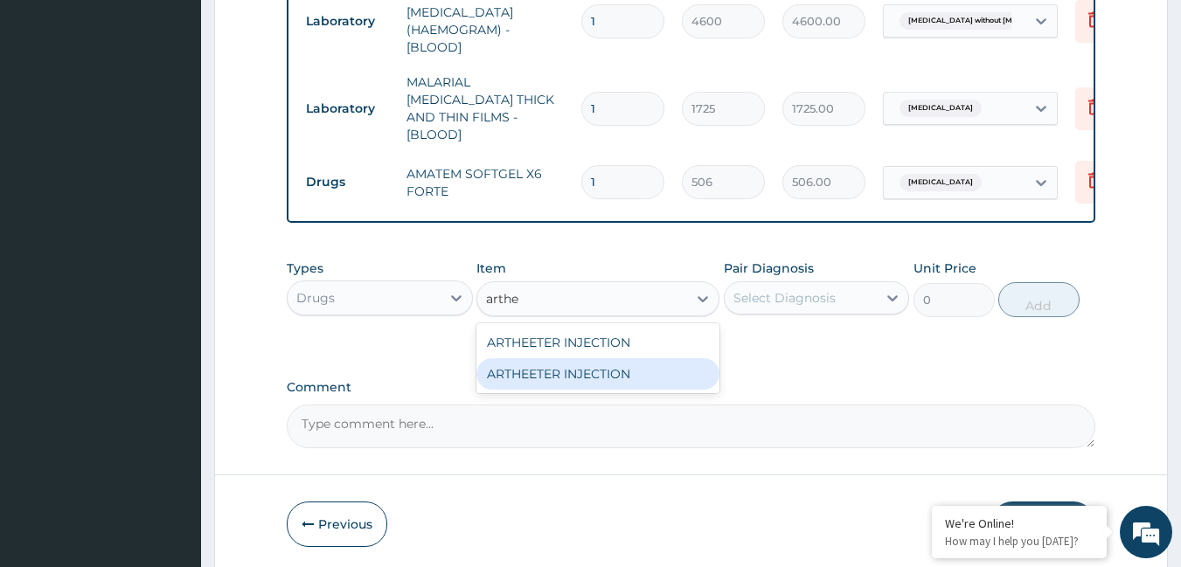
click at [598, 367] on div "ARTHEETER INJECTION" at bounding box center [597, 373] width 243 height 31
type input "1500"
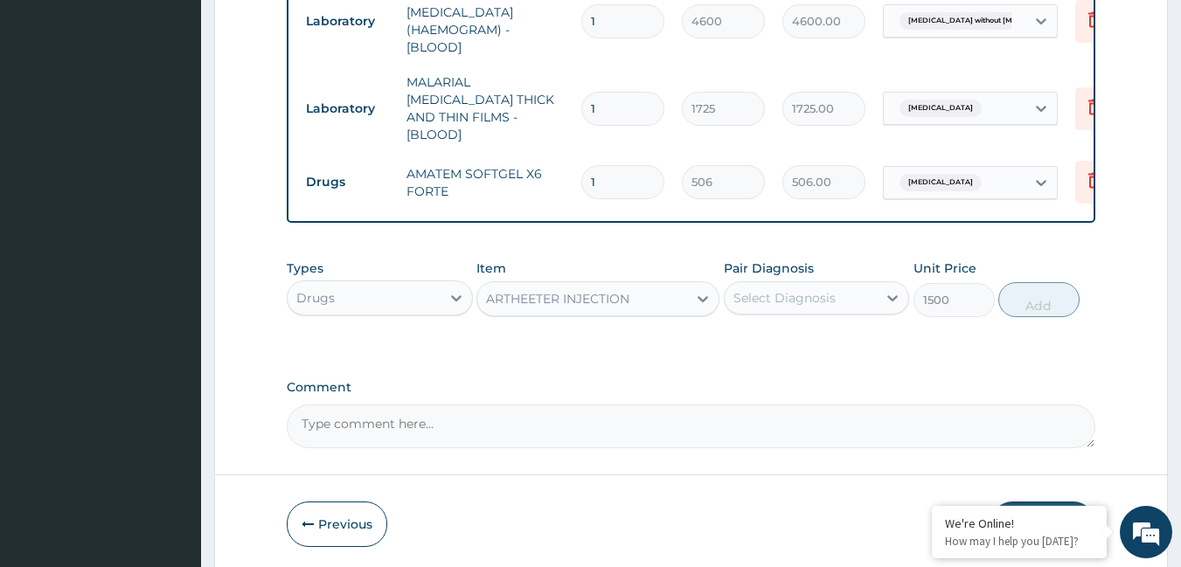
click at [776, 289] on div "Select Diagnosis" at bounding box center [784, 297] width 102 height 17
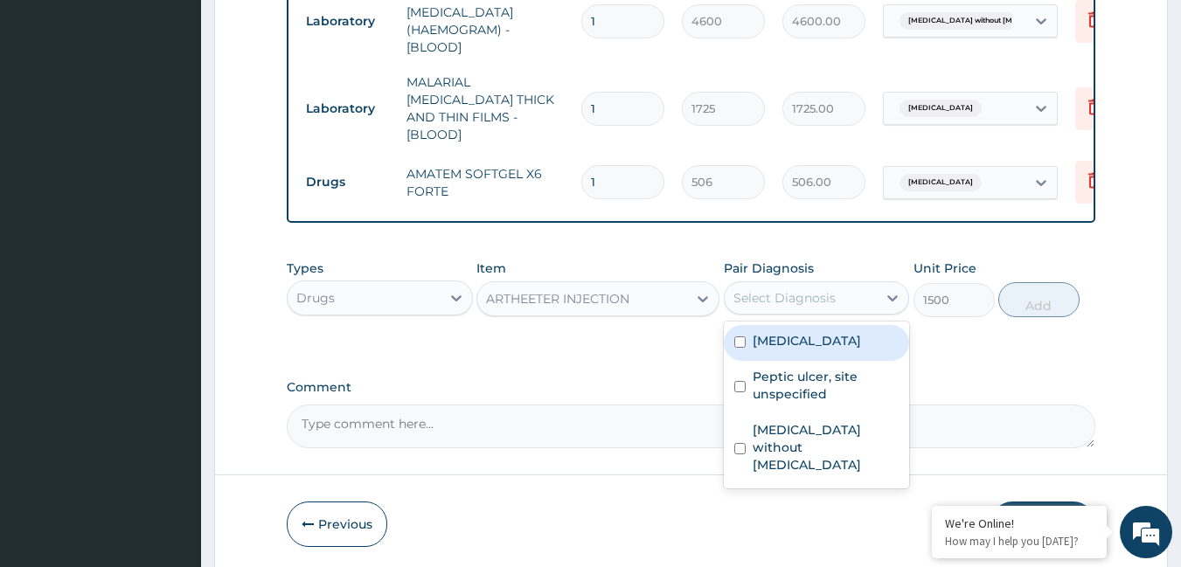
drag, startPoint x: 775, startPoint y: 330, endPoint x: 860, endPoint y: 319, distance: 85.6
click at [780, 332] on label "Malaria, unspecified" at bounding box center [807, 340] width 108 height 17
checkbox input "true"
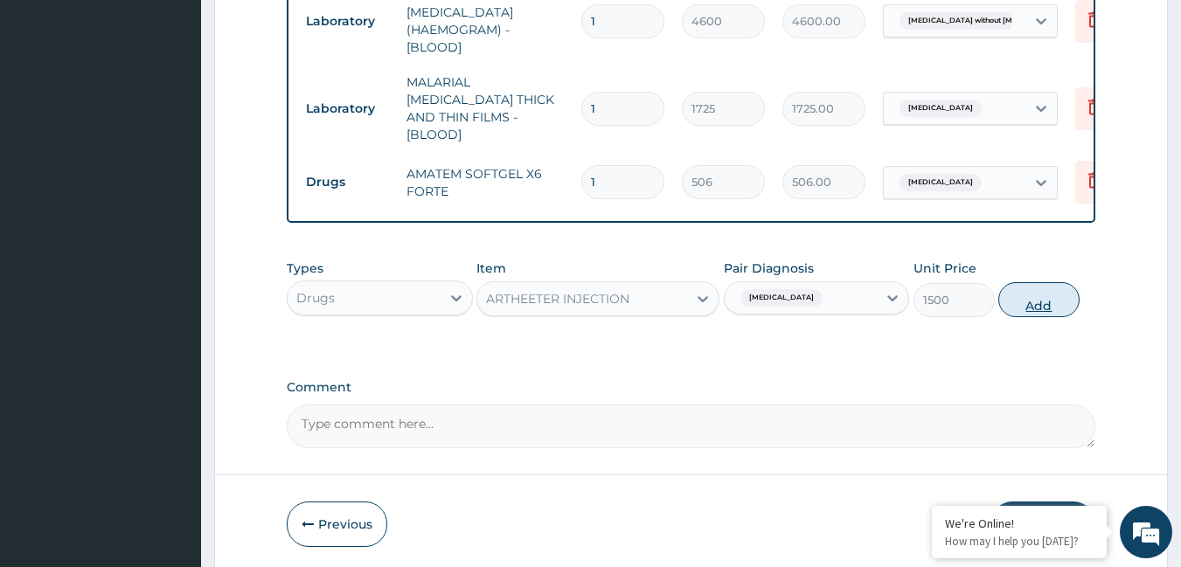
click at [1039, 303] on button "Add" at bounding box center [1038, 299] width 81 height 35
type input "0"
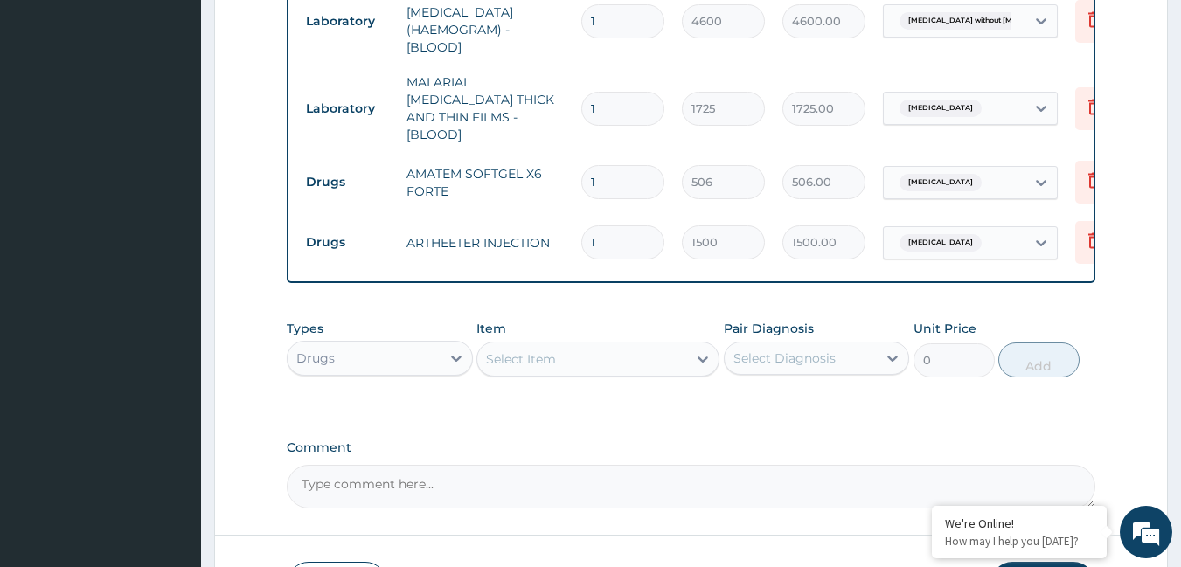
drag, startPoint x: 622, startPoint y: 158, endPoint x: 614, endPoint y: 177, distance: 20.8
click at [623, 165] on input "1" at bounding box center [622, 182] width 83 height 34
type input "0.00"
type input "6"
type input "3036.00"
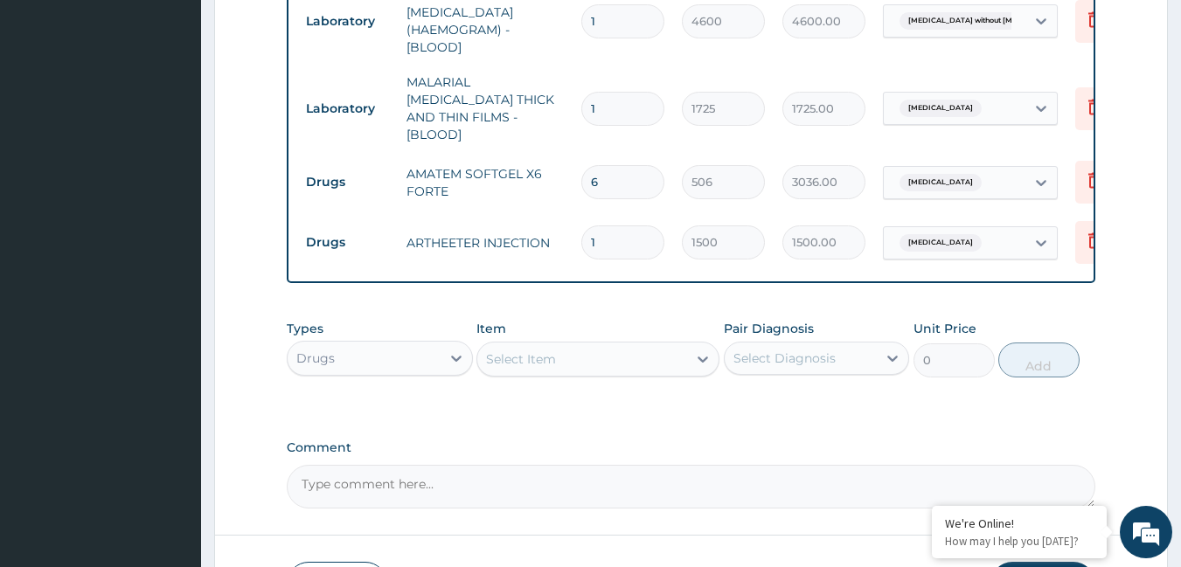
type input "6"
click at [640, 226] on input "1" at bounding box center [622, 243] width 83 height 34
type input "0.00"
type input "6"
type input "9000.00"
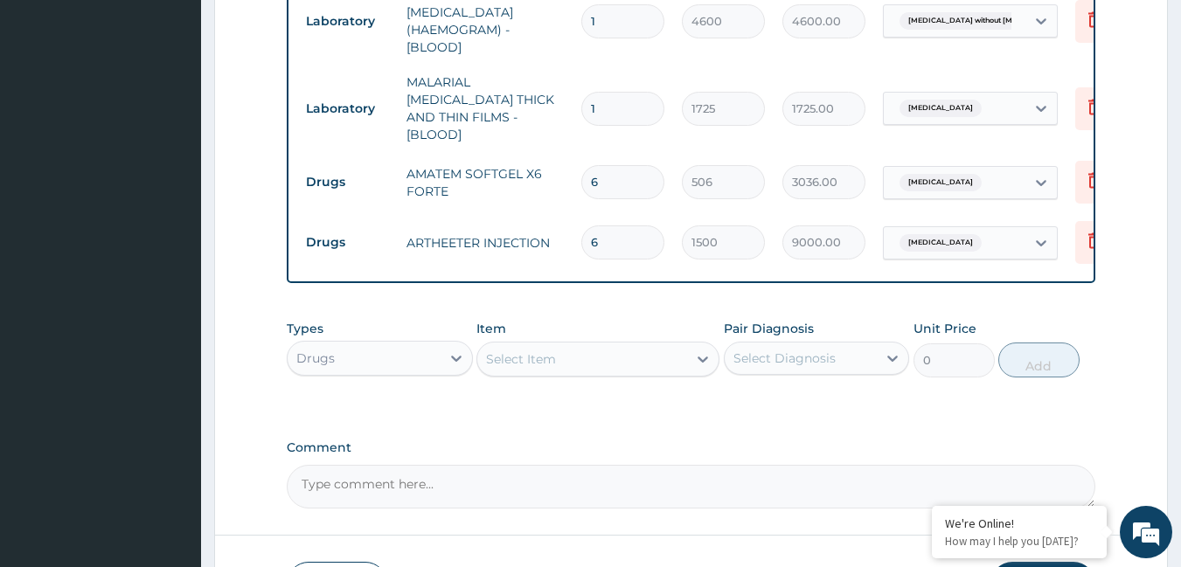
type input "6"
click at [569, 353] on div "Select Item" at bounding box center [582, 359] width 210 height 28
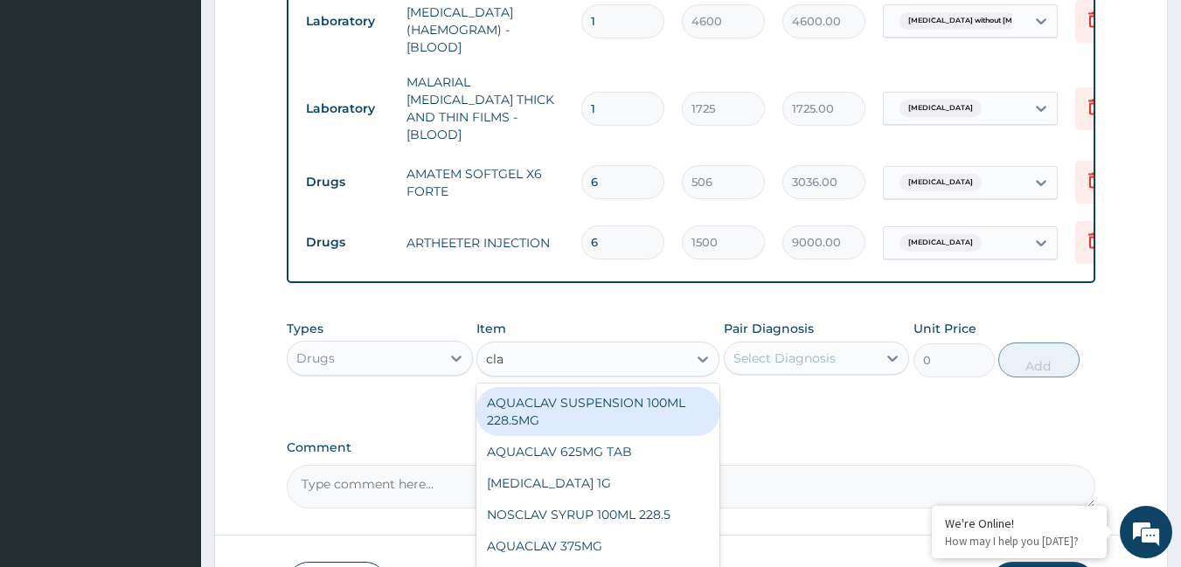
type input "clar"
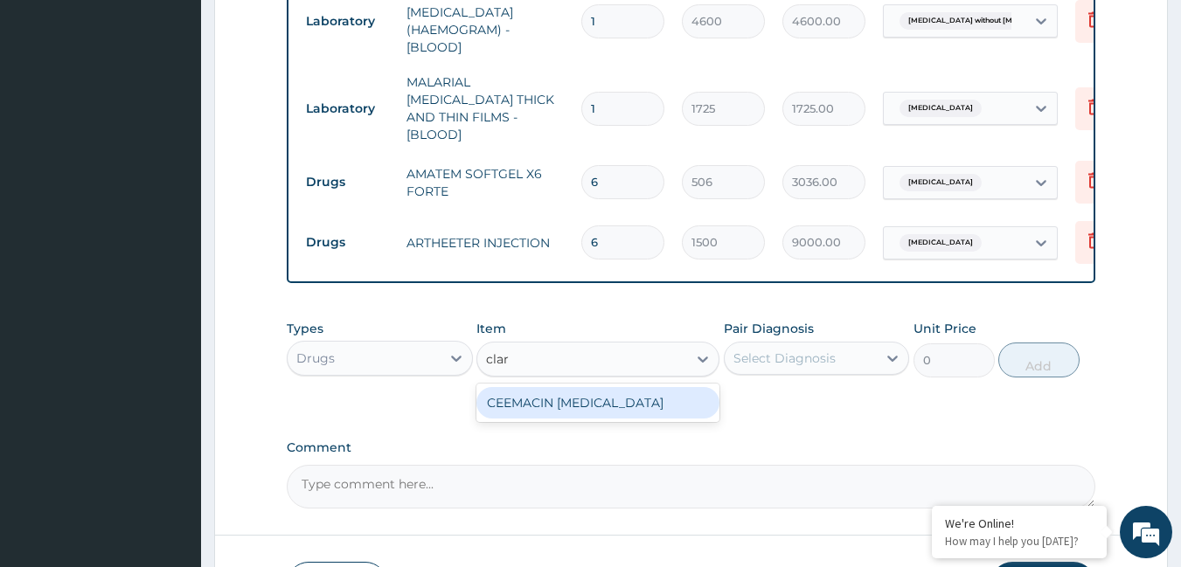
drag, startPoint x: 496, startPoint y: 394, endPoint x: 548, endPoint y: 371, distance: 57.5
click at [497, 394] on div "CEEMACIN CLARITHROMYCIN" at bounding box center [597, 402] width 243 height 31
type input "253"
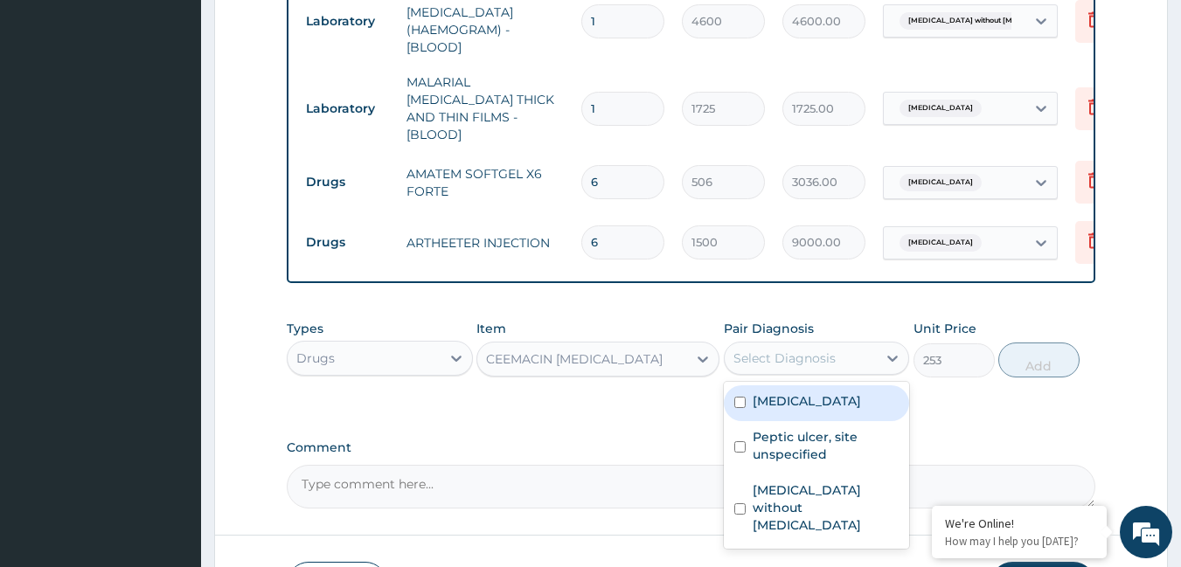
click at [778, 365] on div "Select Diagnosis" at bounding box center [801, 358] width 153 height 28
click at [809, 392] on label "Malaria, unspecified" at bounding box center [807, 400] width 108 height 17
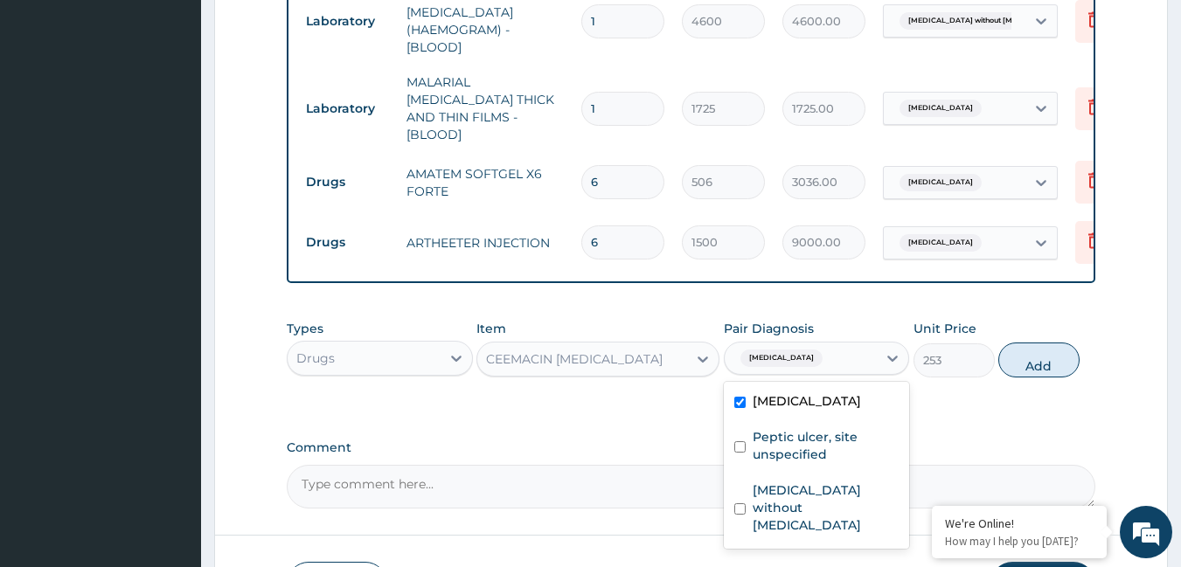
click at [809, 392] on label "Malaria, unspecified" at bounding box center [807, 400] width 108 height 17
checkbox input "false"
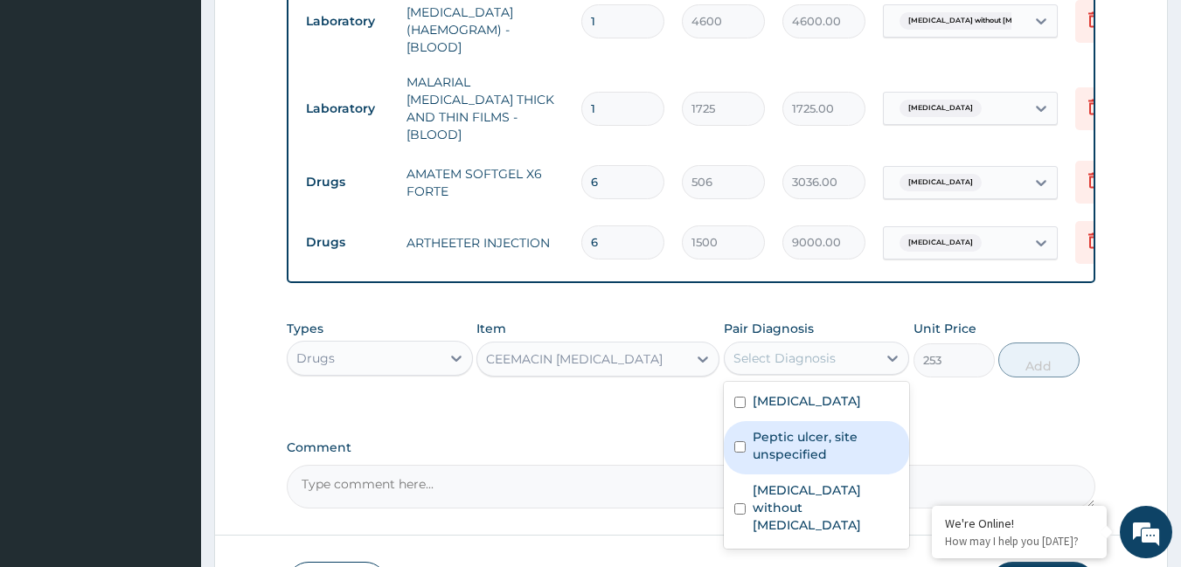
click at [802, 438] on label "Peptic ulcer, site unspecified" at bounding box center [826, 445] width 147 height 35
checkbox input "true"
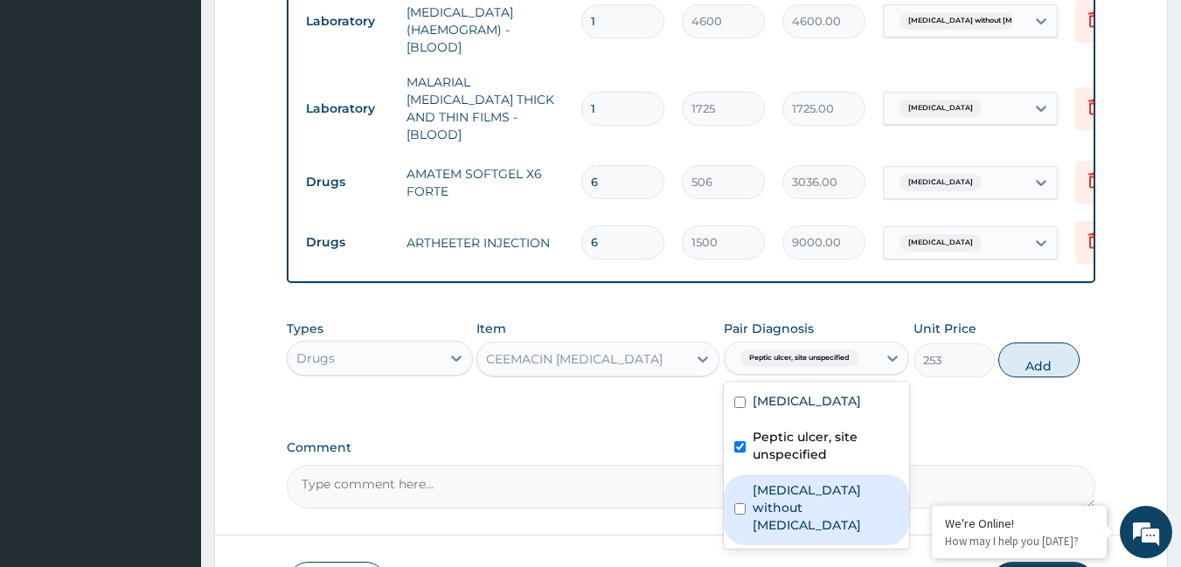
drag, startPoint x: 788, startPoint y: 483, endPoint x: 832, endPoint y: 420, distance: 77.8
click at [788, 483] on label "Sepsis without septic shock" at bounding box center [826, 508] width 147 height 52
checkbox input "true"
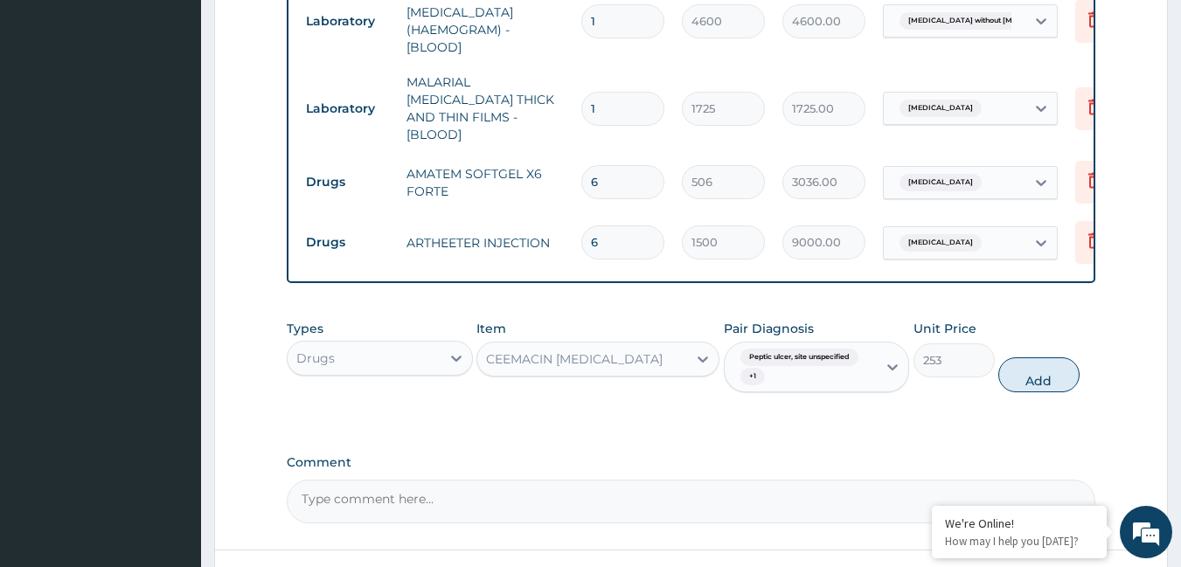
drag, startPoint x: 1027, startPoint y: 360, endPoint x: 967, endPoint y: 334, distance: 65.8
click at [1028, 360] on button "Add" at bounding box center [1038, 375] width 81 height 35
type input "0"
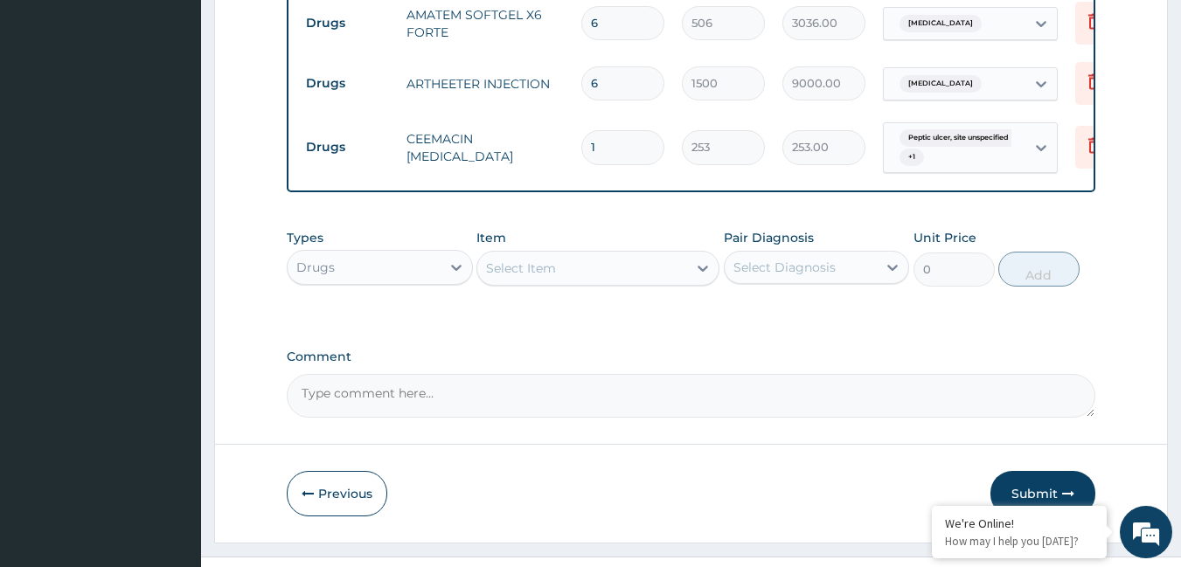
scroll to position [1064, 0]
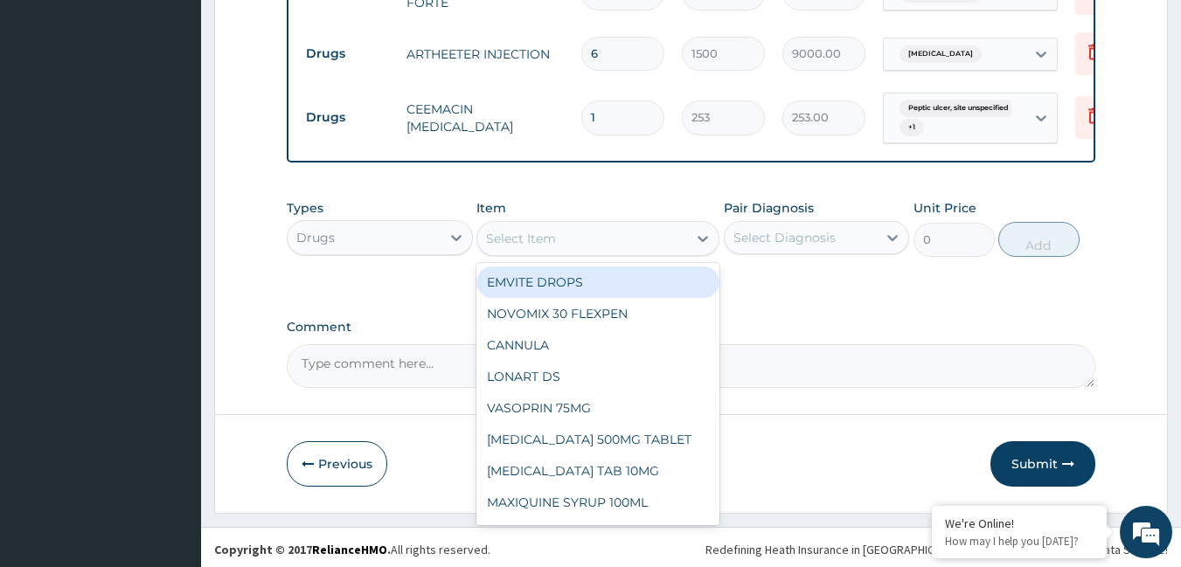
click at [511, 233] on div "Select Item" at bounding box center [521, 238] width 70 height 17
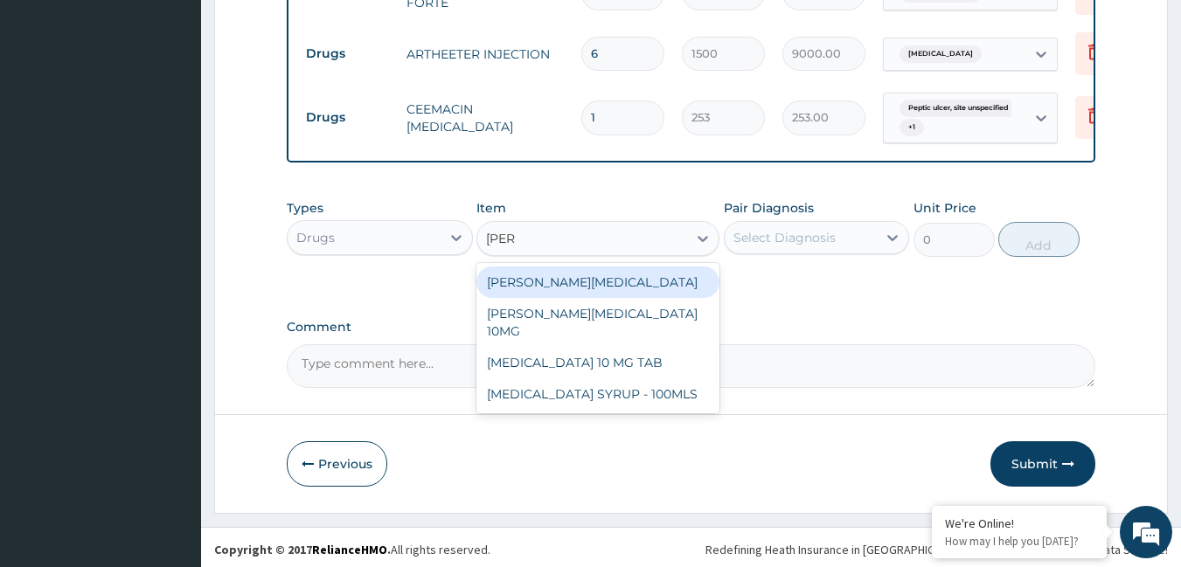
type input "lorat"
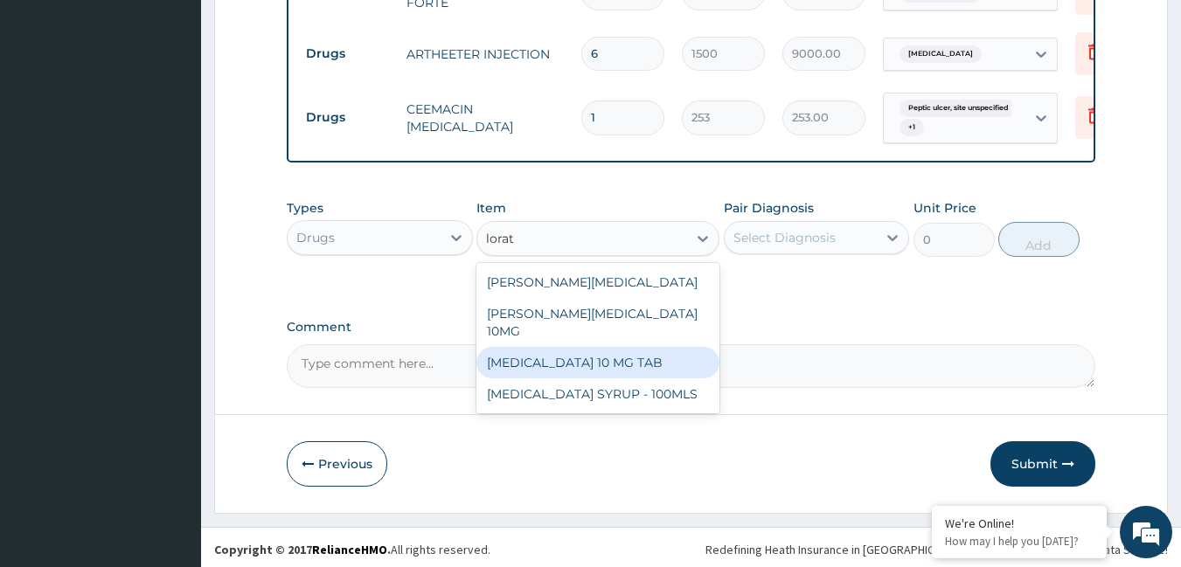
click at [538, 351] on div "LORATADINE 10 MG TAB" at bounding box center [597, 362] width 243 height 31
type input "63.25"
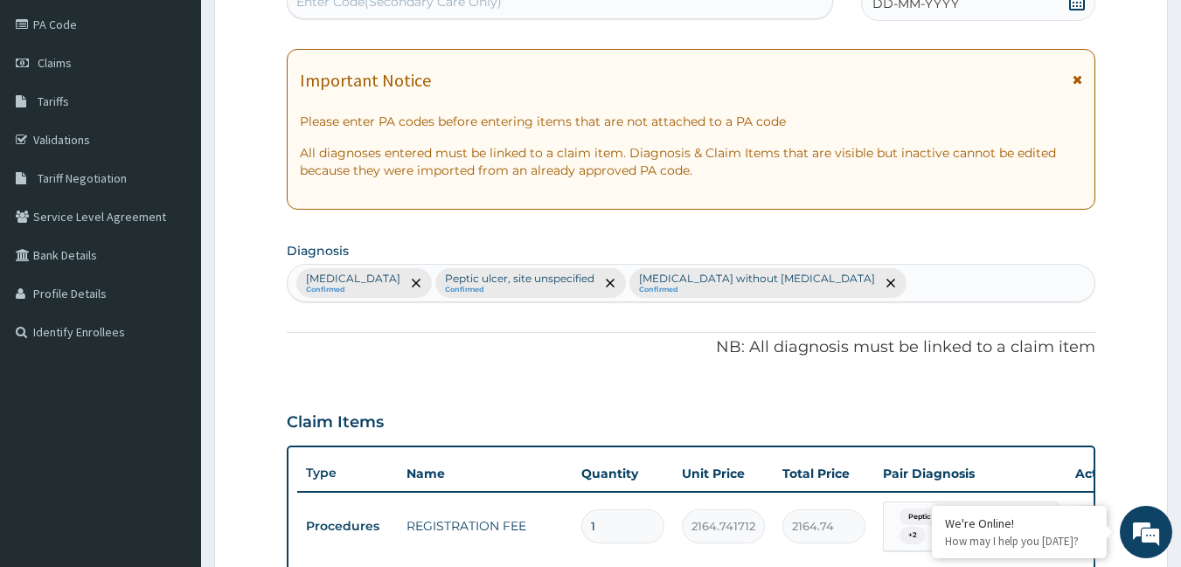
scroll to position [0, 0]
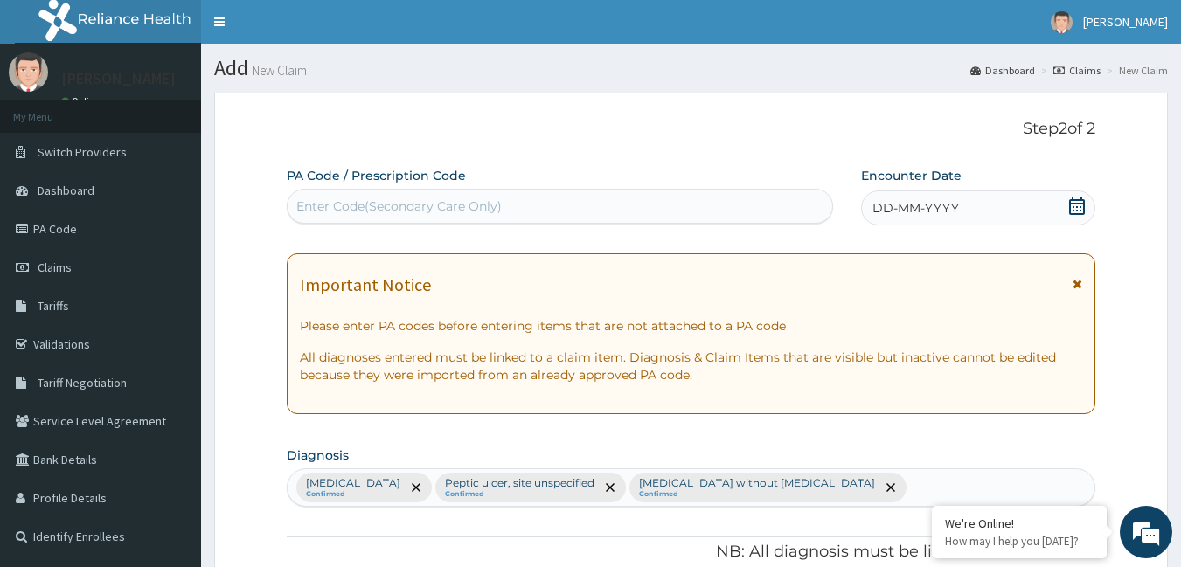
click at [851, 487] on div "Malaria, unspecified Confirmed Peptic ulcer, site unspecified Confirmed Sepsis …" at bounding box center [692, 487] width 808 height 37
type input "upper"
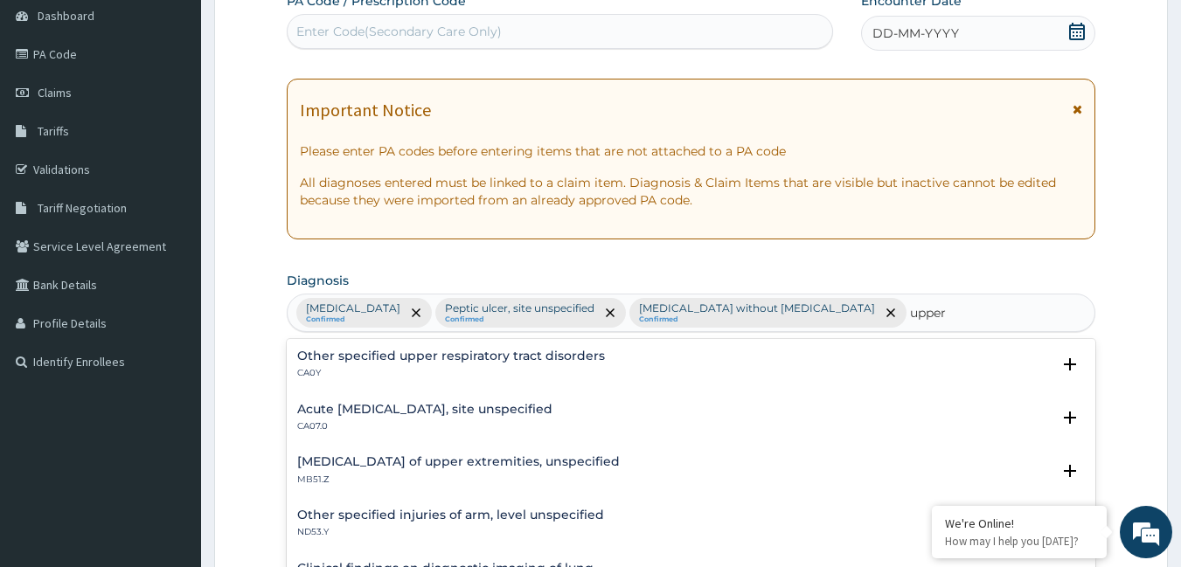
click at [434, 406] on h4 "Acute upper respiratory infection, site unspecified" at bounding box center [424, 409] width 255 height 13
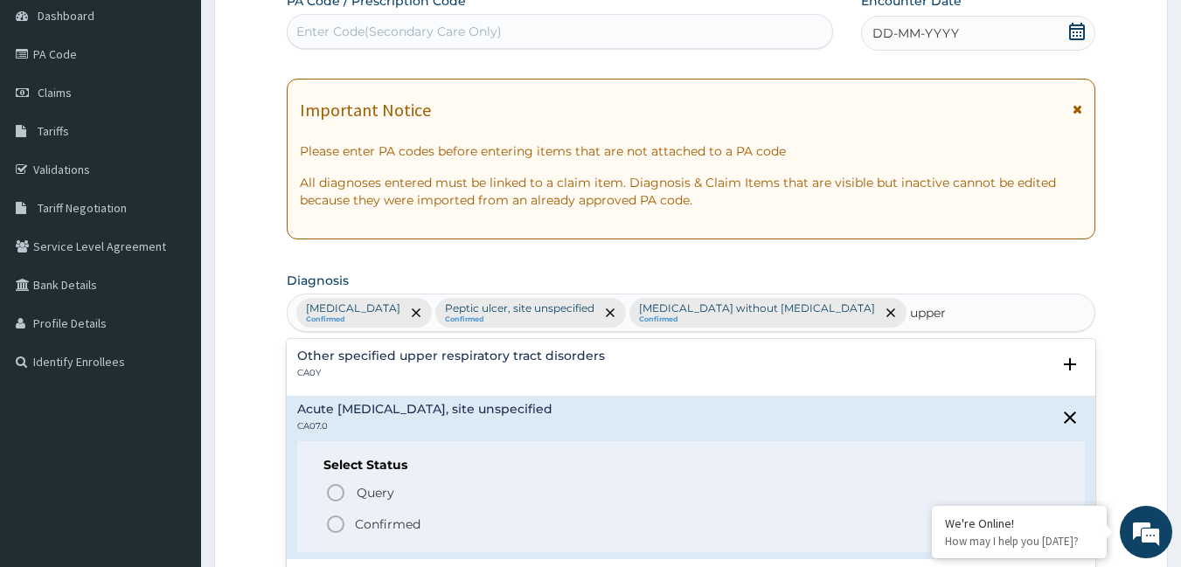
click at [335, 519] on icon "status option filled" at bounding box center [335, 524] width 21 height 21
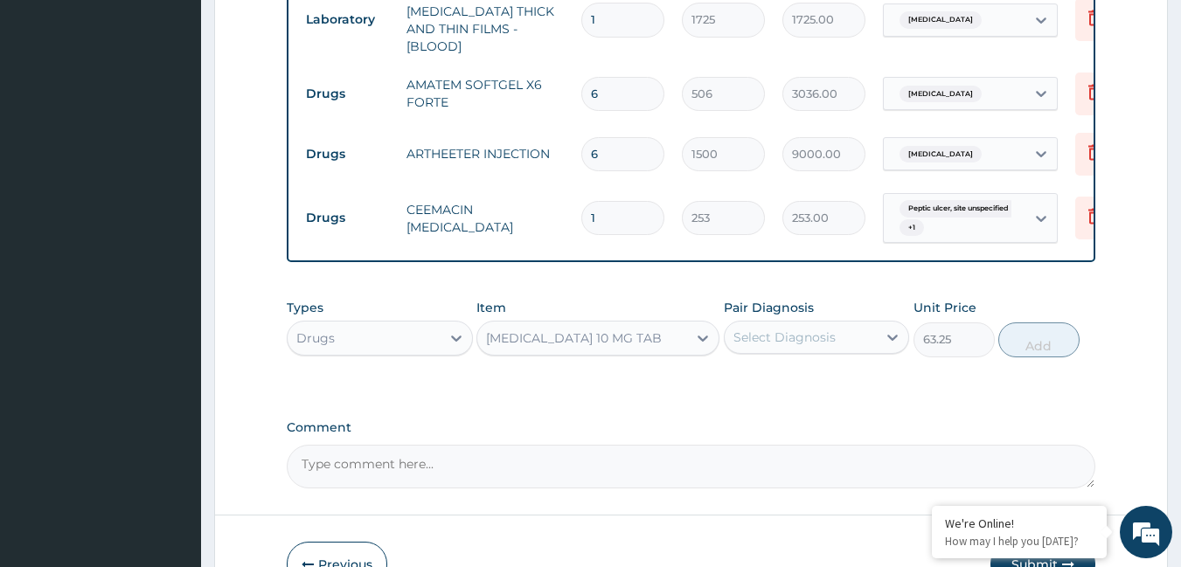
scroll to position [1049, 0]
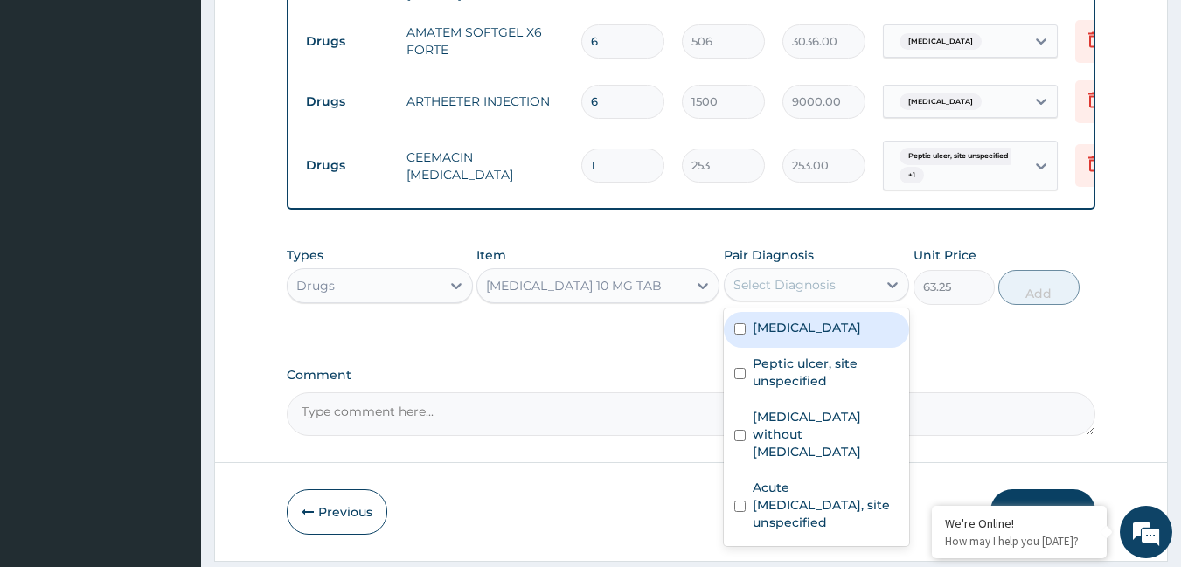
click at [776, 278] on div "Select Diagnosis" at bounding box center [784, 284] width 102 height 17
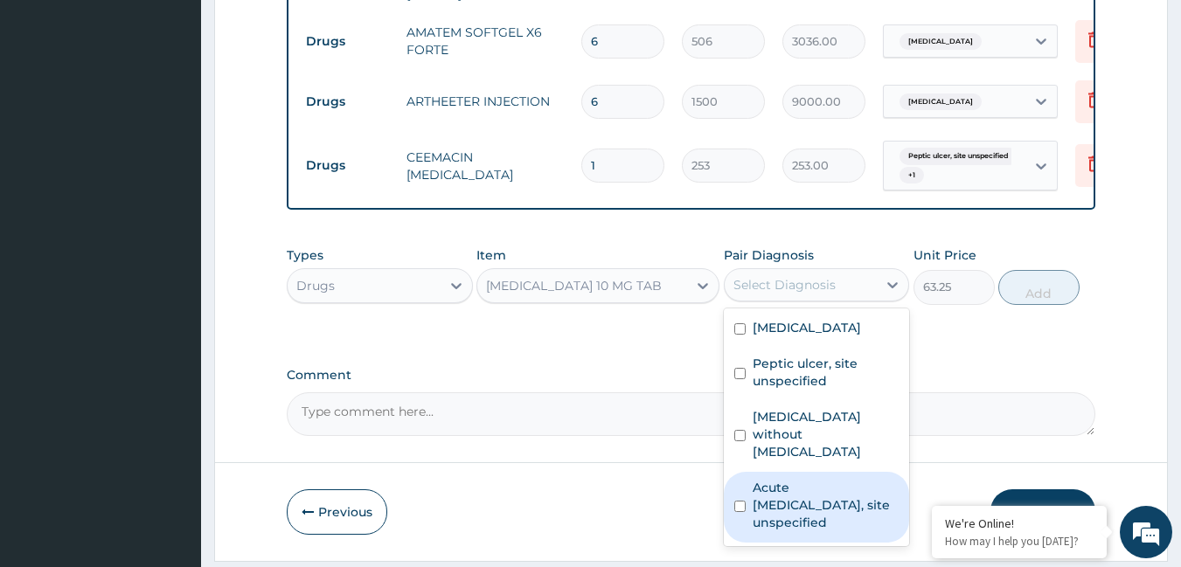
drag, startPoint x: 769, startPoint y: 485, endPoint x: 845, endPoint y: 357, distance: 149.3
click at [770, 485] on label "Acute upper respiratory infection, site unspecified" at bounding box center [826, 505] width 147 height 52
checkbox input "true"
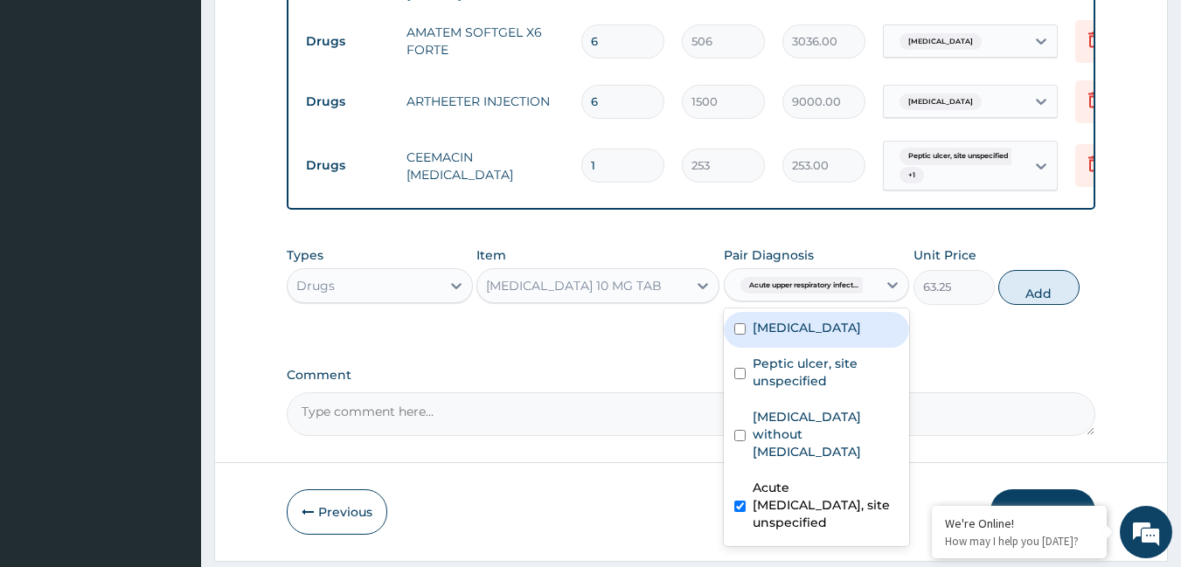
drag, startPoint x: 1048, startPoint y: 281, endPoint x: 915, endPoint y: 293, distance: 133.4
click at [1046, 281] on button "Add" at bounding box center [1038, 287] width 81 height 35
type input "0"
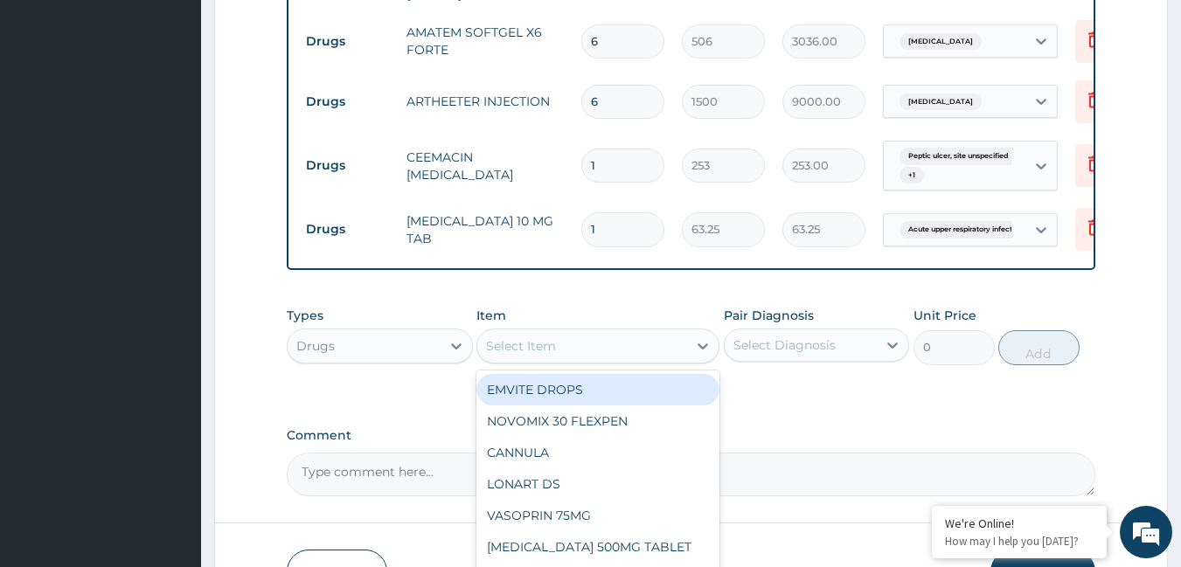
click at [568, 350] on div "Select Item" at bounding box center [582, 346] width 210 height 28
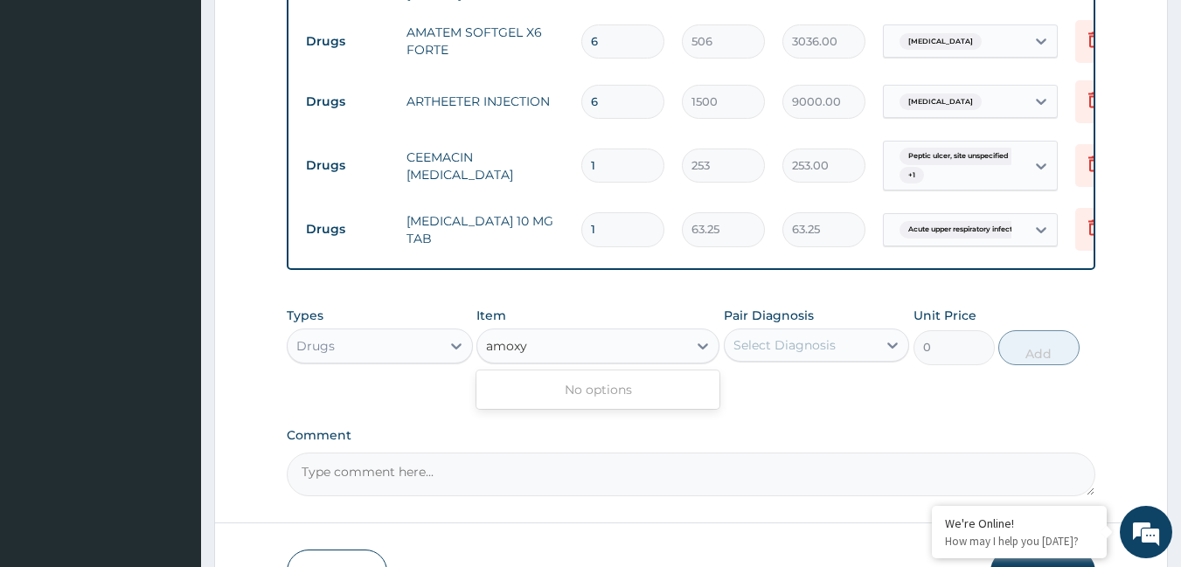
type input "amox"
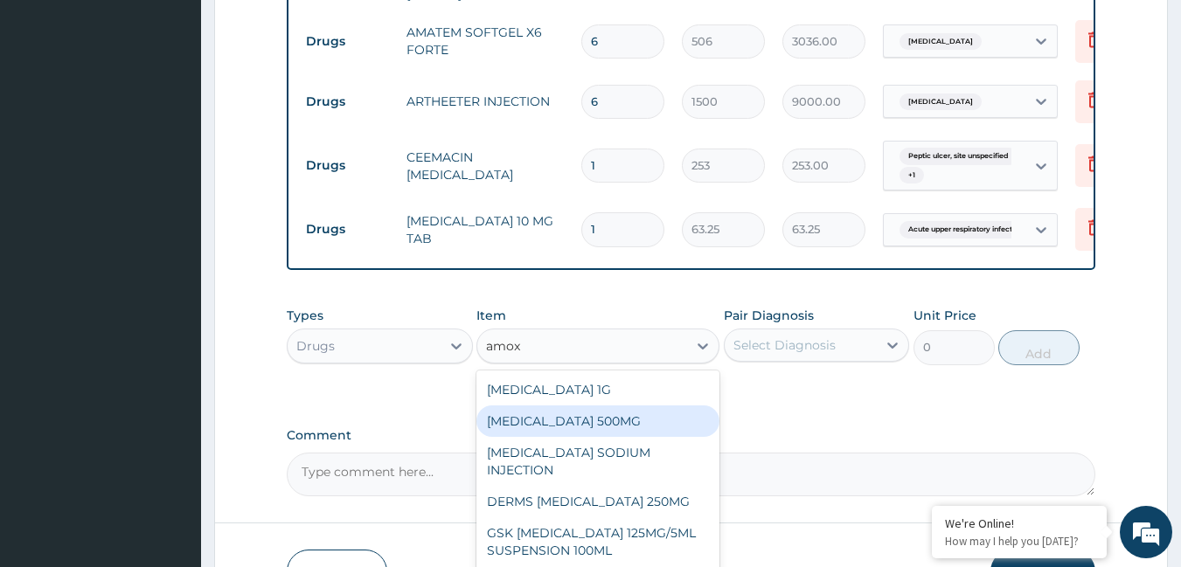
click at [579, 412] on div "AMOXICILLIN 500MG" at bounding box center [597, 421] width 243 height 31
type input "75.9"
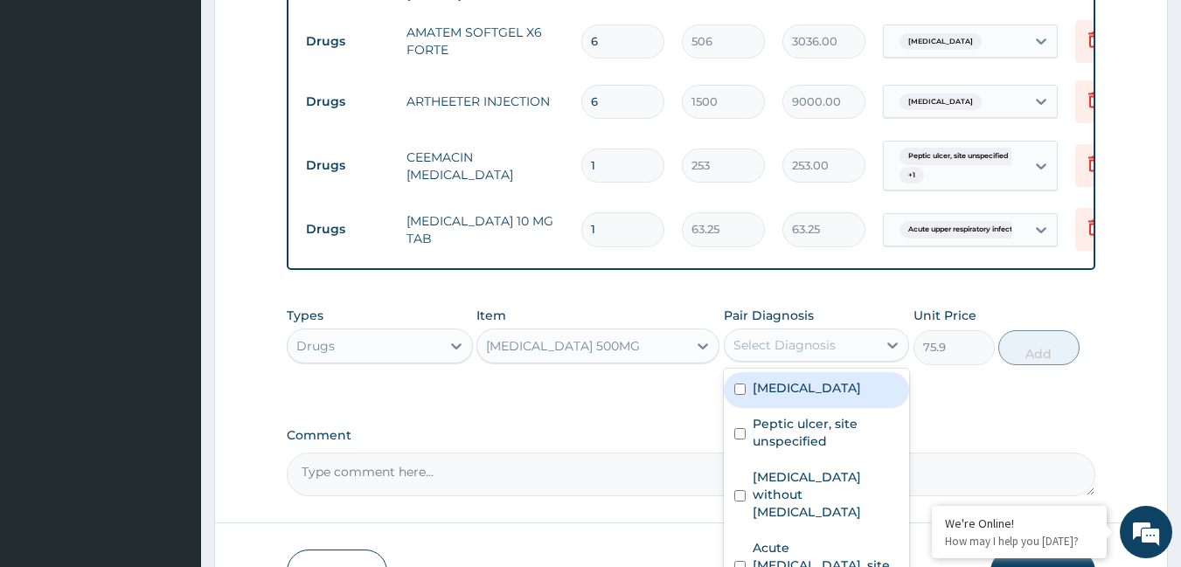
click at [767, 337] on div "Select Diagnosis" at bounding box center [784, 345] width 102 height 17
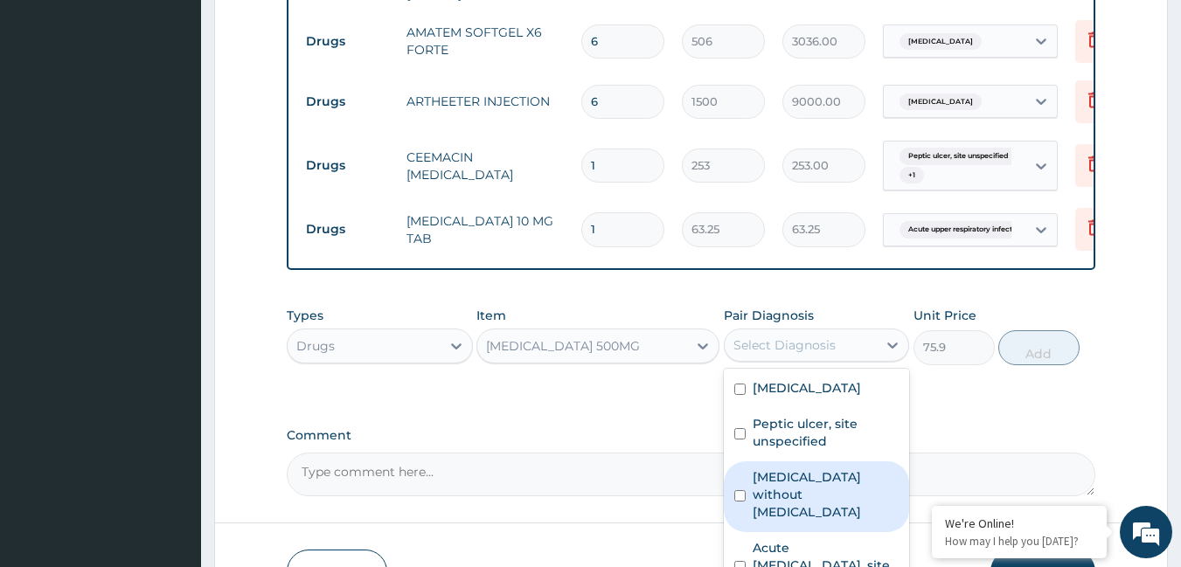
click at [774, 481] on label "Sepsis without septic shock" at bounding box center [826, 495] width 147 height 52
checkbox input "true"
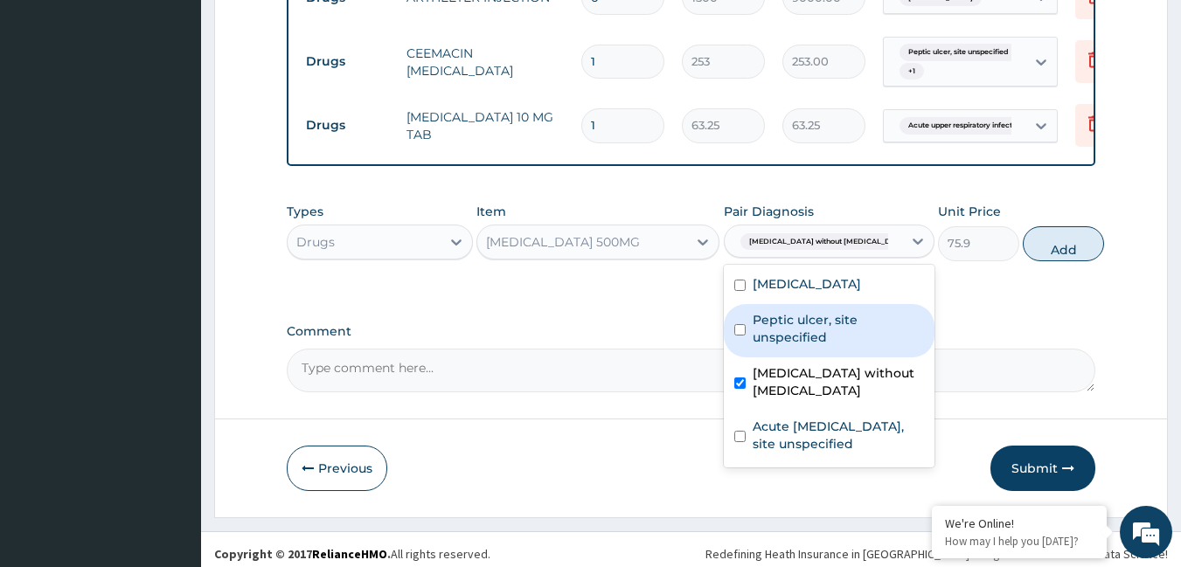
scroll to position [1157, 0]
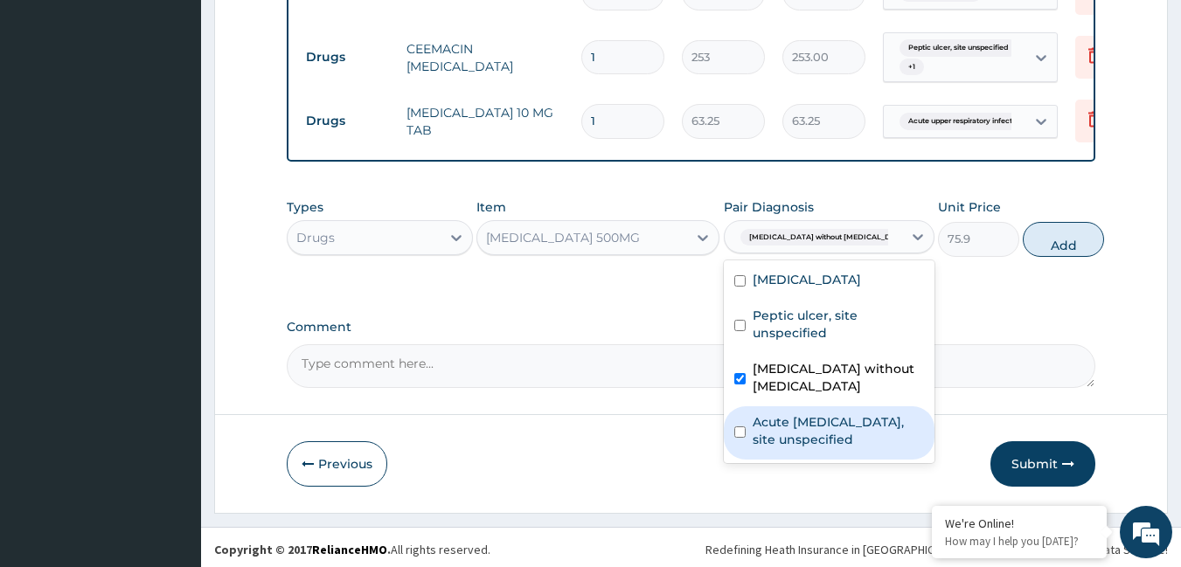
drag, startPoint x: 801, startPoint y: 432, endPoint x: 890, endPoint y: 333, distance: 133.1
click at [801, 431] on label "Acute upper respiratory infection, site unspecified" at bounding box center [838, 430] width 171 height 35
checkbox input "true"
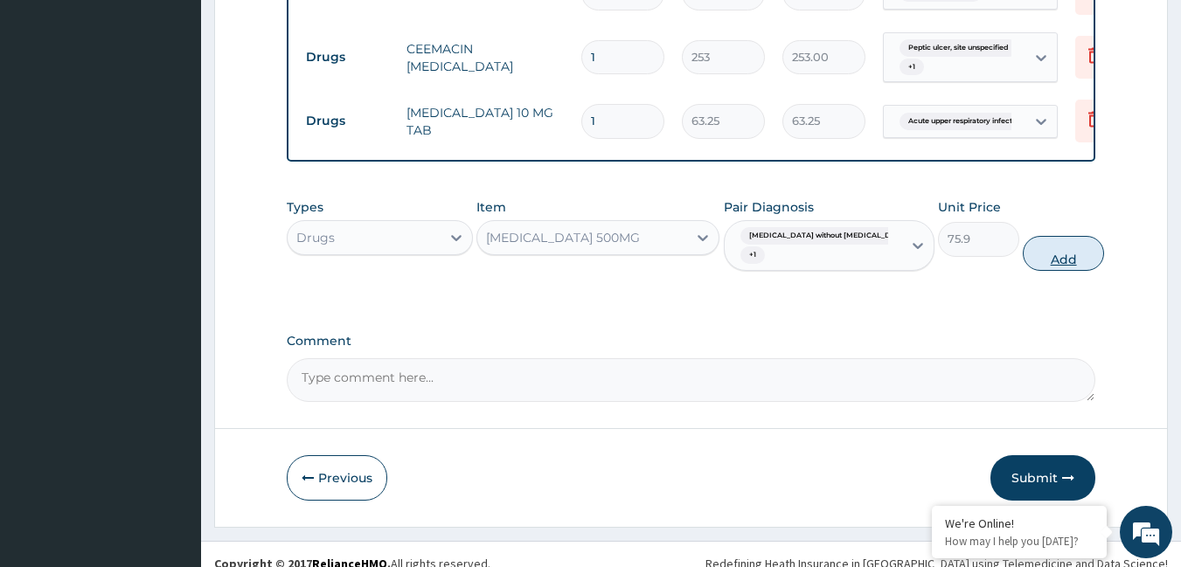
click at [1046, 254] on button "Add" at bounding box center [1063, 253] width 81 height 35
type input "0"
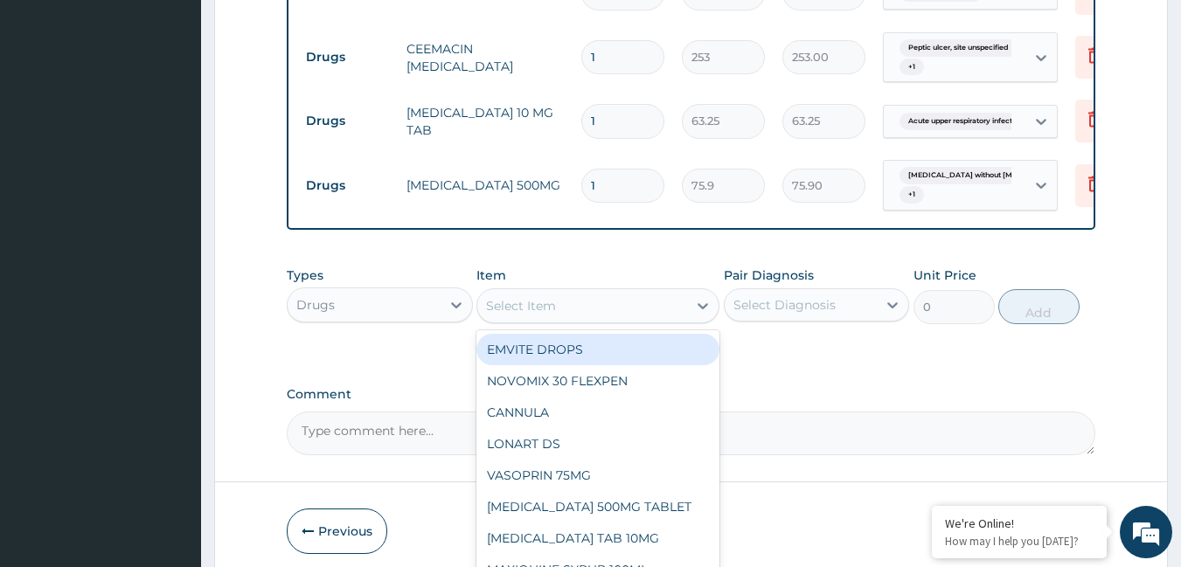
click at [533, 303] on div "Select Item" at bounding box center [521, 305] width 70 height 17
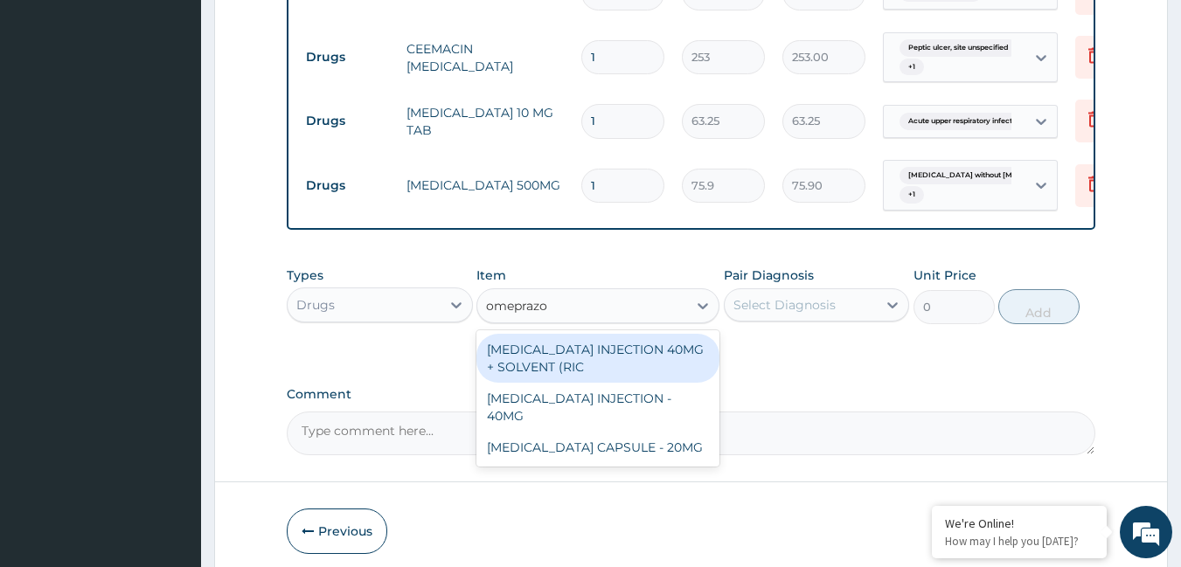
type input "omeprazol"
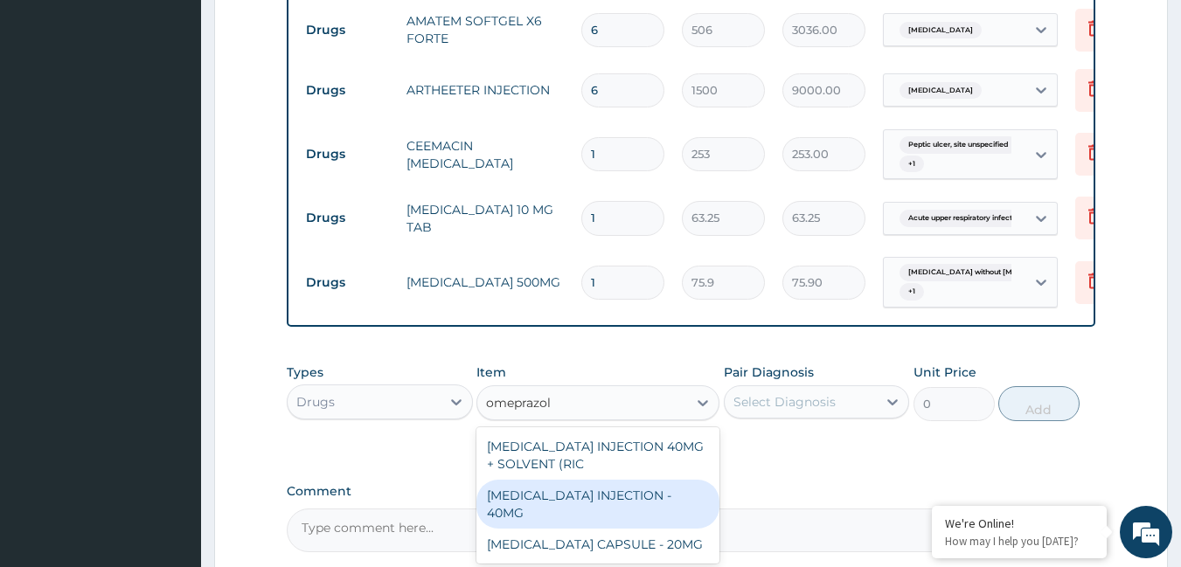
scroll to position [1070, 0]
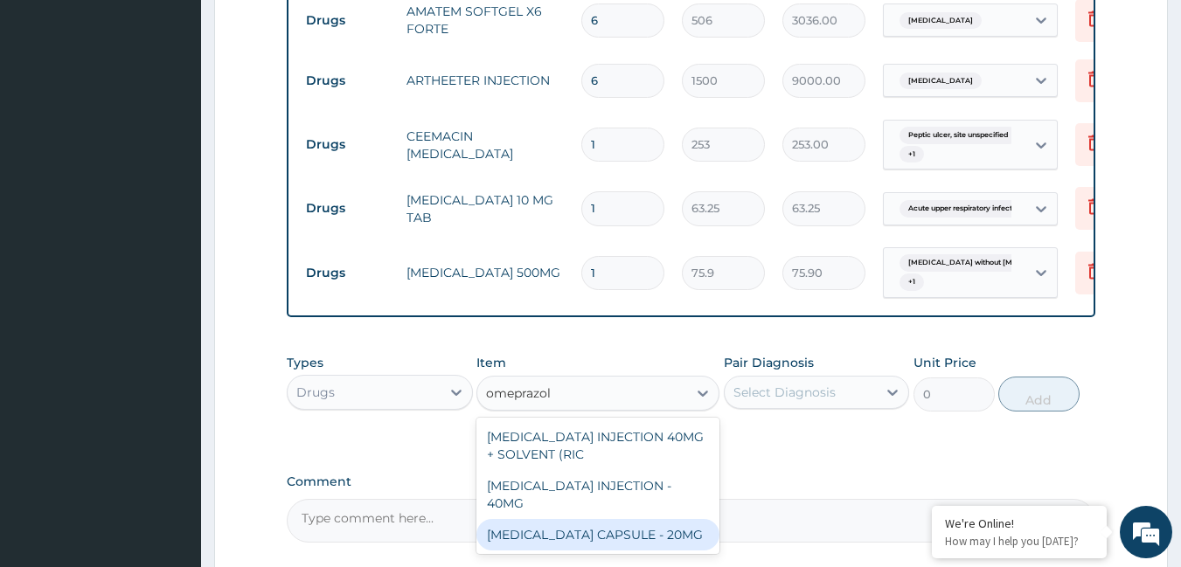
click at [616, 519] on div "OMEPRAZOLE CAPSULE - 20MG" at bounding box center [597, 534] width 243 height 31
type input "120"
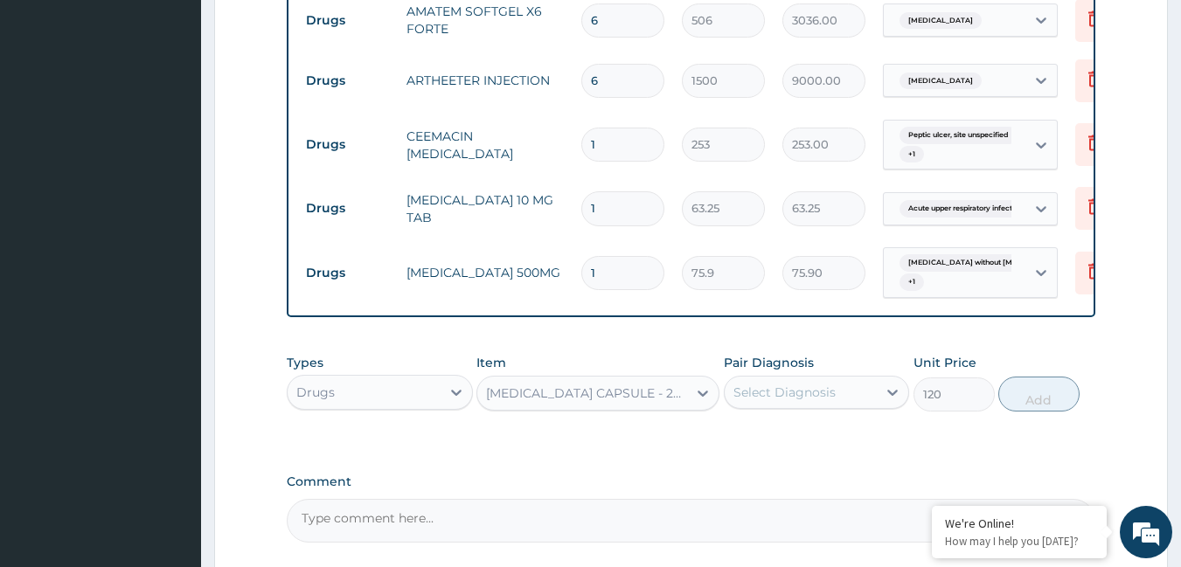
click at [805, 394] on div "Select Diagnosis" at bounding box center [784, 392] width 102 height 17
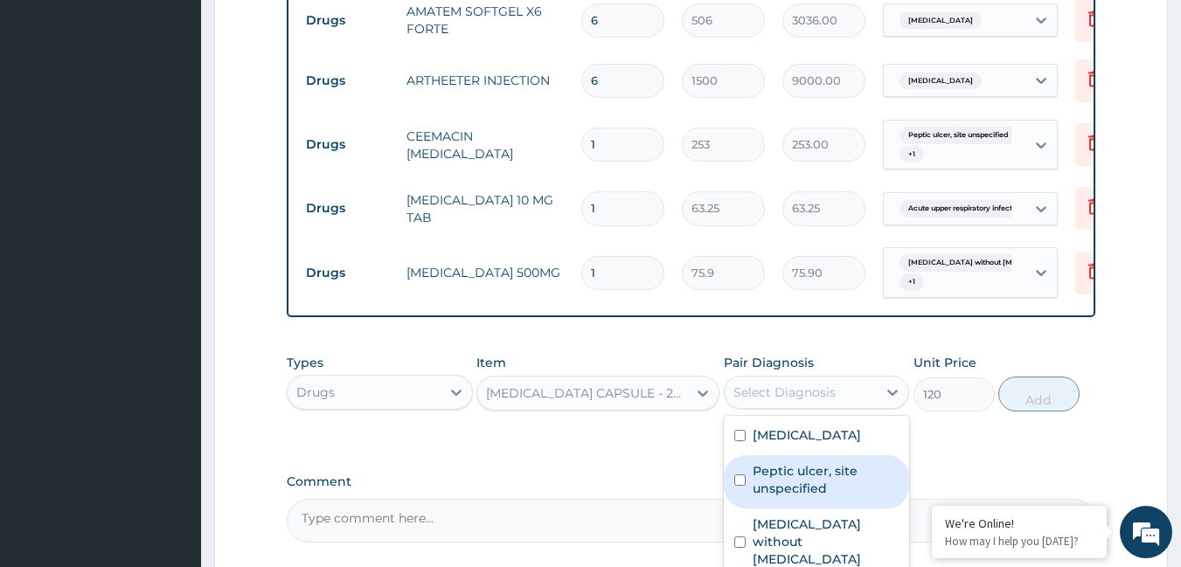
click at [803, 469] on label "Peptic ulcer, site unspecified" at bounding box center [826, 479] width 147 height 35
checkbox input "true"
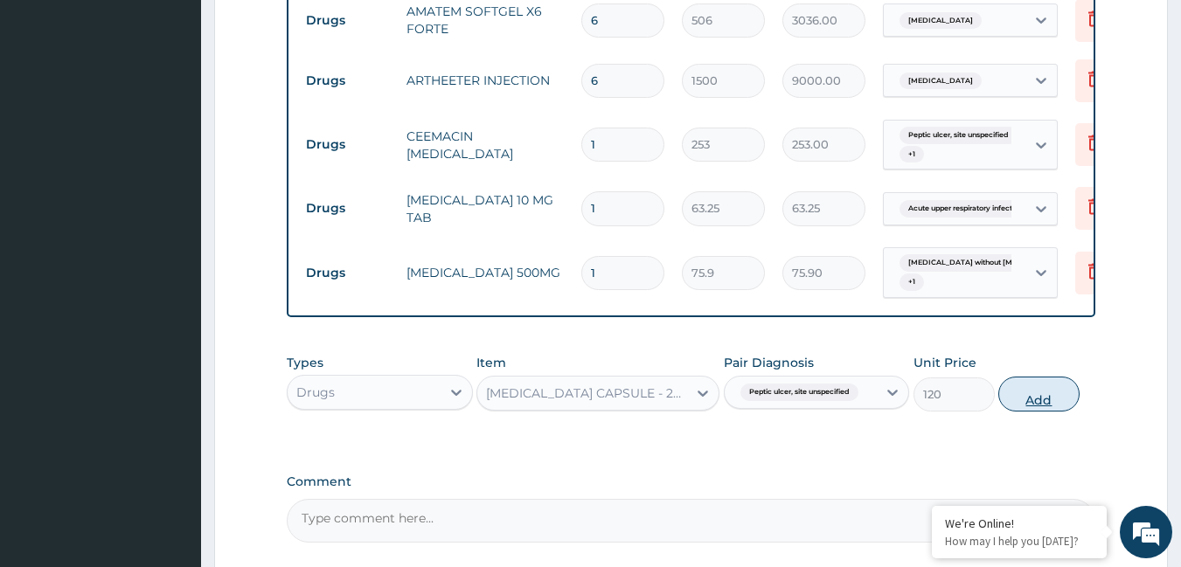
click at [1035, 385] on button "Add" at bounding box center [1038, 394] width 81 height 35
type input "0"
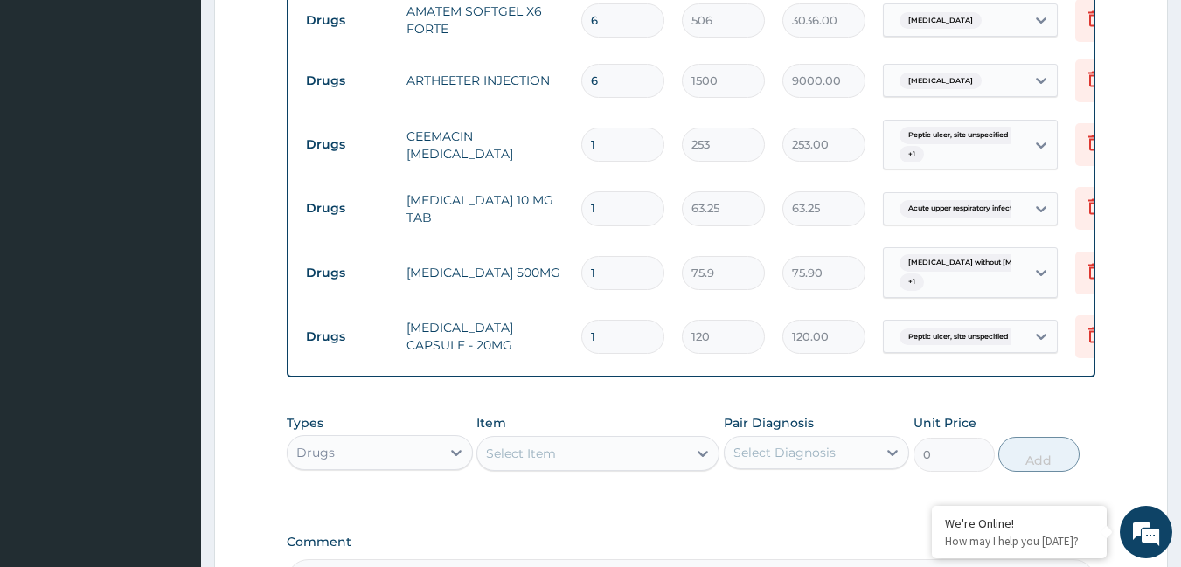
type input "14"
type input "1680.00"
type input "14"
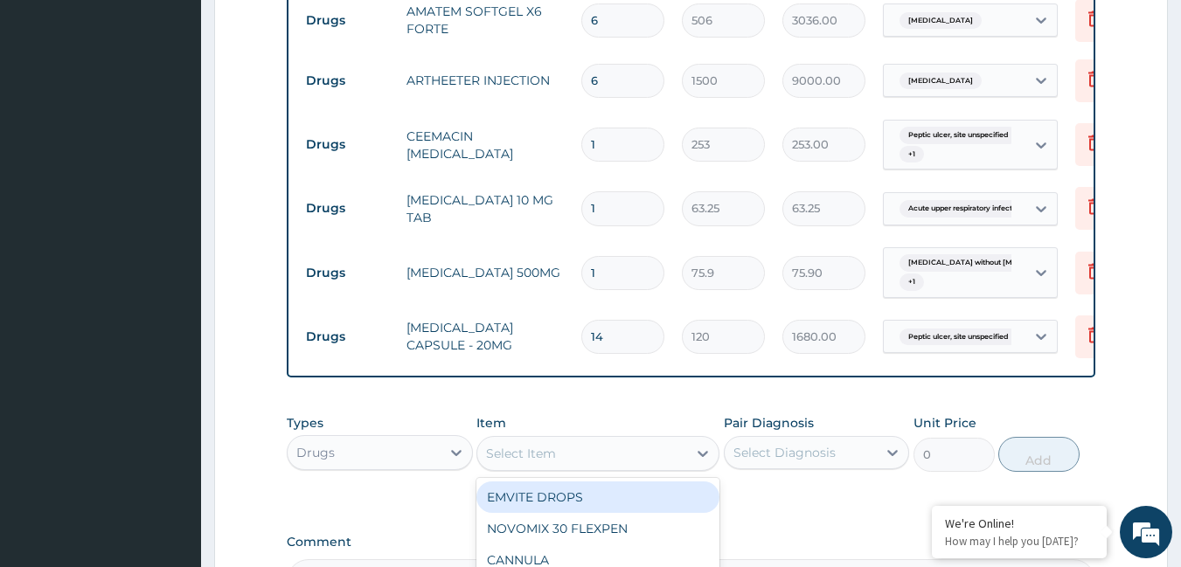
click at [523, 445] on div "Select Item" at bounding box center [521, 453] width 70 height 17
type input "para"
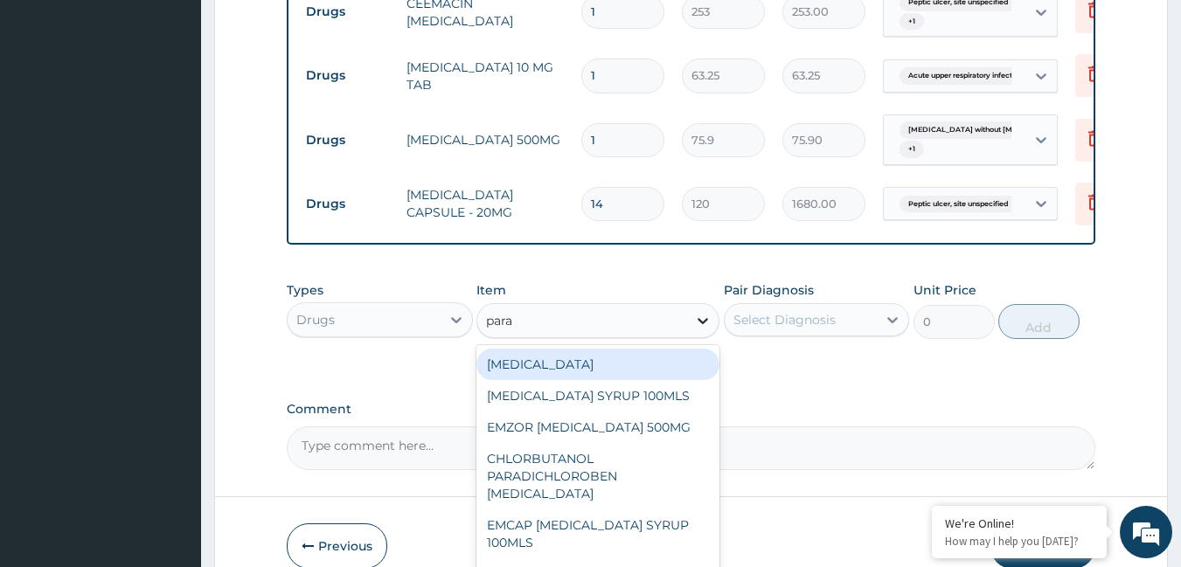
scroll to position [1245, 0]
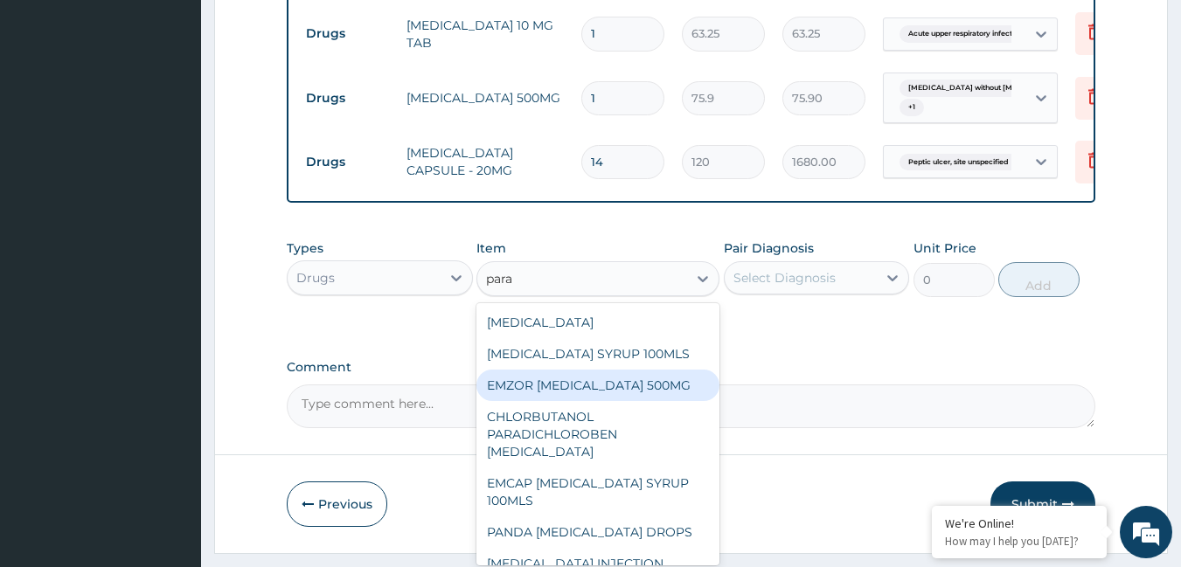
click at [583, 390] on div "EMZOR PARACETAMOL 500MG" at bounding box center [597, 385] width 243 height 31
type input "25.3"
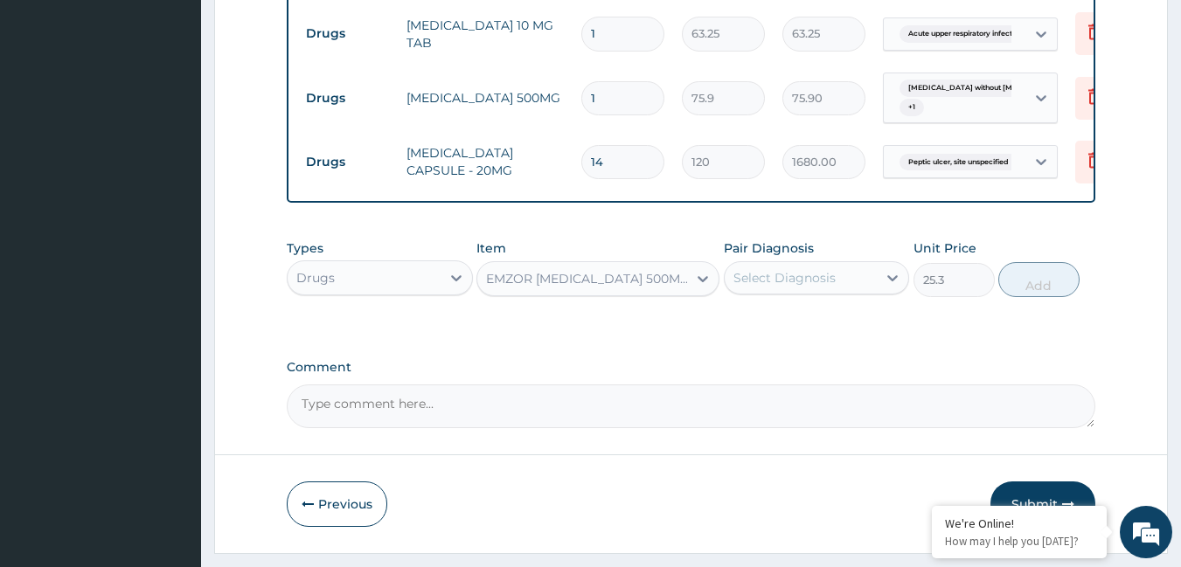
click at [791, 277] on div "Select Diagnosis" at bounding box center [784, 277] width 102 height 17
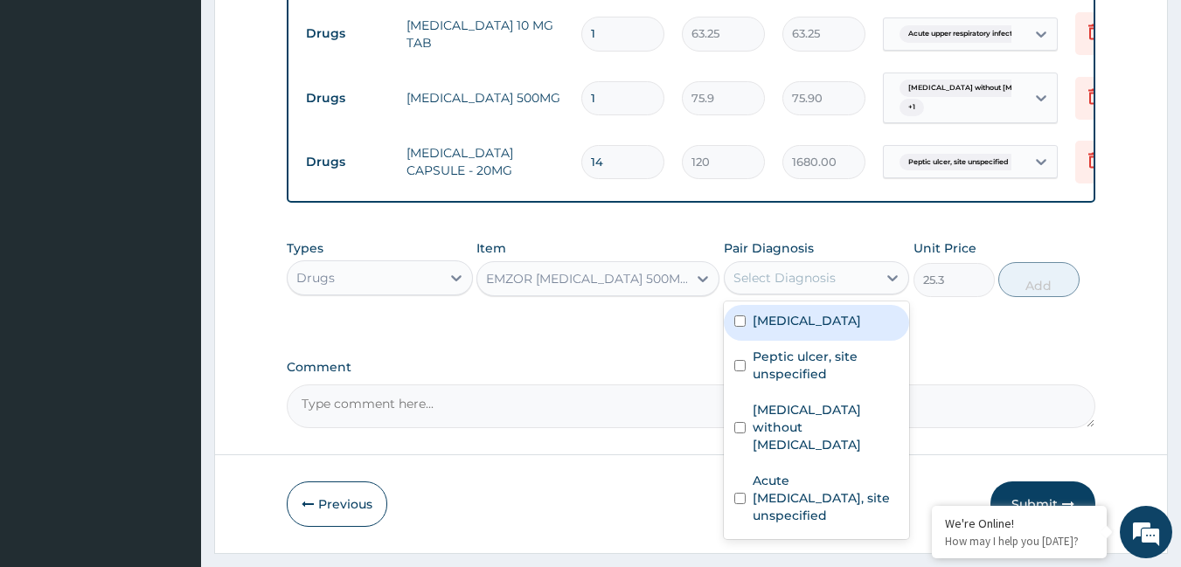
click at [781, 315] on label "Malaria, unspecified" at bounding box center [807, 320] width 108 height 17
checkbox input "true"
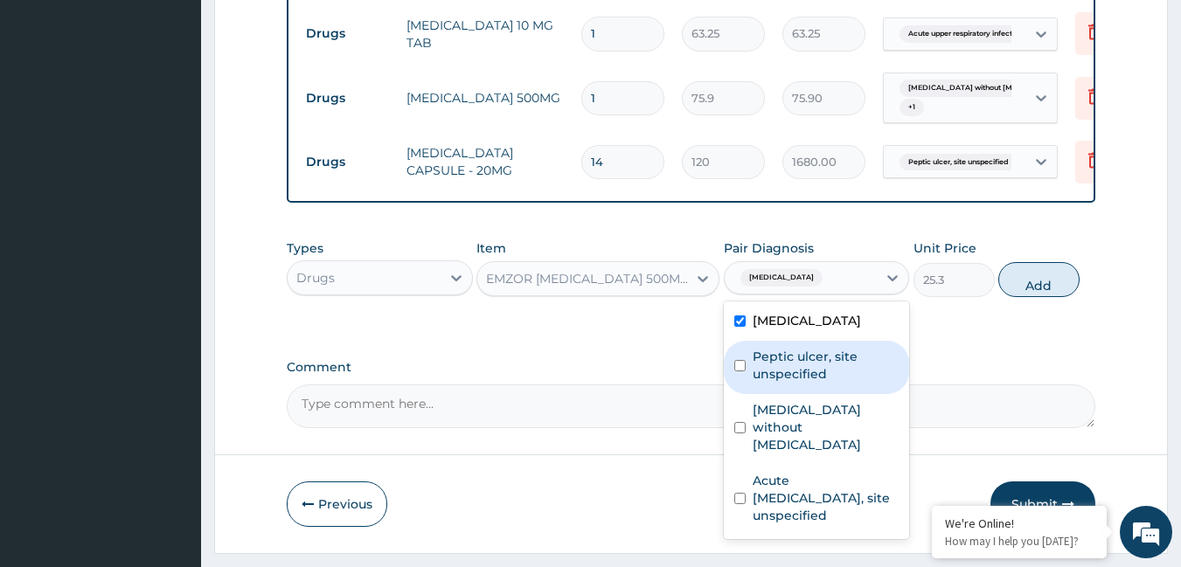
click at [774, 363] on label "Peptic ulcer, site unspecified" at bounding box center [826, 365] width 147 height 35
checkbox input "true"
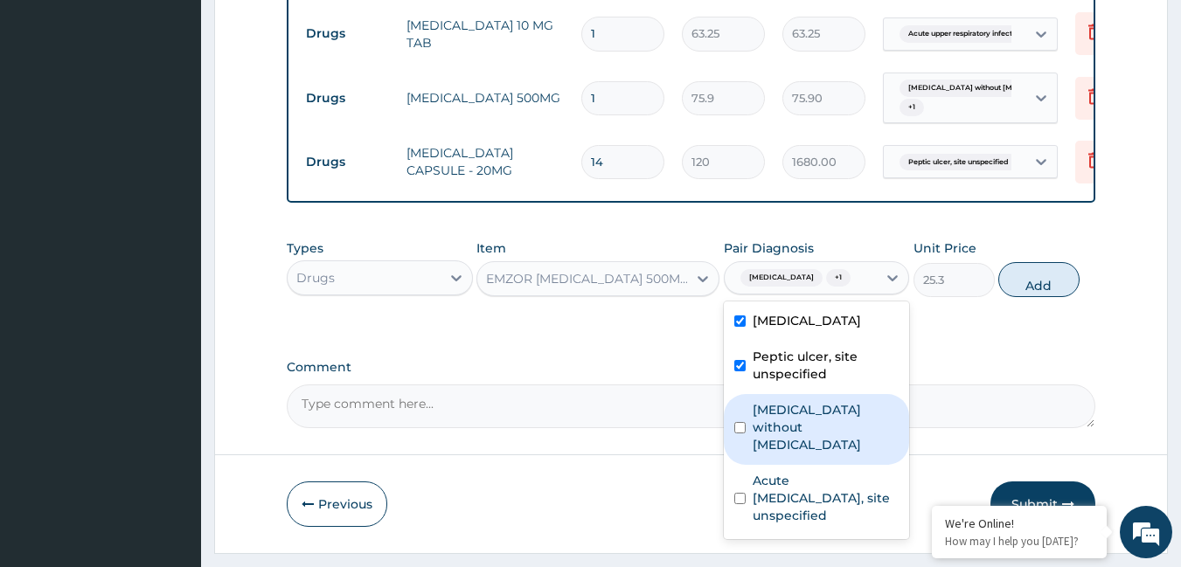
drag, startPoint x: 761, startPoint y: 402, endPoint x: 760, endPoint y: 436, distance: 34.1
click at [761, 403] on label "Sepsis without septic shock" at bounding box center [826, 427] width 147 height 52
checkbox input "true"
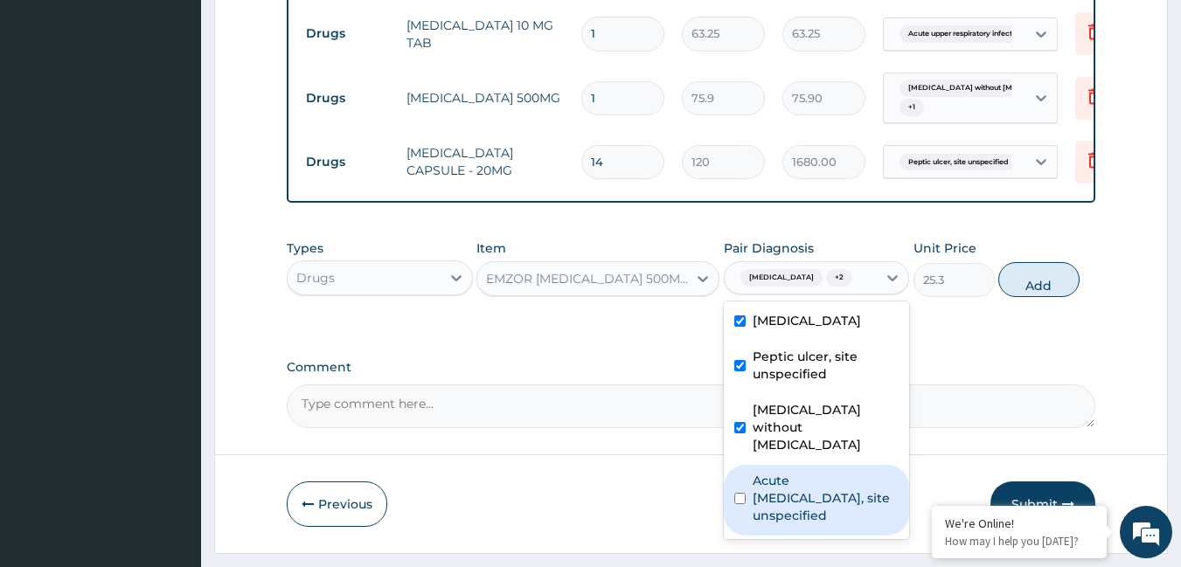
drag, startPoint x: 762, startPoint y: 471, endPoint x: 815, endPoint y: 367, distance: 116.5
click at [763, 472] on label "Acute upper respiratory infection, site unspecified" at bounding box center [826, 498] width 147 height 52
checkbox input "true"
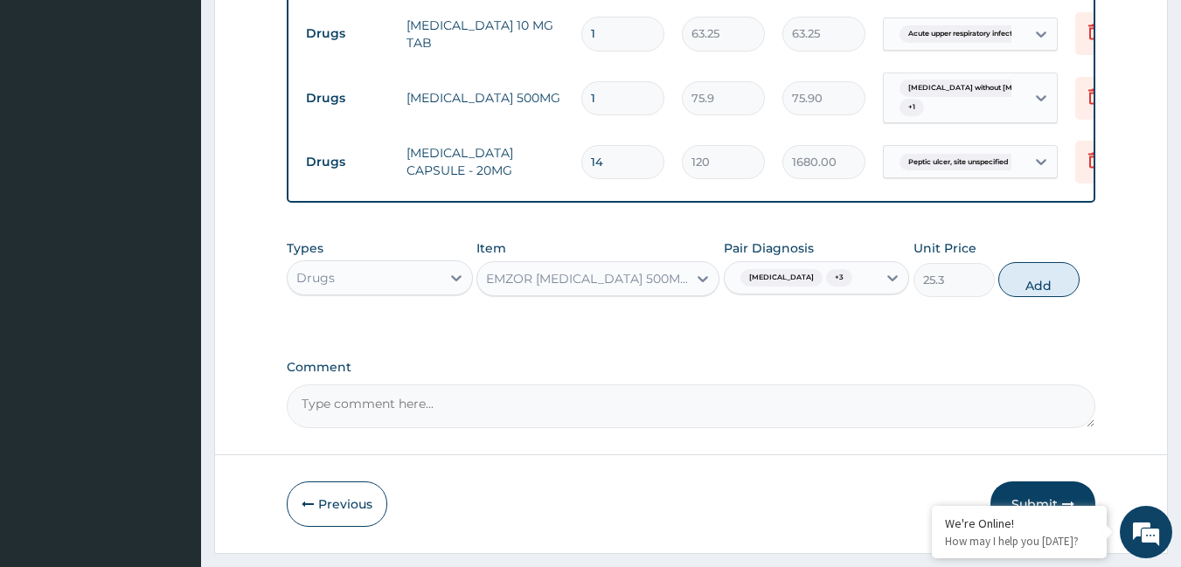
drag, startPoint x: 1023, startPoint y: 272, endPoint x: 872, endPoint y: 247, distance: 153.2
click at [1024, 271] on button "Add" at bounding box center [1038, 279] width 81 height 35
type input "0"
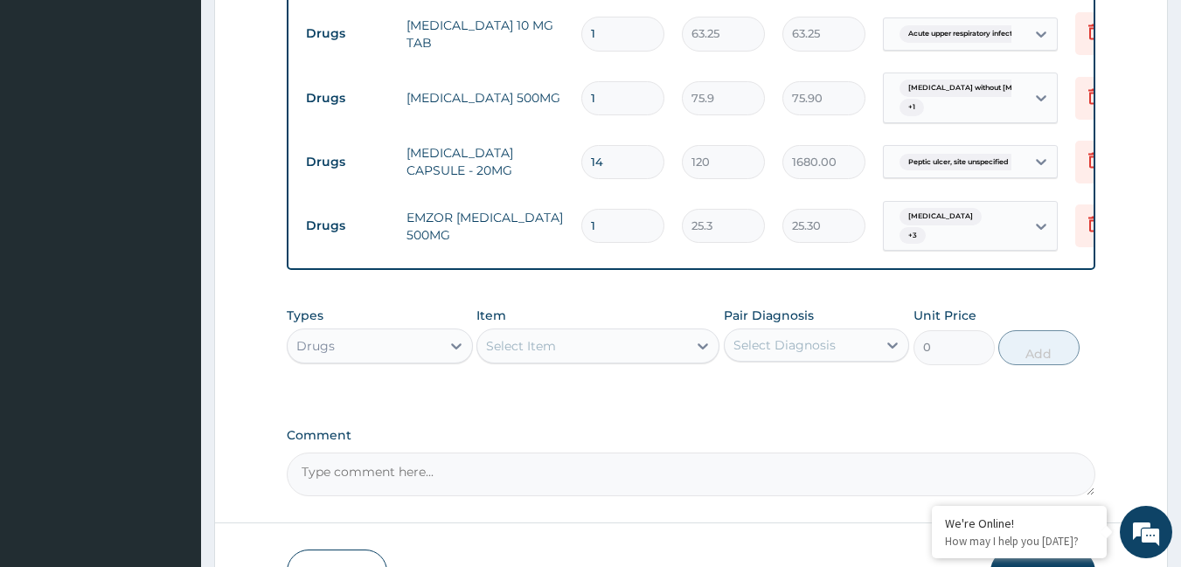
type input "18"
type input "455.40"
type input "18"
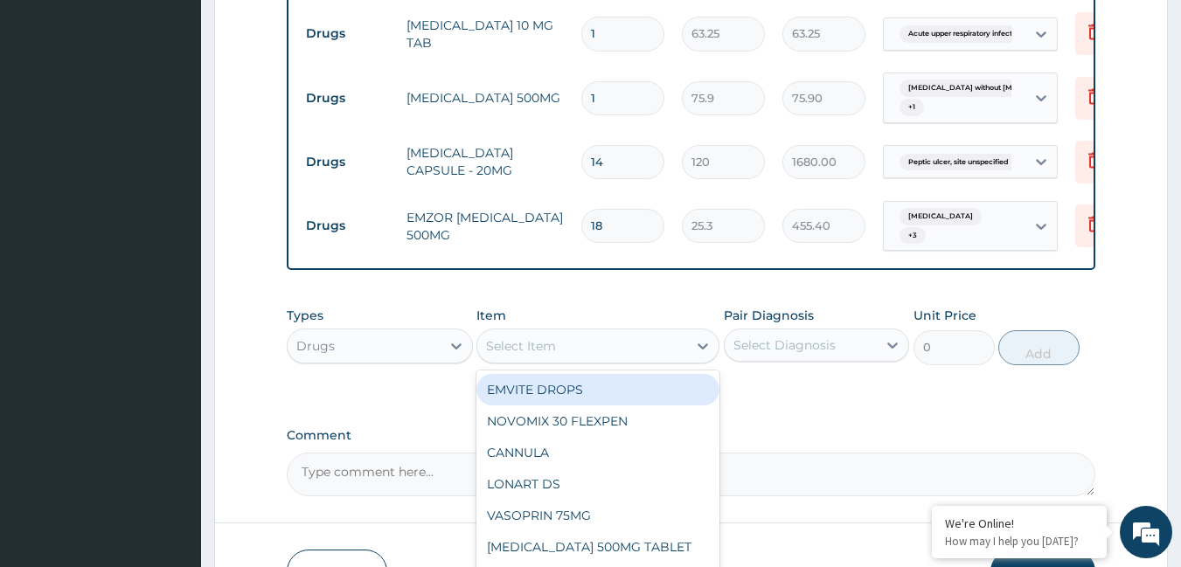
click at [531, 351] on div "Select Item" at bounding box center [582, 346] width 210 height 28
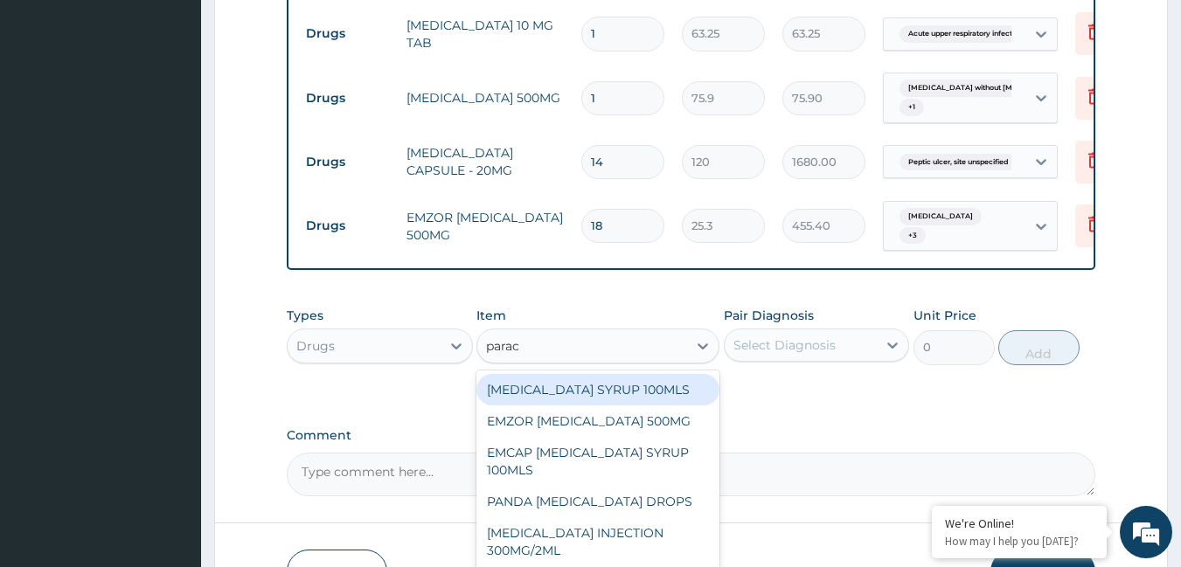
type input "parace"
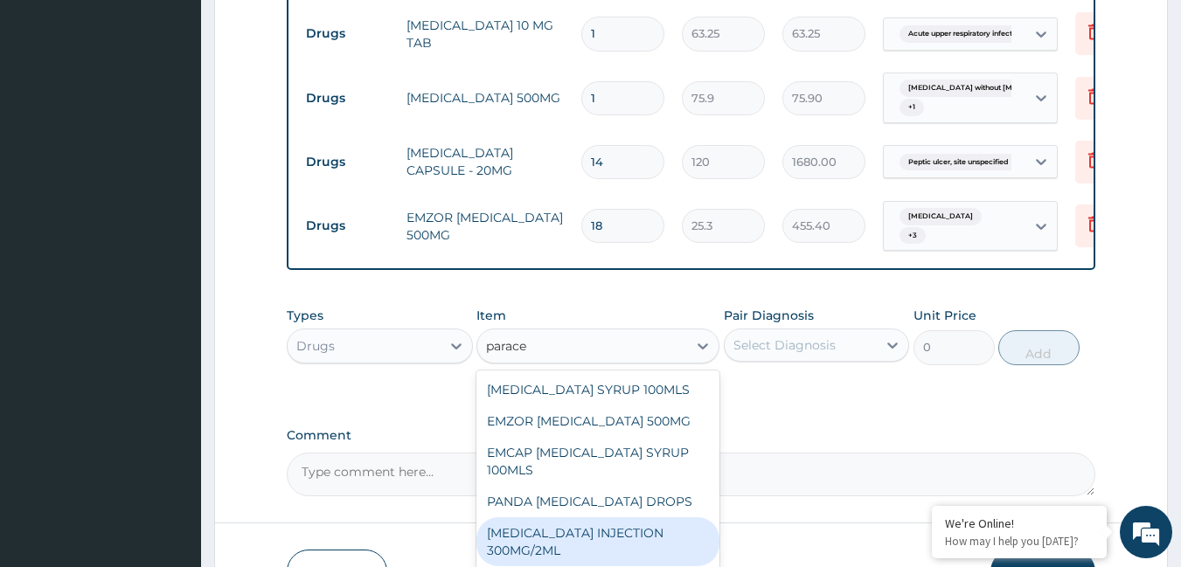
click at [580, 530] on div "PARACETAMOL INJECTION 300MG/2ML" at bounding box center [597, 541] width 243 height 49
type input "278.3"
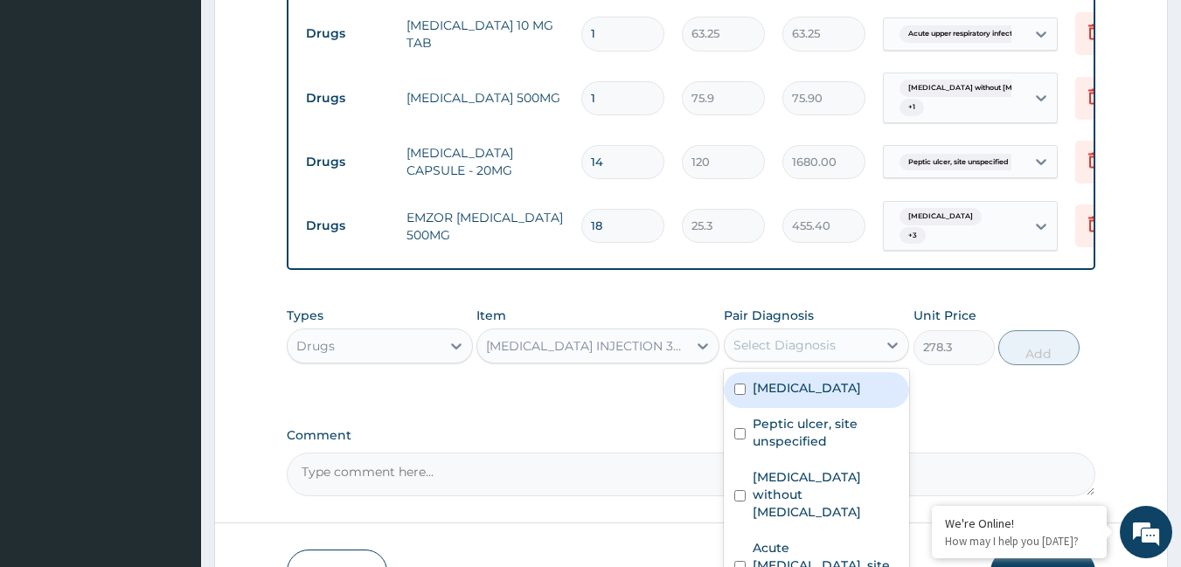
click at [770, 341] on div "Select Diagnosis" at bounding box center [784, 345] width 102 height 17
drag, startPoint x: 765, startPoint y: 392, endPoint x: 767, endPoint y: 440, distance: 48.1
click at [765, 394] on div "Malaria, unspecified" at bounding box center [817, 390] width 186 height 36
checkbox input "true"
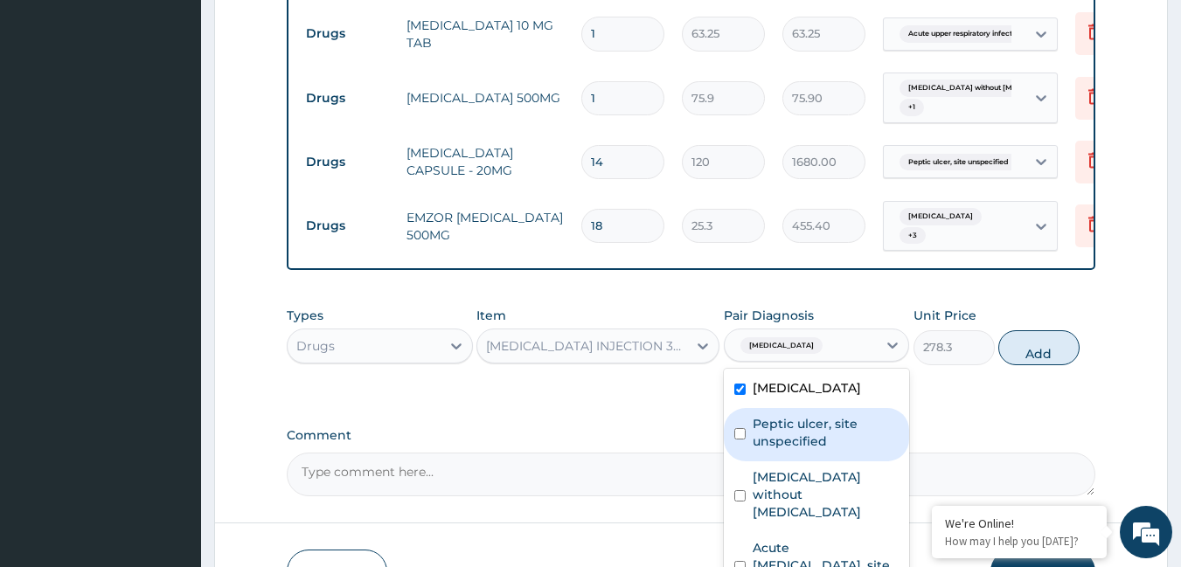
drag, startPoint x: 770, startPoint y: 441, endPoint x: 757, endPoint y: 464, distance: 26.2
click at [765, 446] on label "Peptic ulcer, site unspecified" at bounding box center [826, 432] width 147 height 35
checkbox input "true"
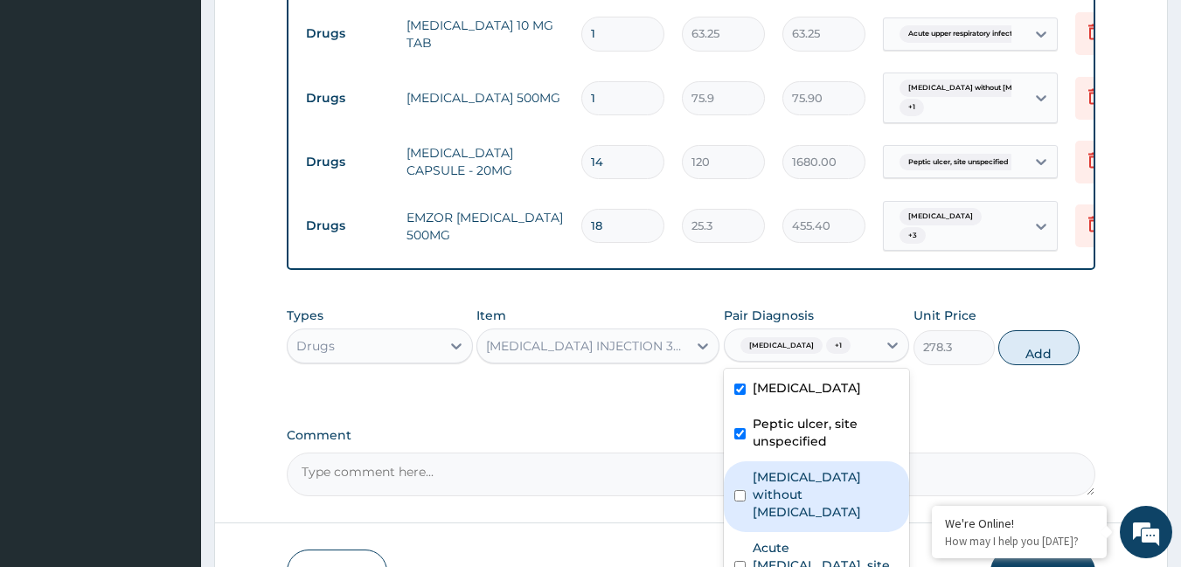
drag, startPoint x: 748, startPoint y: 480, endPoint x: 748, endPoint y: 520, distance: 40.2
click at [748, 504] on div "Sepsis without septic shock" at bounding box center [817, 497] width 186 height 71
checkbox input "true"
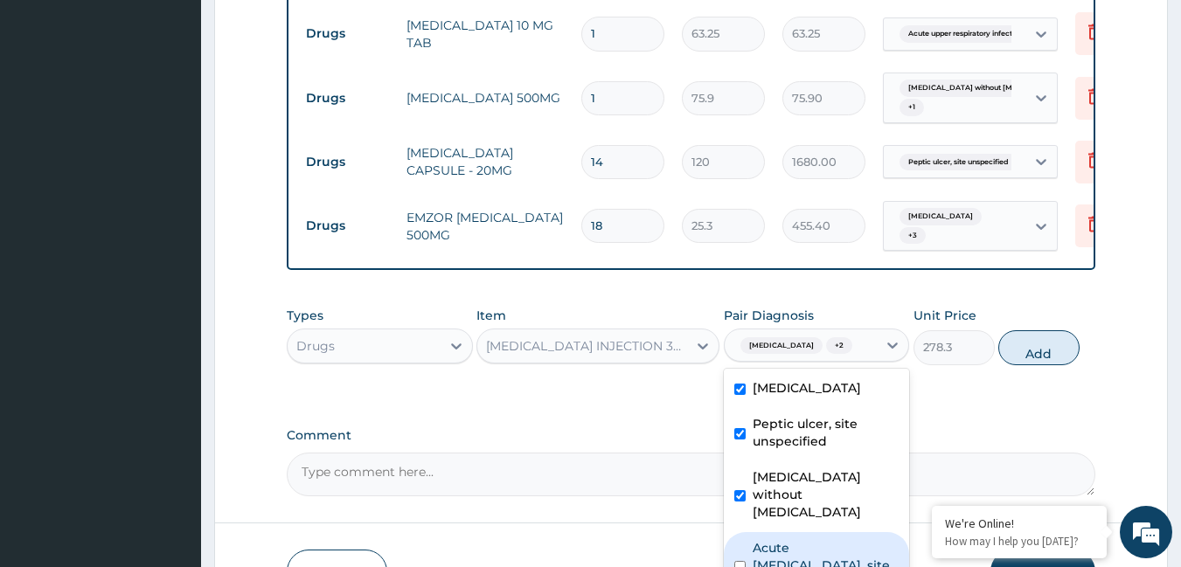
drag, startPoint x: 749, startPoint y: 531, endPoint x: 756, endPoint y: 523, distance: 10.5
click at [752, 532] on div "Acute upper respiratory infection, site unspecified" at bounding box center [817, 567] width 186 height 71
checkbox input "true"
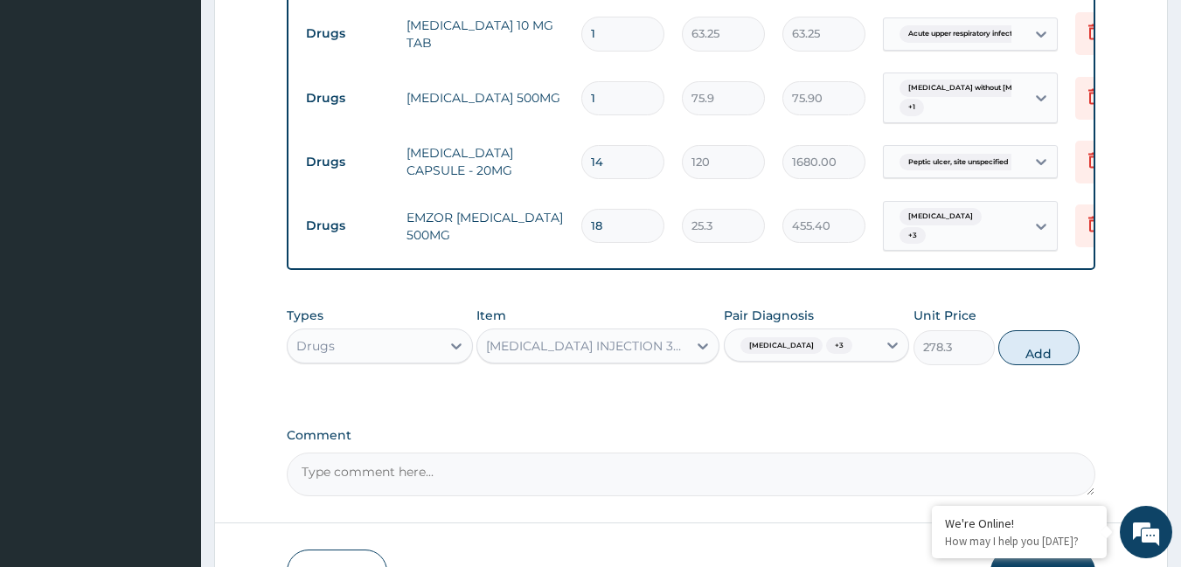
drag, startPoint x: 1044, startPoint y: 345, endPoint x: 930, endPoint y: 314, distance: 117.9
click at [1024, 345] on button "Add" at bounding box center [1038, 347] width 81 height 35
type input "0"
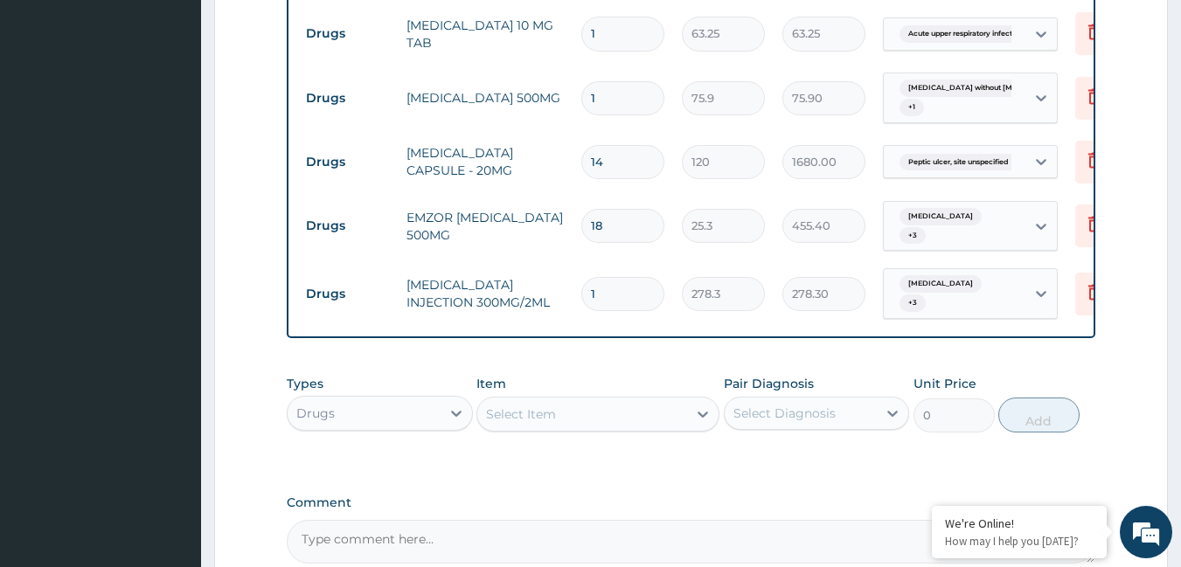
type input "0.00"
type input "6"
type input "1669.80"
type input "6"
click at [614, 82] on input "1" at bounding box center [622, 98] width 83 height 34
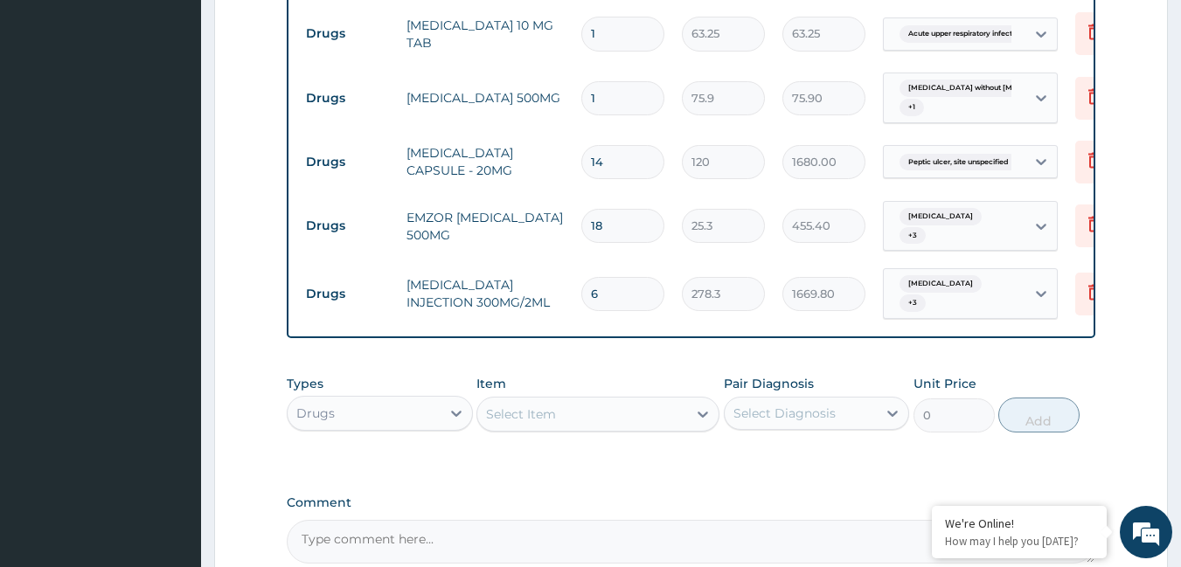
type input "15"
type input "1138.50"
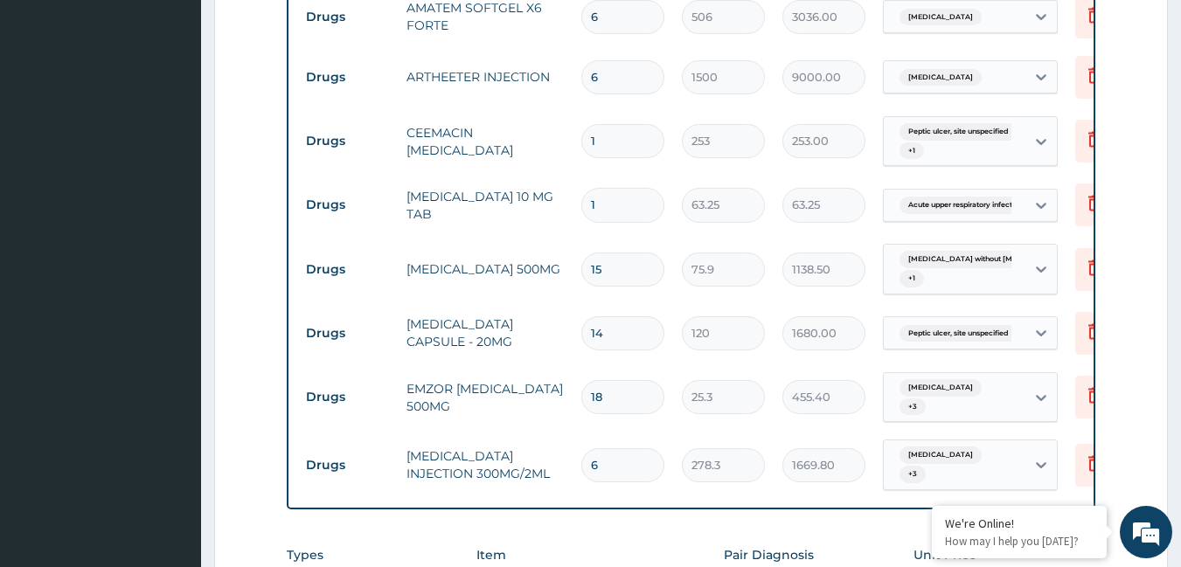
scroll to position [1070, 0]
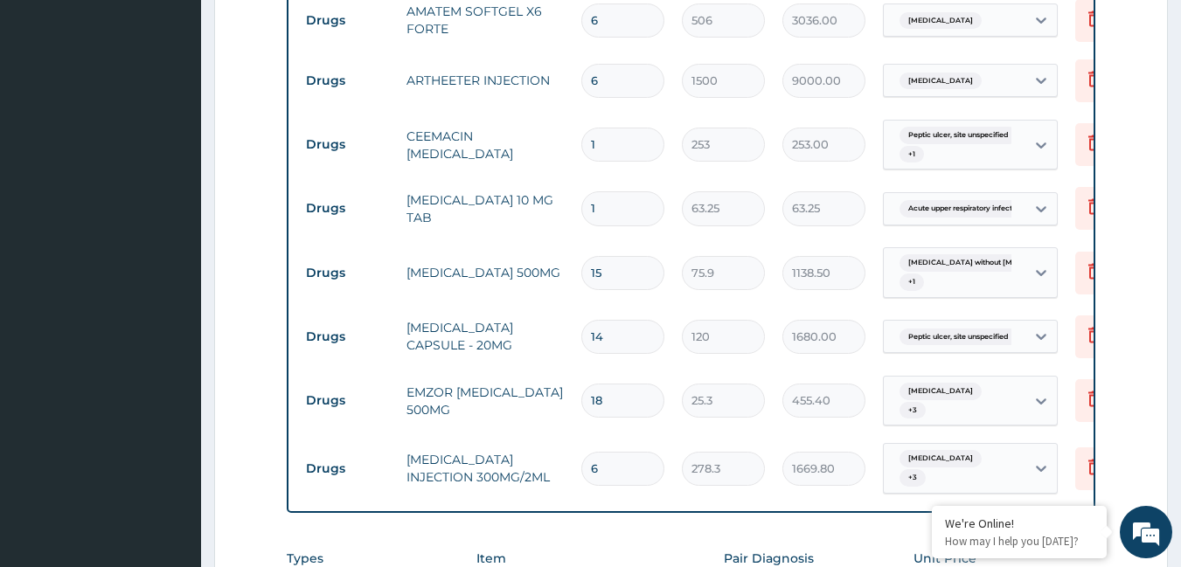
type input "15"
click at [607, 198] on input "1" at bounding box center [622, 208] width 83 height 34
type input "0.00"
type input "5"
type input "316.25"
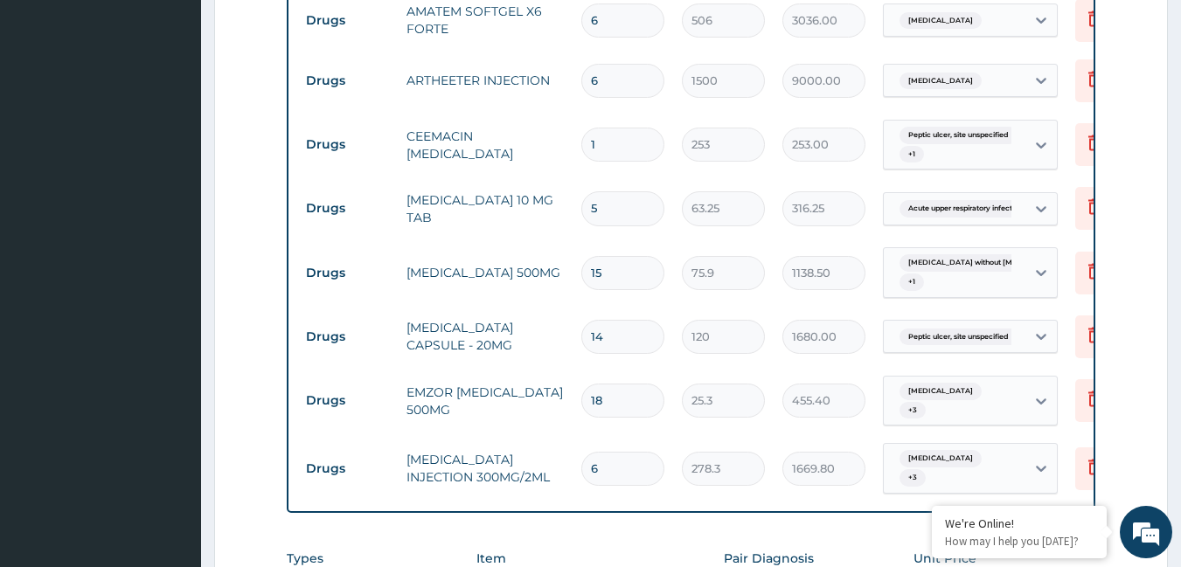
type input "5"
drag, startPoint x: 622, startPoint y: 135, endPoint x: 593, endPoint y: 147, distance: 31.8
click at [622, 135] on input "1" at bounding box center [622, 145] width 83 height 34
type input "10"
type input "2530.00"
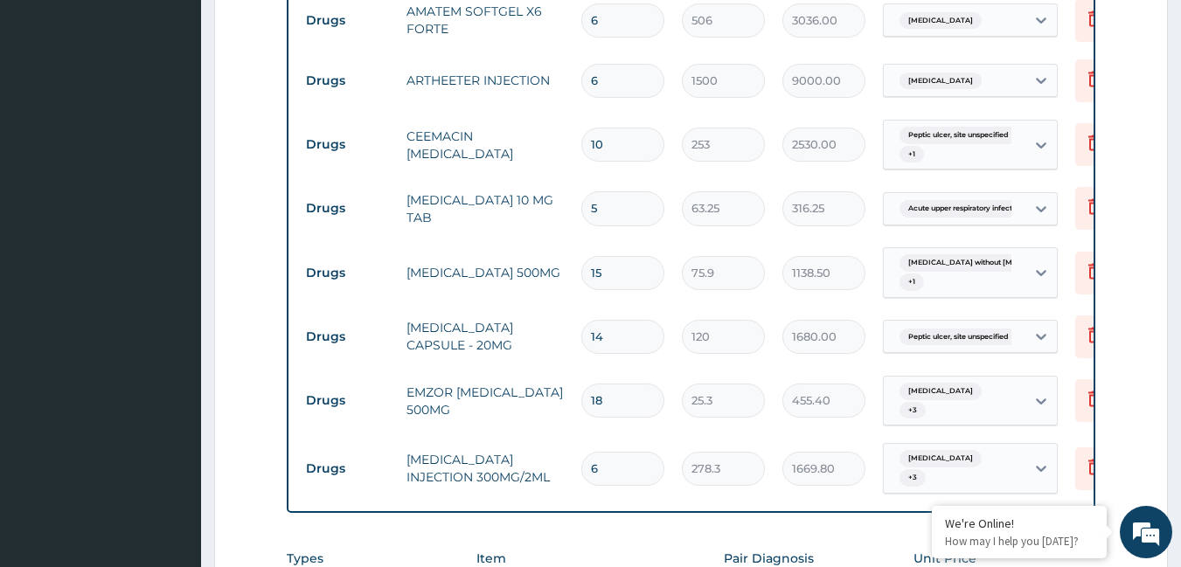
type input "10"
click at [969, 127] on span "Peptic ulcer, site unspecified" at bounding box center [958, 135] width 118 height 17
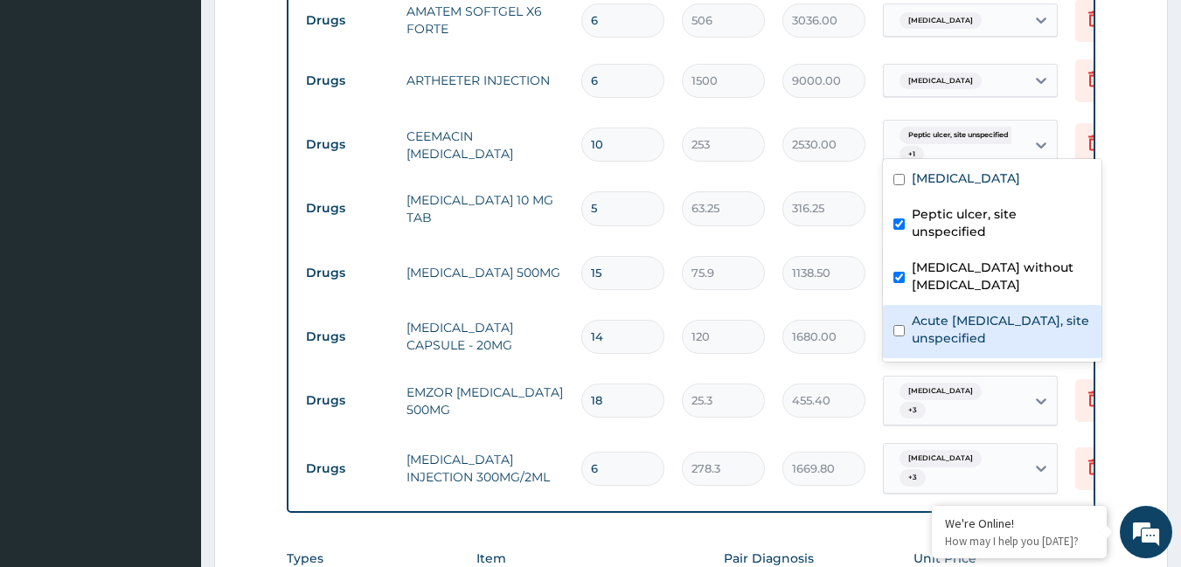
click at [907, 305] on div "Acute upper respiratory infection, site unspecified" at bounding box center [992, 331] width 219 height 53
checkbox input "true"
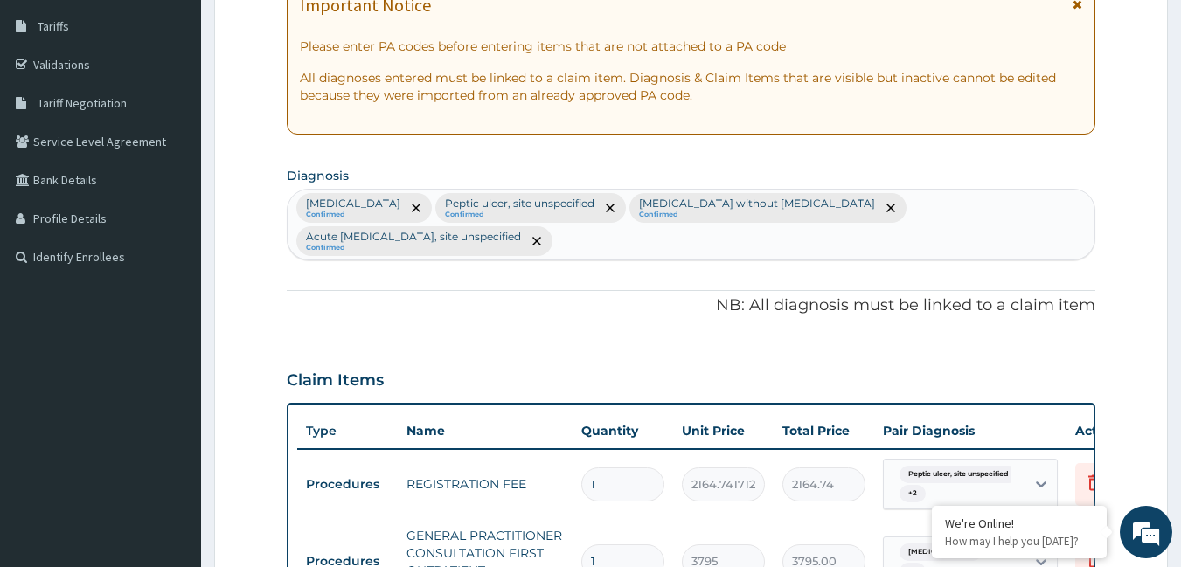
scroll to position [21, 0]
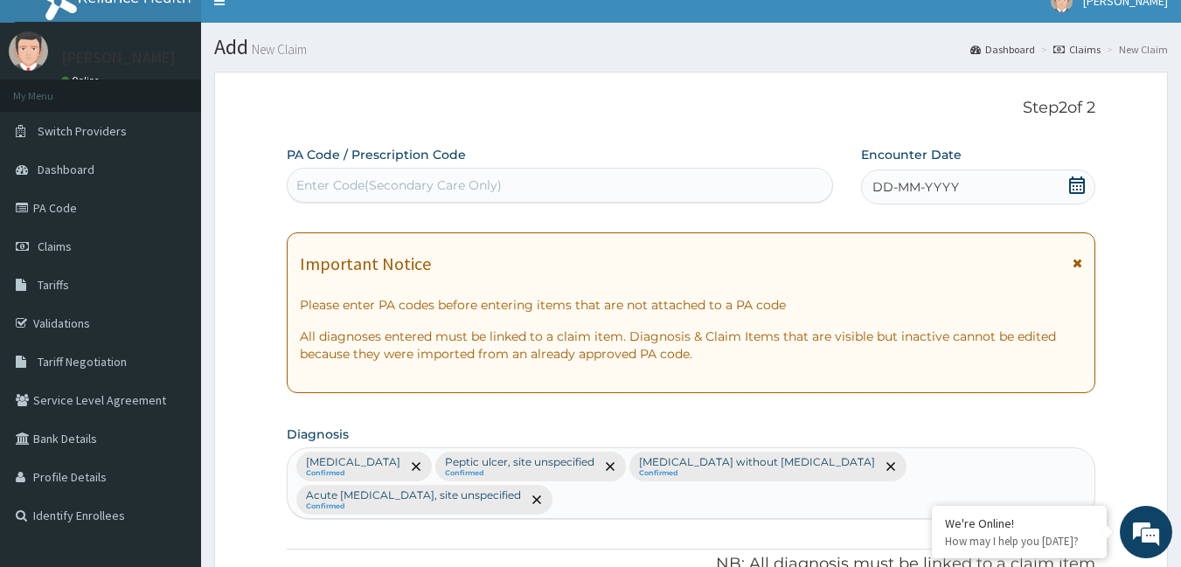
click at [1053, 184] on div "DD-MM-YYYY" at bounding box center [978, 187] width 234 height 35
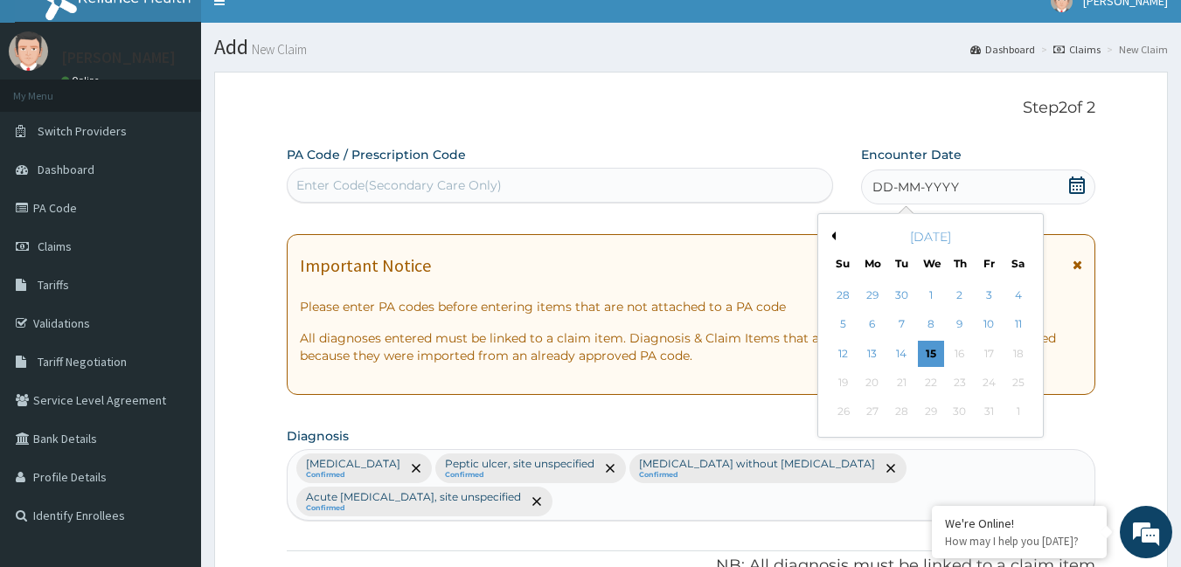
click at [831, 233] on button "Previous Month" at bounding box center [831, 236] width 9 height 9
click at [964, 377] on div "25" at bounding box center [960, 383] width 26 height 26
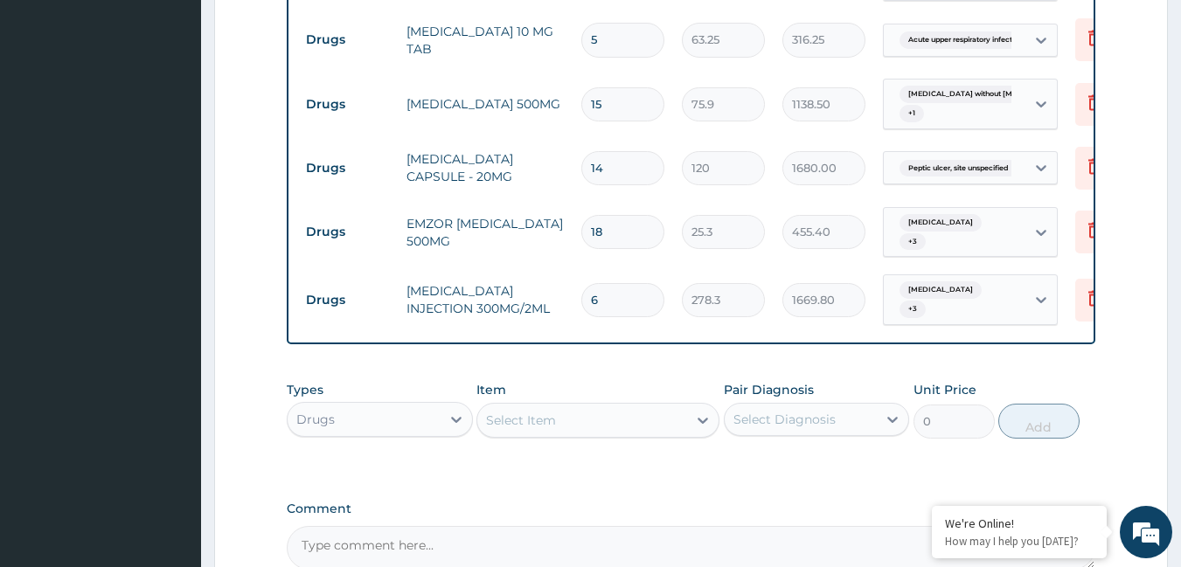
scroll to position [1420, 0]
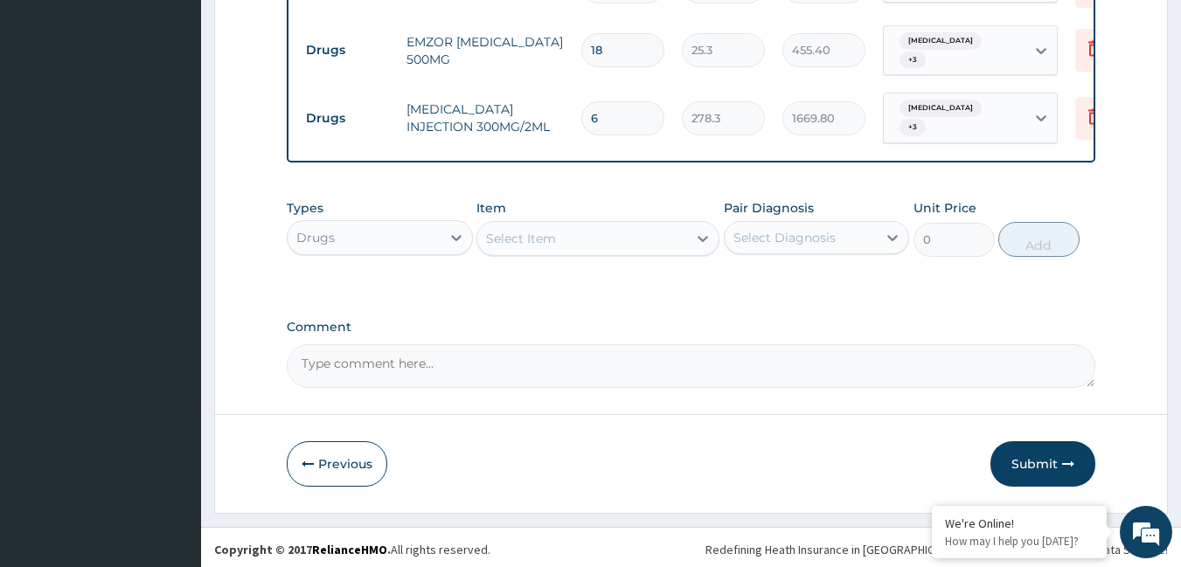
click at [1026, 445] on button "Submit" at bounding box center [1042, 463] width 105 height 45
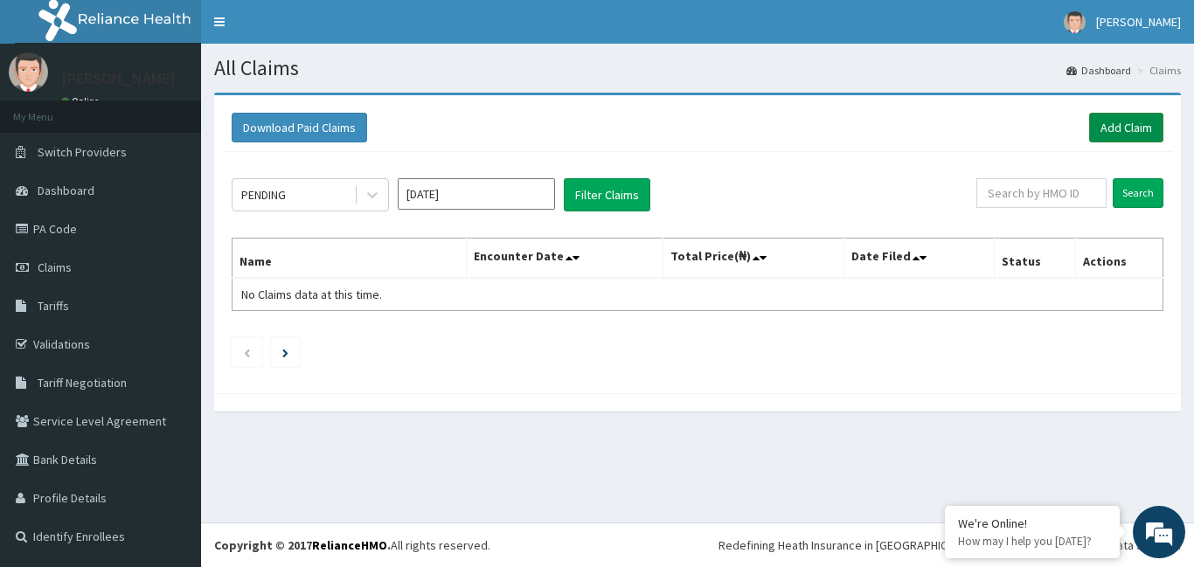
click at [1149, 126] on link "Add Claim" at bounding box center [1126, 128] width 74 height 30
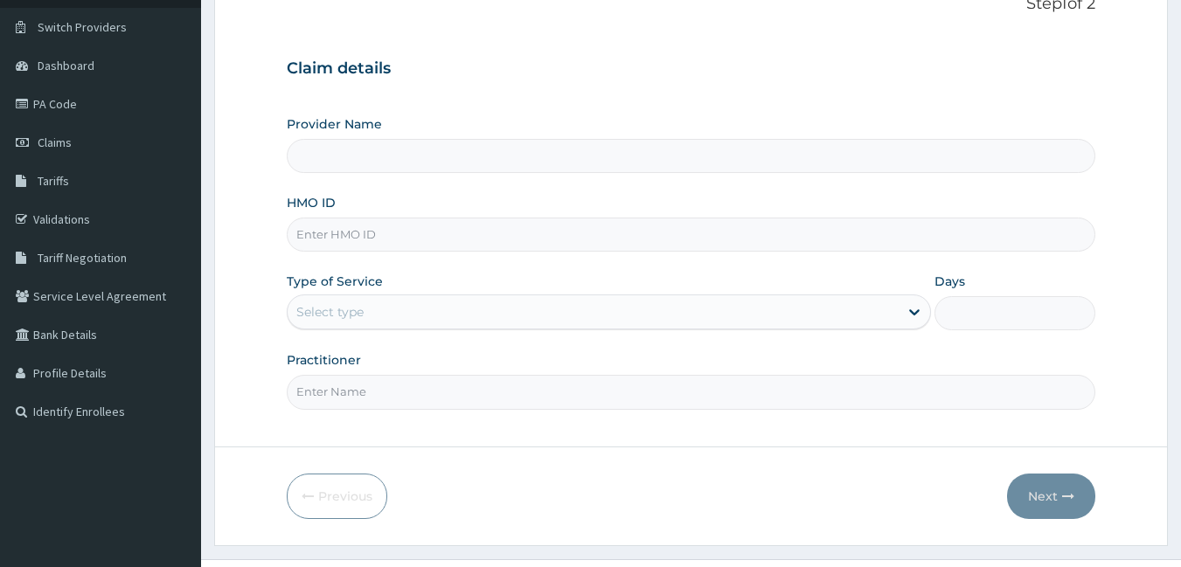
scroll to position [162, 0]
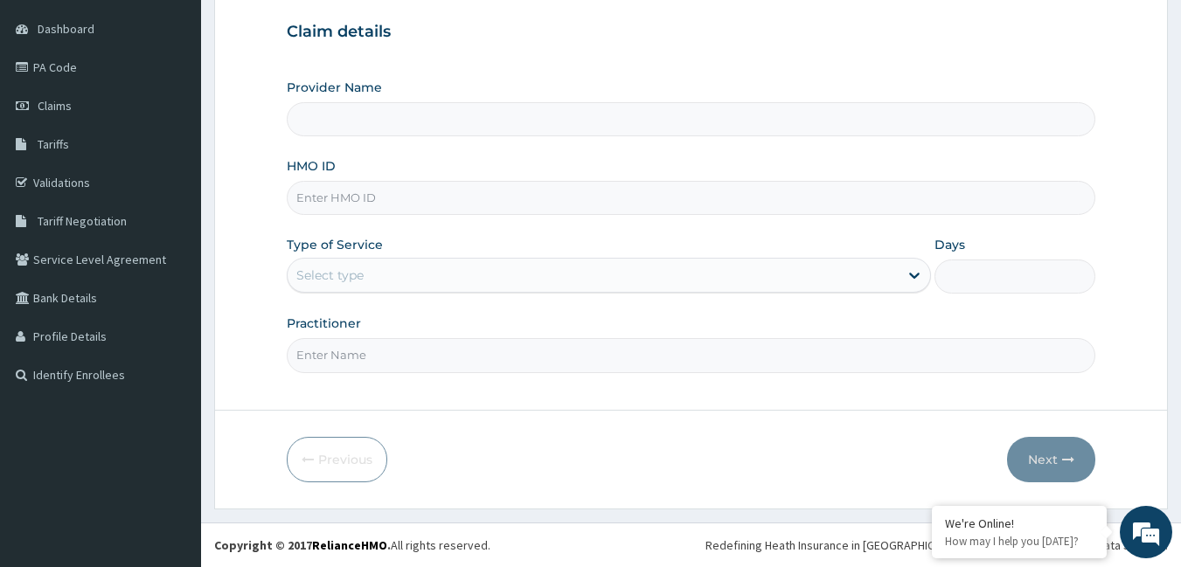
type input "[GEOGRAPHIC_DATA]"
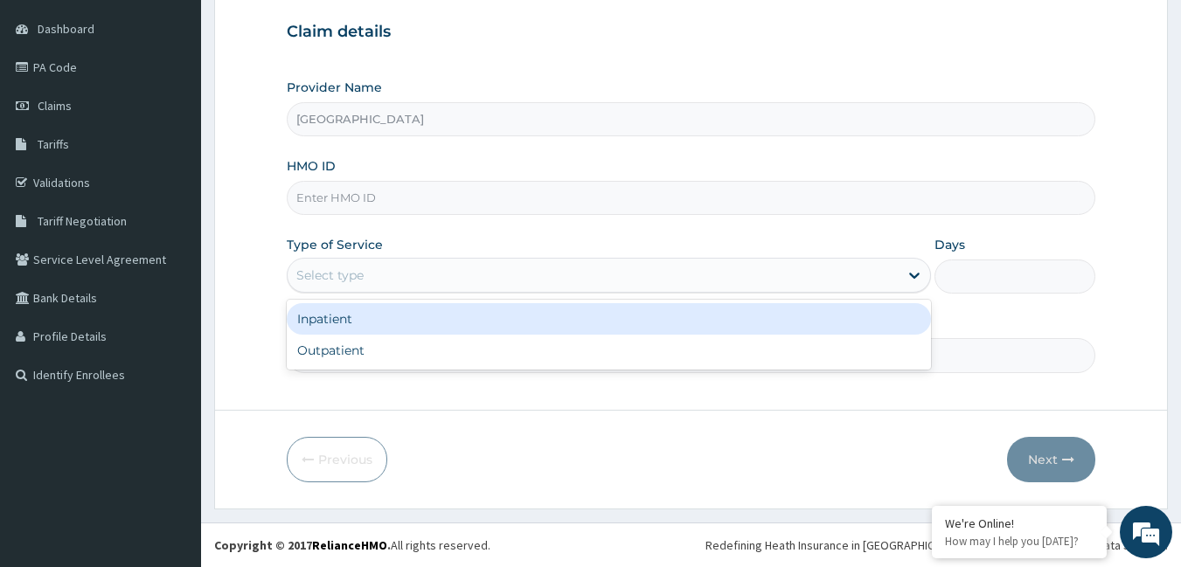
click at [359, 274] on div "Select type" at bounding box center [329, 275] width 67 height 17
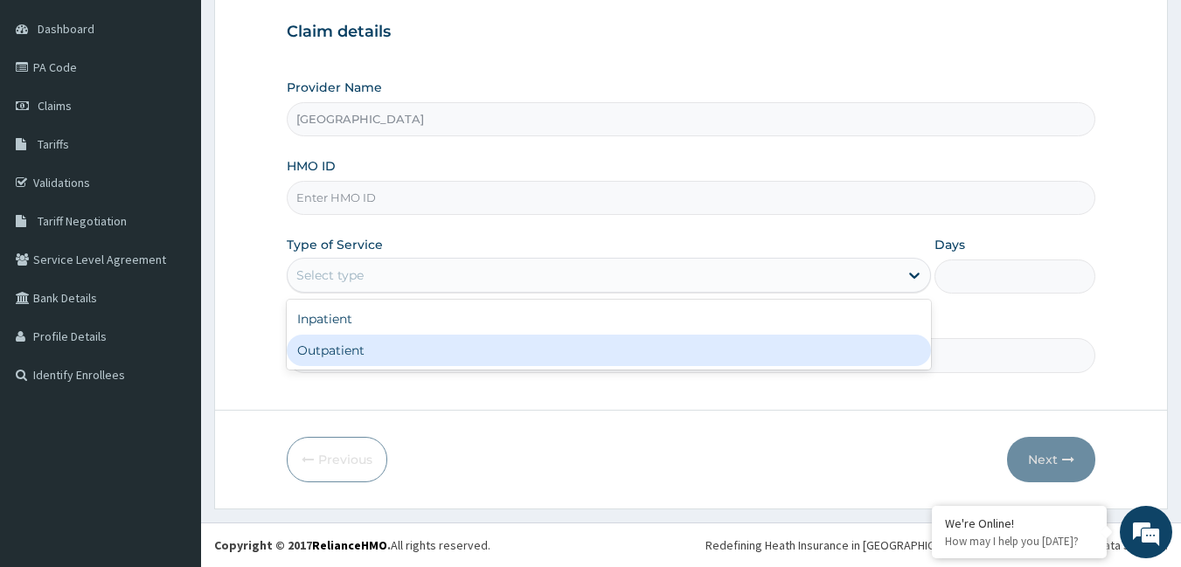
drag, startPoint x: 360, startPoint y: 362, endPoint x: 358, endPoint y: 300, distance: 62.1
click at [360, 351] on div "Outpatient" at bounding box center [609, 350] width 644 height 31
type input "1"
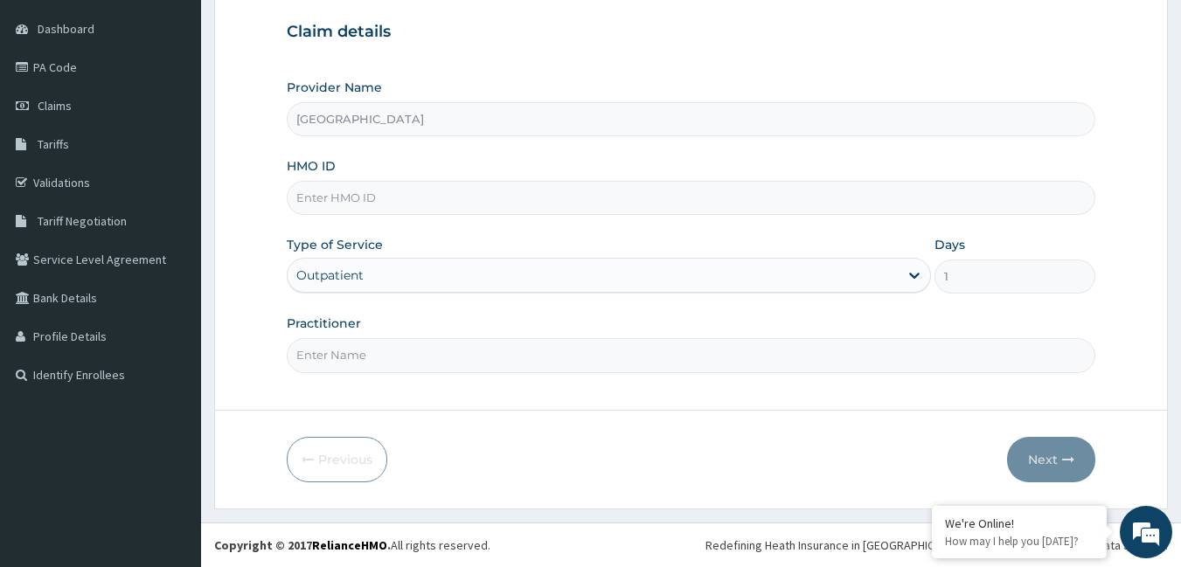
click at [353, 195] on input "HMO ID" at bounding box center [691, 198] width 809 height 34
type input "wol/10131/a"
click at [345, 359] on input "Practitioner" at bounding box center [691, 355] width 809 height 34
type input "[PERSON_NAME]"
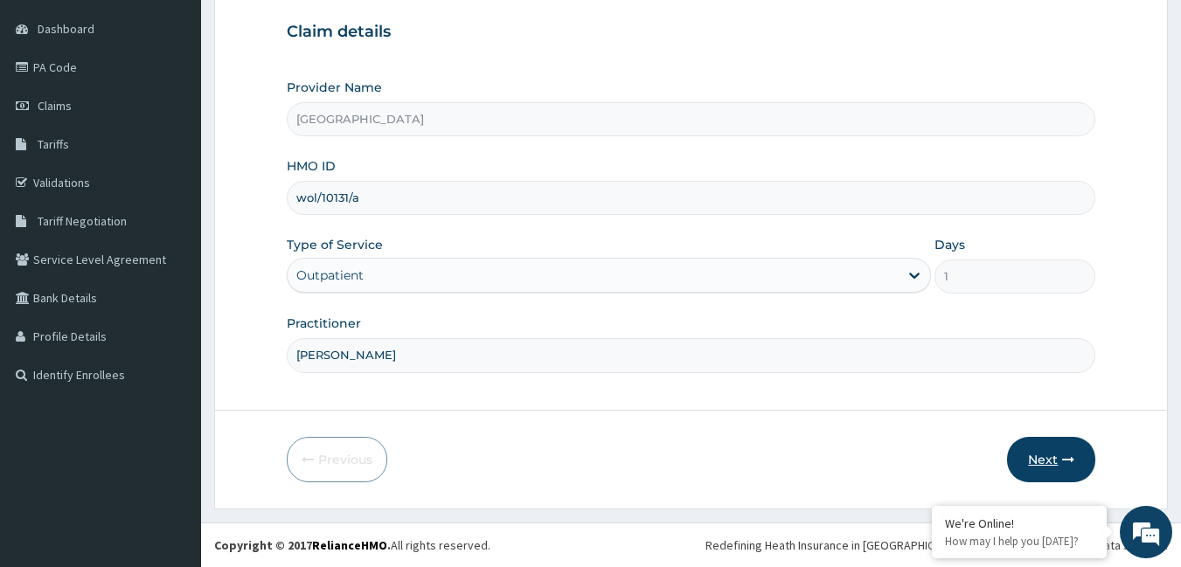
click at [1031, 452] on button "Next" at bounding box center [1051, 459] width 88 height 45
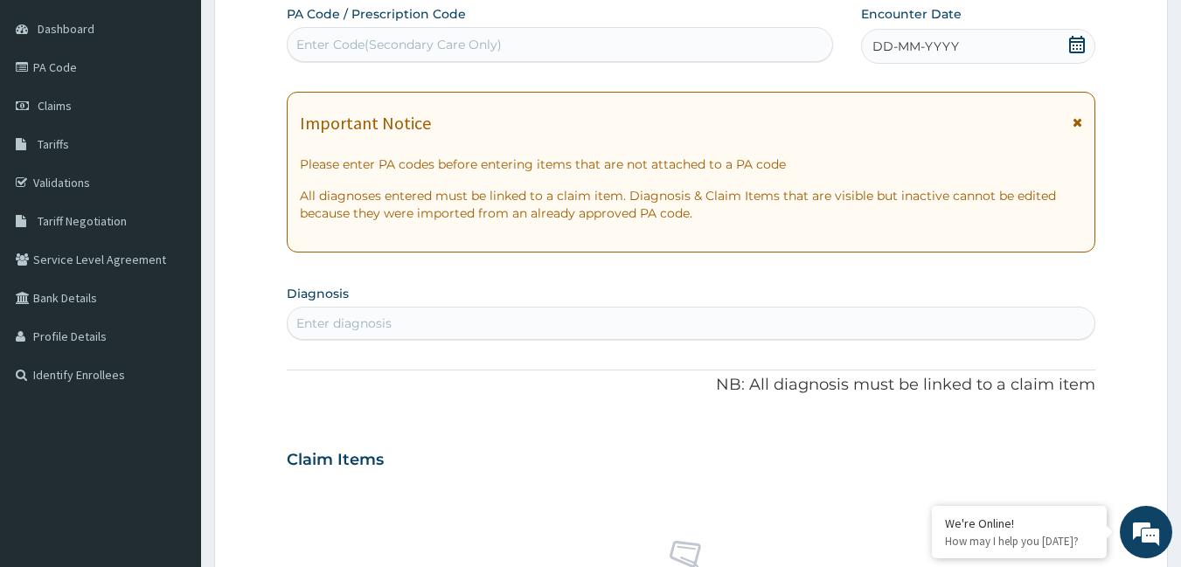
click at [419, 322] on div "Enter diagnosis" at bounding box center [692, 323] width 808 height 28
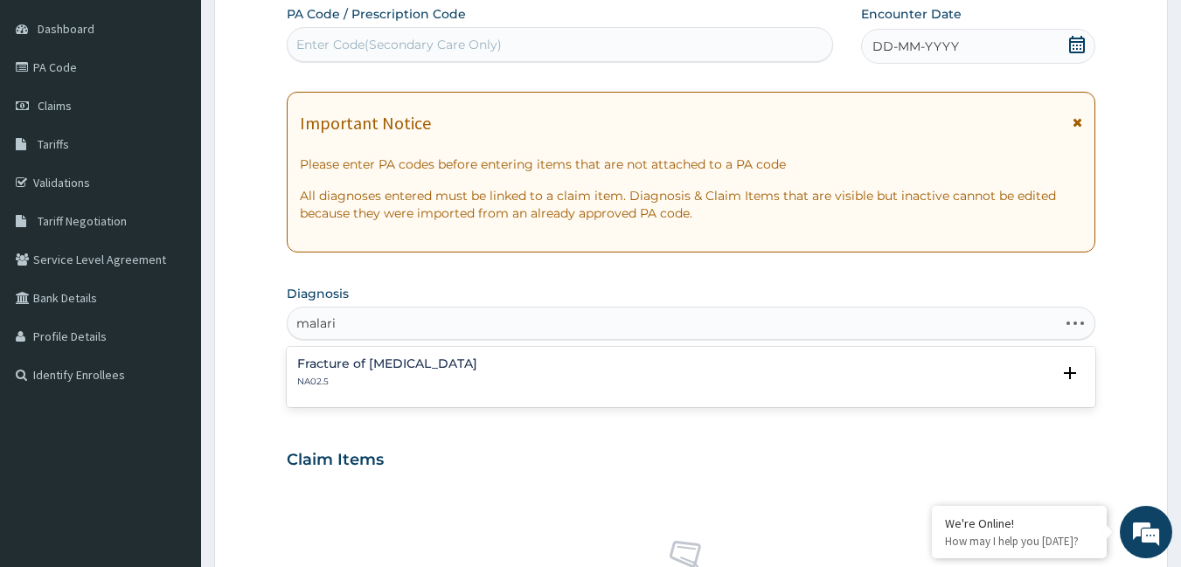
type input "[MEDICAL_DATA]"
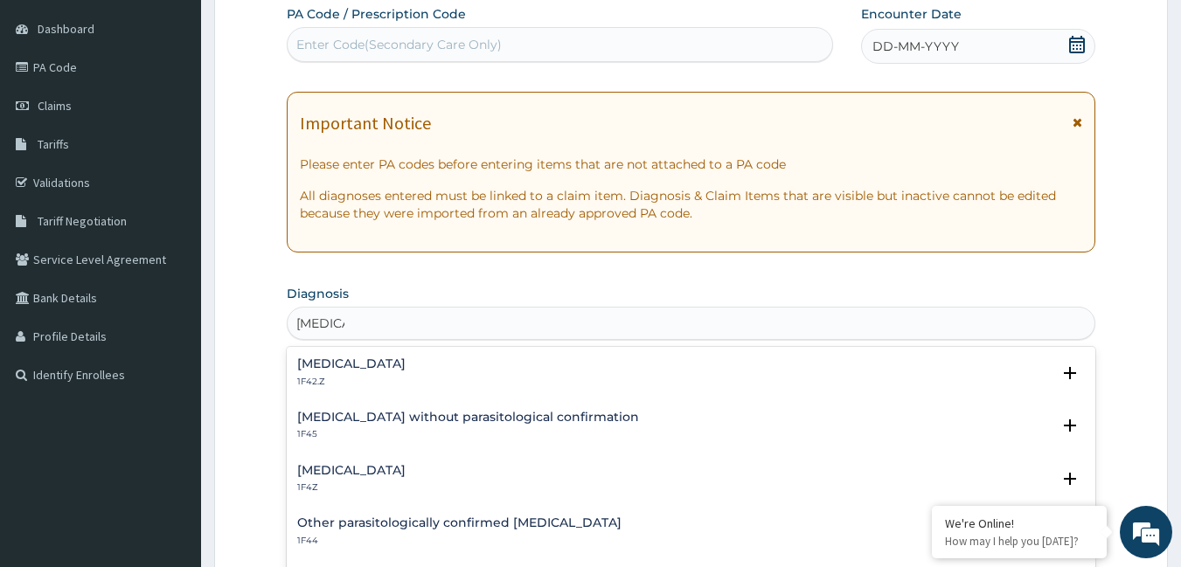
click at [350, 411] on h4 "[MEDICAL_DATA] without parasitological confirmation" at bounding box center [468, 417] width 342 height 13
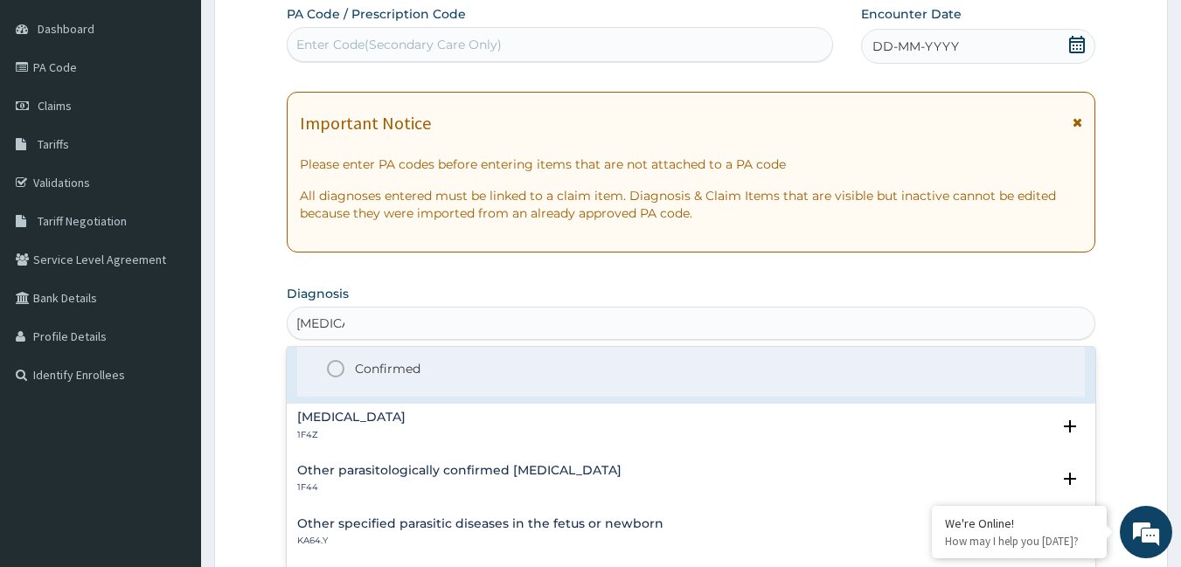
scroll to position [175, 0]
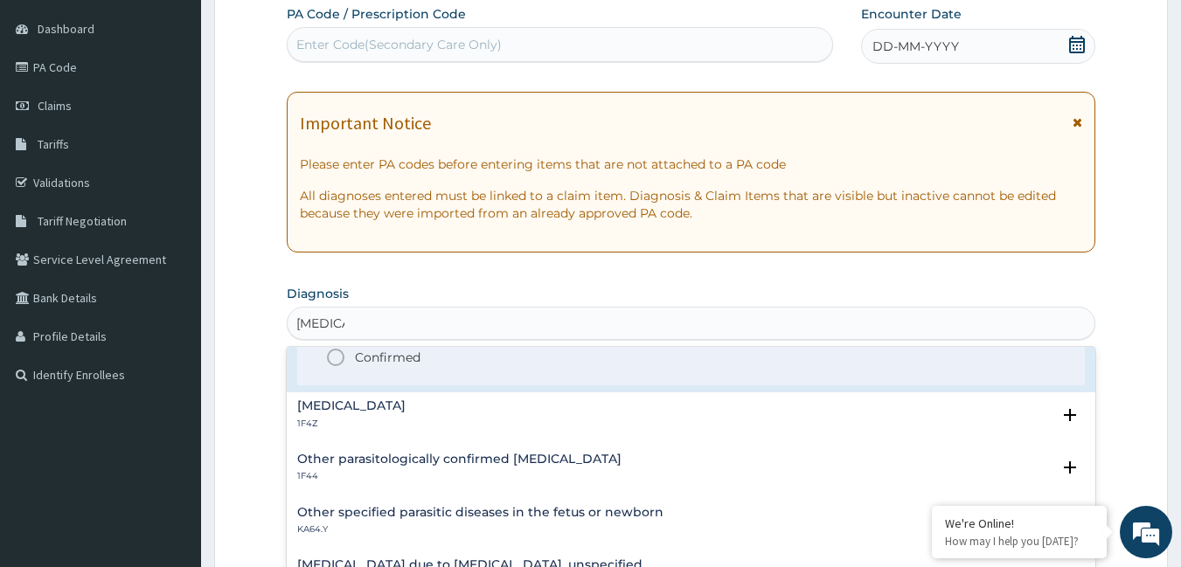
drag, startPoint x: 399, startPoint y: 394, endPoint x: 399, endPoint y: 410, distance: 15.7
click at [399, 399] on div "[MEDICAL_DATA] 1F4Z Select Status Query Query covers suspected (?), Keep in vie…" at bounding box center [691, 418] width 809 height 53
click at [399, 410] on h4 "[MEDICAL_DATA]" at bounding box center [351, 405] width 108 height 13
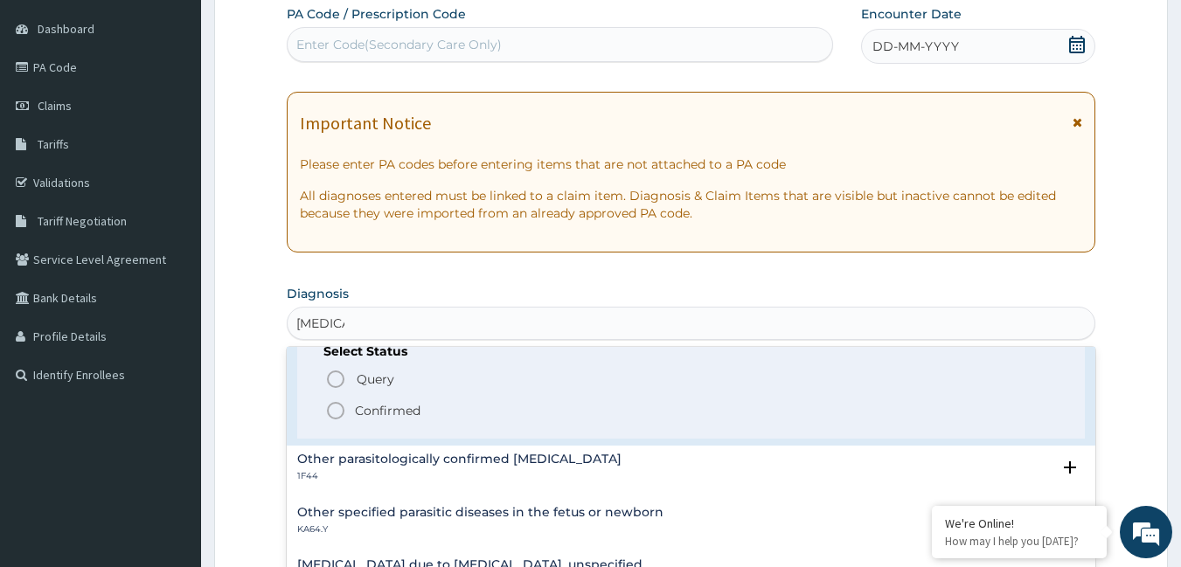
click at [343, 406] on icon "status option filled" at bounding box center [335, 410] width 21 height 21
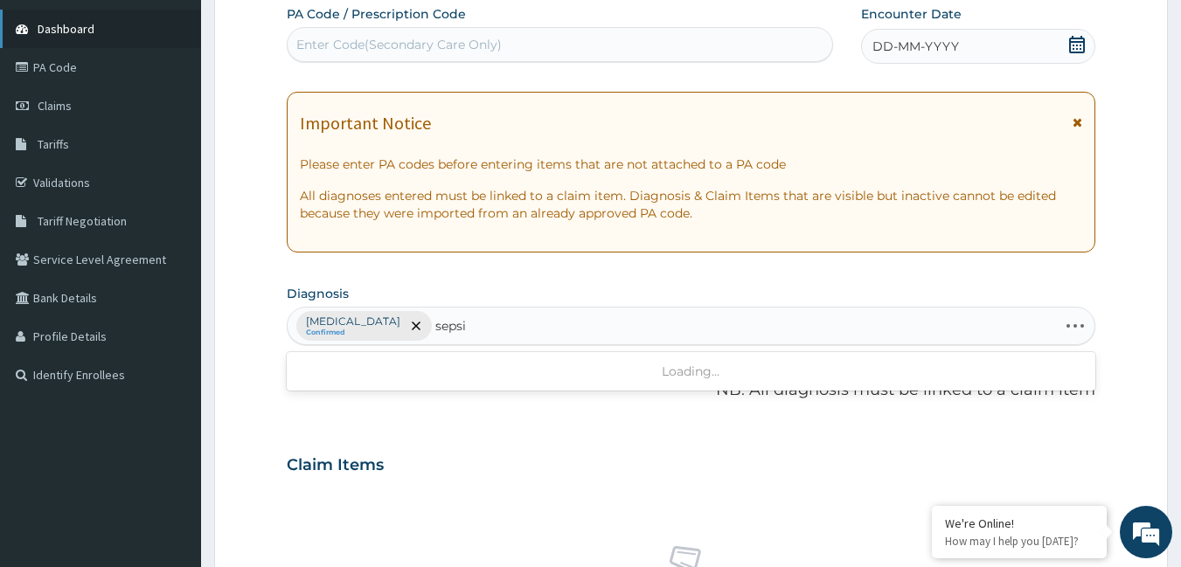
type input "[MEDICAL_DATA]"
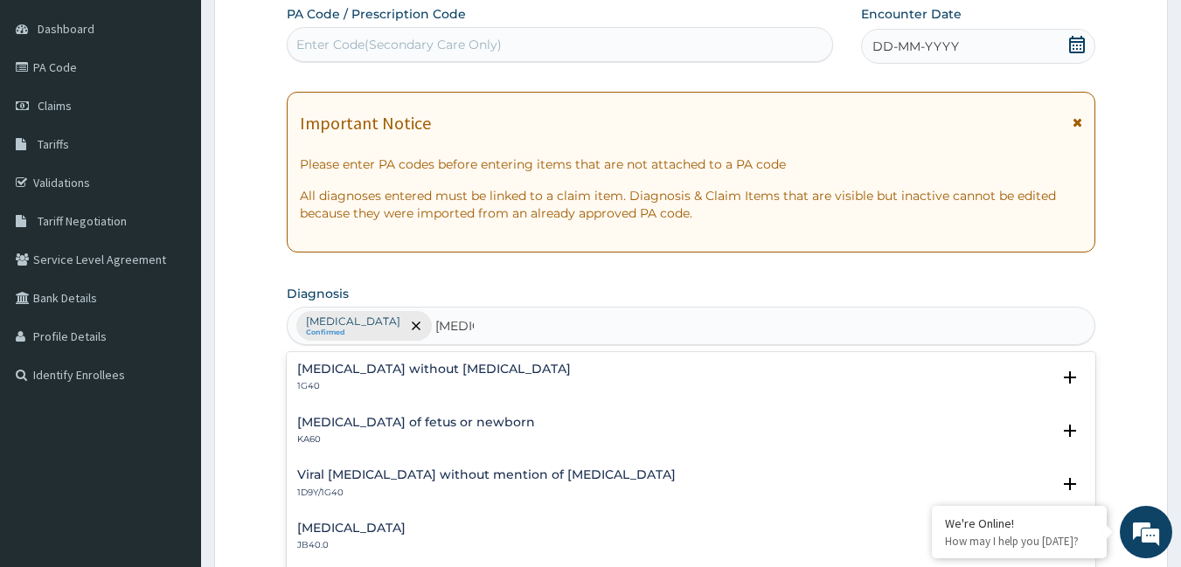
click at [447, 364] on h4 "[MEDICAL_DATA] without [MEDICAL_DATA]" at bounding box center [434, 369] width 274 height 13
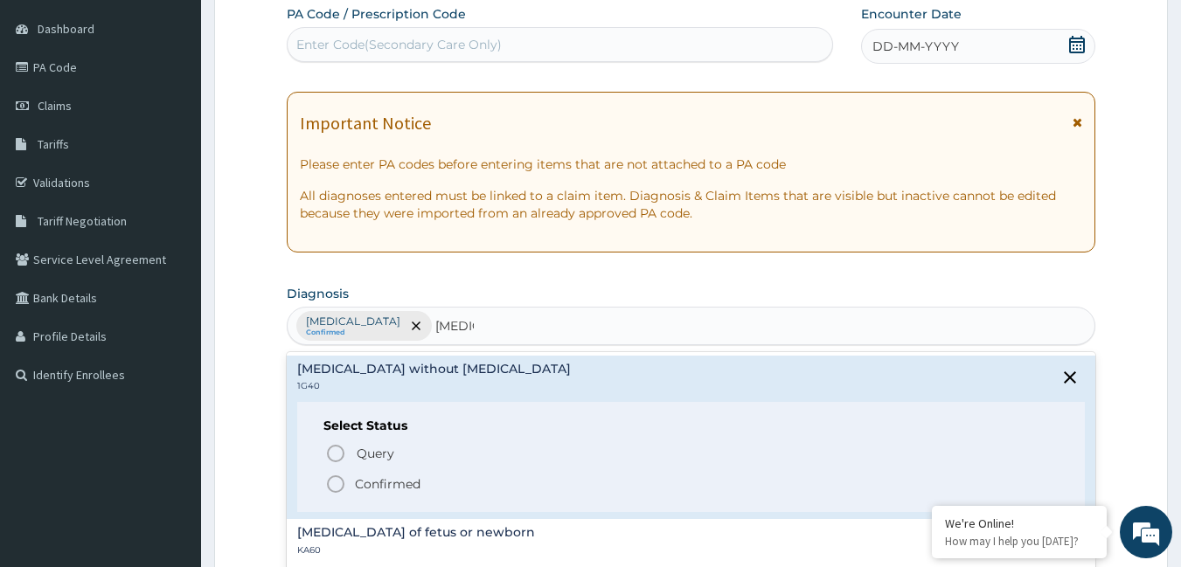
click at [336, 479] on icon "status option filled" at bounding box center [335, 484] width 21 height 21
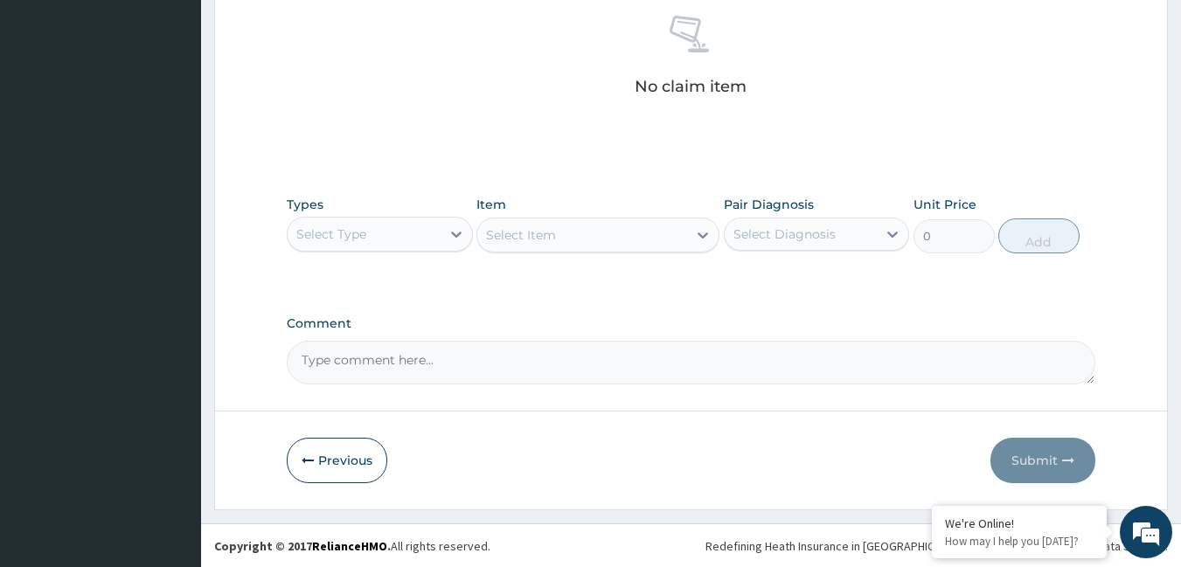
scroll to position [693, 0]
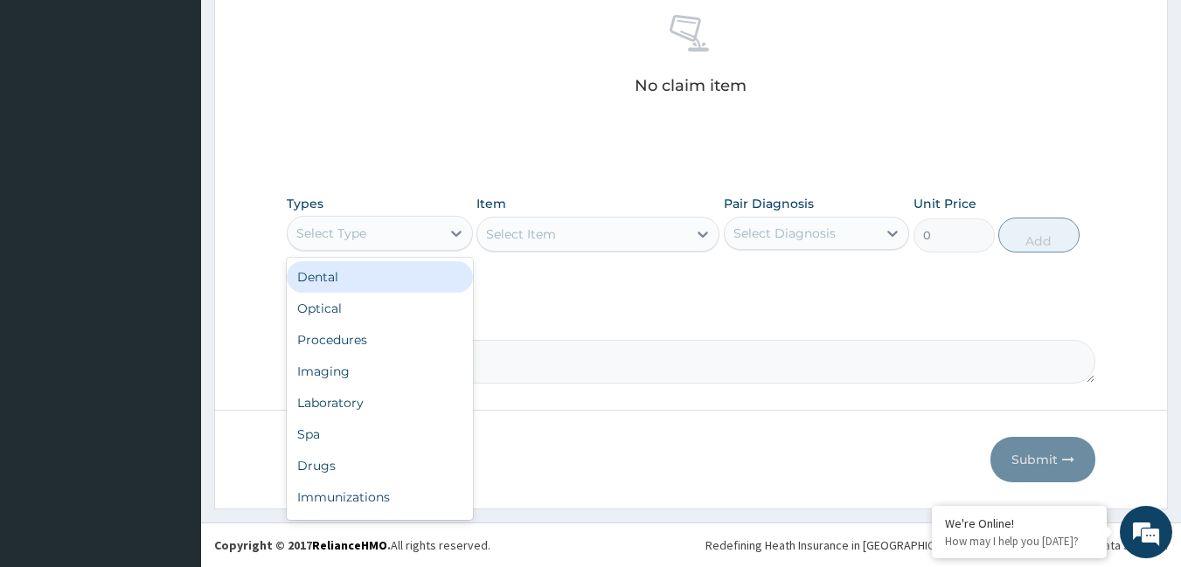
click at [372, 236] on div "Select Type" at bounding box center [364, 233] width 153 height 28
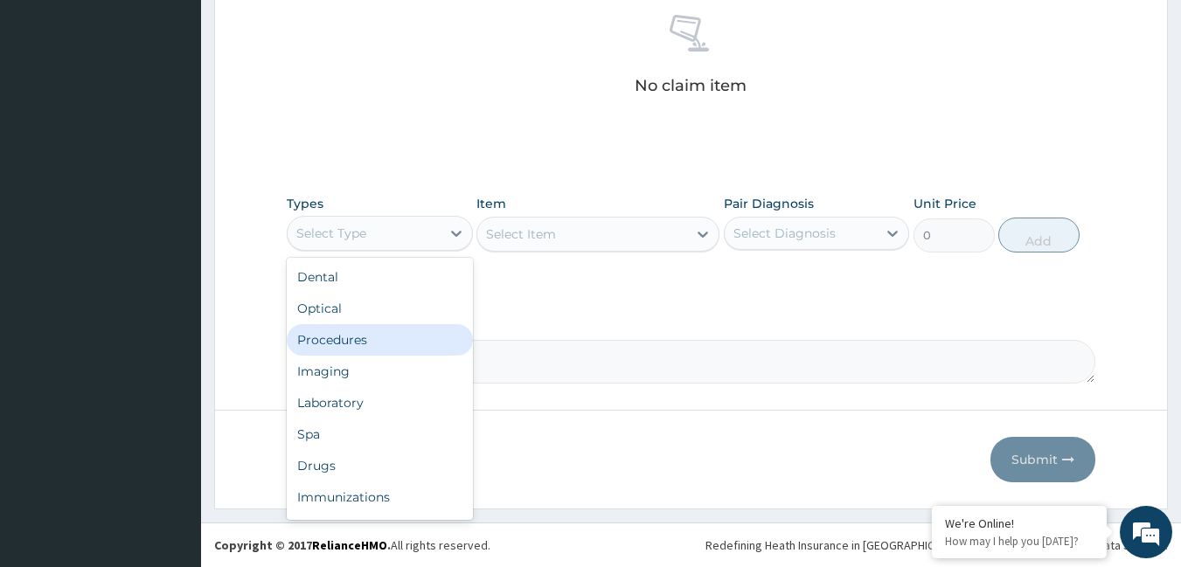
drag, startPoint x: 360, startPoint y: 334, endPoint x: 374, endPoint y: 333, distance: 14.0
click at [361, 334] on div "Procedures" at bounding box center [380, 339] width 186 height 31
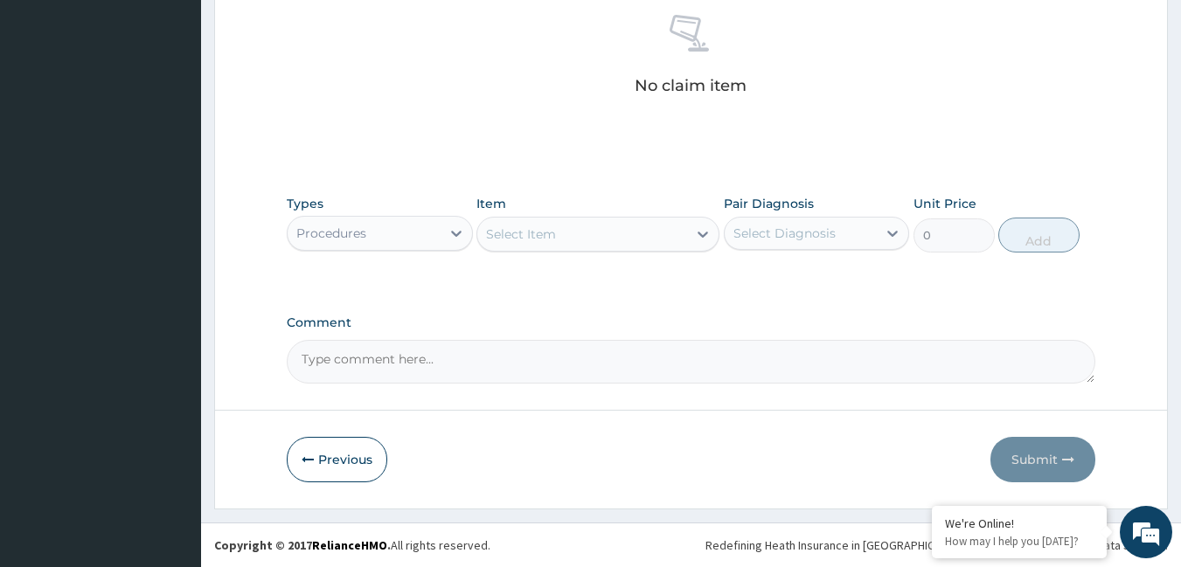
click at [597, 228] on div "Select Item" at bounding box center [582, 234] width 210 height 28
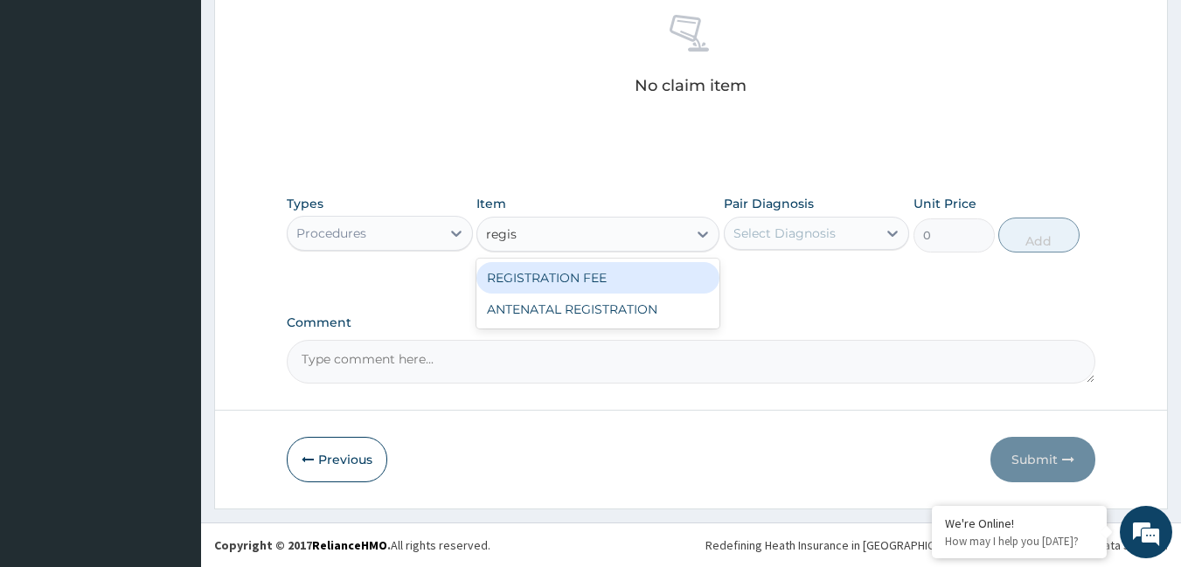
type input "regist"
click at [594, 264] on div "REGISTRATION FEE" at bounding box center [597, 277] width 243 height 31
type input "2164.741712362911"
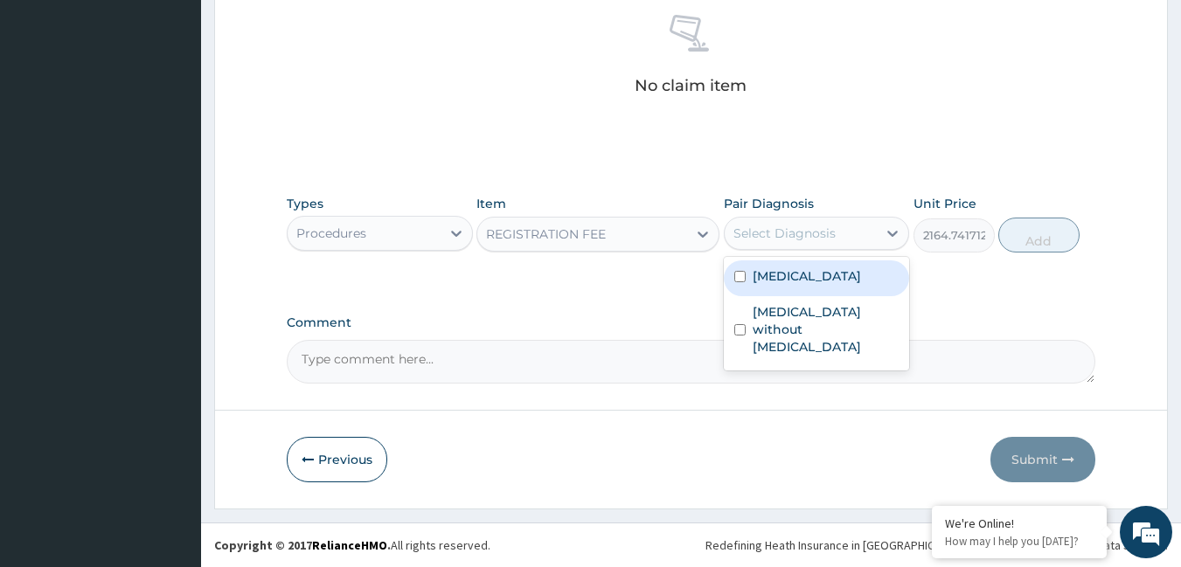
click at [800, 241] on div "Select Diagnosis" at bounding box center [784, 233] width 102 height 17
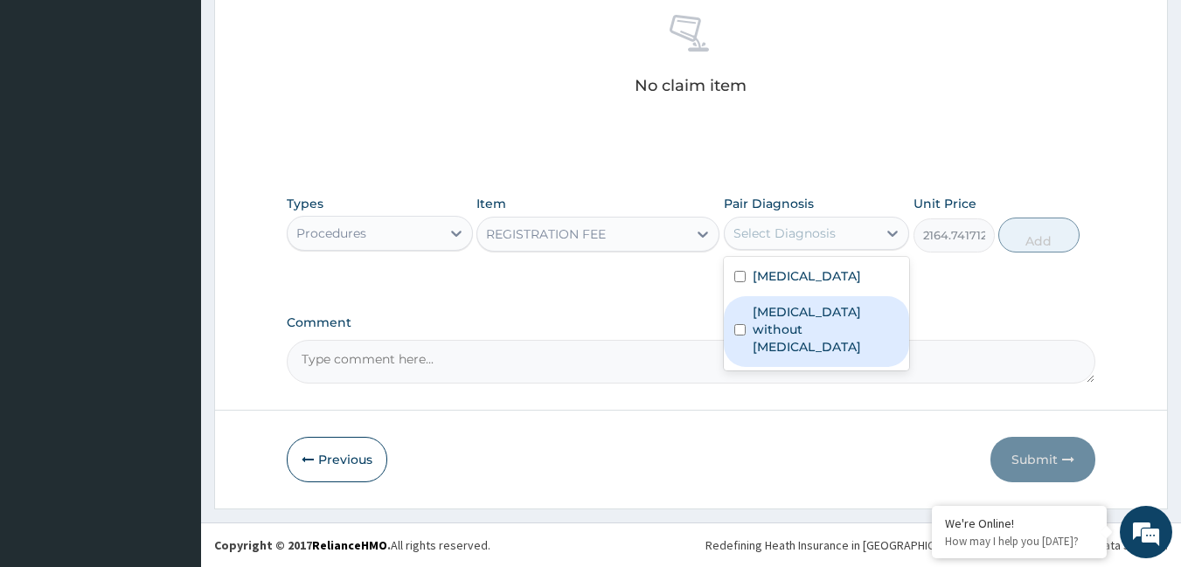
click at [795, 318] on label "[MEDICAL_DATA] without [MEDICAL_DATA]" at bounding box center [826, 329] width 147 height 52
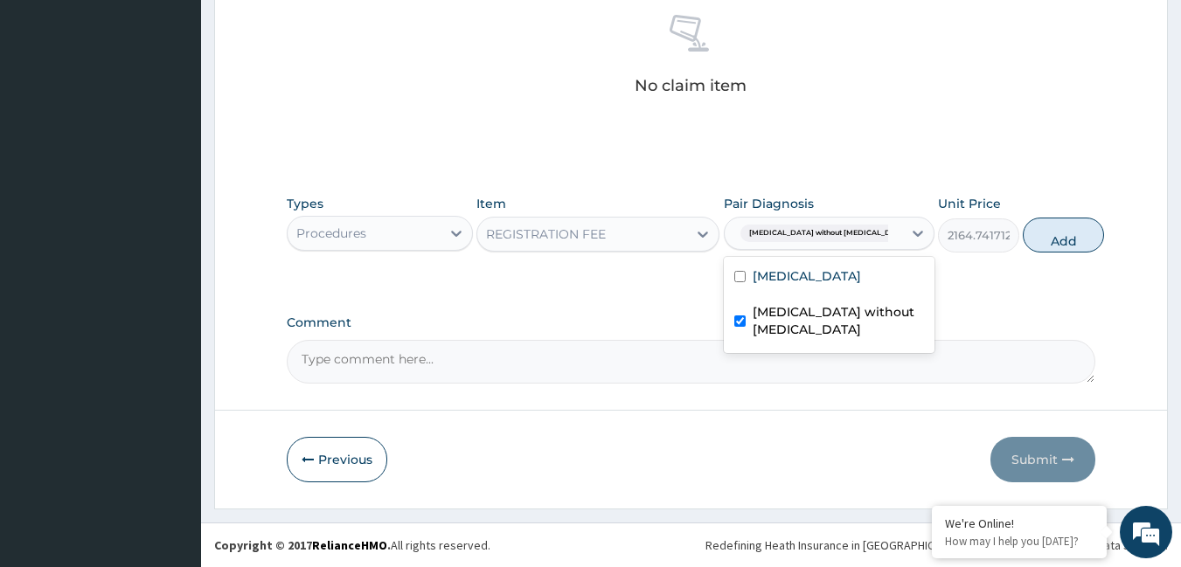
checkbox input "true"
click at [797, 271] on label "[MEDICAL_DATA]" at bounding box center [807, 275] width 108 height 17
checkbox input "true"
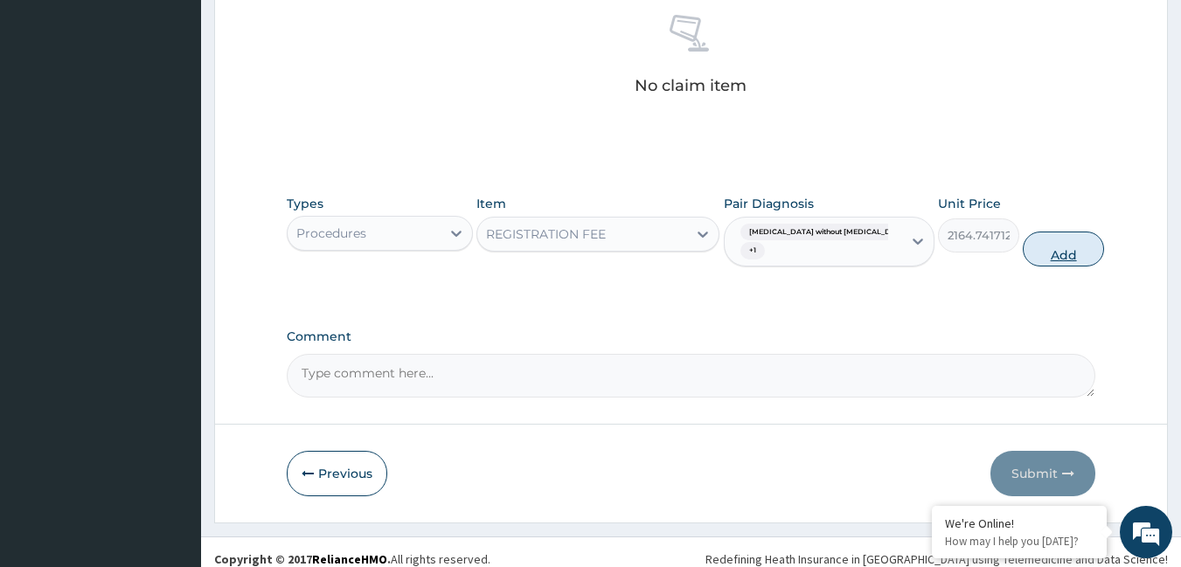
click at [1038, 253] on button "Add" at bounding box center [1063, 249] width 81 height 35
type input "0"
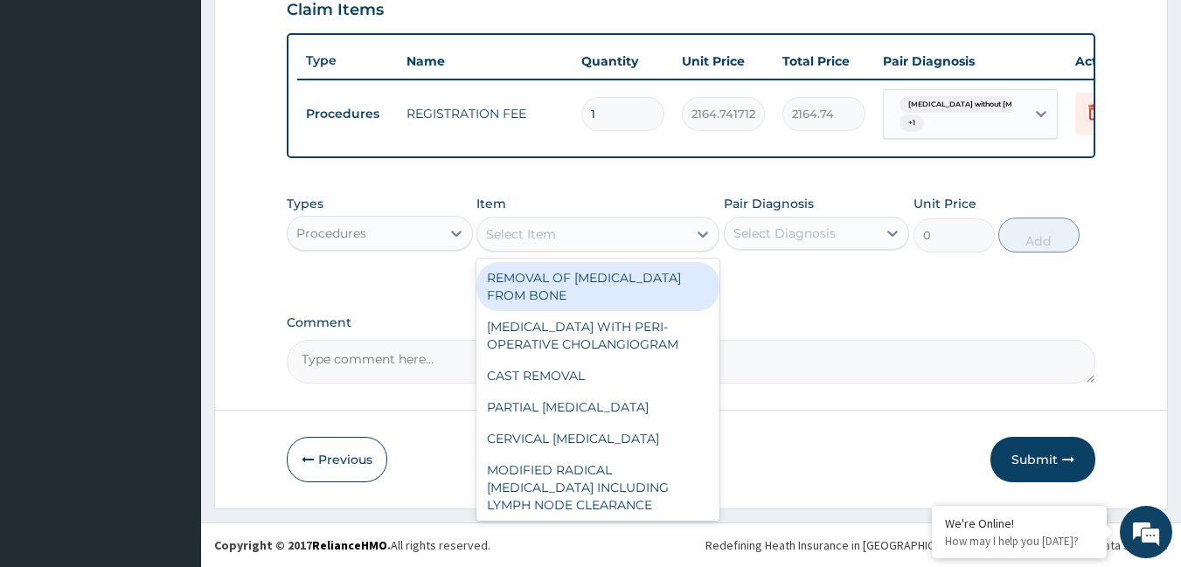
click at [552, 226] on div "Select Item" at bounding box center [521, 234] width 70 height 17
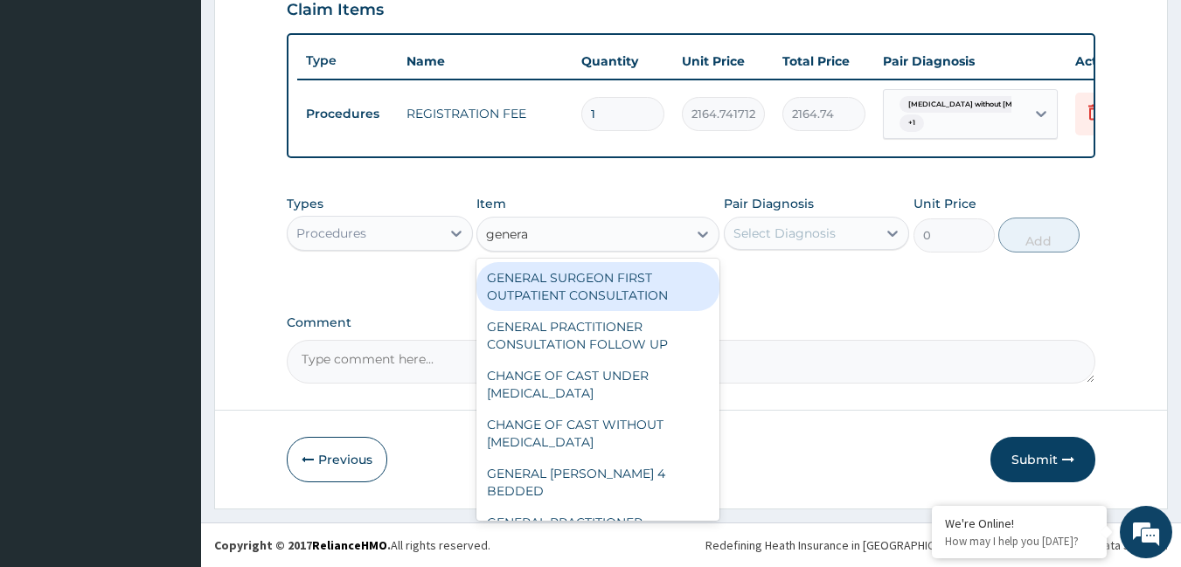
type input "gener"
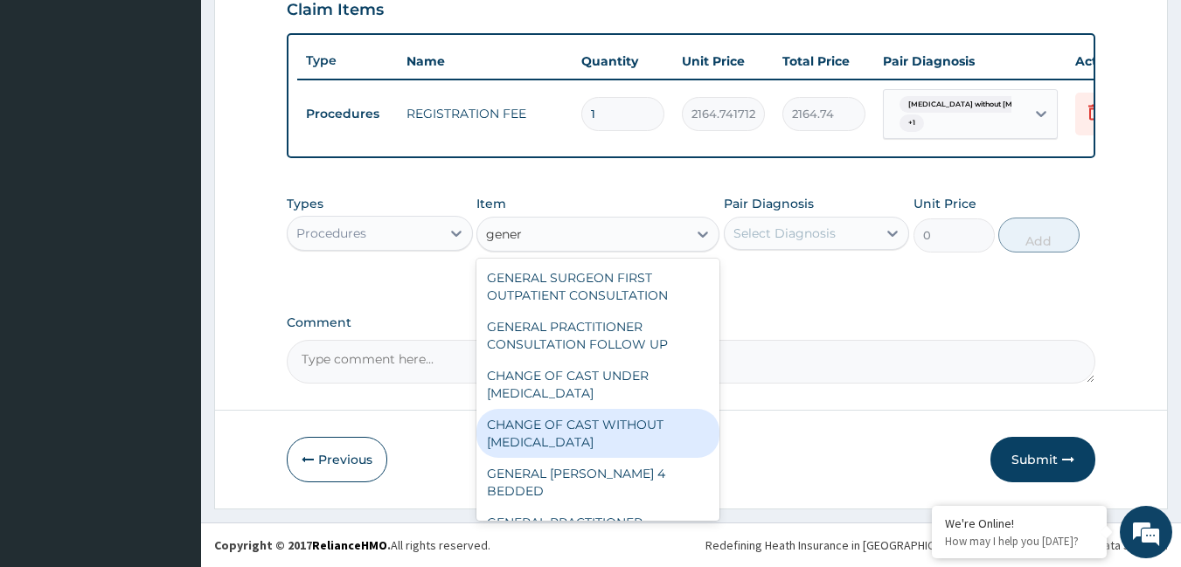
scroll to position [87, 0]
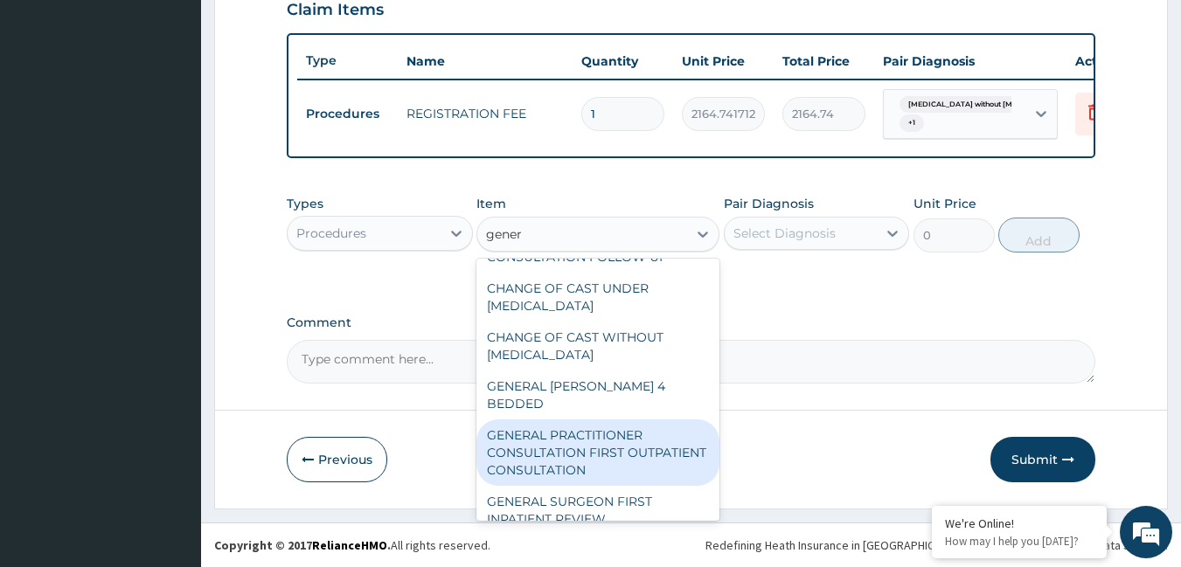
click at [609, 455] on div "GENERAL PRACTITIONER CONSULTATION FIRST OUTPATIENT CONSULTATION" at bounding box center [597, 453] width 243 height 66
type input "3795"
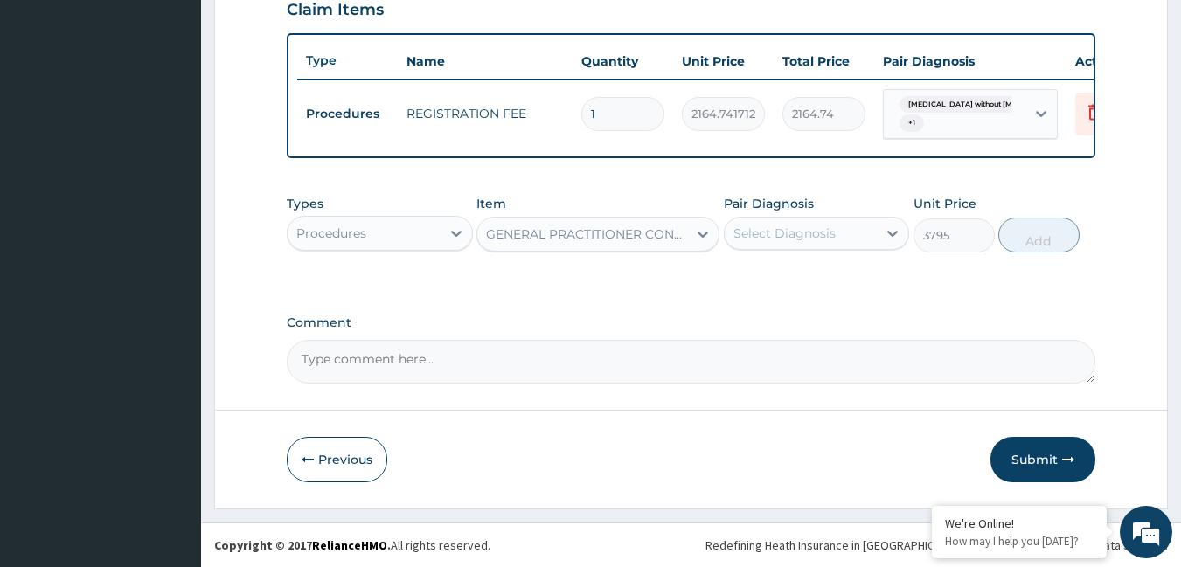
click at [758, 235] on div "Select Diagnosis" at bounding box center [784, 233] width 102 height 17
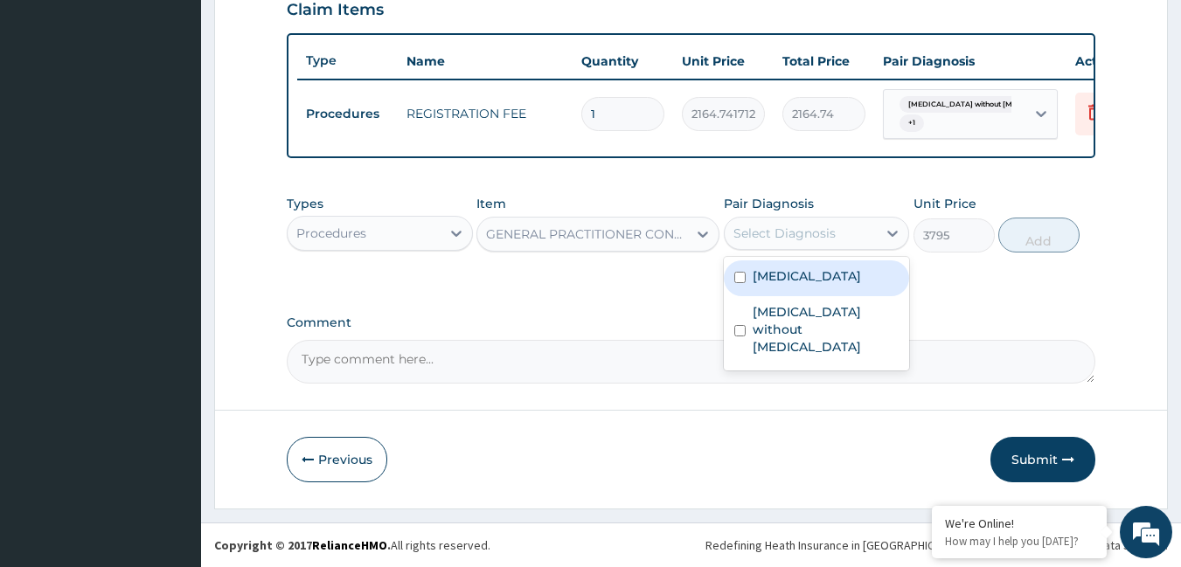
drag, startPoint x: 774, startPoint y: 288, endPoint x: 772, endPoint y: 314, distance: 26.3
click at [773, 300] on div "[MEDICAL_DATA] [MEDICAL_DATA] without [MEDICAL_DATA]" at bounding box center [817, 314] width 186 height 114
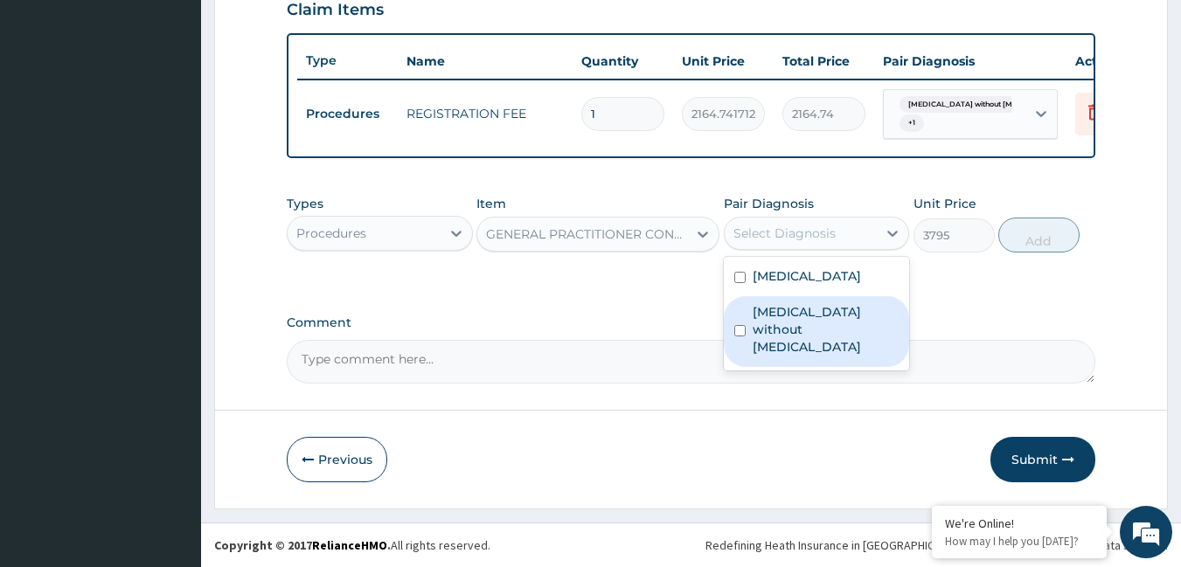
drag, startPoint x: 773, startPoint y: 330, endPoint x: 862, endPoint y: 267, distance: 109.1
click at [775, 327] on label "[MEDICAL_DATA] without [MEDICAL_DATA]" at bounding box center [826, 329] width 147 height 52
checkbox input "true"
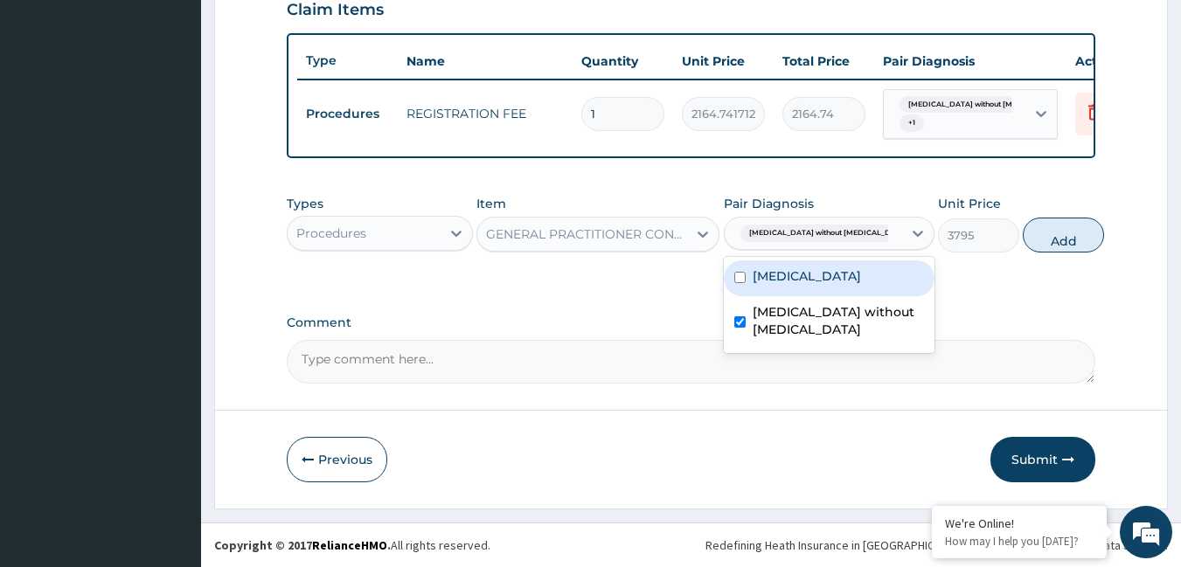
click at [829, 290] on div "[MEDICAL_DATA]" at bounding box center [829, 278] width 211 height 36
checkbox input "true"
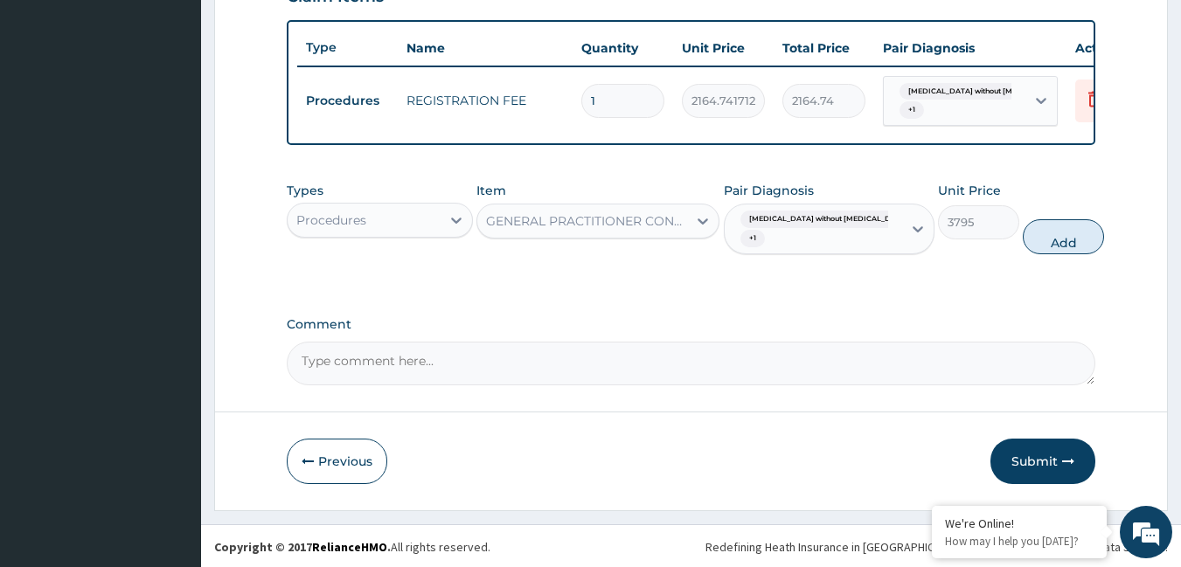
drag, startPoint x: 1013, startPoint y: 242, endPoint x: 974, endPoint y: 232, distance: 40.7
click at [1023, 240] on button "Add" at bounding box center [1063, 236] width 81 height 35
type input "0"
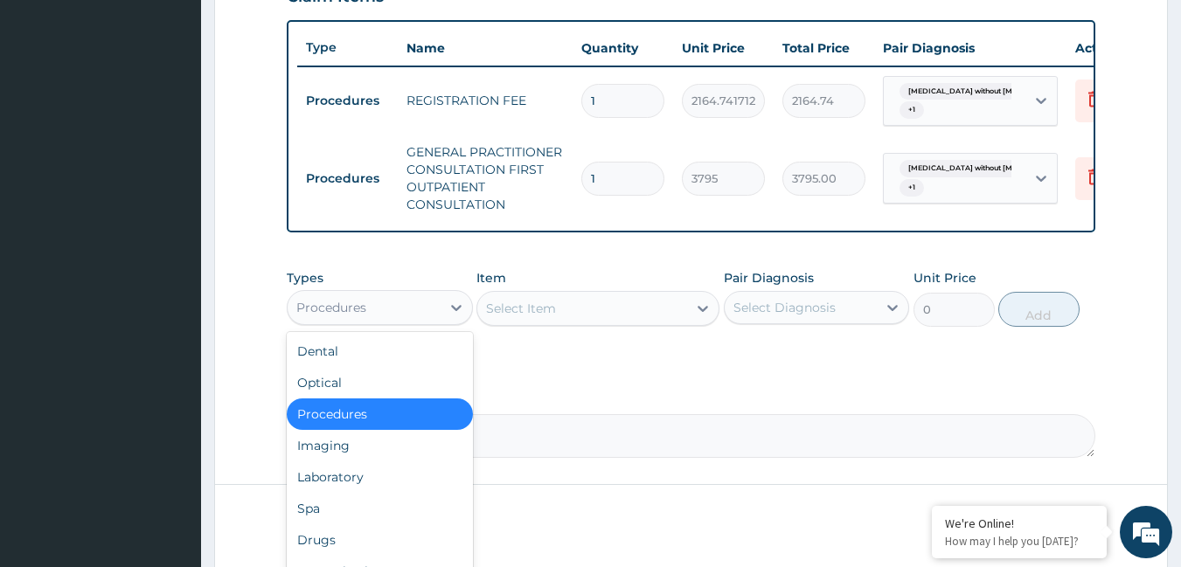
click at [415, 322] on div "Procedures" at bounding box center [364, 308] width 153 height 28
click at [354, 488] on div "Laboratory" at bounding box center [380, 477] width 186 height 31
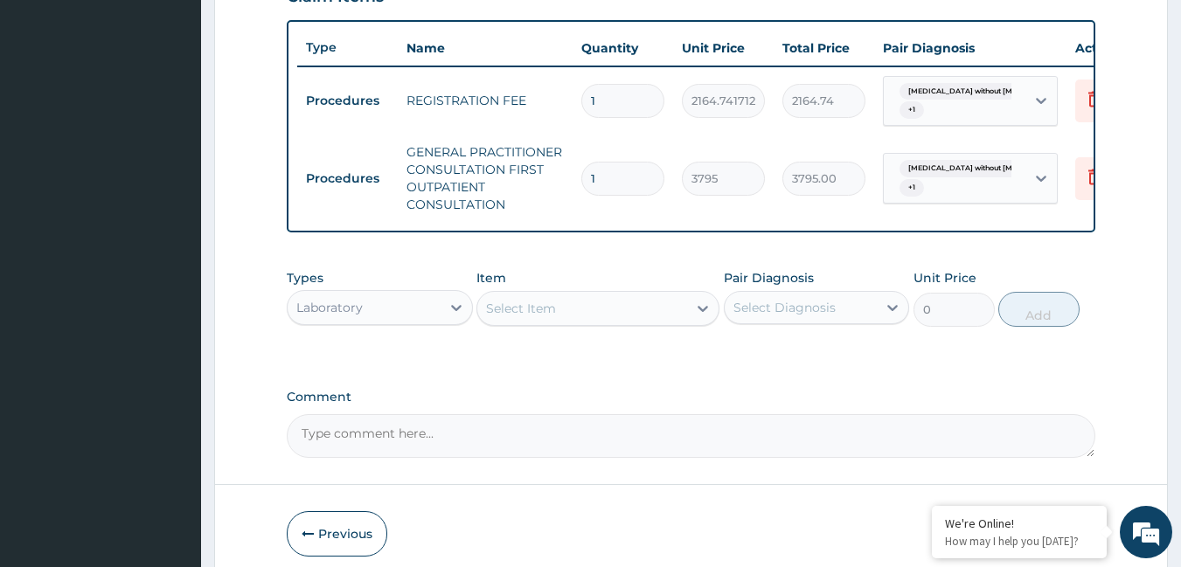
click at [547, 317] on div "Select Item" at bounding box center [521, 308] width 70 height 17
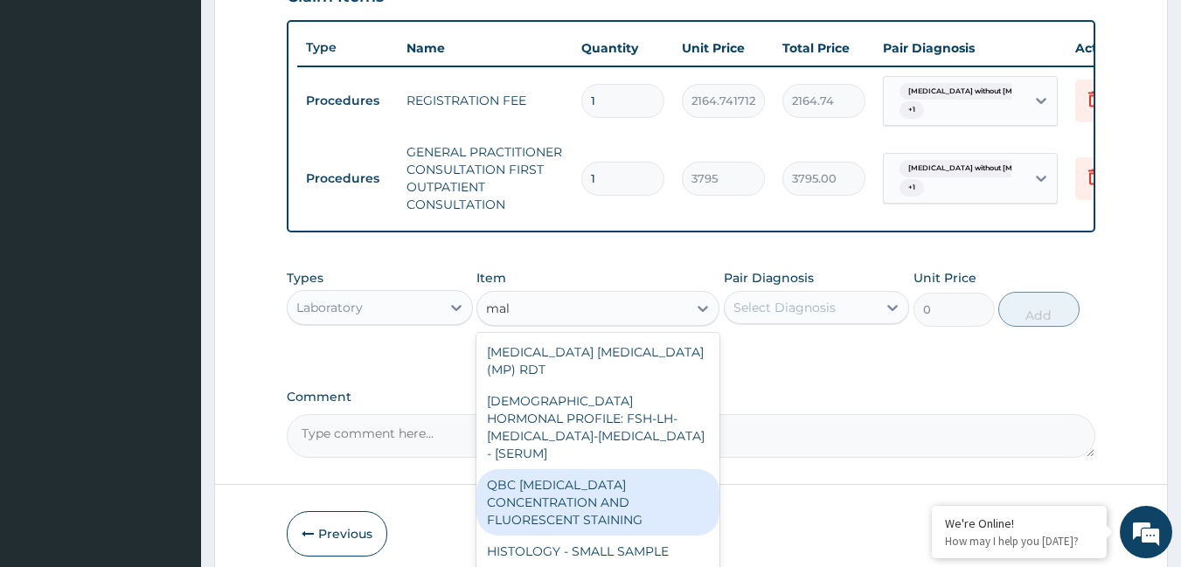
type input "mala"
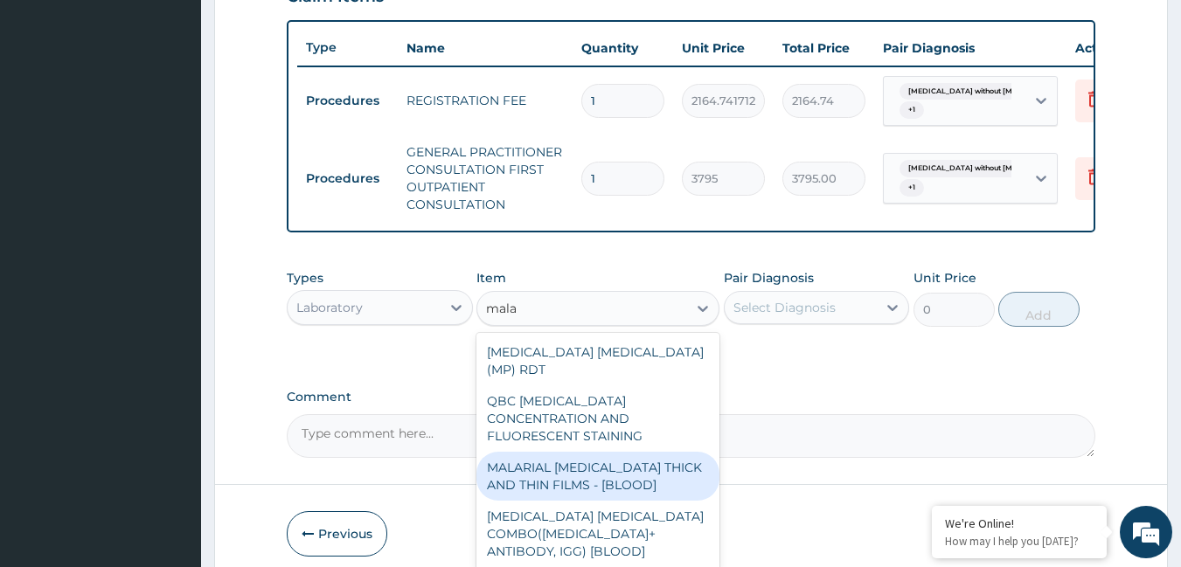
click at [587, 452] on div "MALARIAL [MEDICAL_DATA] THICK AND THIN FILMS - [BLOOD]" at bounding box center [597, 476] width 243 height 49
type input "1725"
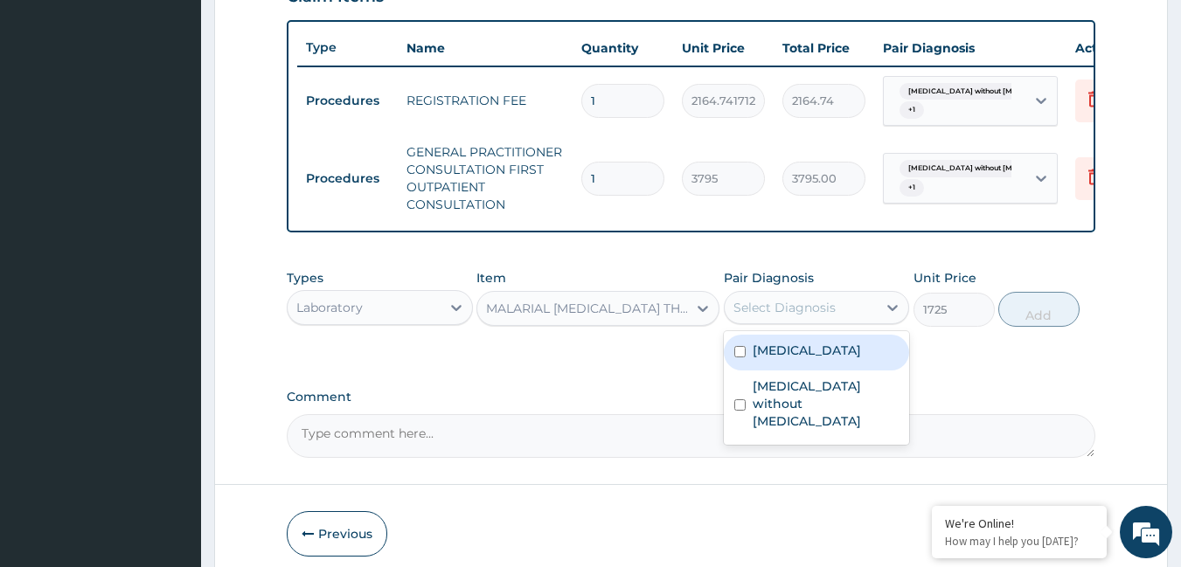
click at [769, 316] on div "Select Diagnosis" at bounding box center [784, 307] width 102 height 17
click at [766, 359] on label "[MEDICAL_DATA]" at bounding box center [807, 350] width 108 height 17
checkbox input "true"
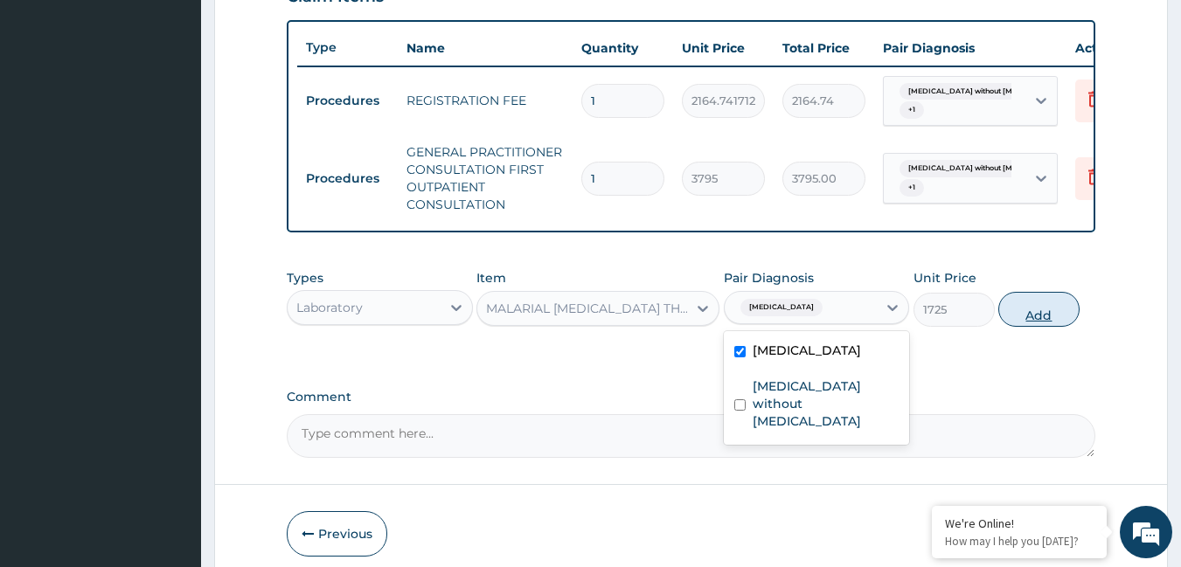
click at [1025, 324] on button "Add" at bounding box center [1038, 309] width 81 height 35
type input "0"
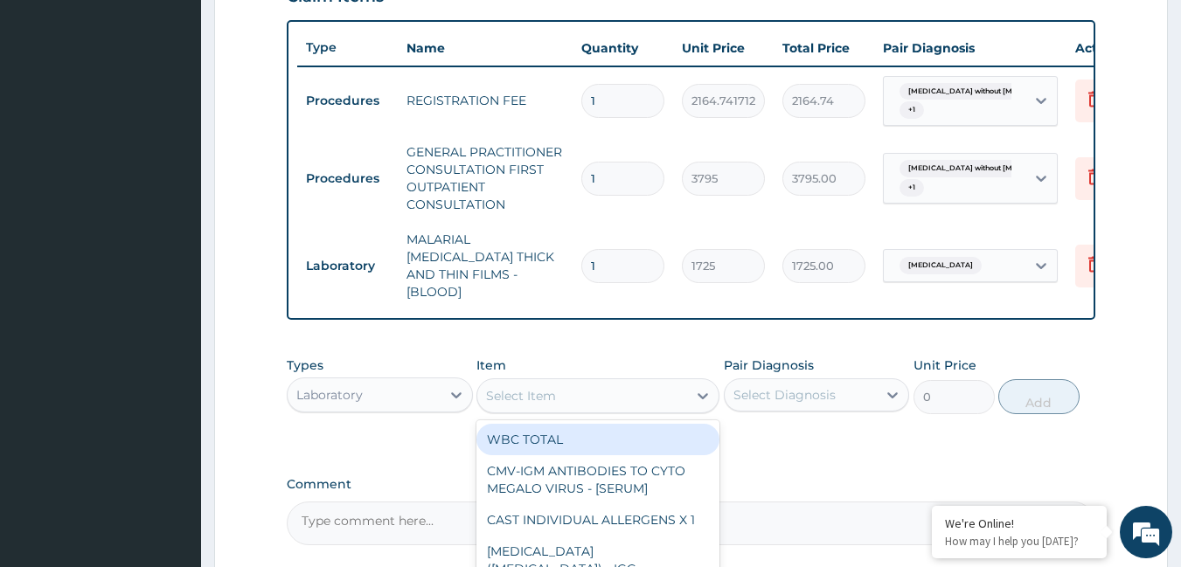
click at [545, 392] on div "Select Item" at bounding box center [521, 395] width 70 height 17
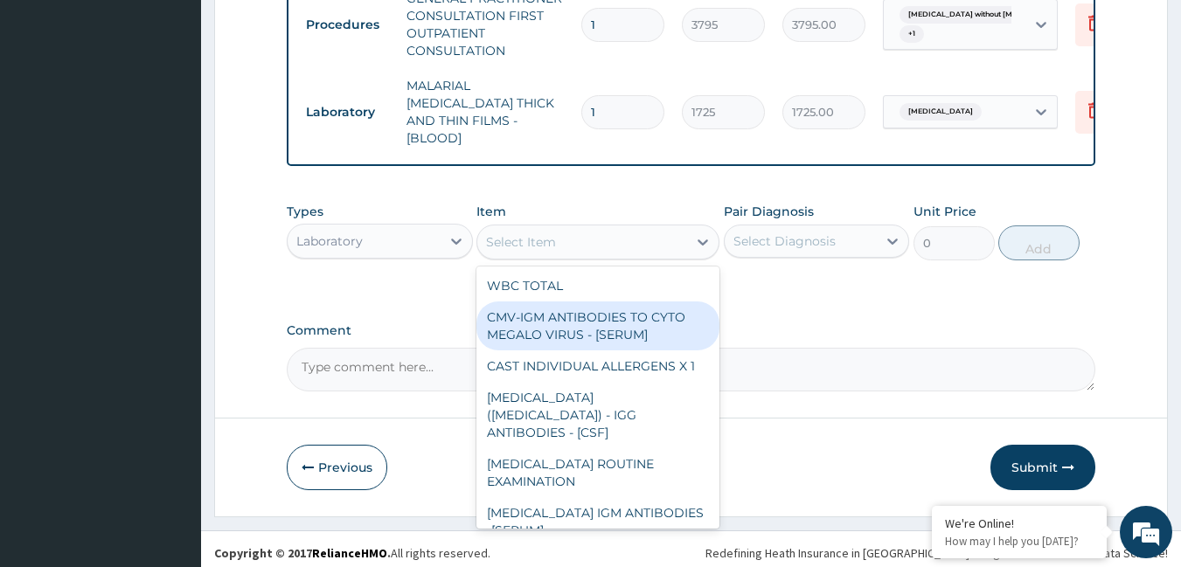
scroll to position [788, 0]
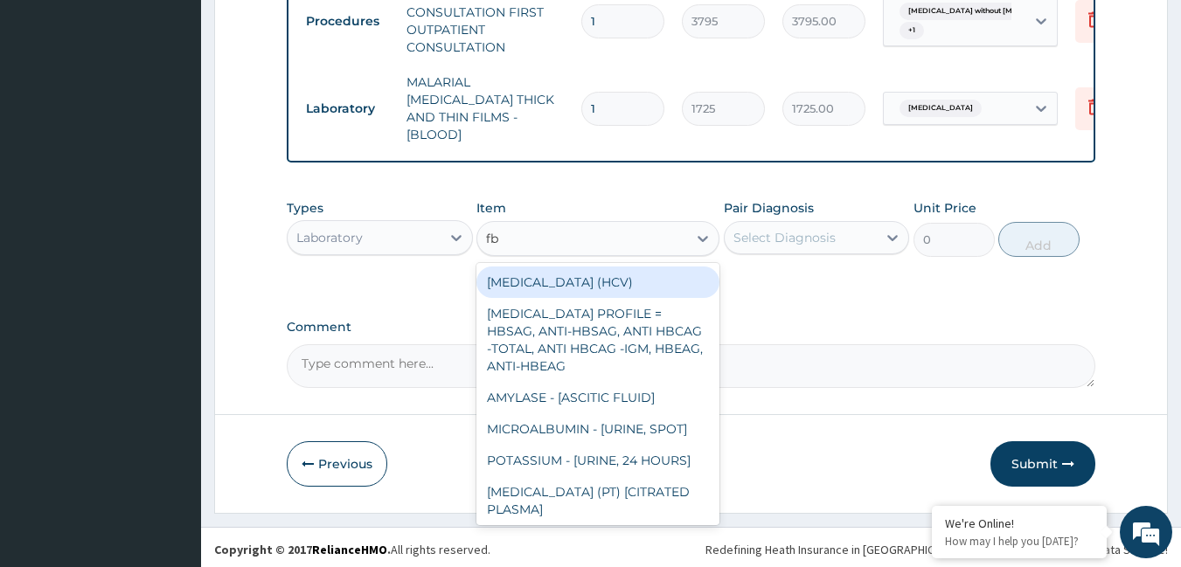
type input "fbc"
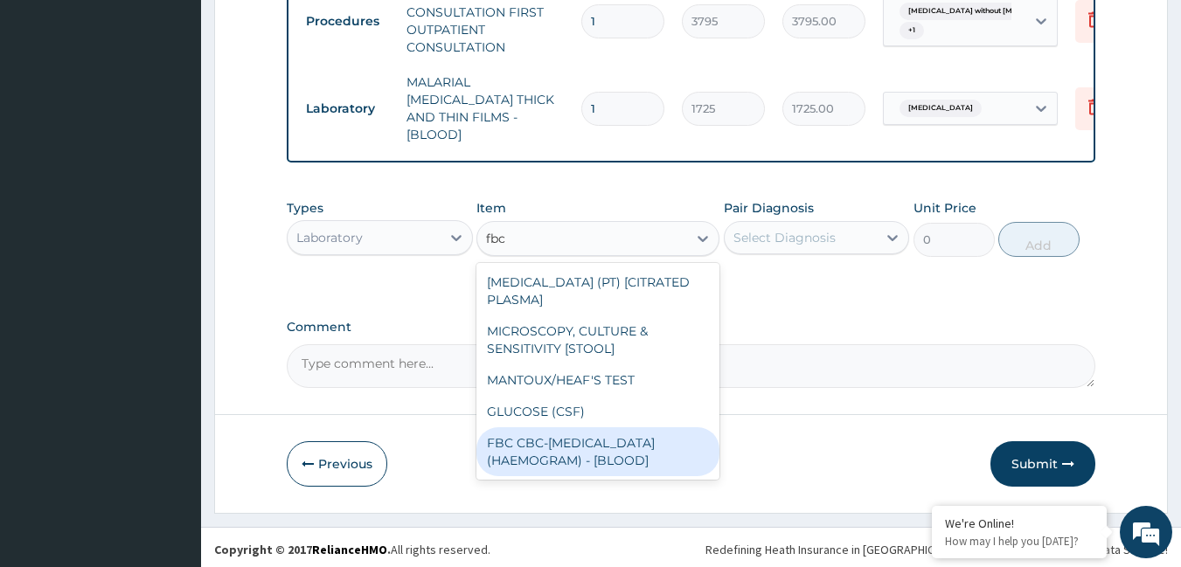
drag, startPoint x: 548, startPoint y: 443, endPoint x: 575, endPoint y: 440, distance: 27.3
click at [554, 445] on div "FBC CBC-[MEDICAL_DATA] (HAEMOGRAM) - [BLOOD]" at bounding box center [597, 451] width 243 height 49
type input "4600"
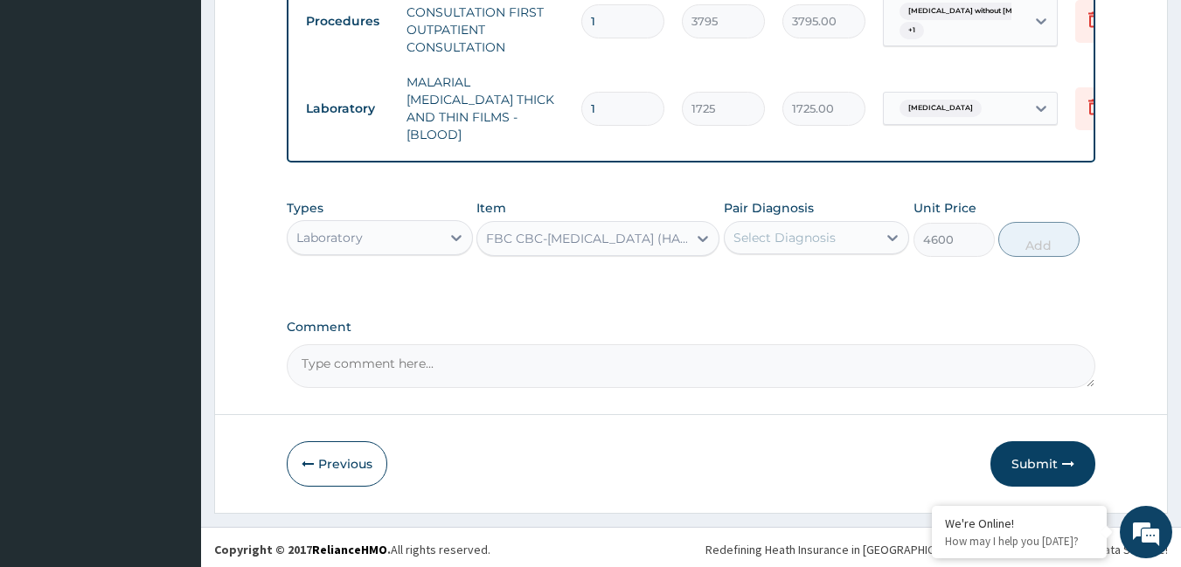
drag, startPoint x: 846, startPoint y: 219, endPoint x: 830, endPoint y: 242, distance: 28.9
click at [844, 221] on div "Select Diagnosis" at bounding box center [817, 237] width 186 height 33
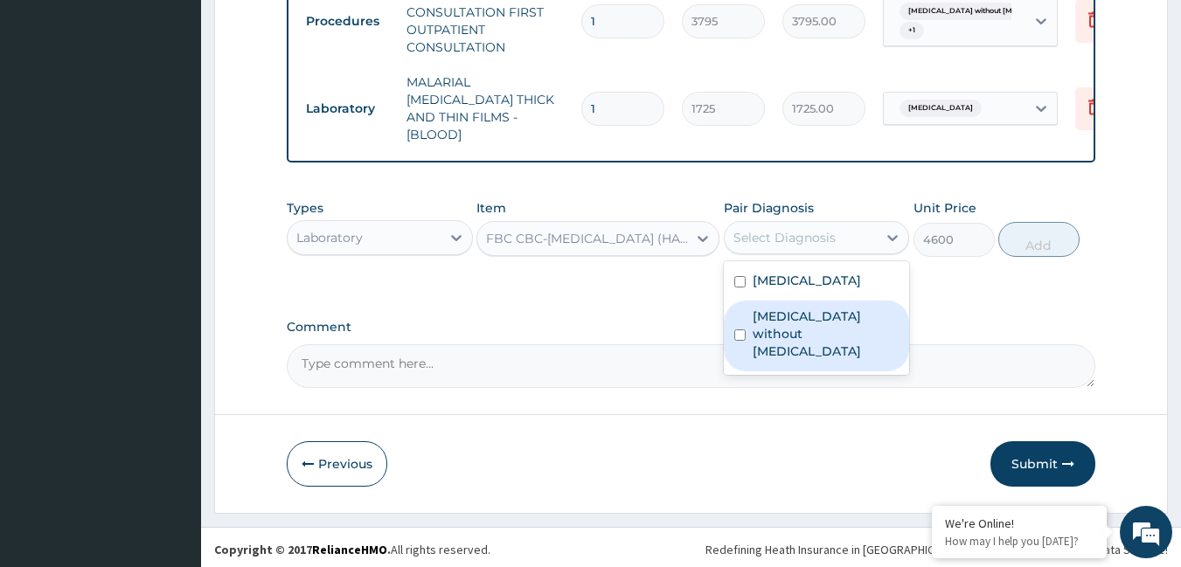
drag, startPoint x: 792, startPoint y: 320, endPoint x: 816, endPoint y: 311, distance: 25.2
click at [796, 318] on label "[MEDICAL_DATA] without [MEDICAL_DATA]" at bounding box center [826, 334] width 147 height 52
checkbox input "true"
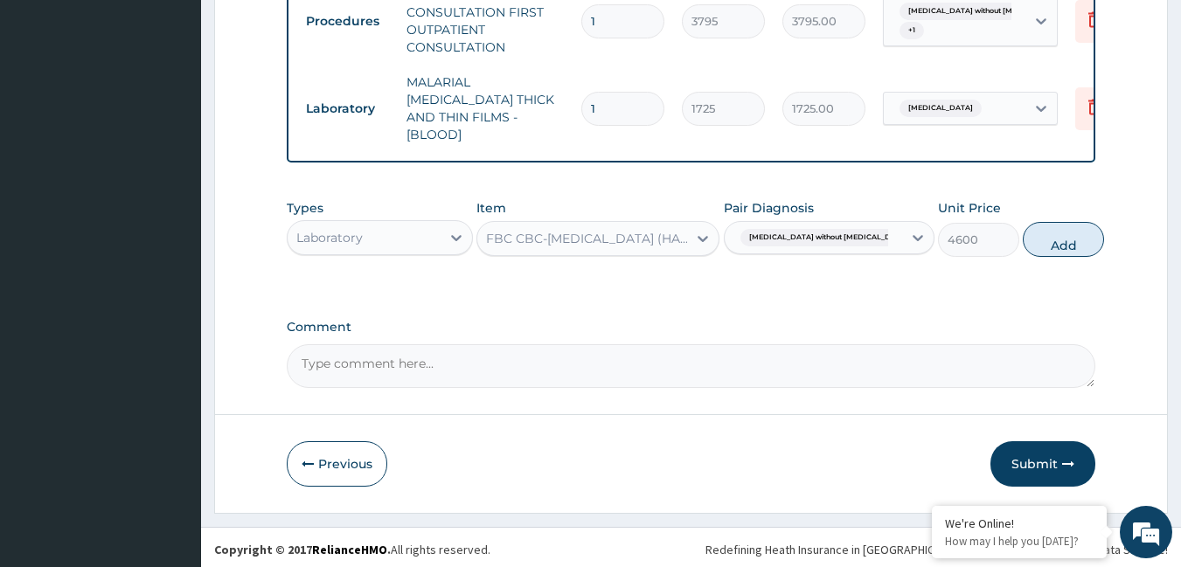
drag, startPoint x: 1029, startPoint y: 238, endPoint x: 785, endPoint y: 250, distance: 244.2
click at [1023, 239] on button "Add" at bounding box center [1063, 239] width 81 height 35
type input "0"
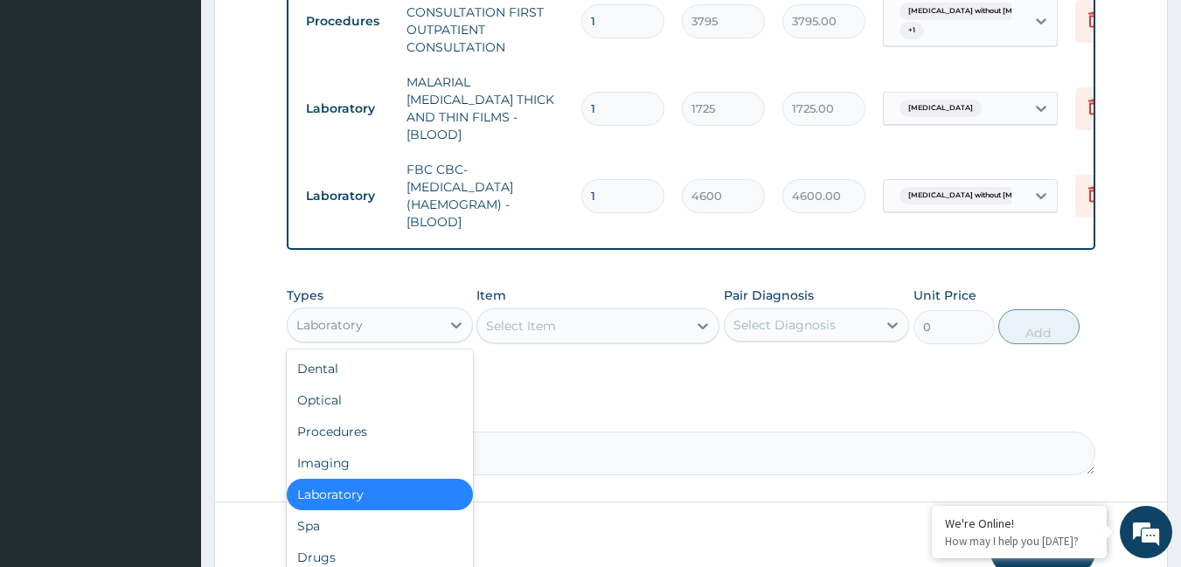
click at [367, 314] on div "Laboratory" at bounding box center [364, 325] width 153 height 28
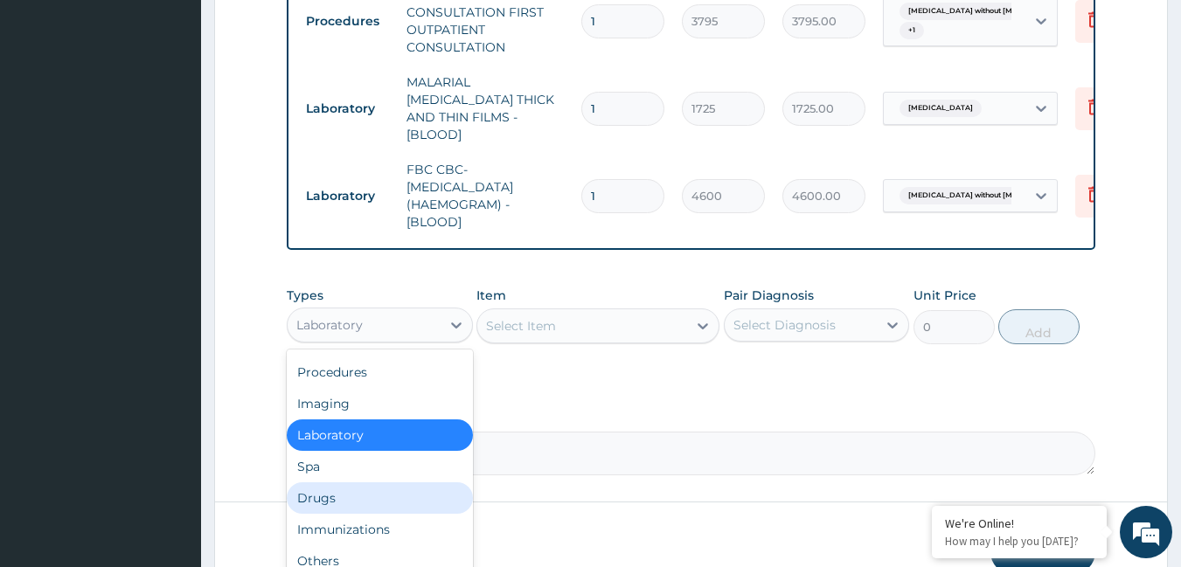
drag, startPoint x: 336, startPoint y: 497, endPoint x: 377, endPoint y: 445, distance: 66.6
click at [337, 496] on div "Drugs" at bounding box center [380, 498] width 186 height 31
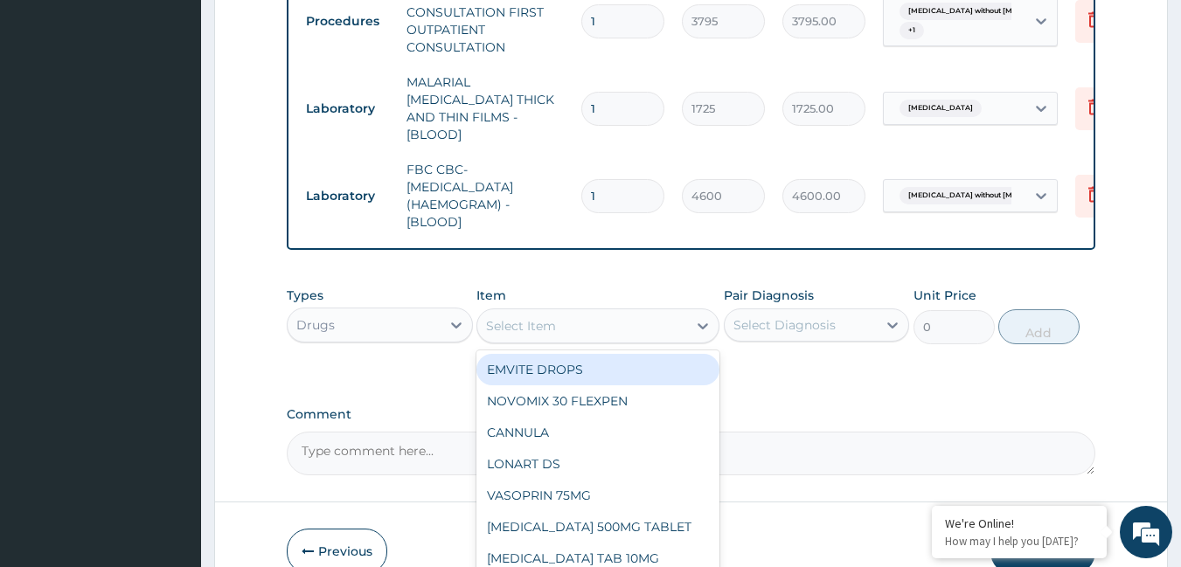
click at [539, 322] on div "Select Item" at bounding box center [521, 325] width 70 height 17
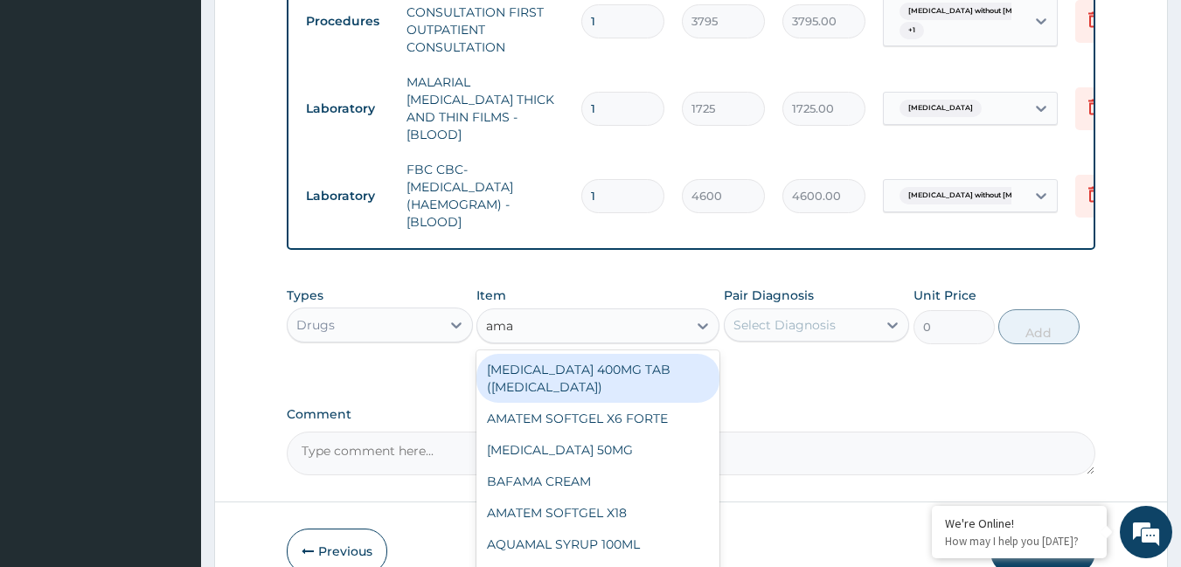
type input "amat"
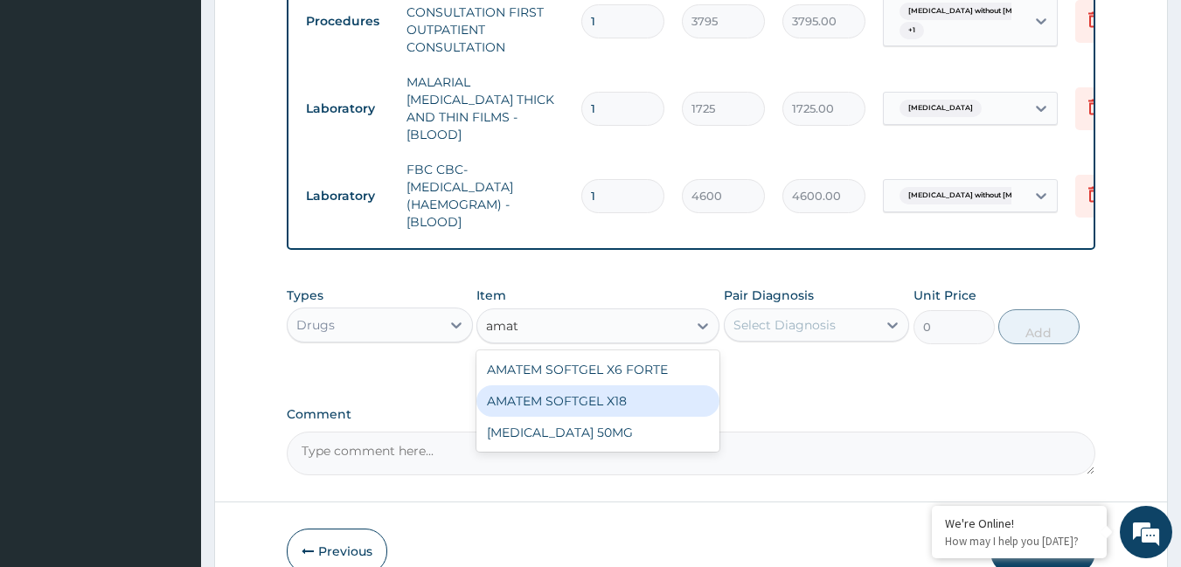
click at [590, 399] on div "AMATEM SOFTGEL X18" at bounding box center [597, 400] width 243 height 31
type input "111.32"
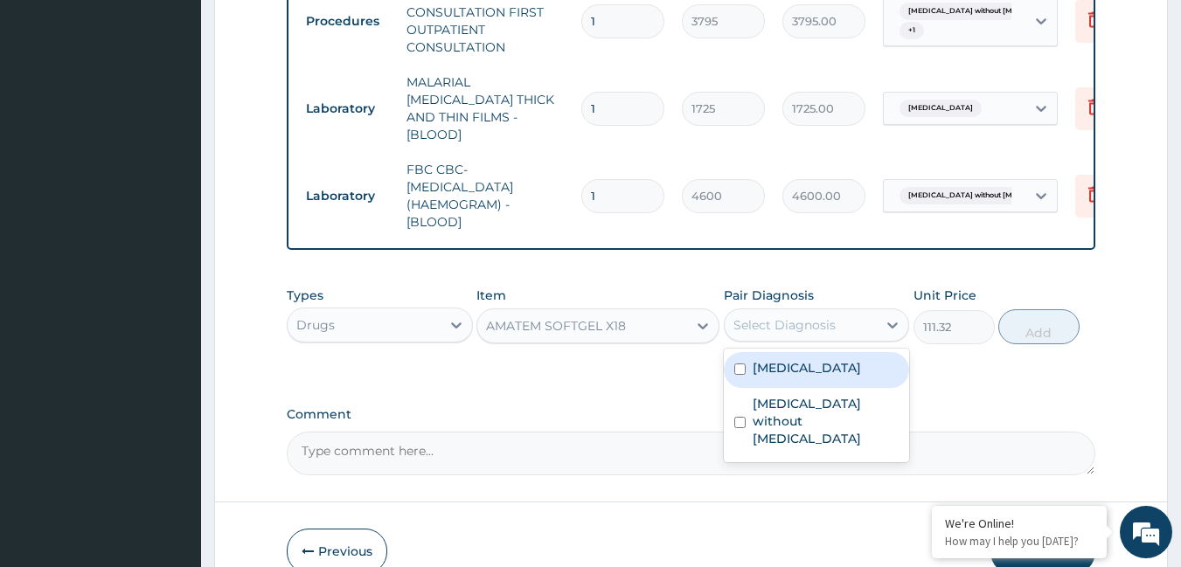
drag, startPoint x: 760, startPoint y: 316, endPoint x: 766, endPoint y: 347, distance: 31.2
click at [761, 318] on div "Select Diagnosis" at bounding box center [784, 324] width 102 height 17
click at [767, 365] on label "[MEDICAL_DATA]" at bounding box center [807, 367] width 108 height 17
checkbox input "true"
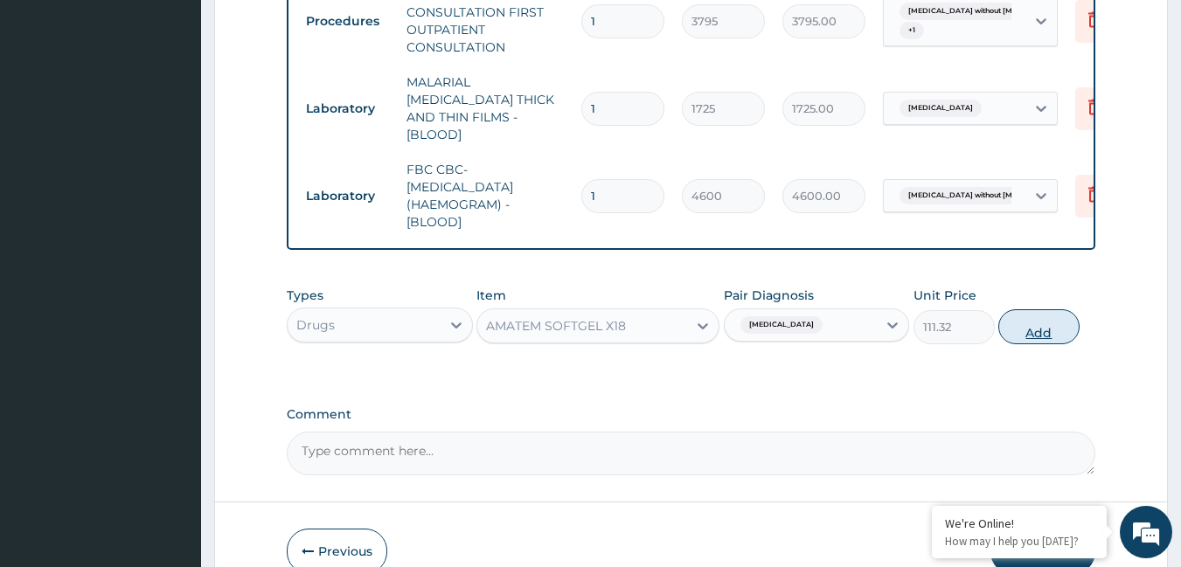
click at [1039, 330] on button "Add" at bounding box center [1038, 326] width 81 height 35
type input "0"
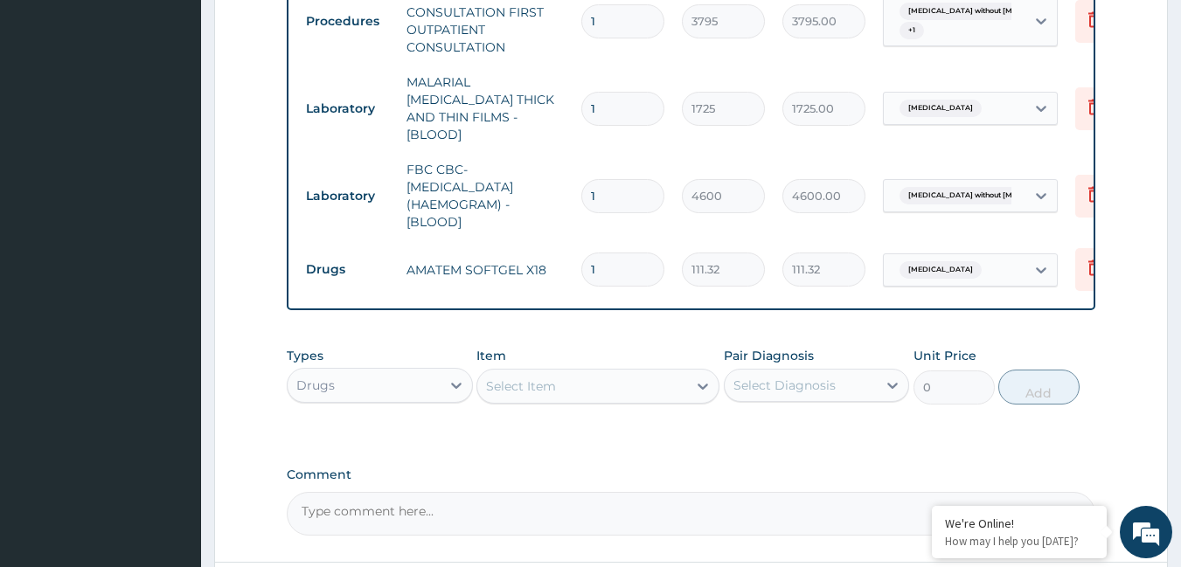
type input "0.00"
type input "6"
type input "667.92"
type input "6"
click at [517, 385] on div "Select Item" at bounding box center [521, 386] width 70 height 17
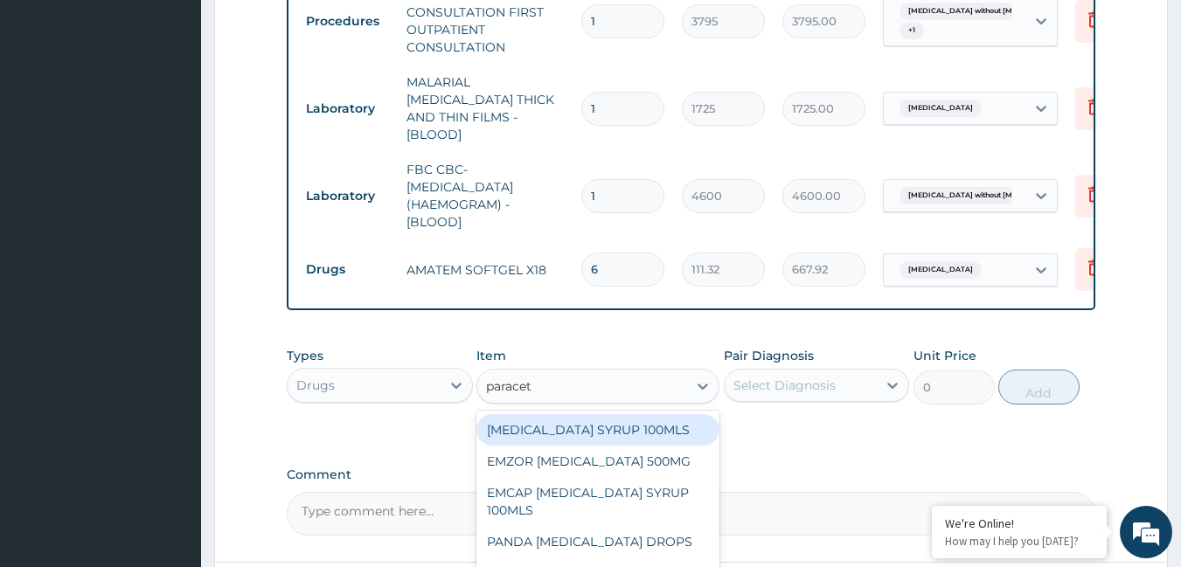
type input "paraceta"
click at [574, 439] on div "[MEDICAL_DATA] SYRUP 100MLS" at bounding box center [597, 429] width 243 height 31
type input "759"
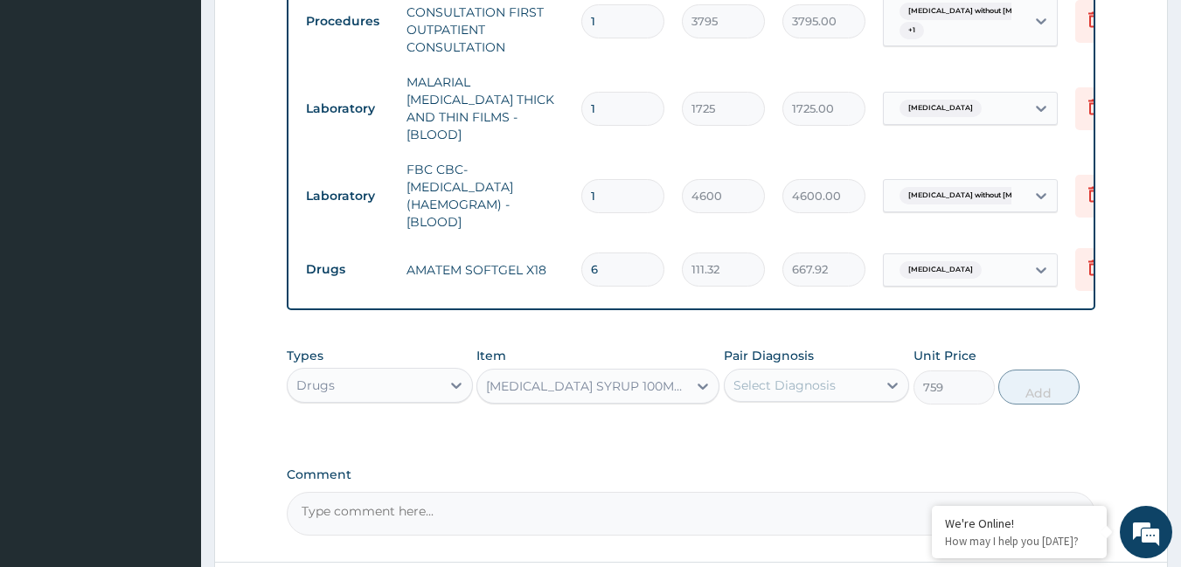
click at [736, 379] on div "Select Diagnosis" at bounding box center [784, 385] width 102 height 17
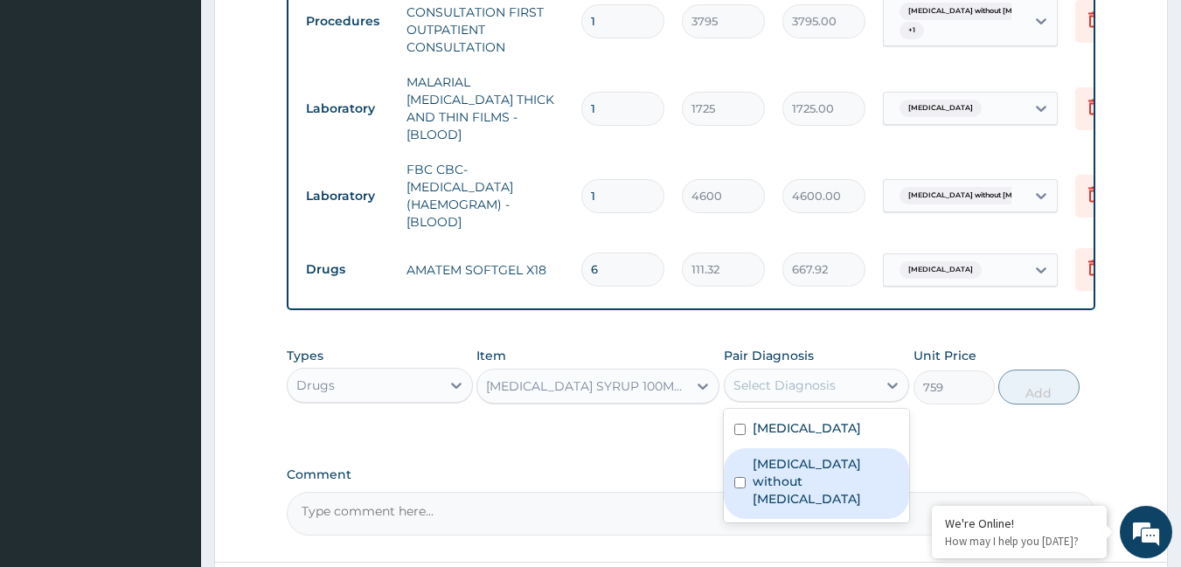
drag, startPoint x: 764, startPoint y: 458, endPoint x: 763, endPoint y: 429, distance: 28.9
click at [763, 455] on label "[MEDICAL_DATA] without [MEDICAL_DATA]" at bounding box center [826, 481] width 147 height 52
checkbox input "true"
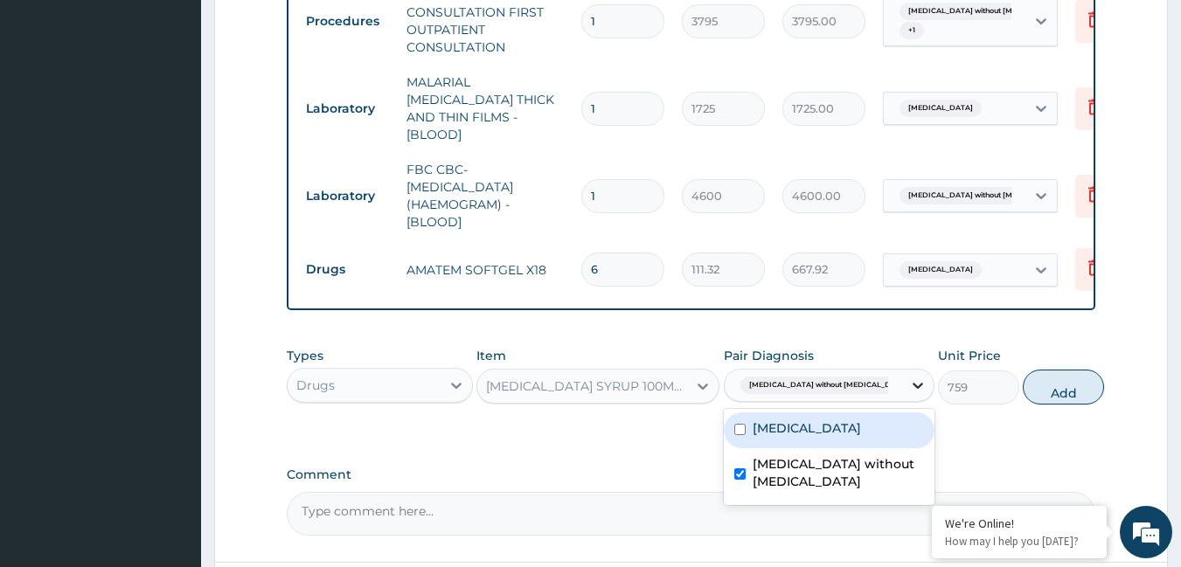
drag, startPoint x: 762, startPoint y: 420, endPoint x: 890, endPoint y: 390, distance: 131.0
click at [763, 420] on label "[MEDICAL_DATA]" at bounding box center [807, 428] width 108 height 17
checkbox input "true"
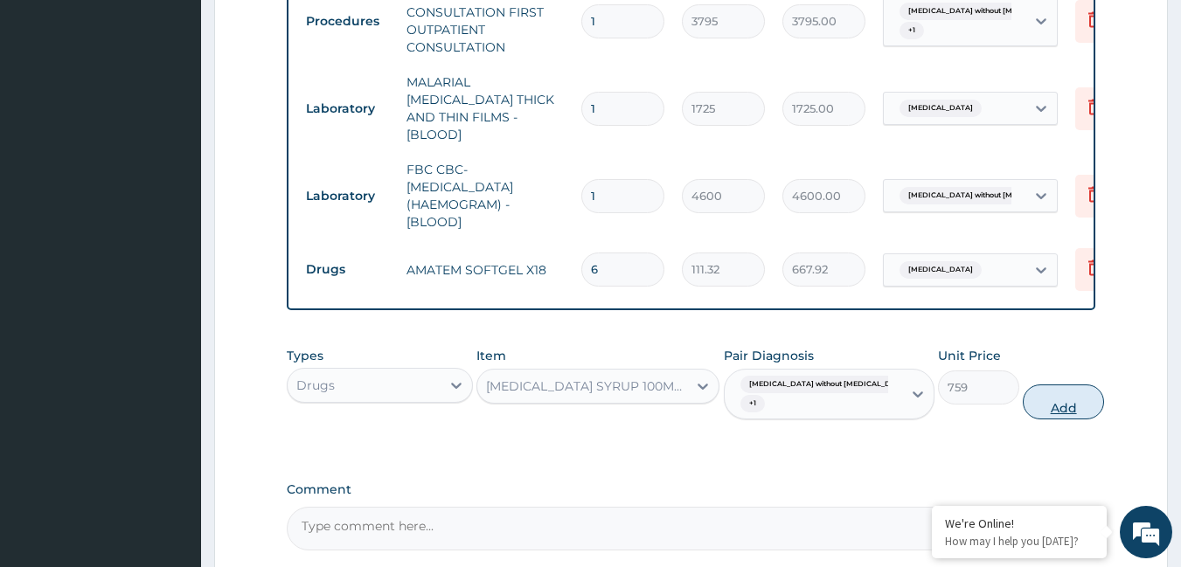
click at [1024, 392] on button "Add" at bounding box center [1063, 402] width 81 height 35
type input "0"
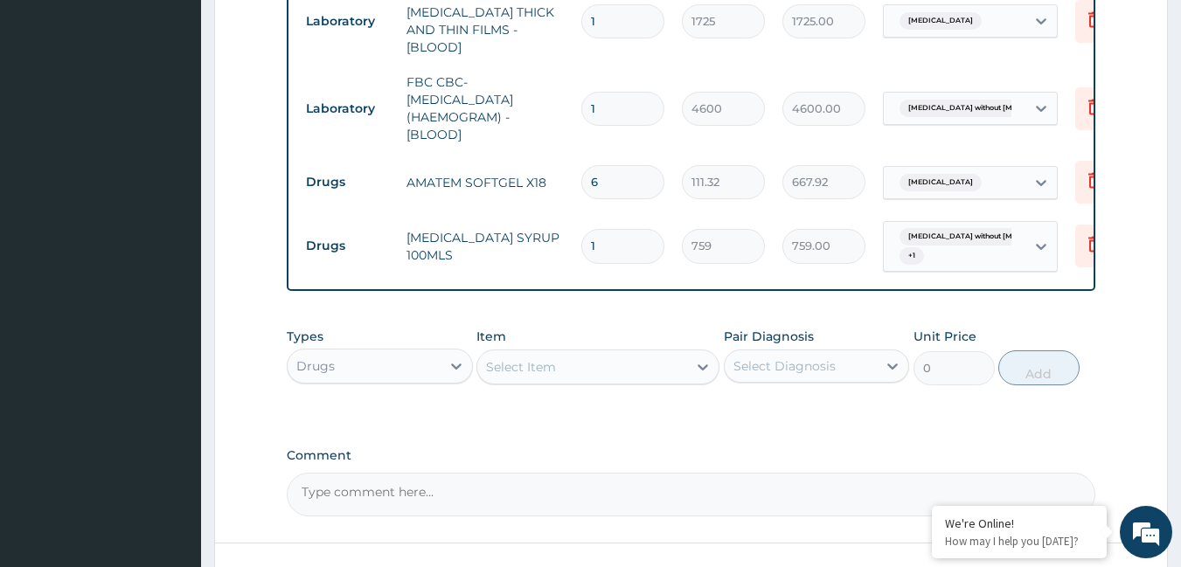
scroll to position [1004, 0]
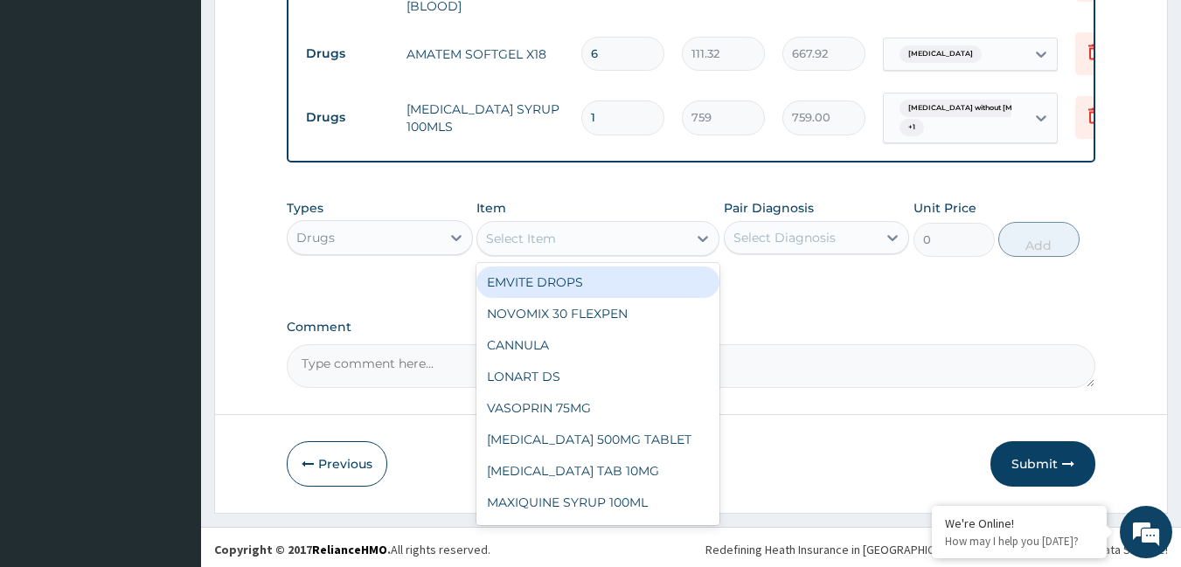
click at [532, 240] on div "Select Item" at bounding box center [521, 238] width 70 height 17
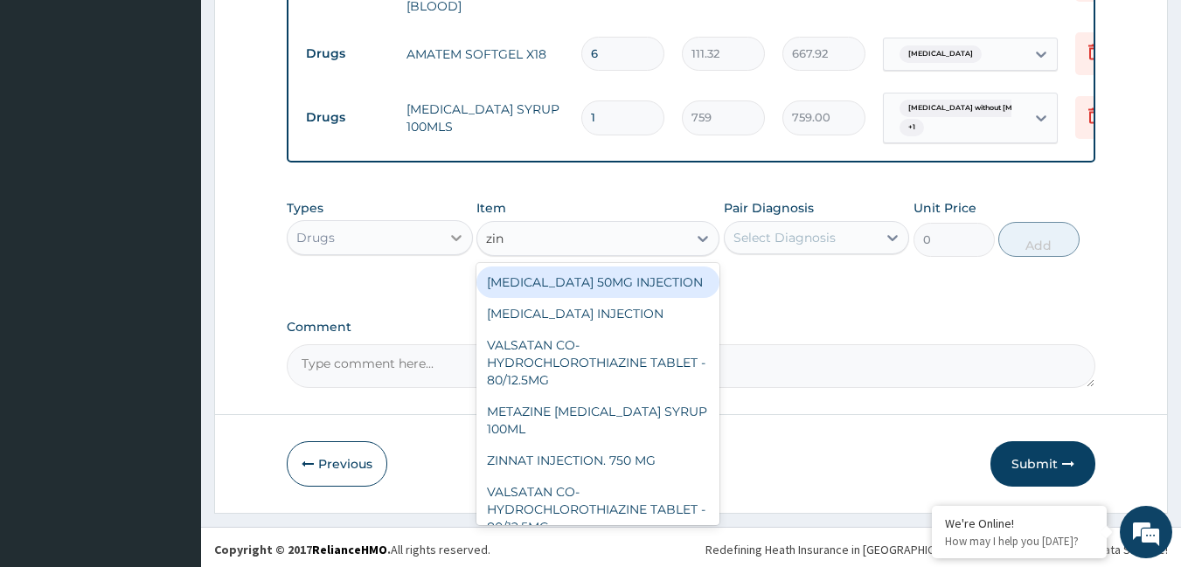
type input "zinc"
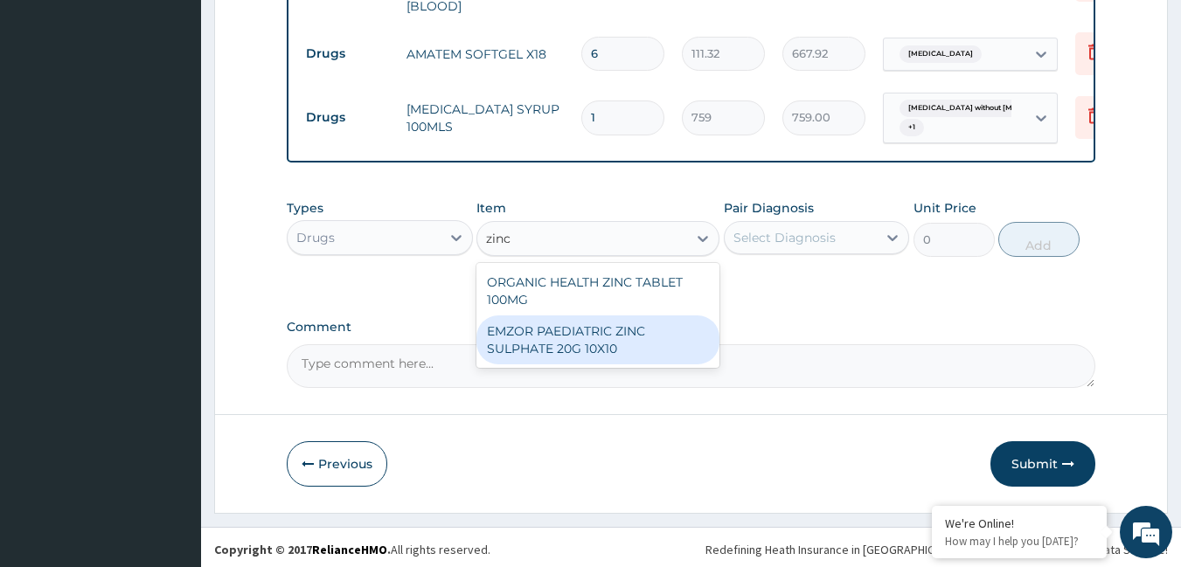
click at [565, 322] on div "EMZOR PAEDIATRIC ZINC SULPHATE 20G 10X10" at bounding box center [597, 340] width 243 height 49
type input "56.925"
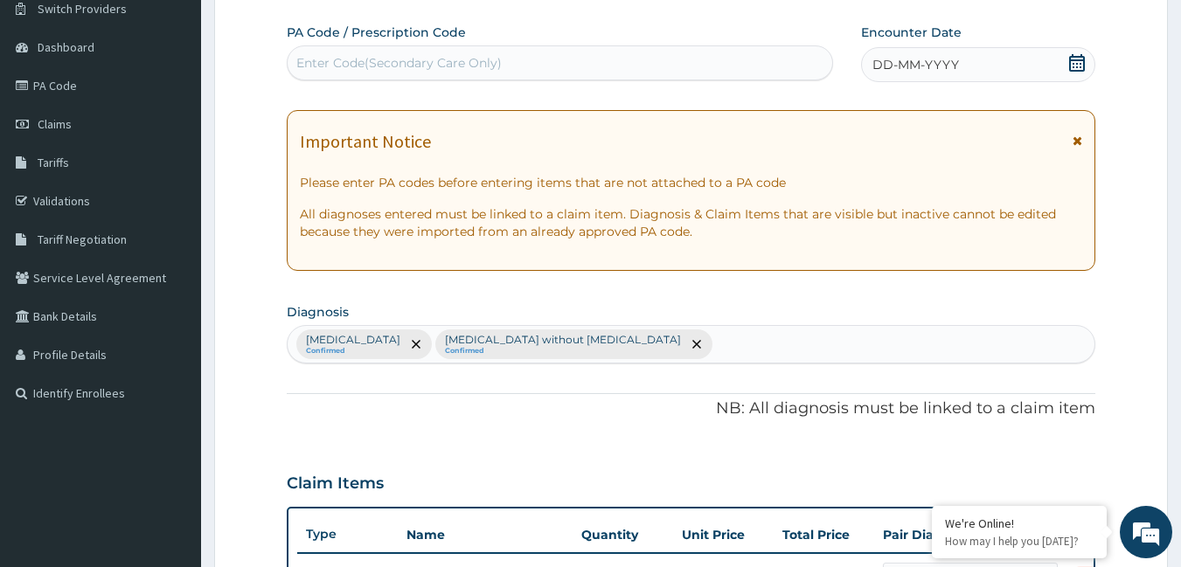
scroll to position [129, 0]
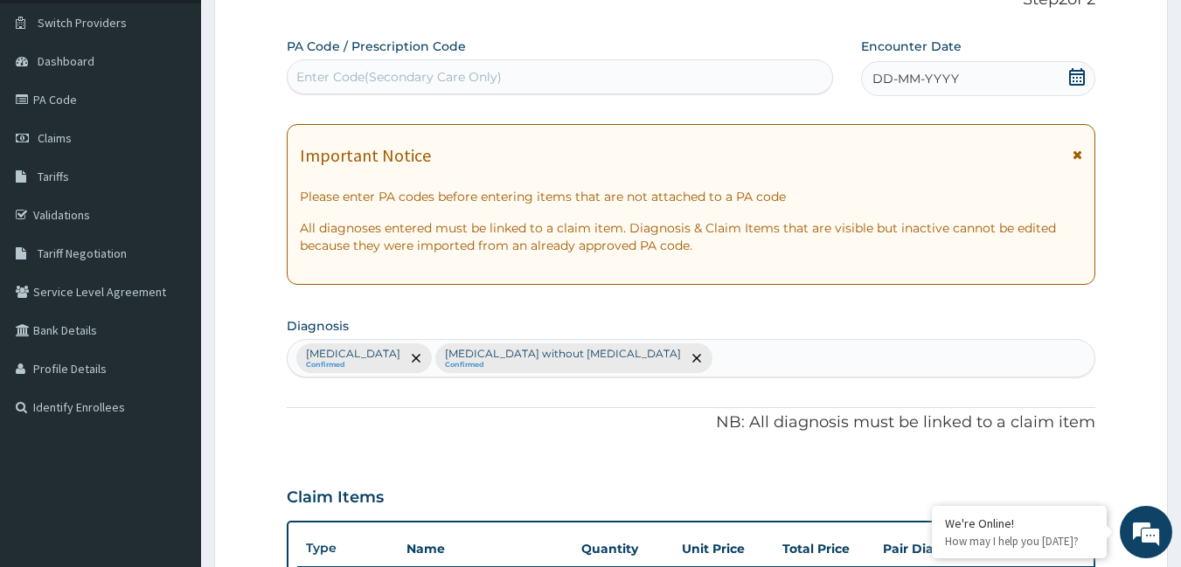
click at [643, 358] on div "[MEDICAL_DATA] Confirmed [MEDICAL_DATA] without [MEDICAL_DATA] Confirmed" at bounding box center [692, 358] width 808 height 37
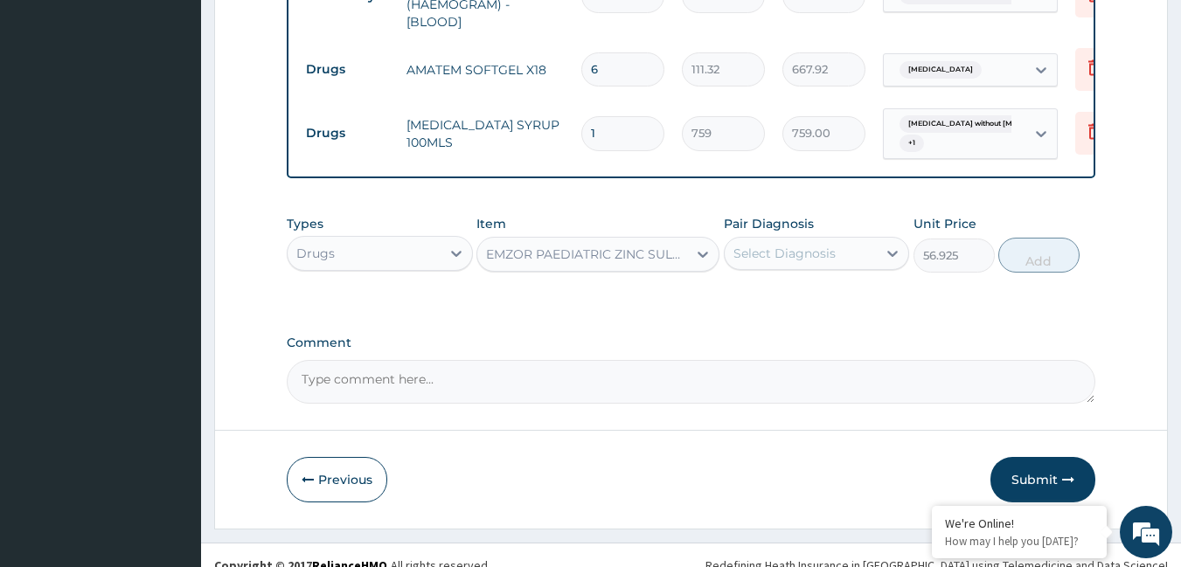
scroll to position [1004, 0]
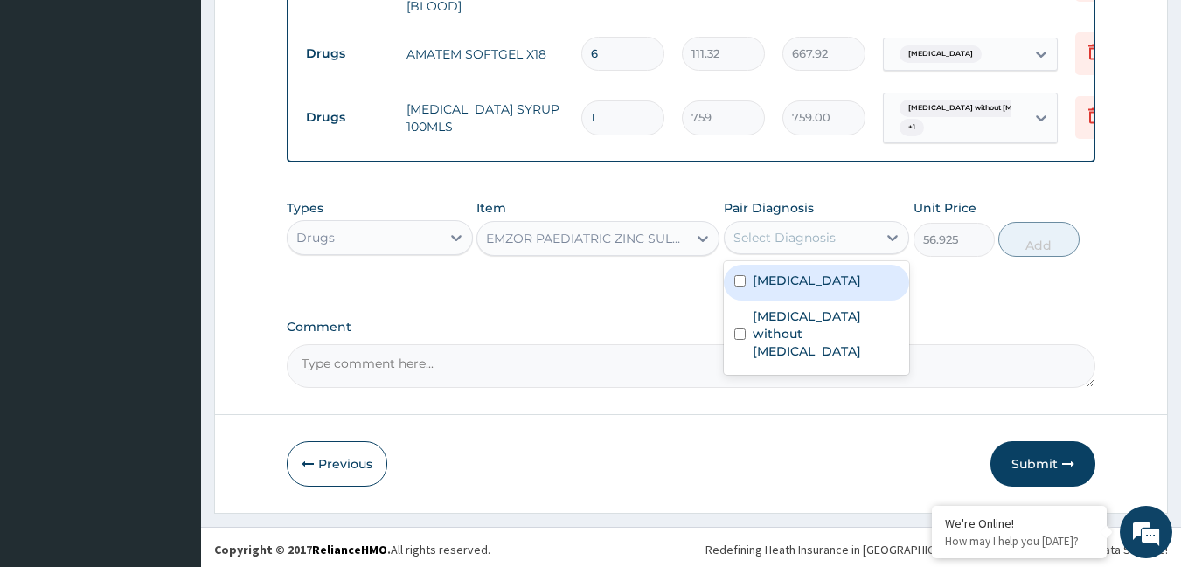
drag, startPoint x: 843, startPoint y: 239, endPoint x: 823, endPoint y: 279, distance: 45.0
click at [842, 239] on div "Select Diagnosis" at bounding box center [801, 238] width 153 height 28
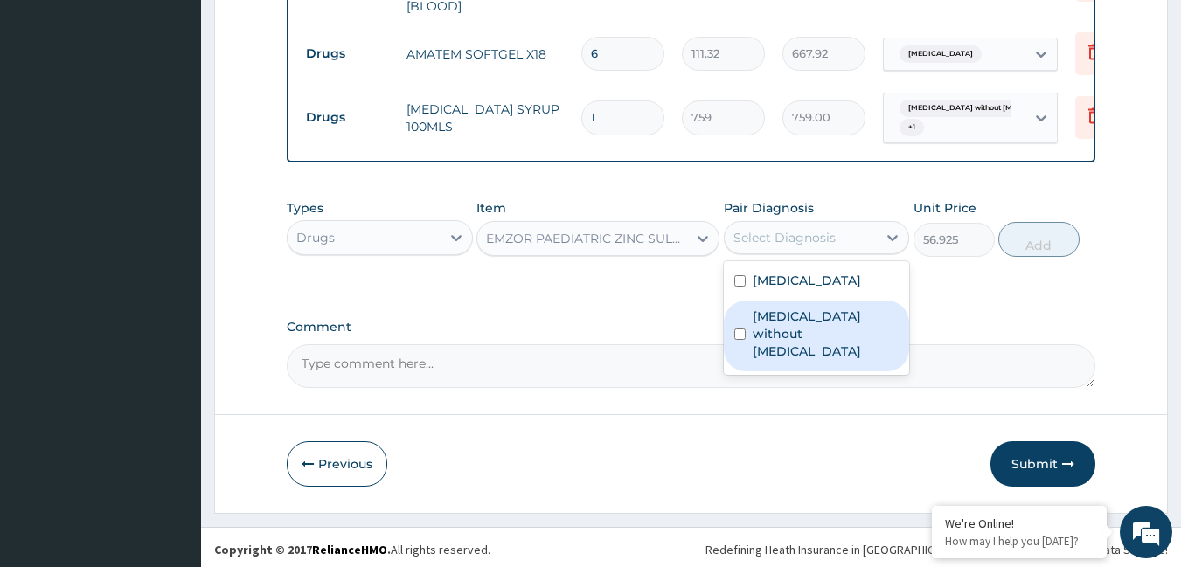
drag, startPoint x: 801, startPoint y: 325, endPoint x: 851, endPoint y: 278, distance: 69.3
click at [812, 309] on label "[MEDICAL_DATA] without [MEDICAL_DATA]" at bounding box center [826, 334] width 147 height 52
checkbox input "true"
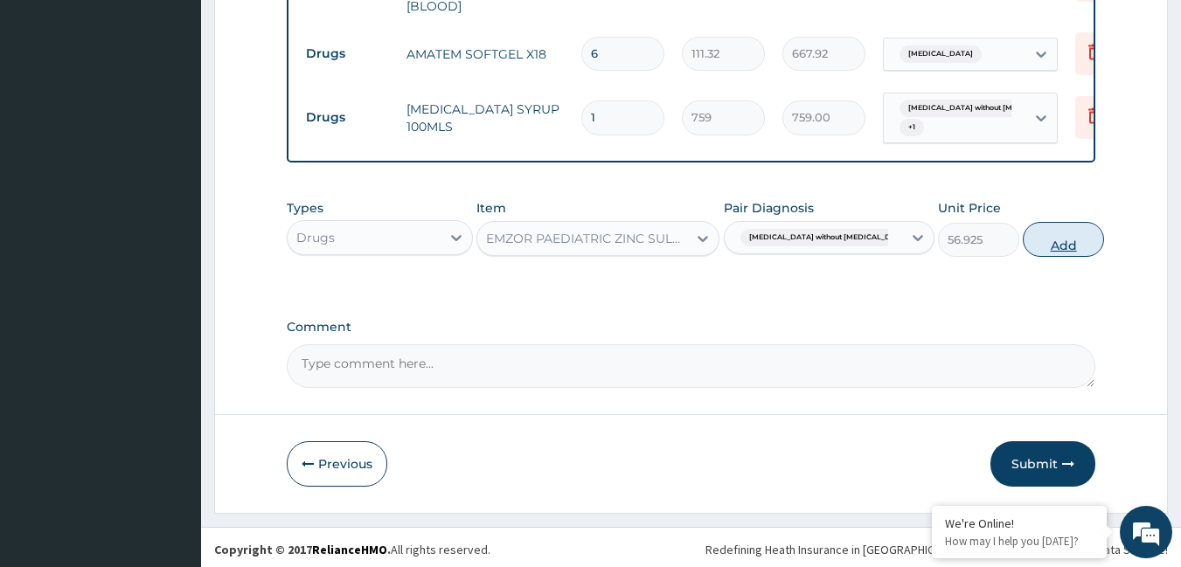
click at [1036, 232] on button "Add" at bounding box center [1063, 239] width 81 height 35
type input "0"
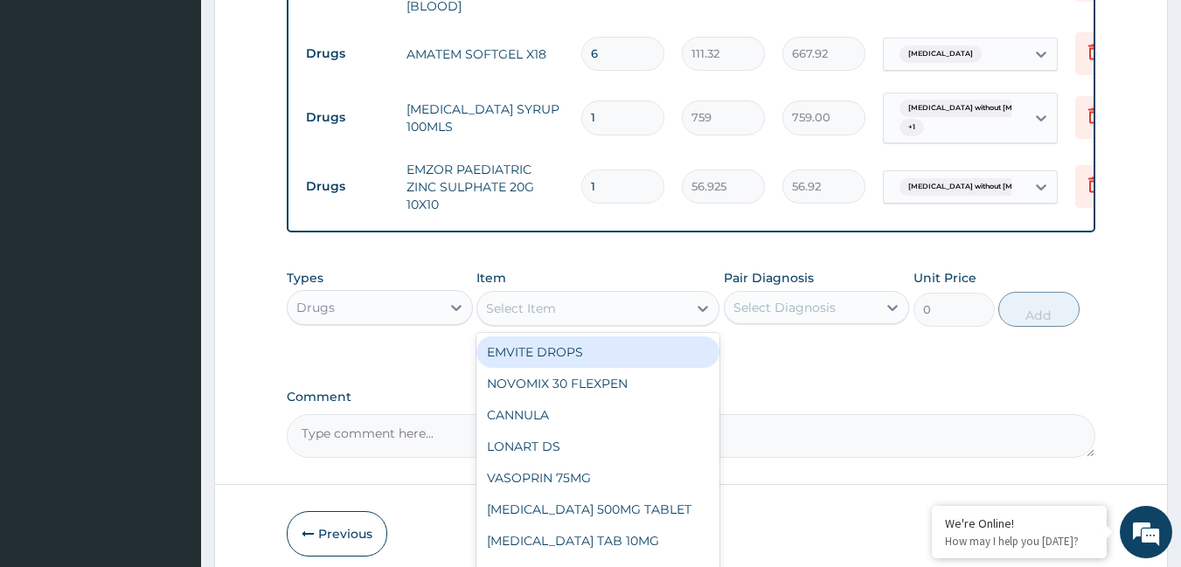
click at [553, 302] on div "Select Item" at bounding box center [521, 308] width 70 height 17
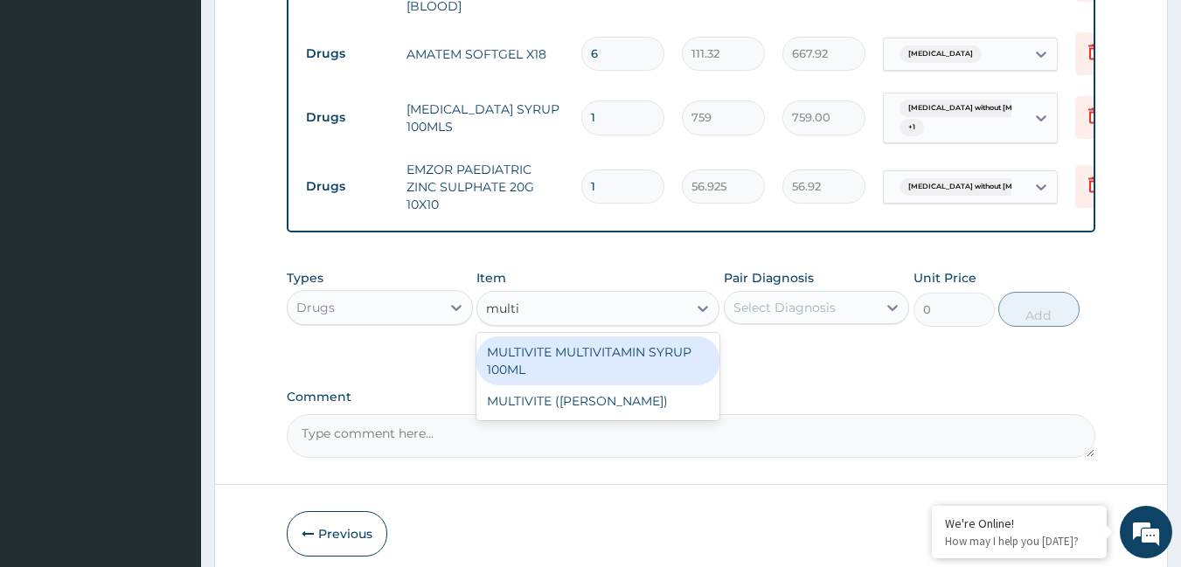
type input "multiv"
click at [585, 353] on div "MULTIVITE MULTIVITAMIN SYRUP 100ML" at bounding box center [597, 361] width 243 height 49
type input "1012"
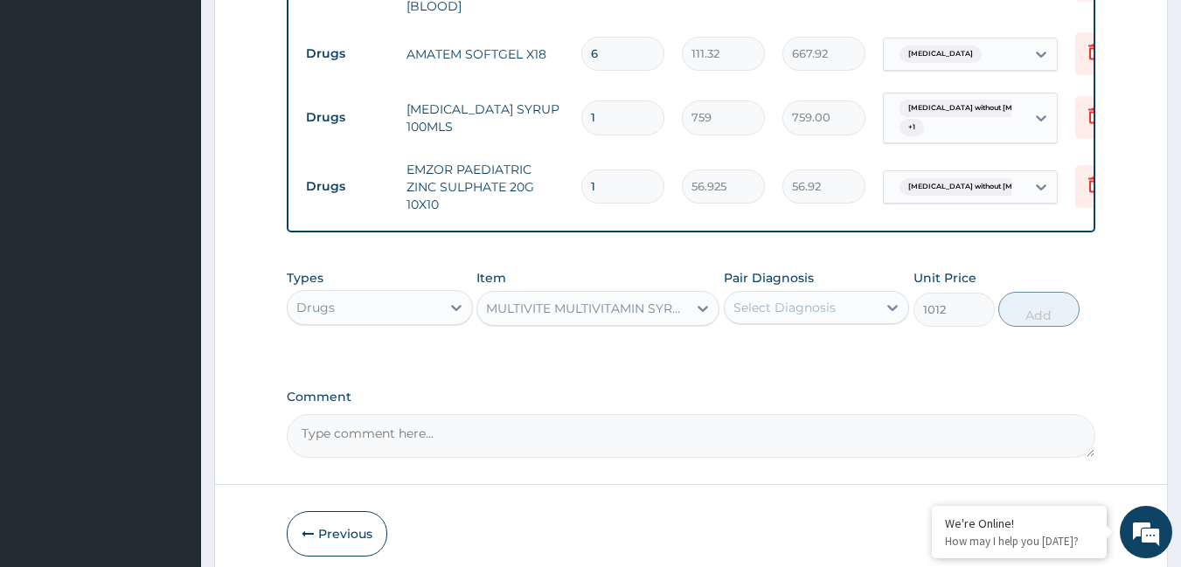
click at [808, 302] on div "Select Diagnosis" at bounding box center [784, 307] width 102 height 17
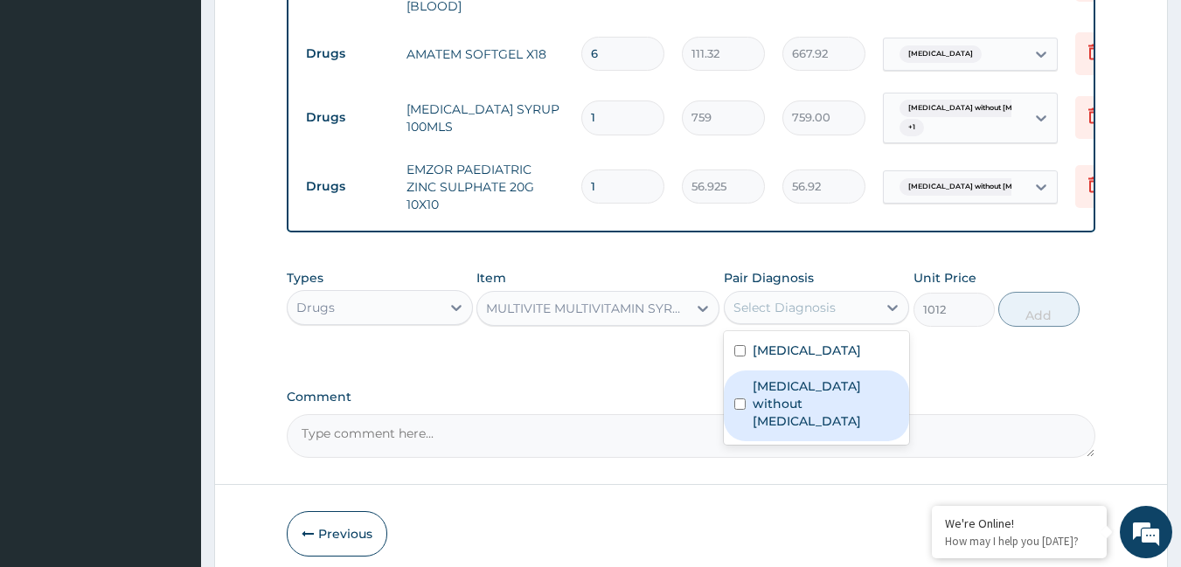
drag, startPoint x: 778, startPoint y: 400, endPoint x: 853, endPoint y: 369, distance: 81.5
click at [797, 392] on label "Sepsis without septic shock" at bounding box center [826, 404] width 147 height 52
checkbox input "true"
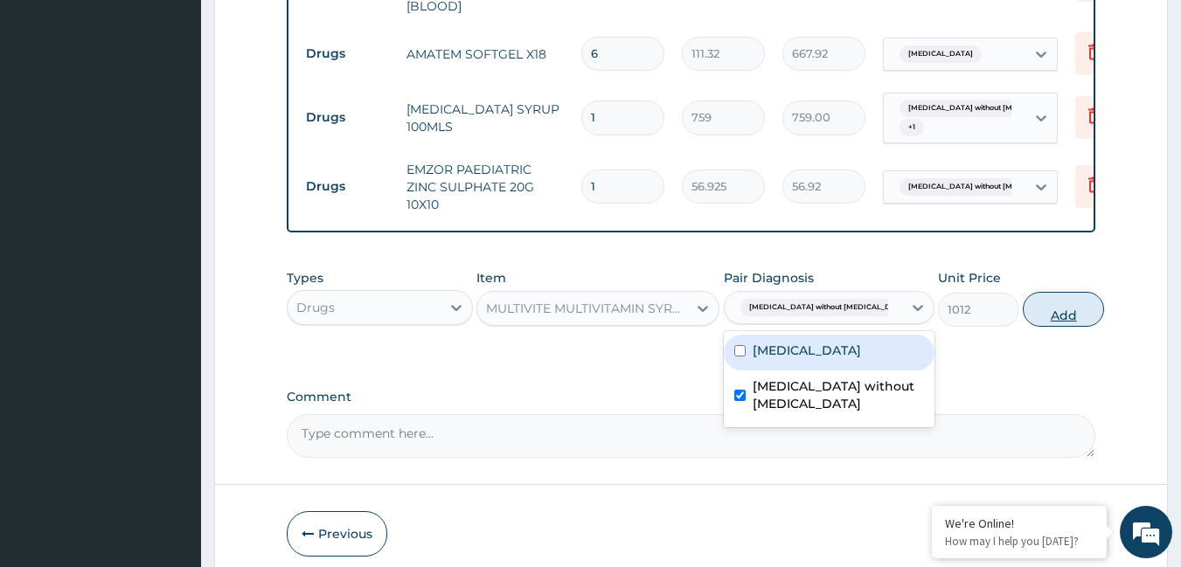
click at [1041, 297] on button "Add" at bounding box center [1063, 309] width 81 height 35
type input "0"
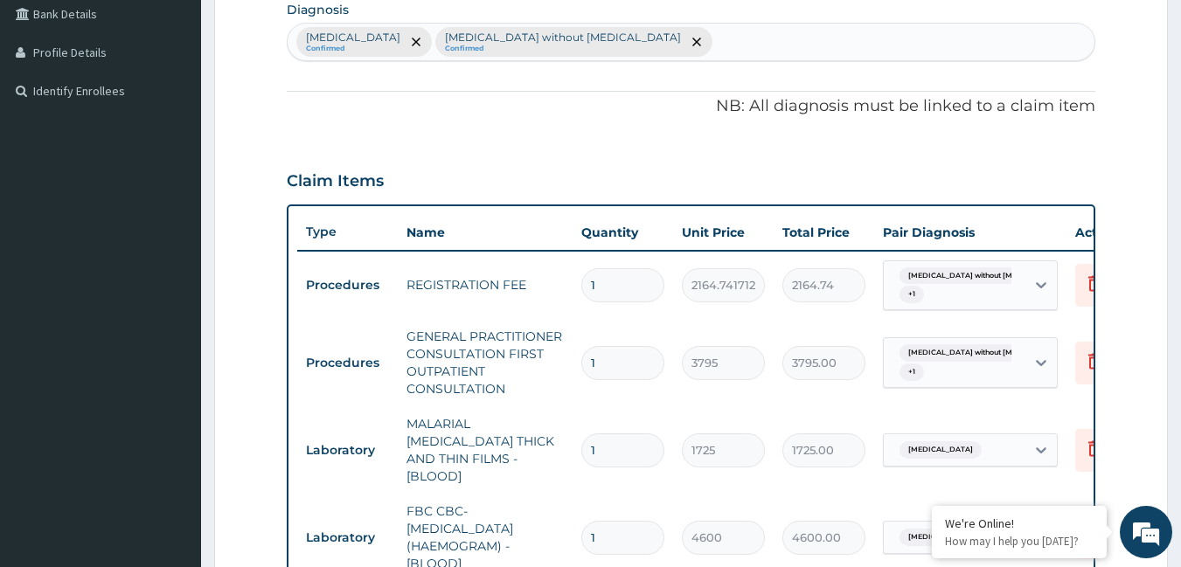
scroll to position [217, 0]
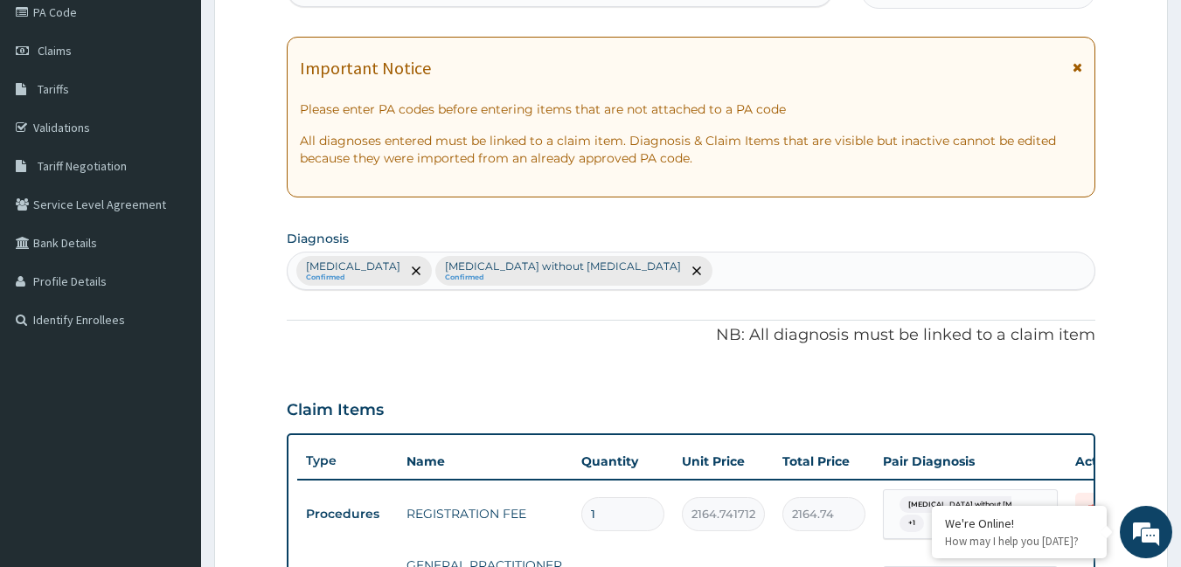
click at [689, 279] on div "Malaria, unspecified Confirmed Sepsis without septic shock Confirmed" at bounding box center [692, 271] width 808 height 37
type input "upper"
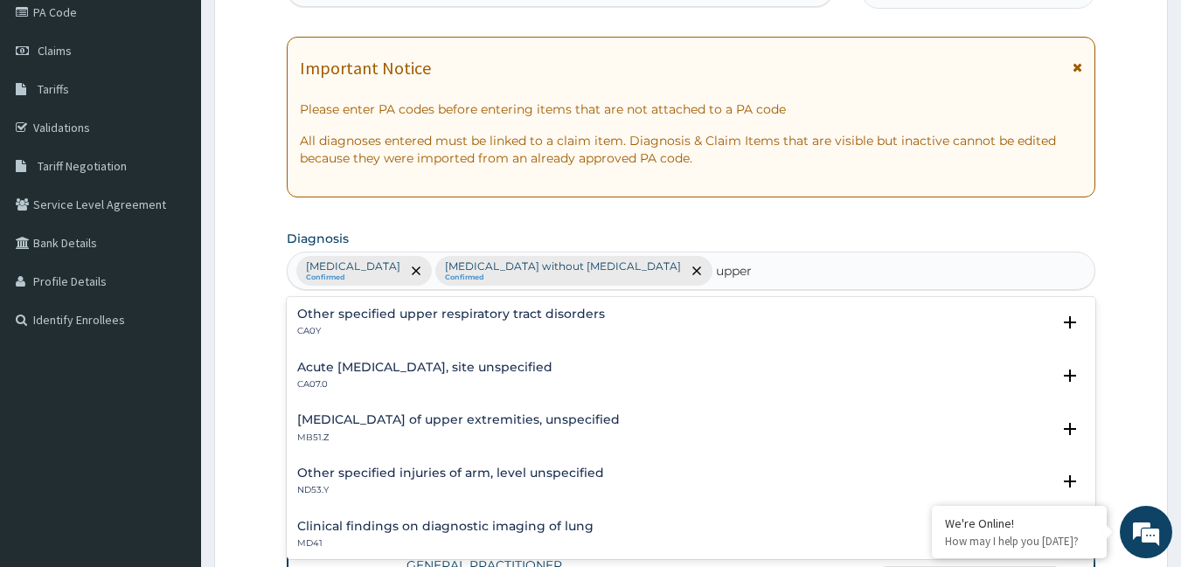
click at [409, 376] on div "Acute upper respiratory infection, site unspecified CA07.0" at bounding box center [424, 376] width 255 height 31
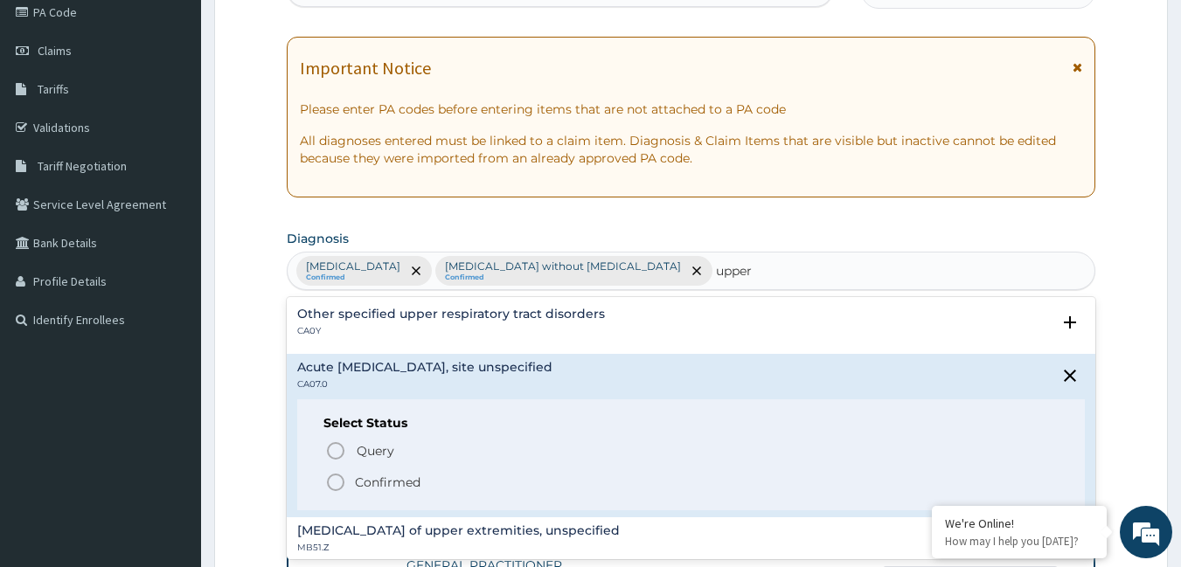
click at [360, 486] on p "Confirmed" at bounding box center [388, 482] width 66 height 17
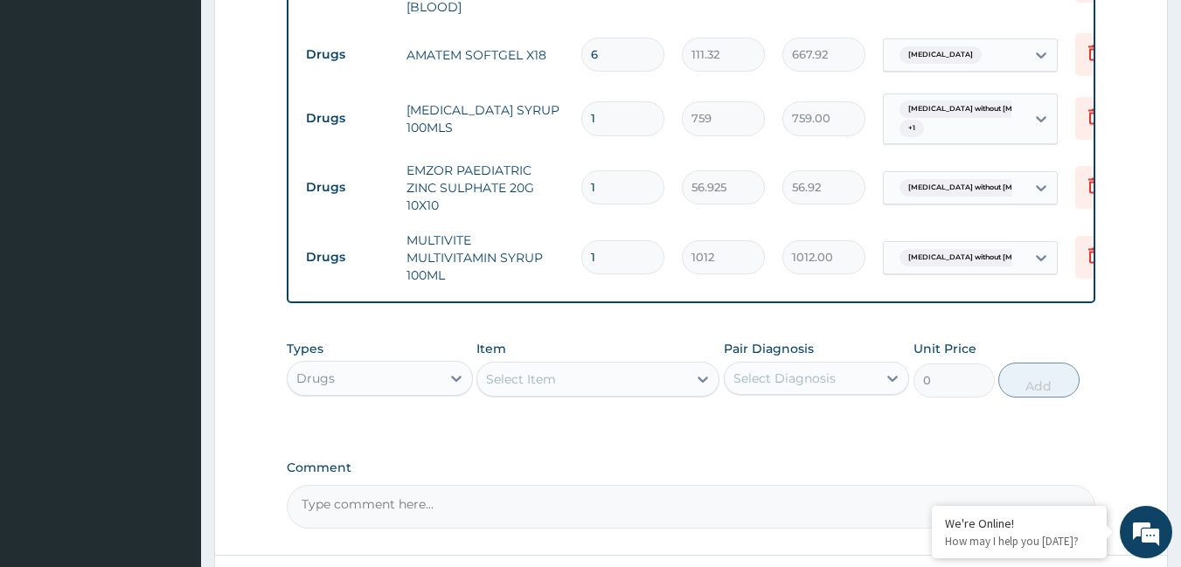
scroll to position [1004, 0]
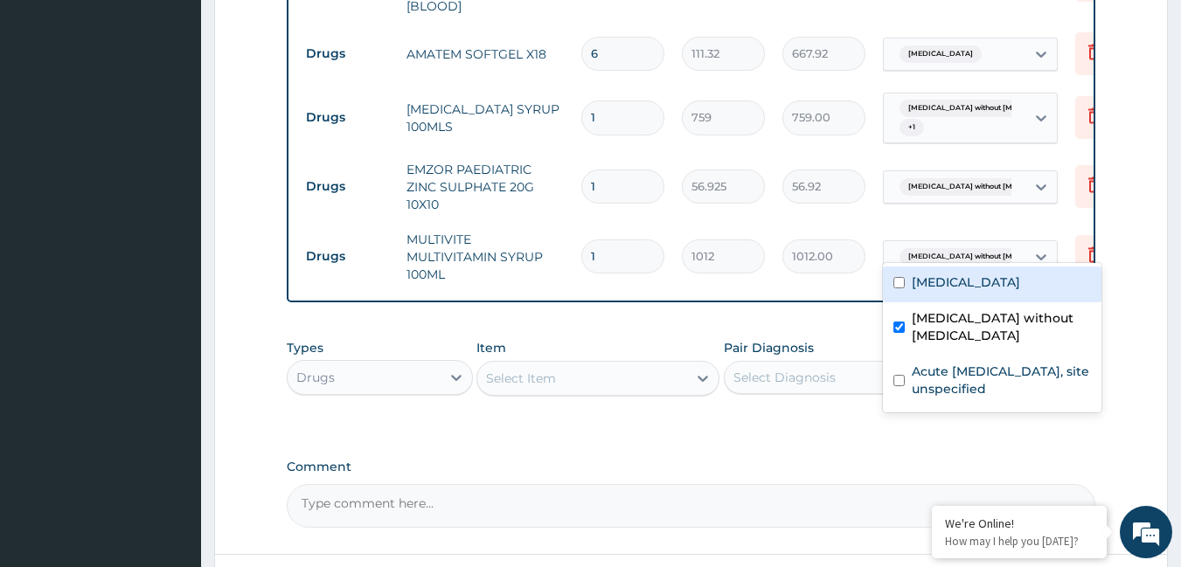
drag, startPoint x: 1015, startPoint y: 239, endPoint x: 990, endPoint y: 276, distance: 44.9
click at [1015, 248] on input "text" at bounding box center [1016, 256] width 2 height 17
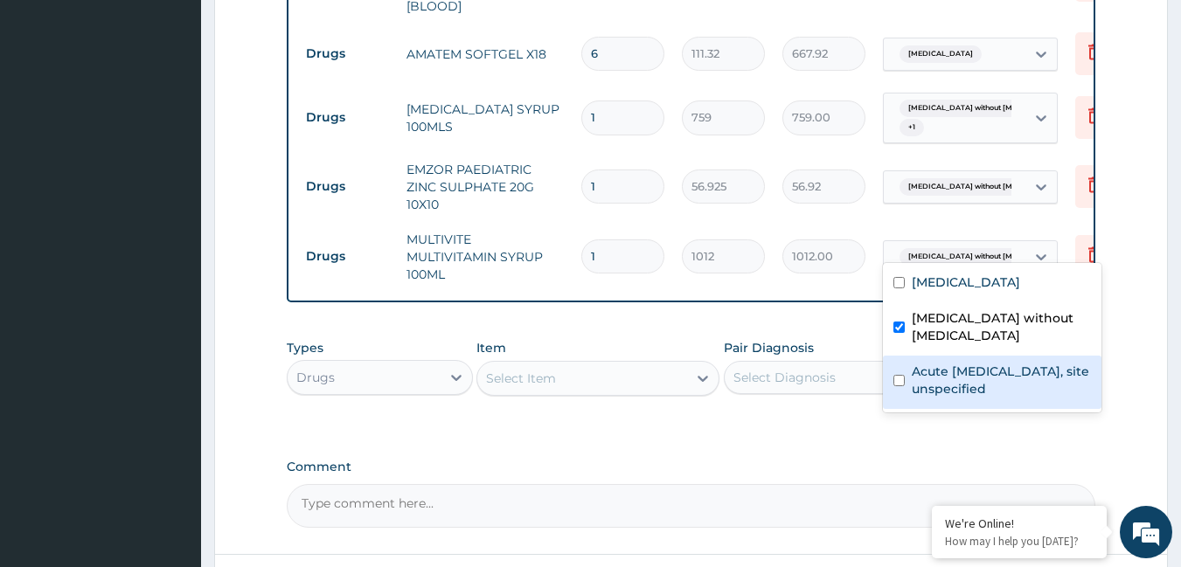
click at [955, 375] on label "Acute upper respiratory infection, site unspecified" at bounding box center [1001, 380] width 179 height 35
checkbox input "true"
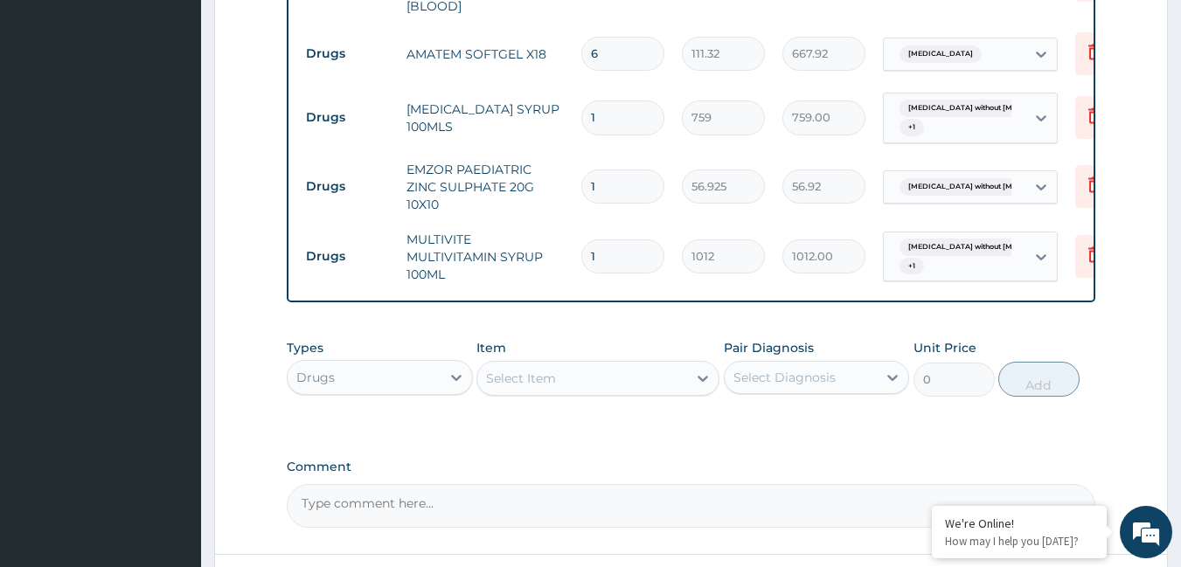
click at [609, 240] on input "1" at bounding box center [622, 257] width 83 height 34
click at [619, 170] on input "1" at bounding box center [622, 187] width 83 height 34
type input "0.00"
type input "7"
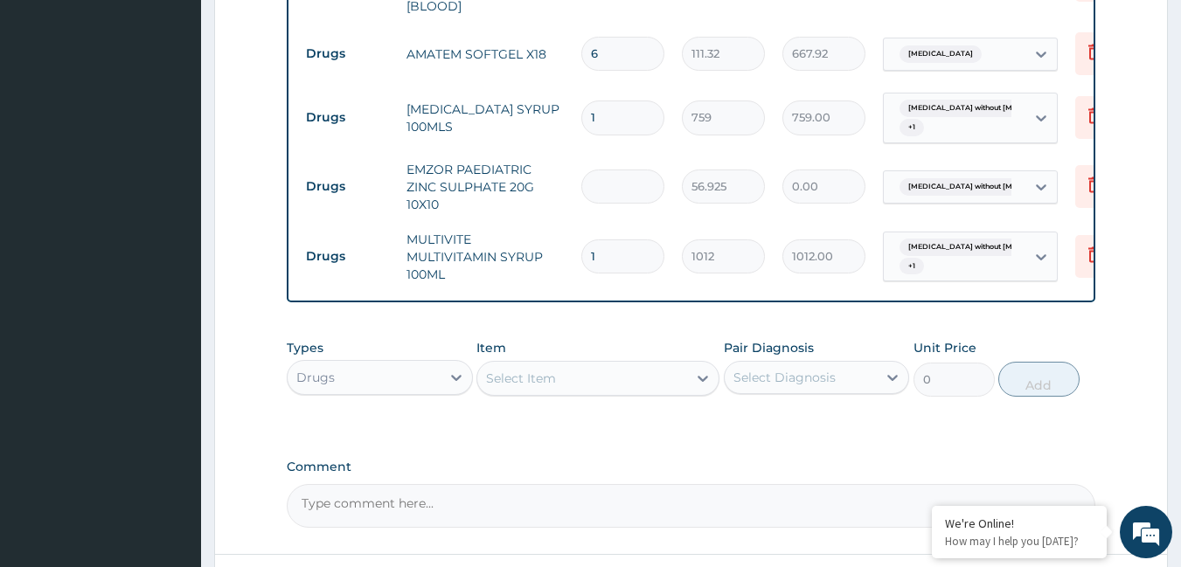
type input "398.47"
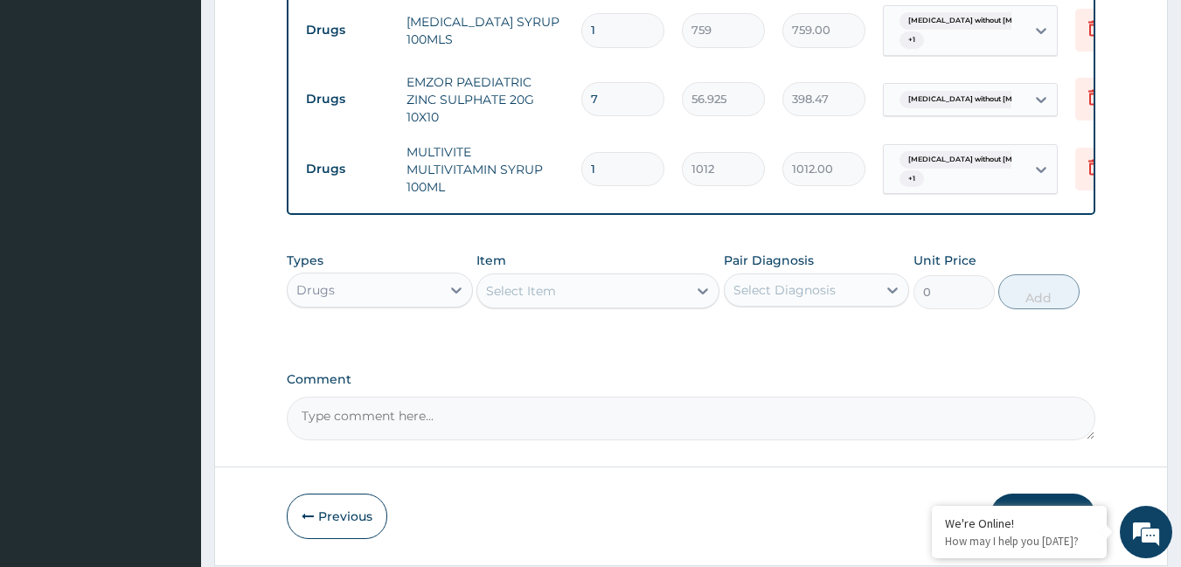
scroll to position [1143, 0]
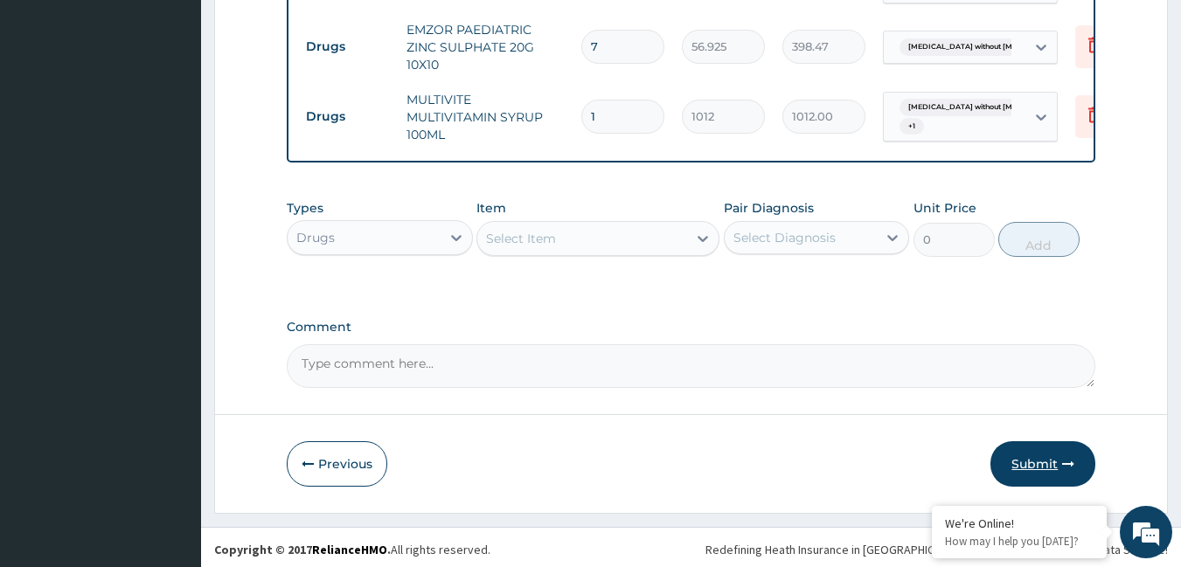
type input "7"
click at [1022, 449] on button "Submit" at bounding box center [1042, 463] width 105 height 45
click at [1076, 456] on button "Submit" at bounding box center [1042, 463] width 105 height 45
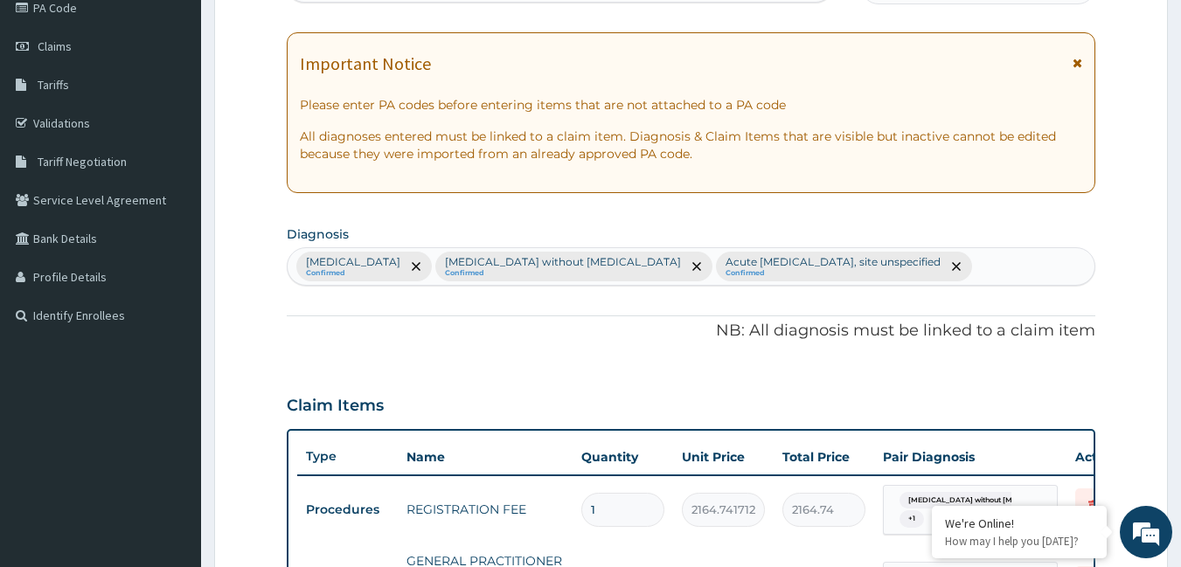
scroll to position [0, 0]
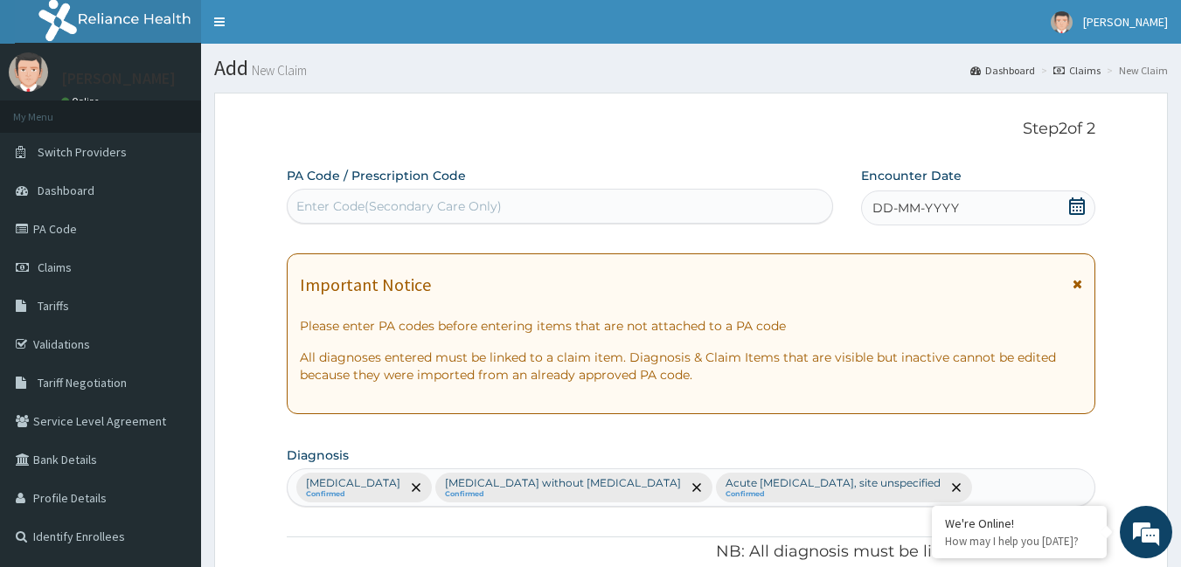
click at [913, 209] on span "DD-MM-YYYY" at bounding box center [915, 207] width 87 height 17
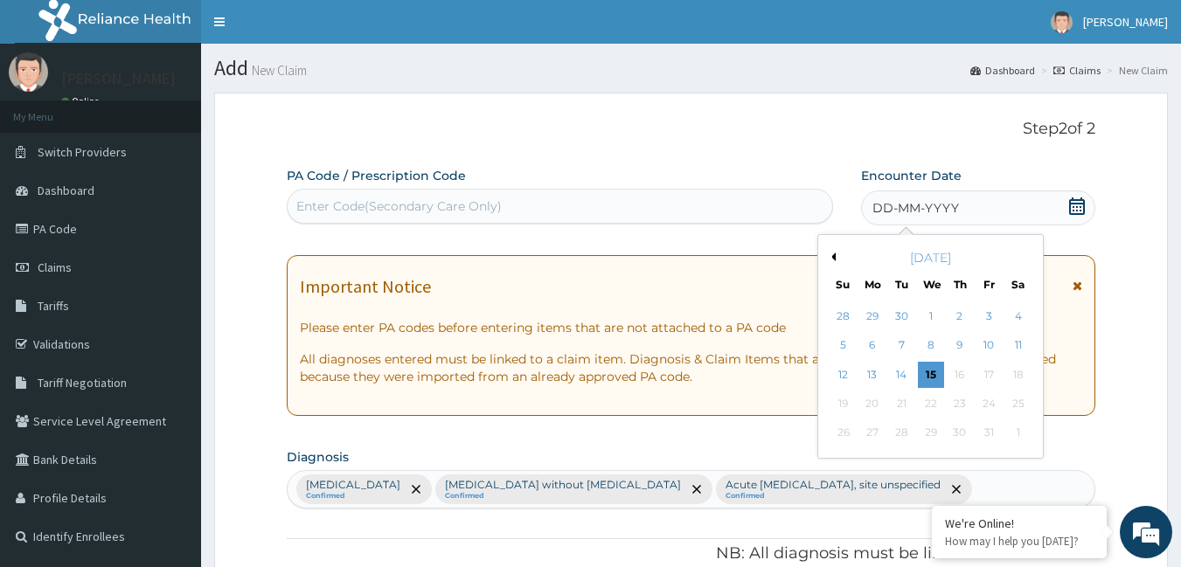
click at [831, 253] on button "Previous Month" at bounding box center [831, 257] width 9 height 9
click at [959, 368] on div "18" at bounding box center [960, 375] width 26 height 26
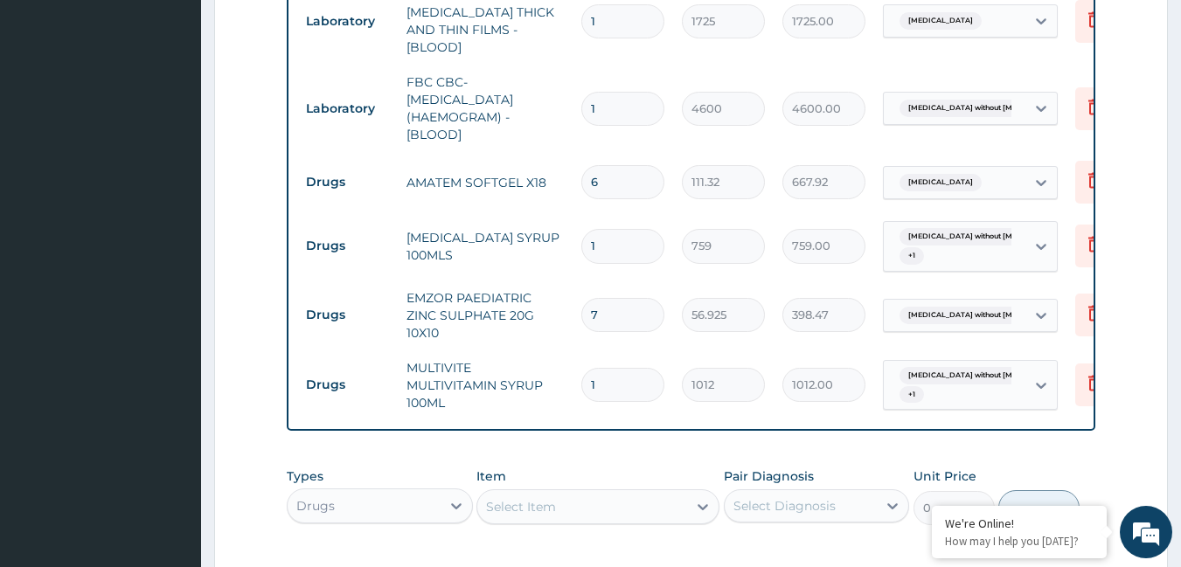
scroll to position [1136, 0]
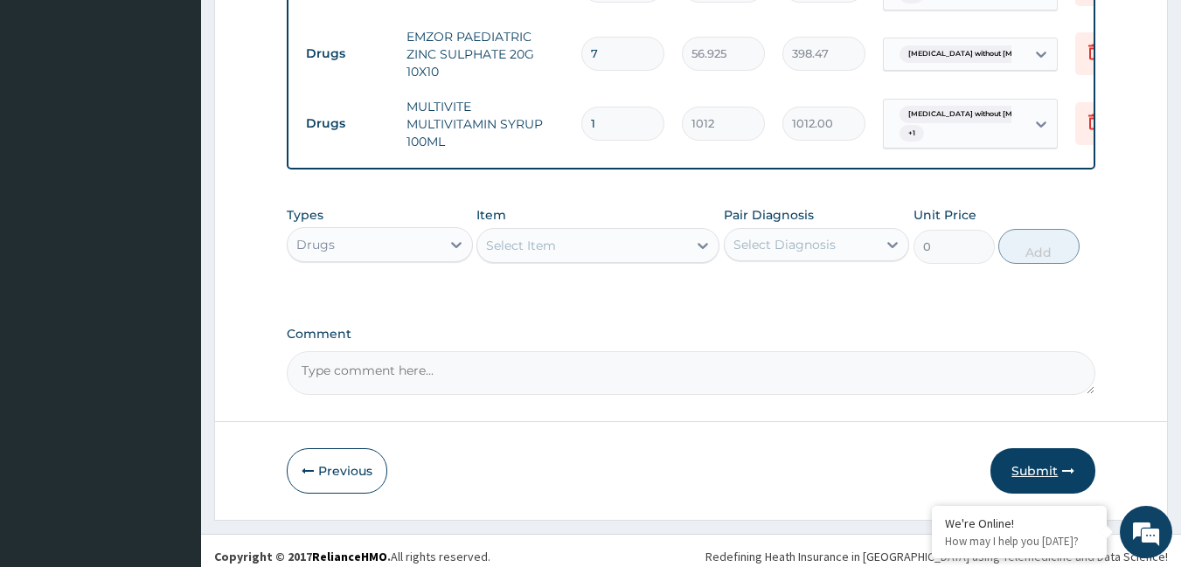
click at [1059, 472] on button "Submit" at bounding box center [1042, 470] width 105 height 45
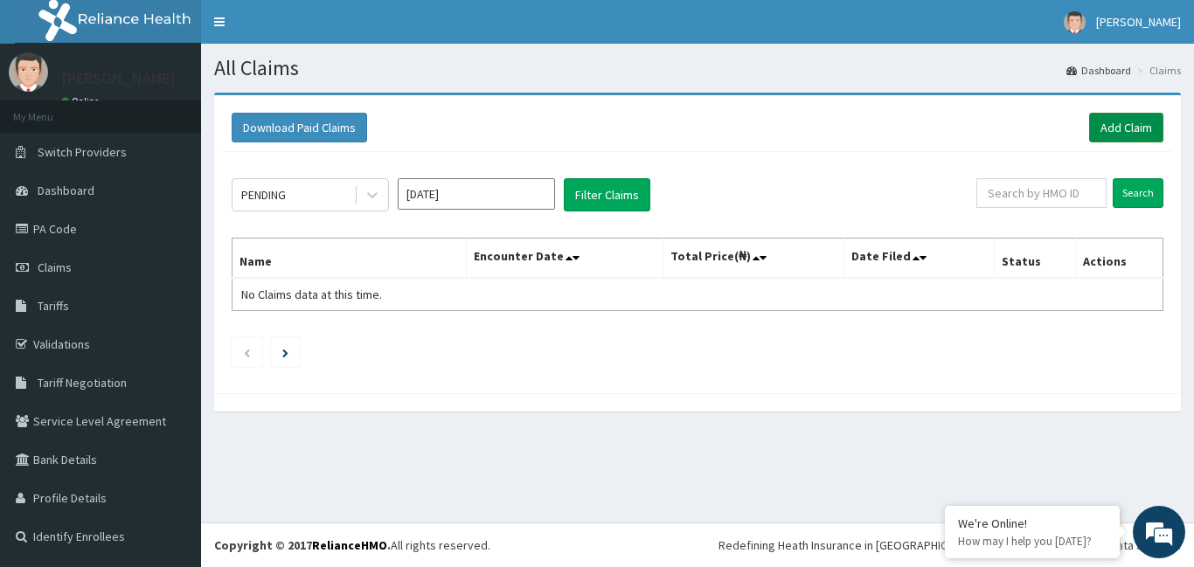
click at [1106, 119] on link "Add Claim" at bounding box center [1126, 128] width 74 height 30
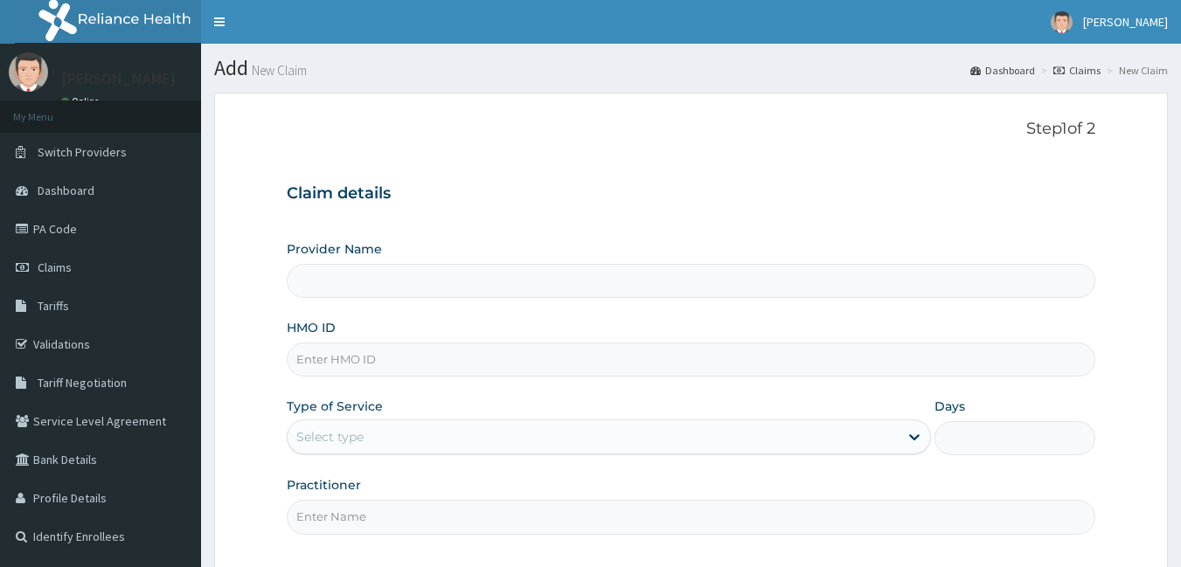
type input "[GEOGRAPHIC_DATA]"
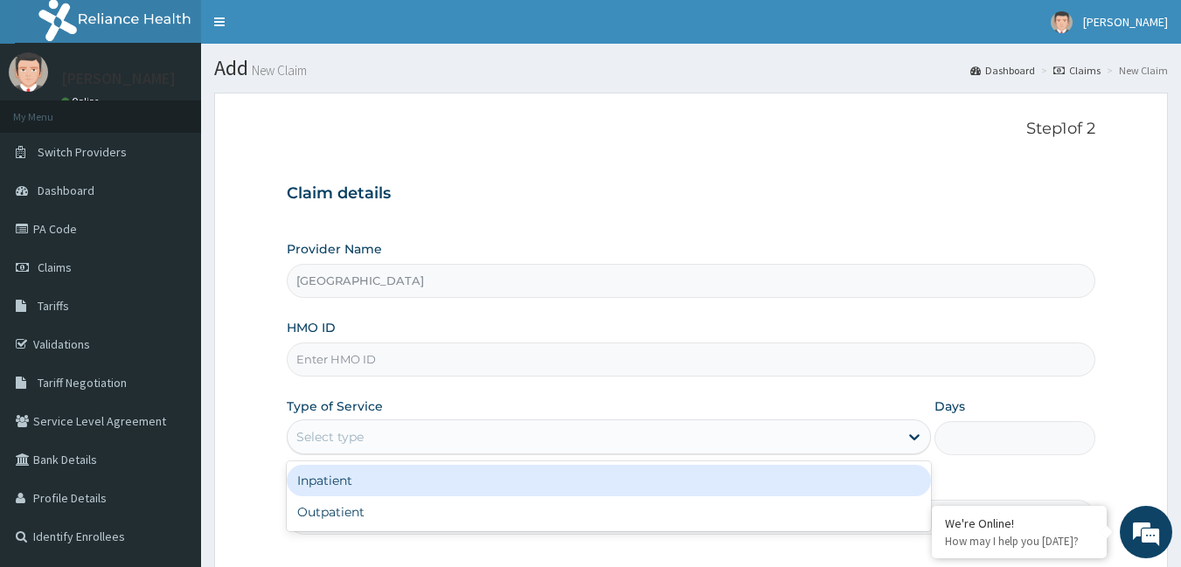
click at [462, 437] on div "Select type" at bounding box center [593, 437] width 611 height 28
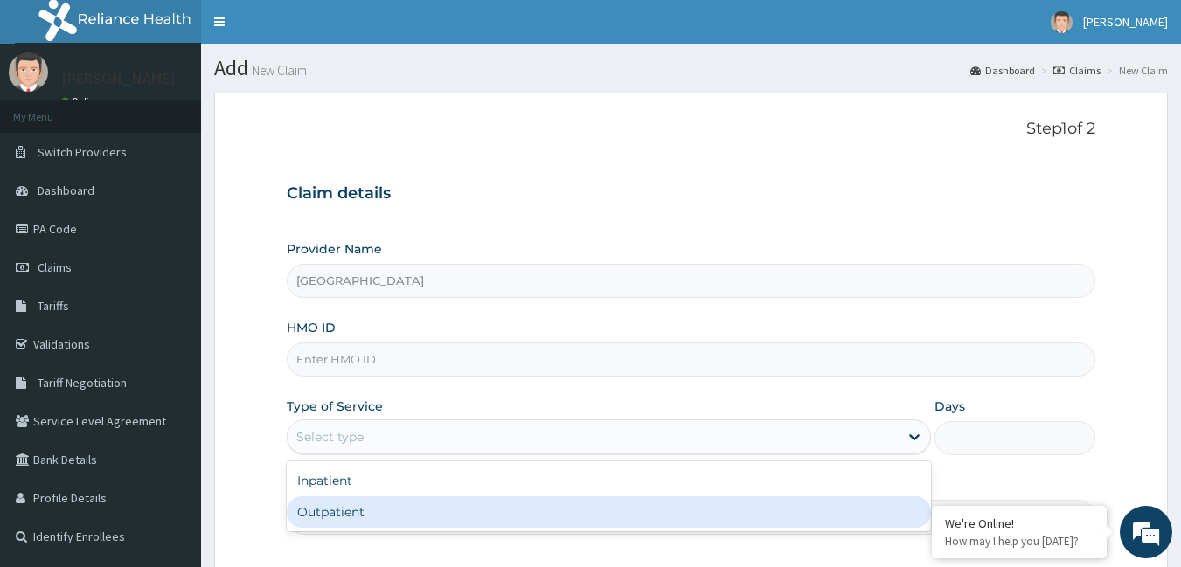
click at [560, 517] on div "Outpatient" at bounding box center [609, 512] width 644 height 31
type input "1"
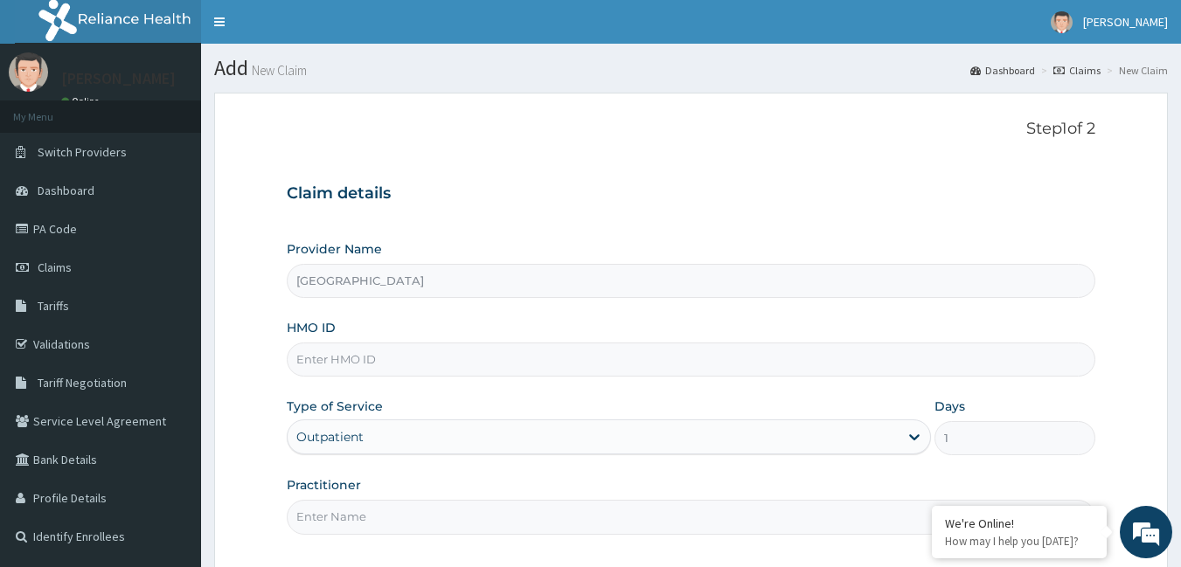
click at [556, 518] on input "Practitioner" at bounding box center [691, 517] width 809 height 34
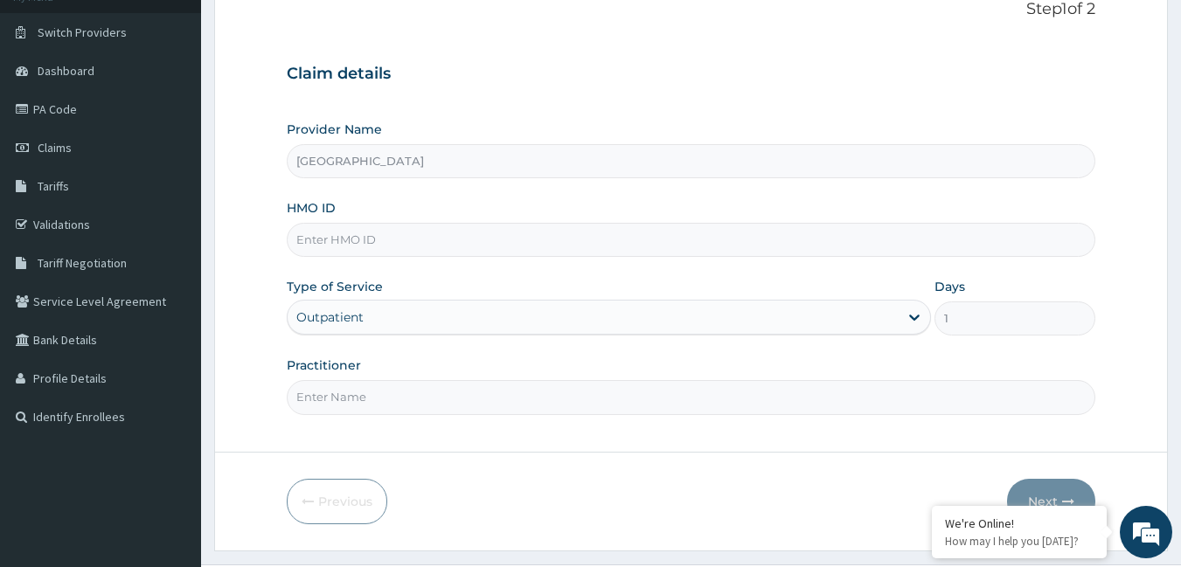
scroll to position [162, 0]
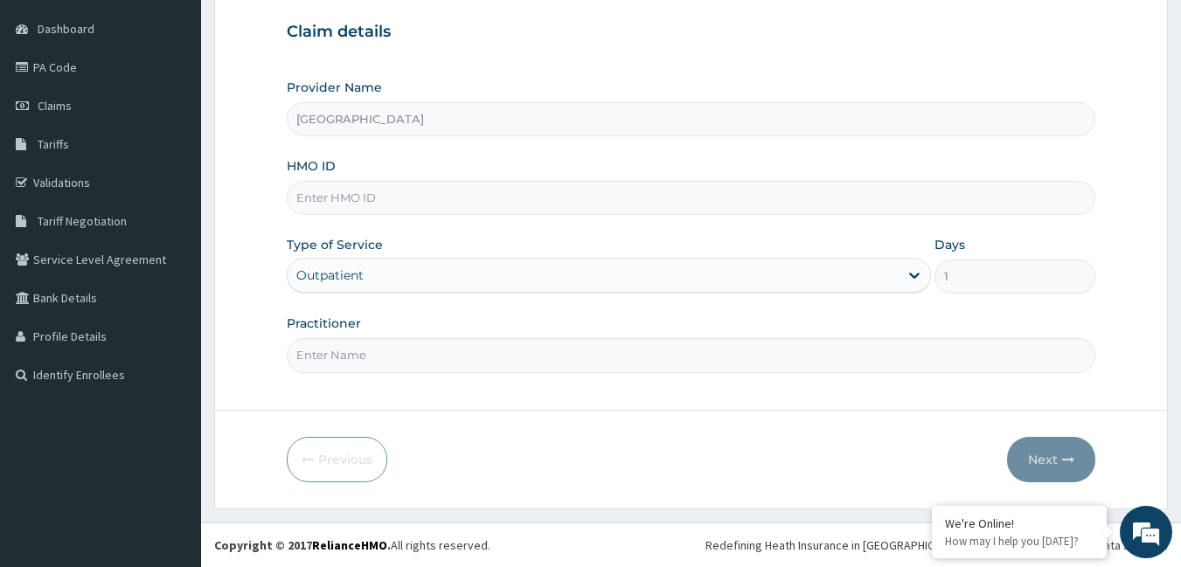
click at [421, 206] on input "HMO ID" at bounding box center [691, 198] width 809 height 34
type input "lbp/10294/a"
click at [578, 355] on input "Practitioner" at bounding box center [691, 355] width 809 height 34
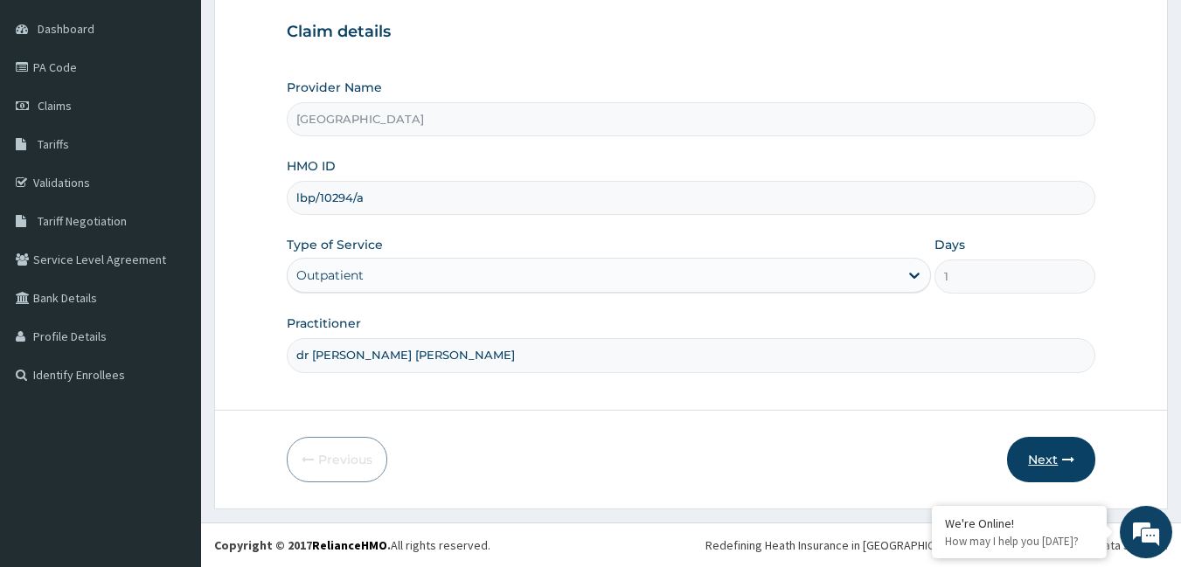
type input "dr [PERSON_NAME] [PERSON_NAME]"
click at [1031, 456] on button "Next" at bounding box center [1051, 459] width 88 height 45
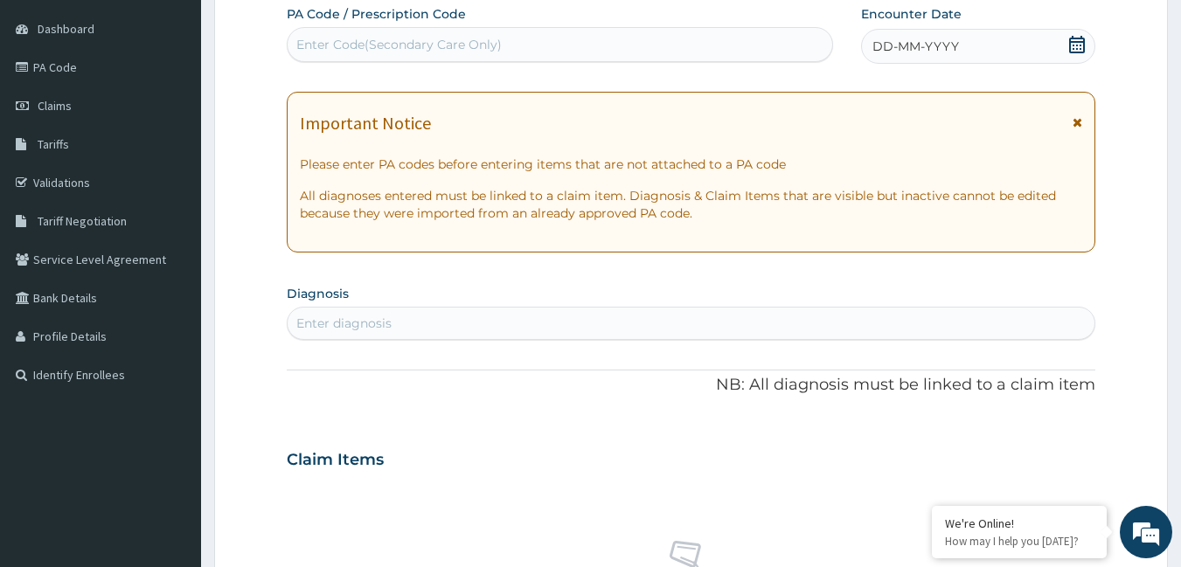
click at [454, 316] on div "Enter diagnosis" at bounding box center [692, 323] width 808 height 28
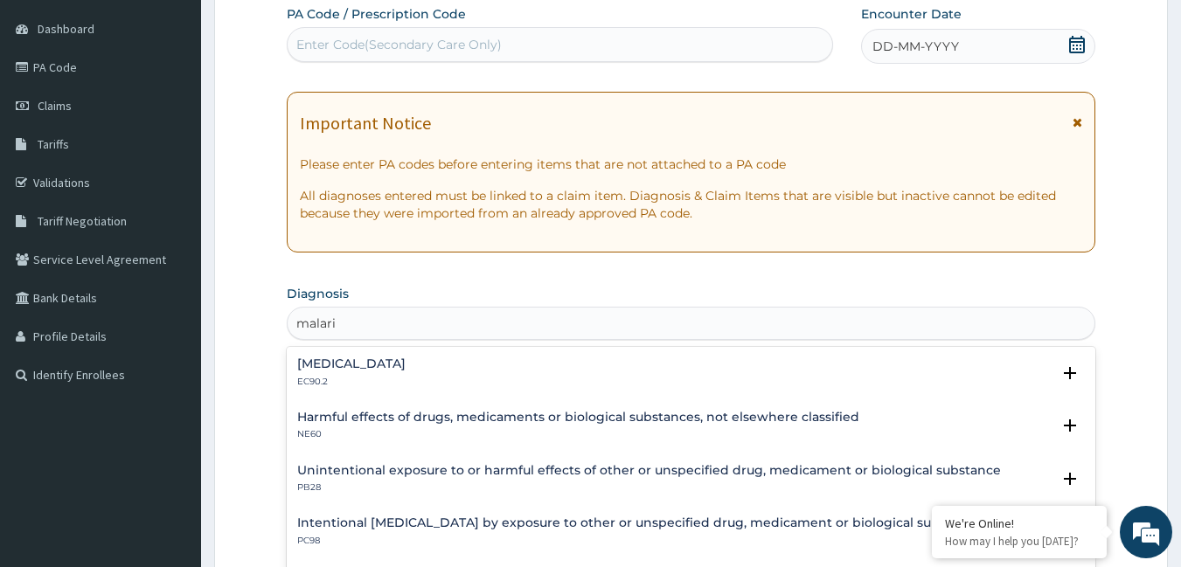
type input "[MEDICAL_DATA]"
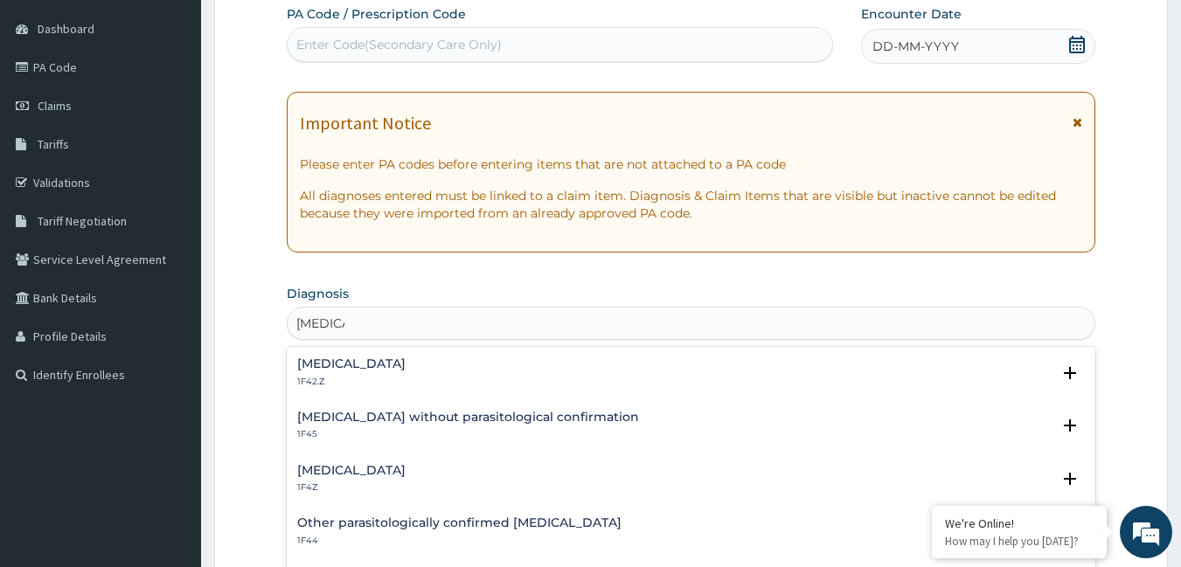
click at [452, 414] on h4 "[MEDICAL_DATA] without parasitological confirmation" at bounding box center [468, 417] width 342 height 13
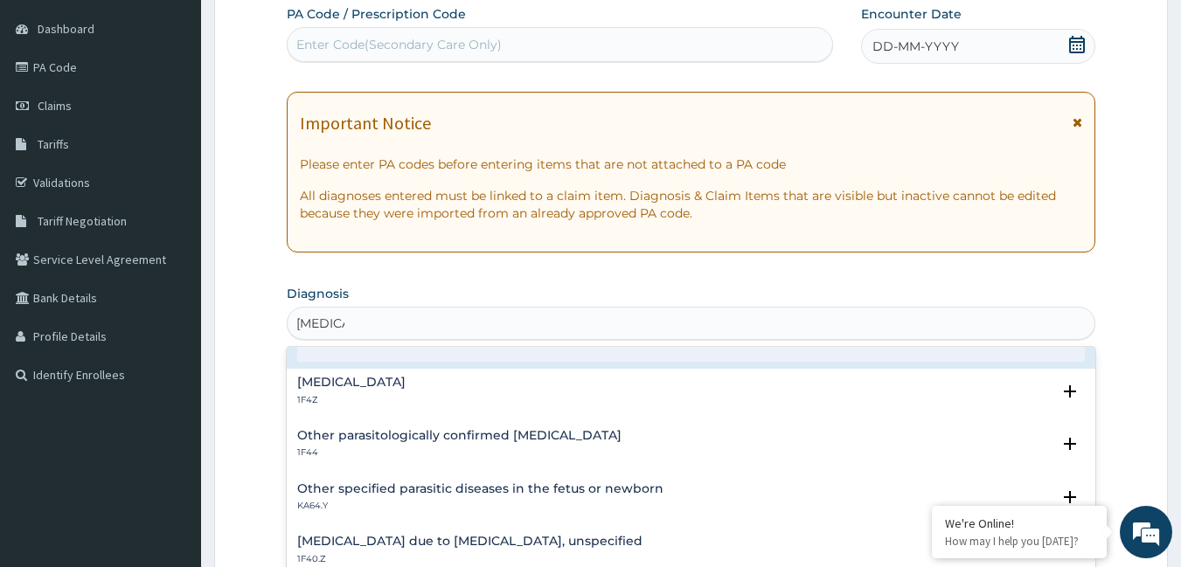
scroll to position [175, 0]
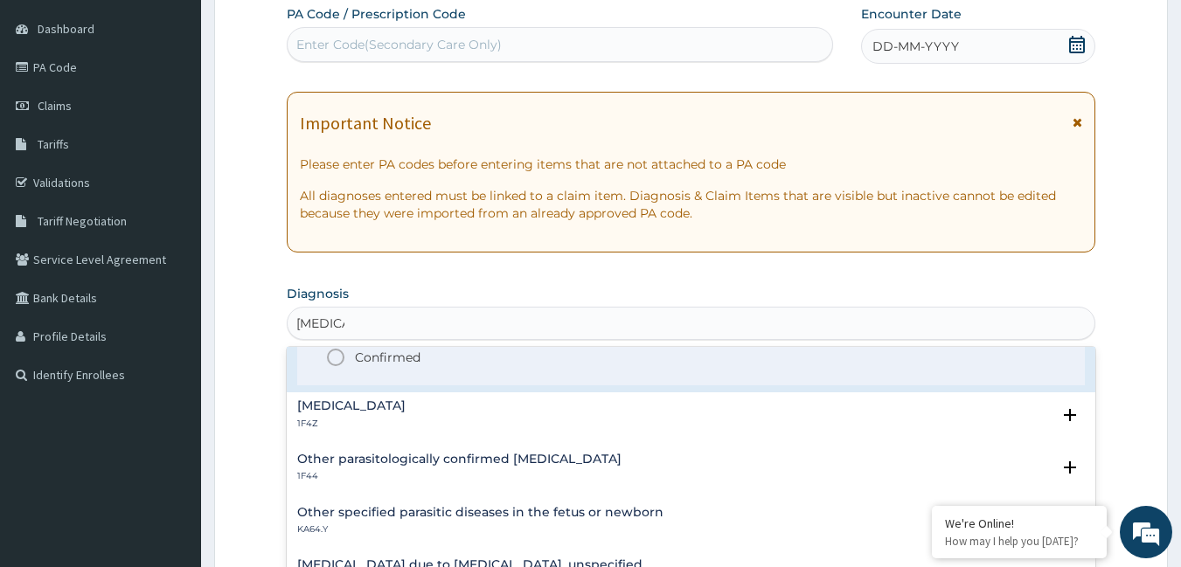
click at [406, 406] on h4 "[MEDICAL_DATA]" at bounding box center [351, 405] width 108 height 13
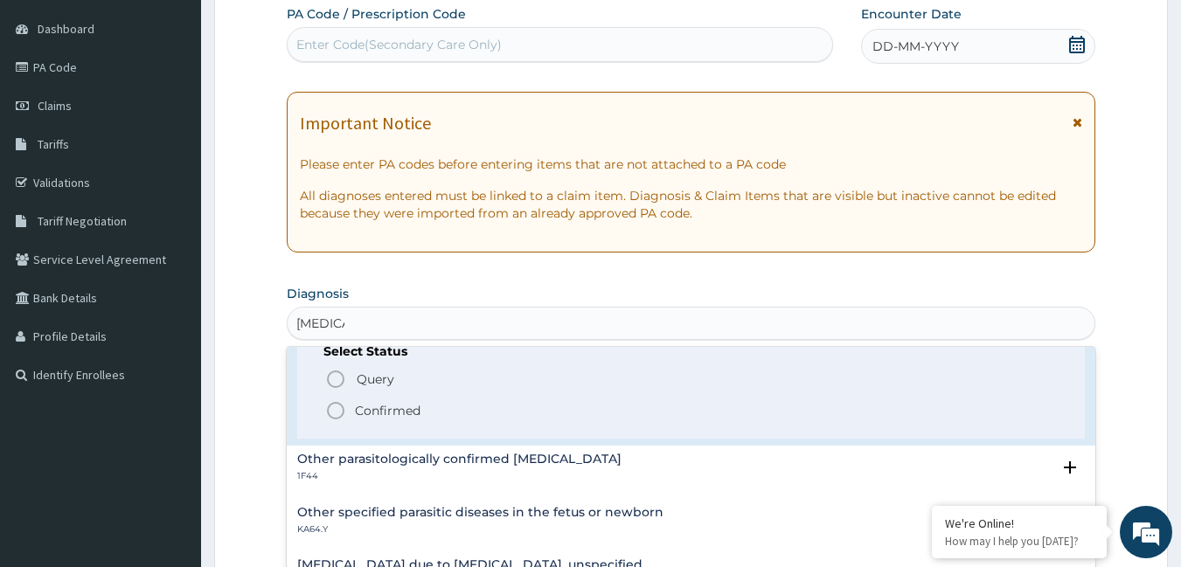
click at [393, 409] on p "Confirmed" at bounding box center [388, 410] width 66 height 17
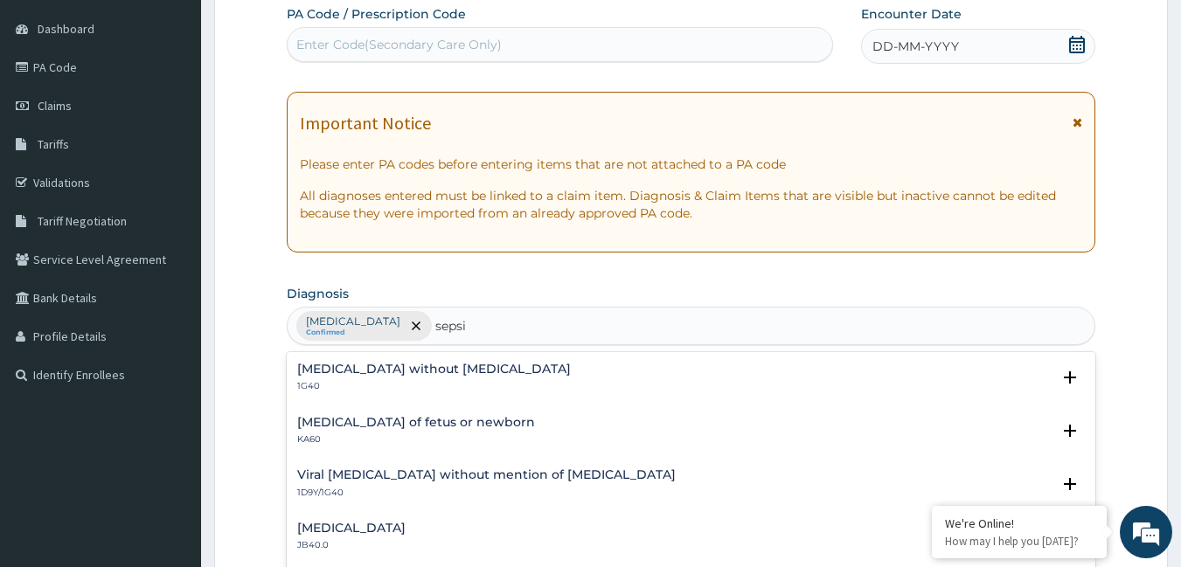
type input "[MEDICAL_DATA]"
click at [395, 363] on h4 "[MEDICAL_DATA] without [MEDICAL_DATA]" at bounding box center [434, 369] width 274 height 13
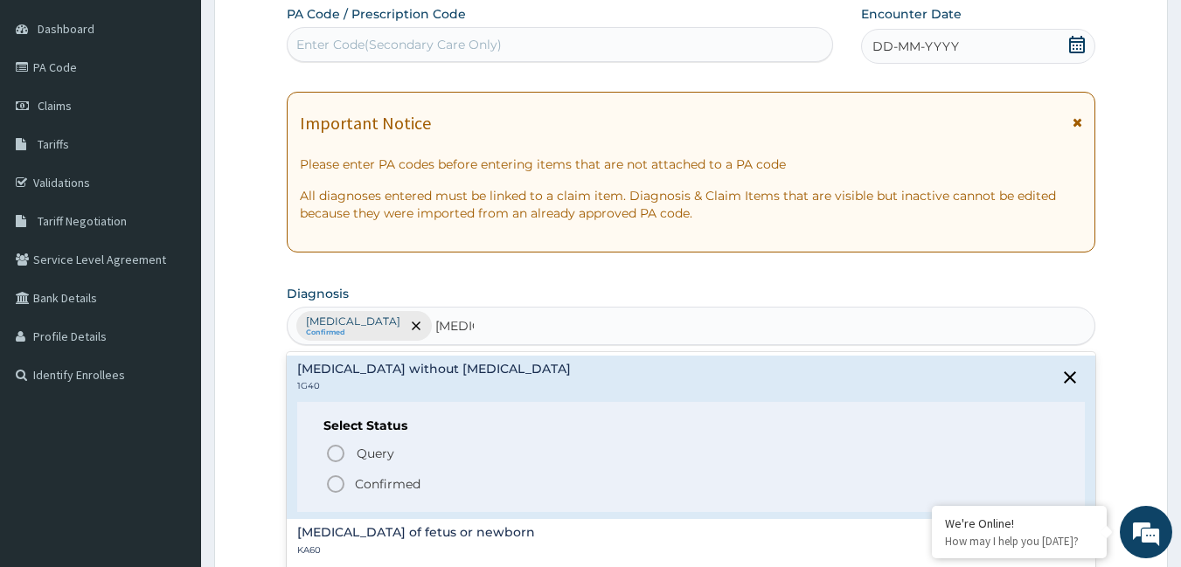
click at [342, 486] on icon "status option filled" at bounding box center [335, 484] width 21 height 21
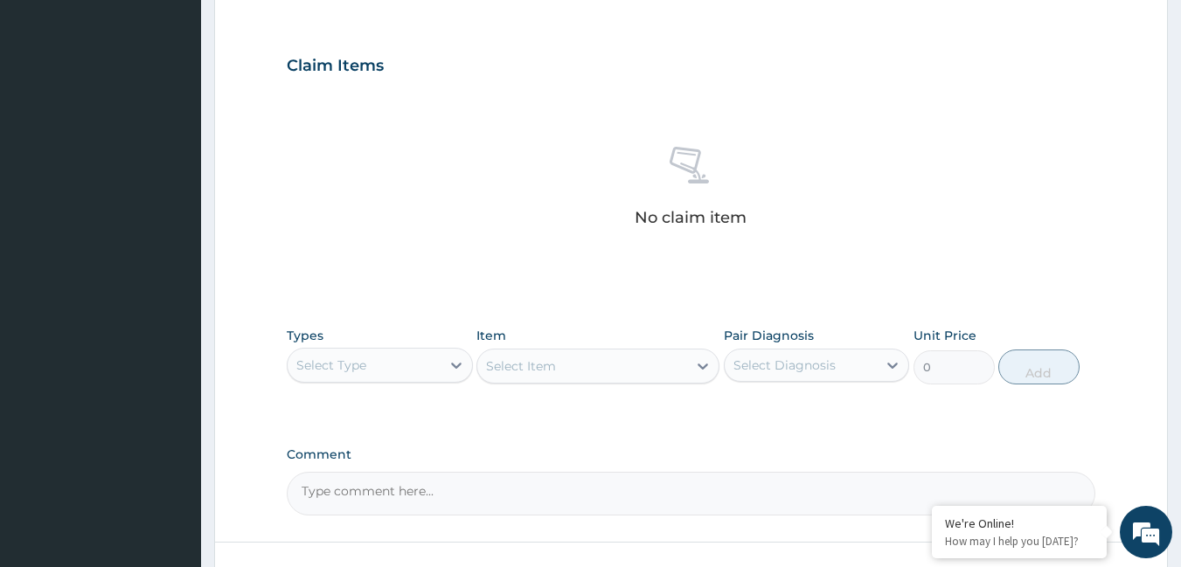
scroll to position [693, 0]
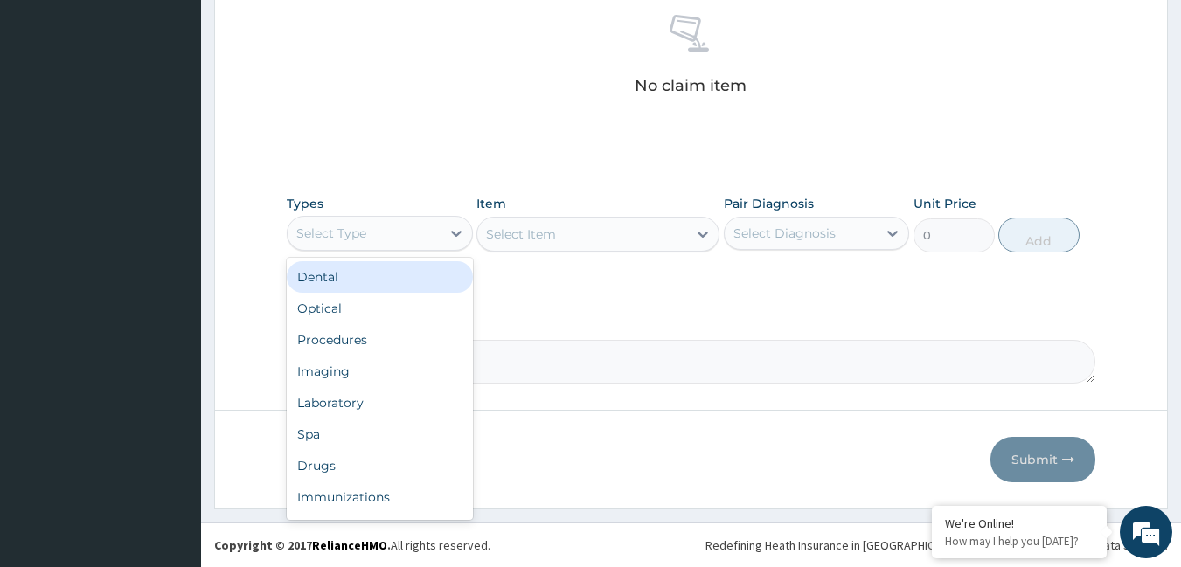
click at [418, 236] on div "Select Type" at bounding box center [364, 233] width 153 height 28
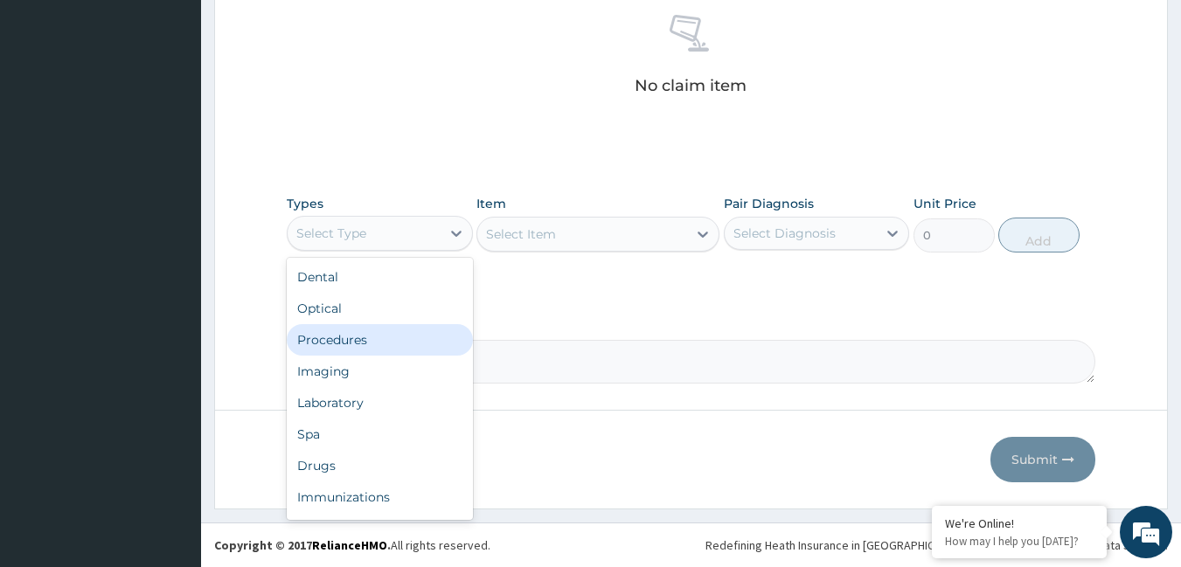
drag, startPoint x: 360, startPoint y: 346, endPoint x: 378, endPoint y: 312, distance: 38.3
click at [361, 344] on div "Procedures" at bounding box center [380, 339] width 186 height 31
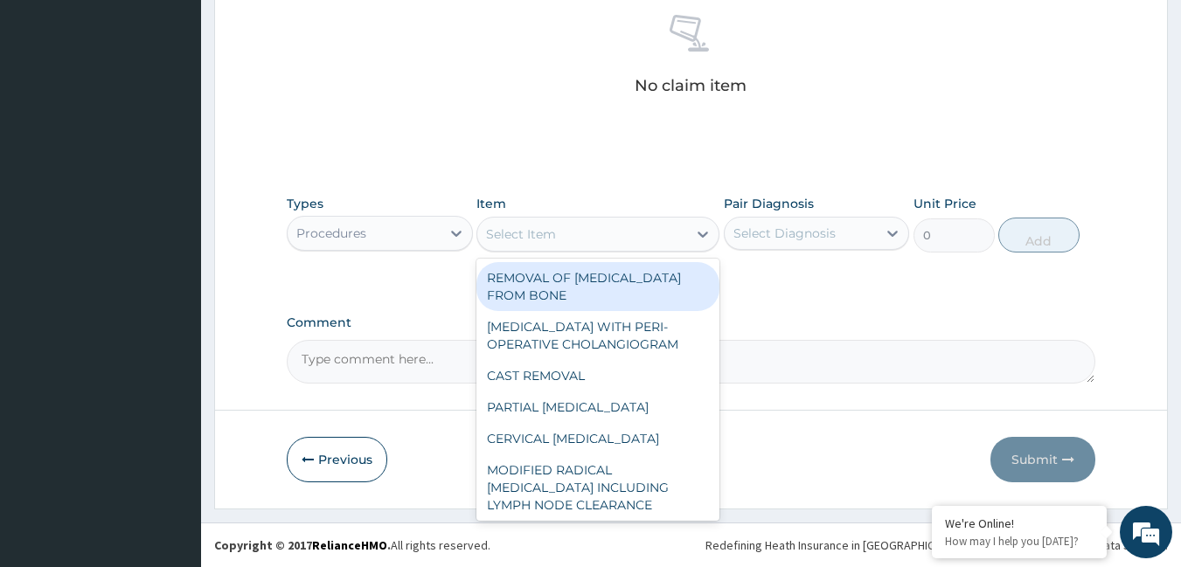
click at [569, 234] on div "Select Item" at bounding box center [582, 234] width 210 height 28
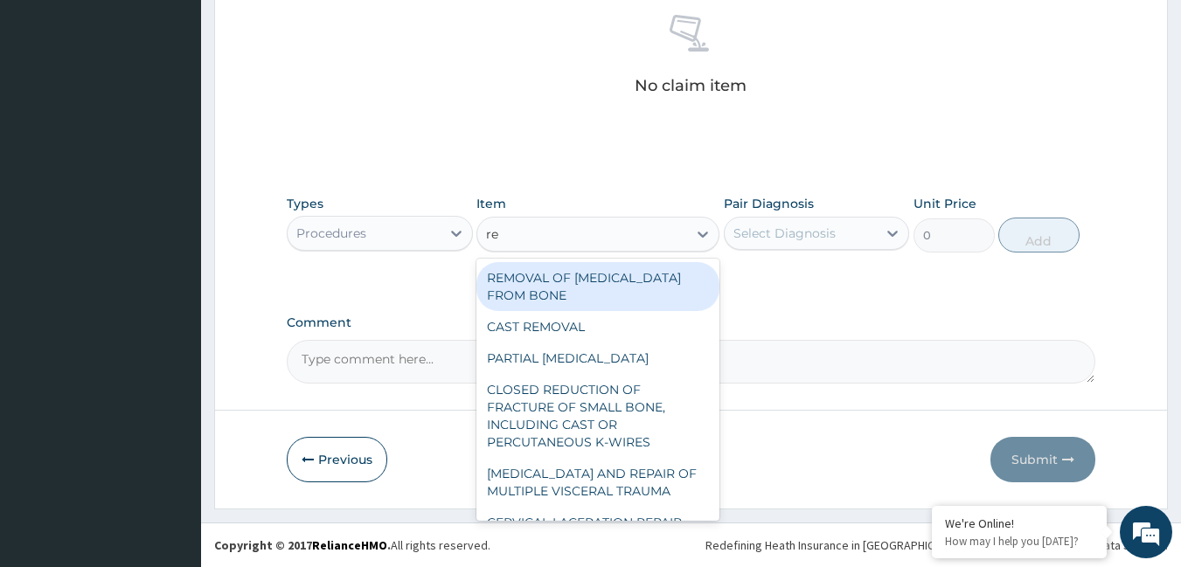
type input "reg"
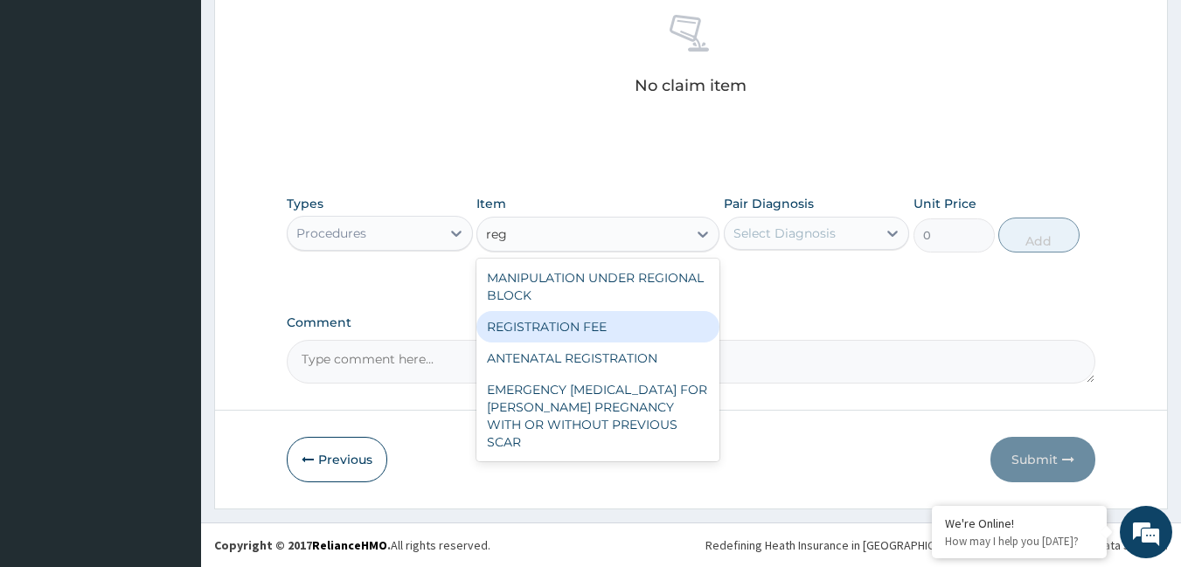
click at [659, 324] on div "REGISTRATION FEE" at bounding box center [597, 326] width 243 height 31
type input "2164.741712362911"
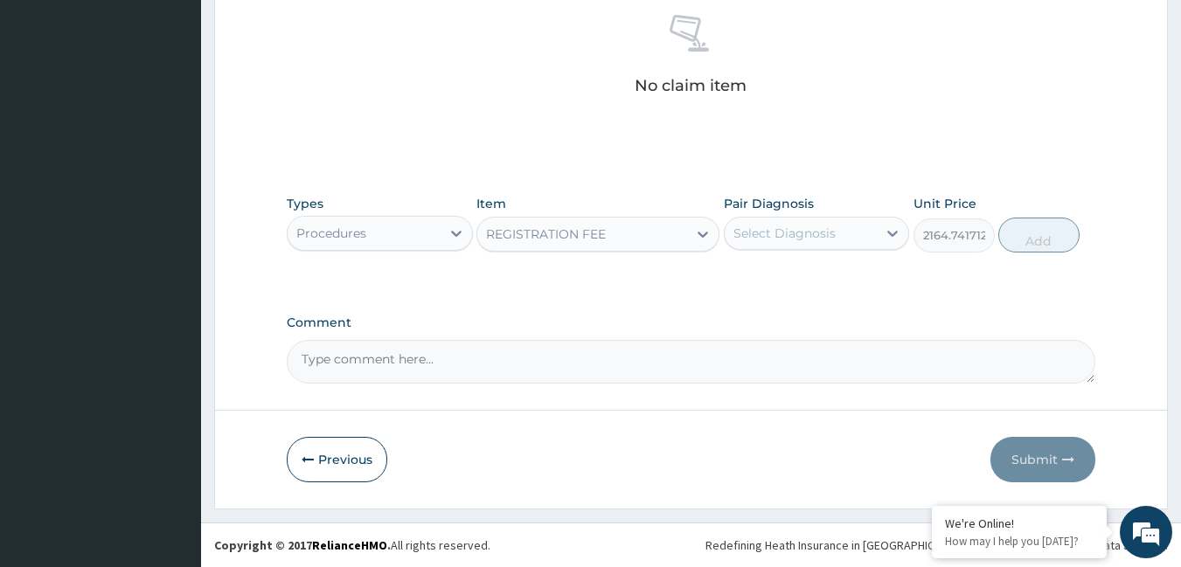
click at [780, 228] on div "Select Diagnosis" at bounding box center [784, 233] width 102 height 17
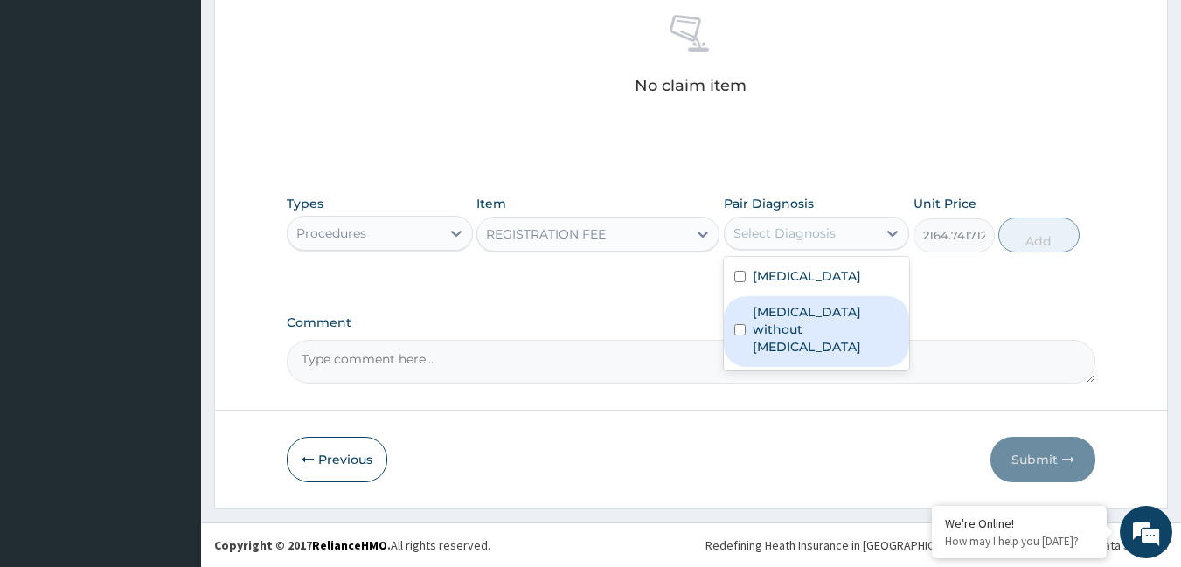
drag, startPoint x: 785, startPoint y: 306, endPoint x: 786, endPoint y: 289, distance: 16.6
click at [786, 297] on div "[MEDICAL_DATA] without [MEDICAL_DATA]" at bounding box center [817, 331] width 186 height 71
checkbox input "true"
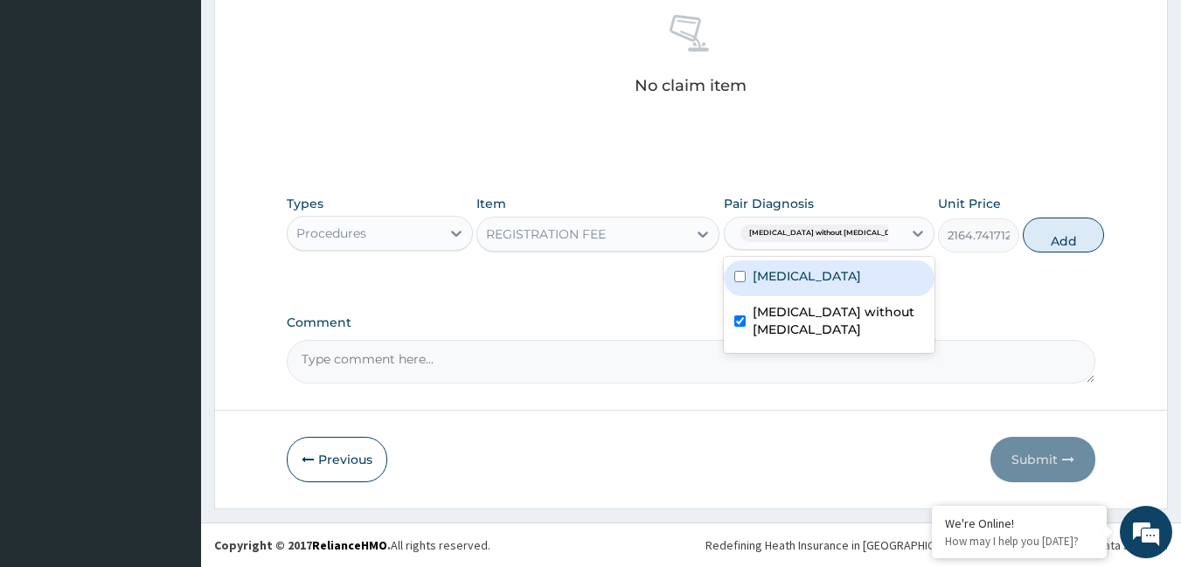
click at [786, 281] on label "[MEDICAL_DATA]" at bounding box center [807, 275] width 108 height 17
checkbox input "true"
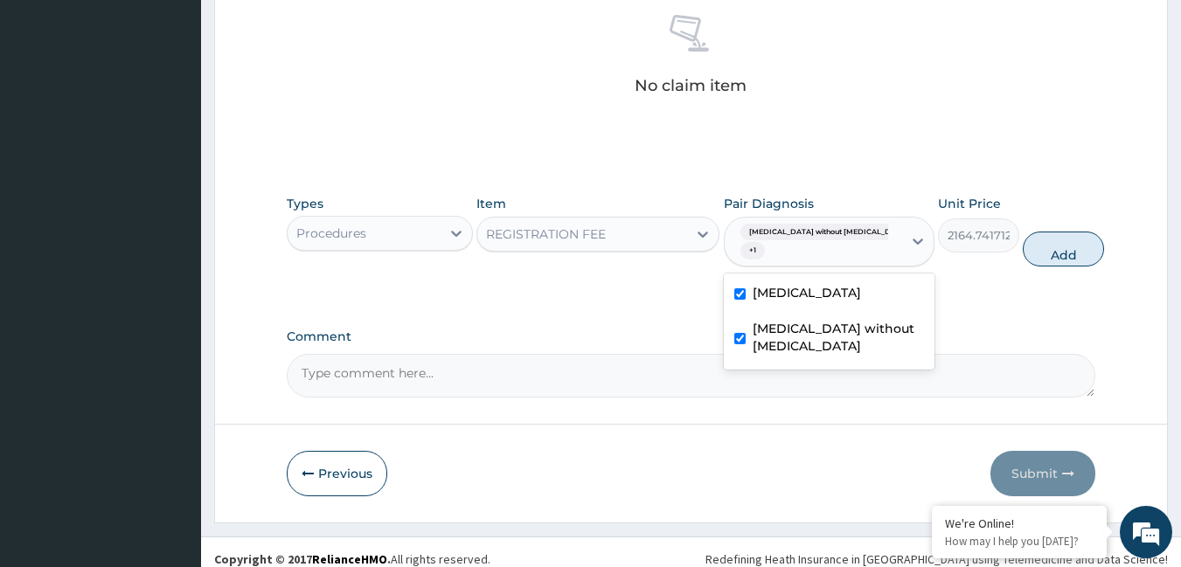
drag, startPoint x: 1052, startPoint y: 238, endPoint x: 622, endPoint y: 264, distance: 430.9
click at [1038, 243] on button "Add" at bounding box center [1063, 249] width 81 height 35
type input "0"
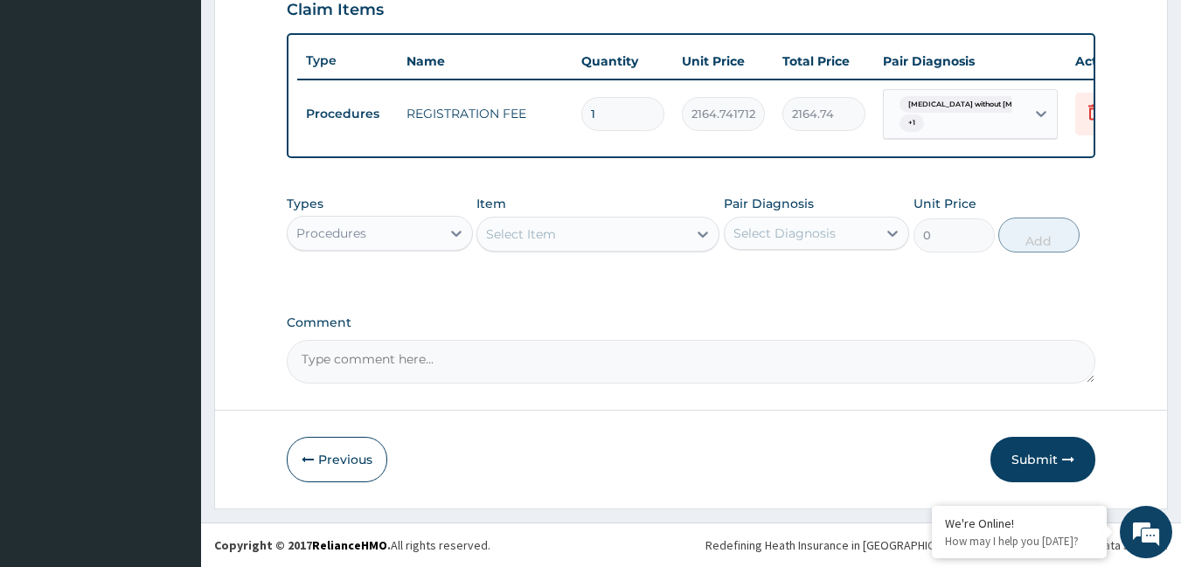
scroll to position [630, 0]
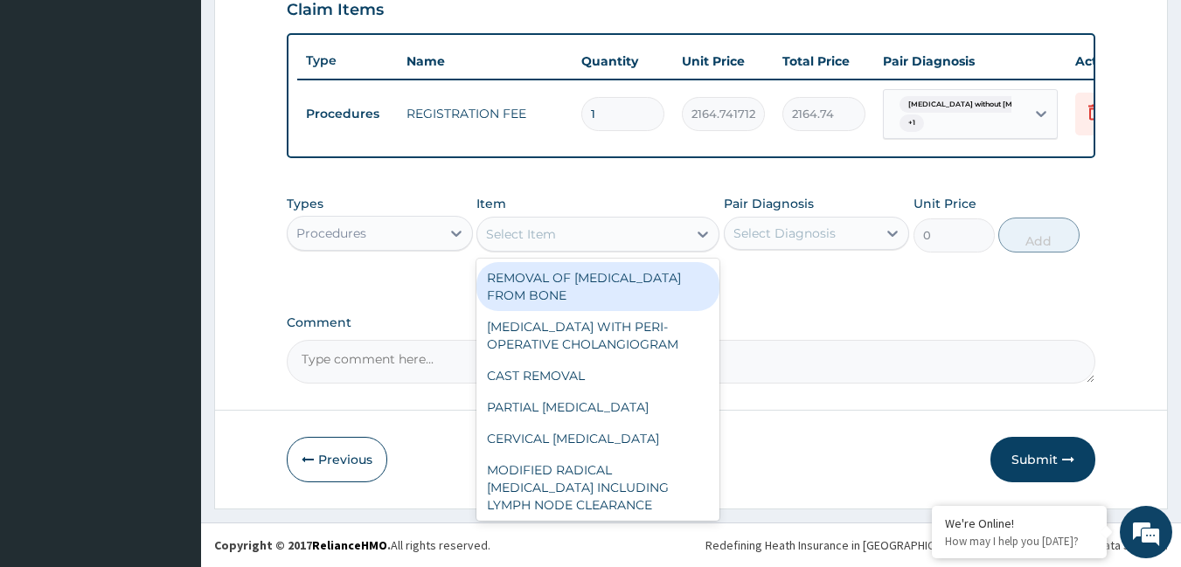
click at [531, 235] on div "Select Item" at bounding box center [521, 234] width 70 height 17
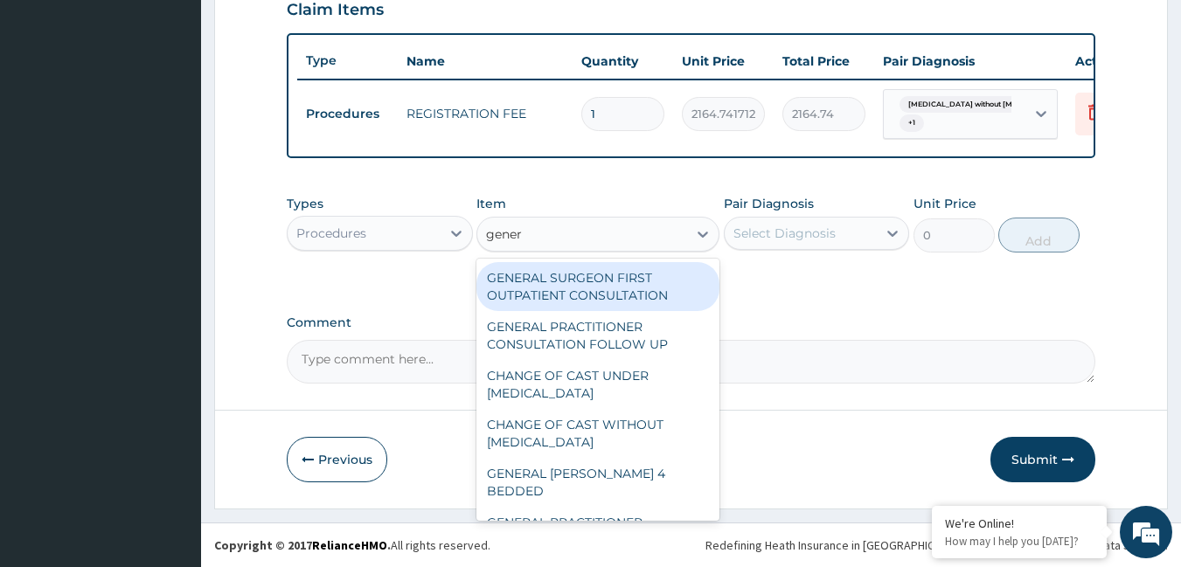
type input "genera"
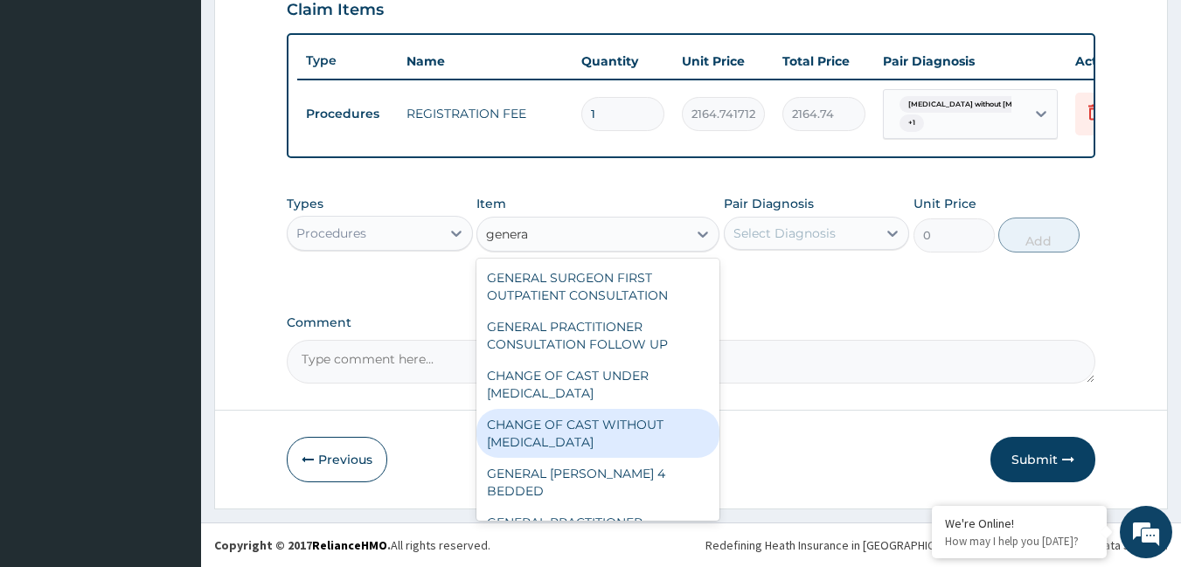
scroll to position [175, 0]
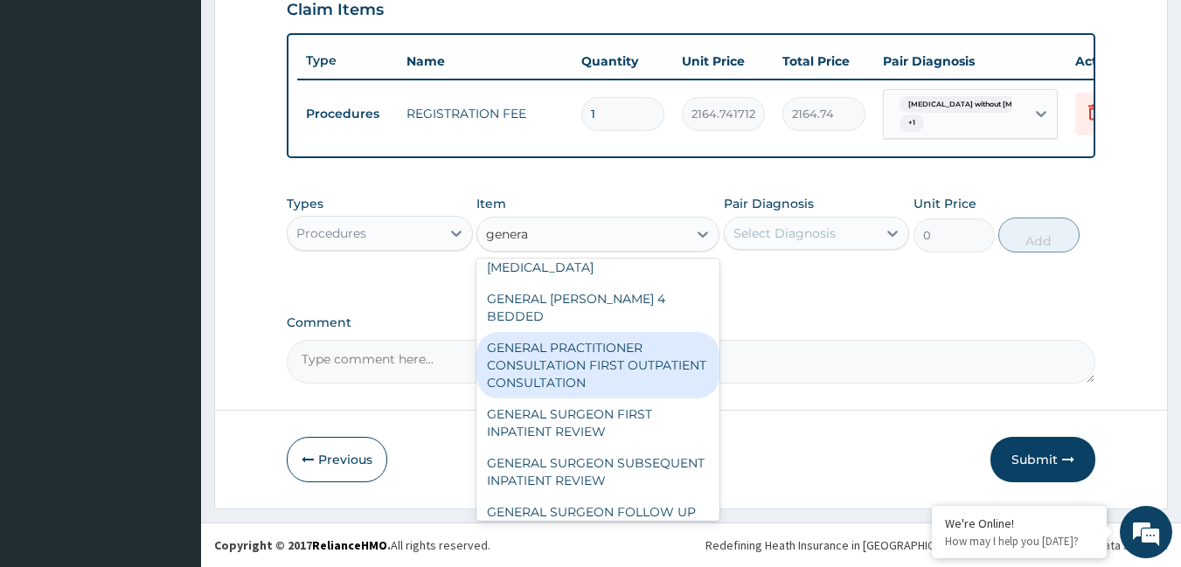
click at [583, 358] on div "GENERAL PRACTITIONER CONSULTATION FIRST OUTPATIENT CONSULTATION" at bounding box center [597, 365] width 243 height 66
type input "3795"
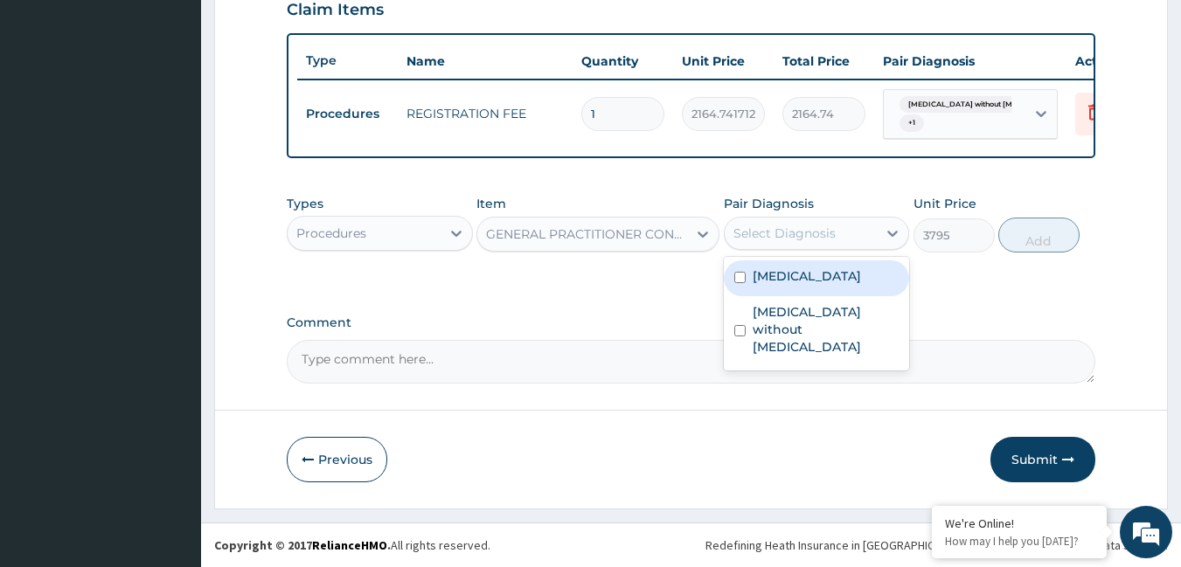
drag, startPoint x: 740, startPoint y: 230, endPoint x: 771, endPoint y: 283, distance: 61.5
click at [741, 230] on div "Select Diagnosis" at bounding box center [784, 233] width 102 height 17
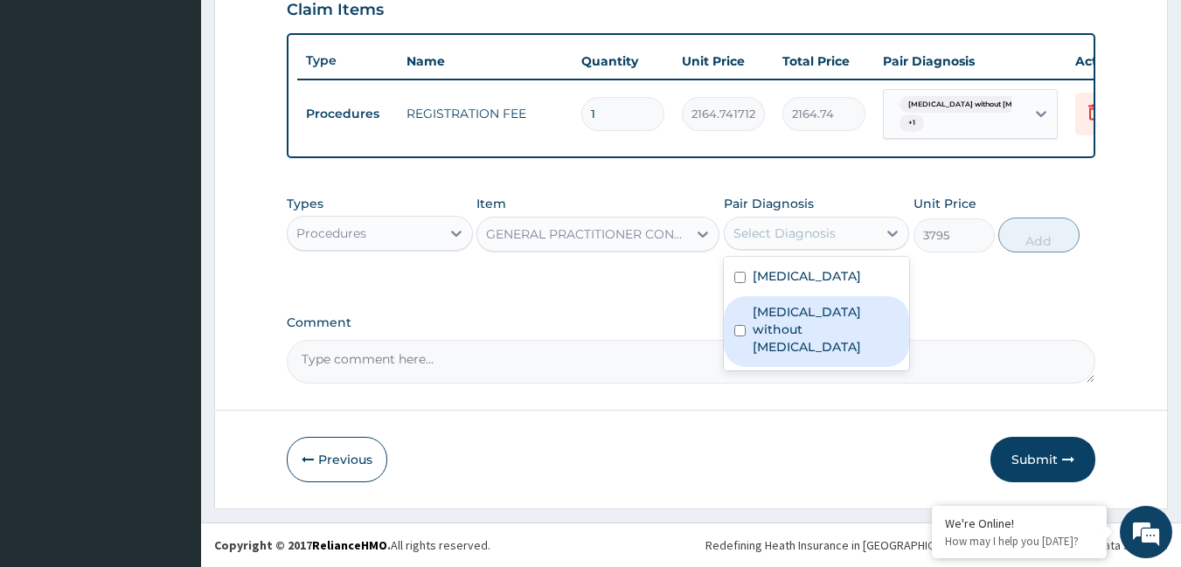
drag, startPoint x: 780, startPoint y: 314, endPoint x: 782, endPoint y: 303, distance: 10.8
click at [781, 311] on label "[MEDICAL_DATA] without [MEDICAL_DATA]" at bounding box center [826, 329] width 147 height 52
checkbox input "true"
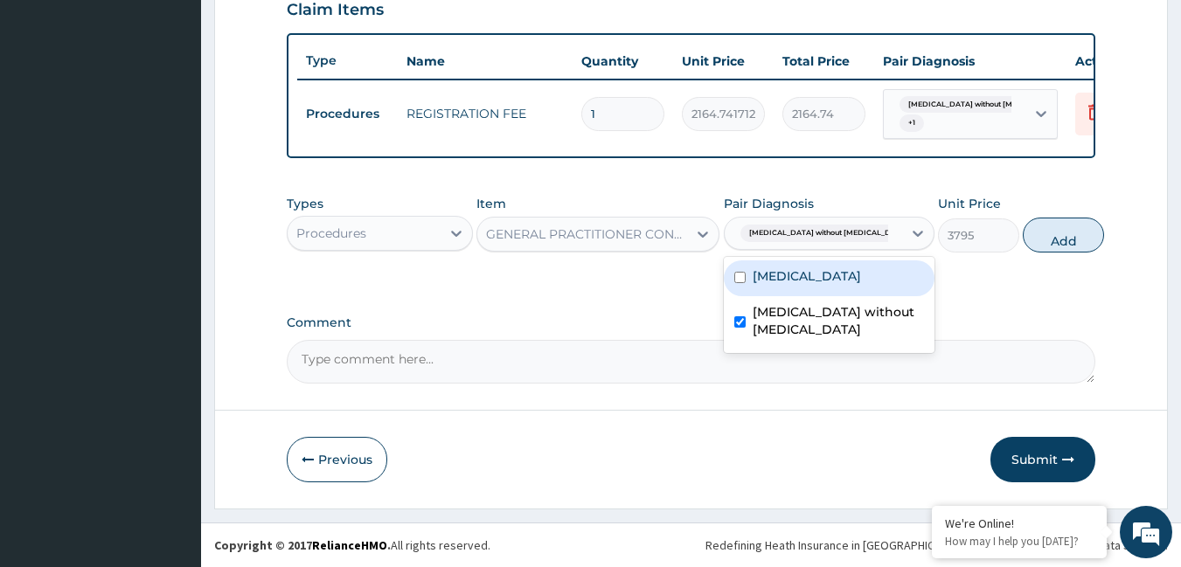
drag, startPoint x: 782, startPoint y: 279, endPoint x: 864, endPoint y: 245, distance: 88.2
click at [784, 277] on label "[MEDICAL_DATA]" at bounding box center [807, 275] width 108 height 17
checkbox input "true"
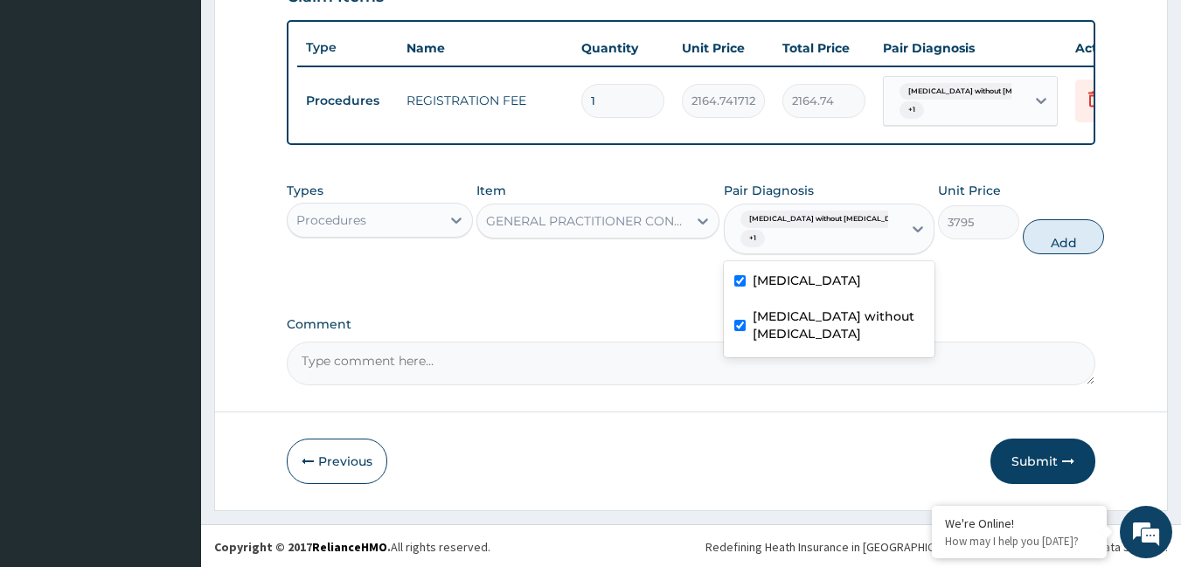
drag, startPoint x: 1022, startPoint y: 244, endPoint x: 943, endPoint y: 257, distance: 79.8
click at [993, 250] on div "Types Procedures Item GENERAL PRACTITIONER CONSULTATION FIRST OUTPATIENT CONSUL…" at bounding box center [691, 218] width 809 height 90
drag, startPoint x: 1026, startPoint y: 259, endPoint x: 726, endPoint y: 272, distance: 301.0
click at [1023, 254] on button "Add" at bounding box center [1063, 236] width 81 height 35
type input "0"
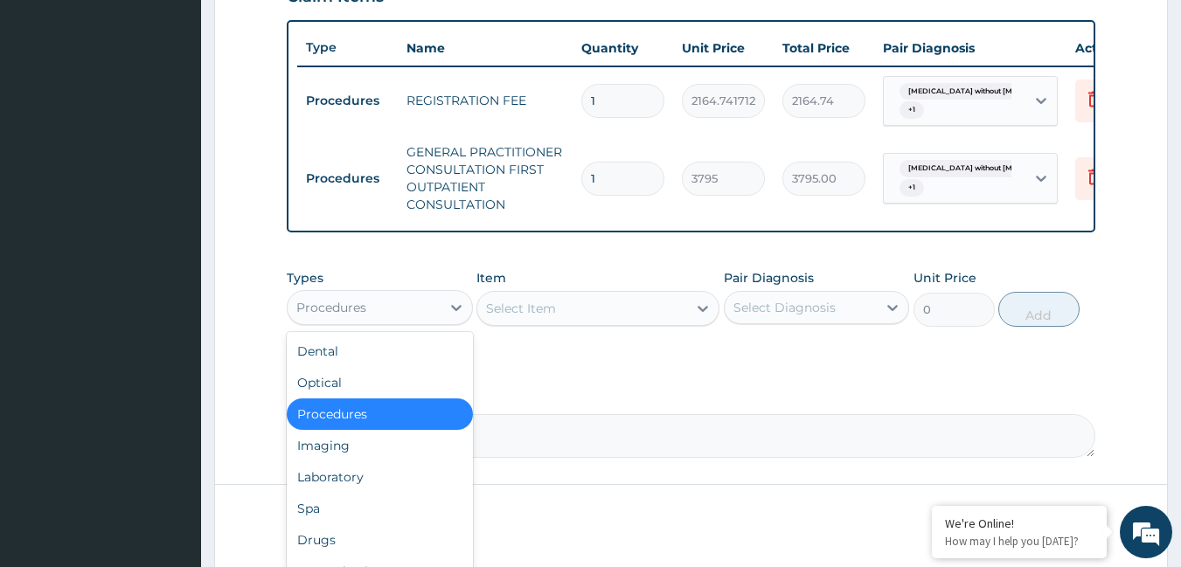
drag, startPoint x: 373, startPoint y: 323, endPoint x: 379, endPoint y: 353, distance: 31.2
click at [374, 322] on div "Procedures" at bounding box center [364, 308] width 153 height 28
drag, startPoint x: 328, startPoint y: 497, endPoint x: 340, endPoint y: 482, distance: 19.3
click at [330, 493] on div "Laboratory" at bounding box center [380, 477] width 186 height 31
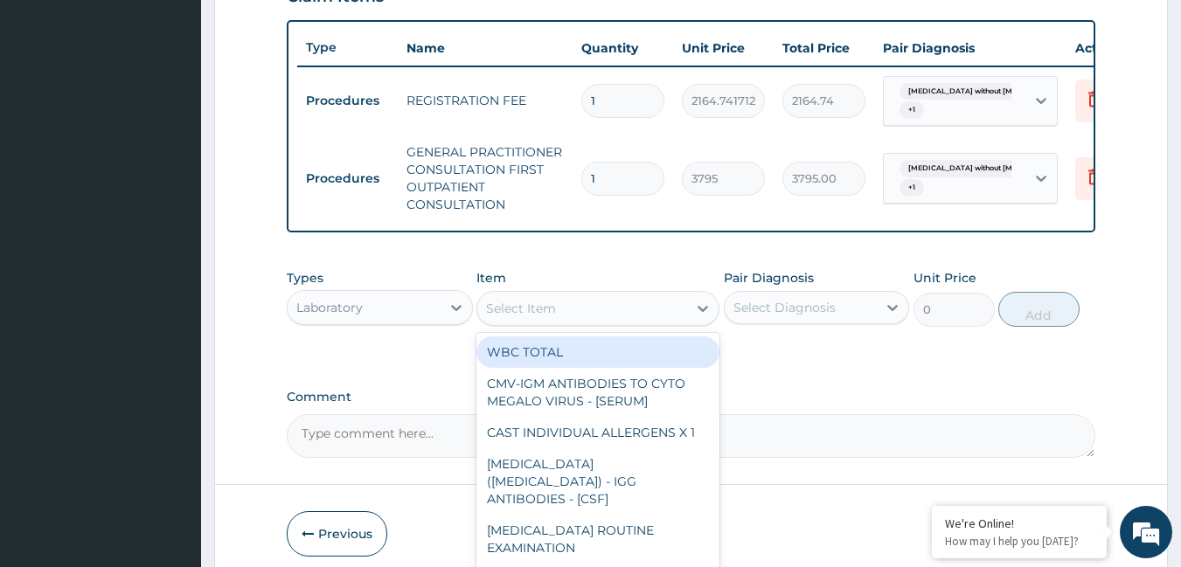
click at [642, 315] on div "Select Item" at bounding box center [582, 309] width 210 height 28
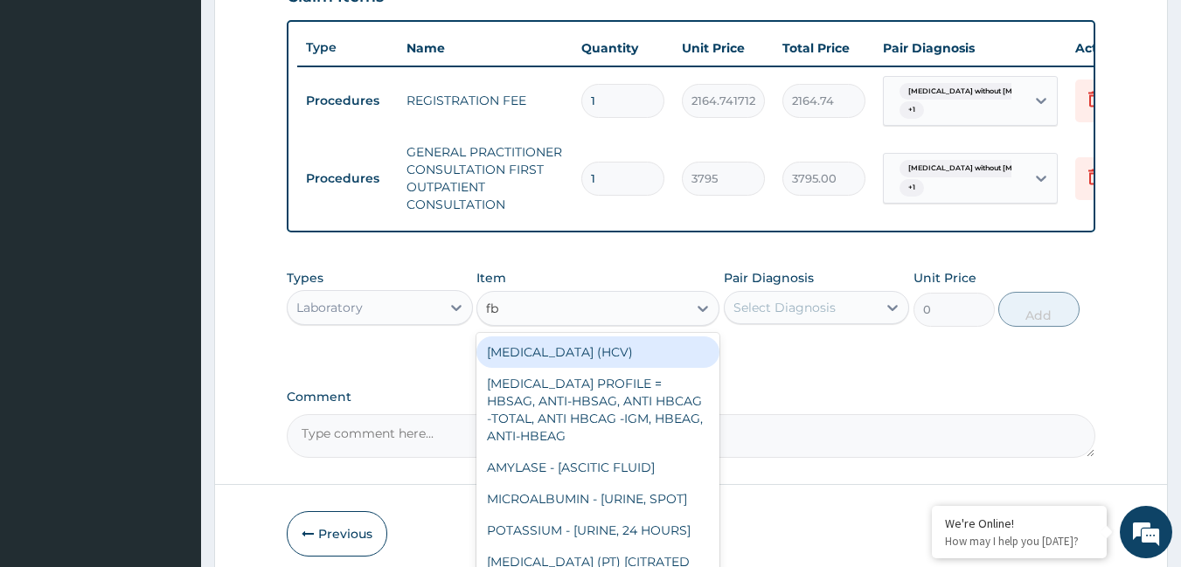
type input "fbc"
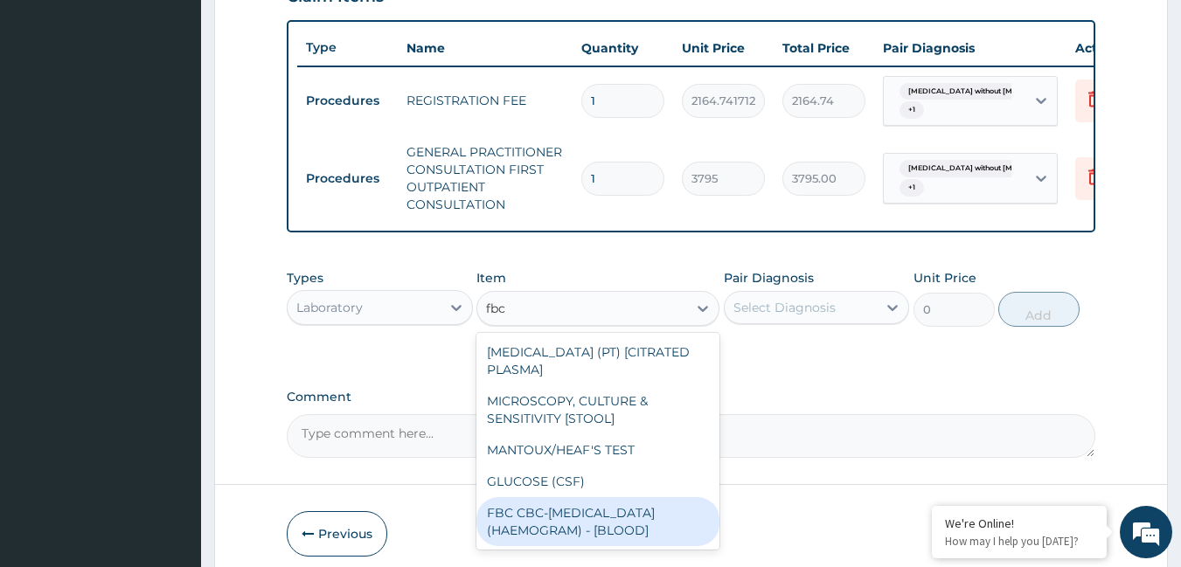
click at [670, 539] on div "FBC CBC-[MEDICAL_DATA] (HAEMOGRAM) - [BLOOD]" at bounding box center [597, 521] width 243 height 49
type input "4600"
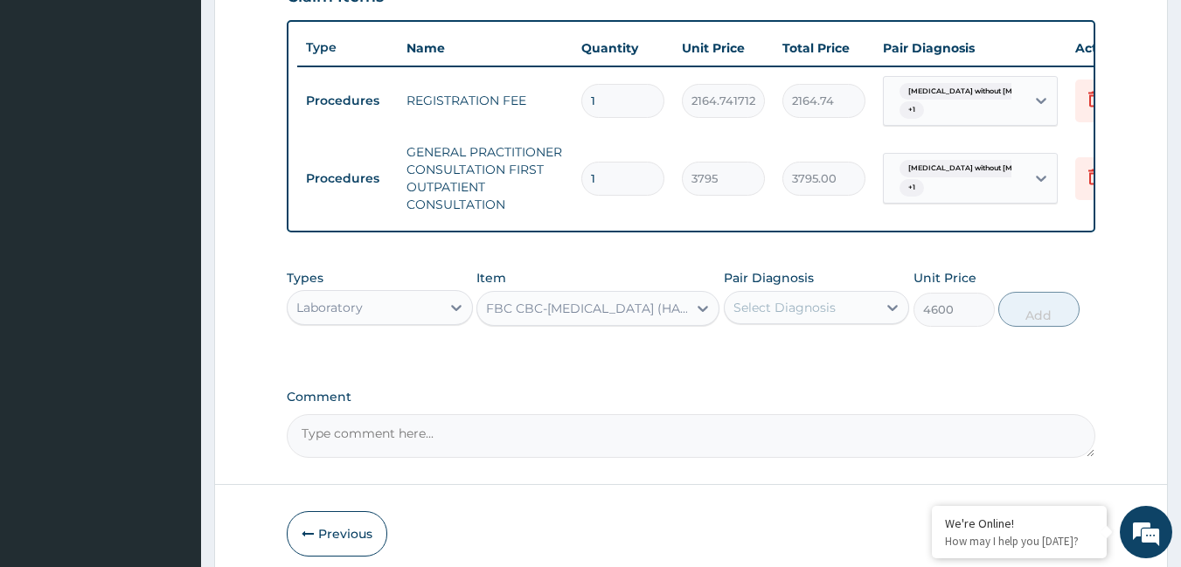
click at [779, 316] on div "Select Diagnosis" at bounding box center [784, 307] width 102 height 17
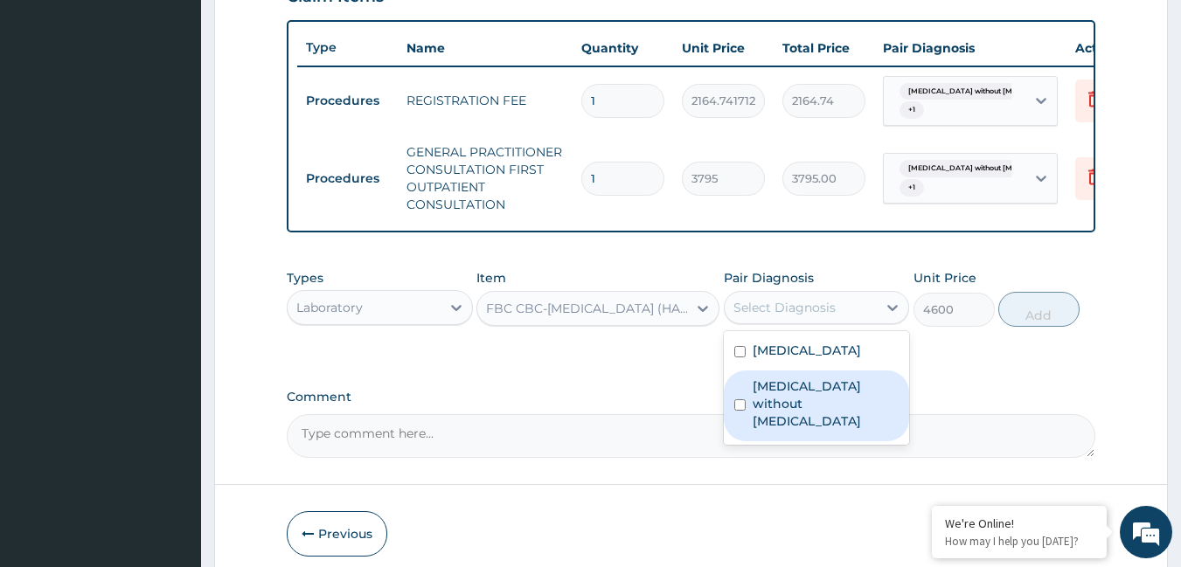
drag, startPoint x: 787, startPoint y: 433, endPoint x: 795, endPoint y: 396, distance: 37.7
click at [789, 422] on div "[MEDICAL_DATA] without [MEDICAL_DATA]" at bounding box center [817, 406] width 186 height 71
checkbox input "true"
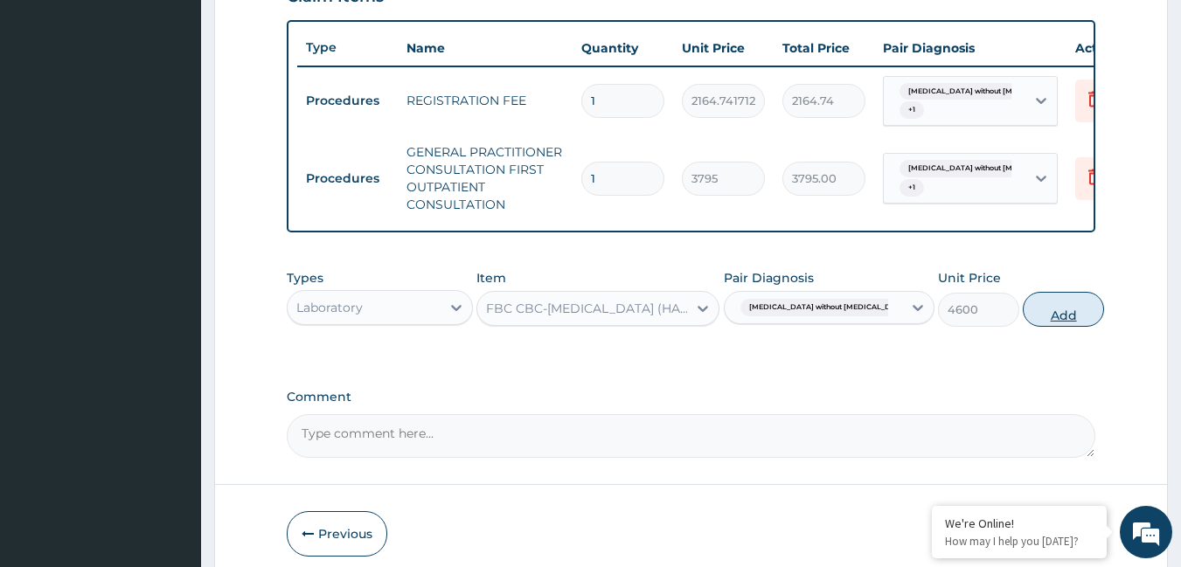
click at [1025, 325] on button "Add" at bounding box center [1063, 309] width 81 height 35
type input "0"
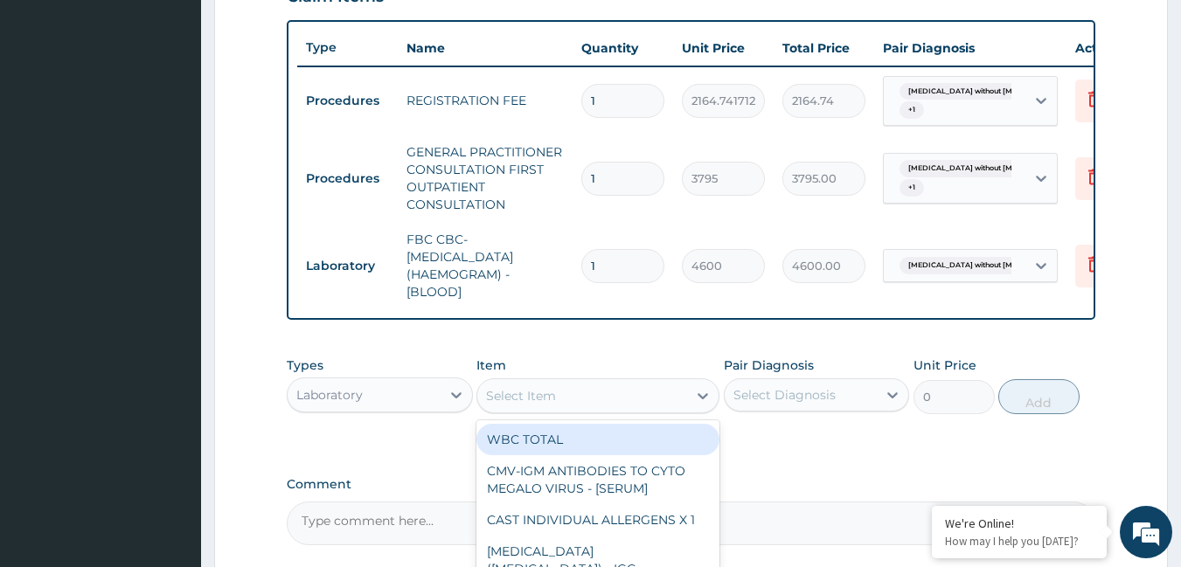
click at [505, 405] on div "Select Item" at bounding box center [521, 395] width 70 height 17
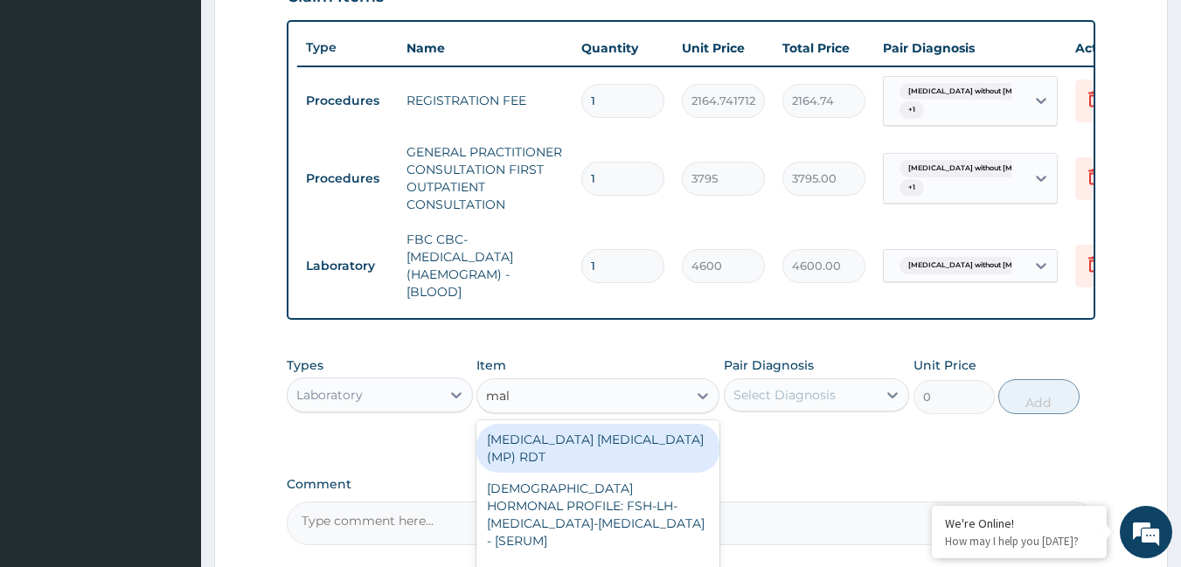
type input "mala"
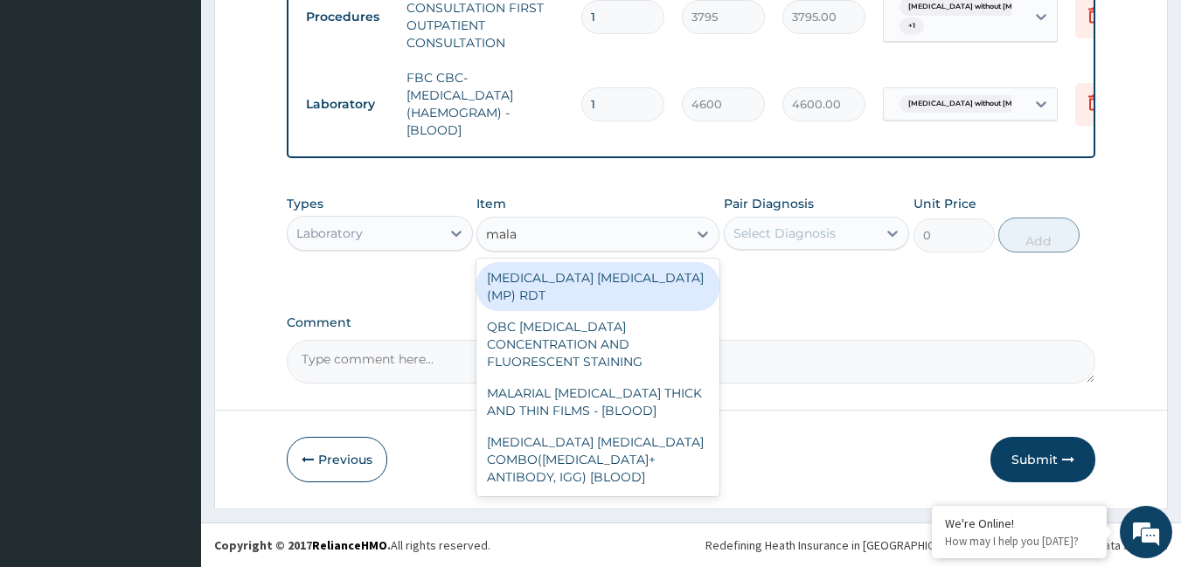
scroll to position [805, 0]
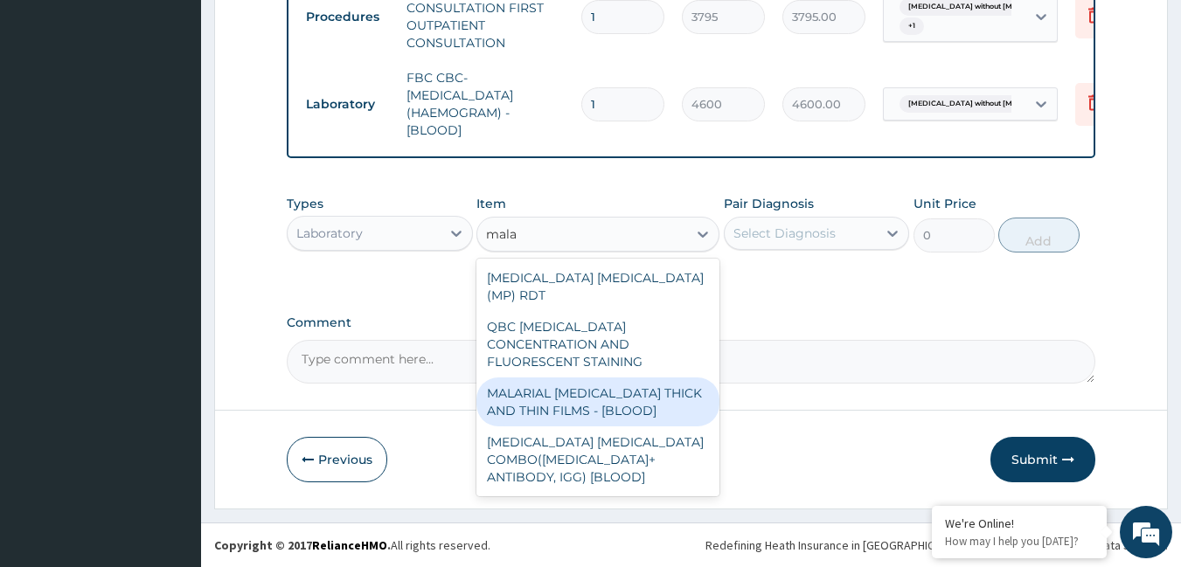
click at [640, 378] on div "MALARIAL [MEDICAL_DATA] THICK AND THIN FILMS - [BLOOD]" at bounding box center [597, 402] width 243 height 49
type input "1725"
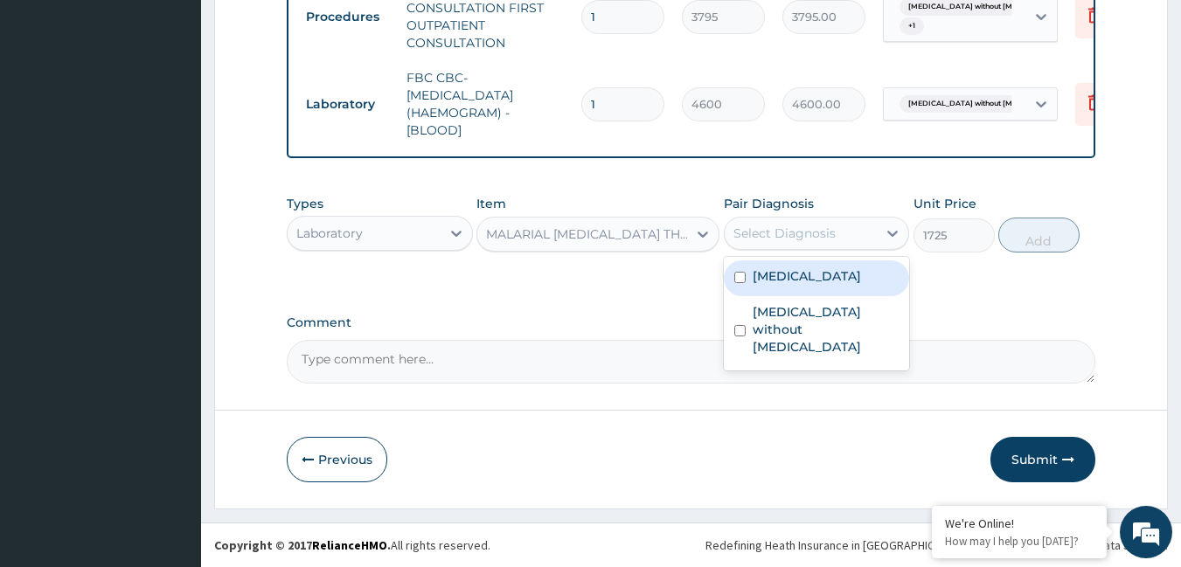
drag, startPoint x: 810, startPoint y: 231, endPoint x: 810, endPoint y: 244, distance: 13.1
click at [810, 232] on div "Select Diagnosis" at bounding box center [784, 233] width 102 height 17
click at [804, 276] on label "[MEDICAL_DATA]" at bounding box center [807, 275] width 108 height 17
checkbox input "true"
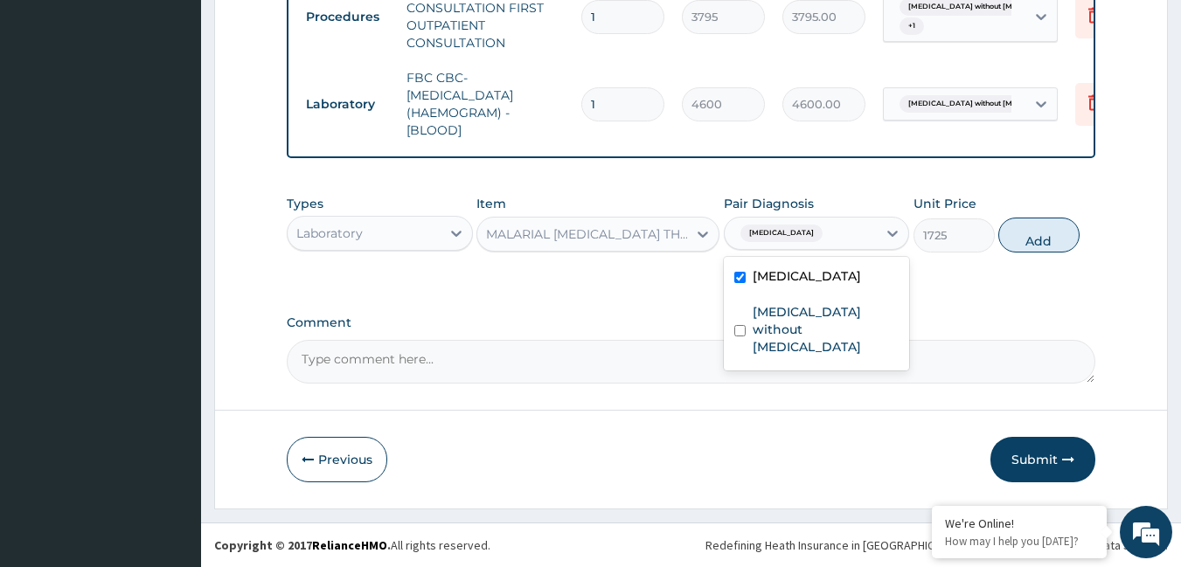
drag, startPoint x: 1025, startPoint y: 230, endPoint x: 637, endPoint y: 242, distance: 388.3
click at [1027, 230] on button "Add" at bounding box center [1038, 235] width 81 height 35
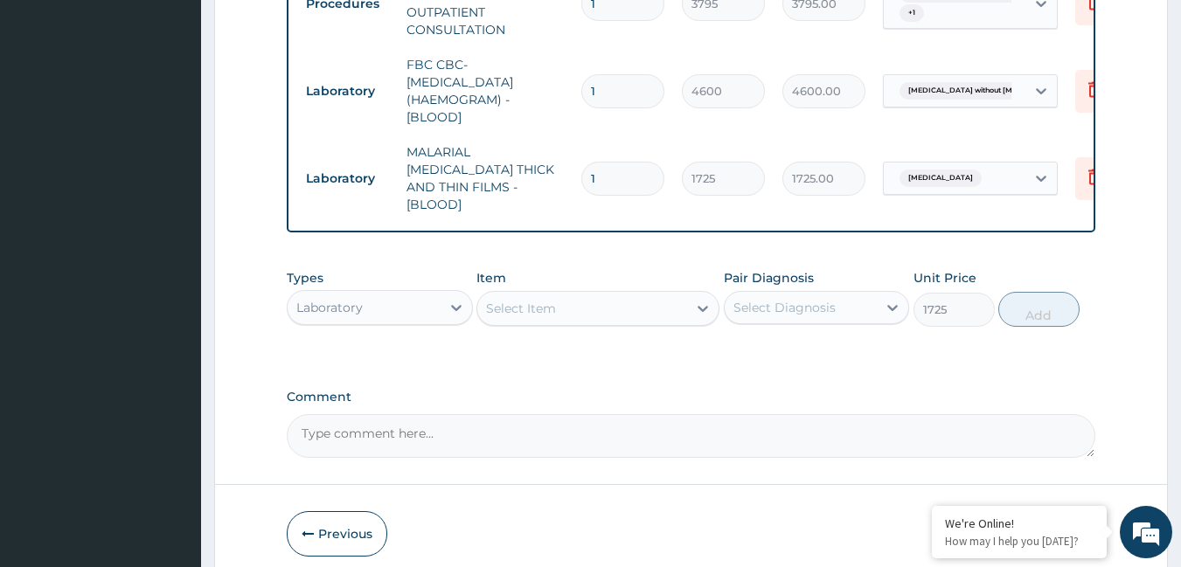
type input "0"
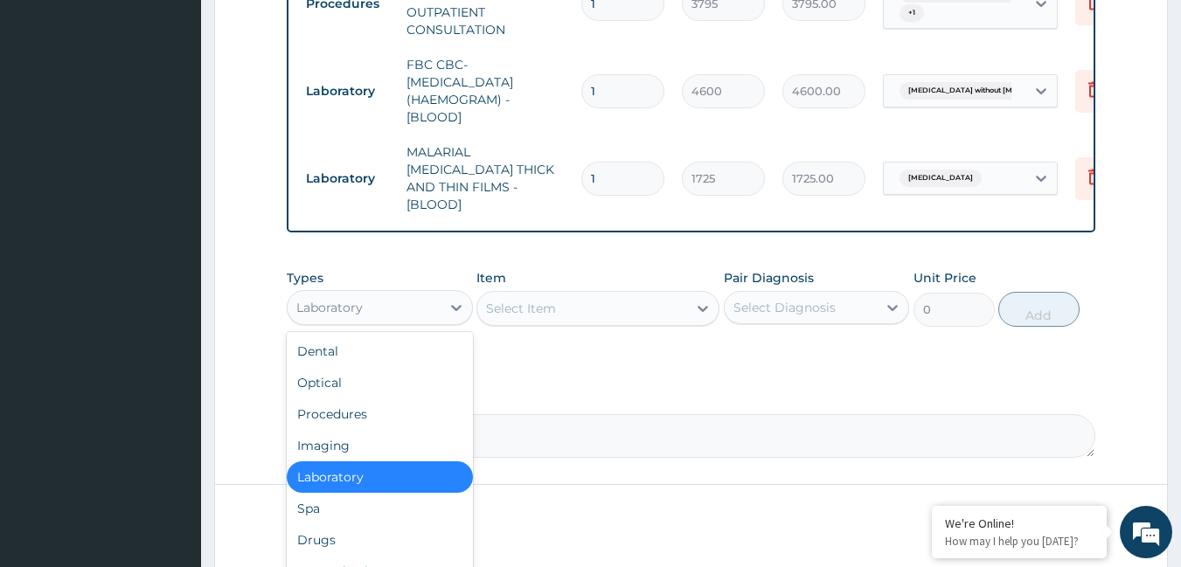
click at [319, 306] on div "Laboratory" at bounding box center [329, 307] width 66 height 17
click at [337, 524] on div "Drugs" at bounding box center [380, 539] width 186 height 31
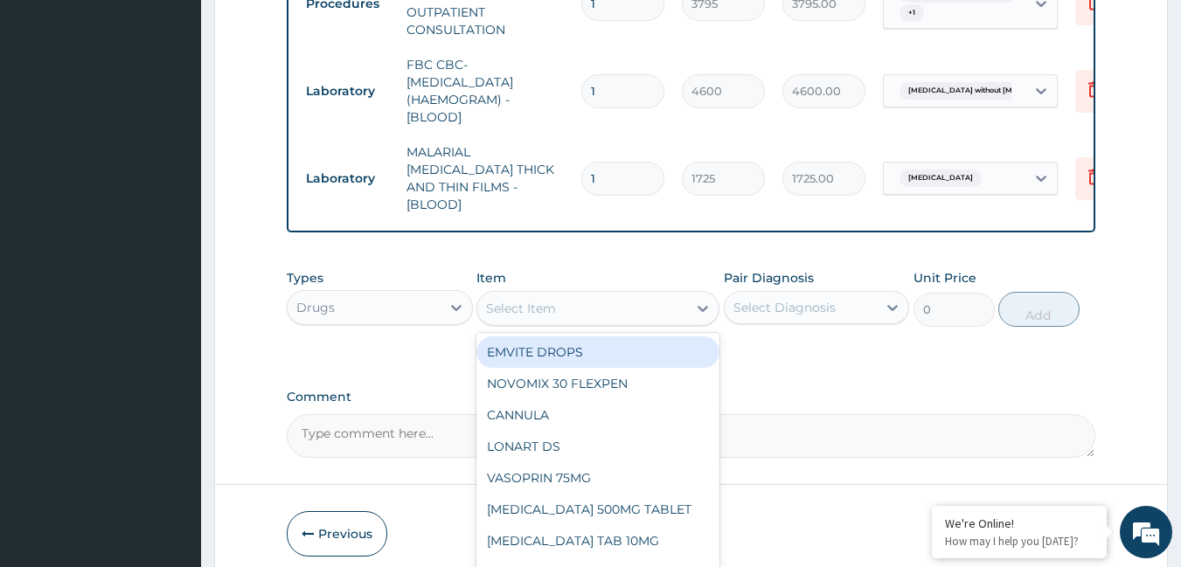
click at [619, 305] on div "Select Item" at bounding box center [582, 309] width 210 height 28
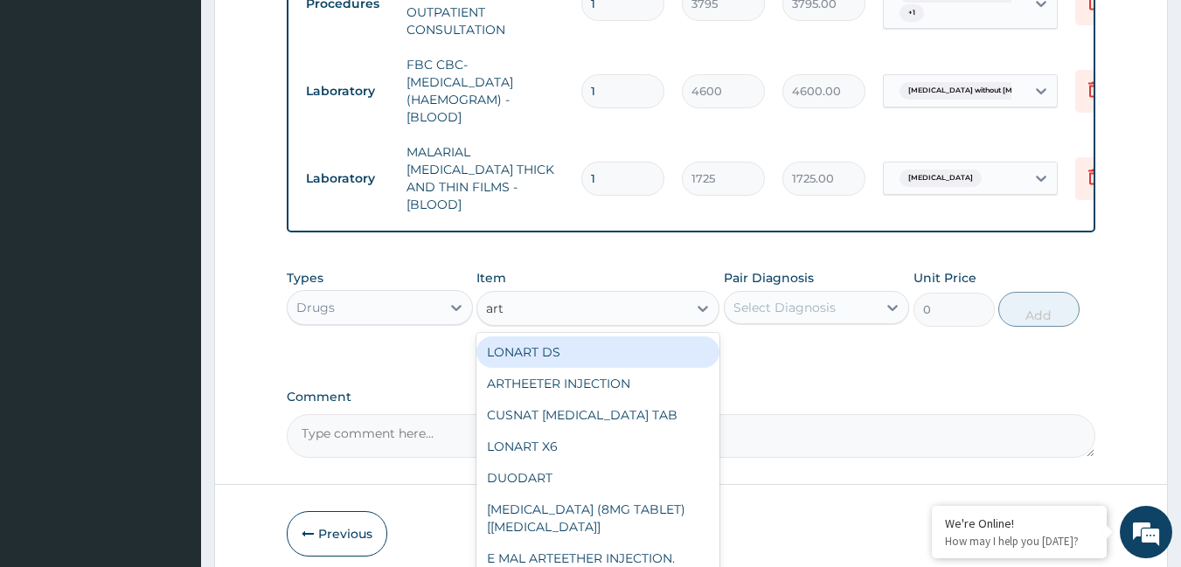
type input "arth"
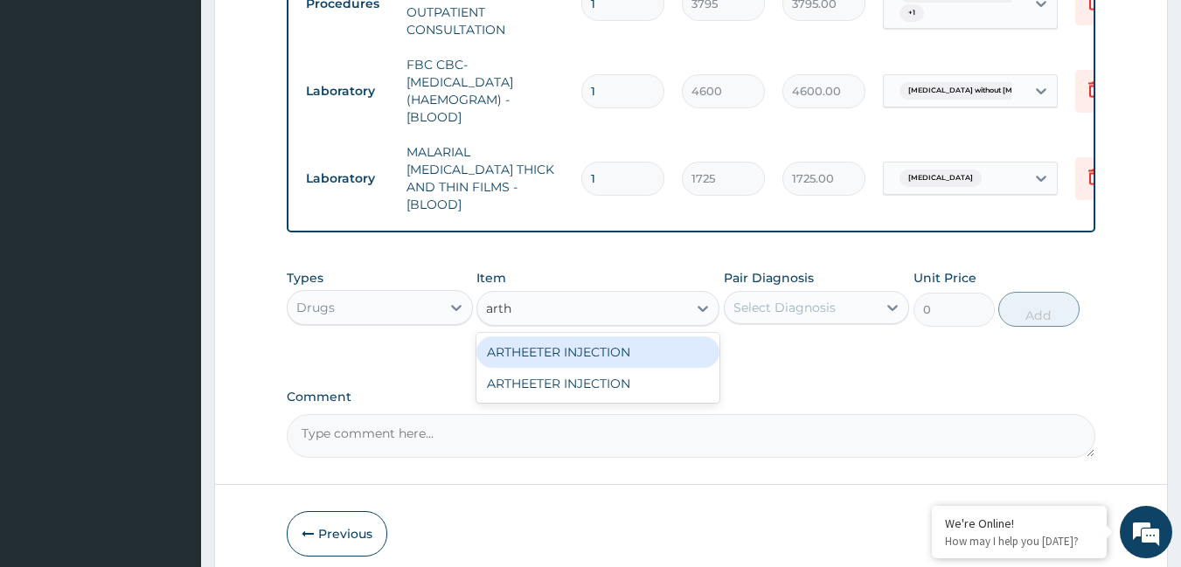
click at [526, 350] on div "ARTHEETER INJECTION" at bounding box center [597, 352] width 243 height 31
type input "1500"
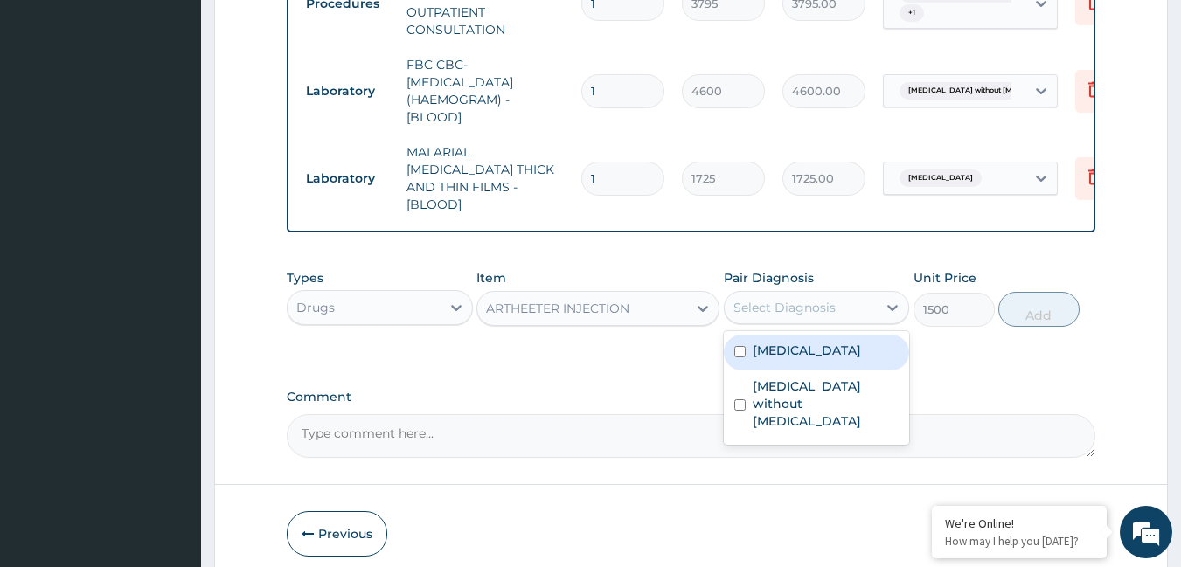
drag, startPoint x: 809, startPoint y: 303, endPoint x: 809, endPoint y: 332, distance: 28.8
click at [809, 315] on div "Select Diagnosis" at bounding box center [801, 308] width 153 height 28
click at [808, 356] on div "[MEDICAL_DATA]" at bounding box center [817, 353] width 186 height 36
checkbox input "true"
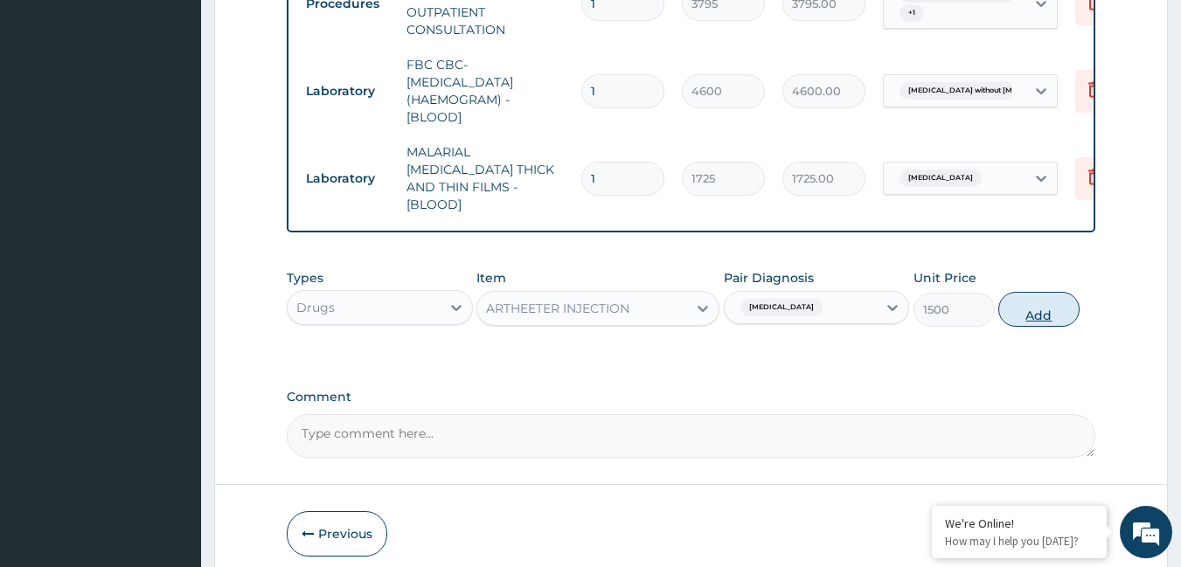
click at [1048, 314] on button "Add" at bounding box center [1038, 309] width 81 height 35
type input "0"
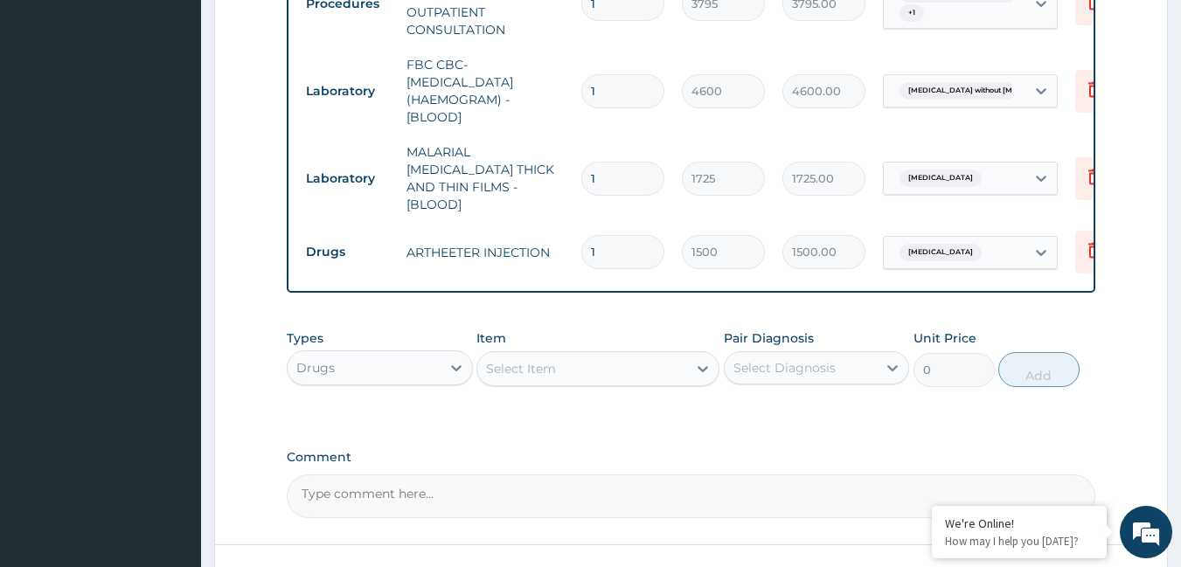
type input "0.00"
type input "3"
type input "4500.00"
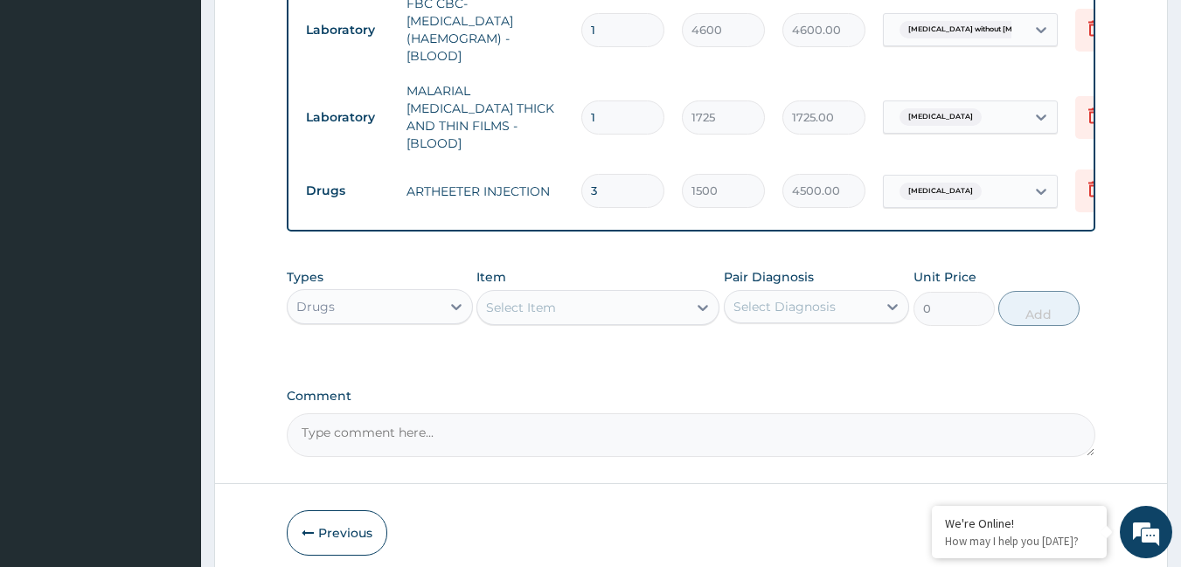
scroll to position [893, 0]
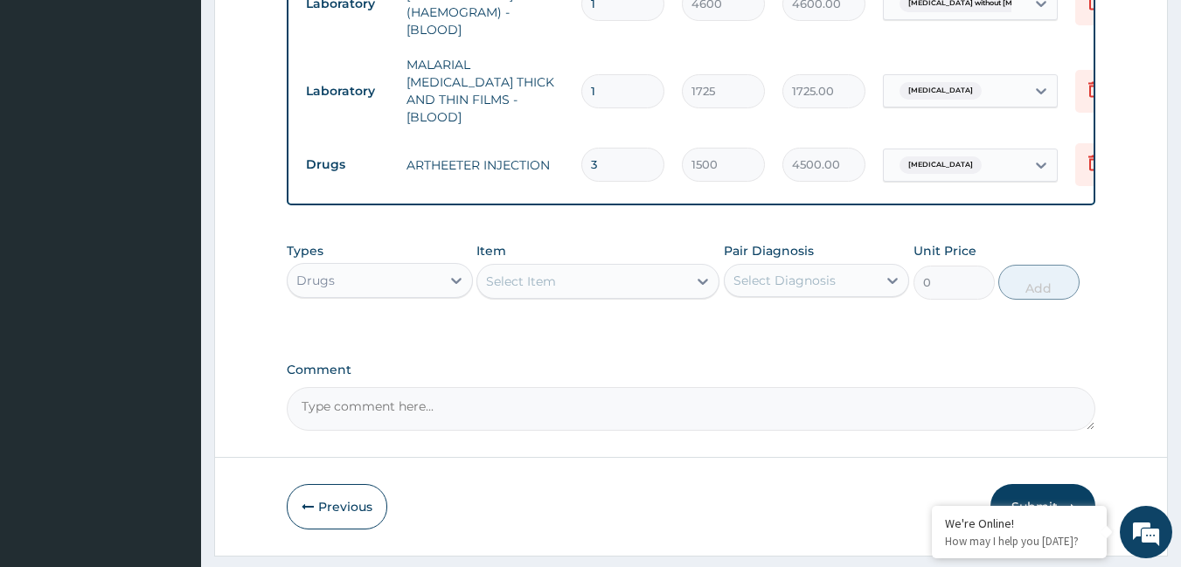
type input "3"
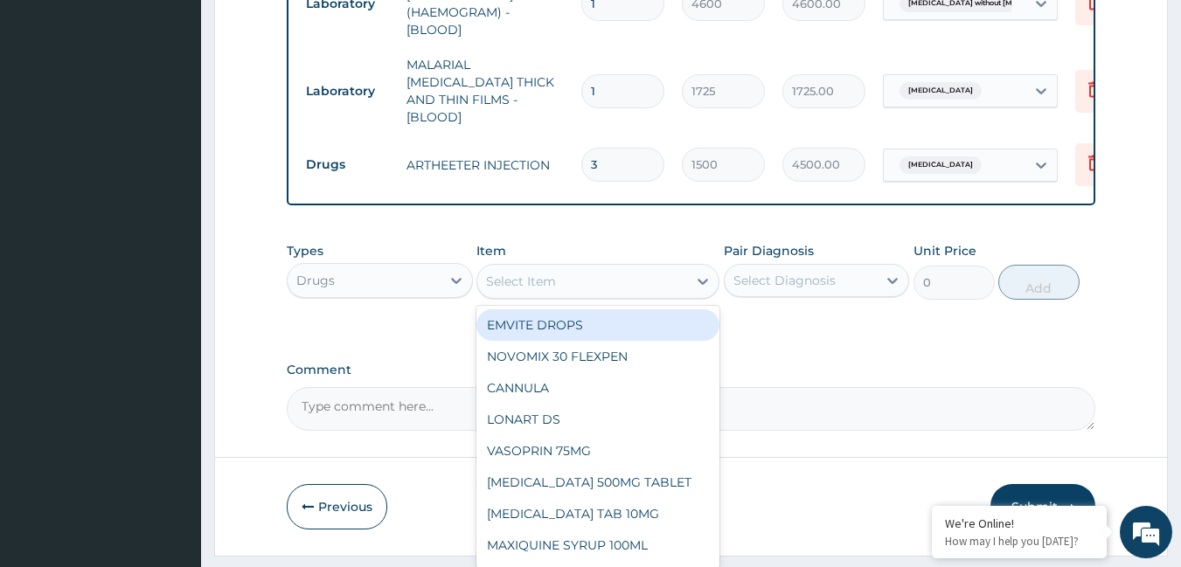
click at [606, 272] on div "Select Item" at bounding box center [582, 281] width 210 height 28
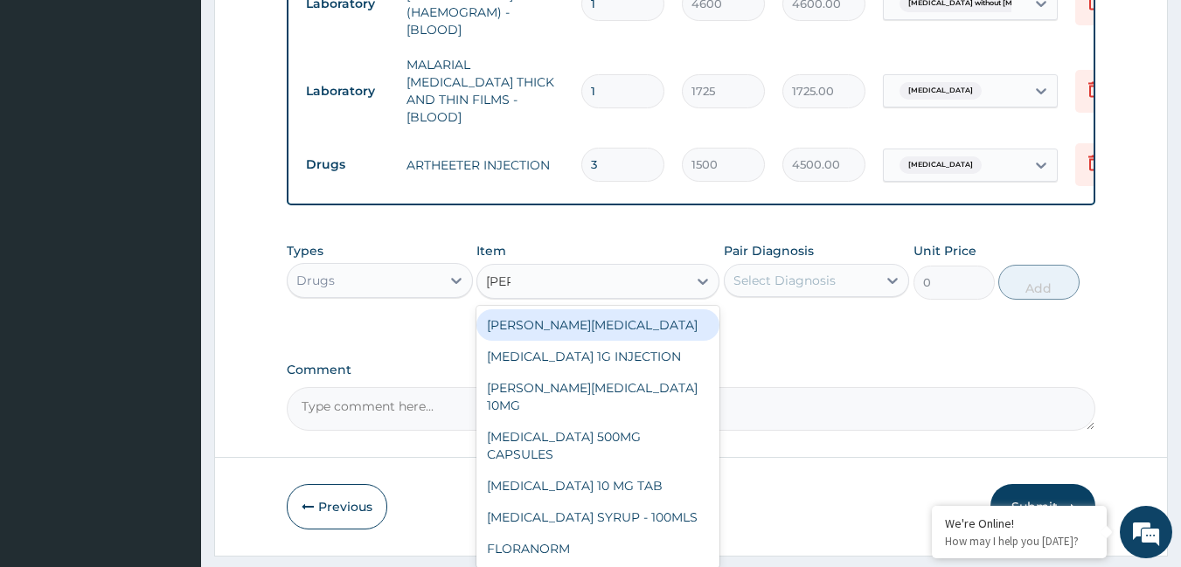
type input "lorat"
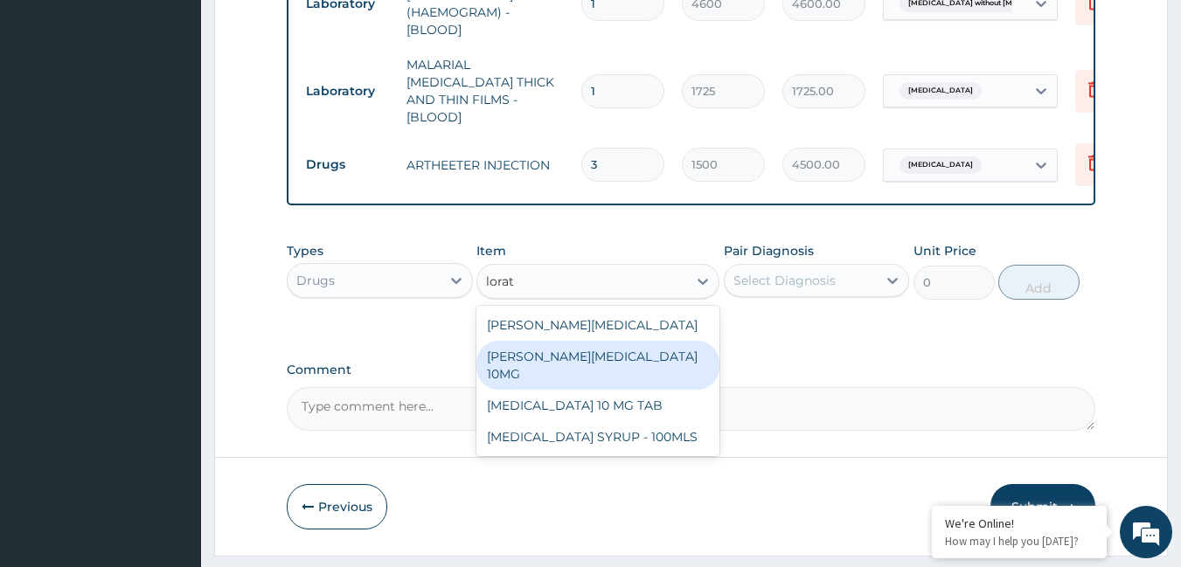
click at [640, 365] on div "[PERSON_NAME][MEDICAL_DATA] 10MG" at bounding box center [597, 365] width 243 height 49
type input "94.875"
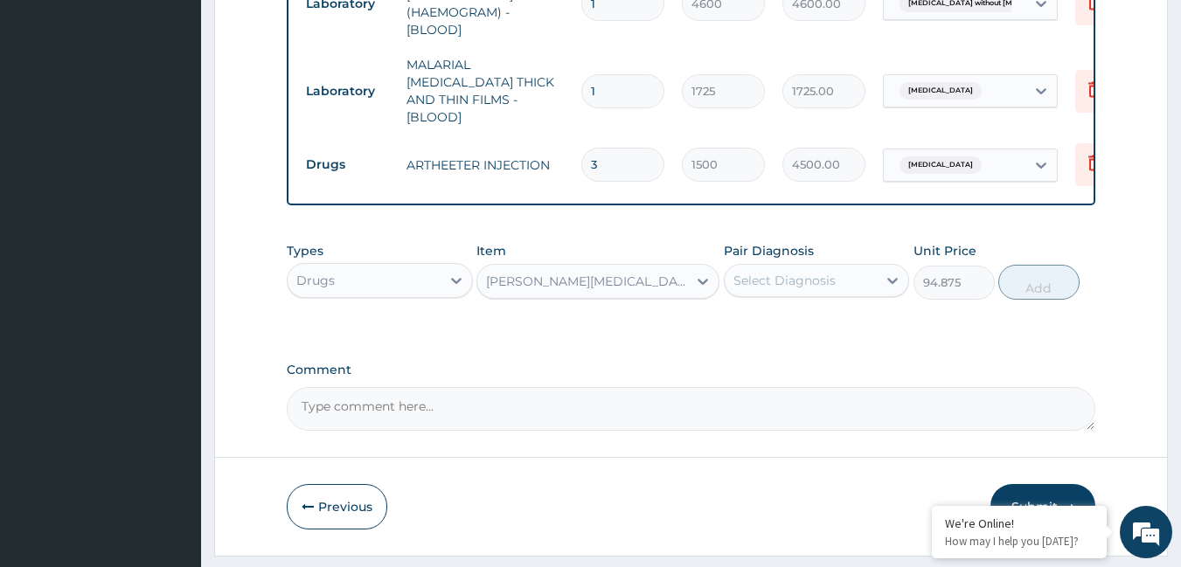
click at [789, 278] on div "Select Diagnosis" at bounding box center [784, 280] width 102 height 17
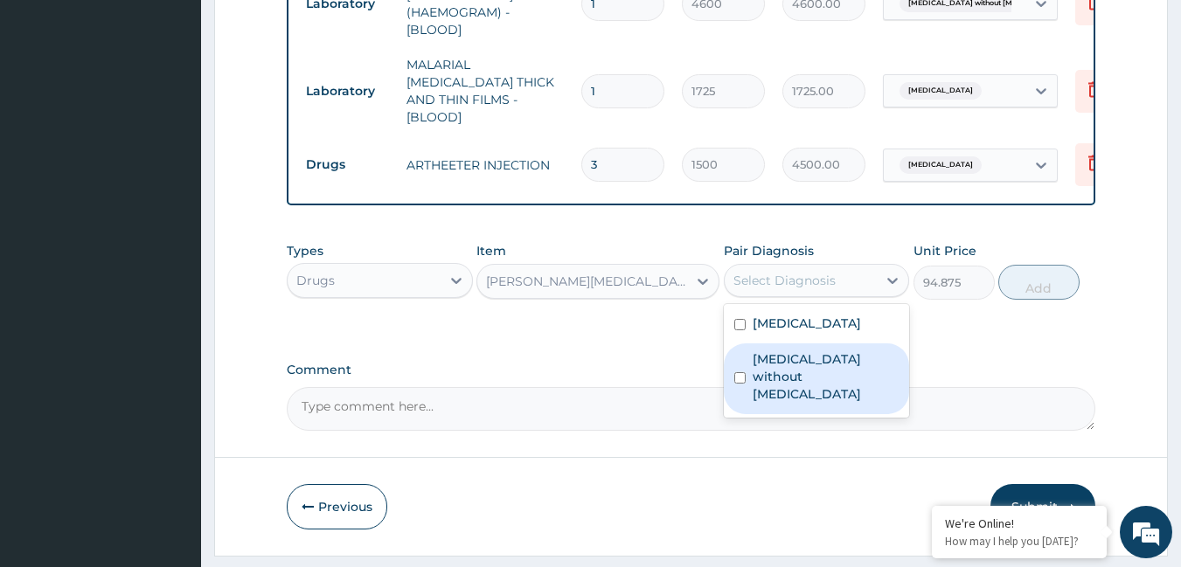
click at [787, 344] on div "[MEDICAL_DATA] without [MEDICAL_DATA]" at bounding box center [817, 379] width 186 height 71
checkbox input "true"
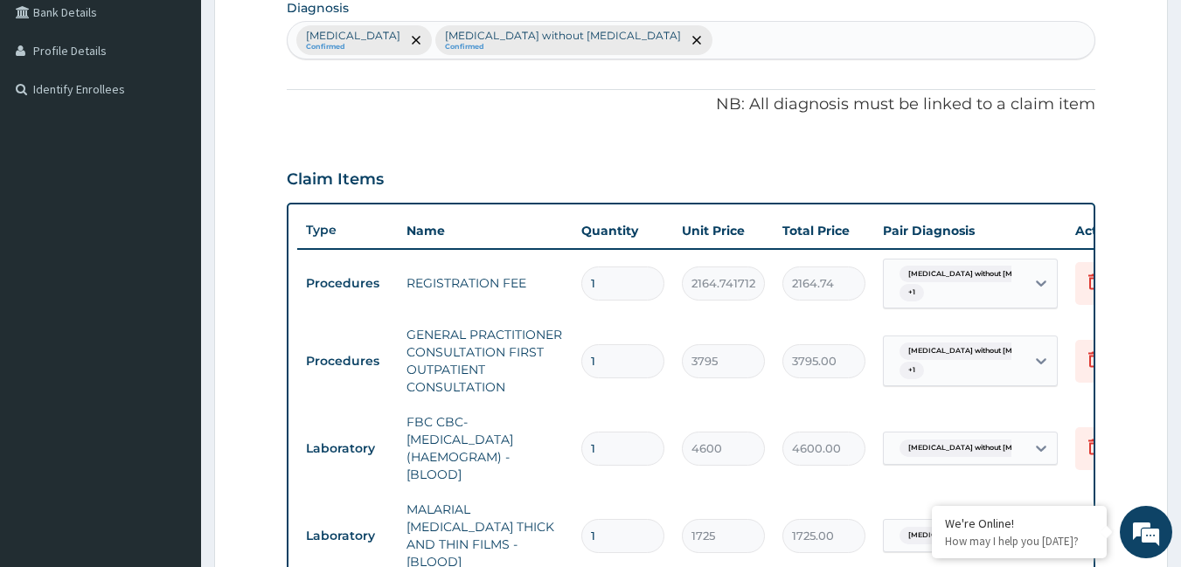
scroll to position [193, 0]
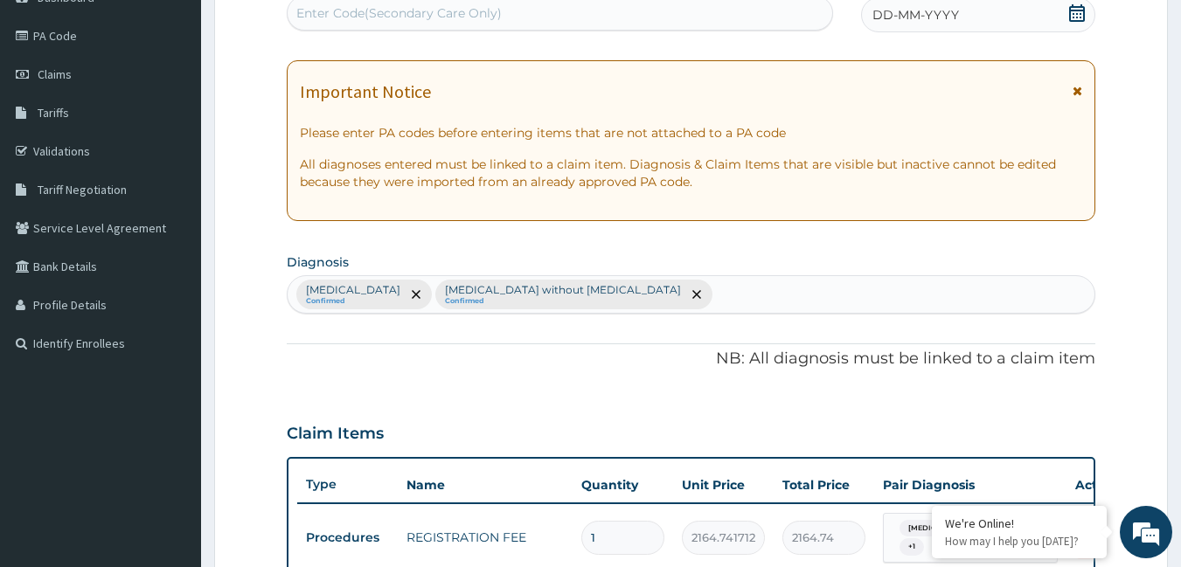
click at [650, 296] on div "[MEDICAL_DATA] Confirmed [MEDICAL_DATA] without [MEDICAL_DATA] Confirmed" at bounding box center [692, 294] width 808 height 37
type input "upper"
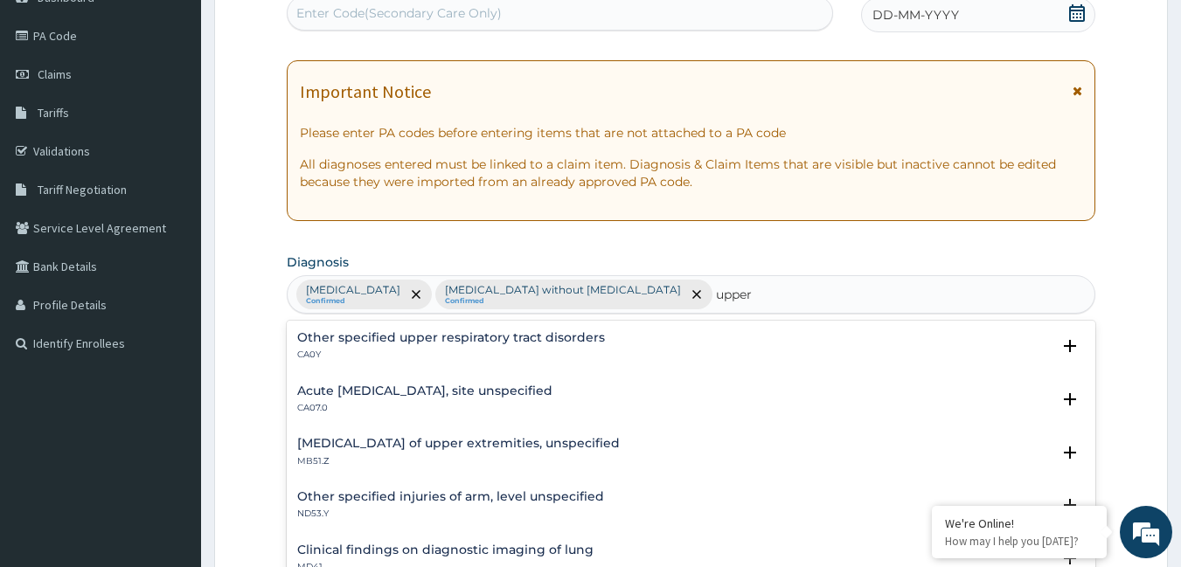
click at [334, 385] on h4 "Acute [MEDICAL_DATA], site unspecified" at bounding box center [424, 391] width 255 height 13
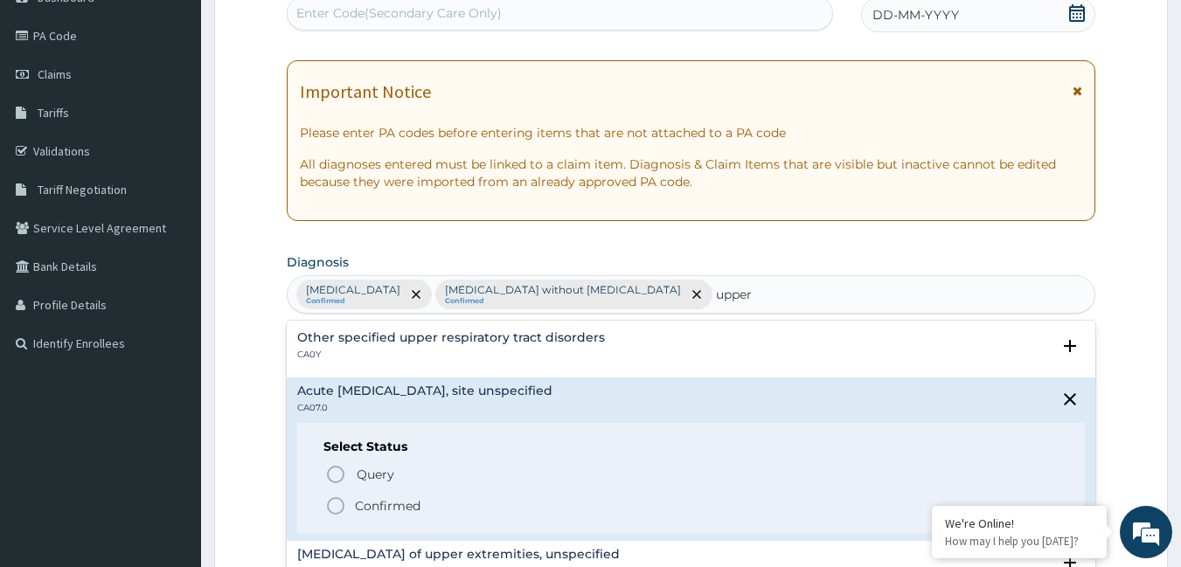
click at [330, 505] on icon "status option filled" at bounding box center [335, 506] width 21 height 21
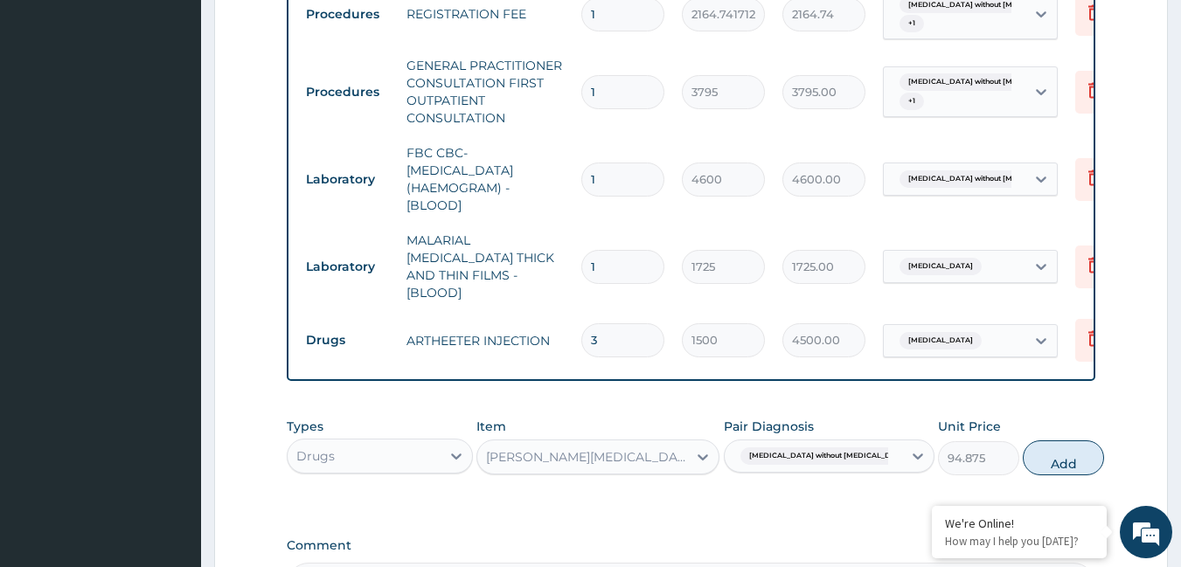
scroll to position [893, 0]
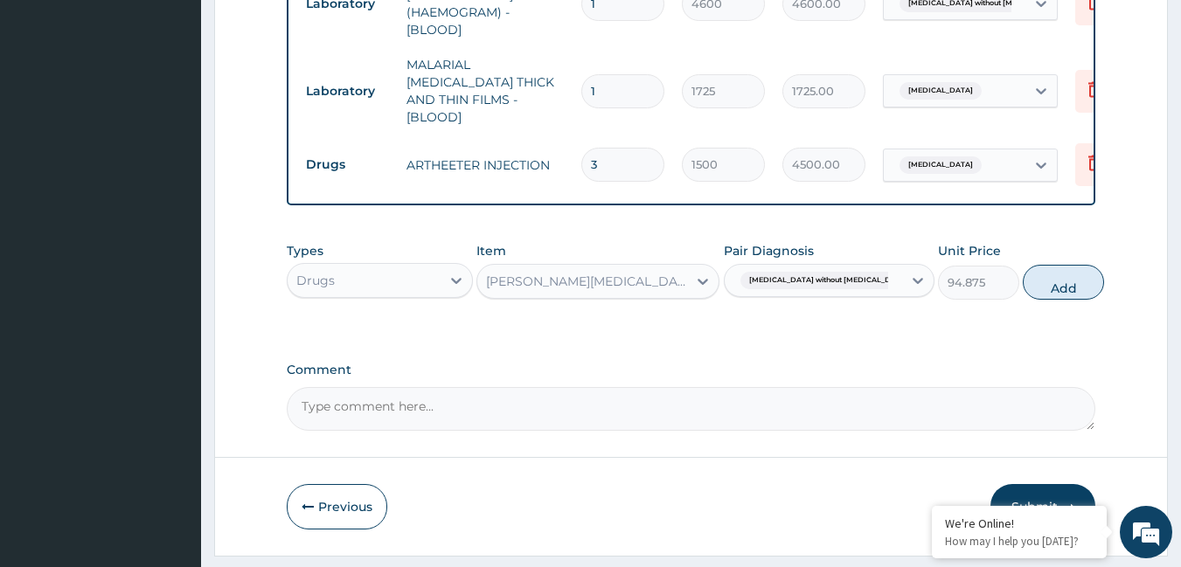
click at [829, 272] on span "[MEDICAL_DATA] without [MEDICAL_DATA]" at bounding box center [828, 280] width 177 height 17
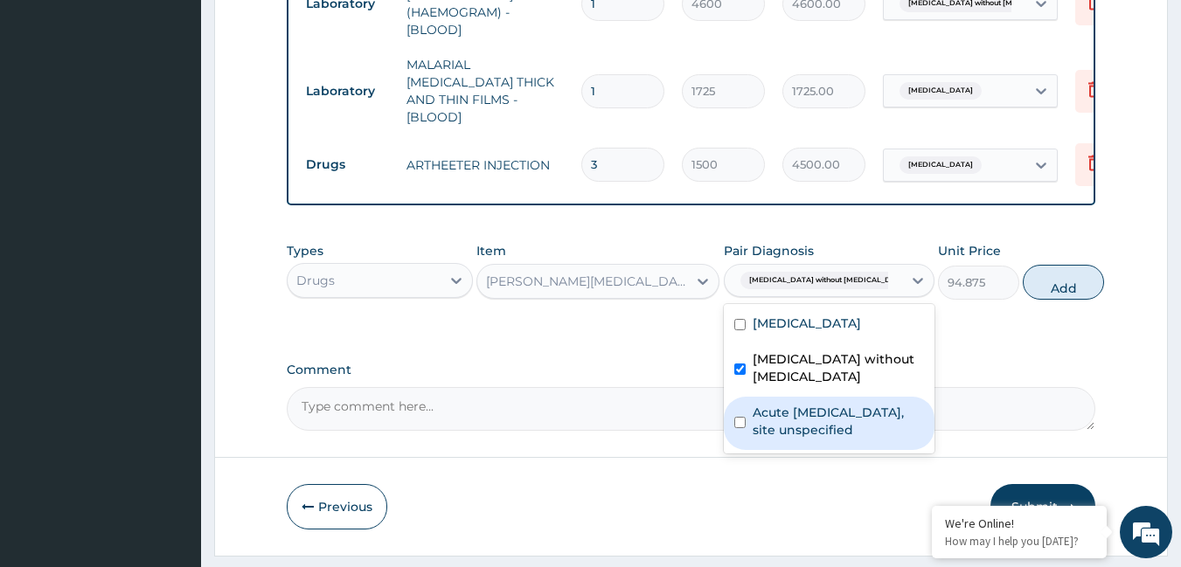
drag, startPoint x: 804, startPoint y: 441, endPoint x: 826, endPoint y: 407, distance: 40.5
click at [808, 432] on label "Acute [MEDICAL_DATA], site unspecified" at bounding box center [838, 421] width 171 height 35
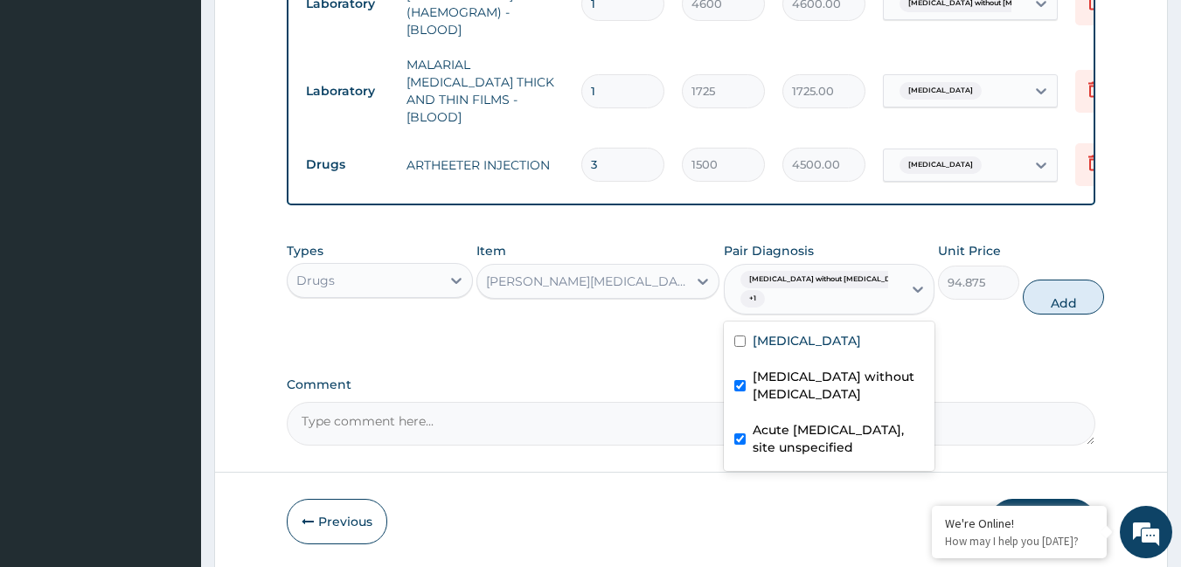
checkbox input "true"
click at [809, 386] on label "[MEDICAL_DATA] without [MEDICAL_DATA]" at bounding box center [838, 385] width 171 height 35
checkbox input "false"
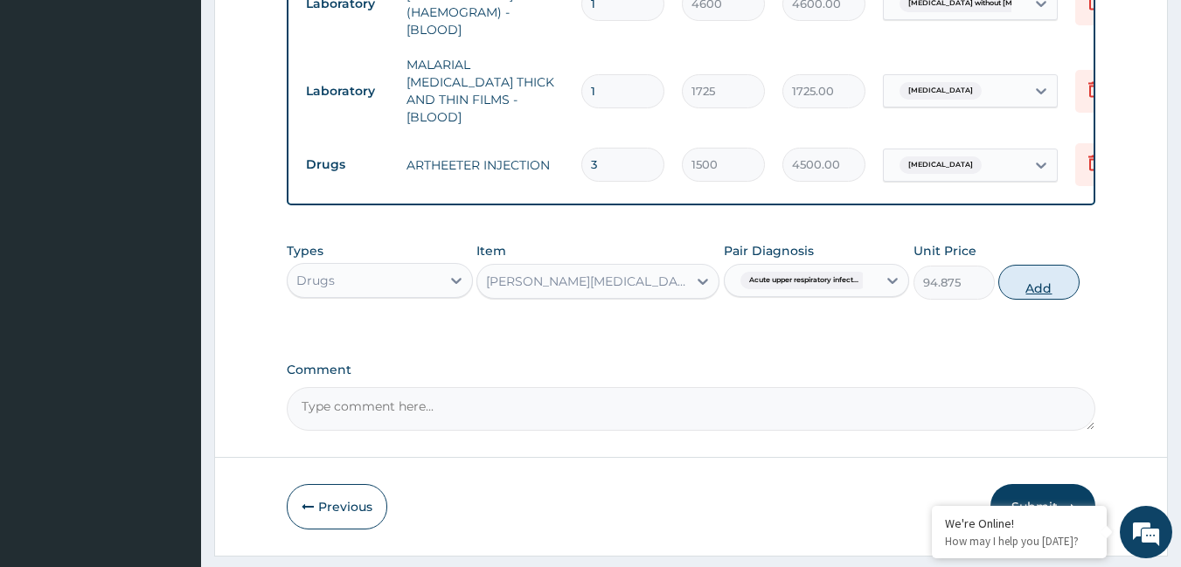
click at [1041, 288] on button "Add" at bounding box center [1038, 282] width 81 height 35
type input "0"
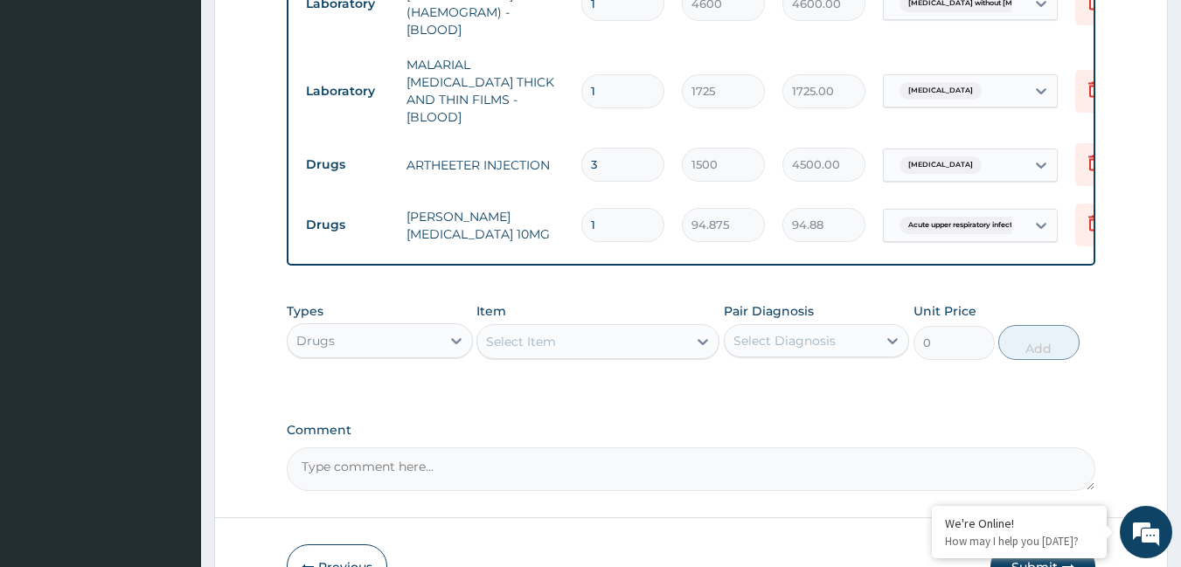
click at [568, 332] on div "Select Item" at bounding box center [582, 342] width 210 height 28
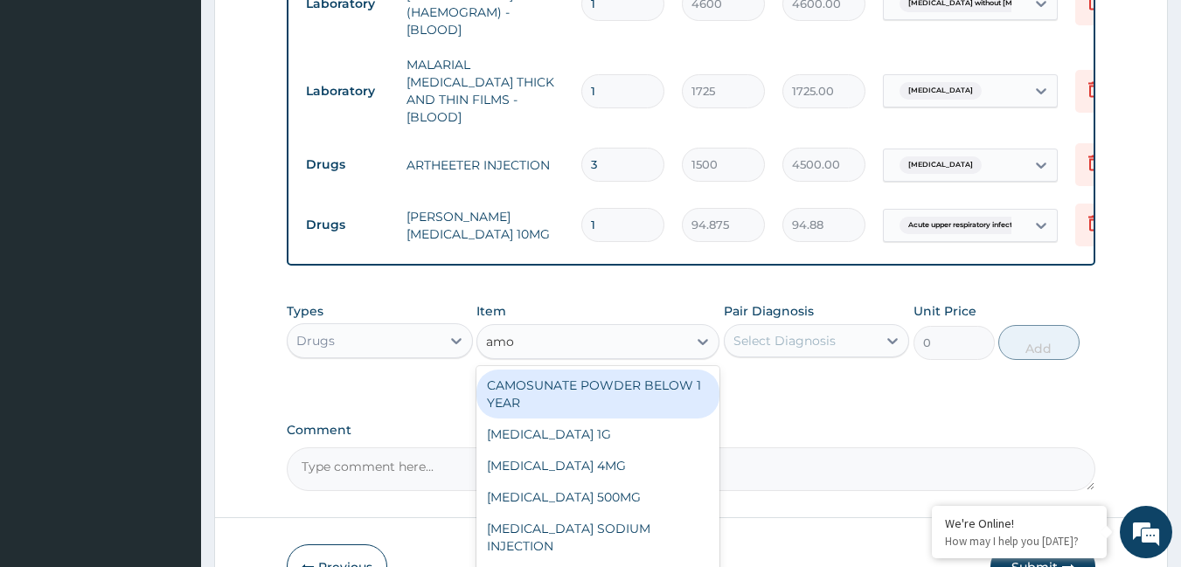
type input "amox"
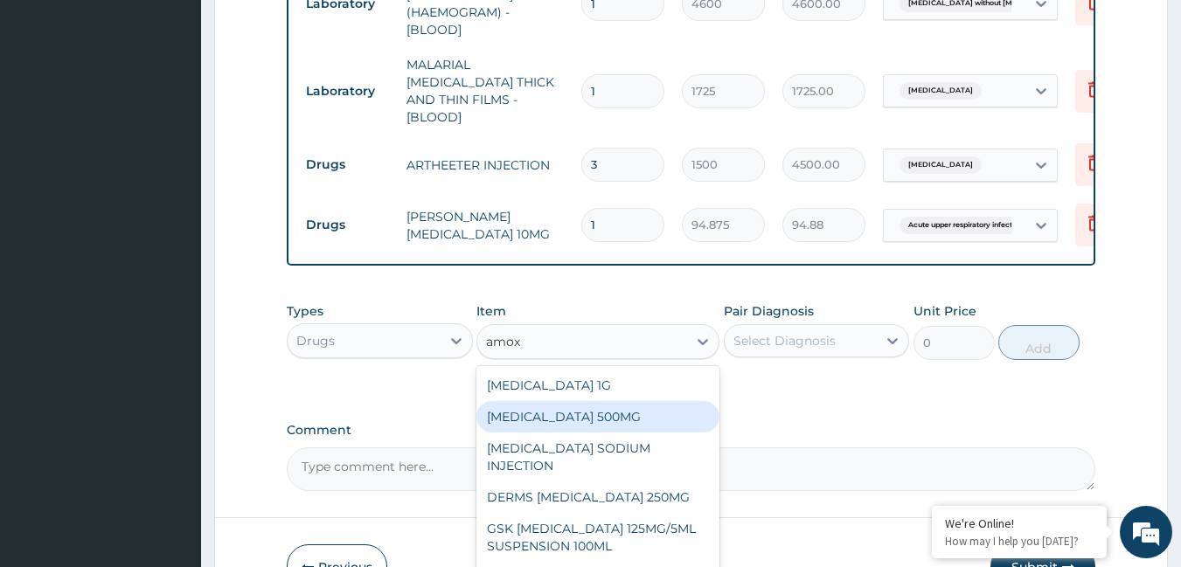
click at [576, 417] on div "[MEDICAL_DATA] 500MG" at bounding box center [597, 416] width 243 height 31
type input "75.9"
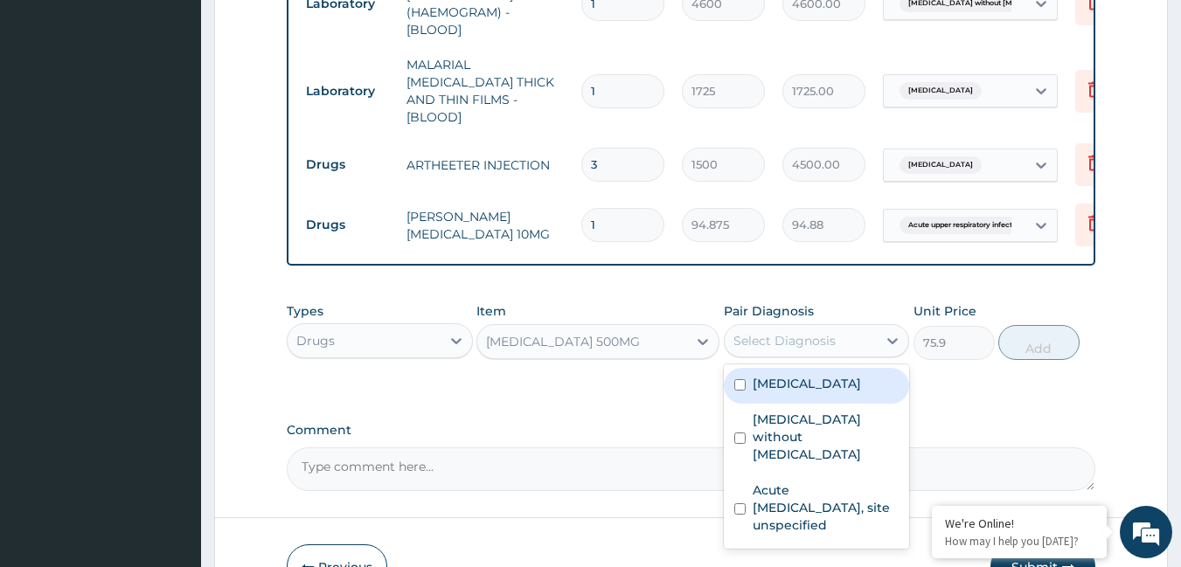
drag, startPoint x: 795, startPoint y: 330, endPoint x: 795, endPoint y: 364, distance: 34.1
click at [795, 354] on div "Pair Diagnosis option [MEDICAL_DATA] without [MEDICAL_DATA], deselected. option…" at bounding box center [817, 331] width 186 height 58
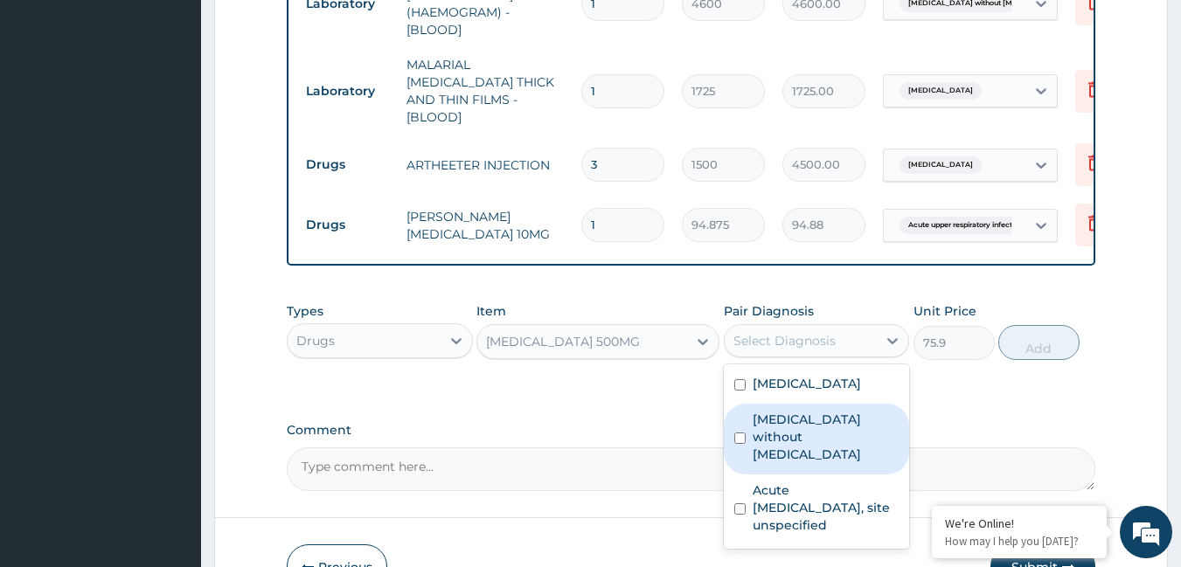
drag, startPoint x: 777, startPoint y: 434, endPoint x: 759, endPoint y: 475, distance: 44.2
click at [767, 453] on div "[MEDICAL_DATA] [MEDICAL_DATA] without [MEDICAL_DATA] Acute [MEDICAL_DATA], site…" at bounding box center [817, 457] width 186 height 184
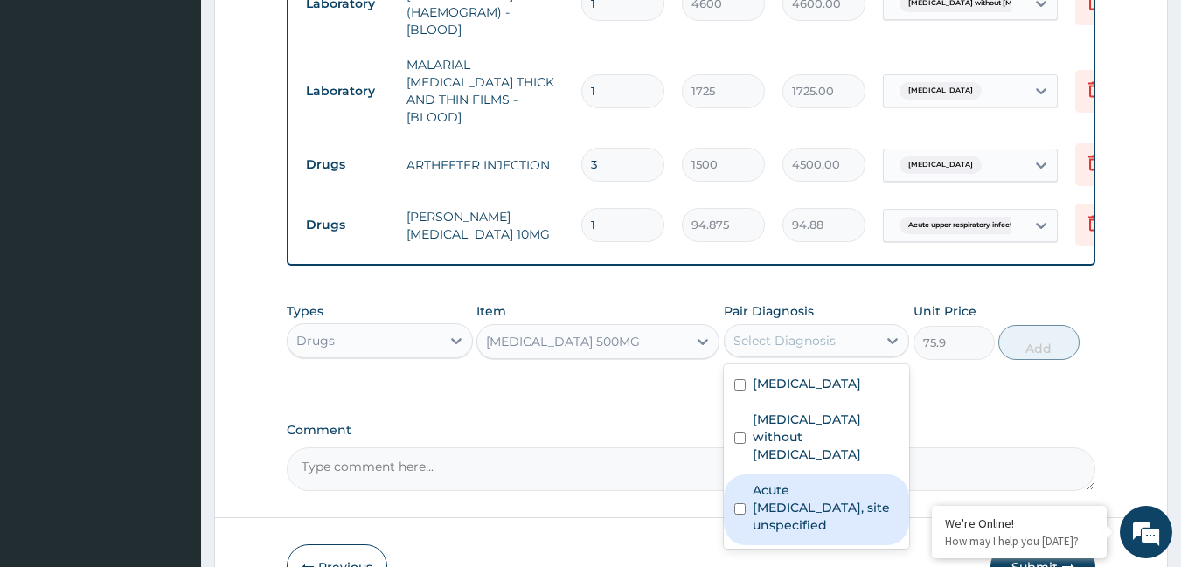
drag, startPoint x: 757, startPoint y: 510, endPoint x: 780, endPoint y: 483, distance: 34.7
click at [761, 505] on label "Acute [MEDICAL_DATA], site unspecified" at bounding box center [826, 508] width 147 height 52
checkbox input "true"
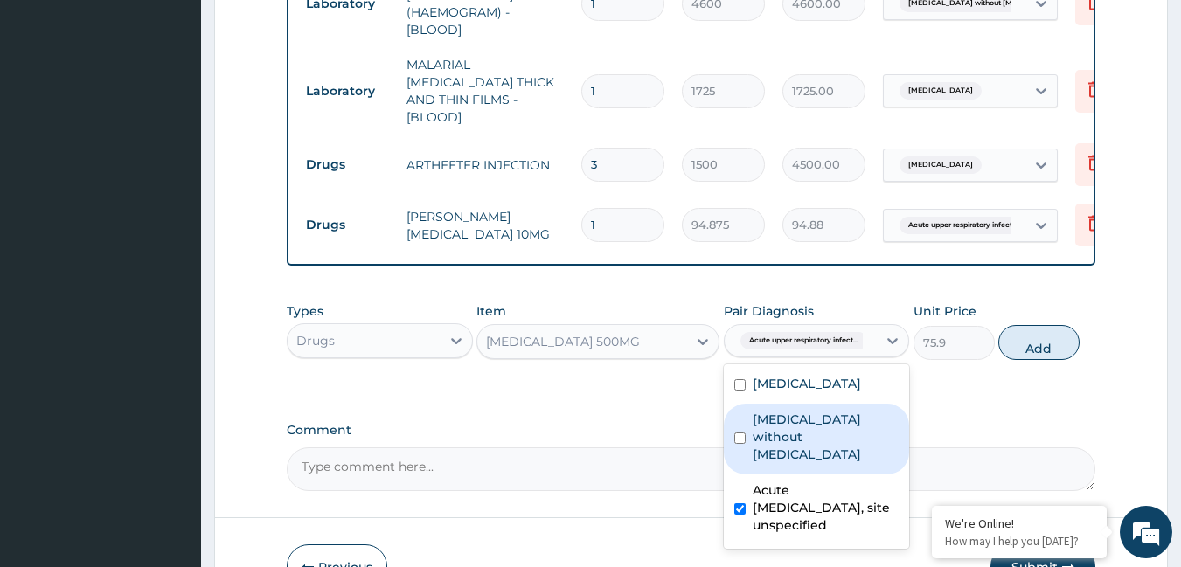
drag, startPoint x: 787, startPoint y: 432, endPoint x: 818, endPoint y: 424, distance: 32.4
click at [789, 431] on label "[MEDICAL_DATA] without [MEDICAL_DATA]" at bounding box center [826, 437] width 147 height 52
checkbox input "true"
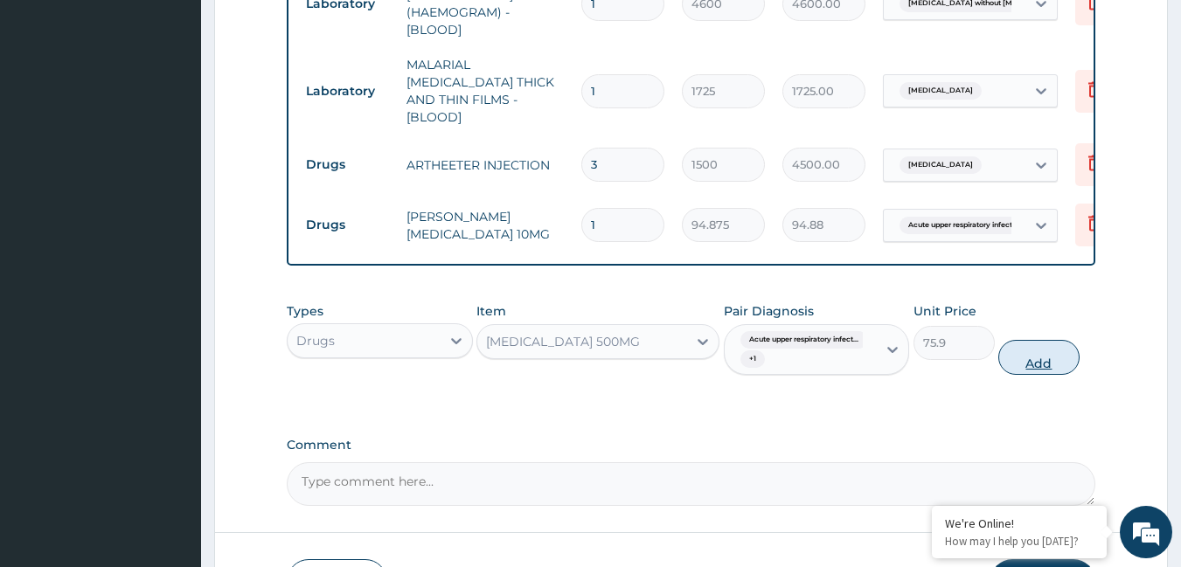
click at [1038, 357] on button "Add" at bounding box center [1038, 357] width 81 height 35
type input "0"
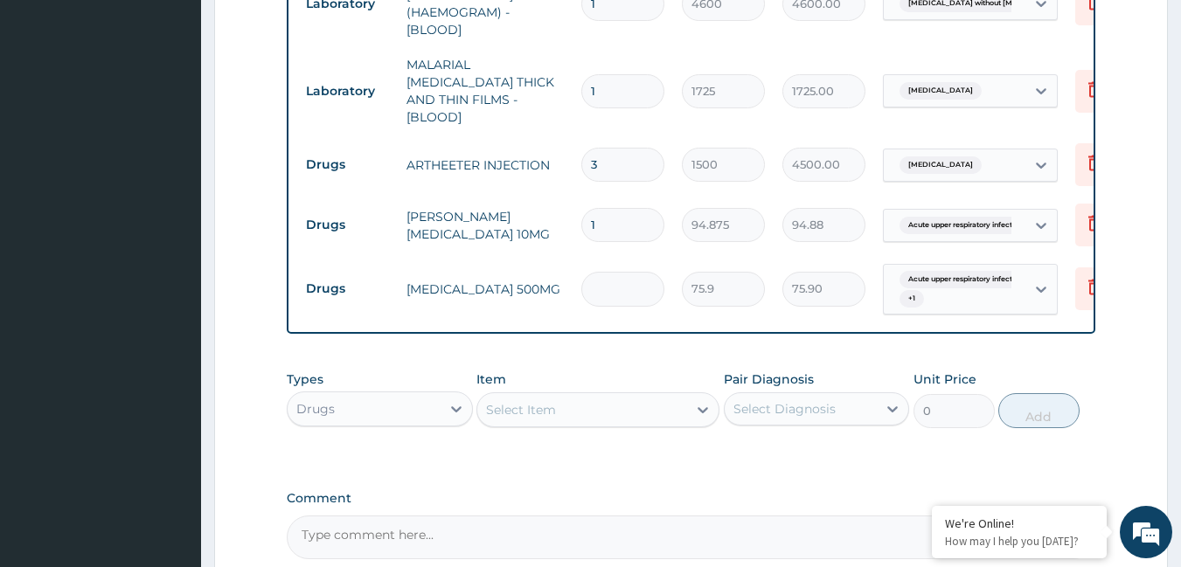
type input "0.00"
type input "1"
type input "75.90"
type input "18"
type input "1366.20"
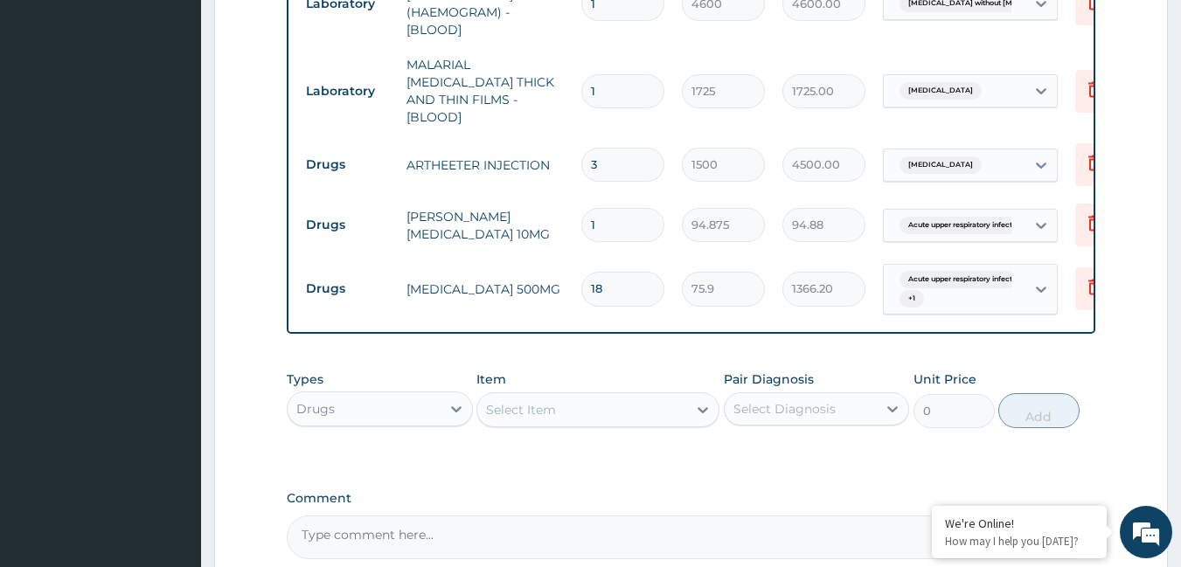
type input "18"
click at [609, 208] on input "1" at bounding box center [622, 225] width 83 height 34
type input "0.00"
type input "5"
type input "474.38"
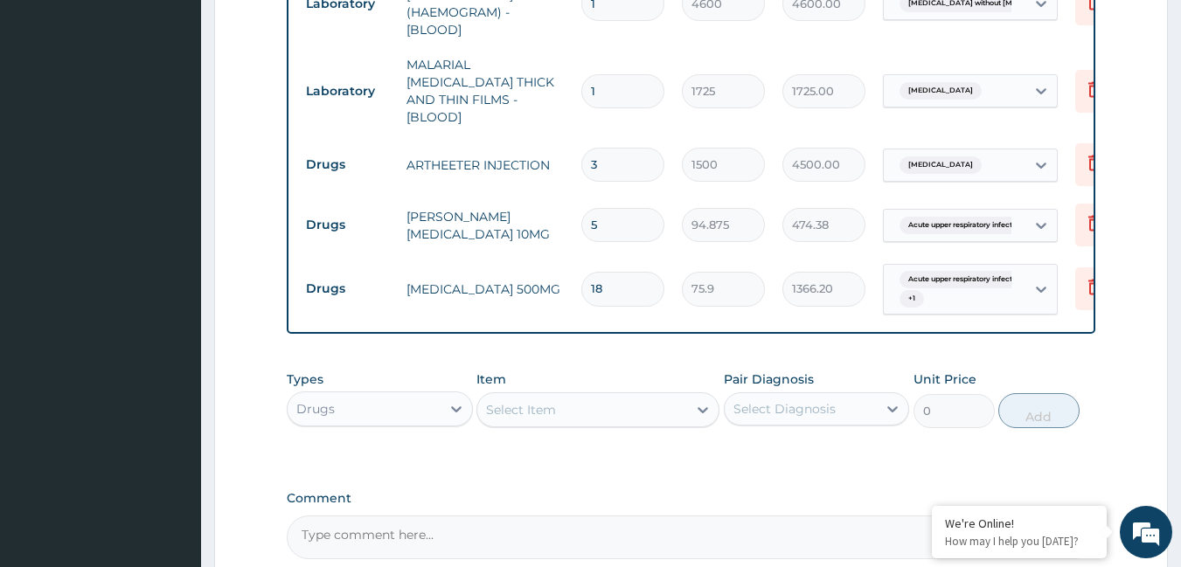
type input "5"
click at [539, 402] on div "Select Item" at bounding box center [521, 409] width 70 height 17
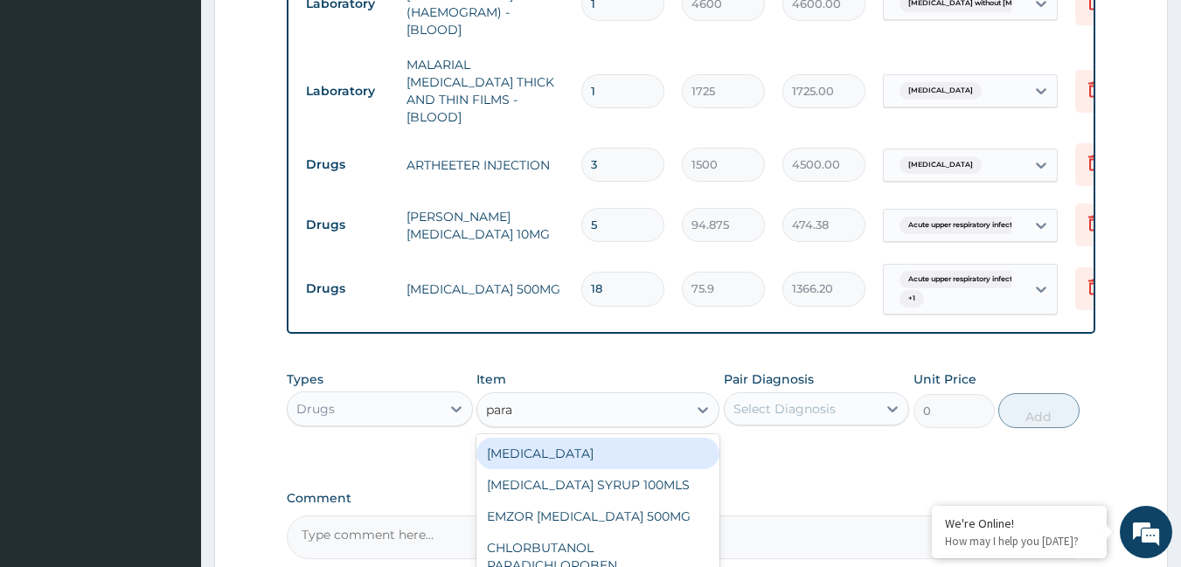
type input "parac"
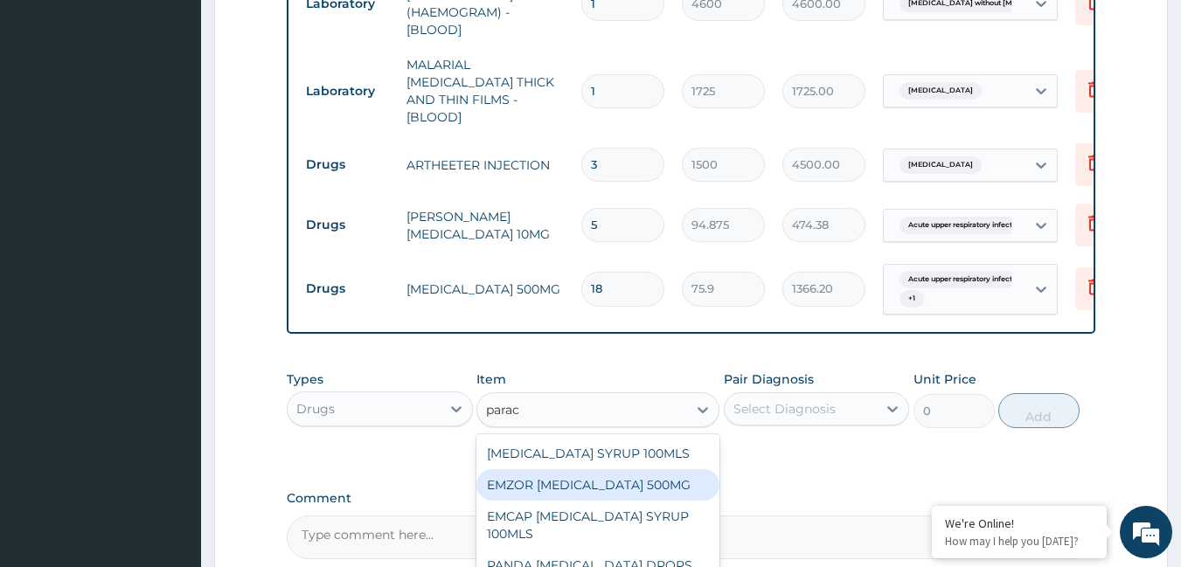
click at [608, 476] on div "EMZOR [MEDICAL_DATA] 500MG" at bounding box center [597, 484] width 243 height 31
type input "25.3"
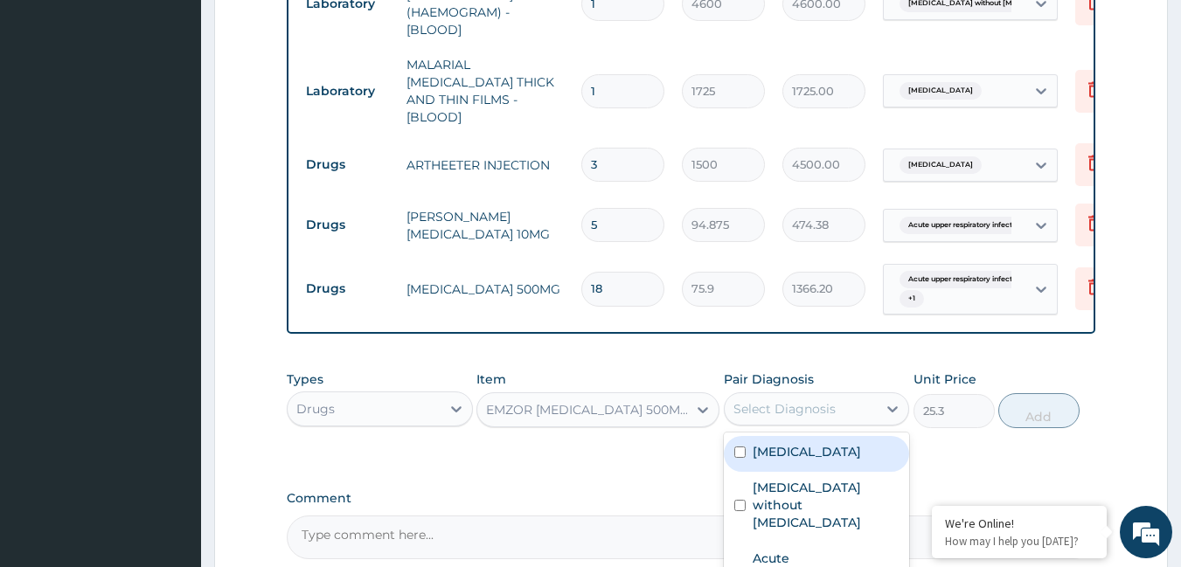
click at [774, 407] on div "Select Diagnosis" at bounding box center [784, 408] width 102 height 17
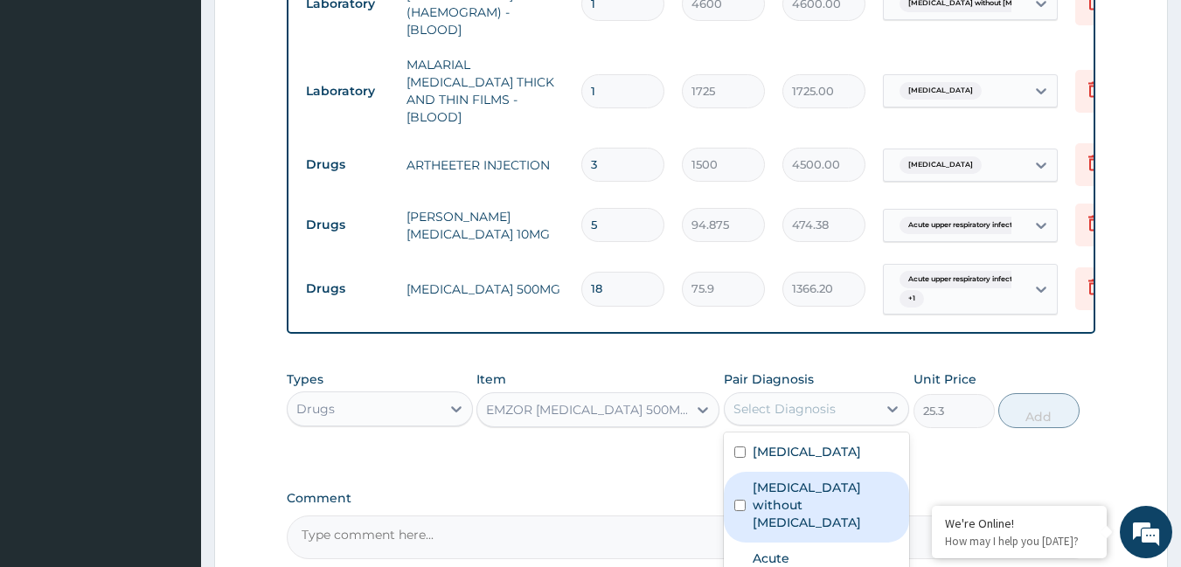
click at [776, 479] on label "[MEDICAL_DATA] without [MEDICAL_DATA]" at bounding box center [826, 505] width 147 height 52
checkbox input "true"
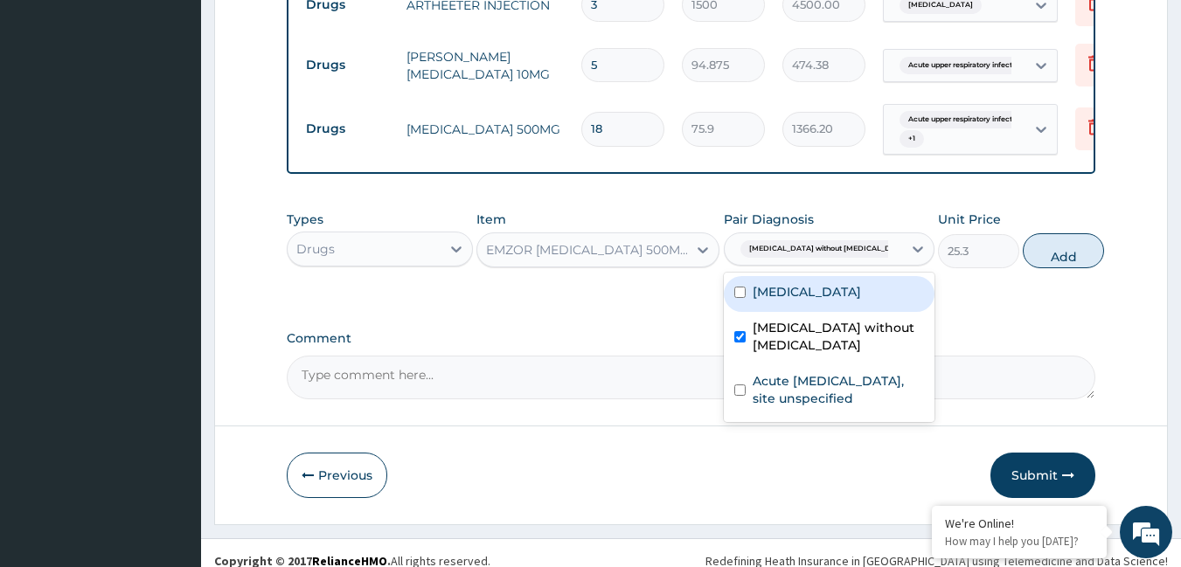
scroll to position [1064, 0]
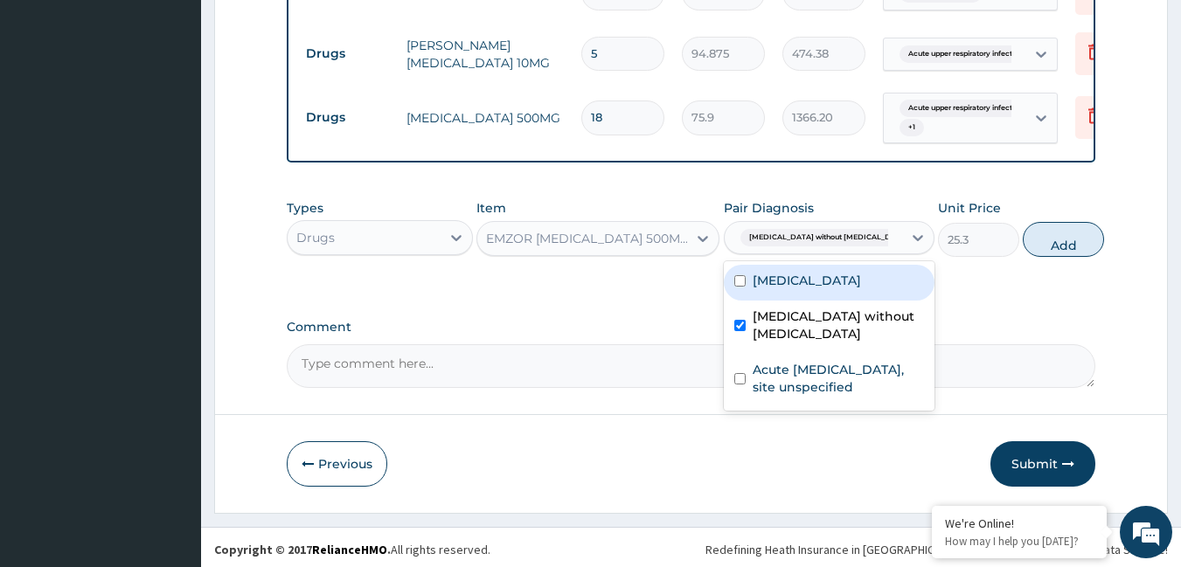
click at [782, 266] on div "[MEDICAL_DATA]" at bounding box center [829, 283] width 211 height 36
checkbox input "true"
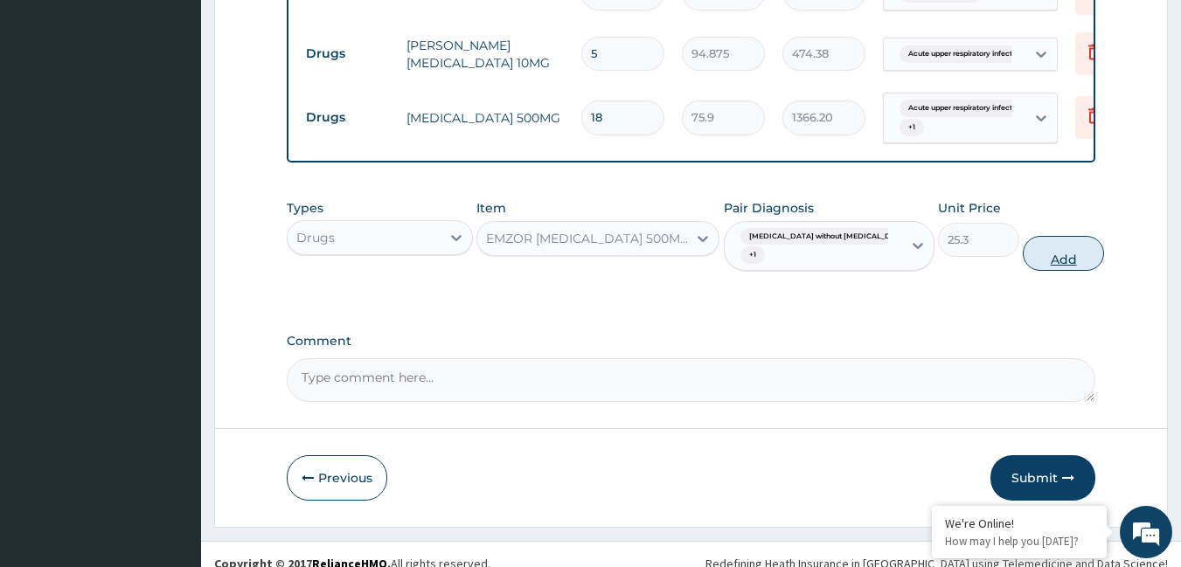
click at [1047, 243] on button "Add" at bounding box center [1063, 253] width 81 height 35
type input "0"
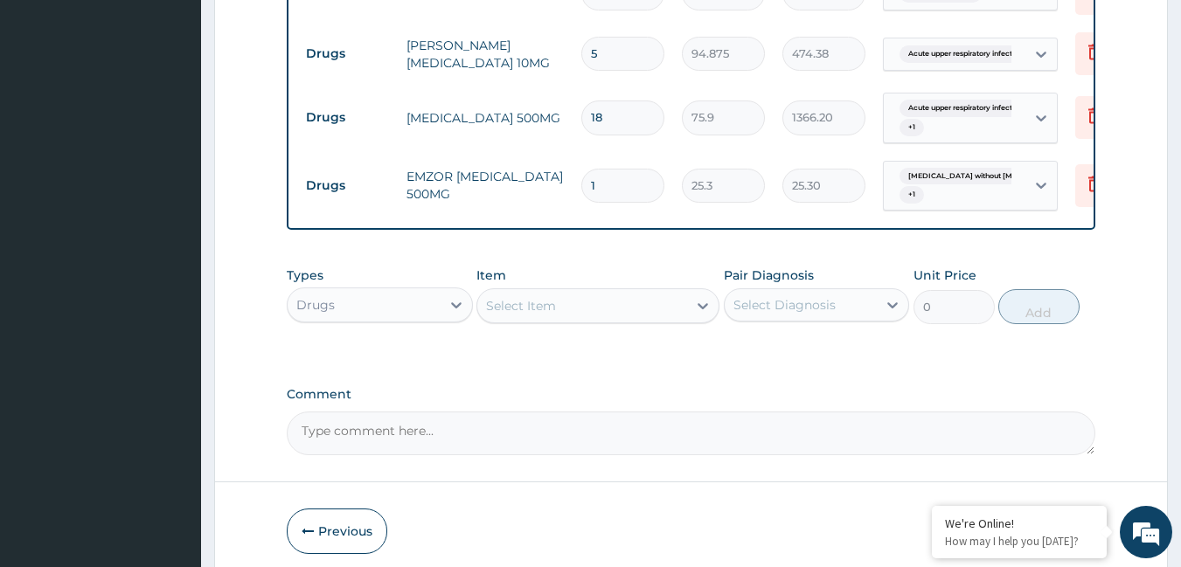
type input "18"
type input "455.40"
type input "18"
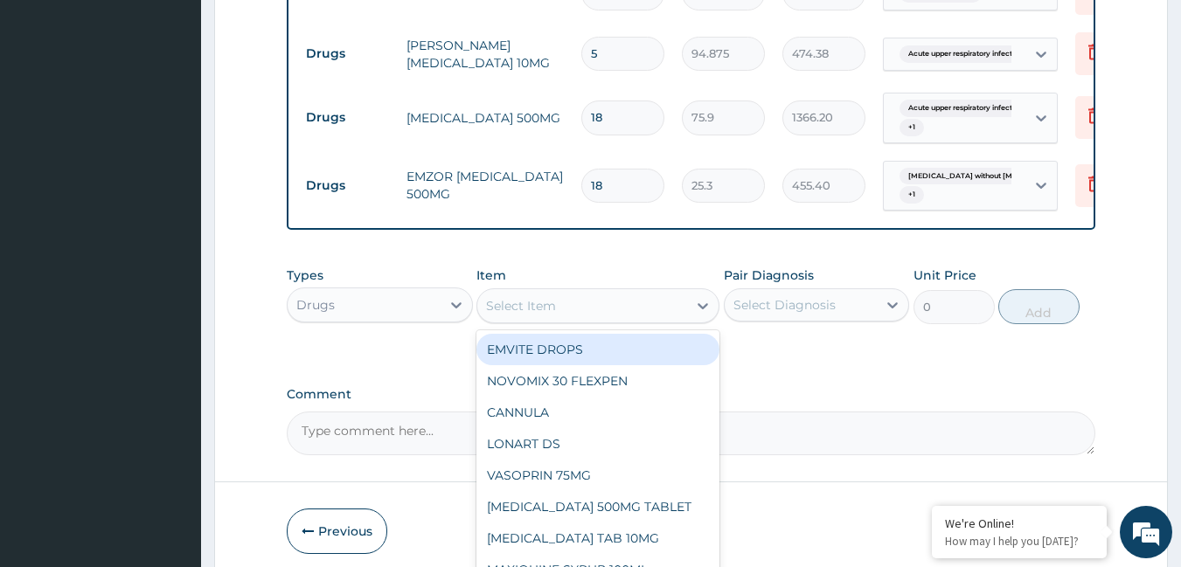
drag, startPoint x: 573, startPoint y: 302, endPoint x: 585, endPoint y: 302, distance: 11.4
click at [580, 302] on div "Select Item" at bounding box center [582, 306] width 210 height 28
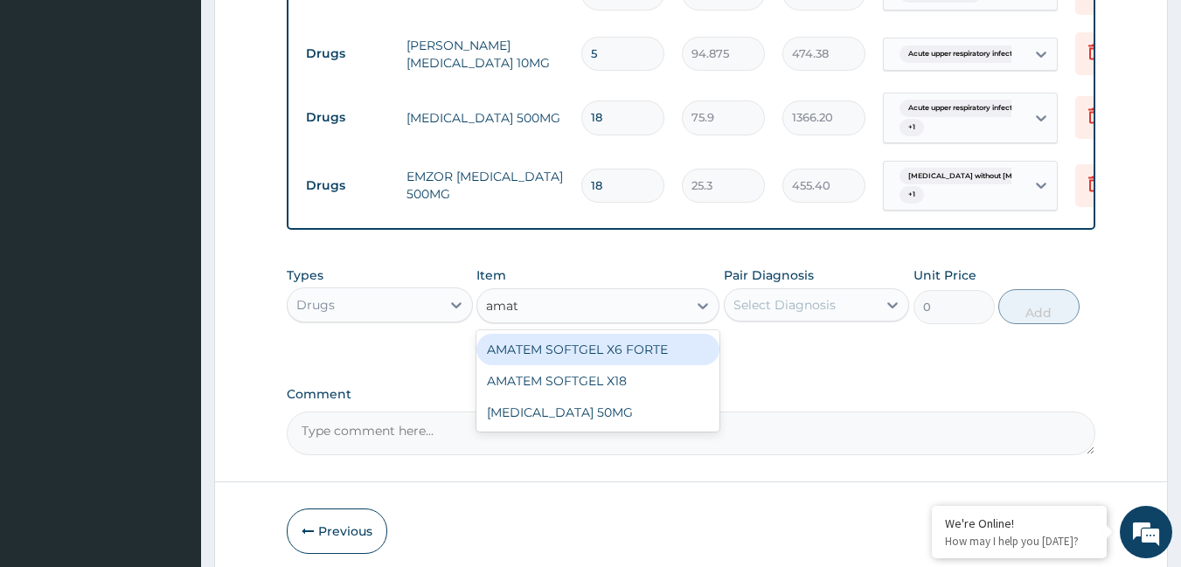
type input "amate"
click at [568, 343] on div "AMATEM SOFTGEL X6 FORTE" at bounding box center [597, 349] width 243 height 31
type input "506"
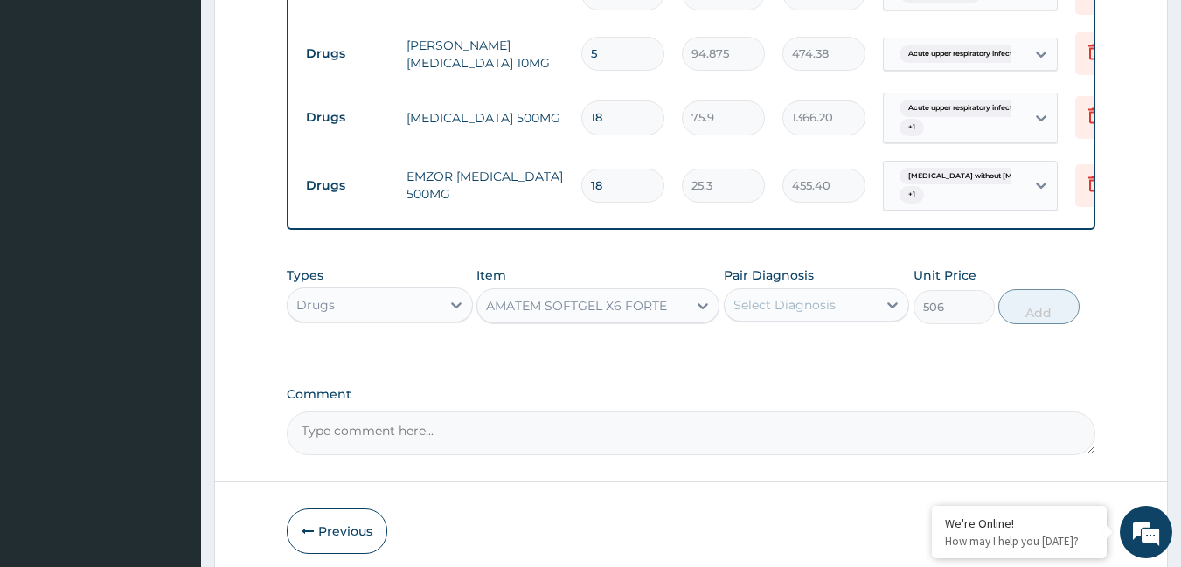
click at [802, 306] on div "Select Diagnosis" at bounding box center [784, 304] width 102 height 17
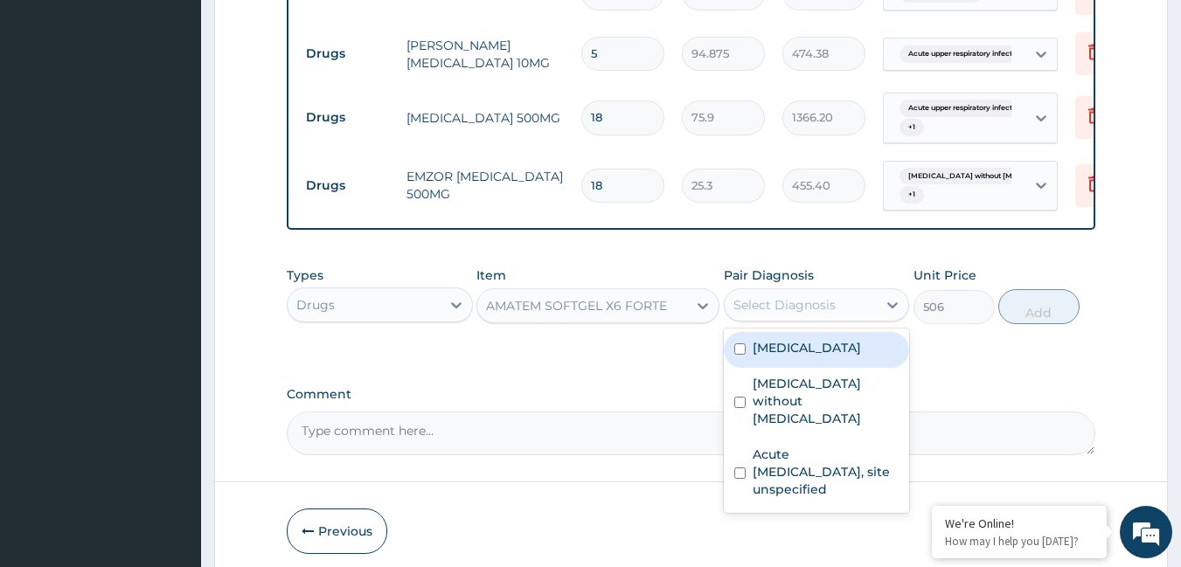
click at [789, 340] on label "[MEDICAL_DATA]" at bounding box center [807, 347] width 108 height 17
checkbox input "true"
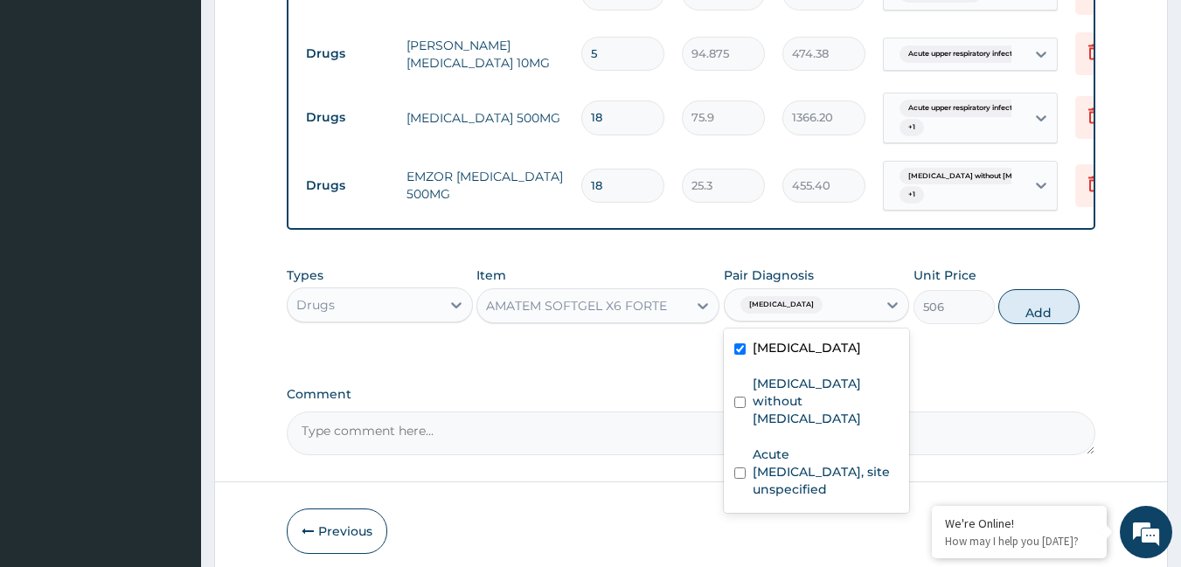
drag, startPoint x: 1056, startPoint y: 304, endPoint x: 884, endPoint y: 299, distance: 172.3
click at [1055, 304] on button "Add" at bounding box center [1038, 306] width 81 height 35
type input "0"
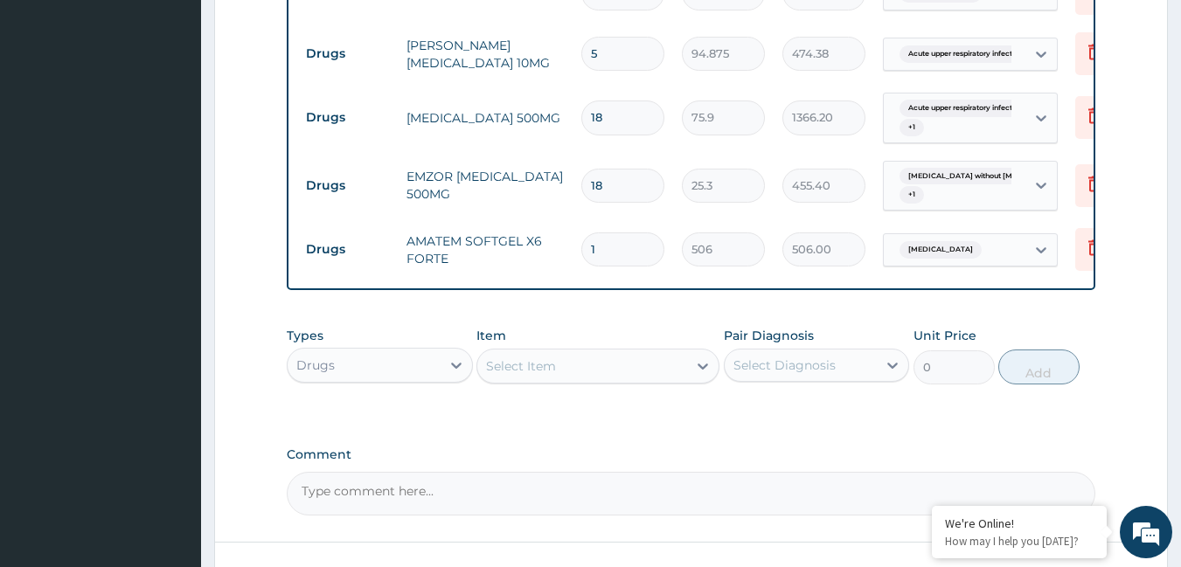
type input "0.00"
type input "6"
type input "3036.00"
type input "6"
click at [497, 362] on div "Select Item" at bounding box center [521, 366] width 70 height 17
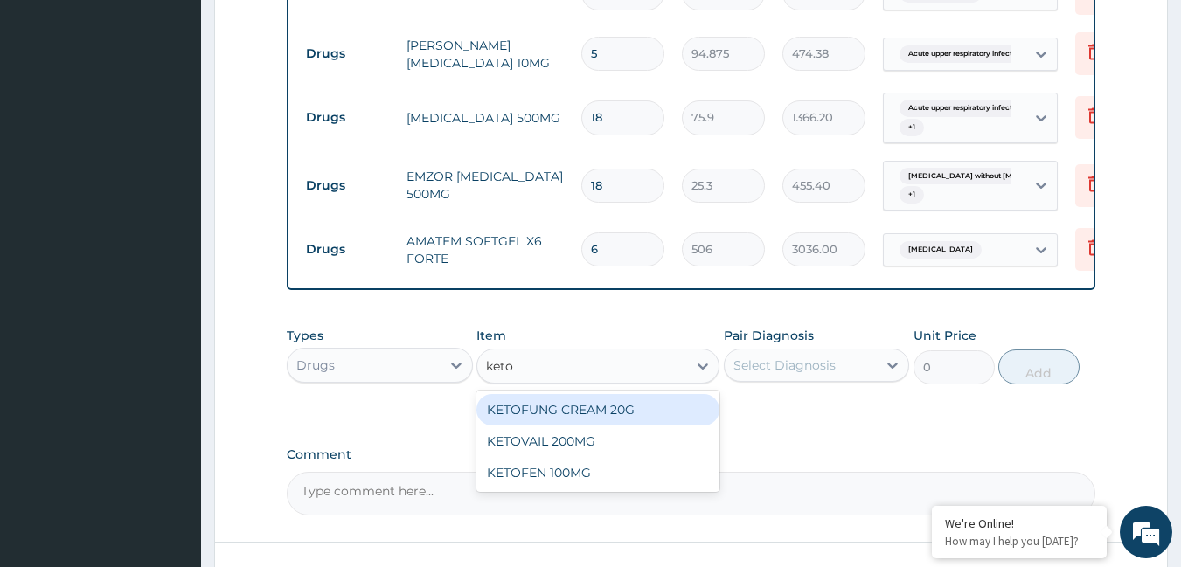
type input "keto"
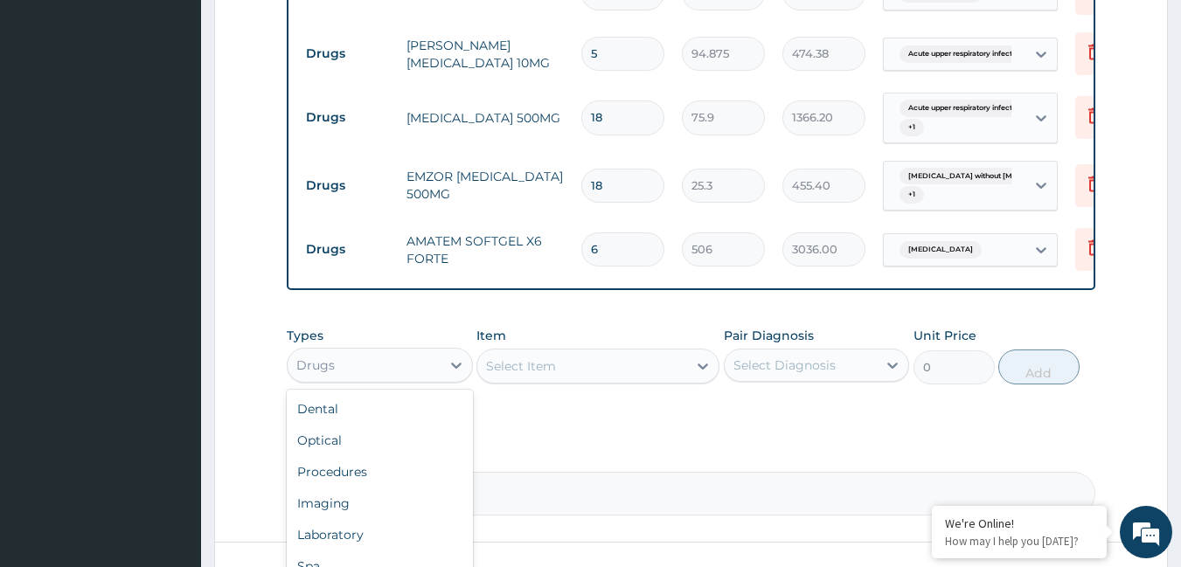
click at [432, 361] on div "Drugs" at bounding box center [364, 365] width 153 height 28
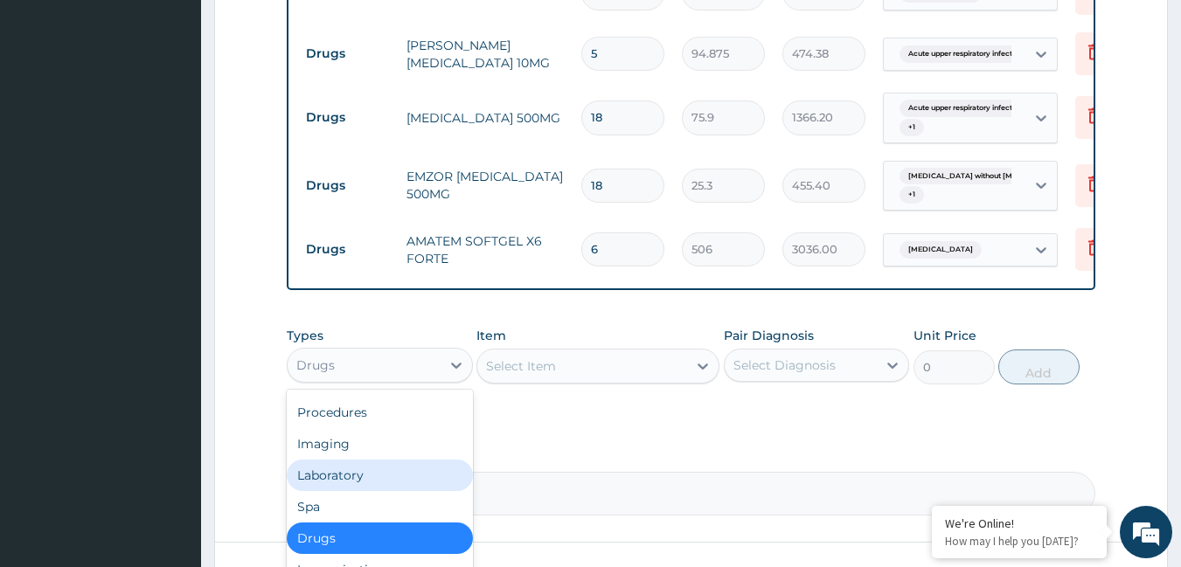
click at [589, 356] on div "Select Item" at bounding box center [582, 366] width 210 height 28
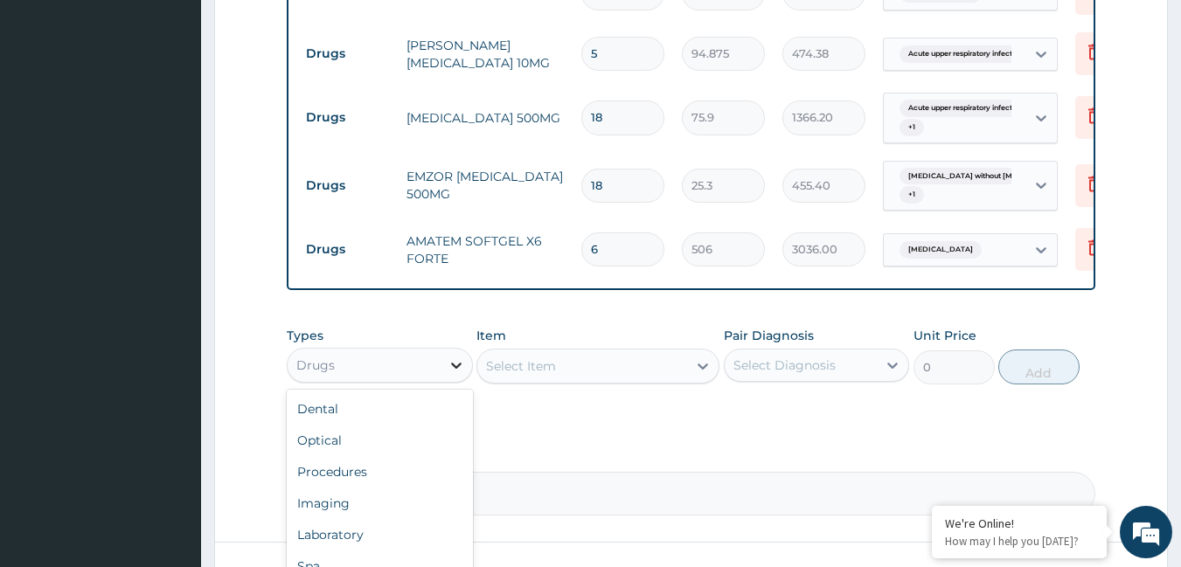
click at [441, 366] on div at bounding box center [456, 365] width 31 height 31
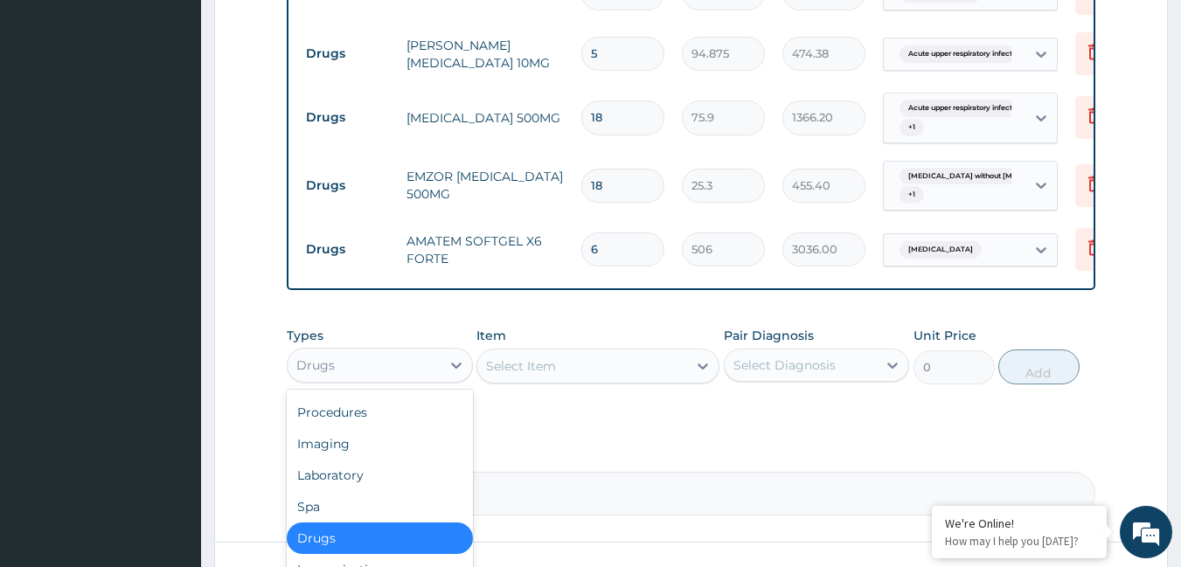
scroll to position [0, 0]
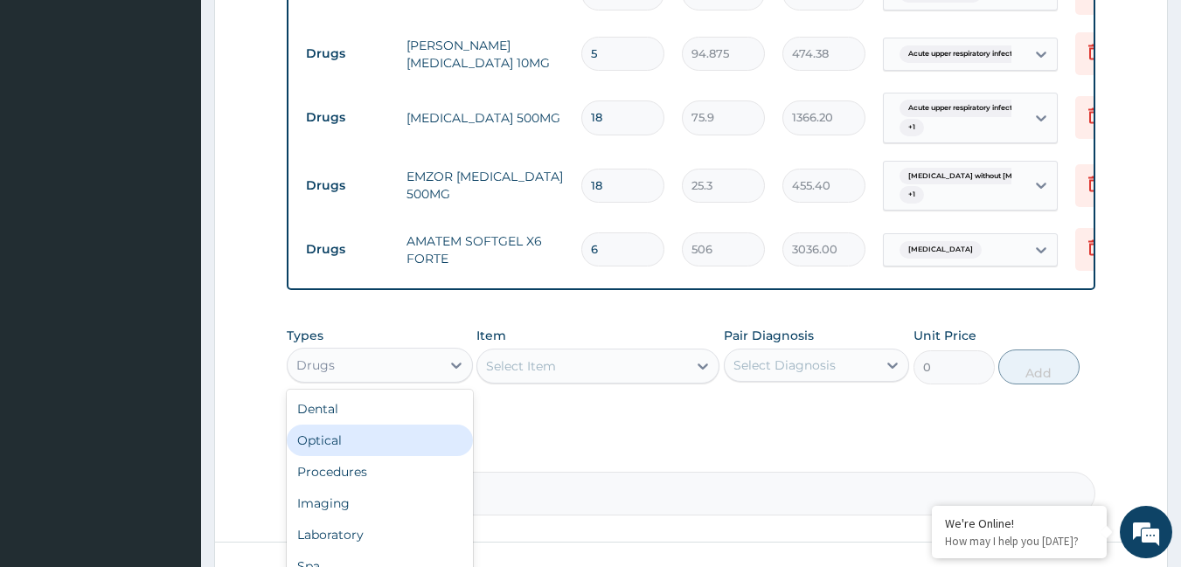
click at [560, 365] on div "Select Item" at bounding box center [582, 366] width 210 height 28
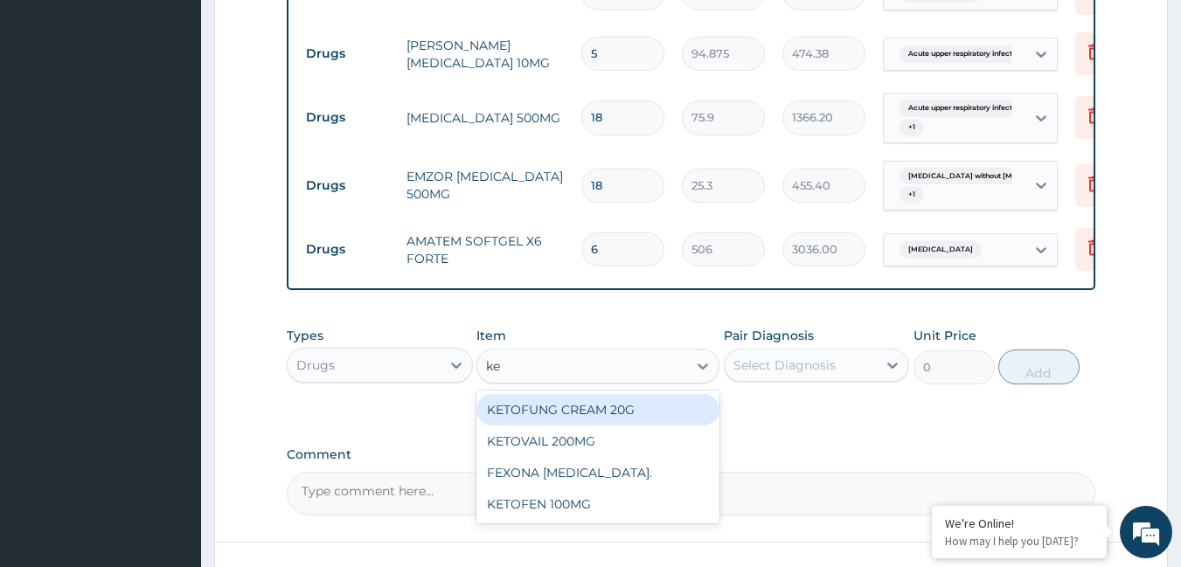
type input "ket"
click at [522, 408] on div "KETOFUNG CREAM 20G" at bounding box center [597, 409] width 243 height 31
type input "1265"
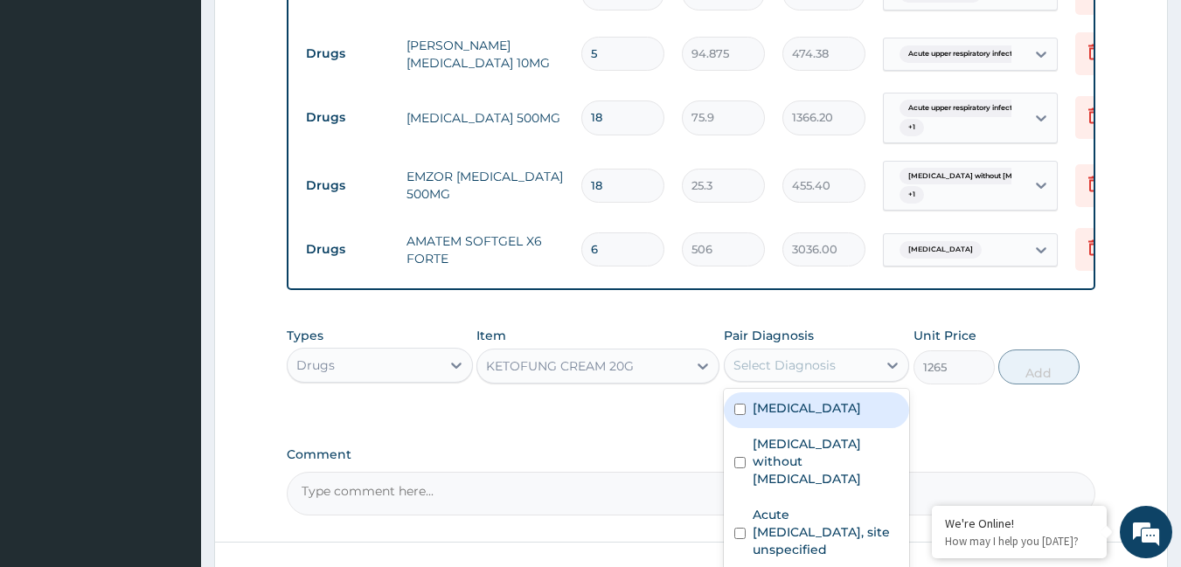
click at [784, 365] on div "Select Diagnosis" at bounding box center [784, 365] width 102 height 17
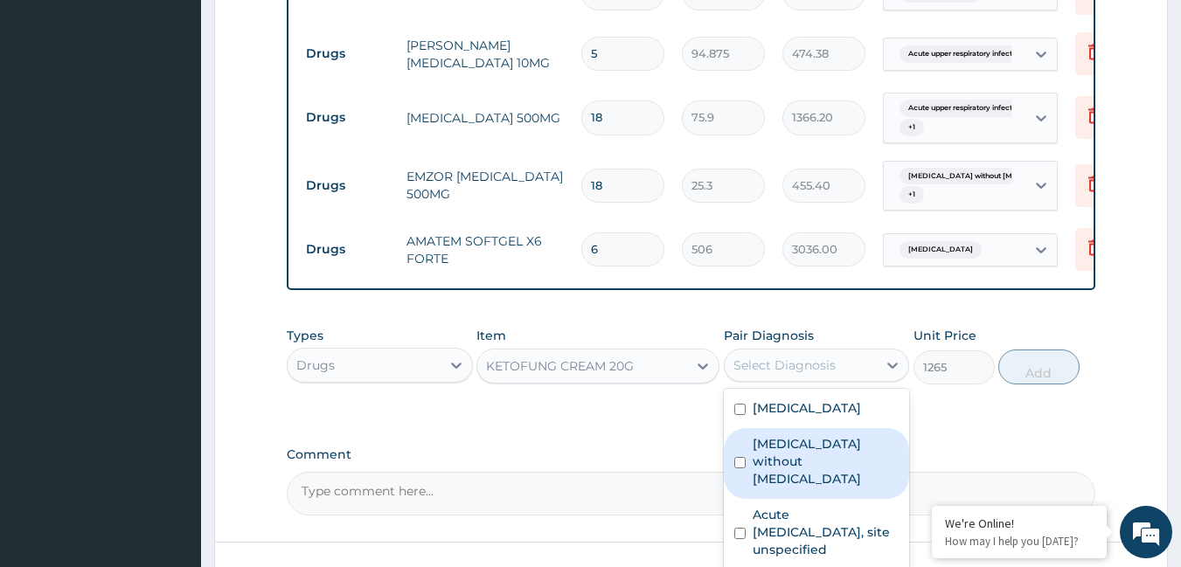
drag, startPoint x: 790, startPoint y: 455, endPoint x: 1077, endPoint y: 383, distance: 295.8
click at [802, 450] on label "[MEDICAL_DATA] without [MEDICAL_DATA]" at bounding box center [826, 461] width 147 height 52
checkbox input "true"
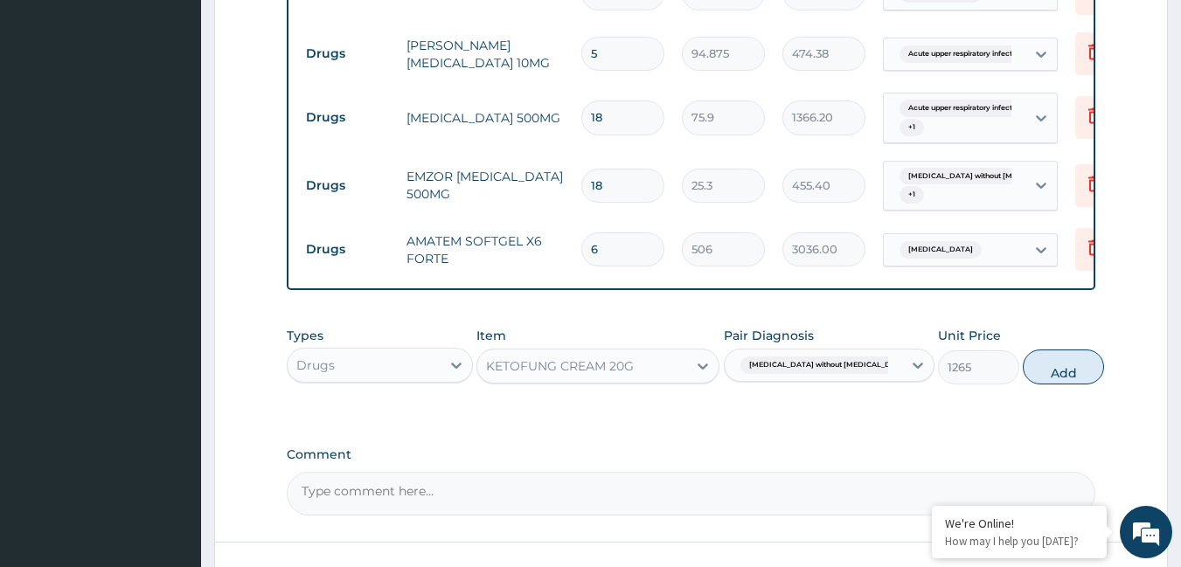
drag, startPoint x: 1033, startPoint y: 360, endPoint x: 779, endPoint y: 327, distance: 256.5
click at [1030, 360] on button "Add" at bounding box center [1063, 367] width 81 height 35
type input "0"
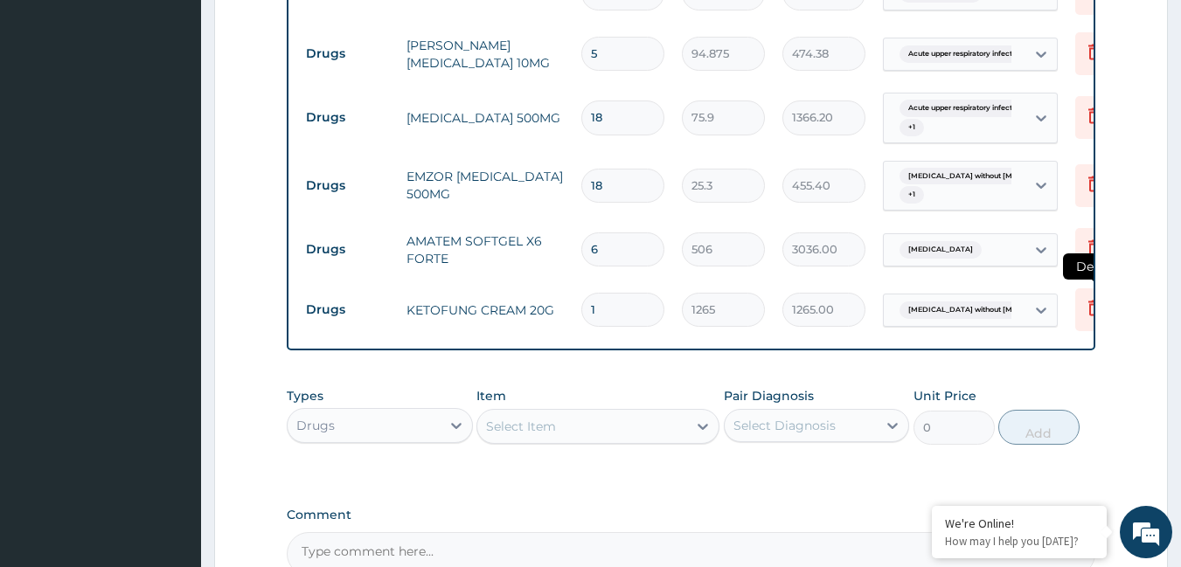
click at [1080, 297] on icon at bounding box center [1094, 309] width 38 height 43
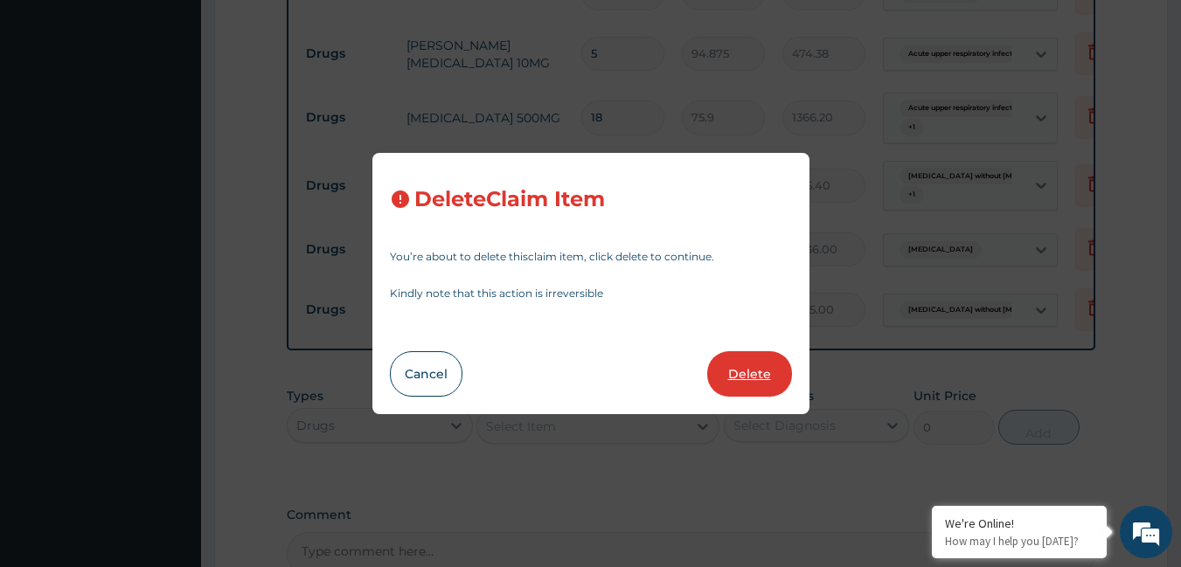
click at [732, 373] on button "Delete" at bounding box center [749, 373] width 85 height 45
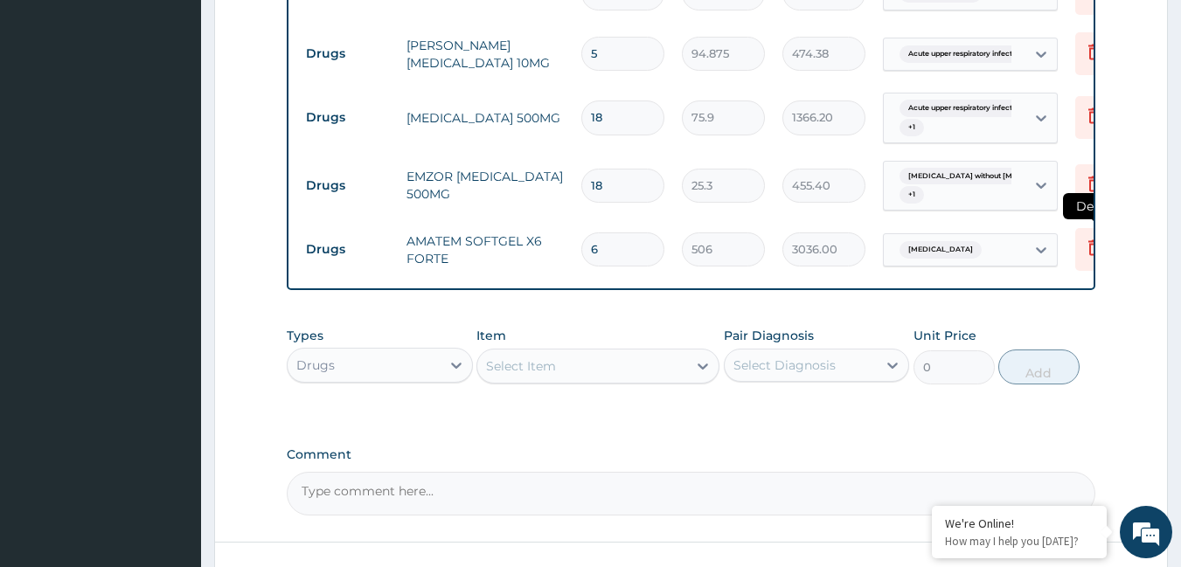
click at [1089, 240] on icon at bounding box center [1094, 248] width 12 height 16
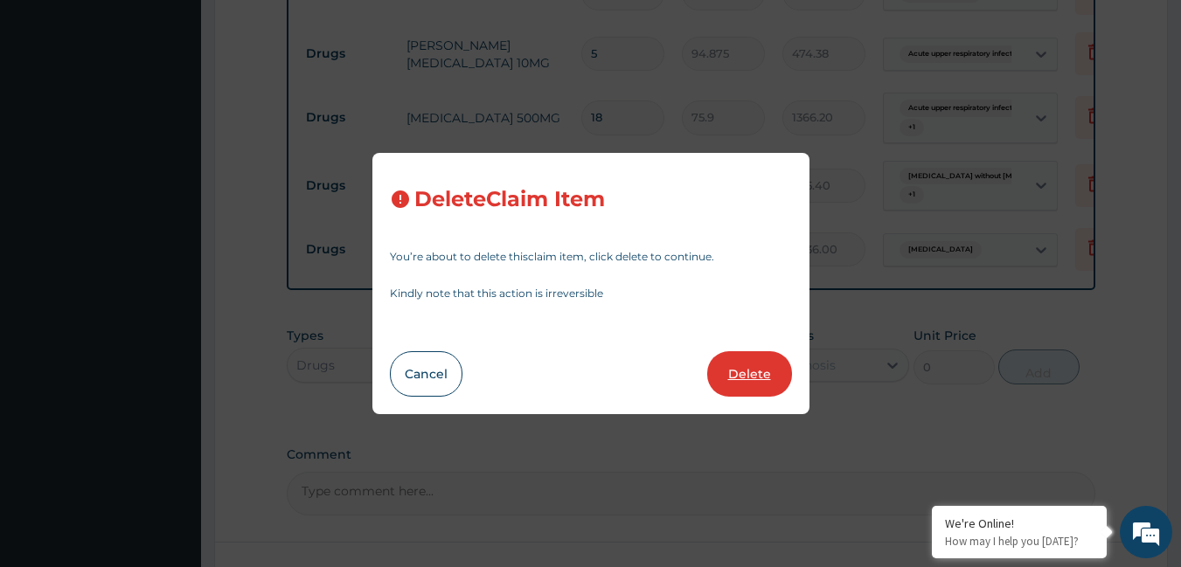
click at [732, 366] on button "Delete" at bounding box center [749, 373] width 85 height 45
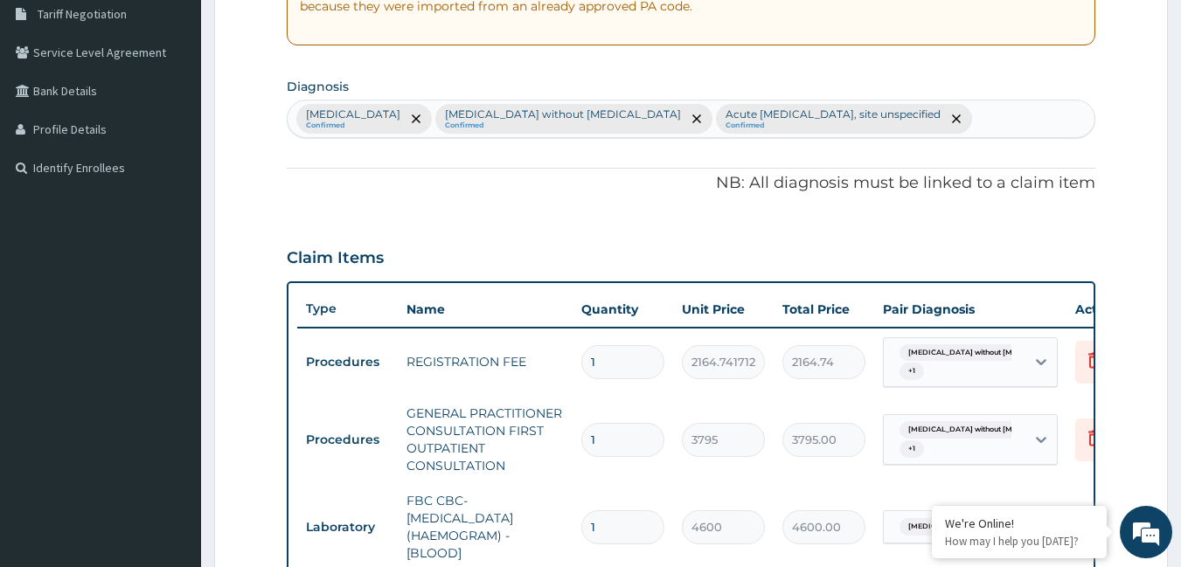
scroll to position [170, 0]
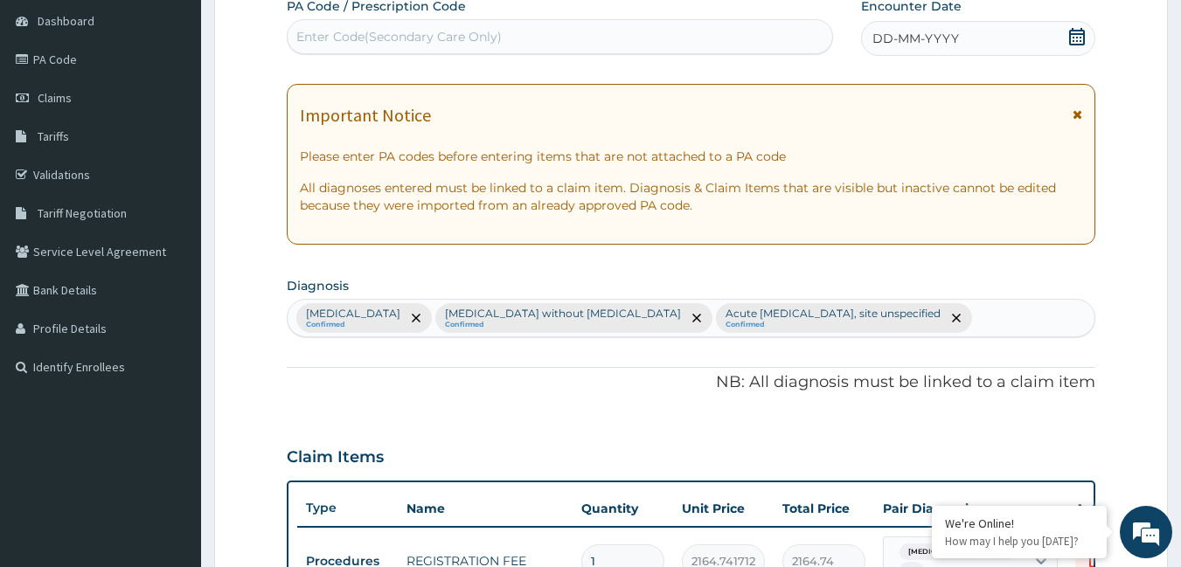
drag, startPoint x: 1096, startPoint y: 29, endPoint x: 1084, endPoint y: 31, distance: 12.5
click at [1077, 33] on icon at bounding box center [1077, 36] width 16 height 17
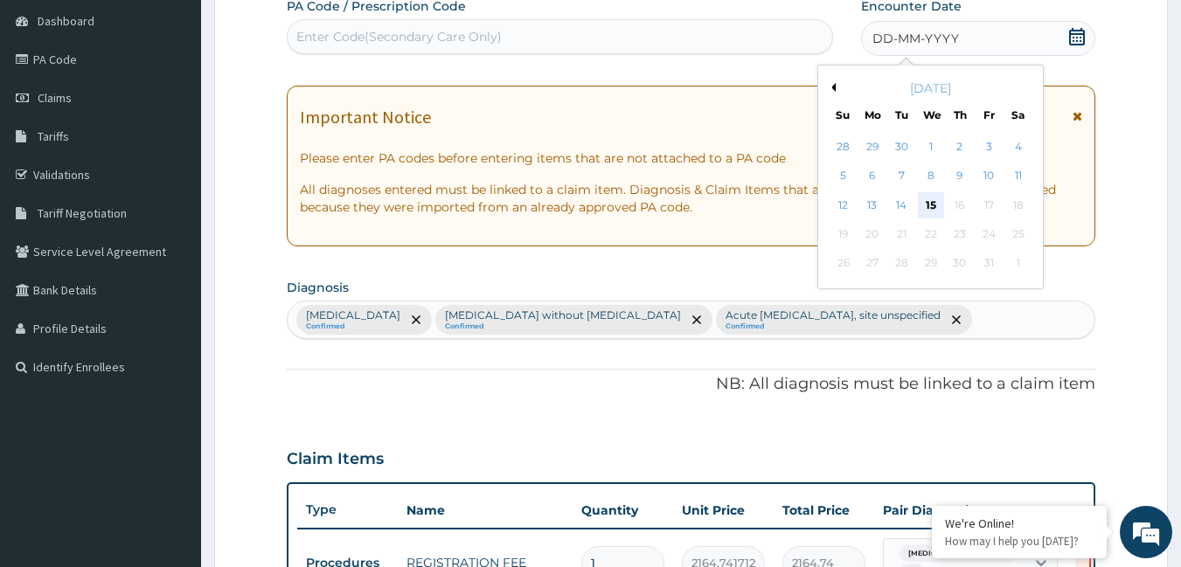
click at [934, 206] on div "15" at bounding box center [931, 205] width 26 height 26
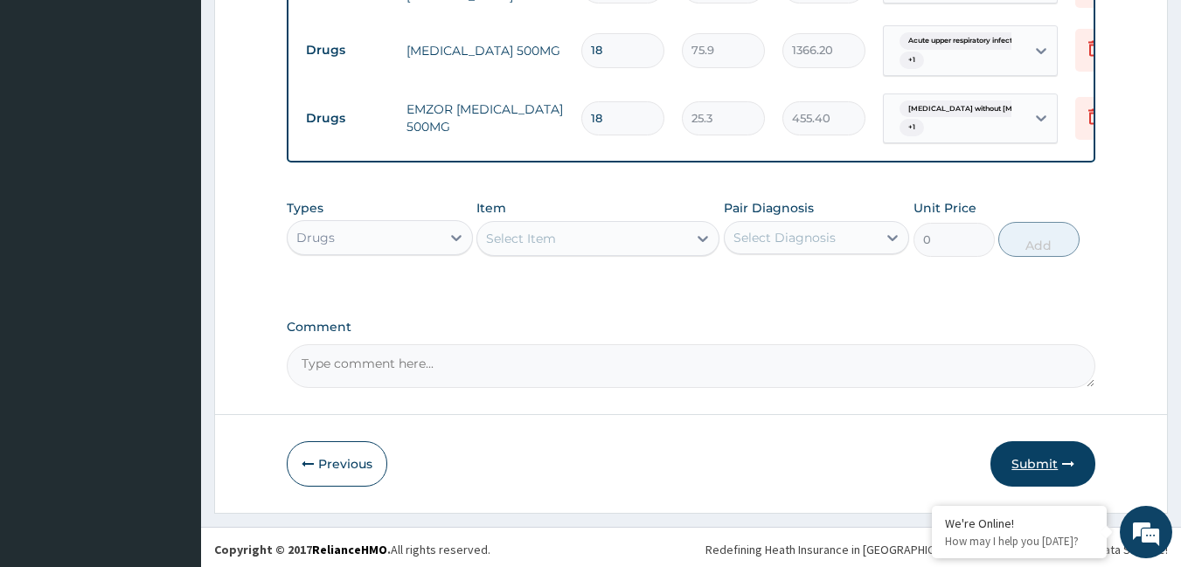
click at [1045, 465] on button "Submit" at bounding box center [1042, 463] width 105 height 45
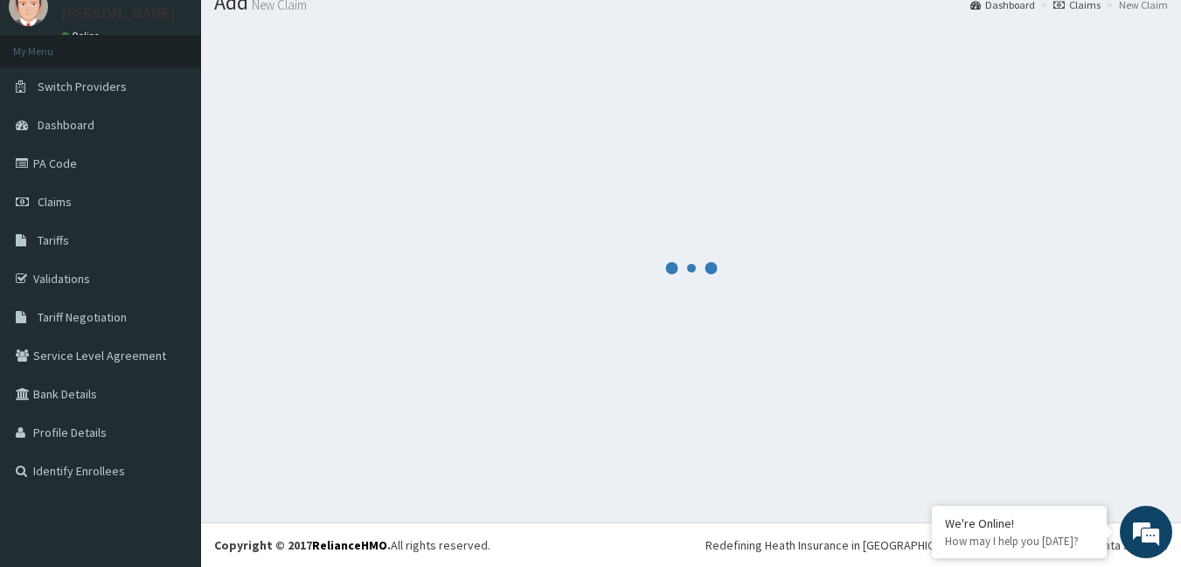
scroll to position [1131, 0]
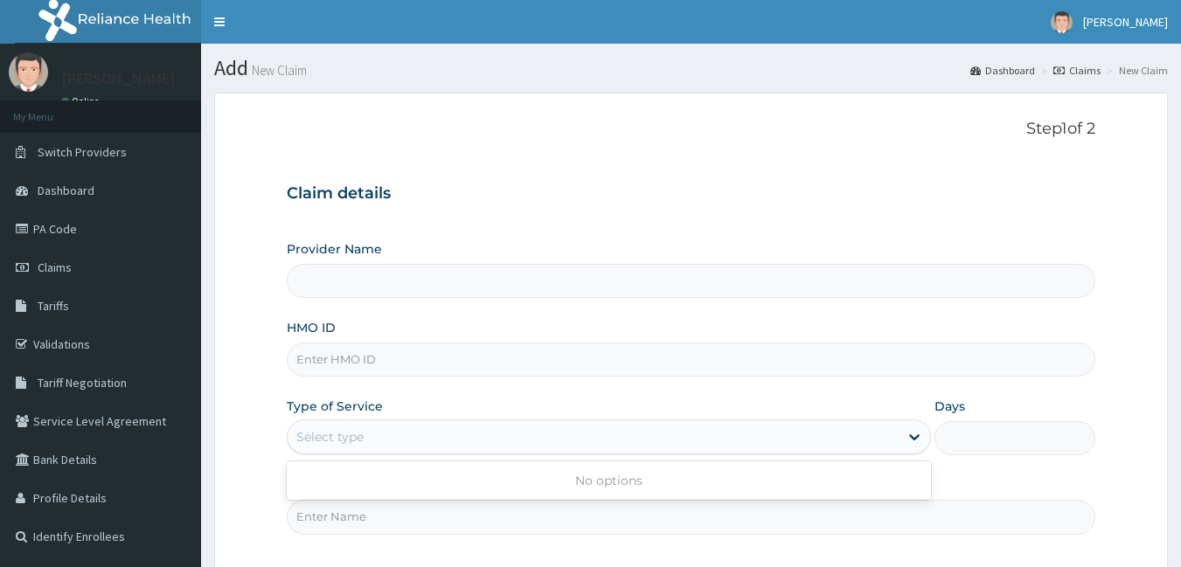
click at [331, 439] on div "Select type" at bounding box center [329, 436] width 67 height 17
type input "[GEOGRAPHIC_DATA]"
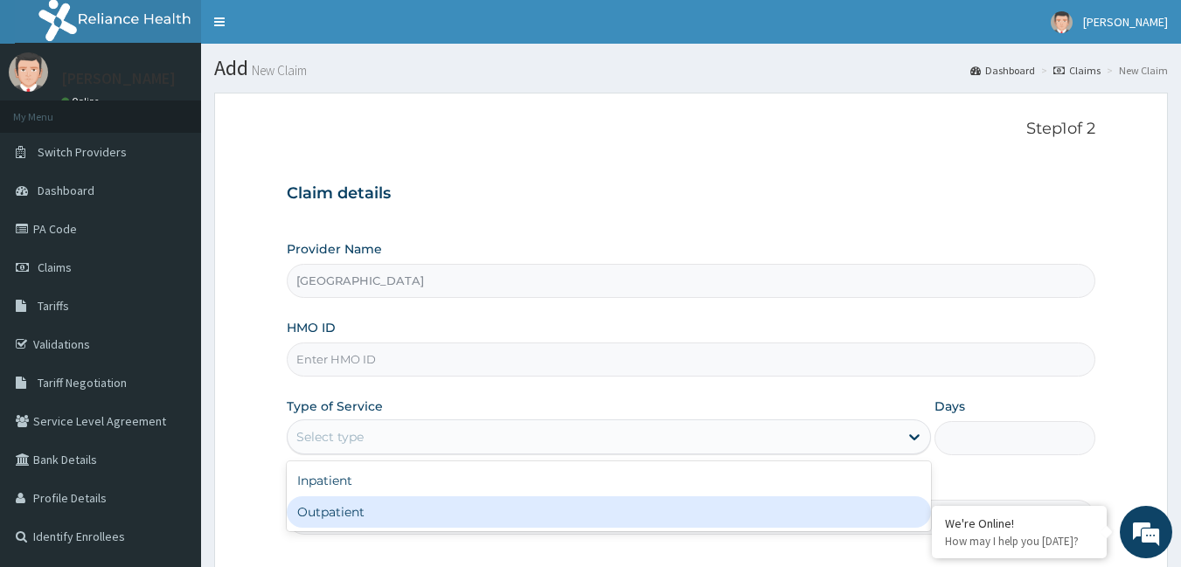
drag, startPoint x: 330, startPoint y: 513, endPoint x: 354, endPoint y: 386, distance: 128.9
click at [330, 510] on div "Outpatient" at bounding box center [609, 512] width 644 height 31
type input "1"
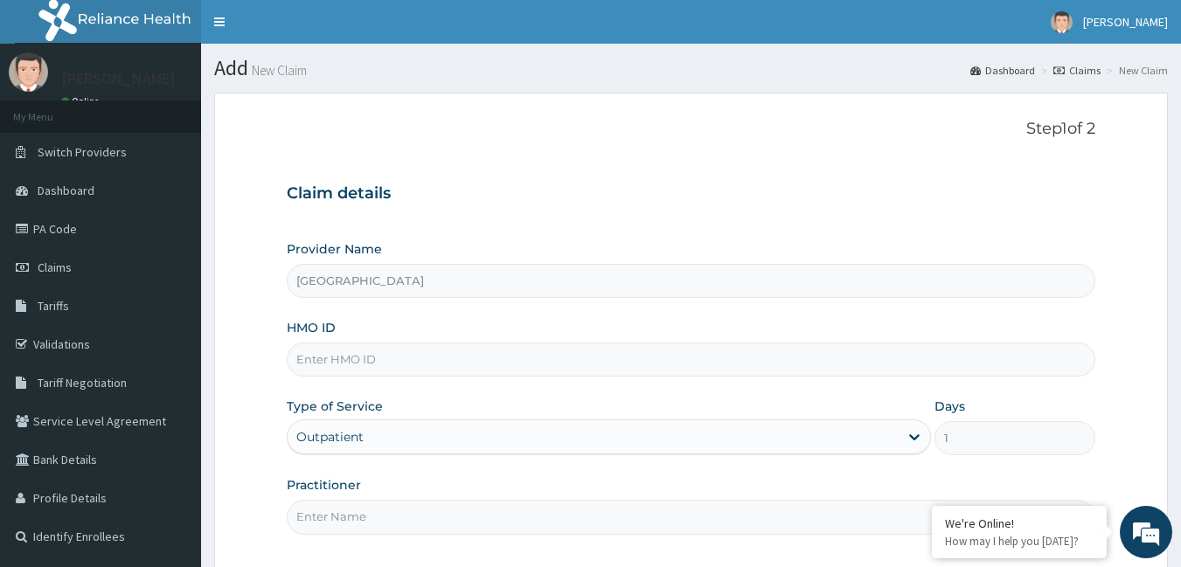
click at [360, 356] on input "HMO ID" at bounding box center [691, 360] width 809 height 34
type input "lbp/10294/a"
click at [350, 519] on input "Practitioner" at bounding box center [691, 517] width 809 height 34
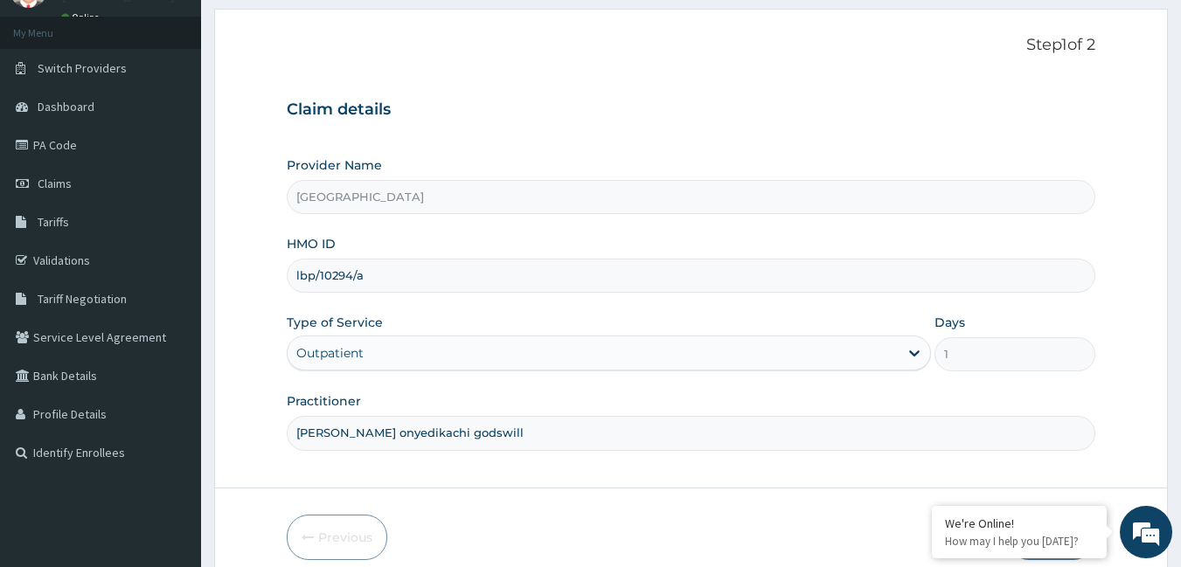
scroll to position [162, 0]
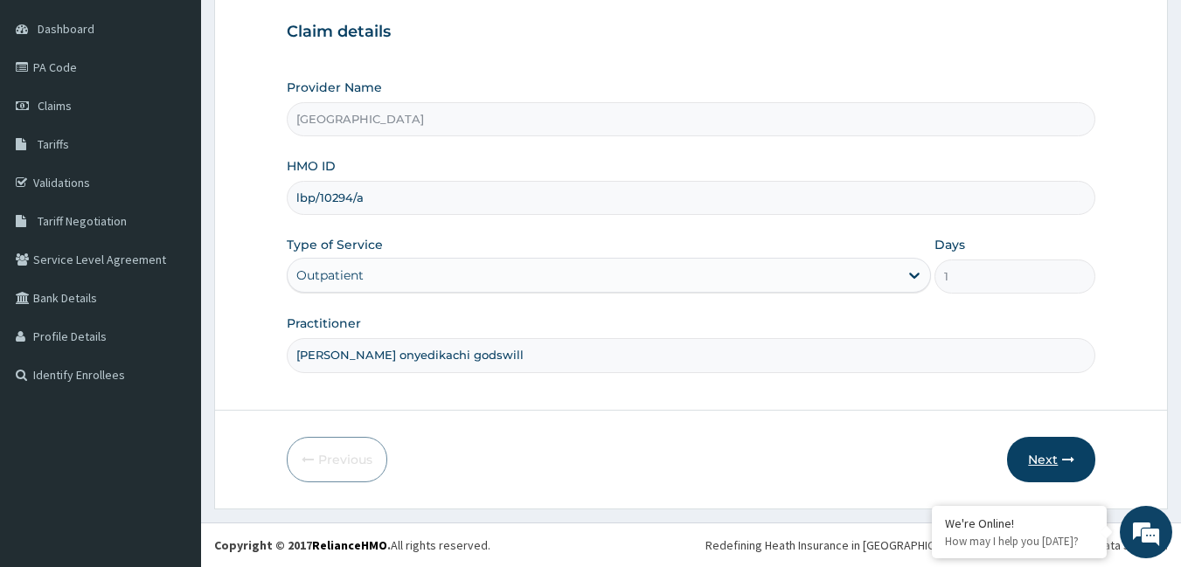
type input "[PERSON_NAME] onyedikachi godswill"
click at [1073, 458] on icon "button" at bounding box center [1068, 460] width 12 height 12
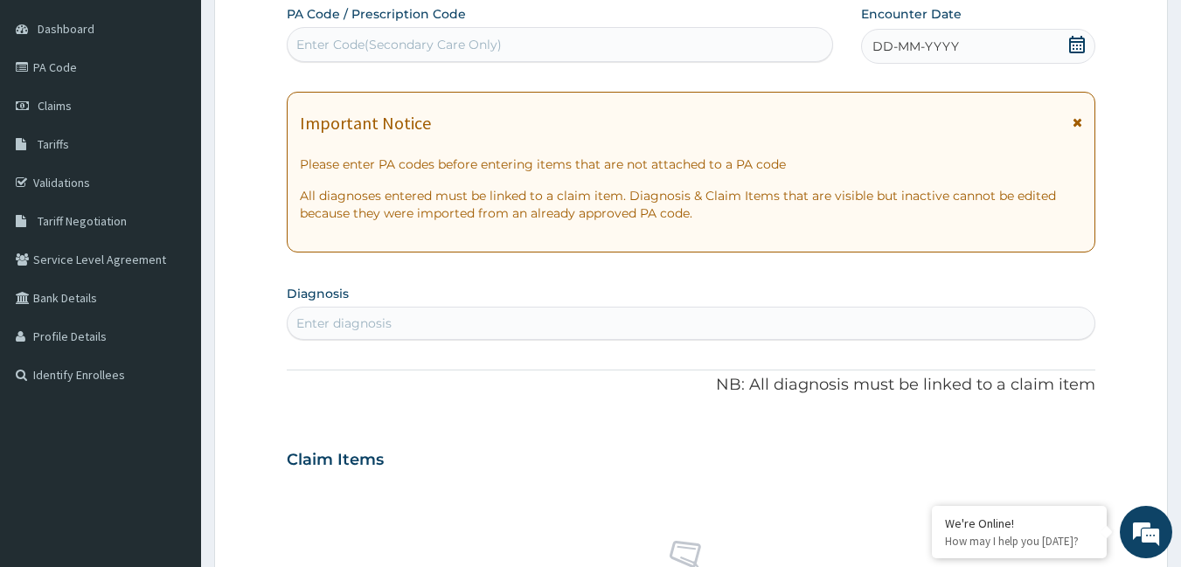
click at [392, 323] on div "Enter diagnosis" at bounding box center [692, 323] width 808 height 28
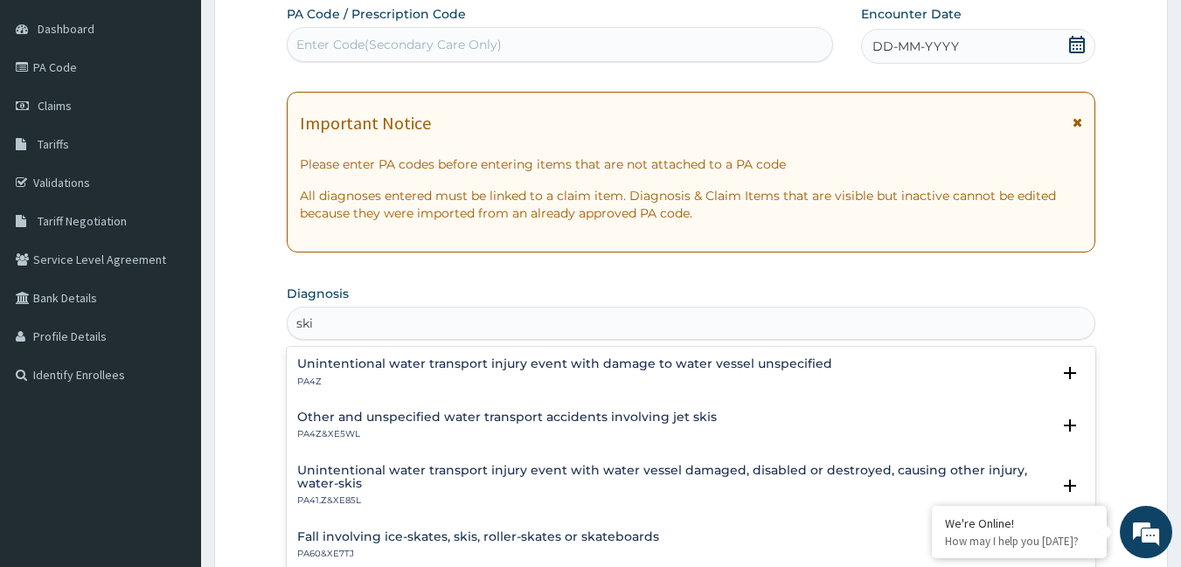
type input "skin"
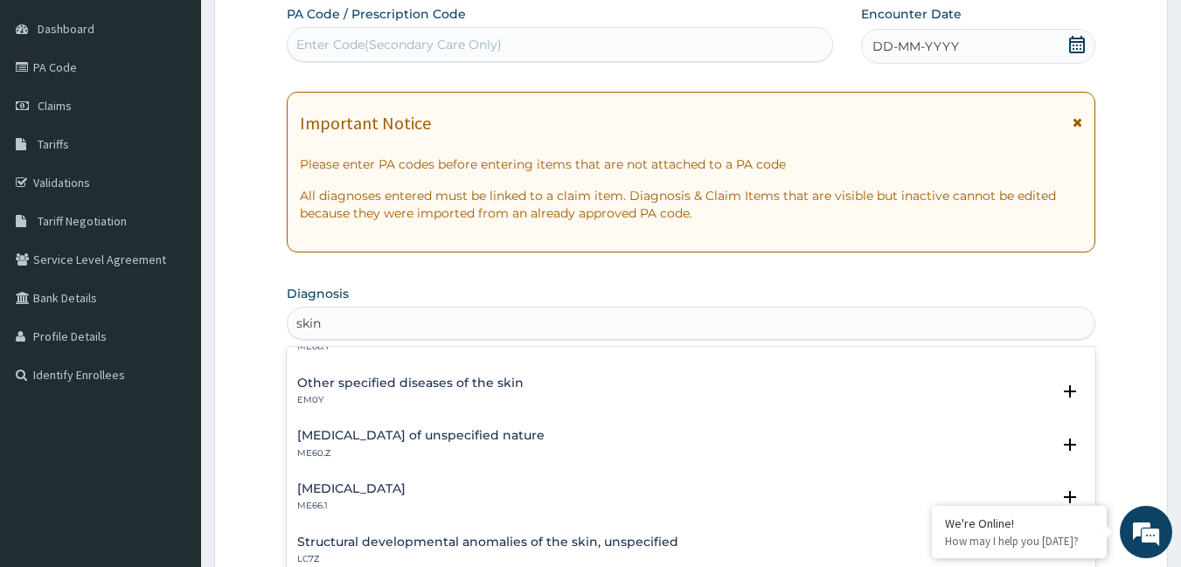
scroll to position [0, 0]
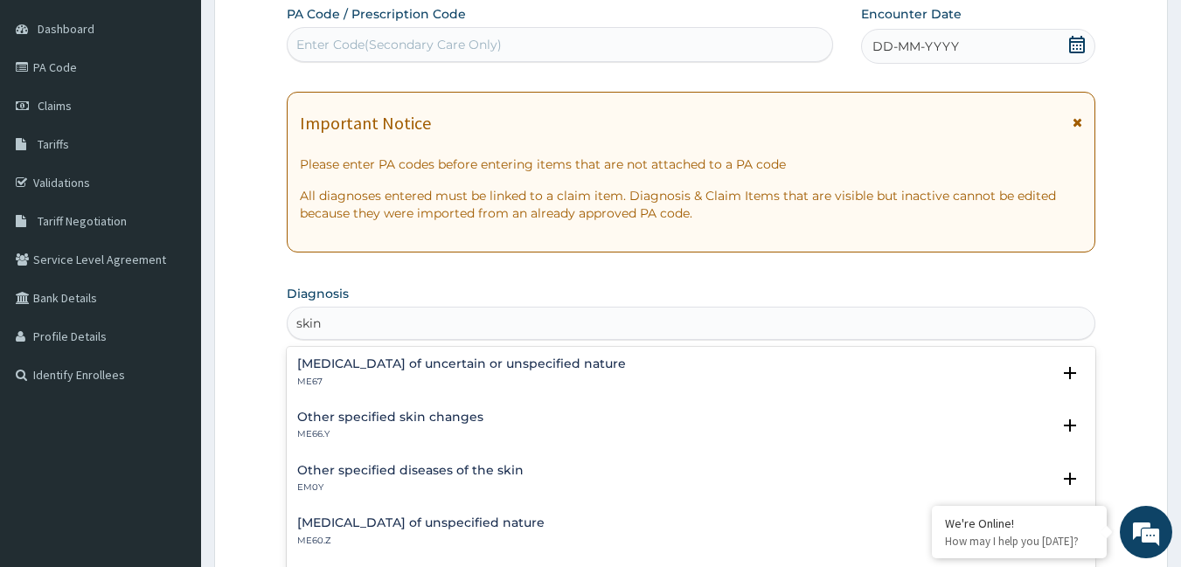
click at [365, 365] on h4 "[MEDICAL_DATA] of uncertain or unspecified nature" at bounding box center [461, 364] width 329 height 13
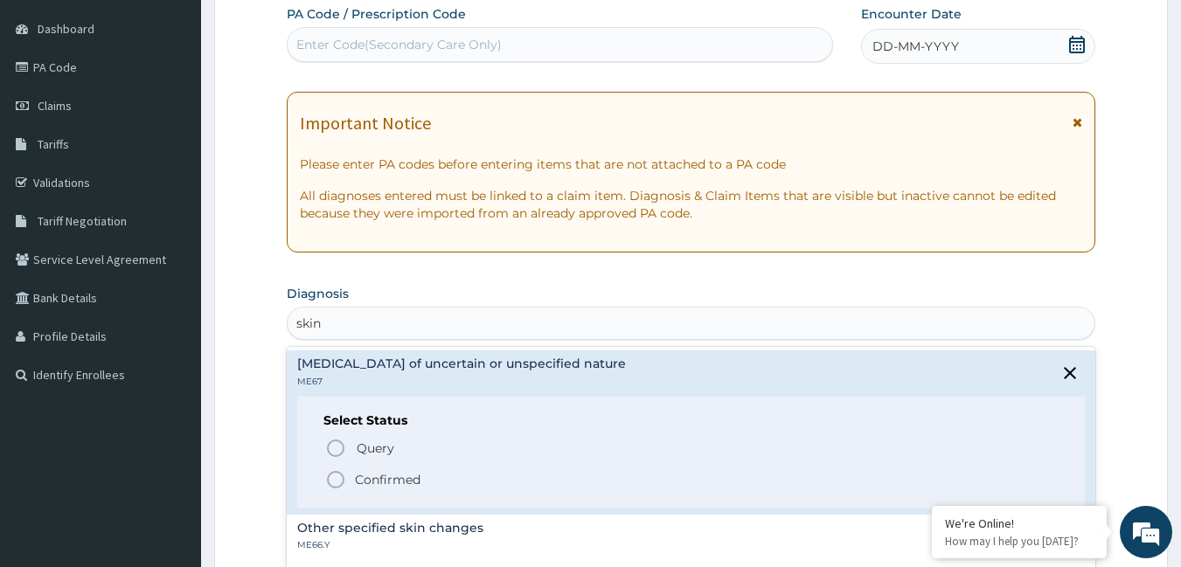
click at [334, 470] on icon "status option filled" at bounding box center [335, 479] width 21 height 21
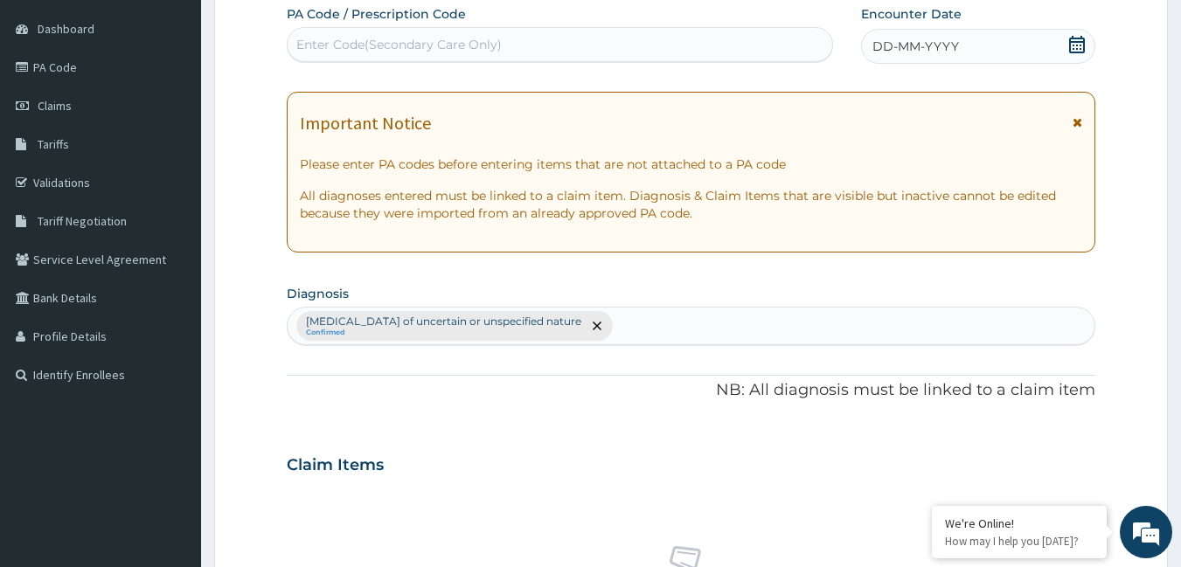
click at [630, 331] on div "[MEDICAL_DATA] of uncertain or unspecified nature Confirmed" at bounding box center [692, 326] width 808 height 37
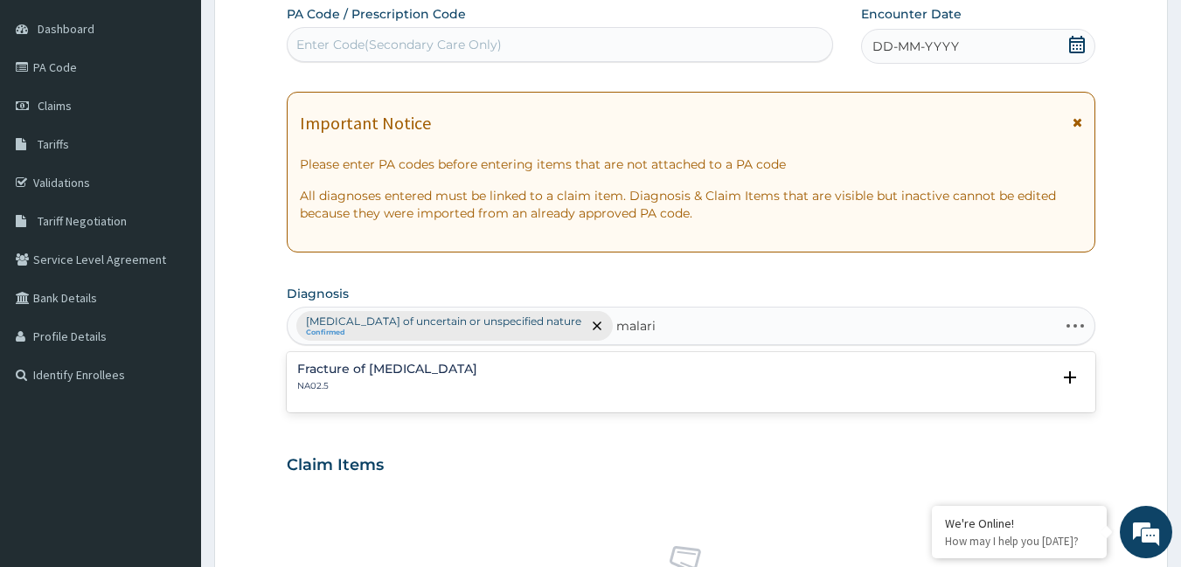
type input "[MEDICAL_DATA]"
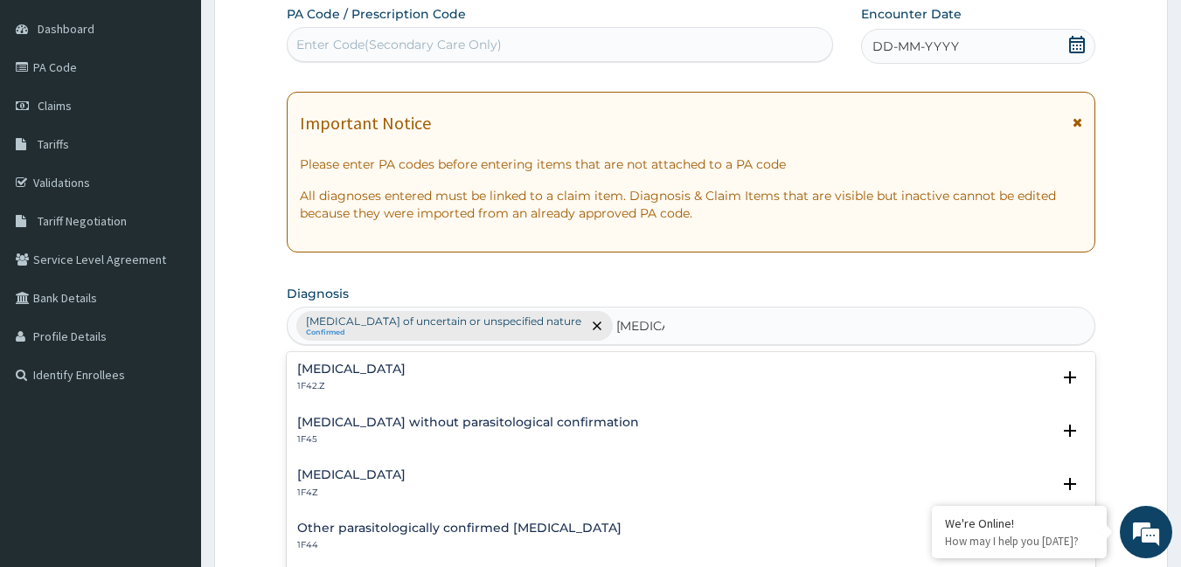
click at [351, 469] on h4 "[MEDICAL_DATA]" at bounding box center [351, 475] width 108 height 13
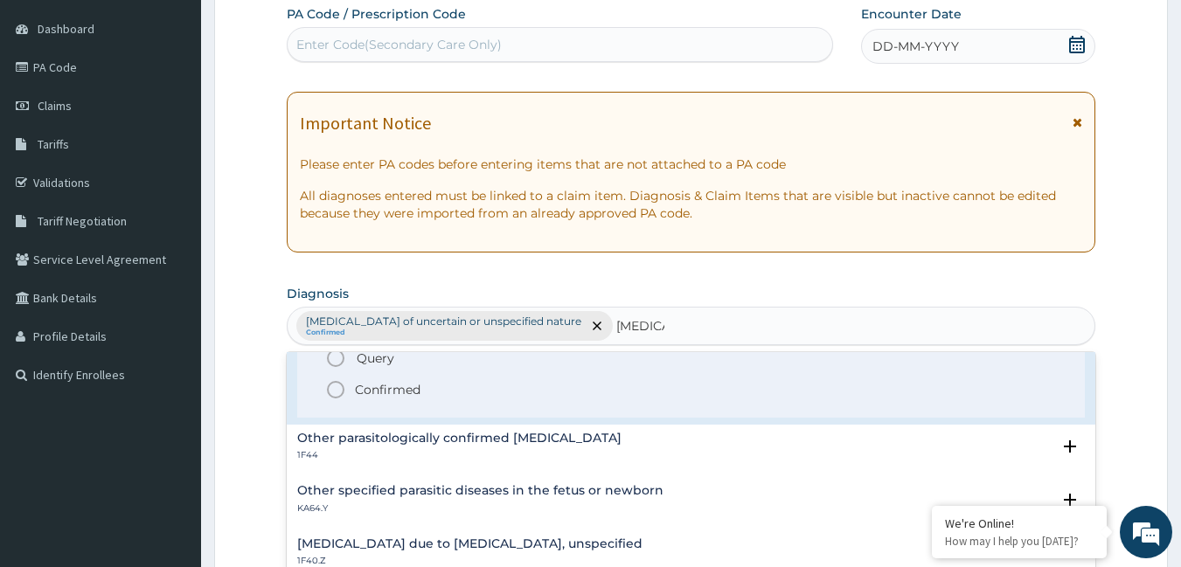
scroll to position [175, 0]
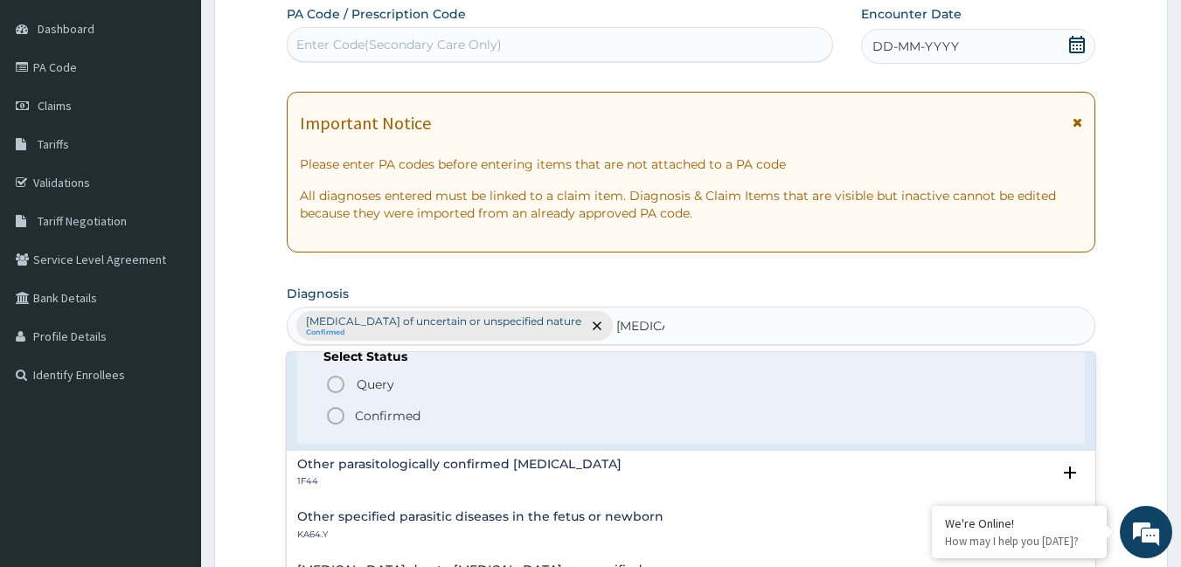
drag, startPoint x: 338, startPoint y: 415, endPoint x: 361, endPoint y: 421, distance: 23.5
click at [338, 414] on icon "status option filled" at bounding box center [335, 416] width 21 height 21
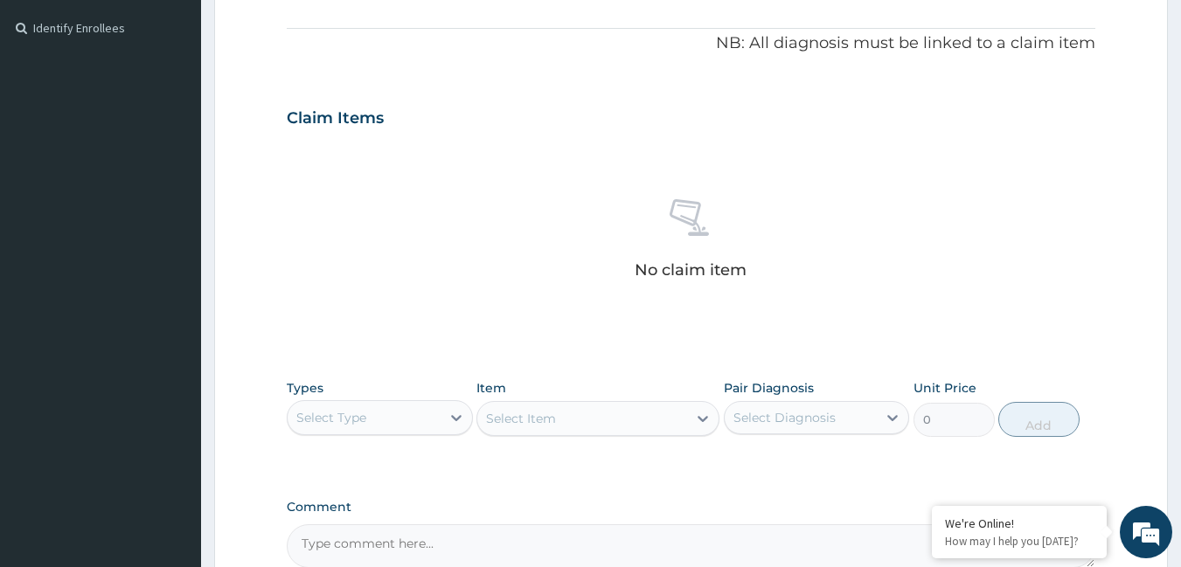
scroll to position [511, 0]
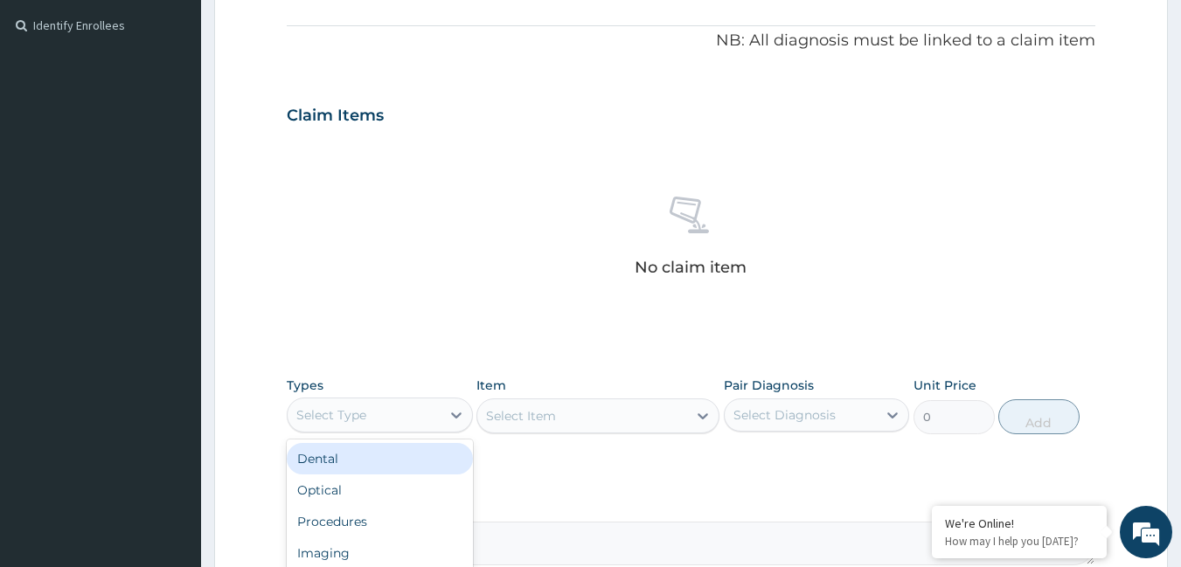
click at [434, 410] on div "Select Type" at bounding box center [364, 415] width 153 height 28
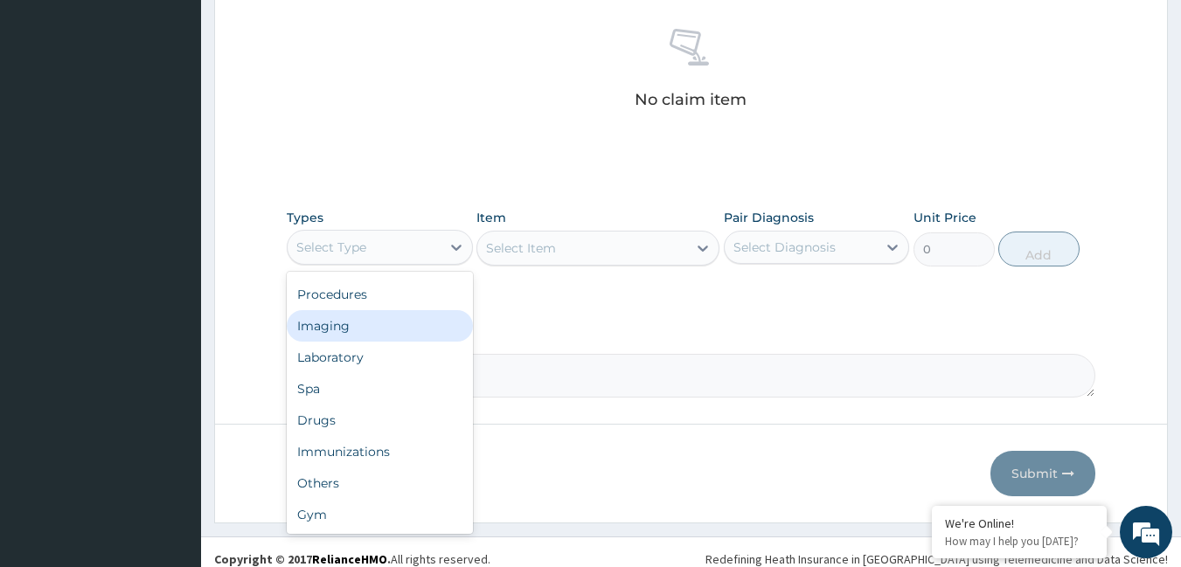
scroll to position [693, 0]
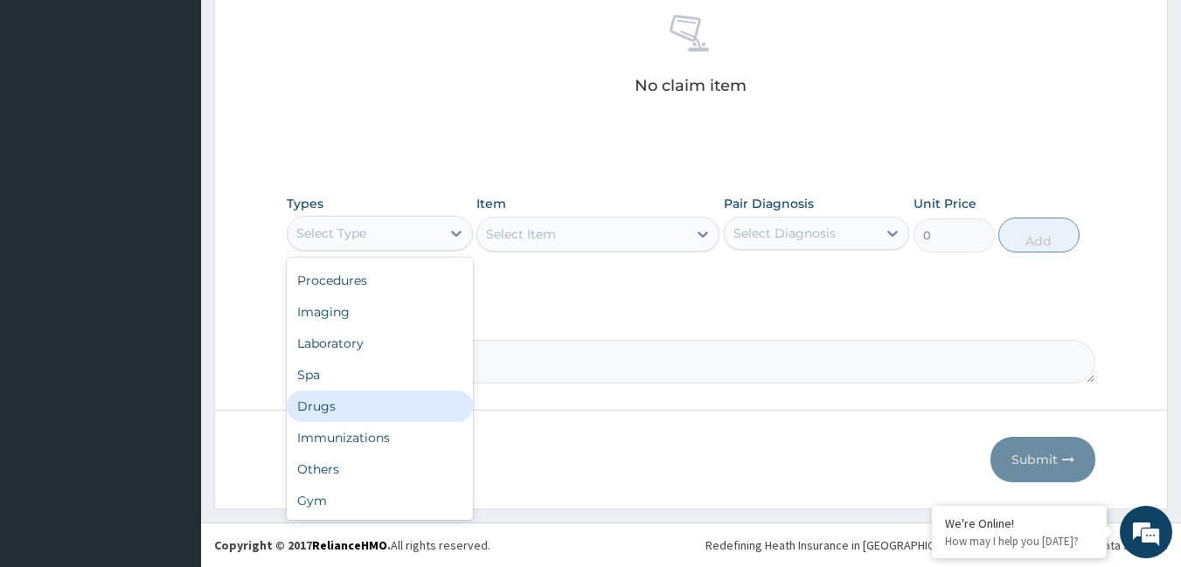
click at [379, 415] on div "Drugs" at bounding box center [380, 406] width 186 height 31
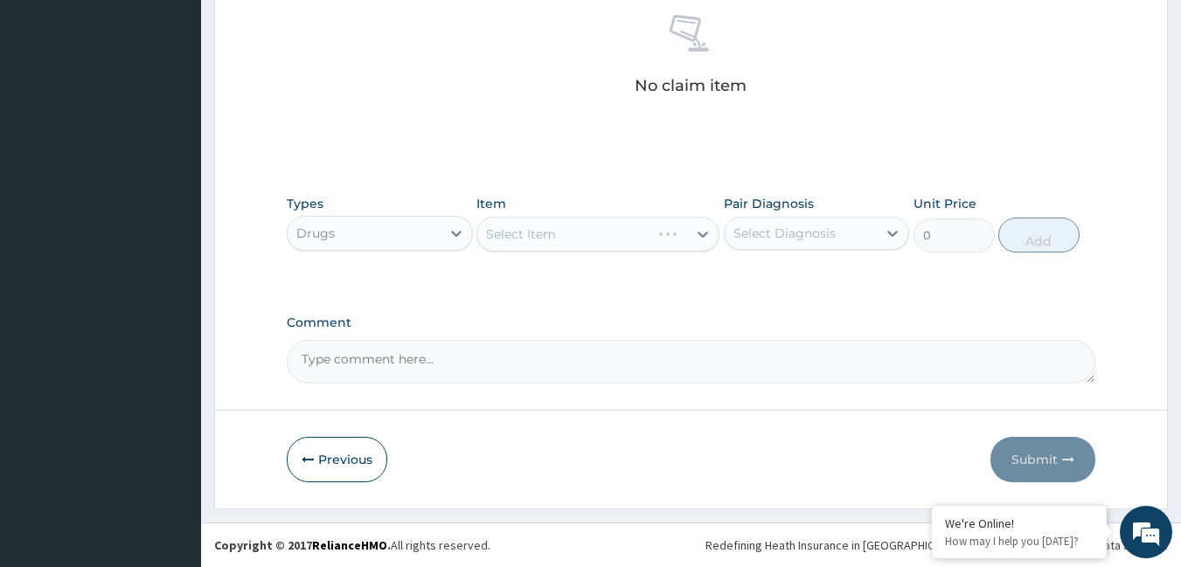
click at [542, 233] on div "Select Item" at bounding box center [597, 234] width 243 height 35
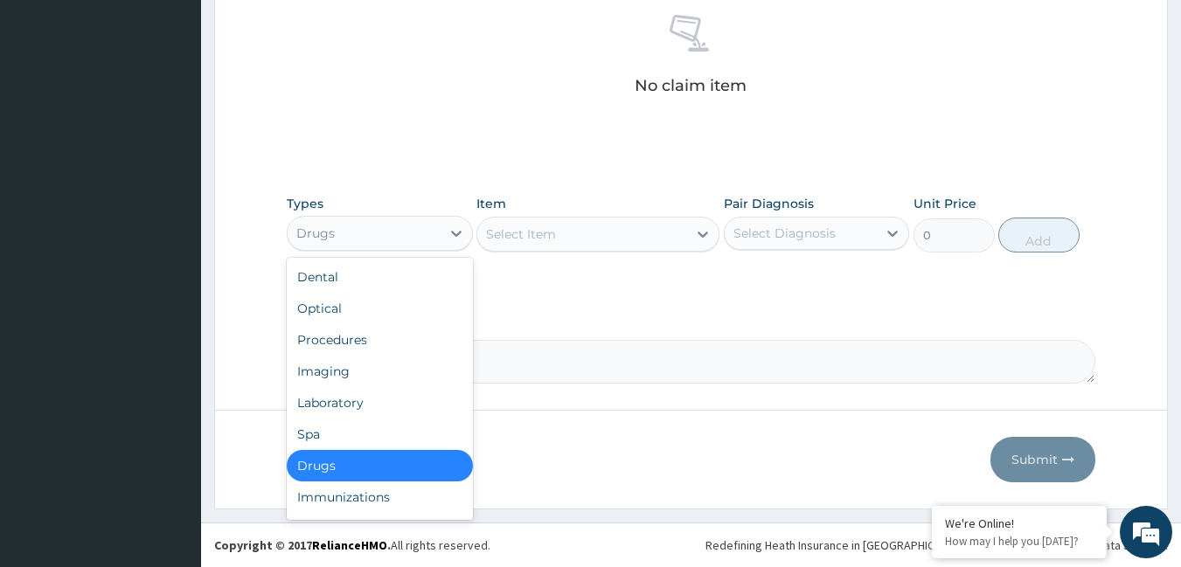
drag, startPoint x: 415, startPoint y: 240, endPoint x: 349, endPoint y: 348, distance: 127.1
click at [414, 240] on div "Drugs" at bounding box center [364, 233] width 153 height 28
click at [346, 337] on div "Procedures" at bounding box center [380, 339] width 186 height 31
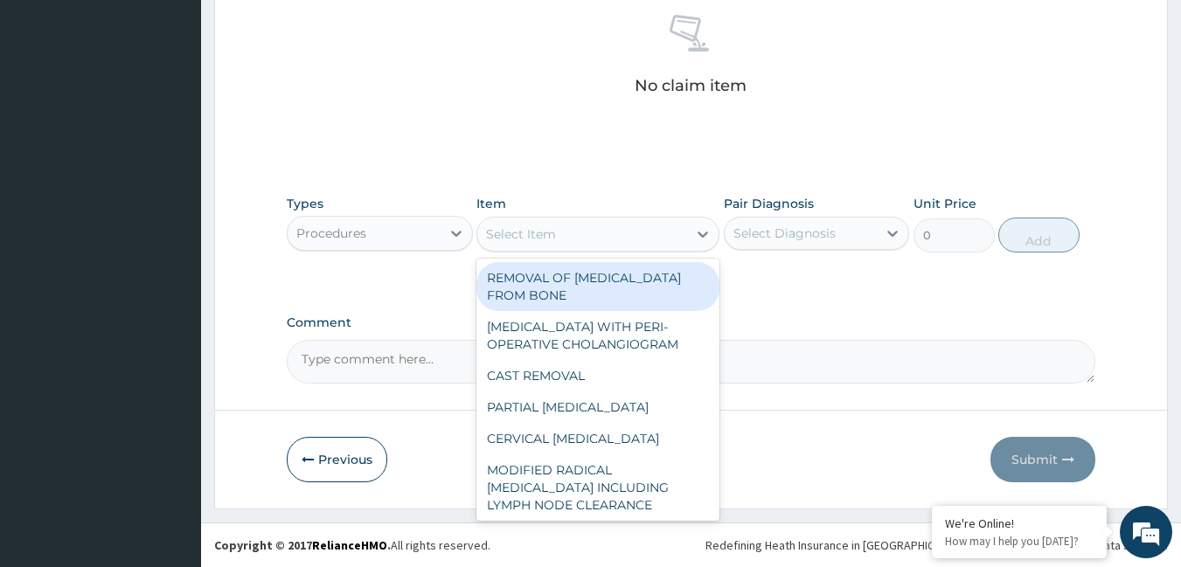
click at [599, 231] on div "Select Item" at bounding box center [582, 234] width 210 height 28
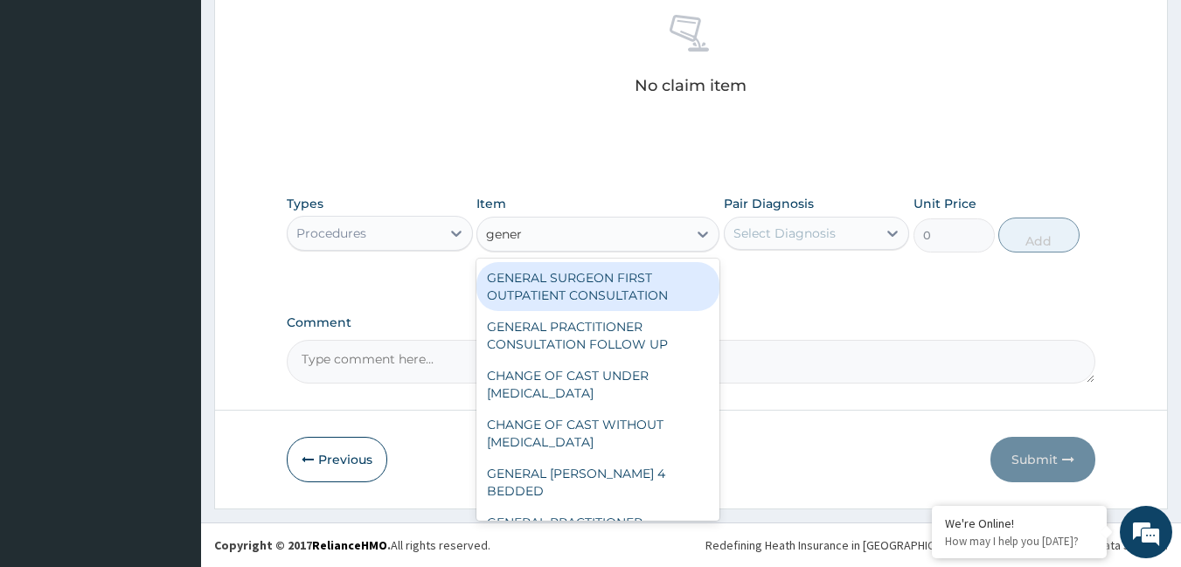
type input "genera"
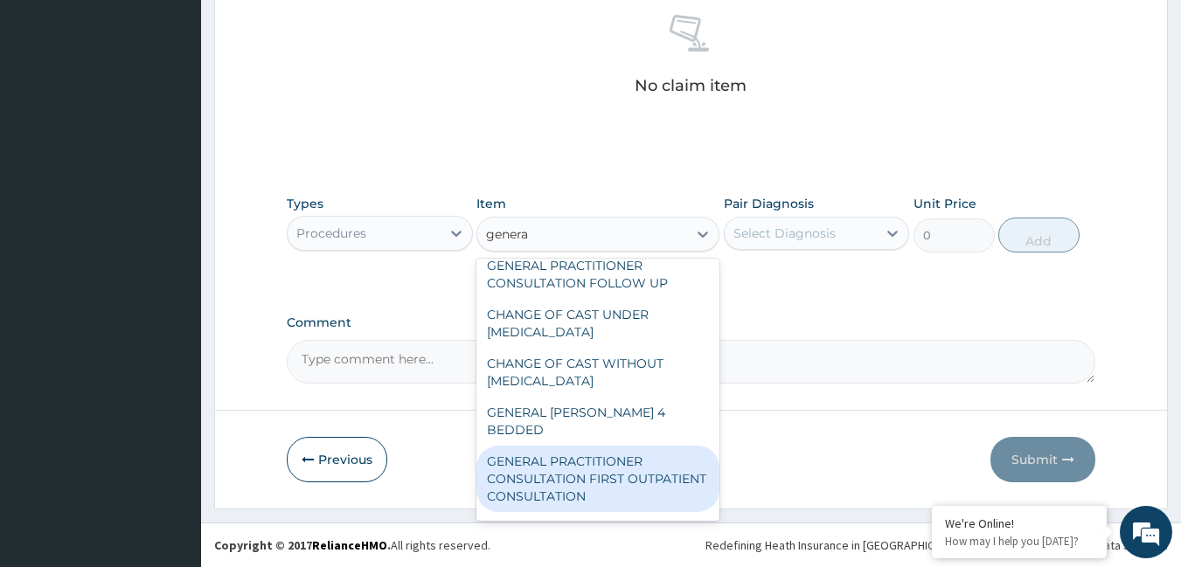
scroll to position [87, 0]
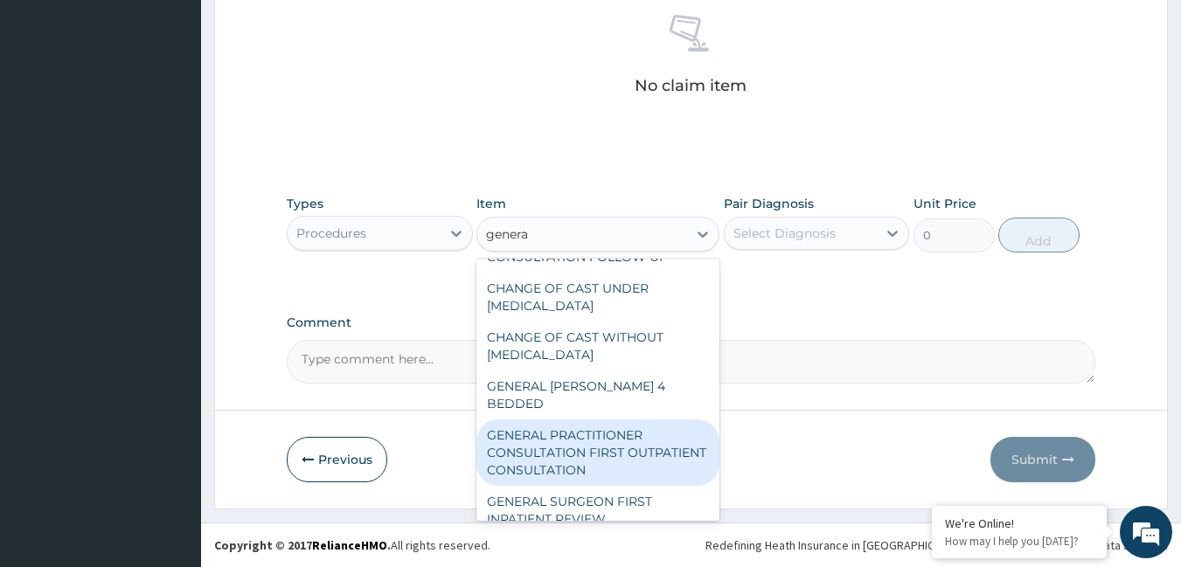
click at [584, 420] on div "GENERAL PRACTITIONER CONSULTATION FIRST OUTPATIENT CONSULTATION" at bounding box center [597, 453] width 243 height 66
type input "3795"
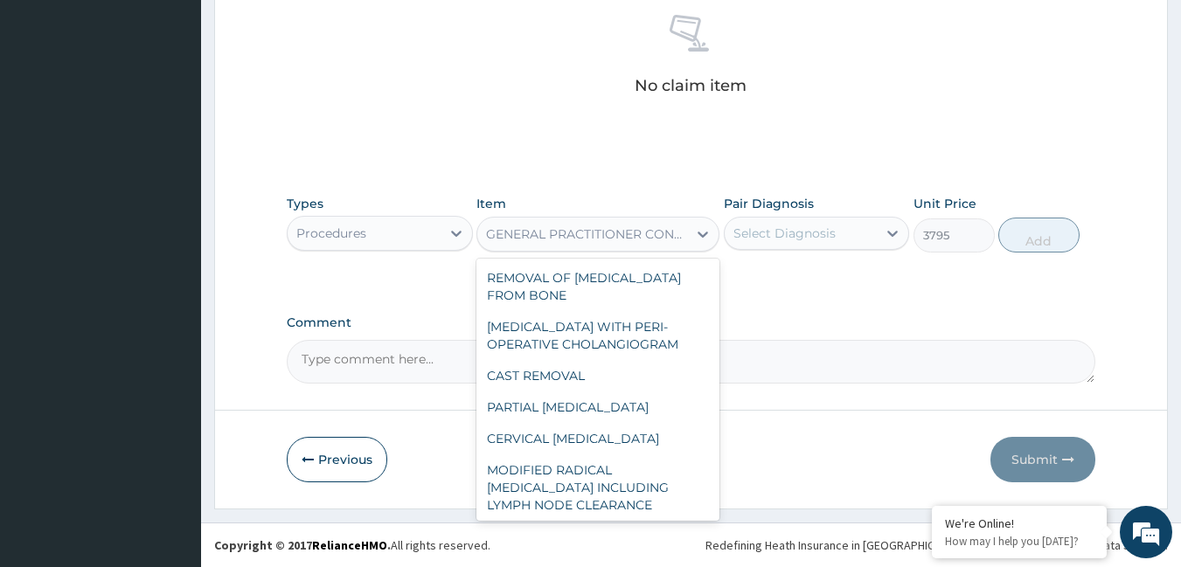
click at [587, 238] on div "GENERAL PRACTITIONER CONSULTATION FIRST OUTPATIENT CONSULTATION" at bounding box center [587, 234] width 203 height 17
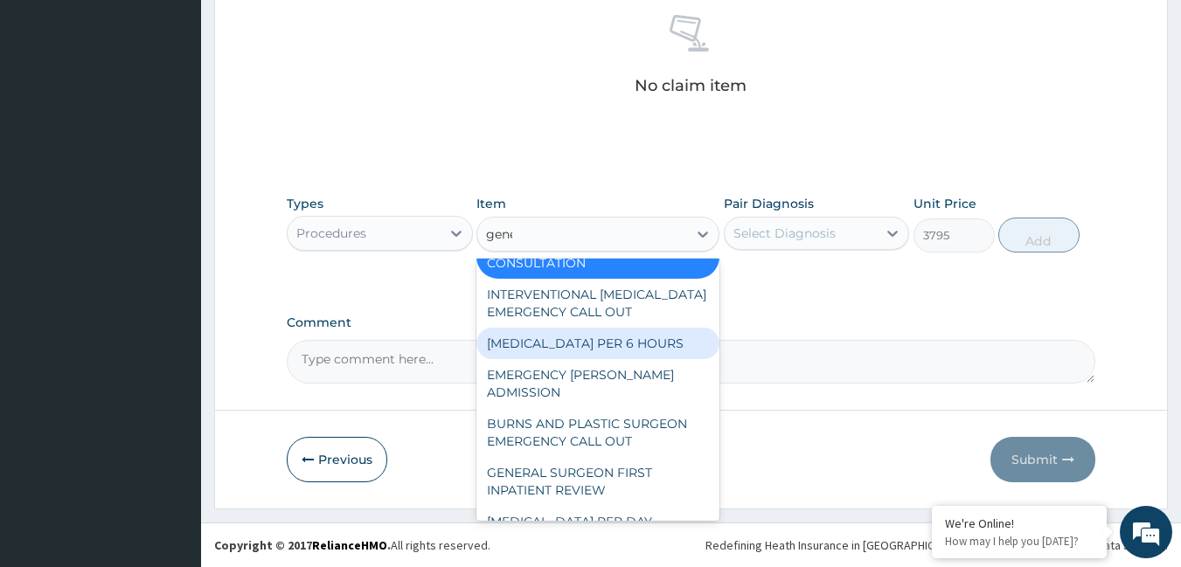
scroll to position [203, 0]
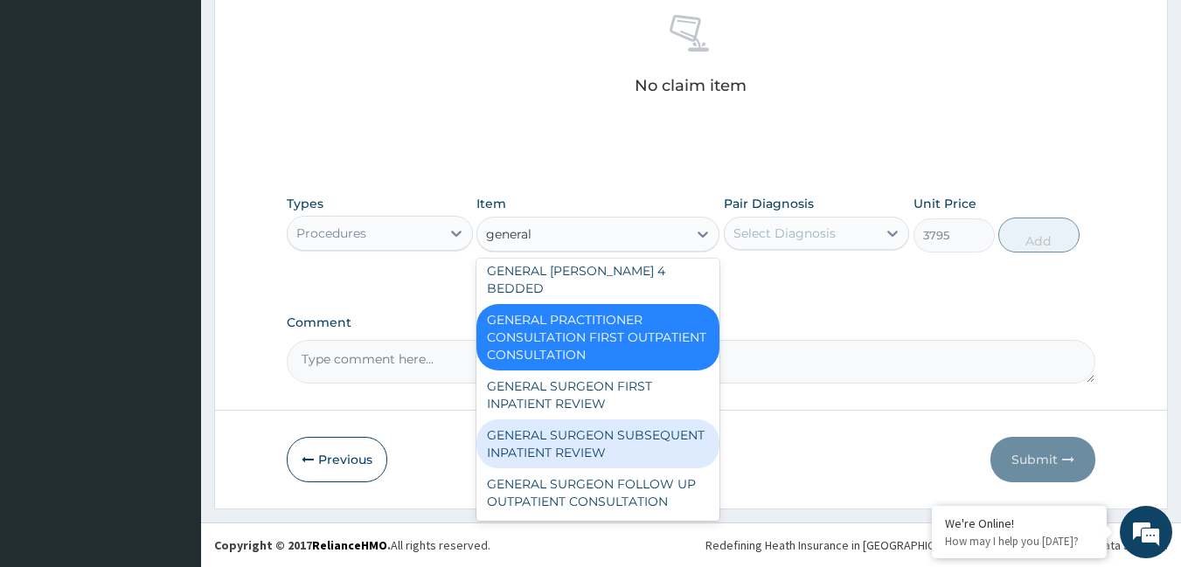
type input "general"
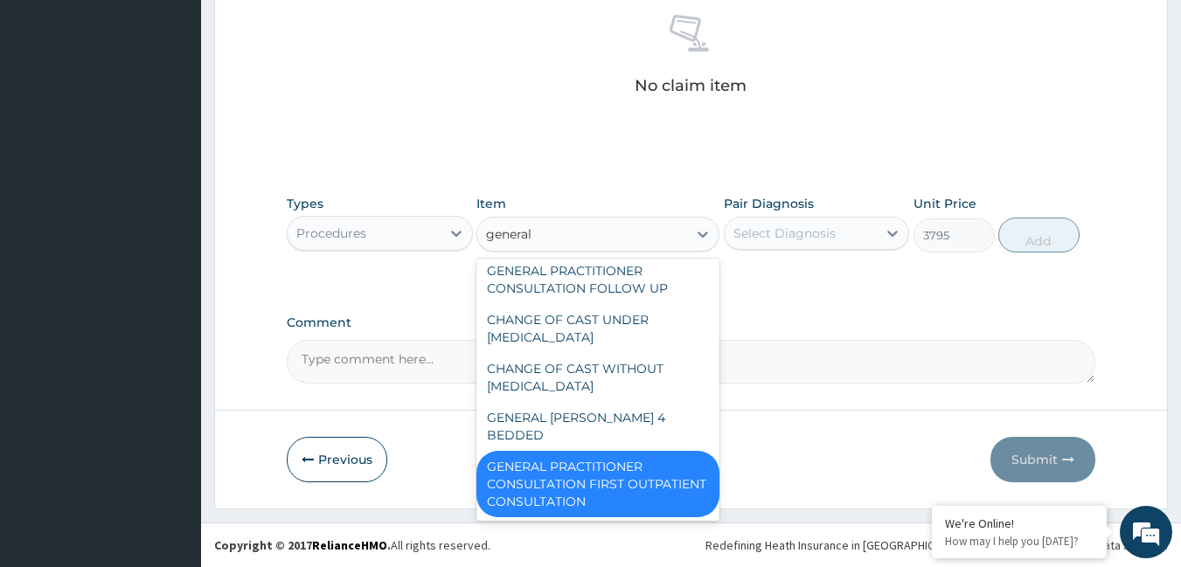
scroll to position [28, 0]
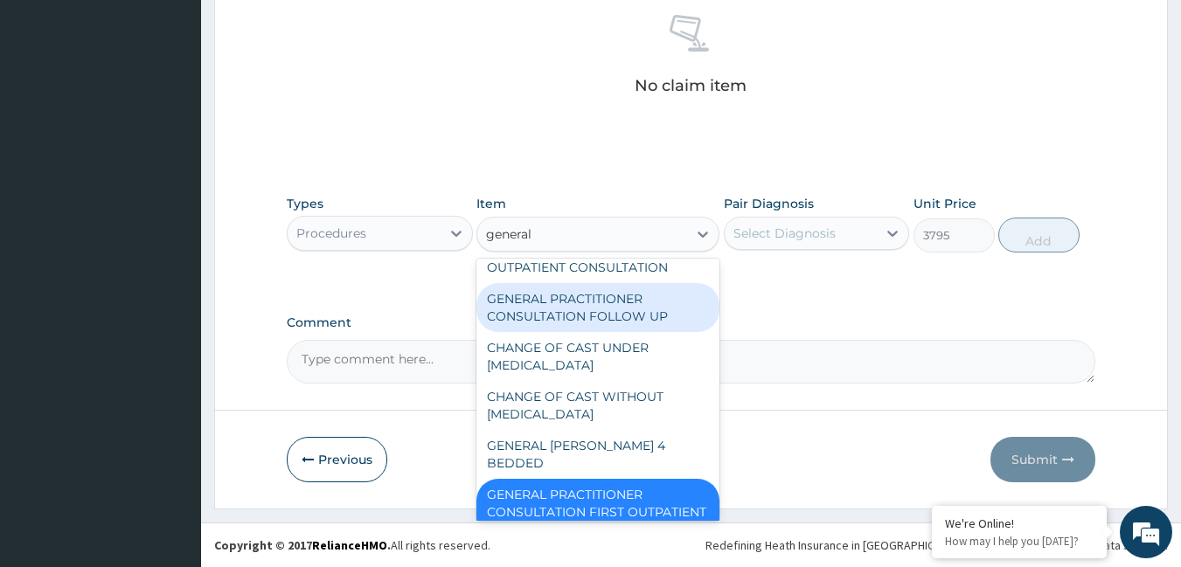
click at [582, 330] on div "GENERAL PRACTITIONER CONSULTATION FOLLOW UP" at bounding box center [597, 307] width 243 height 49
type input "2530"
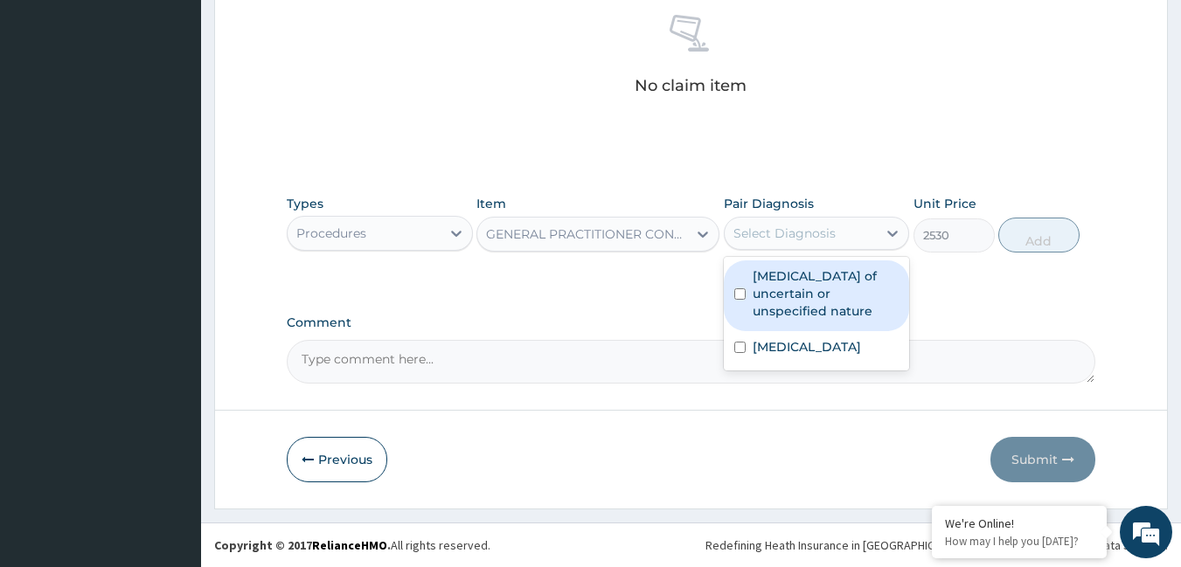
click at [777, 230] on div "Select Diagnosis" at bounding box center [784, 233] width 102 height 17
click at [778, 290] on label "[MEDICAL_DATA] of uncertain or unspecified nature" at bounding box center [826, 293] width 147 height 52
checkbox input "true"
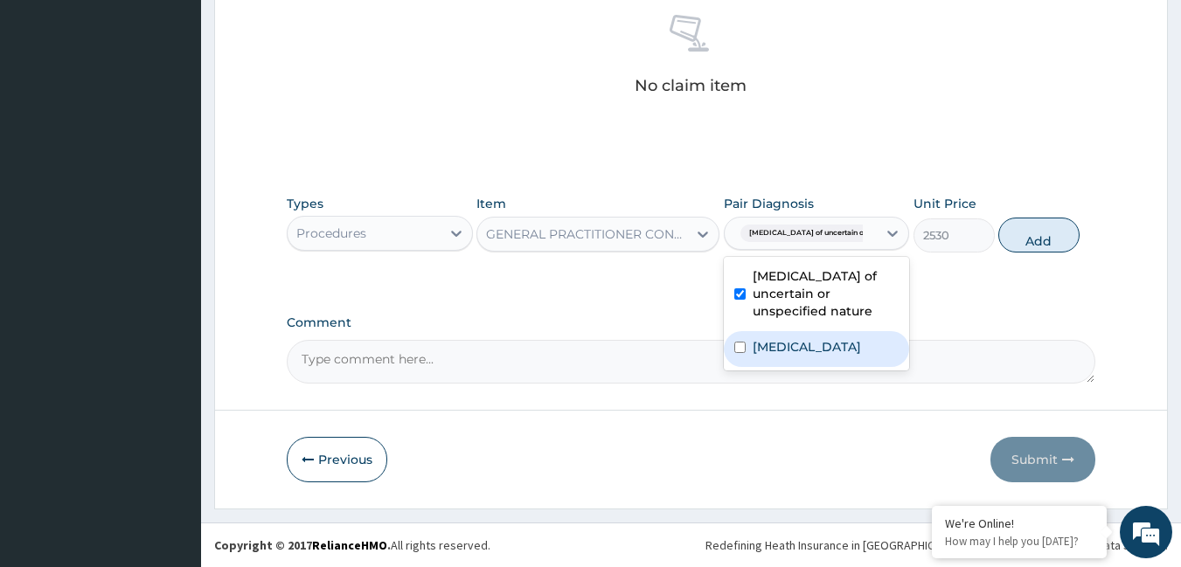
drag, startPoint x: 777, startPoint y: 346, endPoint x: 801, endPoint y: 309, distance: 43.6
click at [784, 338] on label "[MEDICAL_DATA]" at bounding box center [807, 346] width 108 height 17
checkbox input "true"
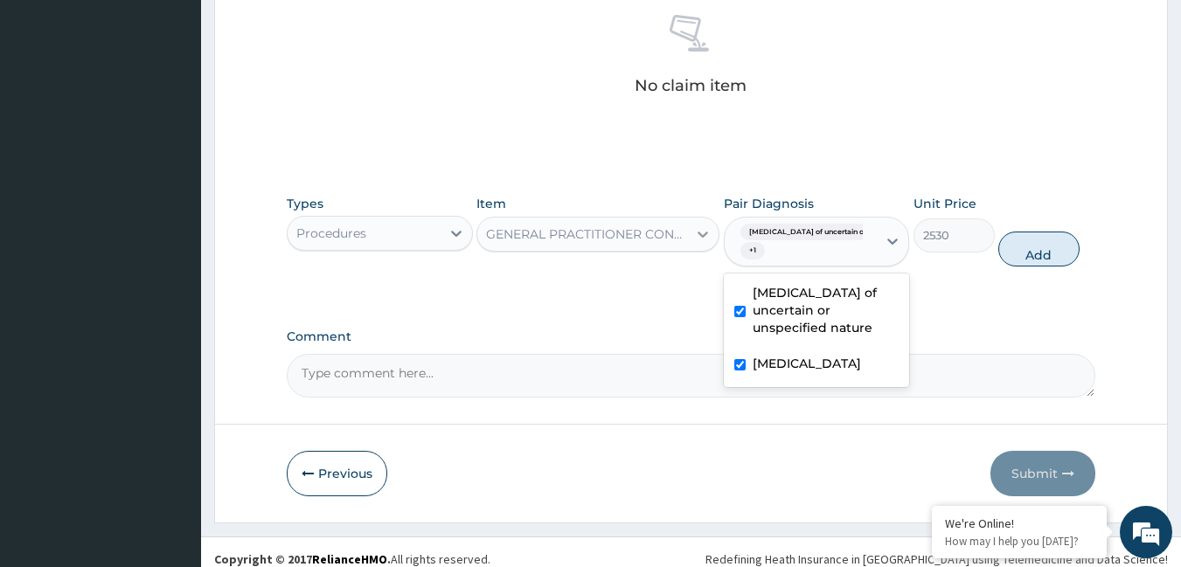
drag, startPoint x: 1038, startPoint y: 253, endPoint x: 705, endPoint y: 245, distance: 333.1
click at [1031, 253] on button "Add" at bounding box center [1038, 249] width 81 height 35
type input "0"
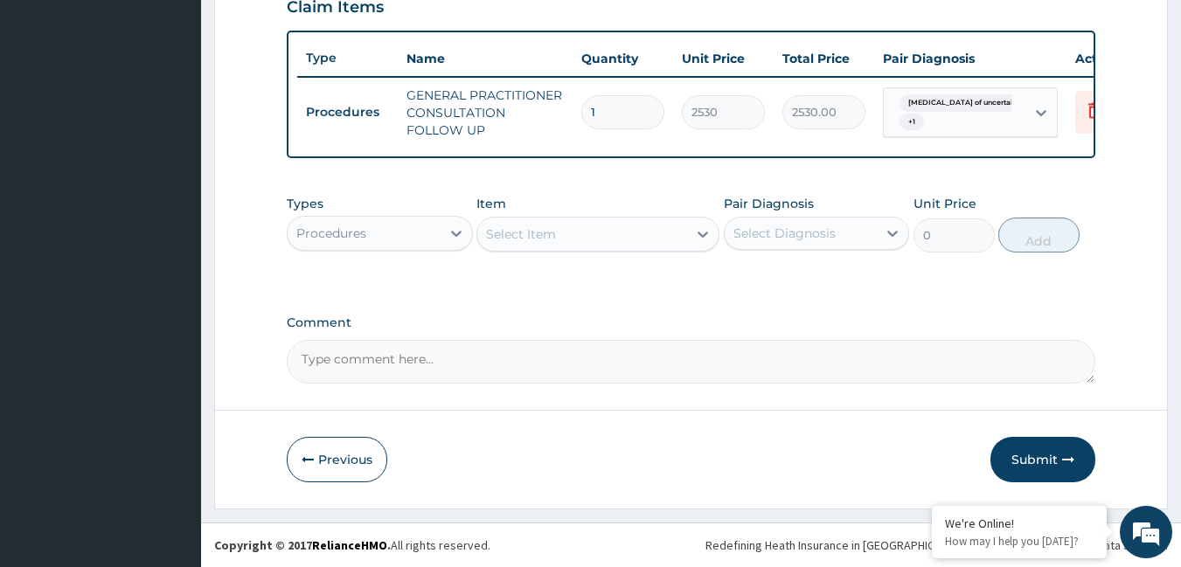
scroll to position [633, 0]
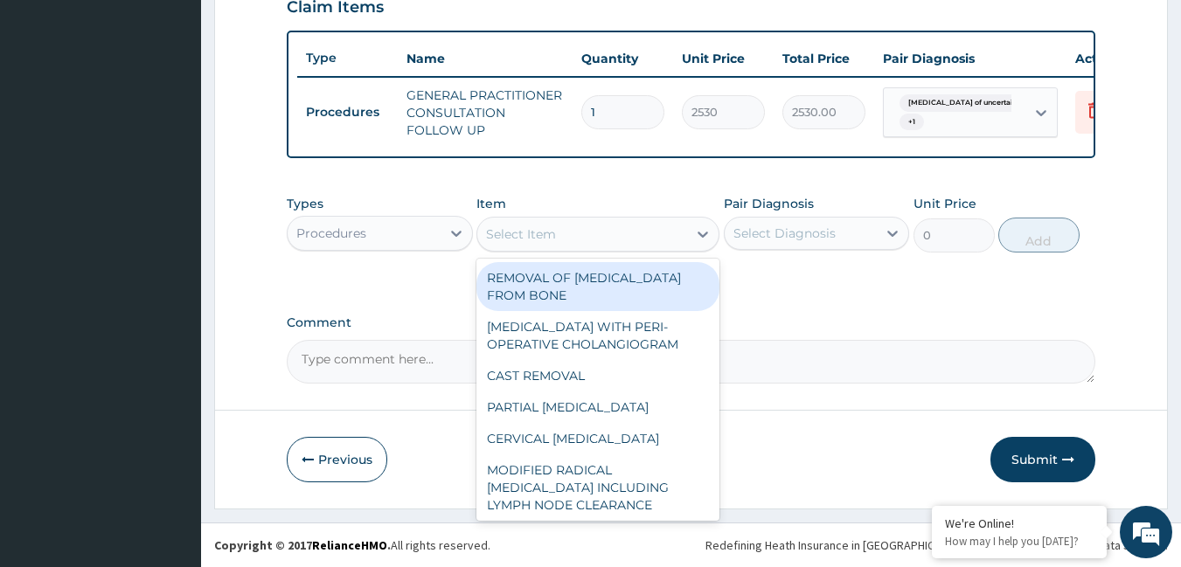
click at [545, 226] on div "Select Item" at bounding box center [521, 234] width 70 height 17
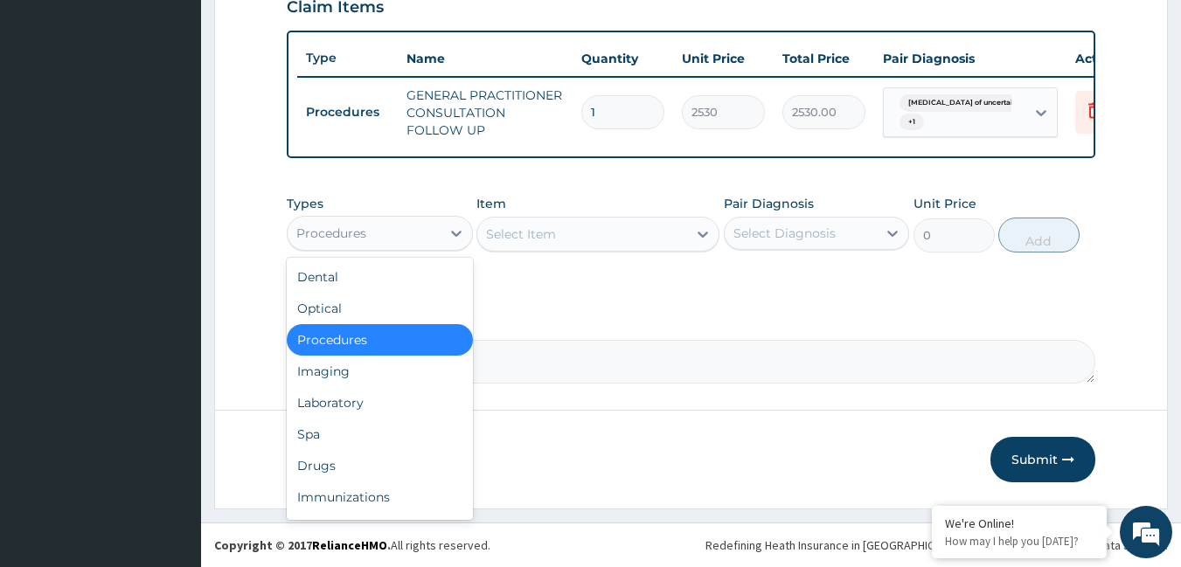
click at [322, 237] on div "Procedures" at bounding box center [331, 233] width 70 height 17
click at [323, 466] on div "Drugs" at bounding box center [380, 465] width 186 height 31
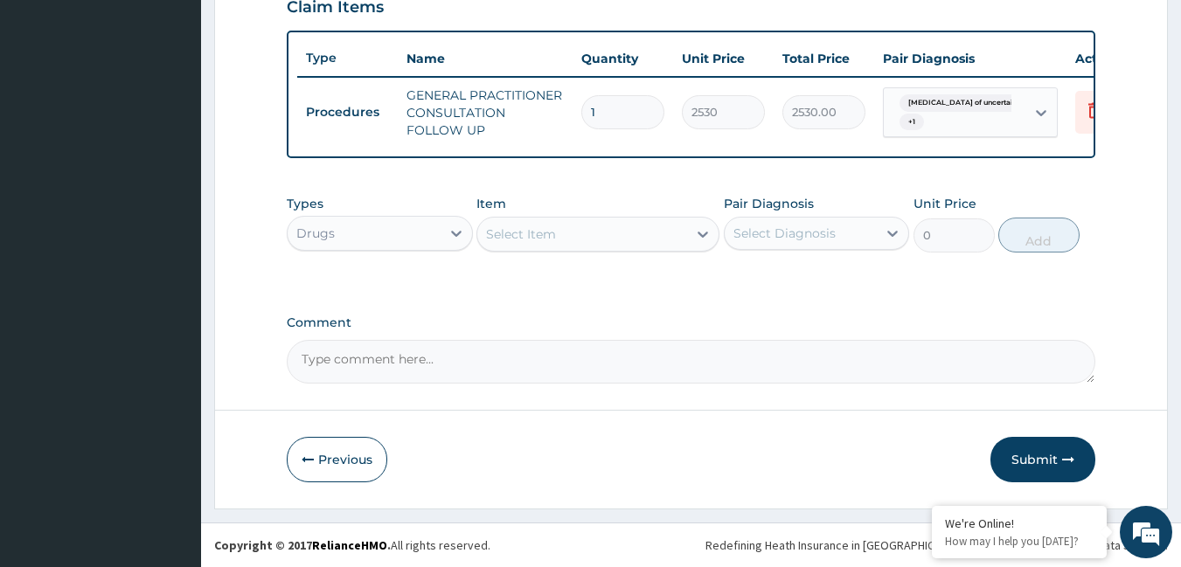
click at [555, 226] on div "Select Item" at bounding box center [521, 234] width 70 height 17
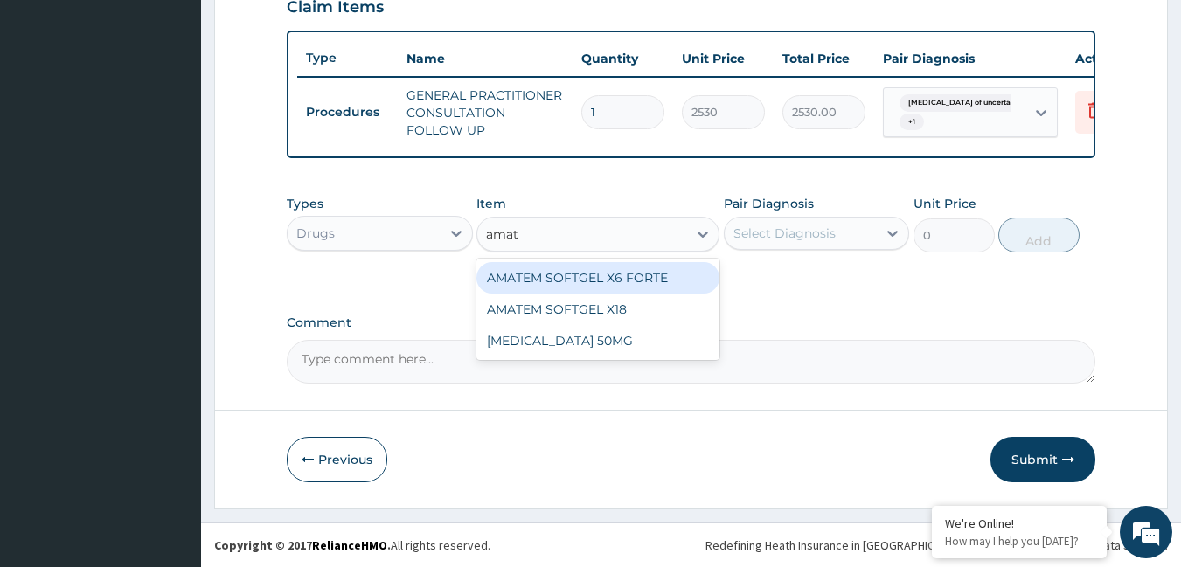
type input "amate"
click at [639, 274] on div "AMATEM SOFTGEL X6 FORTE" at bounding box center [597, 277] width 243 height 31
type input "506"
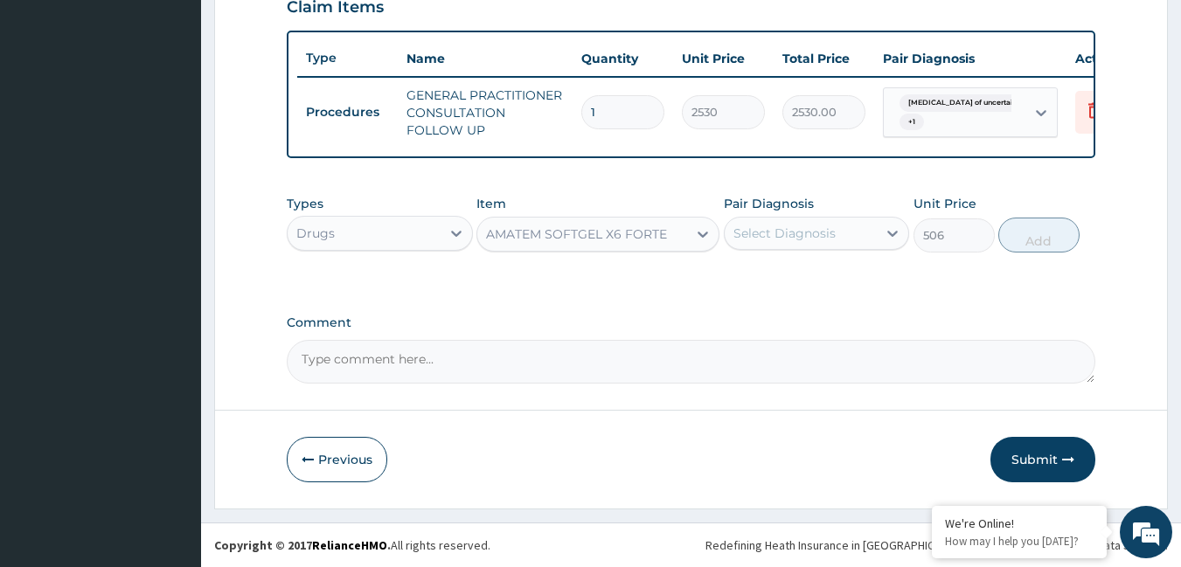
click at [774, 236] on div "Select Diagnosis" at bounding box center [784, 233] width 102 height 17
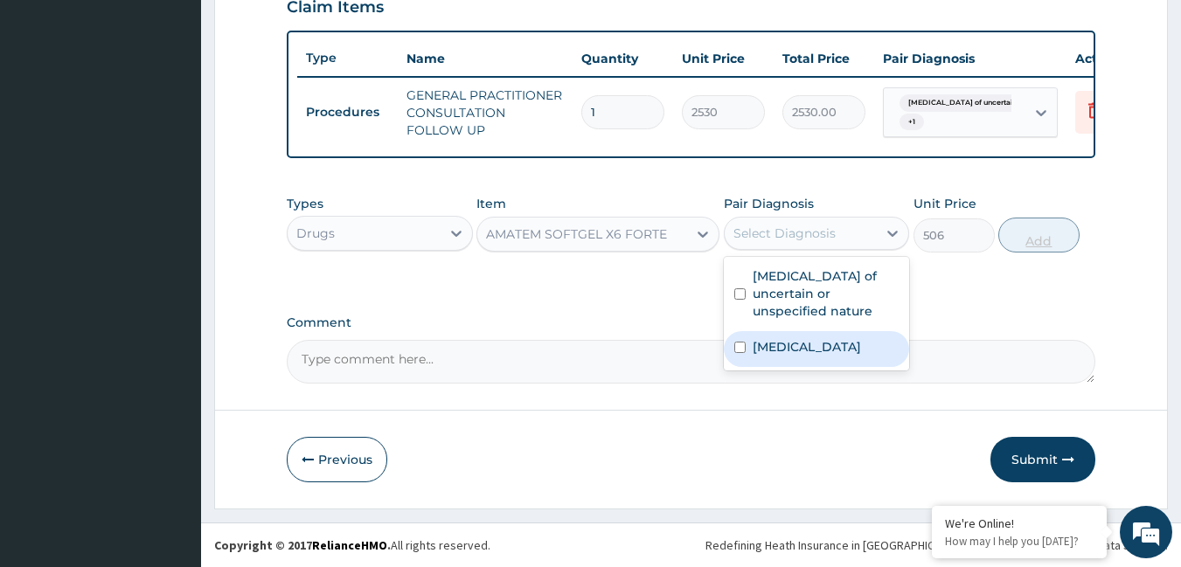
drag, startPoint x: 767, startPoint y: 352, endPoint x: 1024, endPoint y: 247, distance: 277.6
click at [771, 351] on label "[MEDICAL_DATA]" at bounding box center [807, 346] width 108 height 17
checkbox input "true"
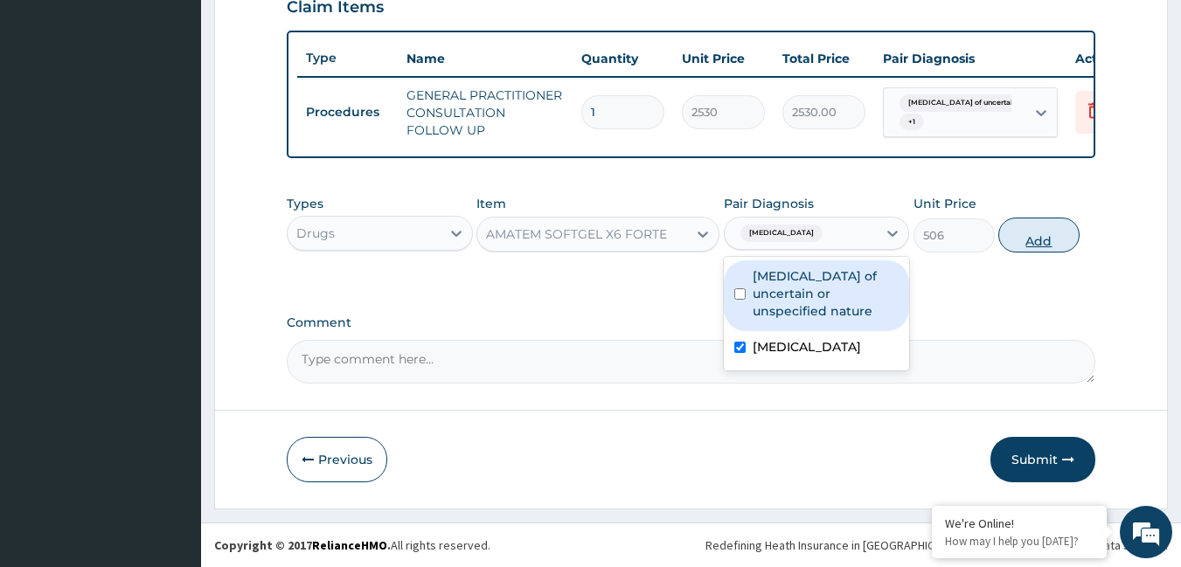
click at [1039, 234] on button "Add" at bounding box center [1038, 235] width 81 height 35
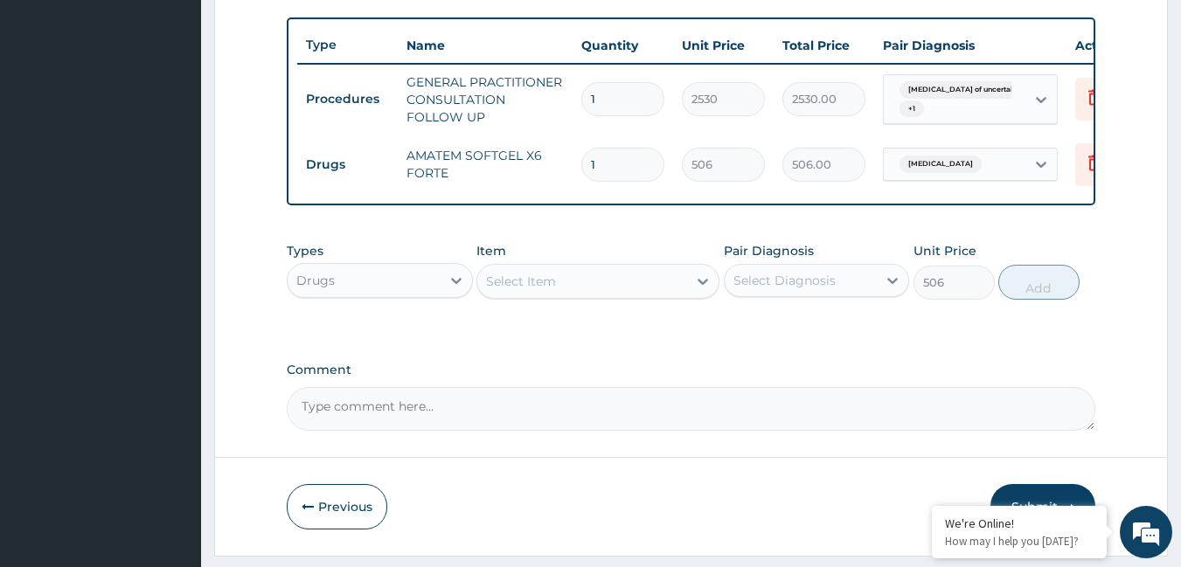
type input "0"
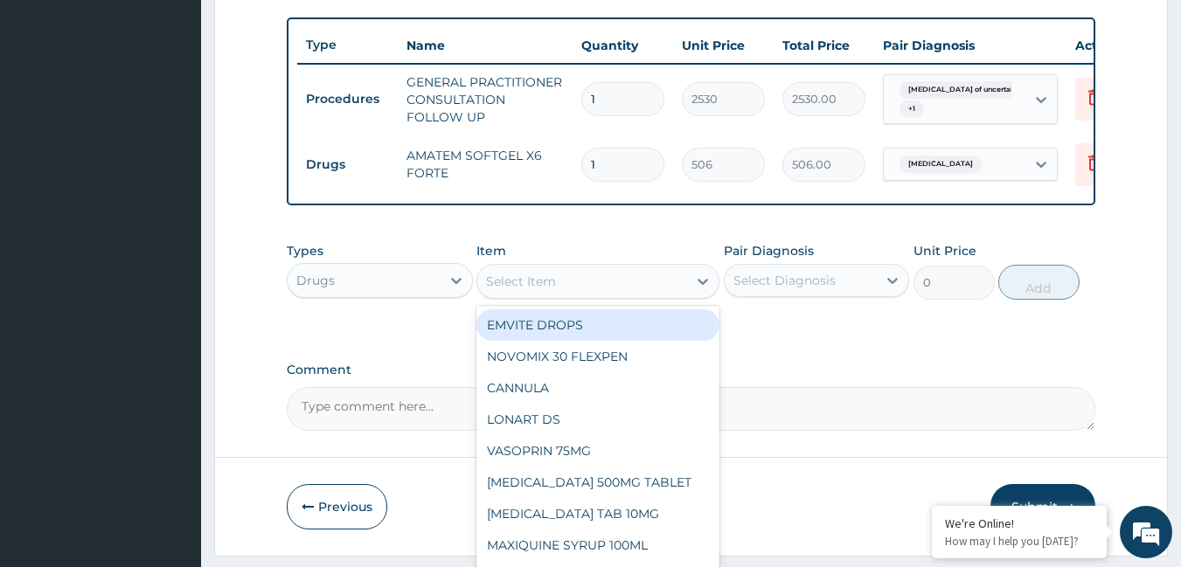
click at [511, 290] on div "Select Item" at bounding box center [521, 281] width 70 height 17
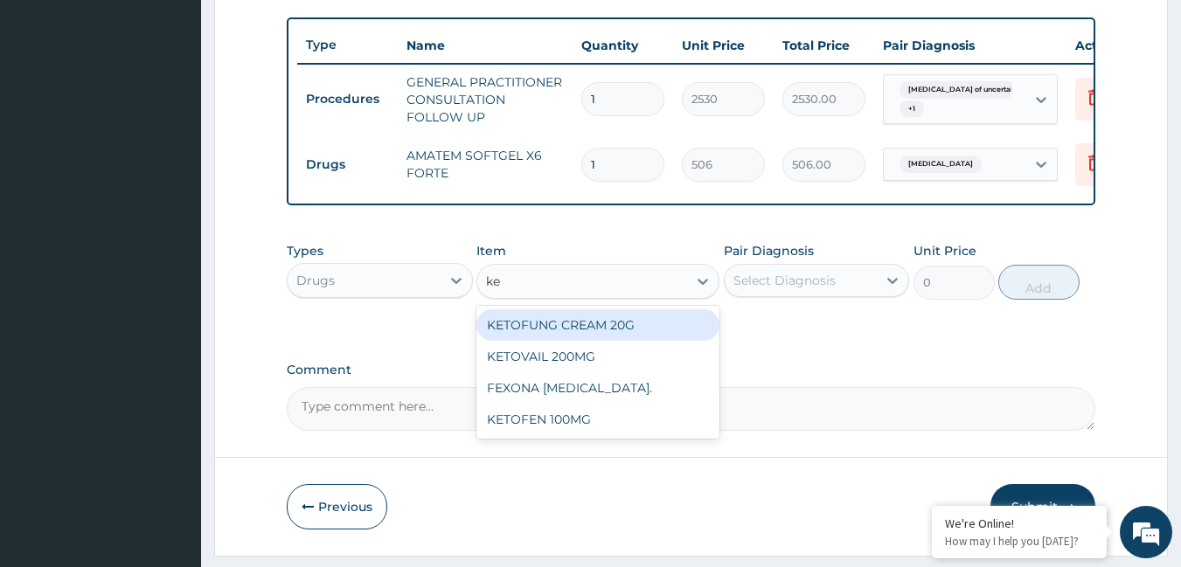
type input "ket"
click at [546, 341] on div "KETOFUNG CREAM 20G" at bounding box center [597, 324] width 243 height 31
type input "1265"
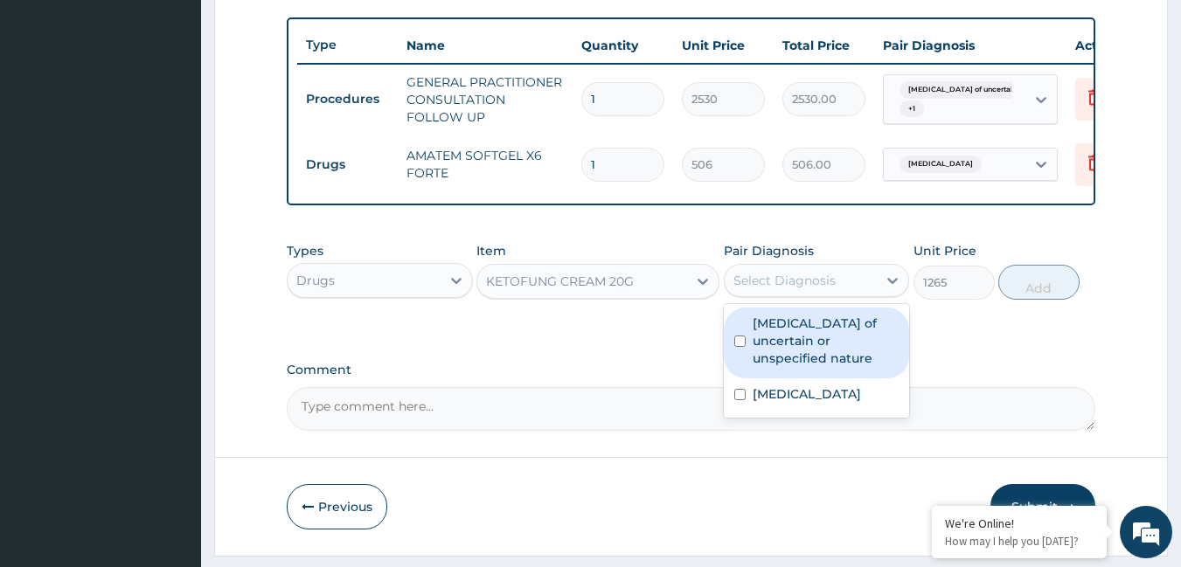
click at [779, 289] on div "Select Diagnosis" at bounding box center [784, 280] width 102 height 17
click at [774, 351] on label "Skin disorder of uncertain or unspecified nature" at bounding box center [826, 341] width 147 height 52
checkbox input "true"
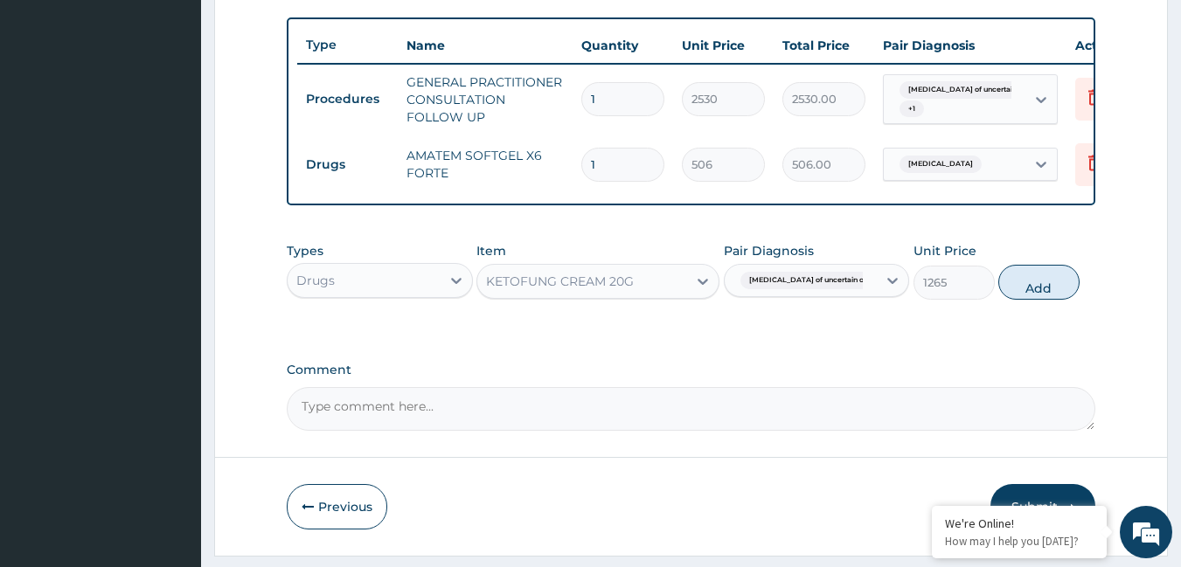
drag, startPoint x: 1052, startPoint y: 298, endPoint x: 991, endPoint y: 310, distance: 62.4
click at [1051, 298] on button "Add" at bounding box center [1038, 282] width 81 height 35
type input "0"
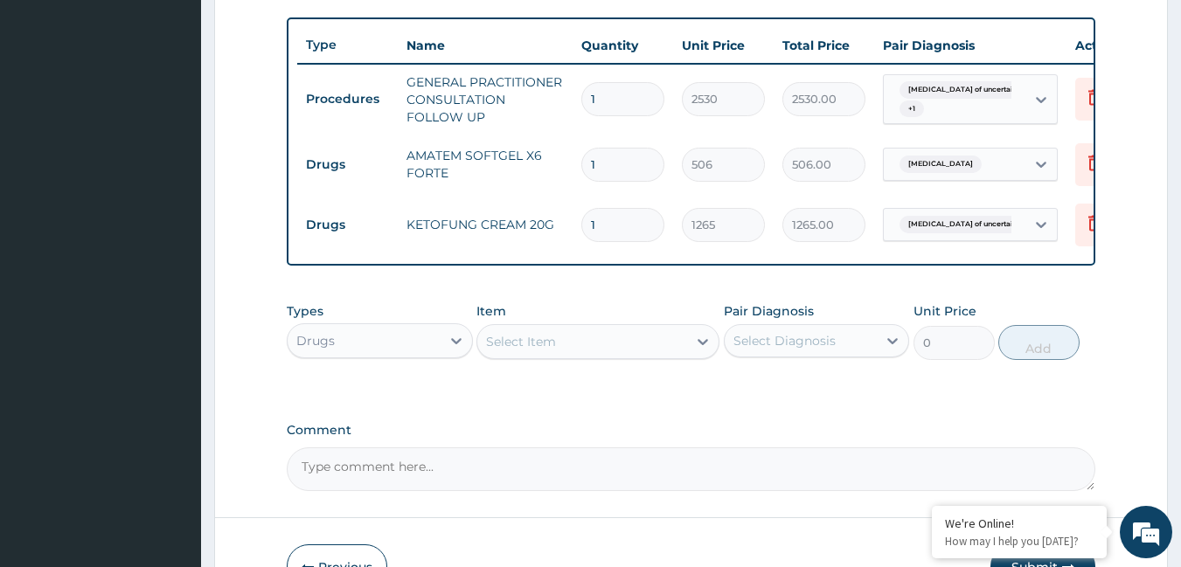
click at [612, 164] on input "1" at bounding box center [622, 165] width 83 height 34
type input "0.00"
type input "6"
type input "3036.00"
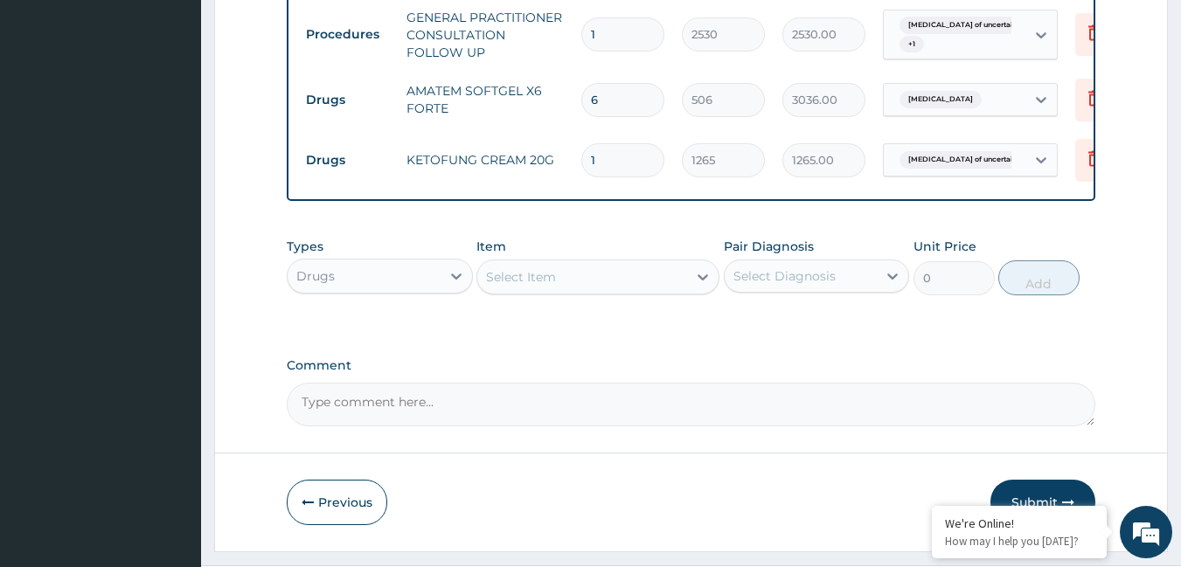
scroll to position [720, 0]
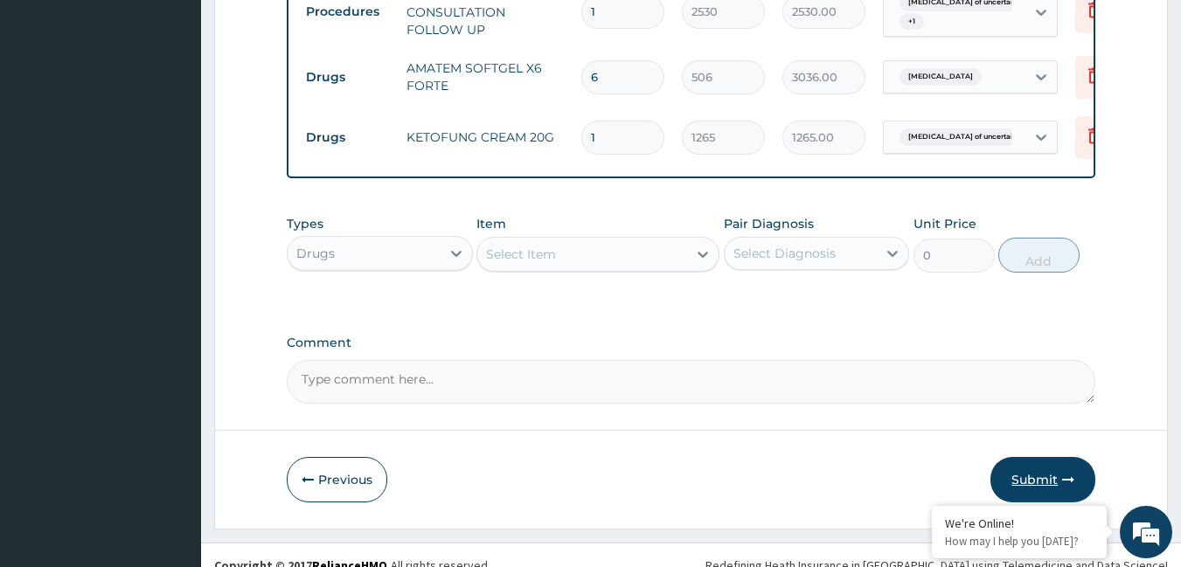
type input "6"
click at [1079, 477] on button "Submit" at bounding box center [1042, 479] width 105 height 45
click at [1045, 486] on button "Submit" at bounding box center [1042, 479] width 105 height 45
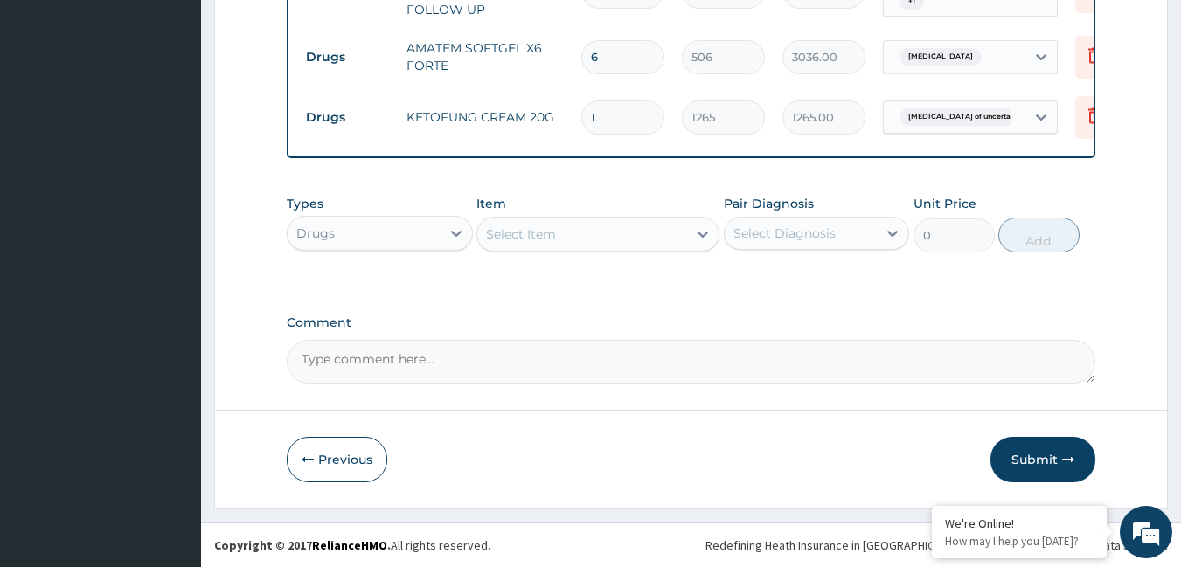
scroll to position [754, 0]
click at [1023, 471] on button "Submit" at bounding box center [1042, 459] width 105 height 45
click at [1022, 471] on button "Submit" at bounding box center [1042, 459] width 105 height 45
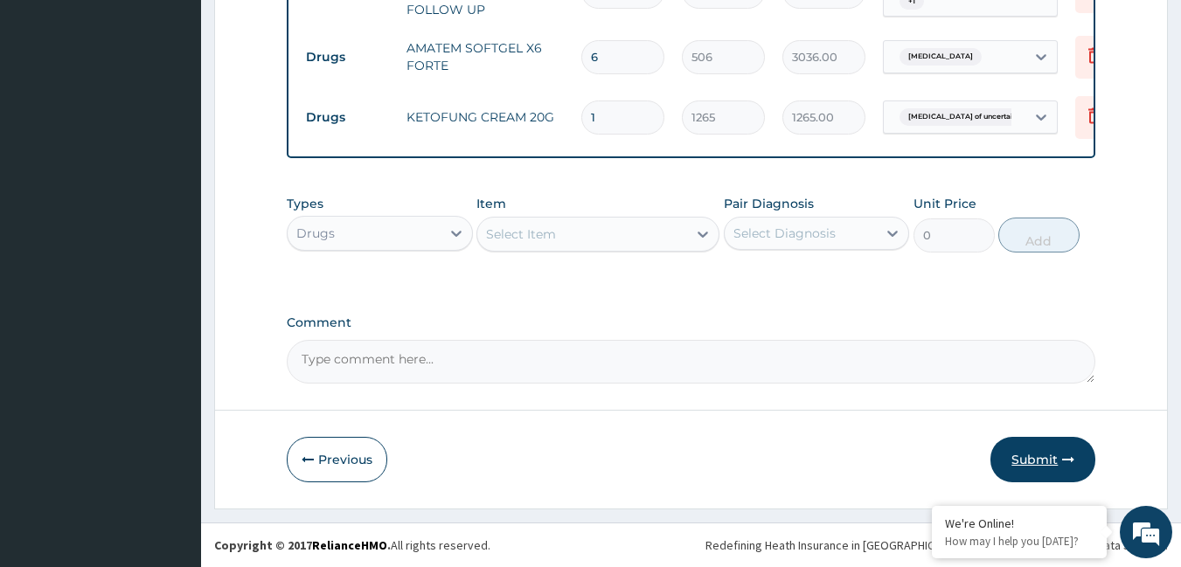
click at [1022, 471] on button "Submit" at bounding box center [1042, 459] width 105 height 45
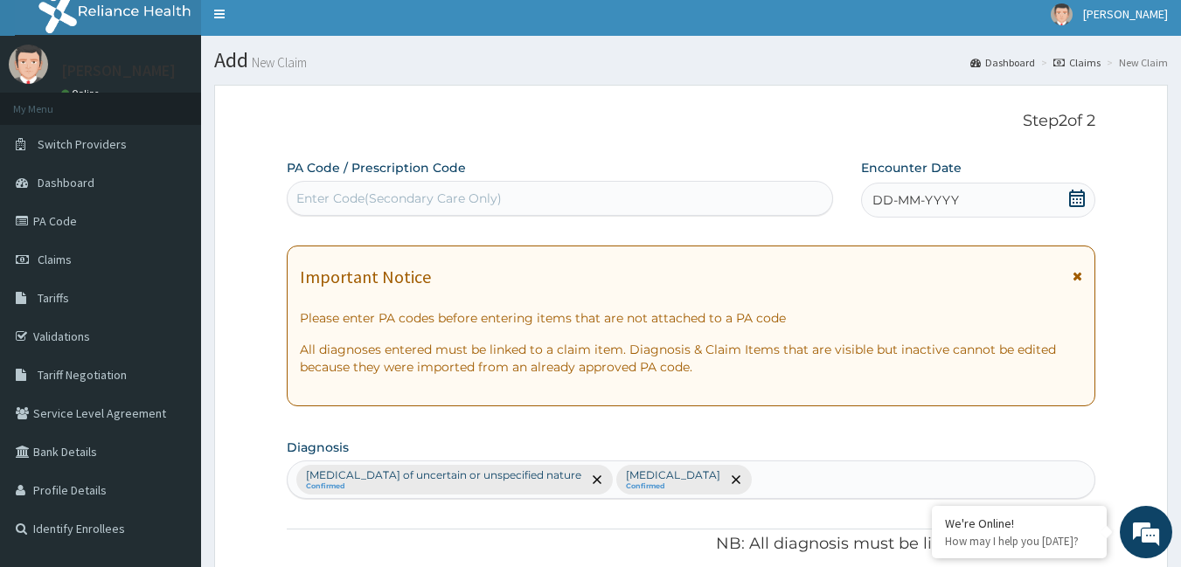
scroll to position [0, 0]
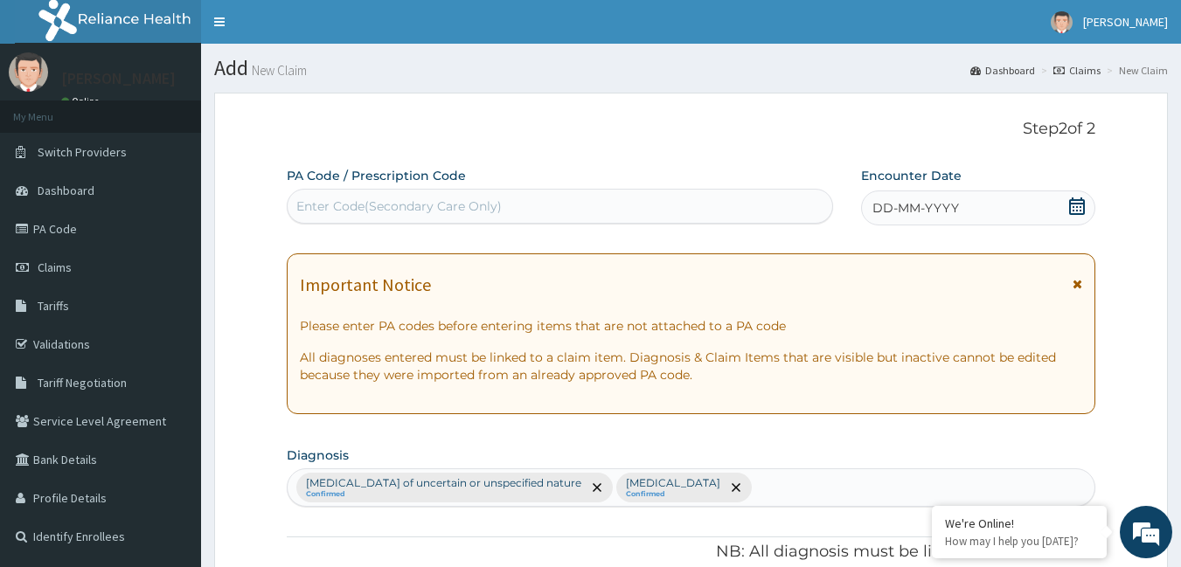
click at [1006, 212] on div "DD-MM-YYYY" at bounding box center [978, 208] width 234 height 35
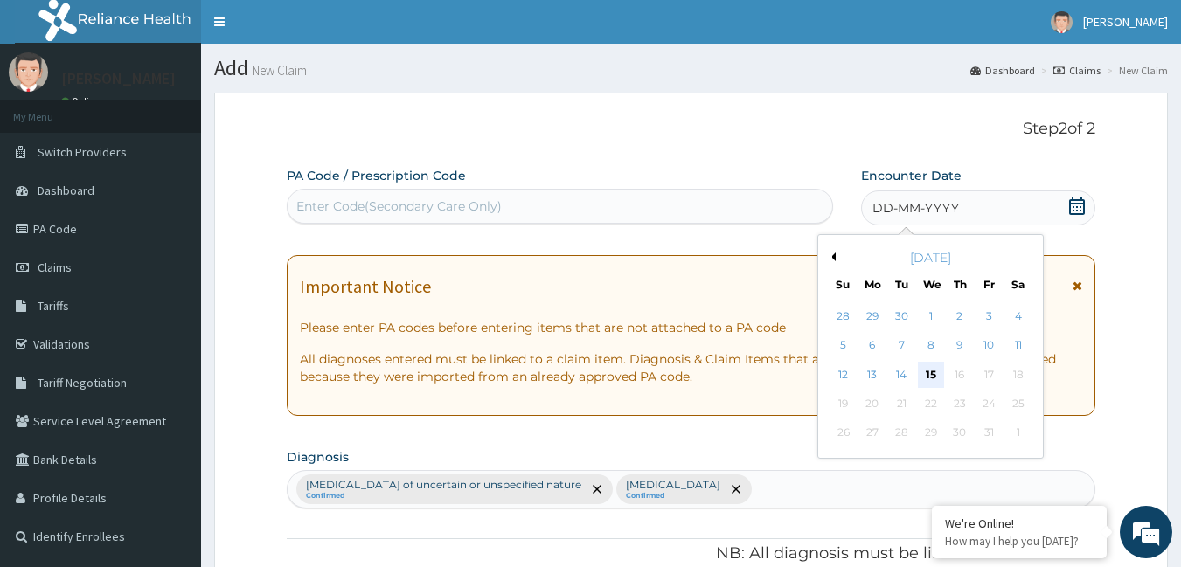
click at [925, 367] on div "15" at bounding box center [931, 375] width 26 height 26
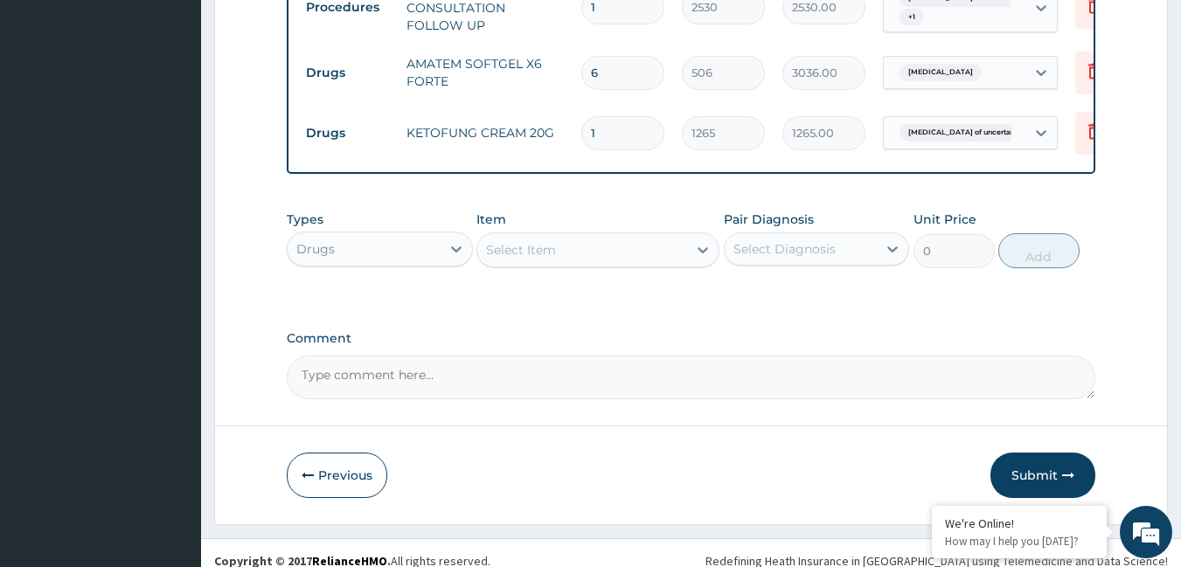
scroll to position [754, 0]
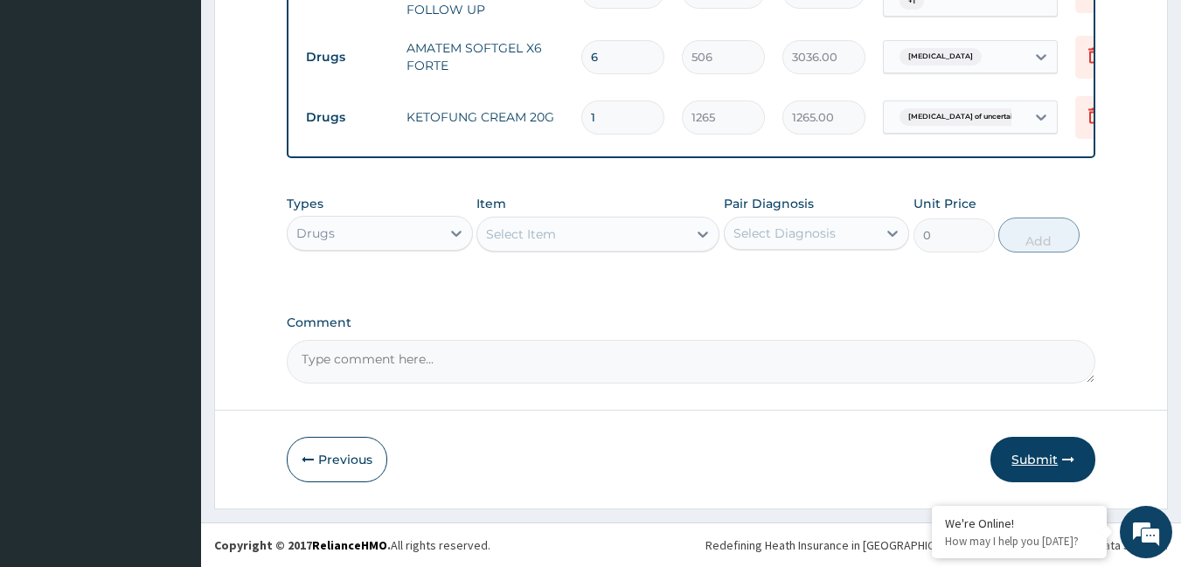
click at [1041, 468] on button "Submit" at bounding box center [1042, 459] width 105 height 45
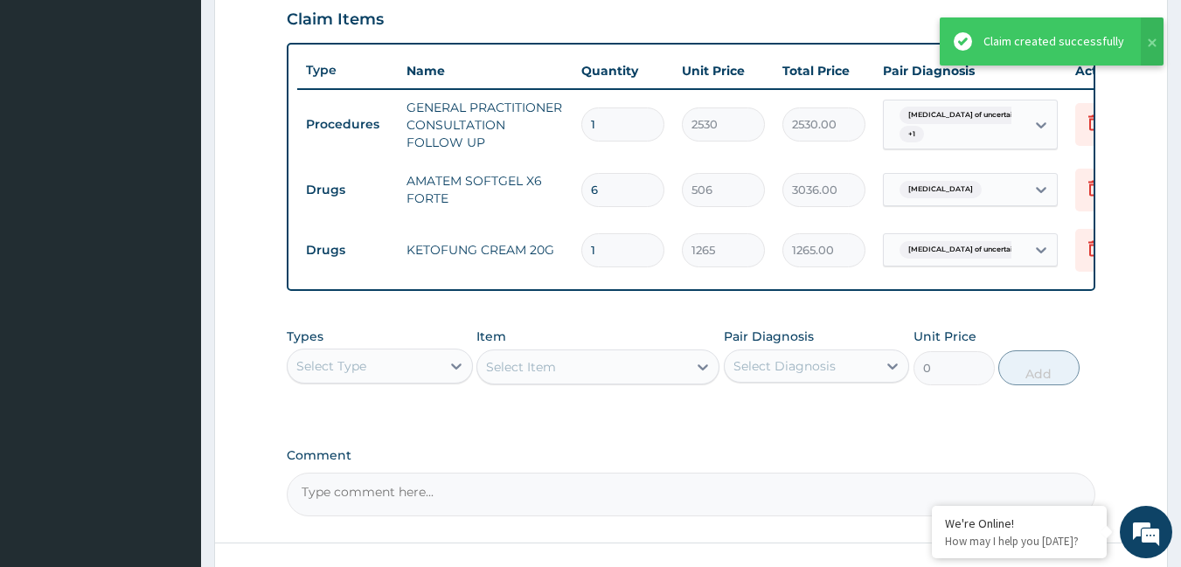
scroll to position [491, 0]
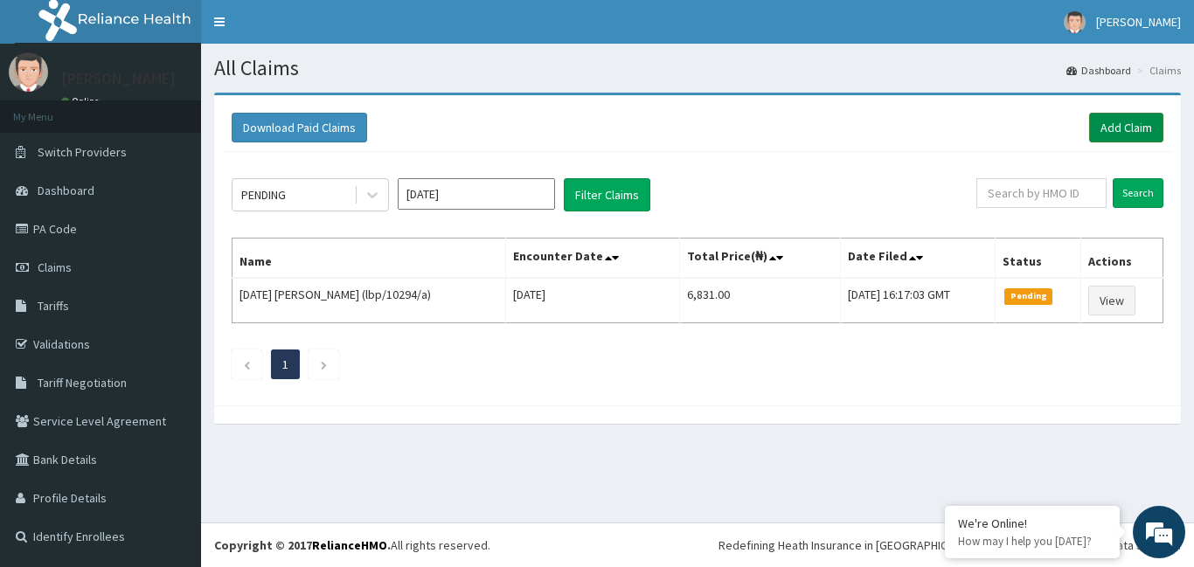
click at [1115, 115] on link "Add Claim" at bounding box center [1126, 128] width 74 height 30
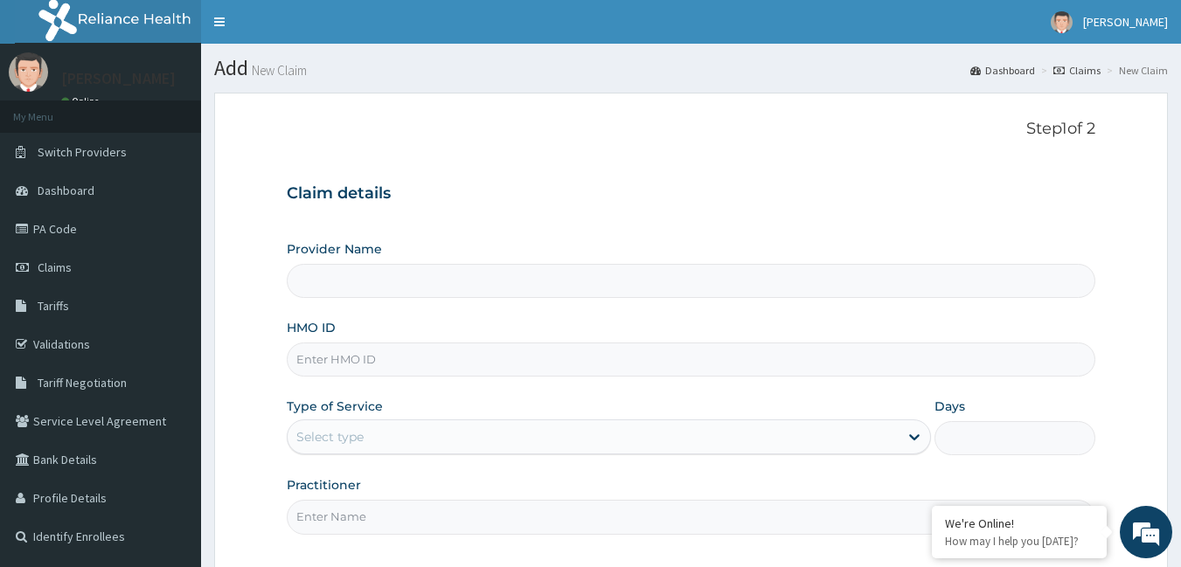
type input "[GEOGRAPHIC_DATA]"
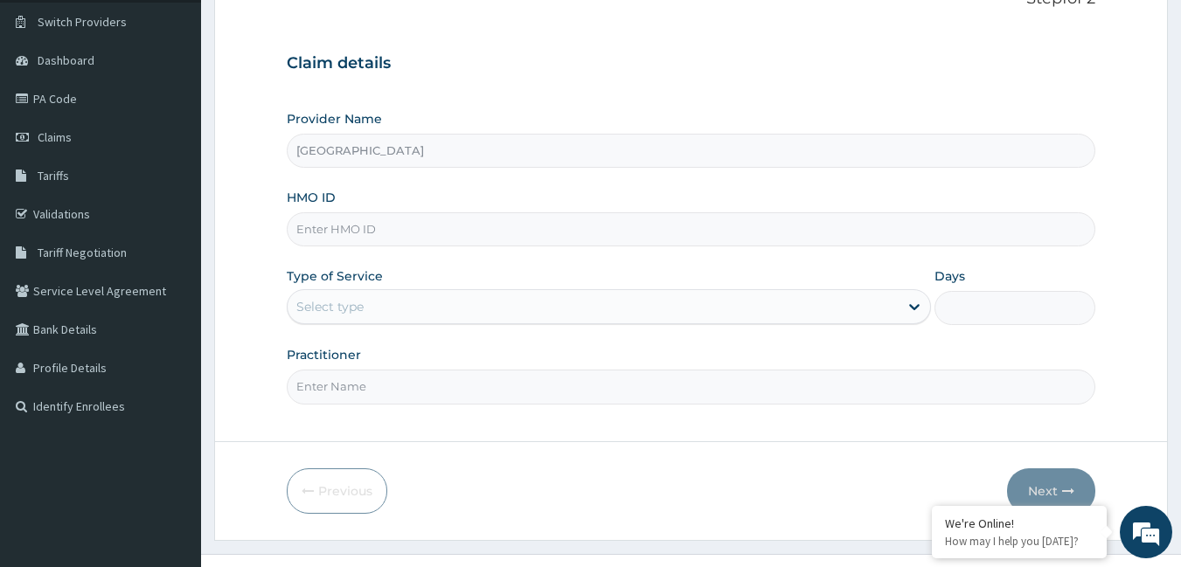
scroll to position [162, 0]
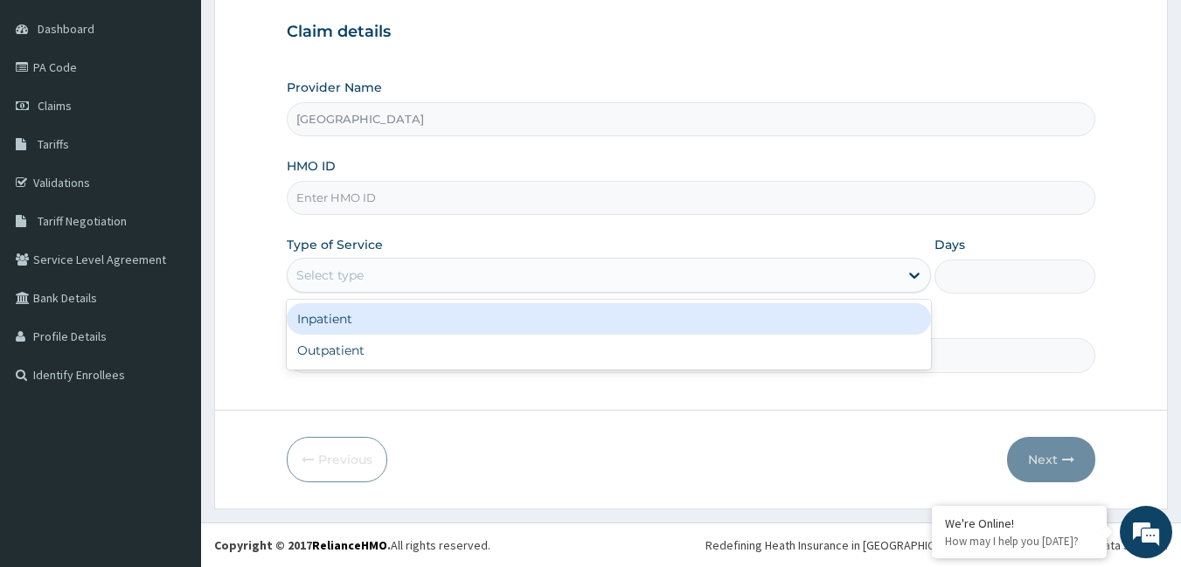
click at [318, 281] on div "Select type" at bounding box center [329, 275] width 67 height 17
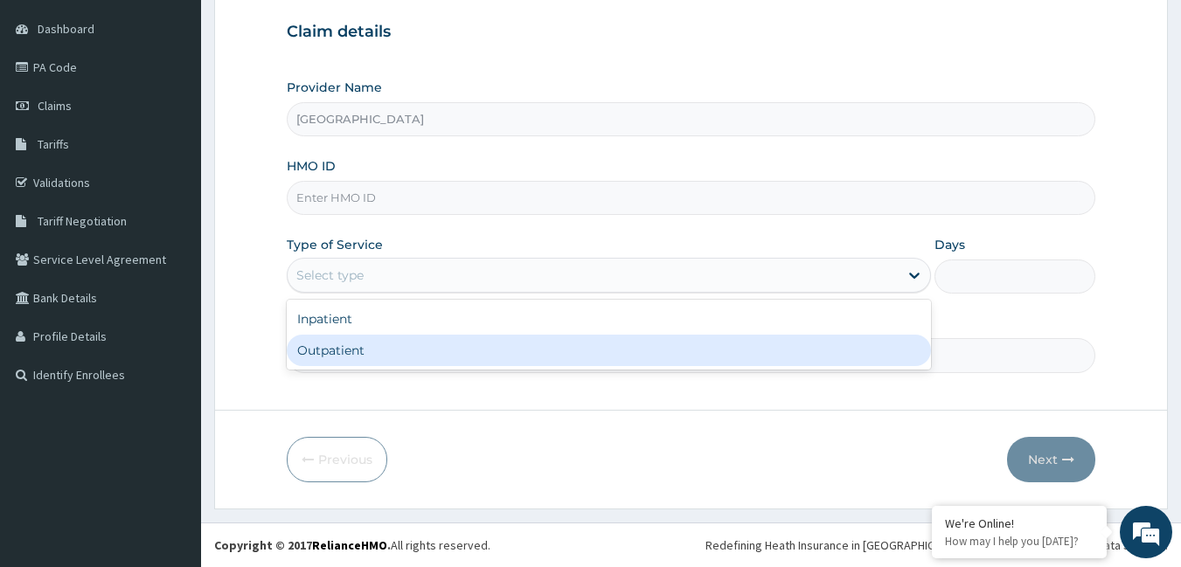
click at [326, 345] on div "Outpatient" at bounding box center [609, 350] width 644 height 31
type input "1"
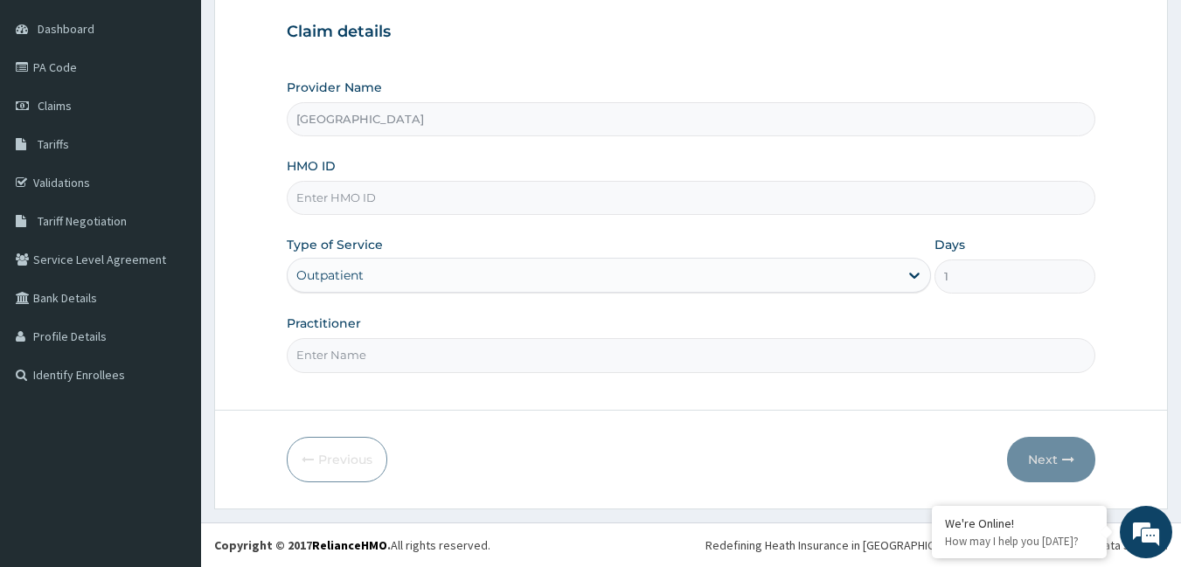
click at [325, 350] on input "Practitioner" at bounding box center [691, 355] width 809 height 34
type input "[PERSON_NAME]"
click at [337, 199] on input "HMO ID" at bounding box center [691, 198] width 809 height 34
type input "wol/10067/a"
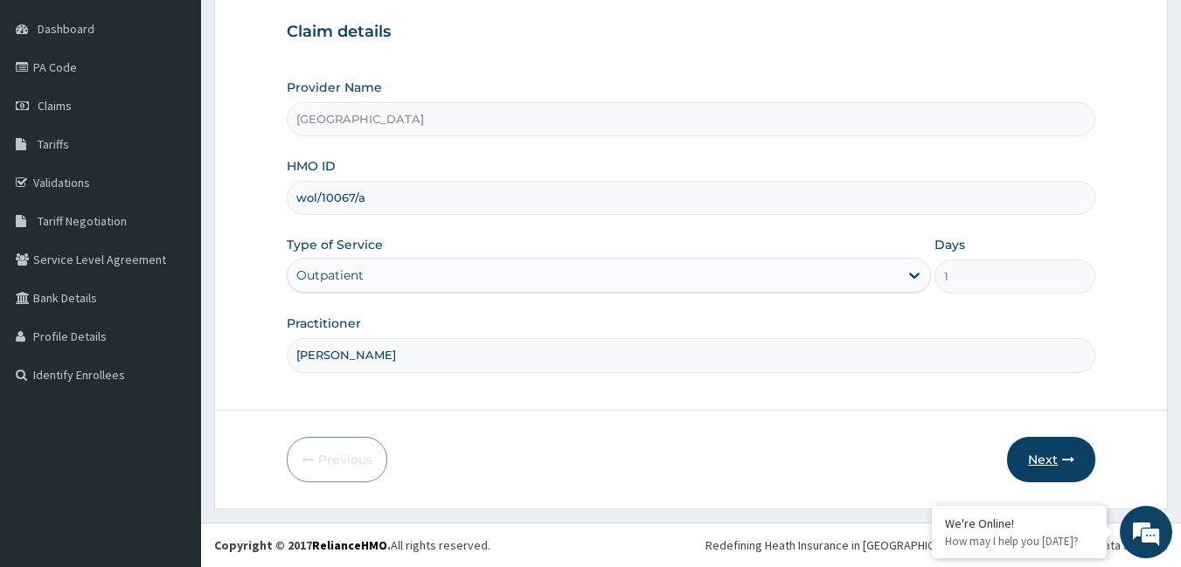
click at [1047, 462] on button "Next" at bounding box center [1051, 459] width 88 height 45
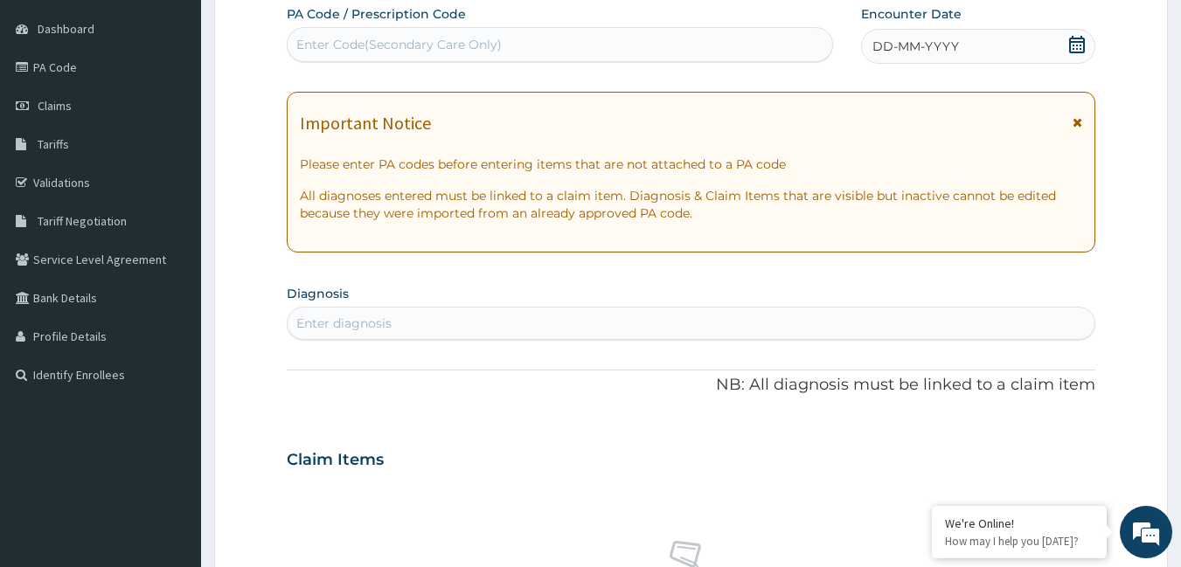
click at [440, 320] on div "Enter diagnosis" at bounding box center [692, 323] width 808 height 28
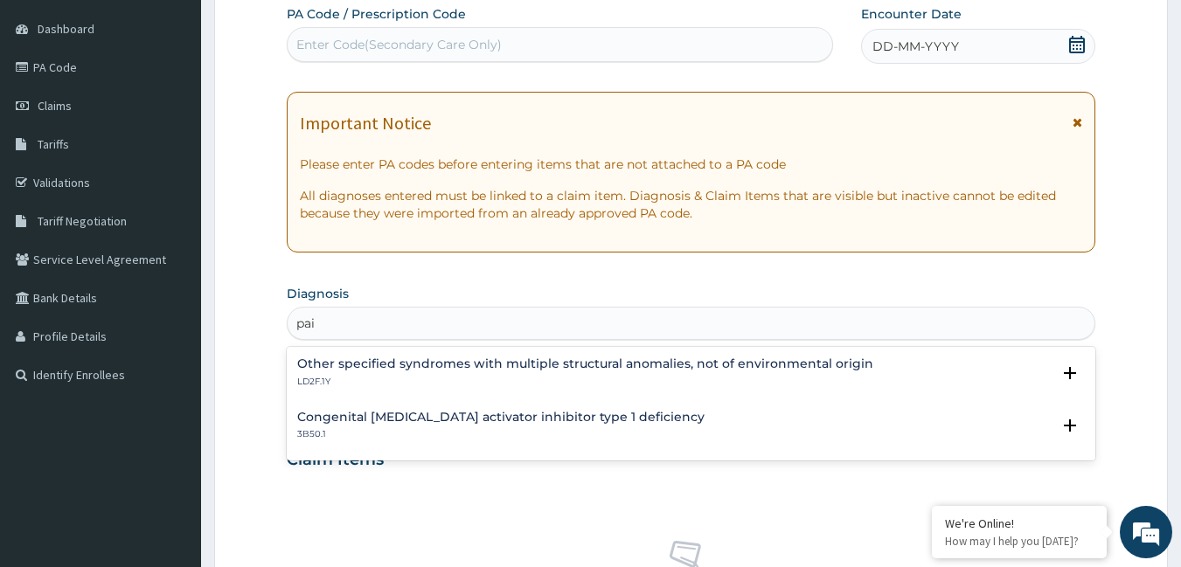
type input "pain"
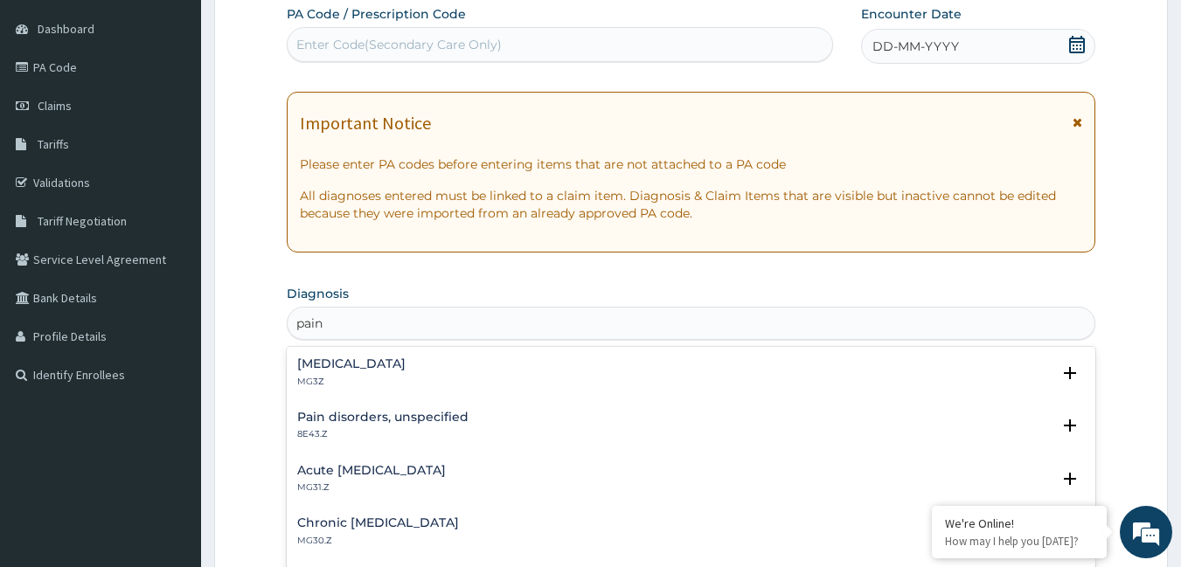
click at [397, 358] on h4 "[MEDICAL_DATA]" at bounding box center [351, 364] width 108 height 13
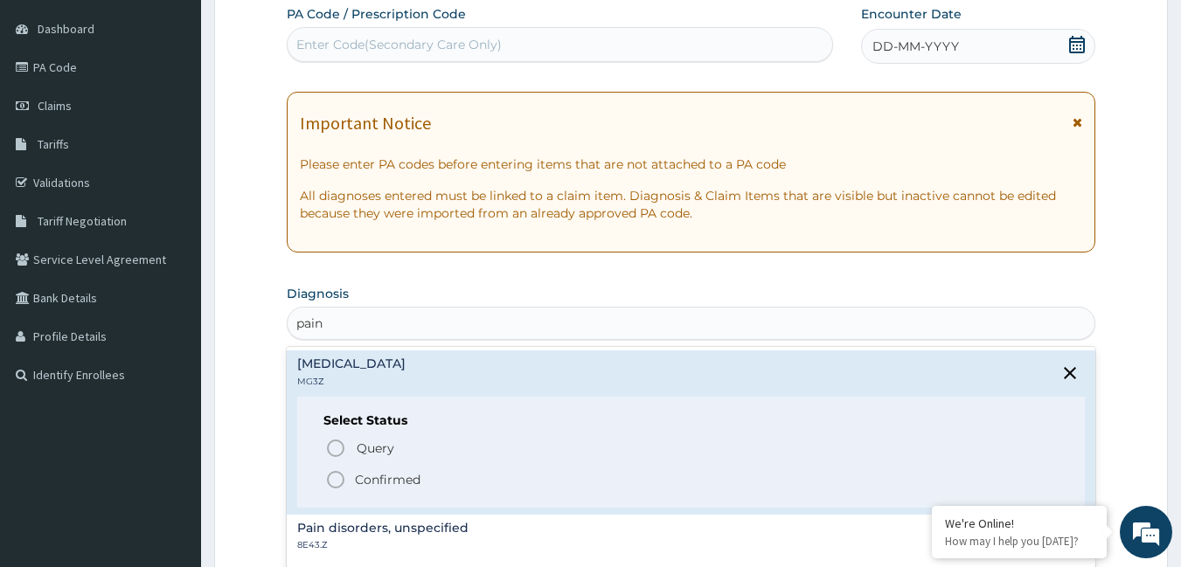
click at [338, 477] on icon "status option filled" at bounding box center [335, 479] width 21 height 21
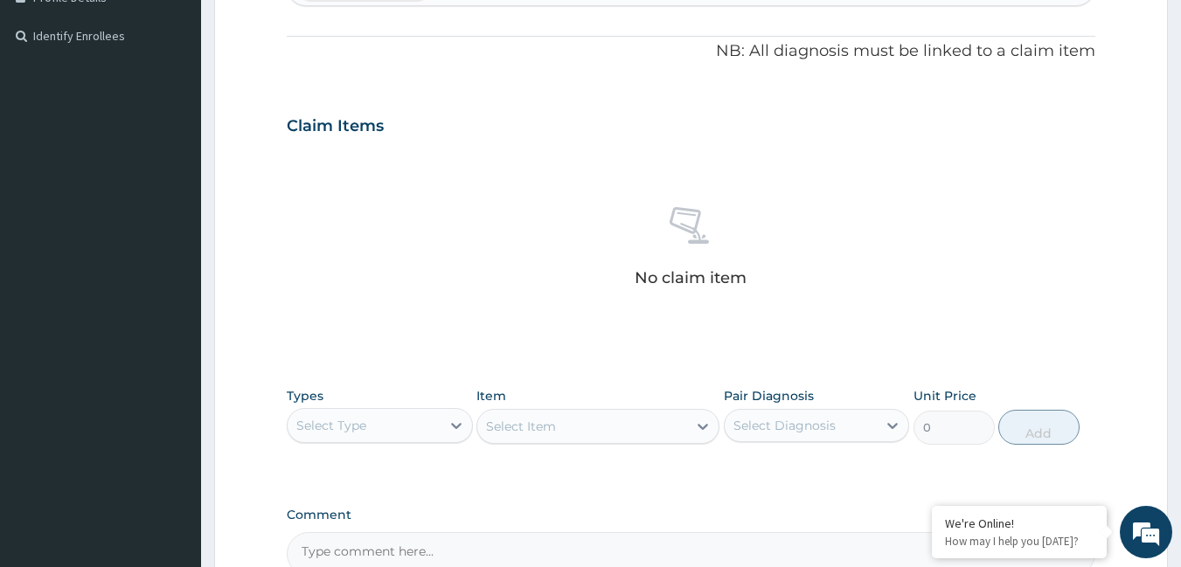
scroll to position [511, 0]
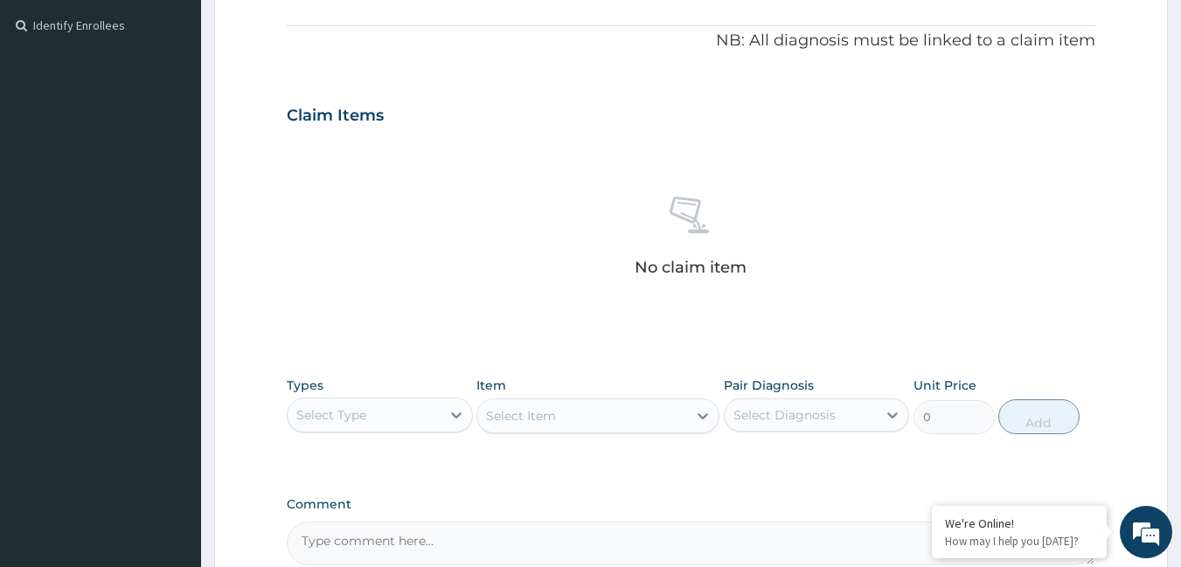
click at [397, 422] on div "Select Type" at bounding box center [364, 415] width 153 height 28
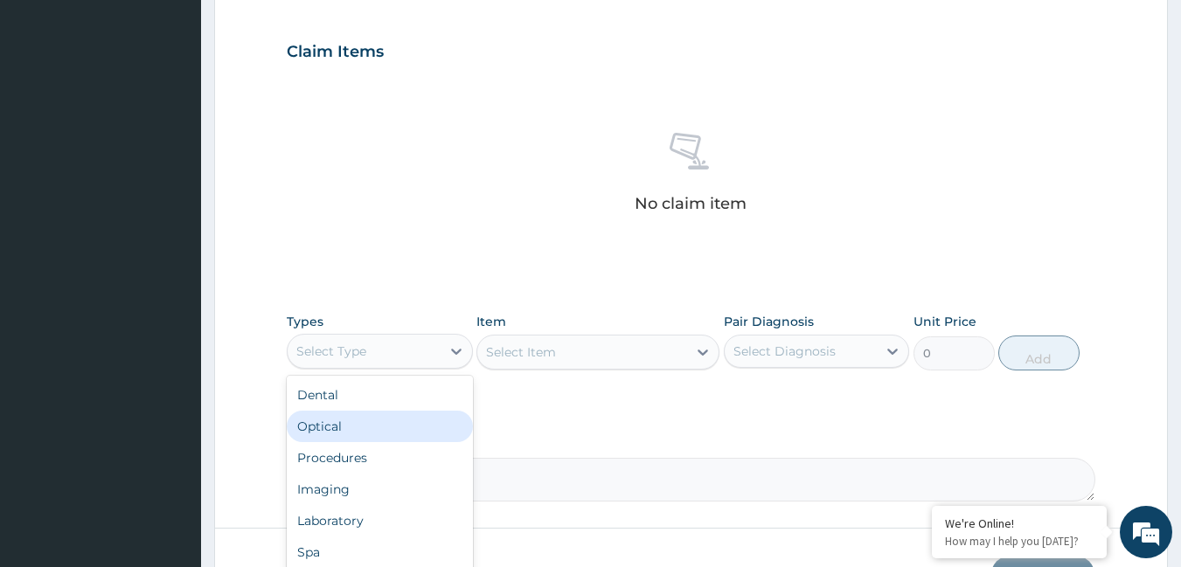
scroll to position [693, 0]
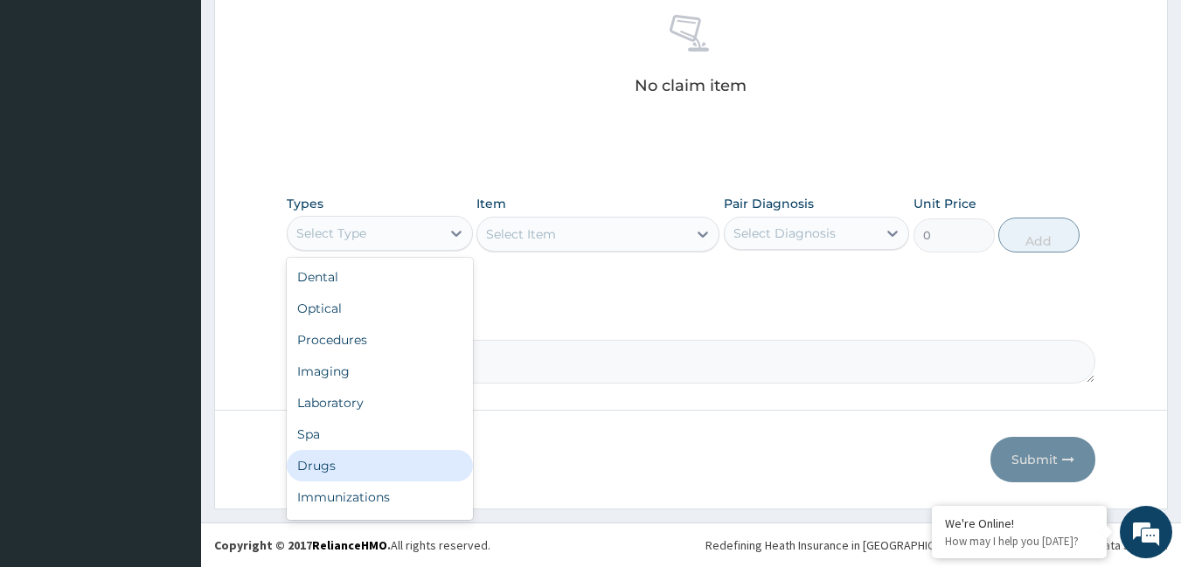
drag, startPoint x: 344, startPoint y: 463, endPoint x: 353, endPoint y: 446, distance: 19.5
click at [345, 464] on div "Drugs" at bounding box center [380, 465] width 186 height 31
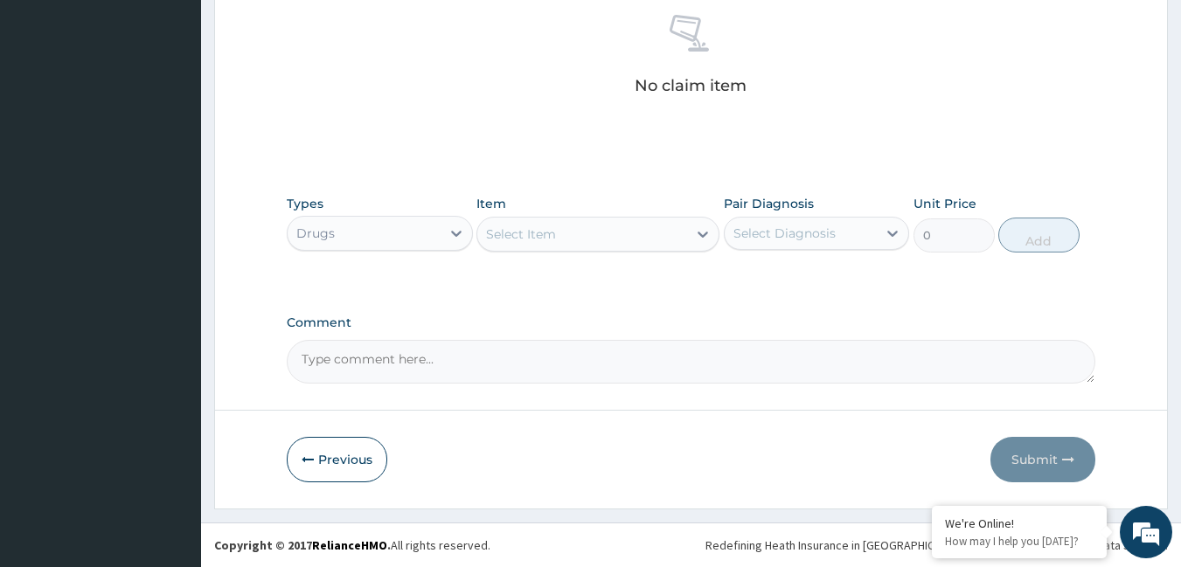
click at [548, 228] on div "Select Item" at bounding box center [521, 234] width 70 height 17
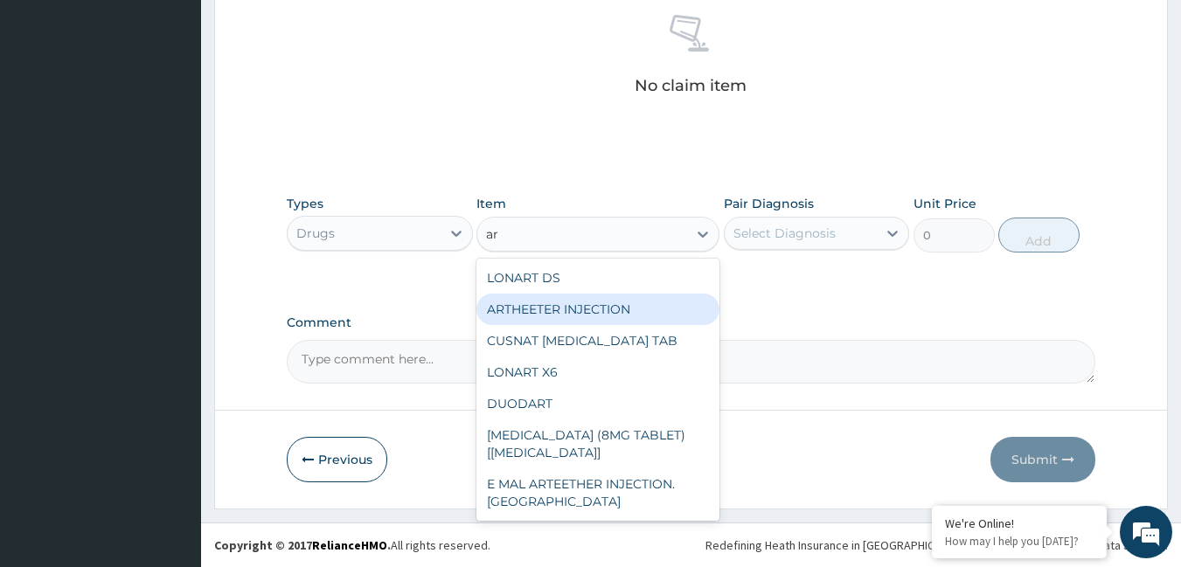
type input "a"
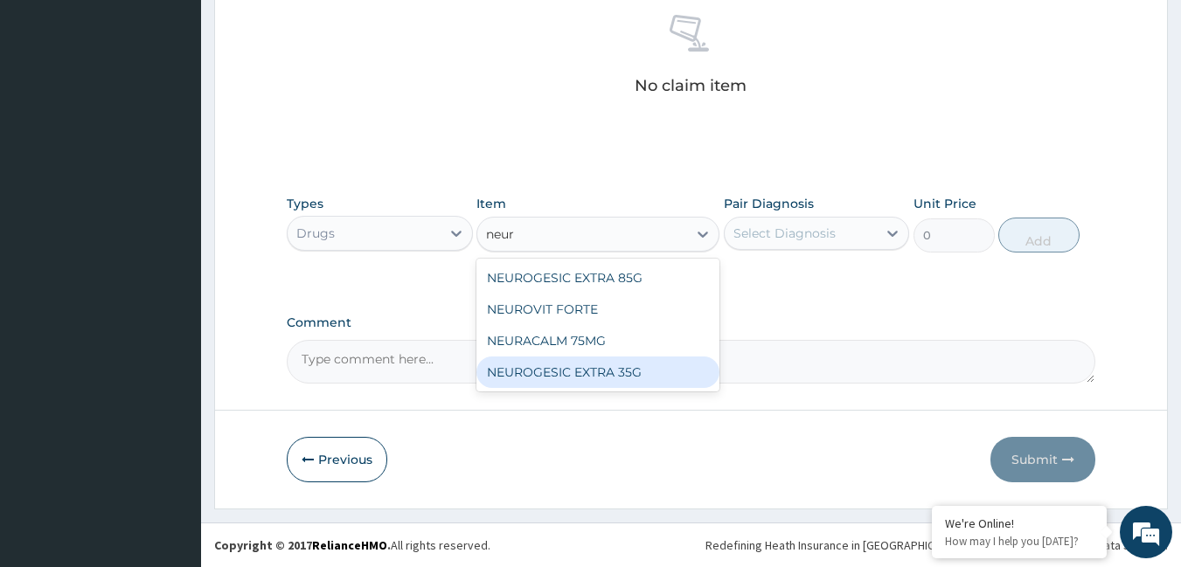
type input "neuro"
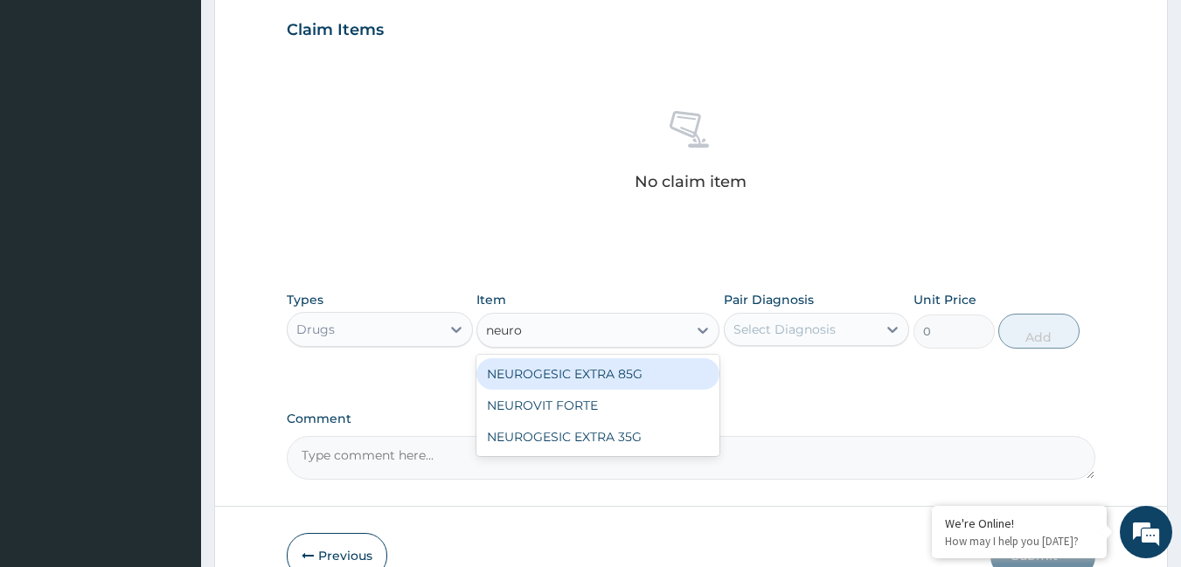
scroll to position [606, 0]
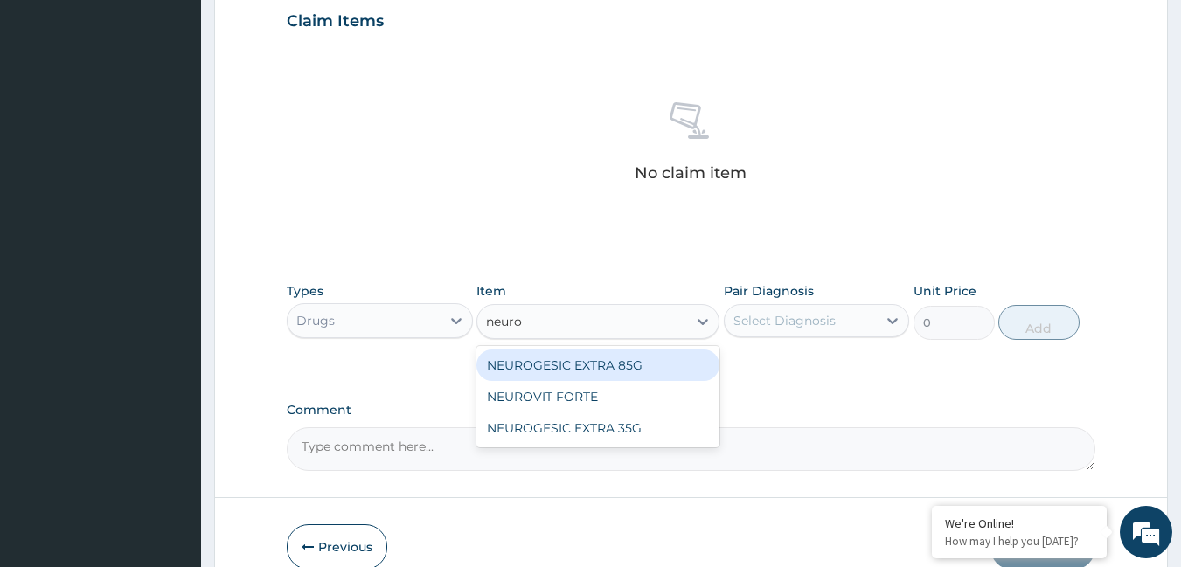
click at [569, 368] on div "NEUROGESIC EXTRA 85G" at bounding box center [597, 365] width 243 height 31
type input "2909.5"
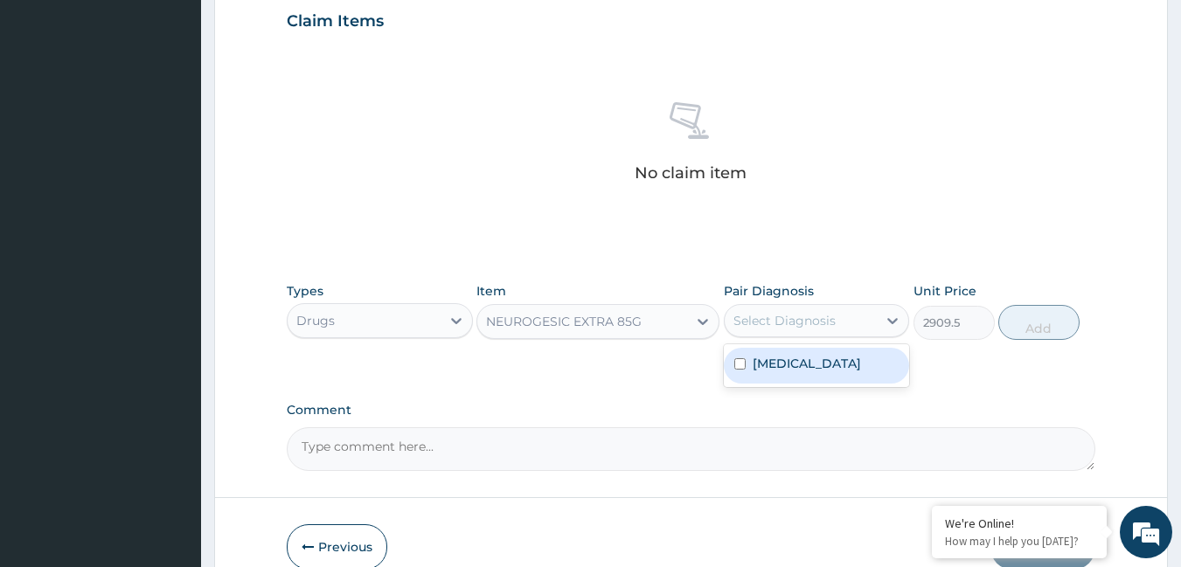
click at [802, 317] on div "Select Diagnosis" at bounding box center [784, 320] width 102 height 17
click at [809, 358] on label "[MEDICAL_DATA]" at bounding box center [807, 363] width 108 height 17
checkbox input "true"
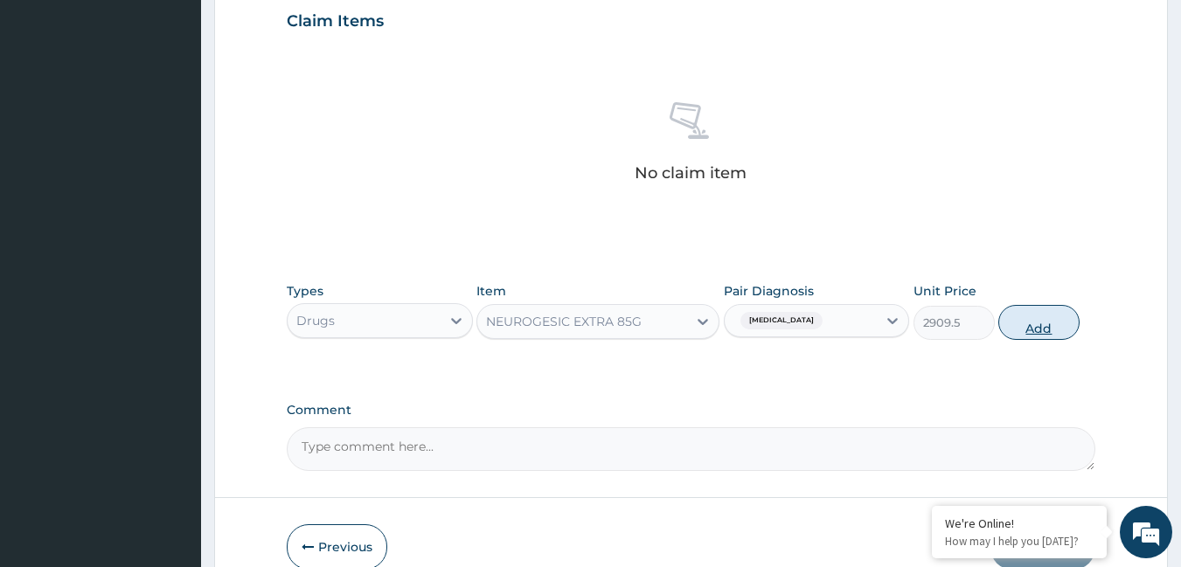
click at [1055, 309] on button "Add" at bounding box center [1038, 322] width 81 height 35
type input "0"
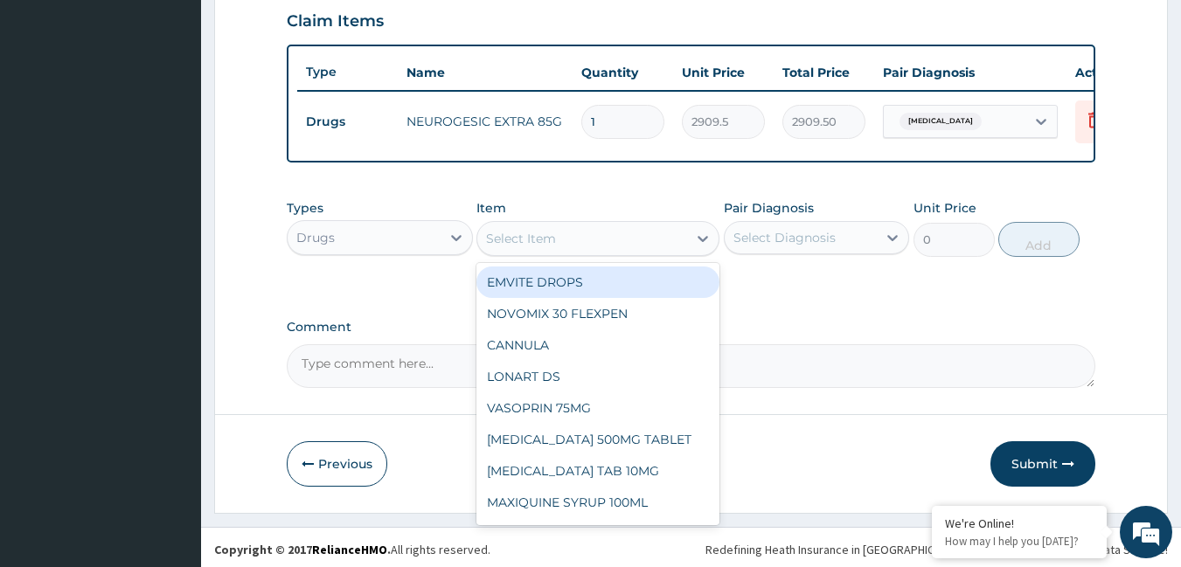
click at [515, 247] on div "Select Item" at bounding box center [521, 238] width 70 height 17
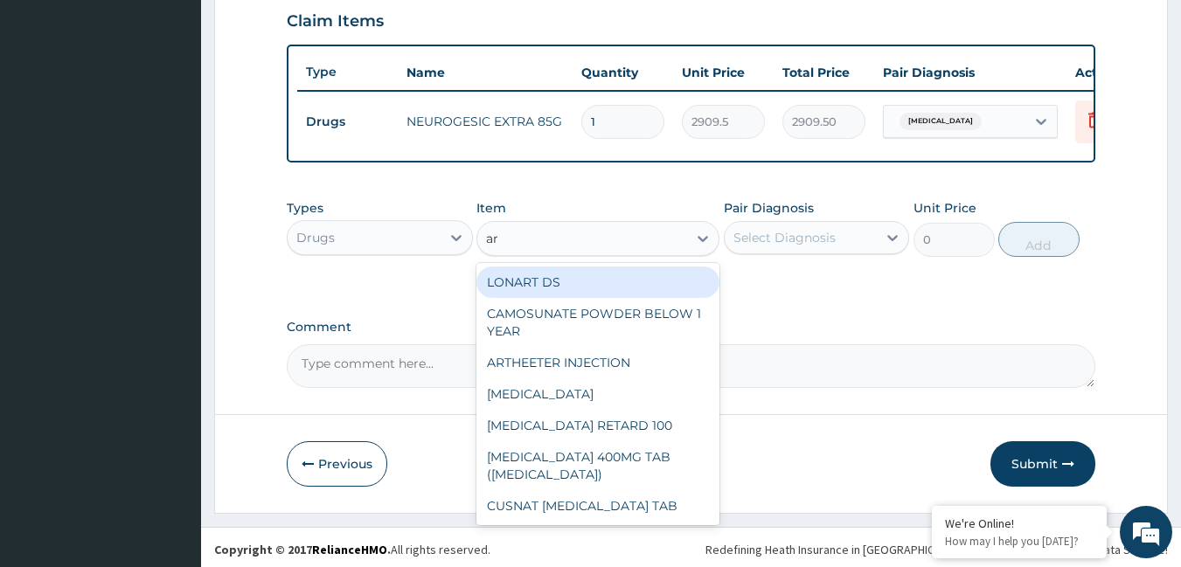
type input "a"
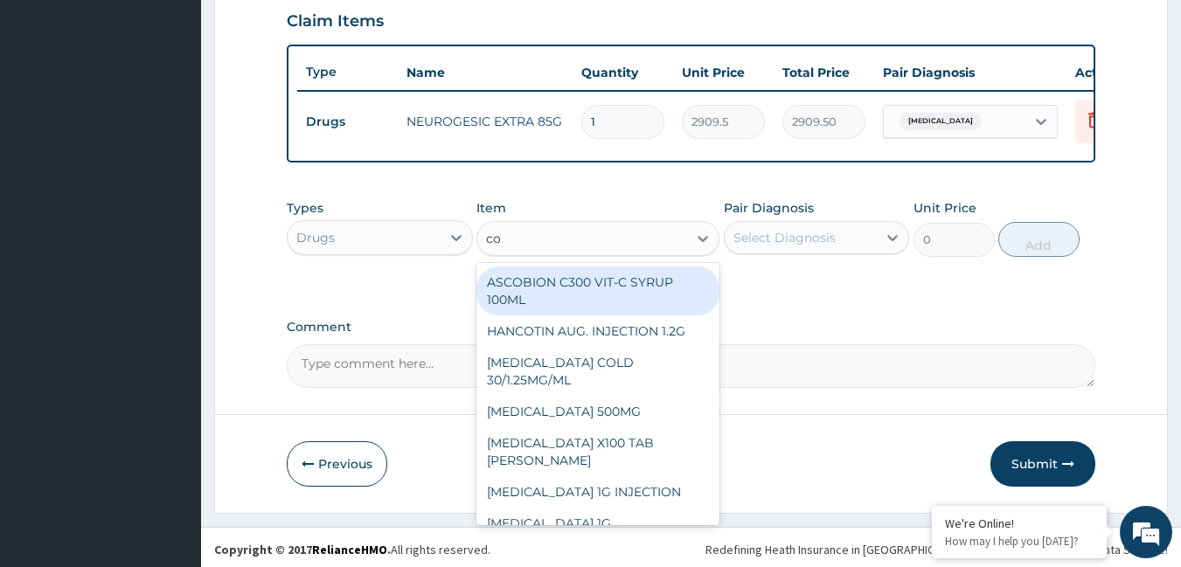
type input "coc"
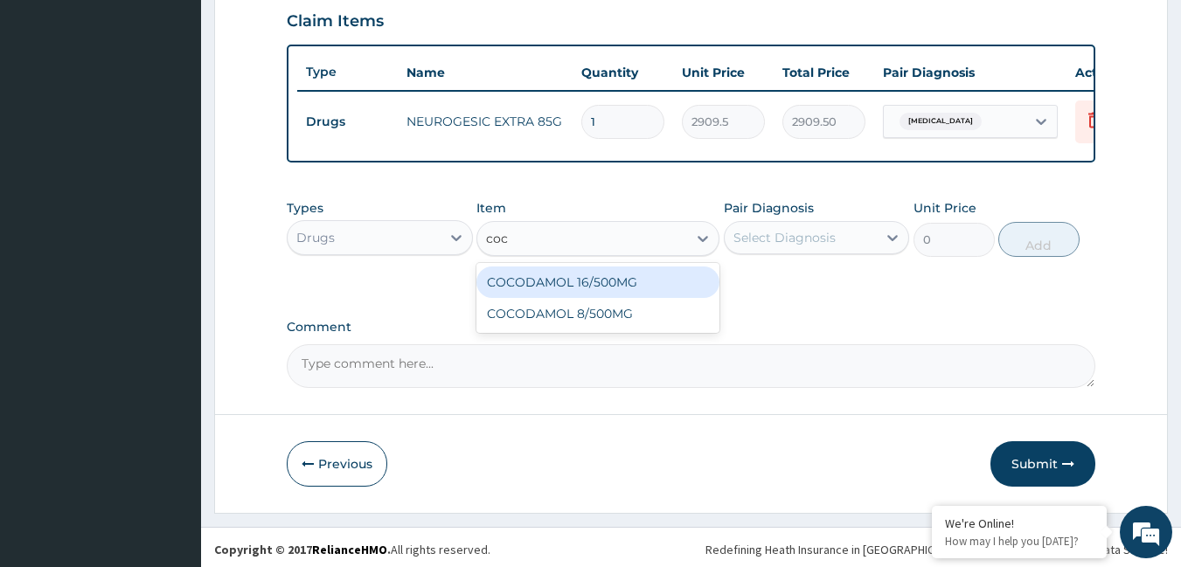
click at [583, 298] on div "COCODAMOL 16/500MG" at bounding box center [597, 282] width 243 height 31
type input "303.6"
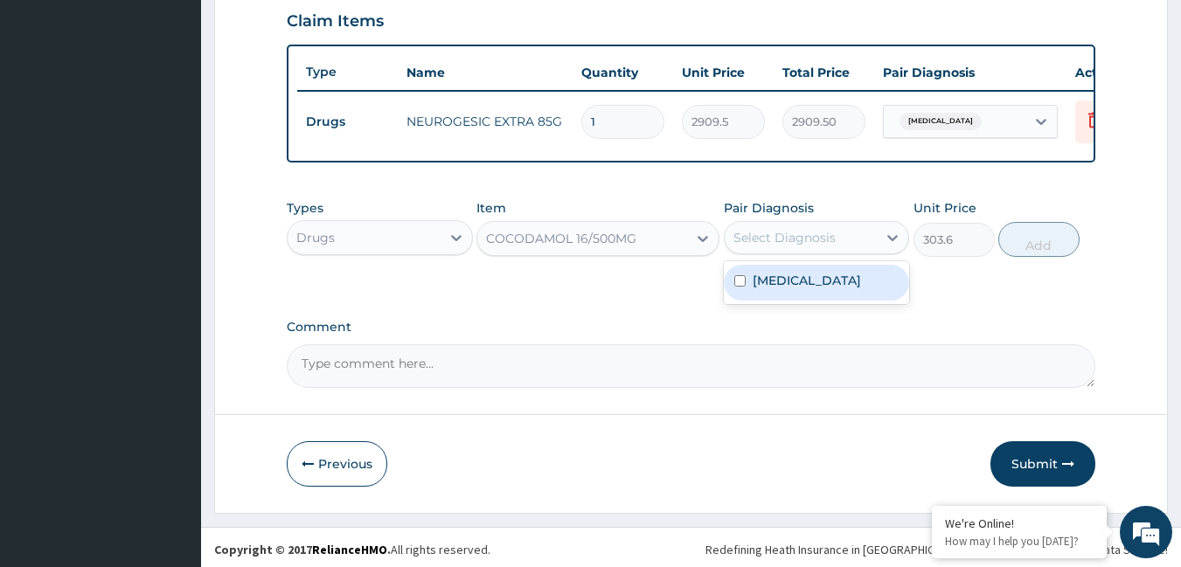
click at [828, 247] on div "Select Diagnosis" at bounding box center [784, 237] width 102 height 17
click at [830, 289] on label "Pain, unspecified" at bounding box center [807, 280] width 108 height 17
checkbox input "true"
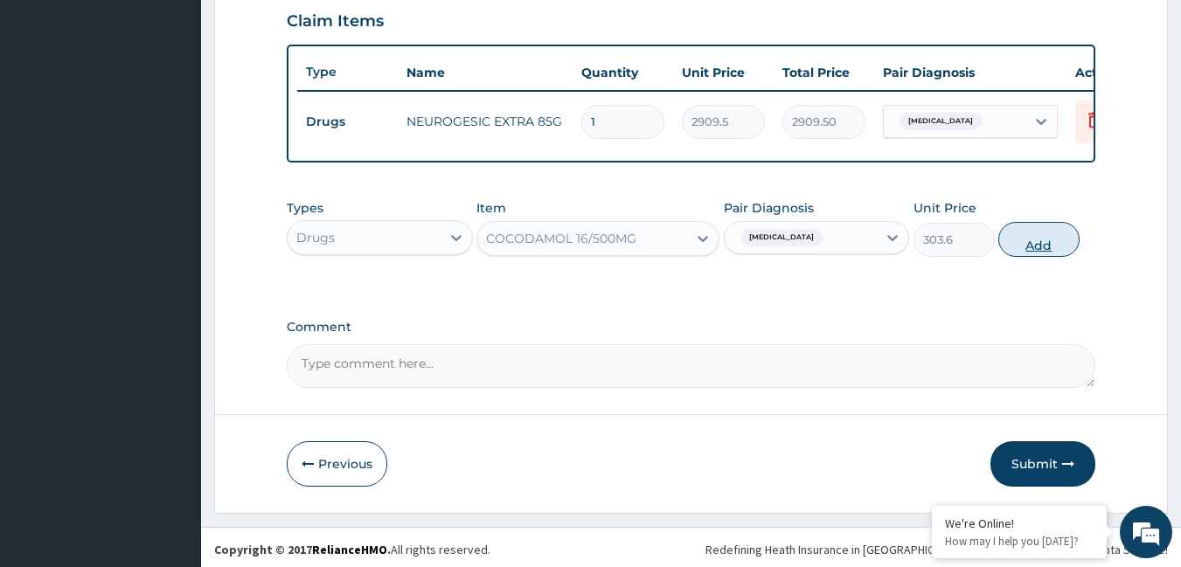
click at [1062, 241] on button "Add" at bounding box center [1038, 239] width 81 height 35
type input "0"
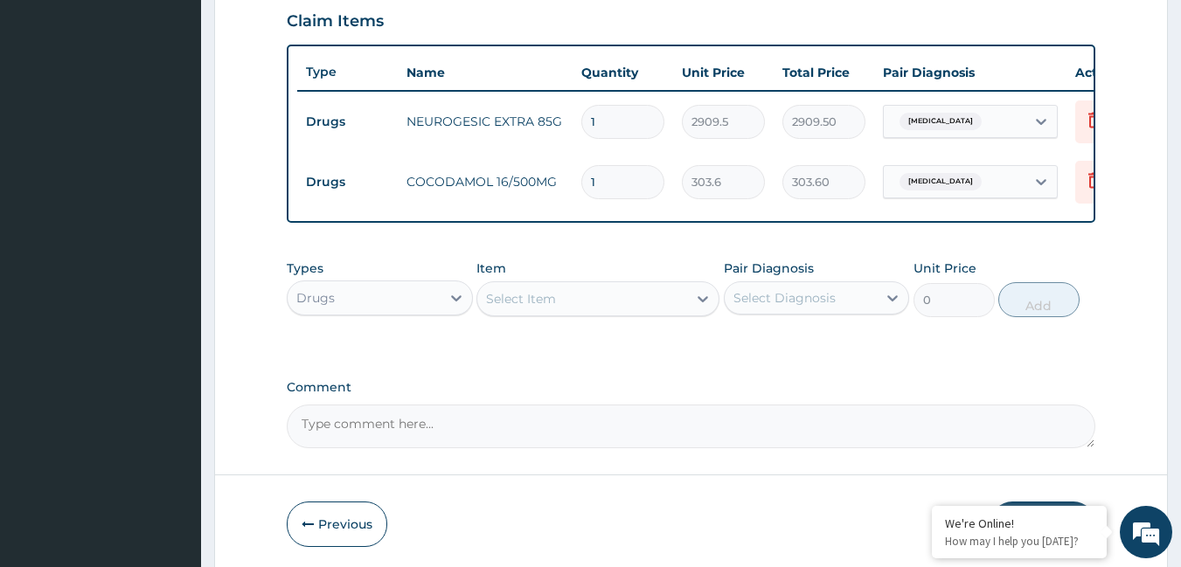
type input "10"
type input "3036.00"
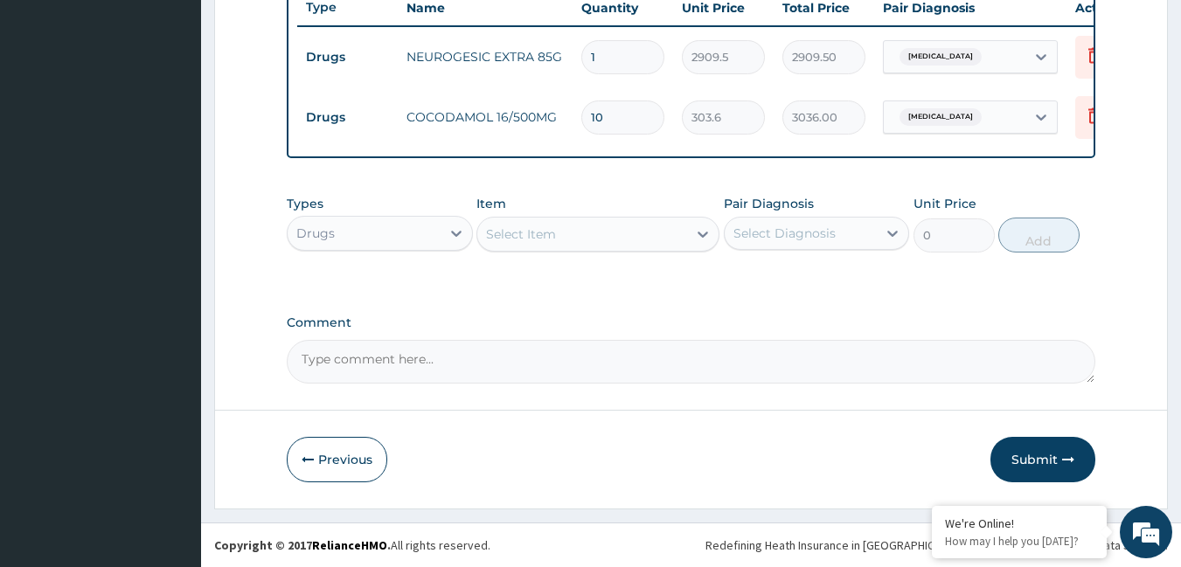
scroll to position [684, 0]
type input "10"
click at [1035, 445] on button "Submit" at bounding box center [1042, 459] width 105 height 45
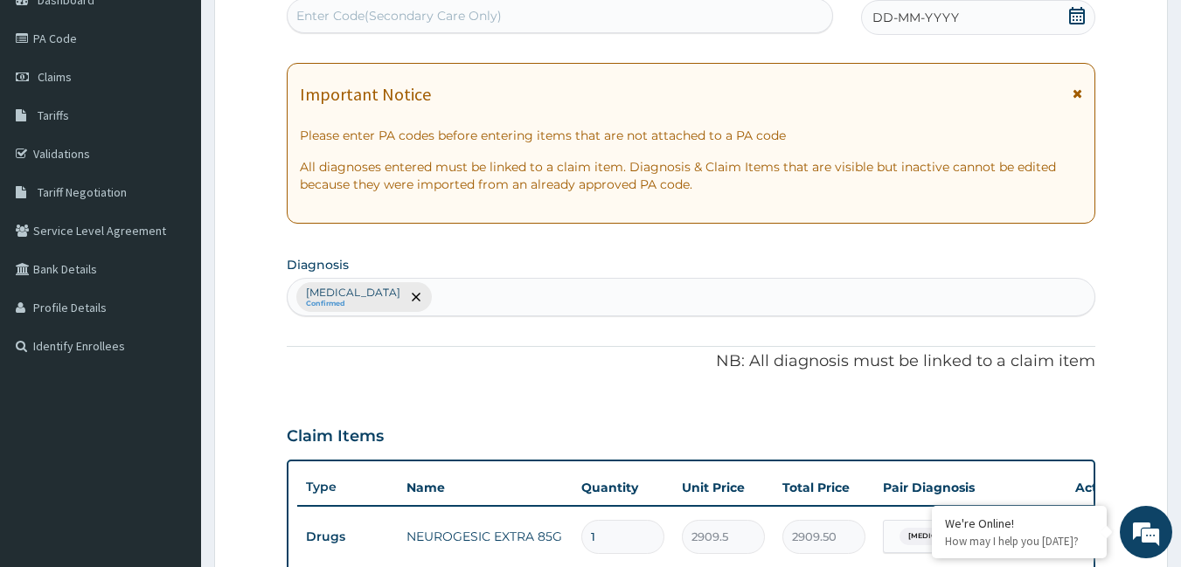
scroll to position [159, 0]
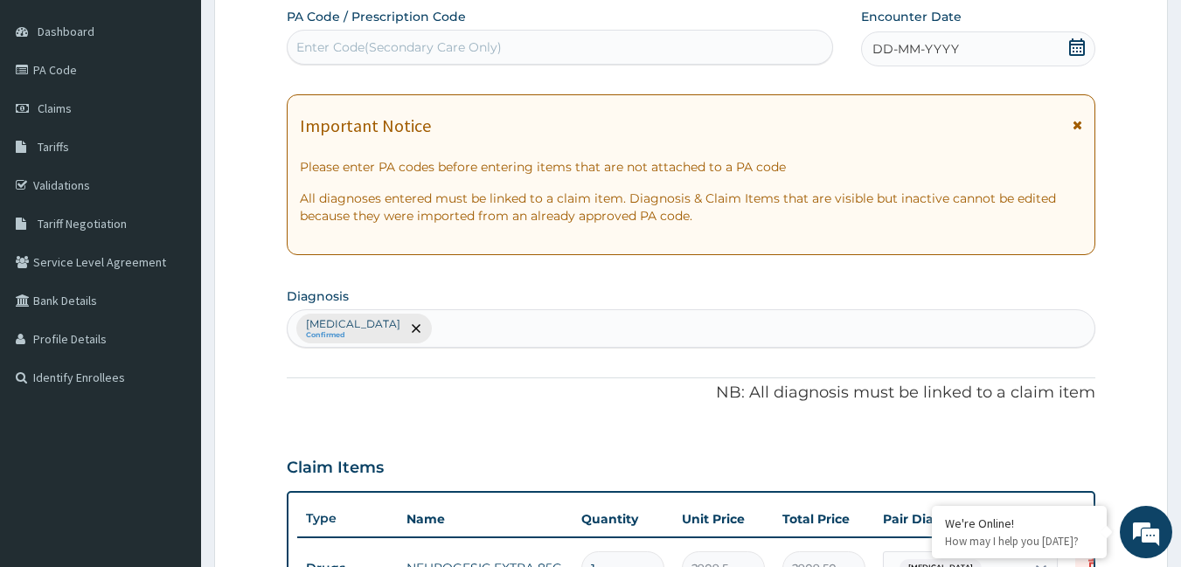
click at [1018, 39] on div "DD-MM-YYYY" at bounding box center [978, 48] width 234 height 35
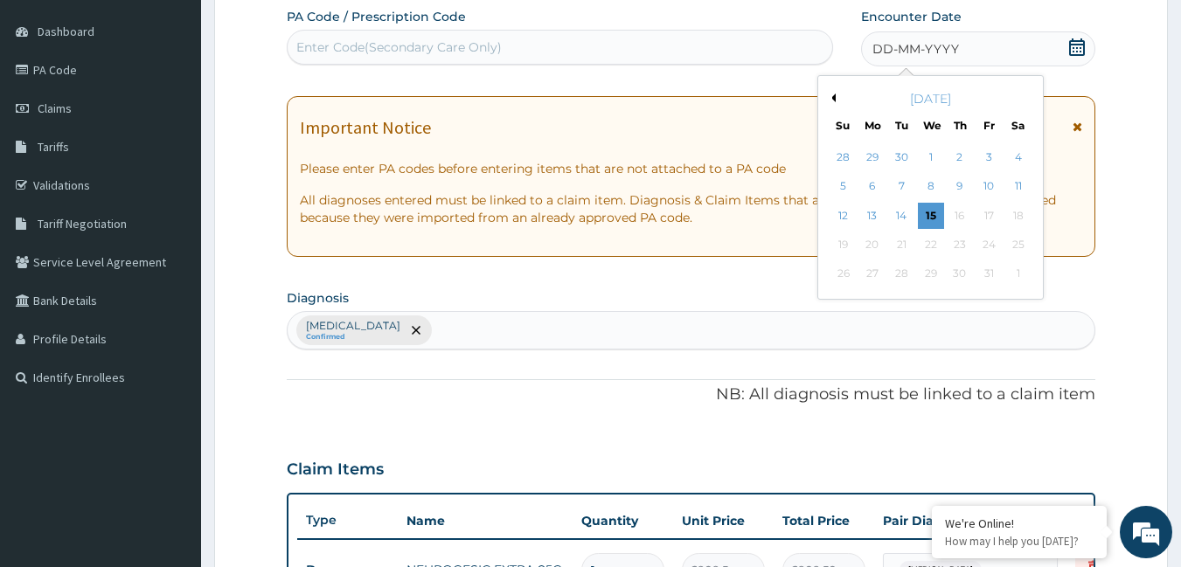
drag, startPoint x: 930, startPoint y: 208, endPoint x: 924, endPoint y: 194, distance: 15.3
click at [930, 207] on div "15" at bounding box center [931, 216] width 26 height 26
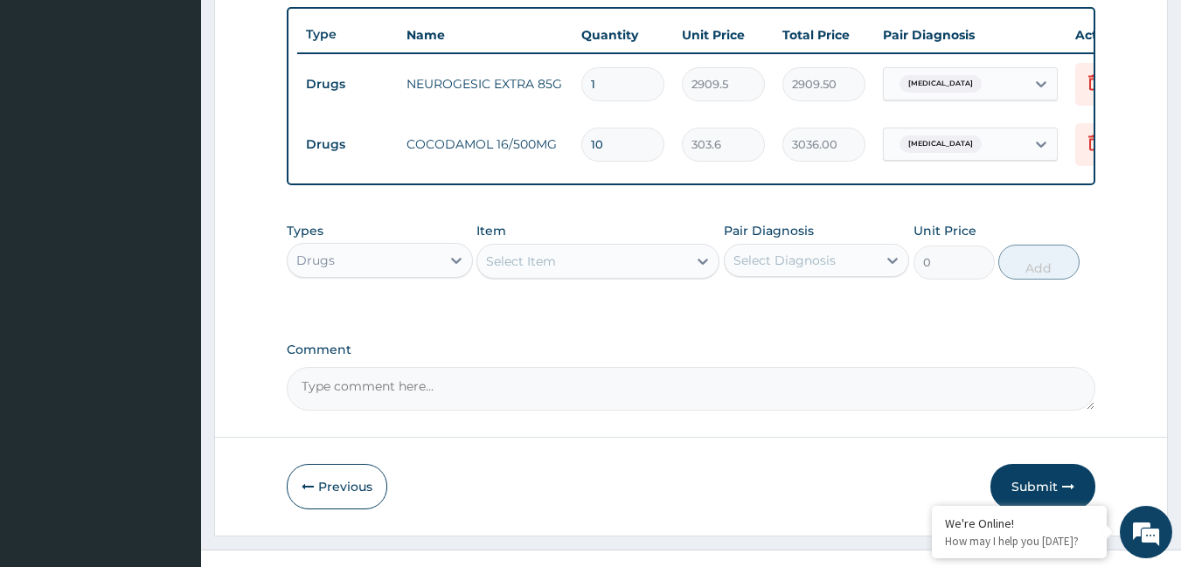
scroll to position [684, 0]
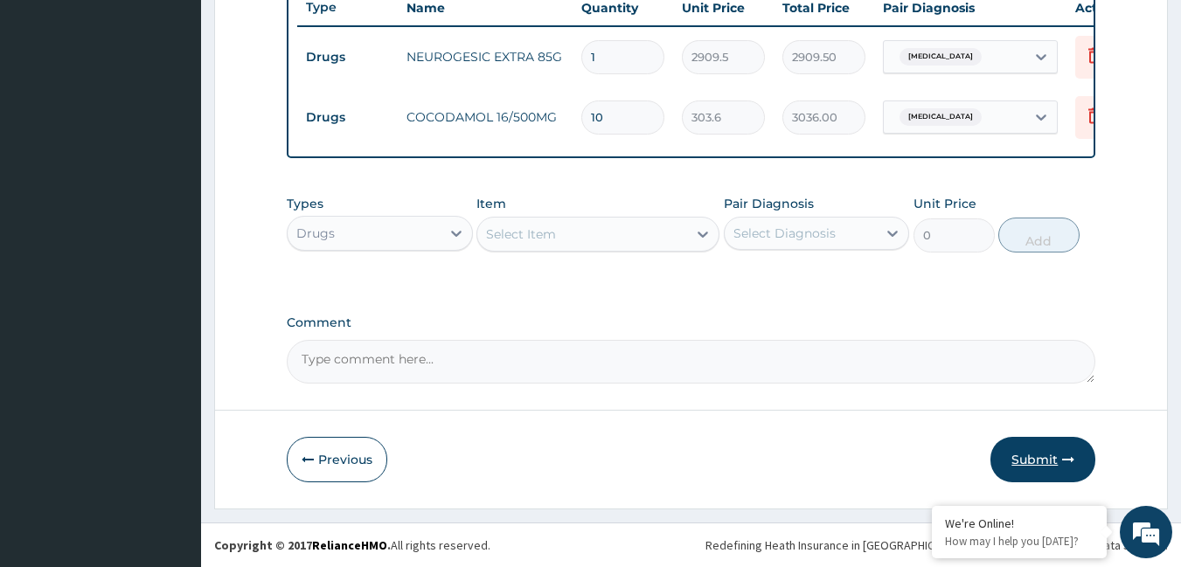
click at [1031, 457] on button "Submit" at bounding box center [1042, 459] width 105 height 45
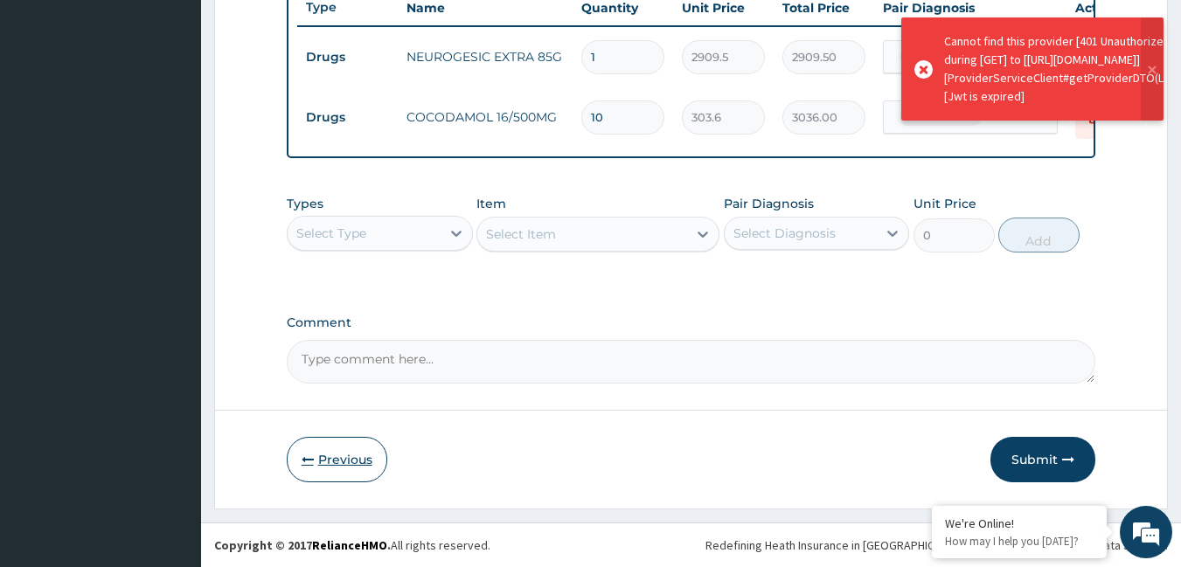
click at [361, 437] on button "Previous" at bounding box center [337, 459] width 101 height 45
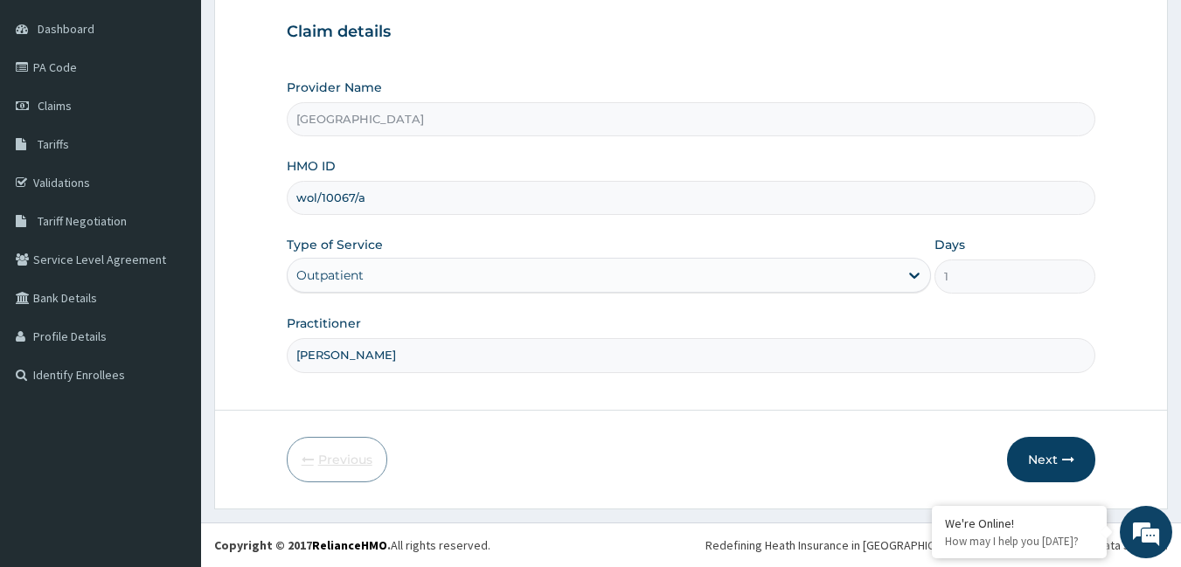
scroll to position [162, 0]
click at [414, 203] on input "wol/10067/a" at bounding box center [691, 198] width 809 height 34
click at [782, 263] on div "Outpatient" at bounding box center [593, 275] width 611 height 28
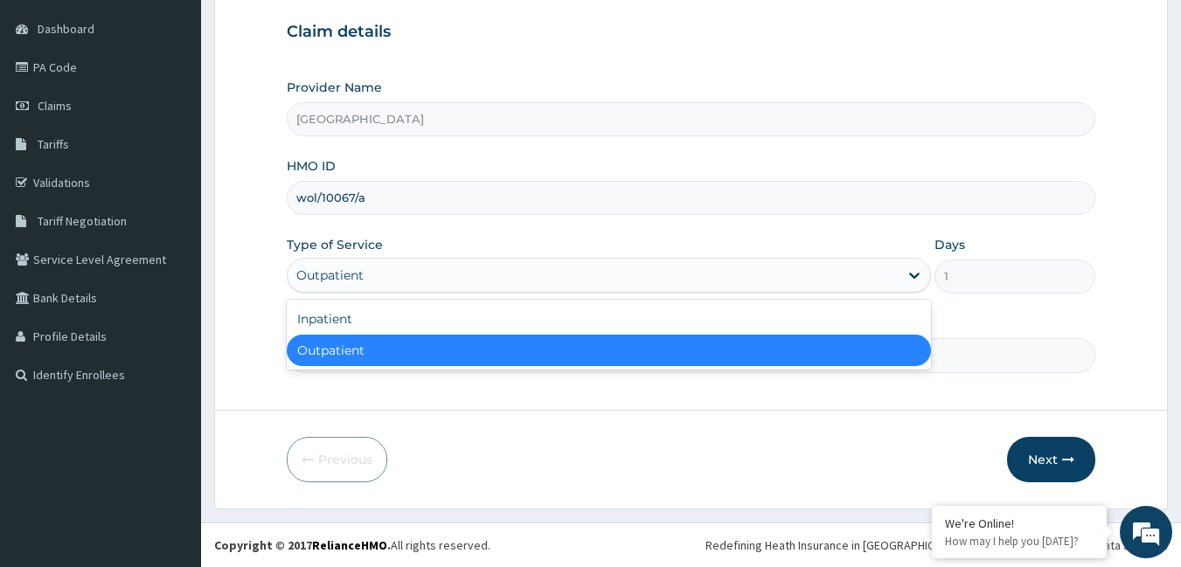
click at [608, 349] on div "Outpatient" at bounding box center [609, 350] width 644 height 31
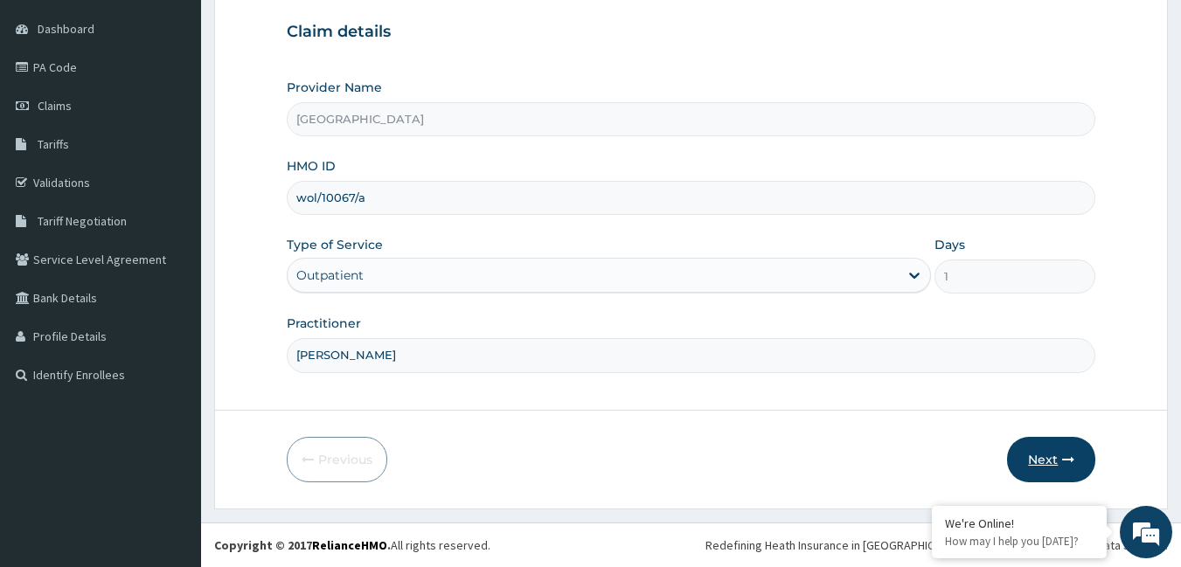
click at [1049, 458] on button "Next" at bounding box center [1051, 459] width 88 height 45
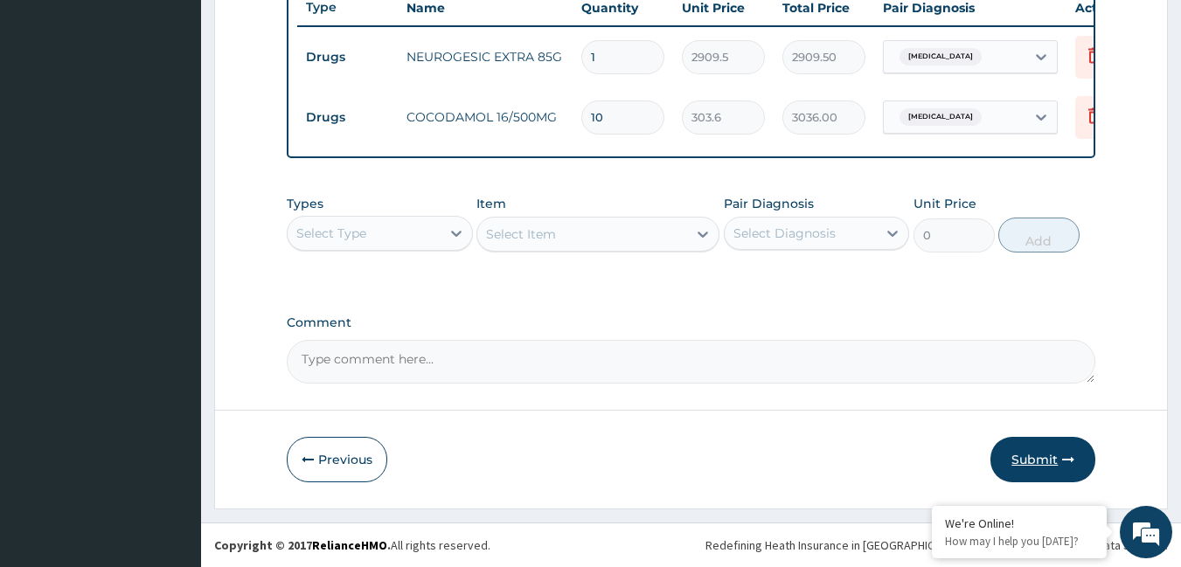
click at [1058, 459] on button "Submit" at bounding box center [1042, 459] width 105 height 45
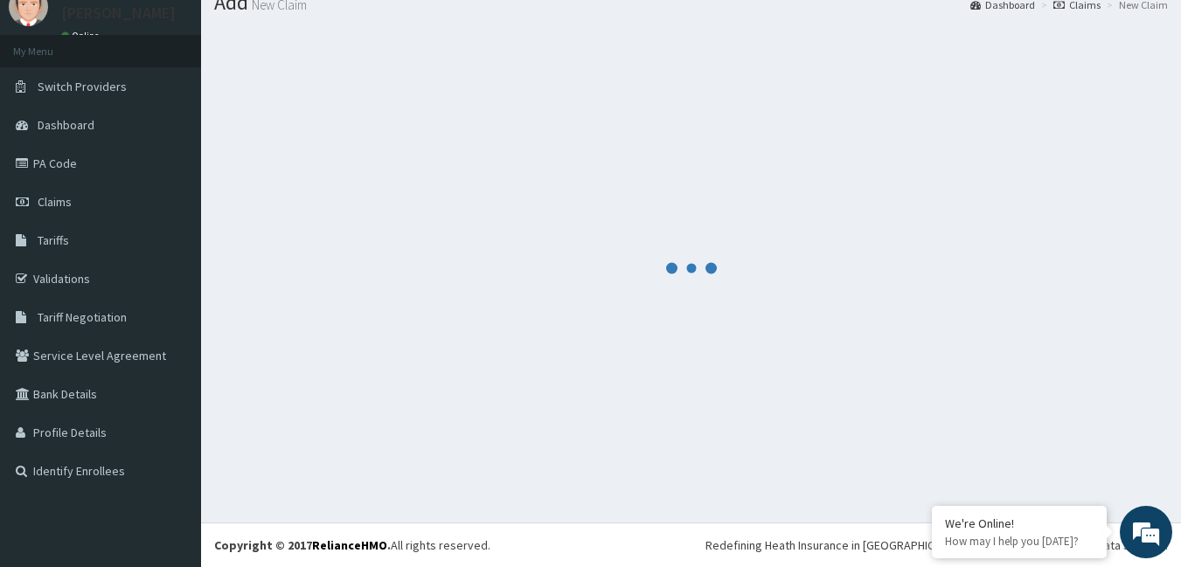
scroll to position [684, 0]
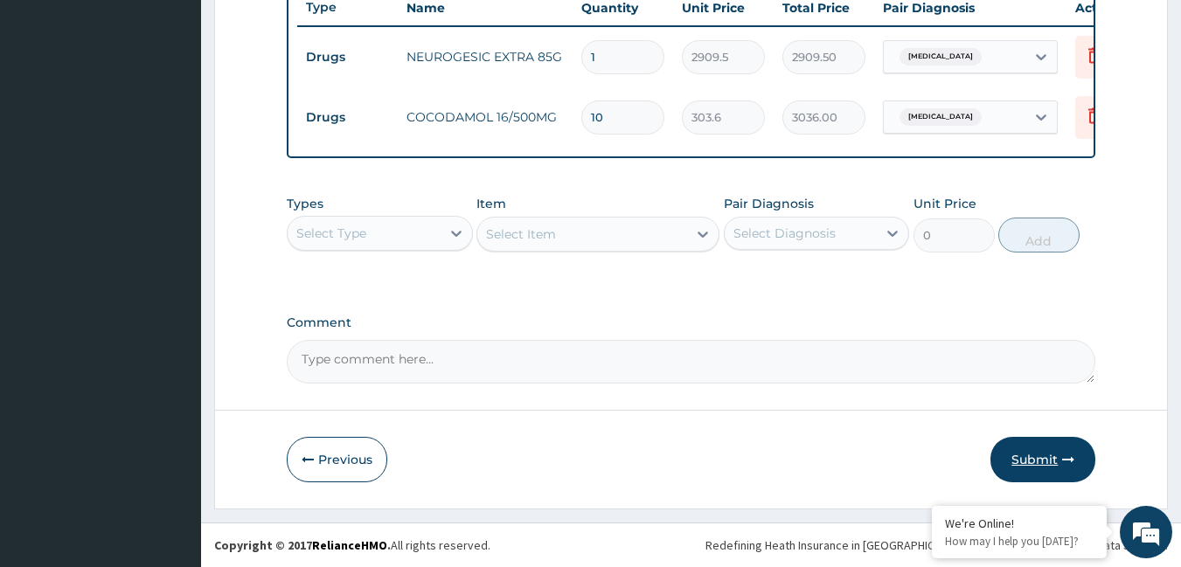
click at [1005, 455] on button "Submit" at bounding box center [1042, 459] width 105 height 45
